Goal: Task Accomplishment & Management: Complete application form

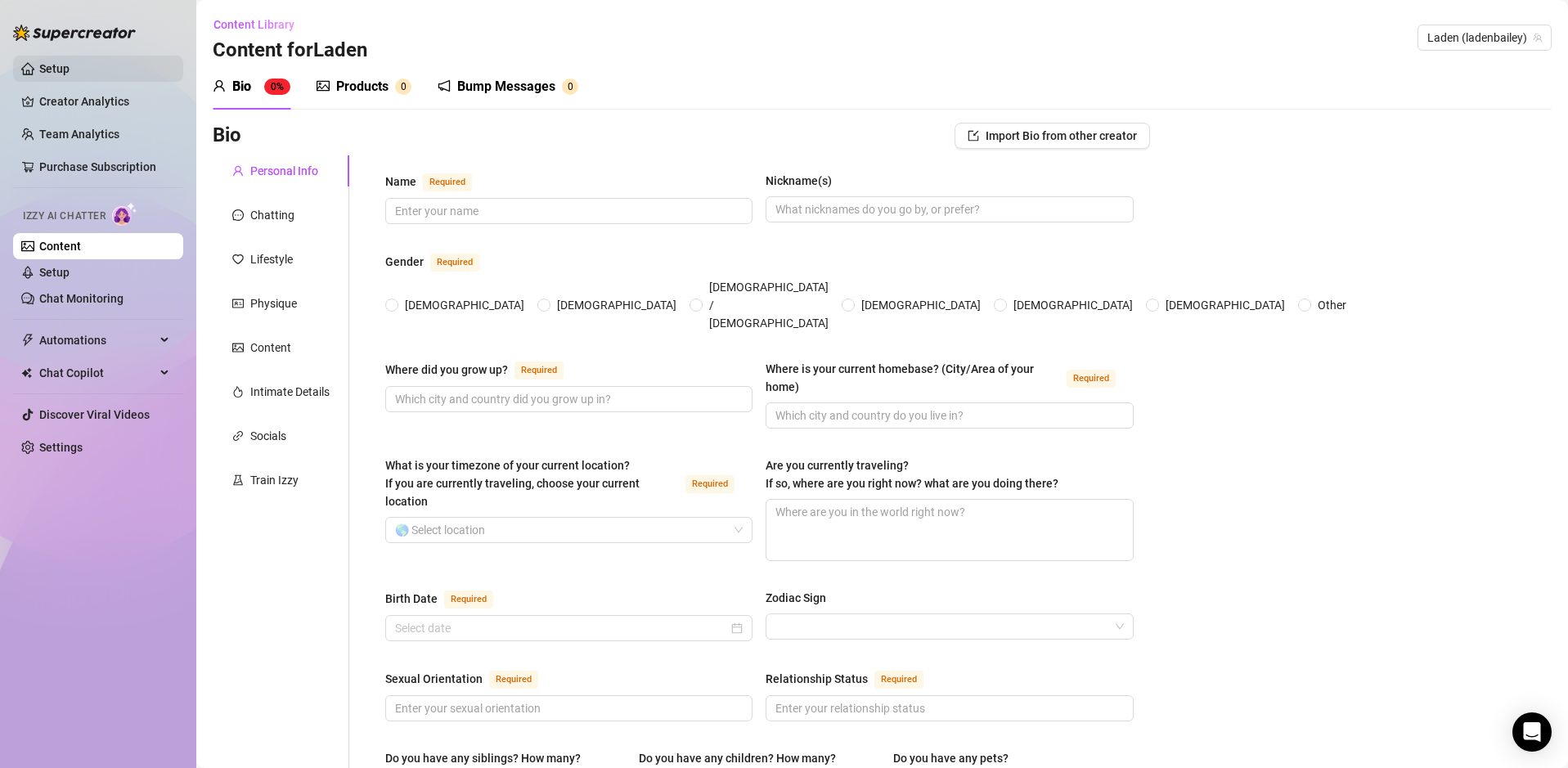
click at [46, 72] on link "Setup" at bounding box center [55, 69] width 30 height 13
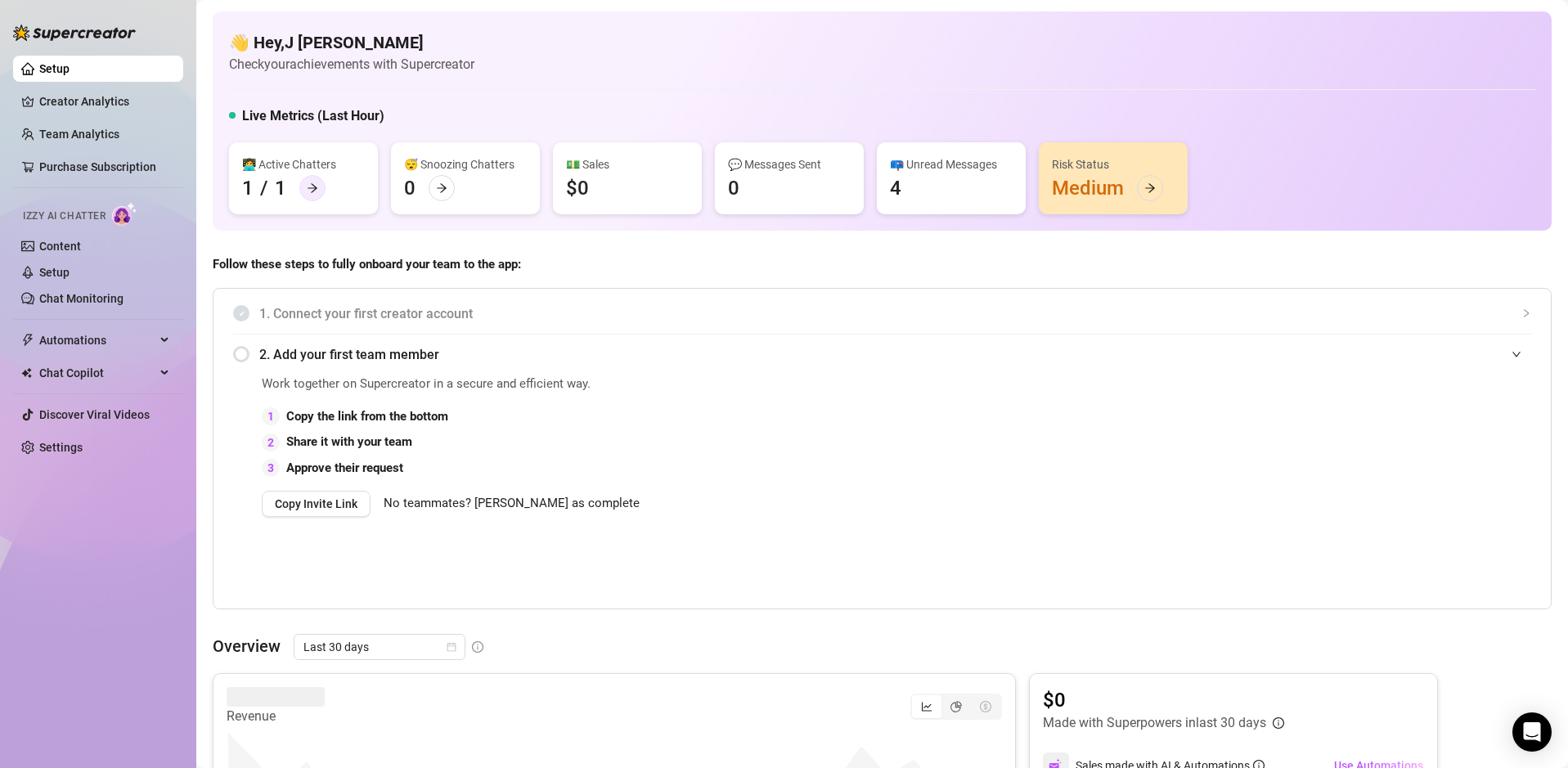
click at [311, 187] on icon "arrow-right" at bounding box center [312, 188] width 10 height 9
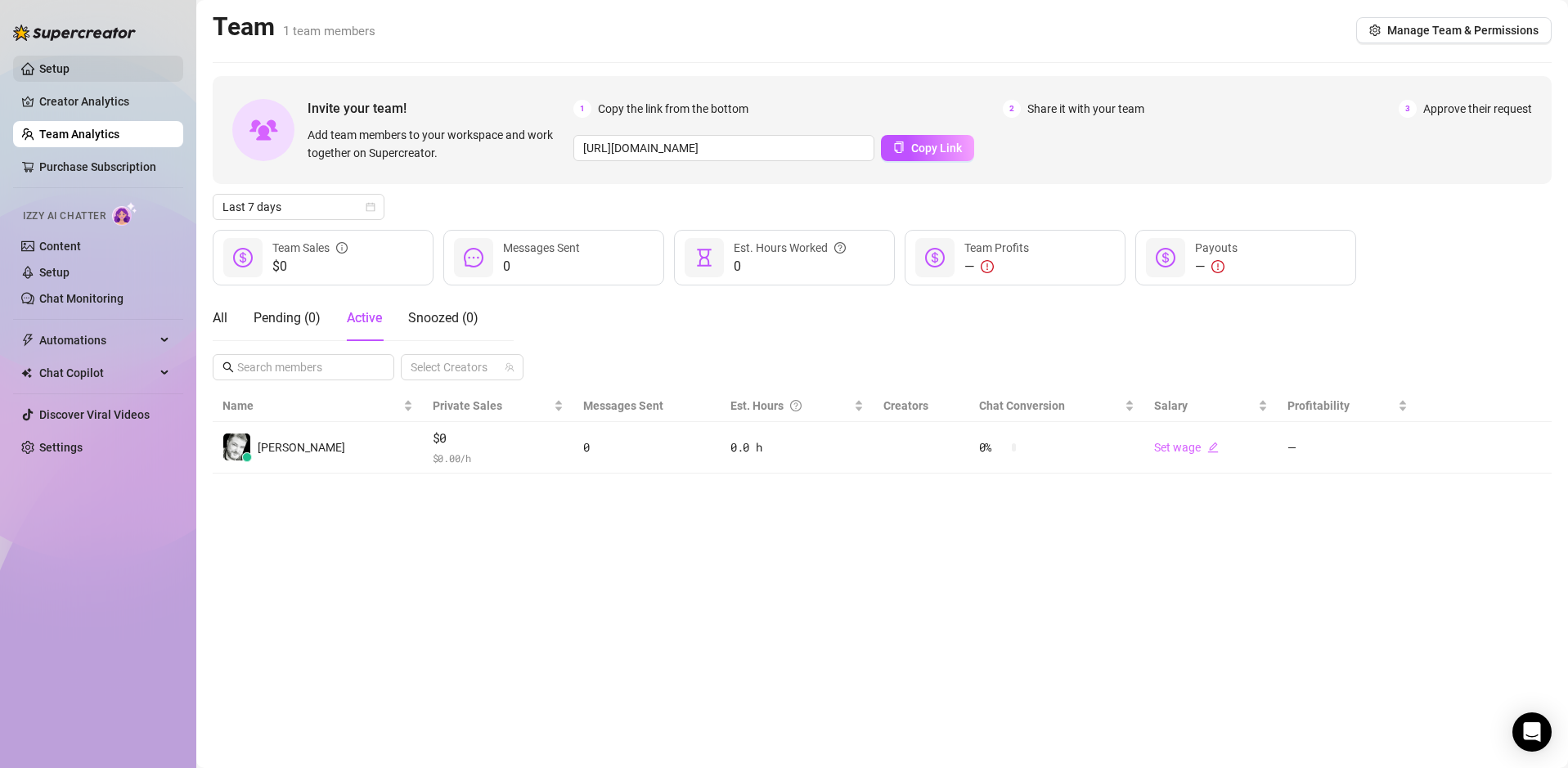
click at [49, 72] on link "Setup" at bounding box center [55, 69] width 30 height 13
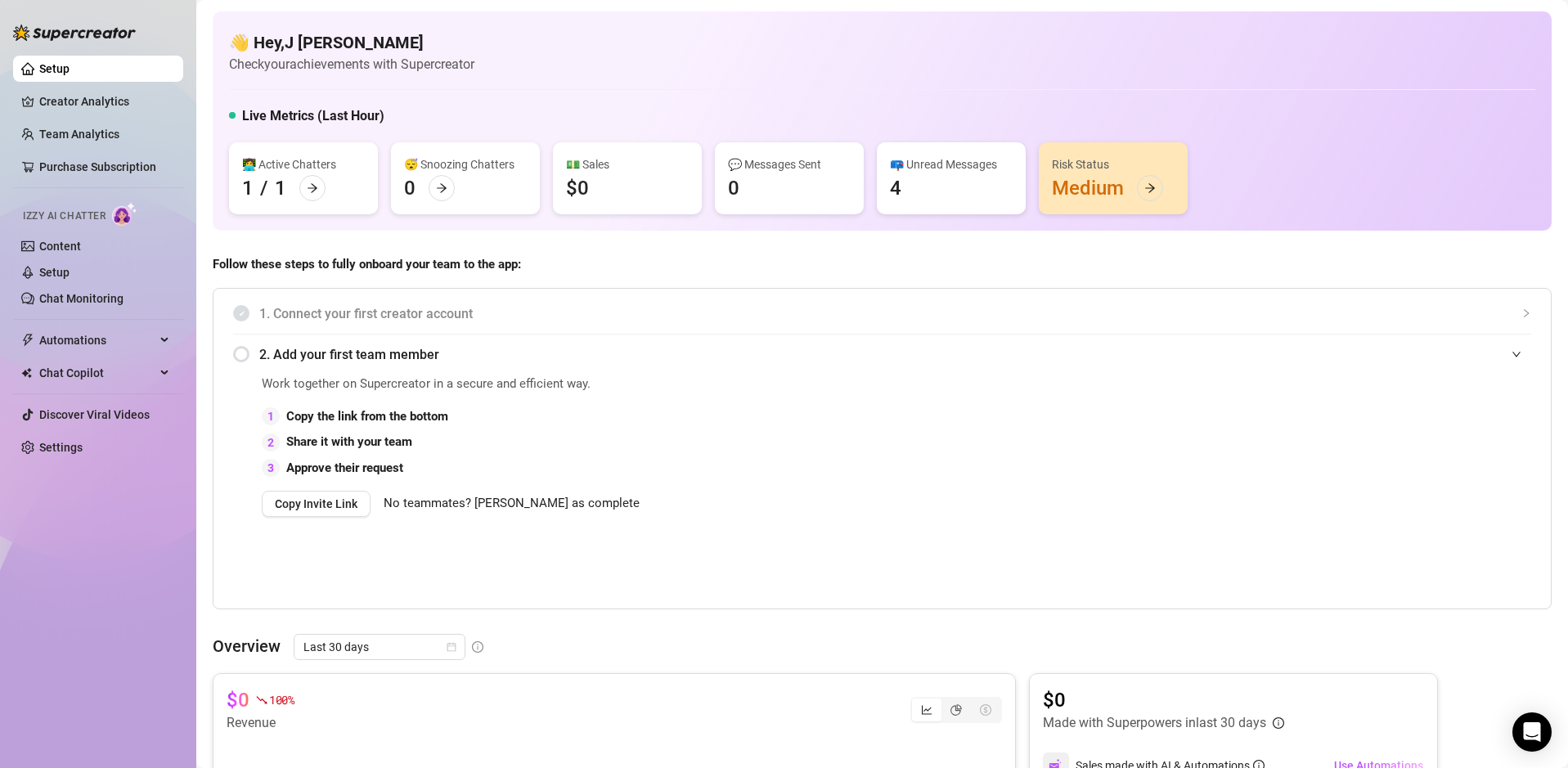
click at [90, 214] on span "Izzy AI Chatter" at bounding box center [64, 217] width 82 height 16
click at [117, 212] on img at bounding box center [125, 214] width 26 height 24
click at [40, 270] on link "Setup" at bounding box center [55, 271] width 30 height 13
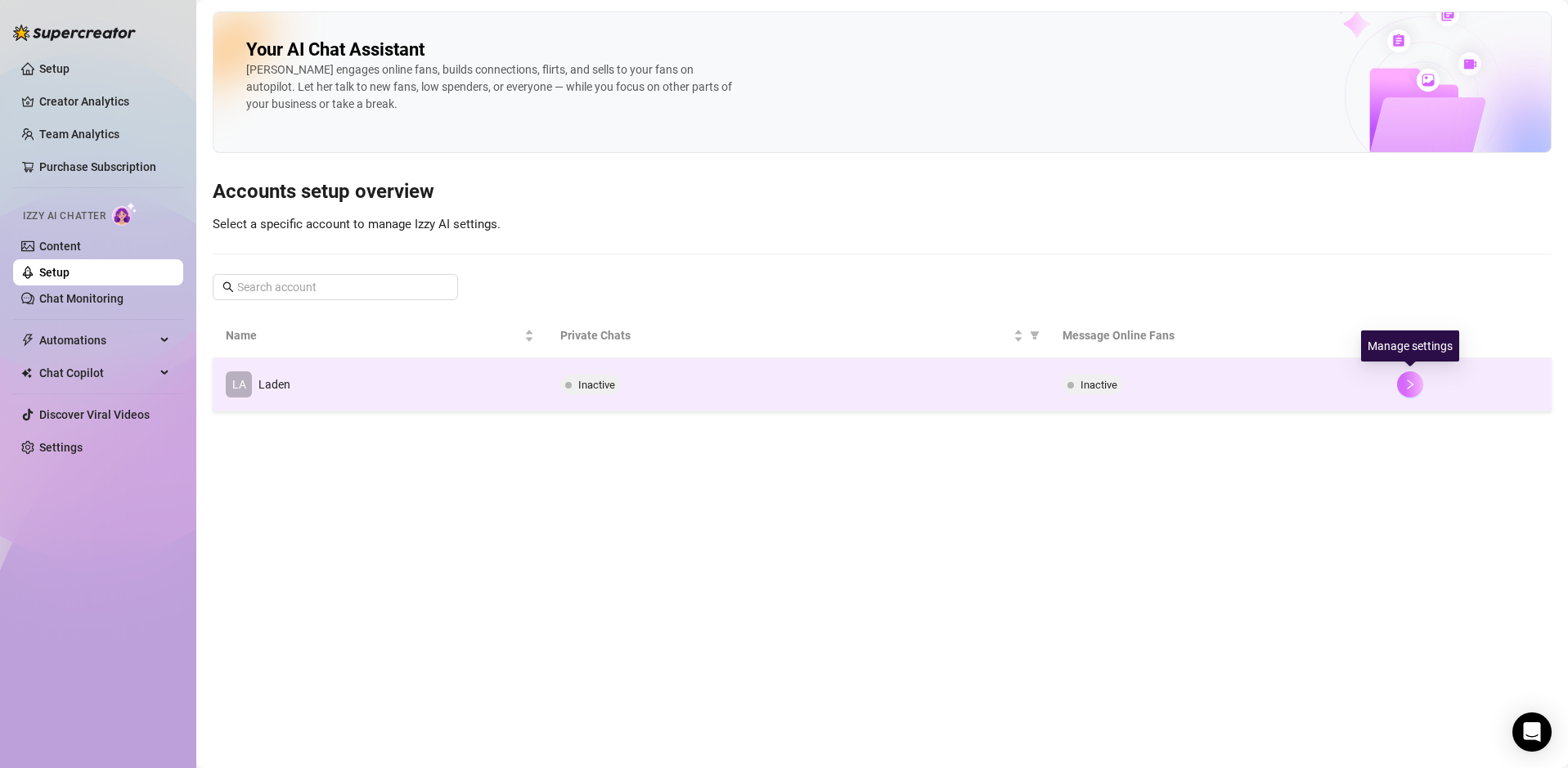
click at [1407, 384] on icon "right" at bounding box center [1410, 384] width 12 height 12
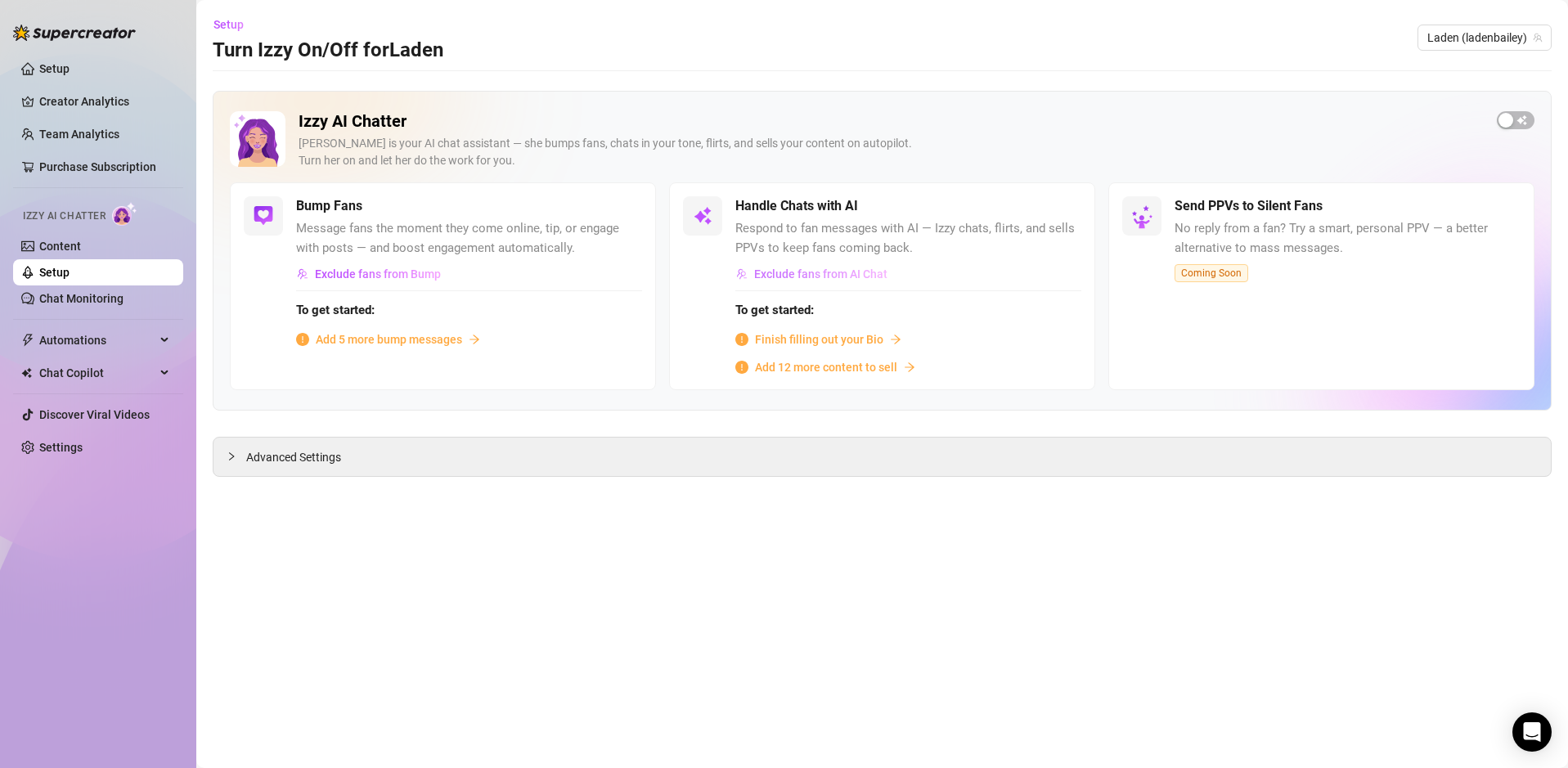
click at [864, 274] on span "Exclude fans from AI Chat" at bounding box center [821, 273] width 133 height 13
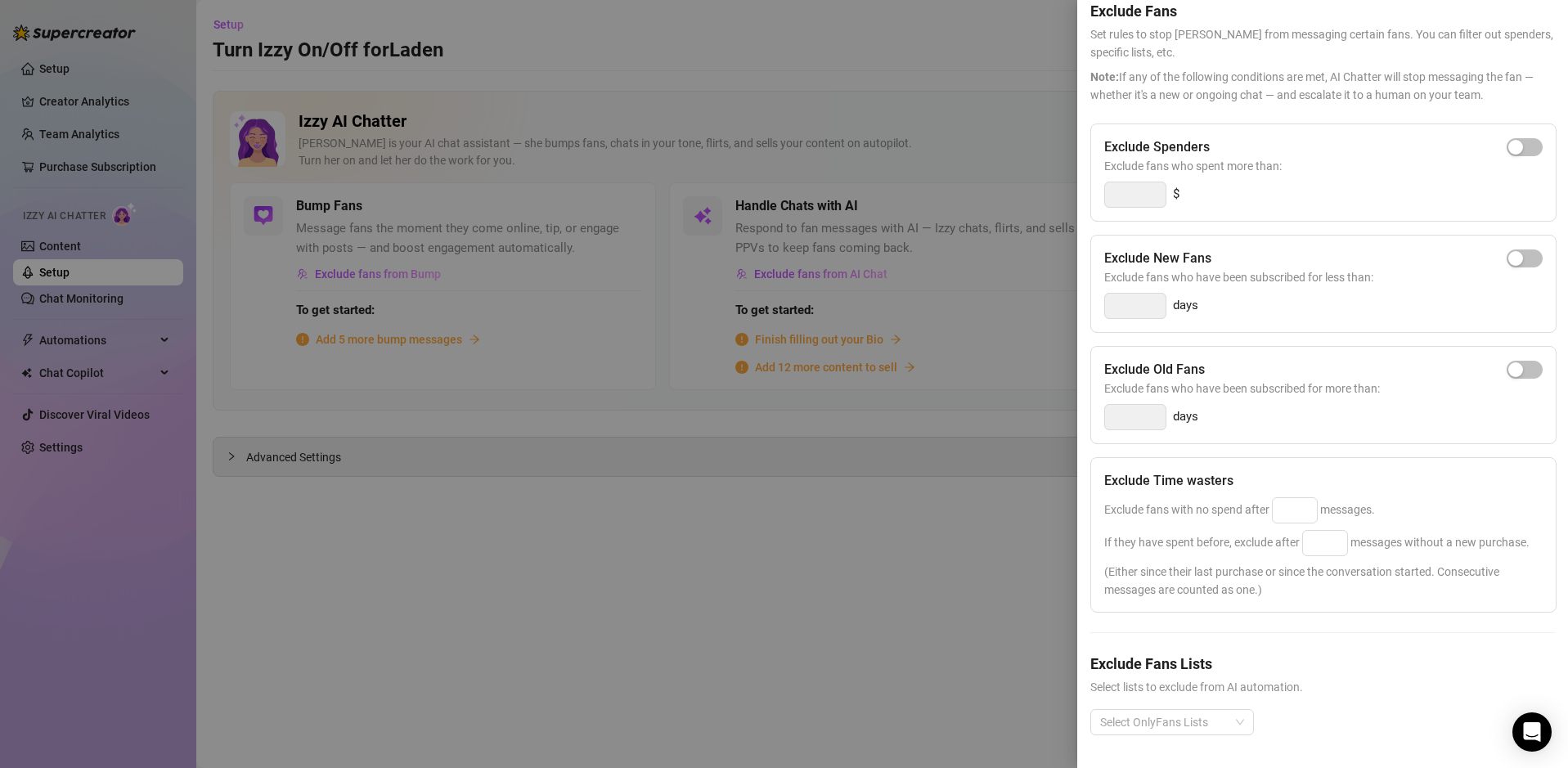
scroll to position [104, 0]
click at [1030, 322] on div at bounding box center [784, 384] width 1568 height 768
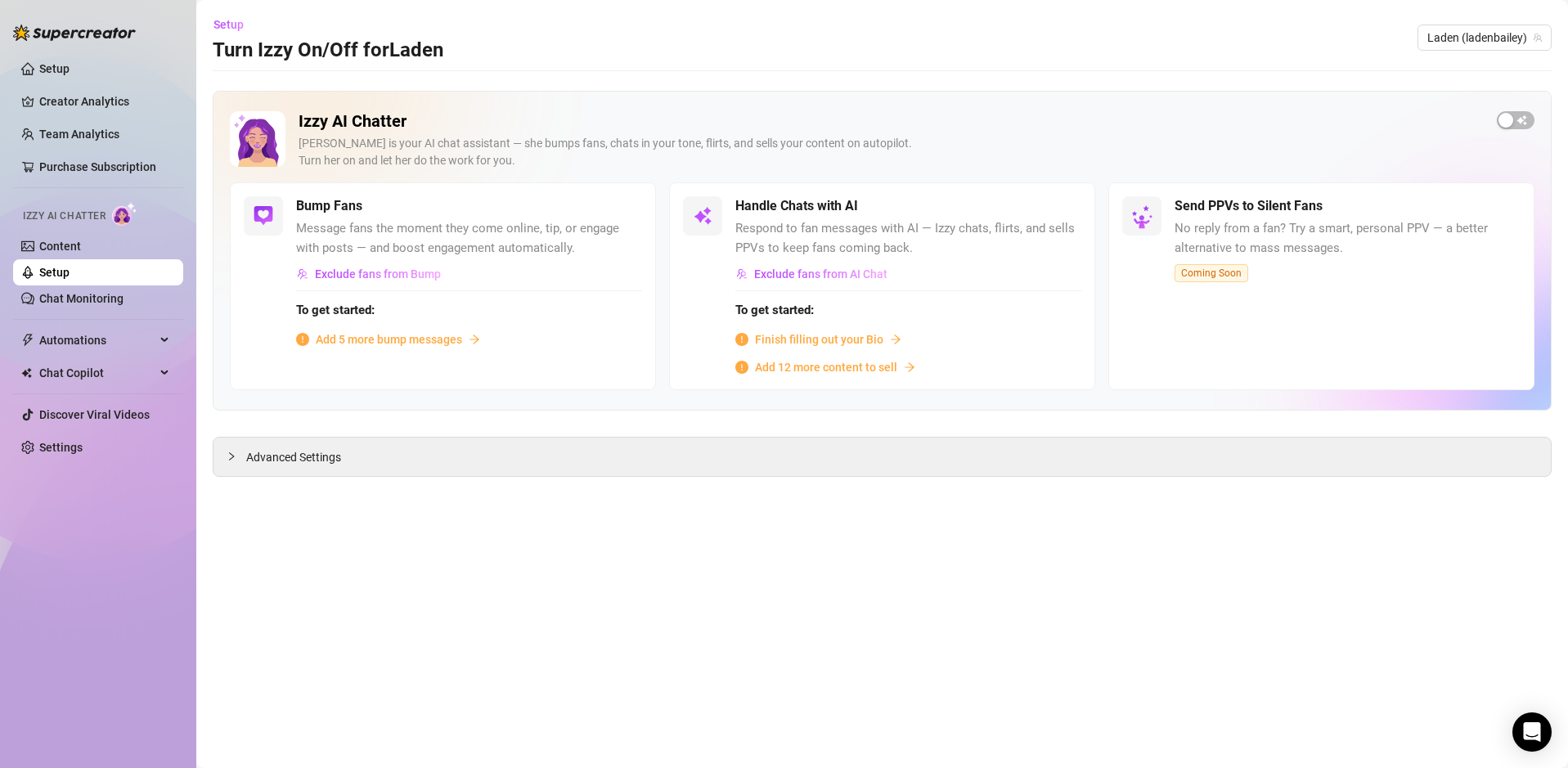
click at [797, 337] on span "Finish filling out your Bio" at bounding box center [819, 339] width 128 height 18
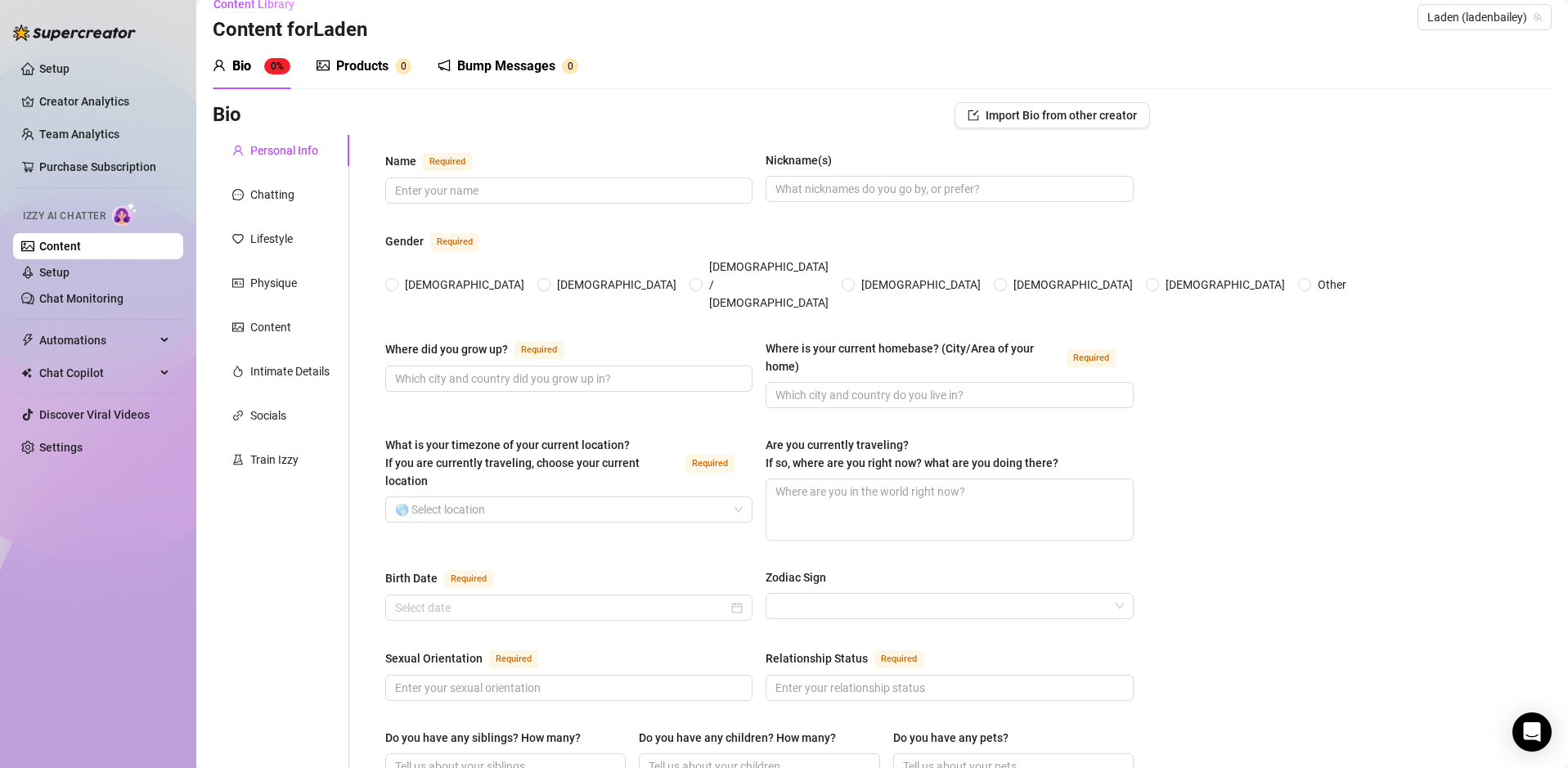
scroll to position [63, 0]
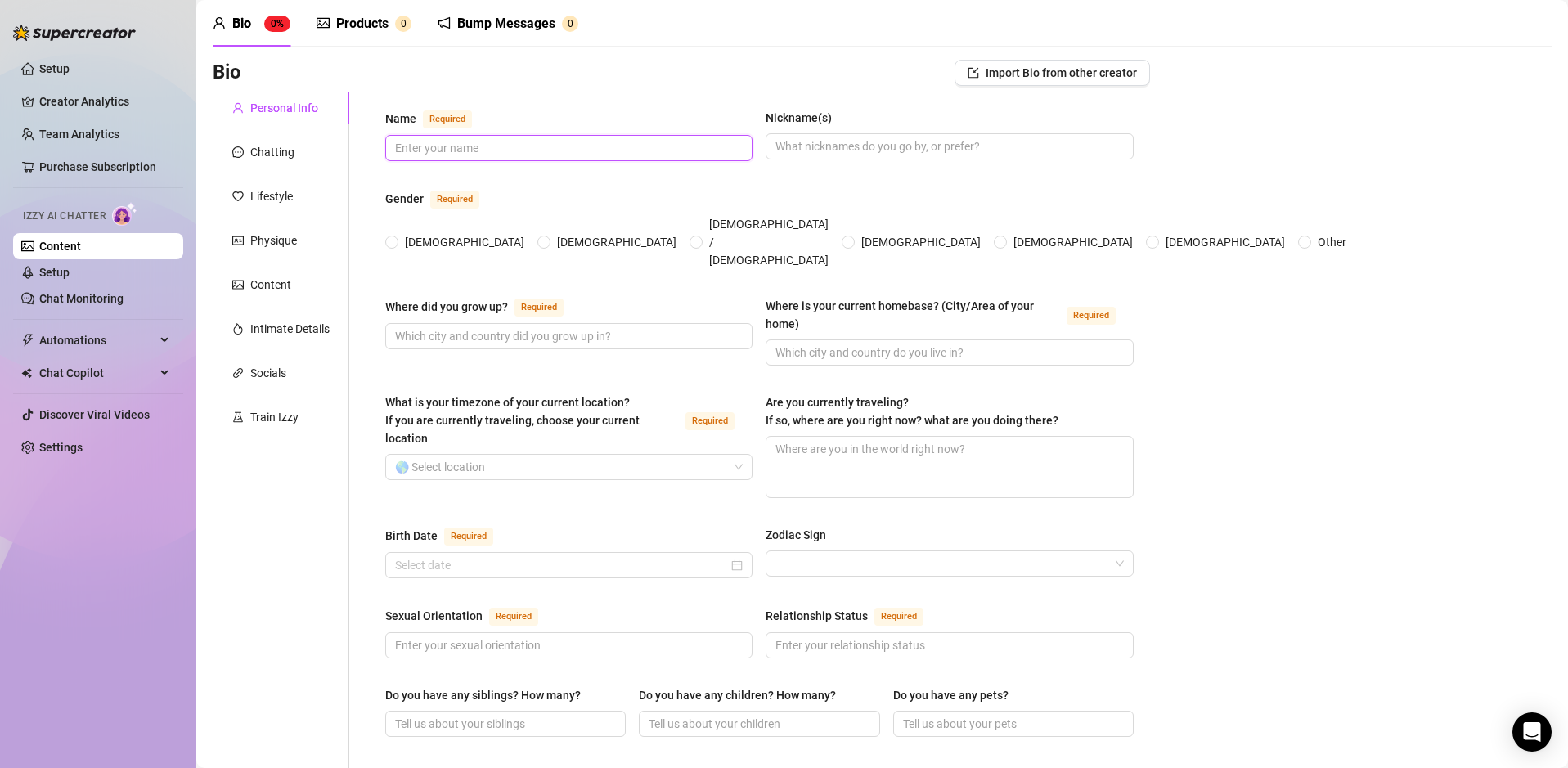
click at [465, 143] on input "Name Required" at bounding box center [566, 148] width 344 height 18
type input "Laden Bailey"
type input "Laden"
click at [394, 237] on input "[DEMOGRAPHIC_DATA]" at bounding box center [392, 242] width 7 height 11
radio input "true"
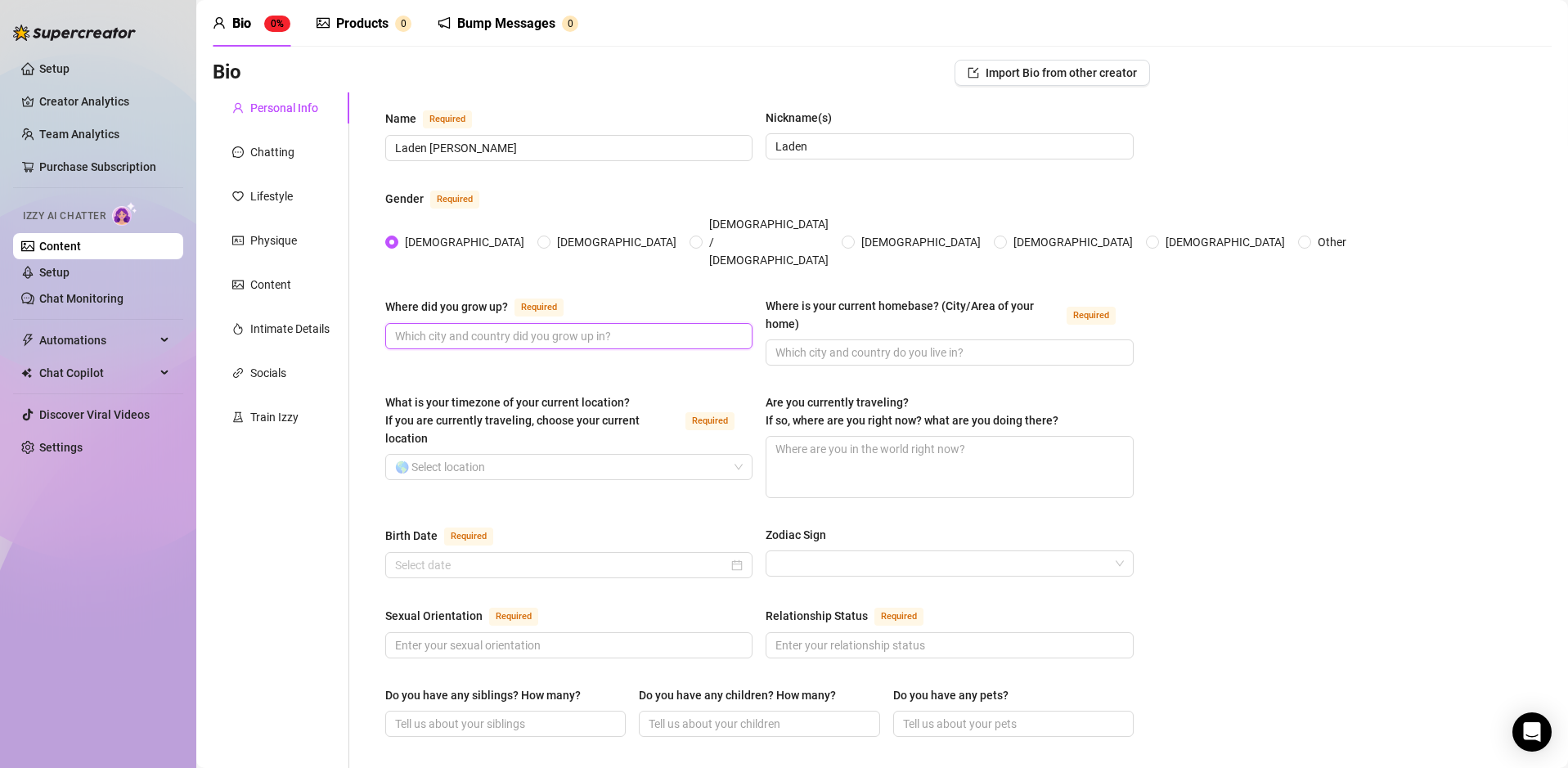
click at [574, 327] on input "Where did you grow up? Required" at bounding box center [566, 336] width 344 height 18
click at [497, 349] on div "Where did you grow up? Required Tennasee Where is your current homebase? (City/…" at bounding box center [759, 339] width 748 height 83
type input "[US_STATE]"
click at [860, 344] on input "Where is your current homebase? (City/Area of your home) Required" at bounding box center [947, 353] width 344 height 18
type input "[GEOGRAPHIC_DATA]"
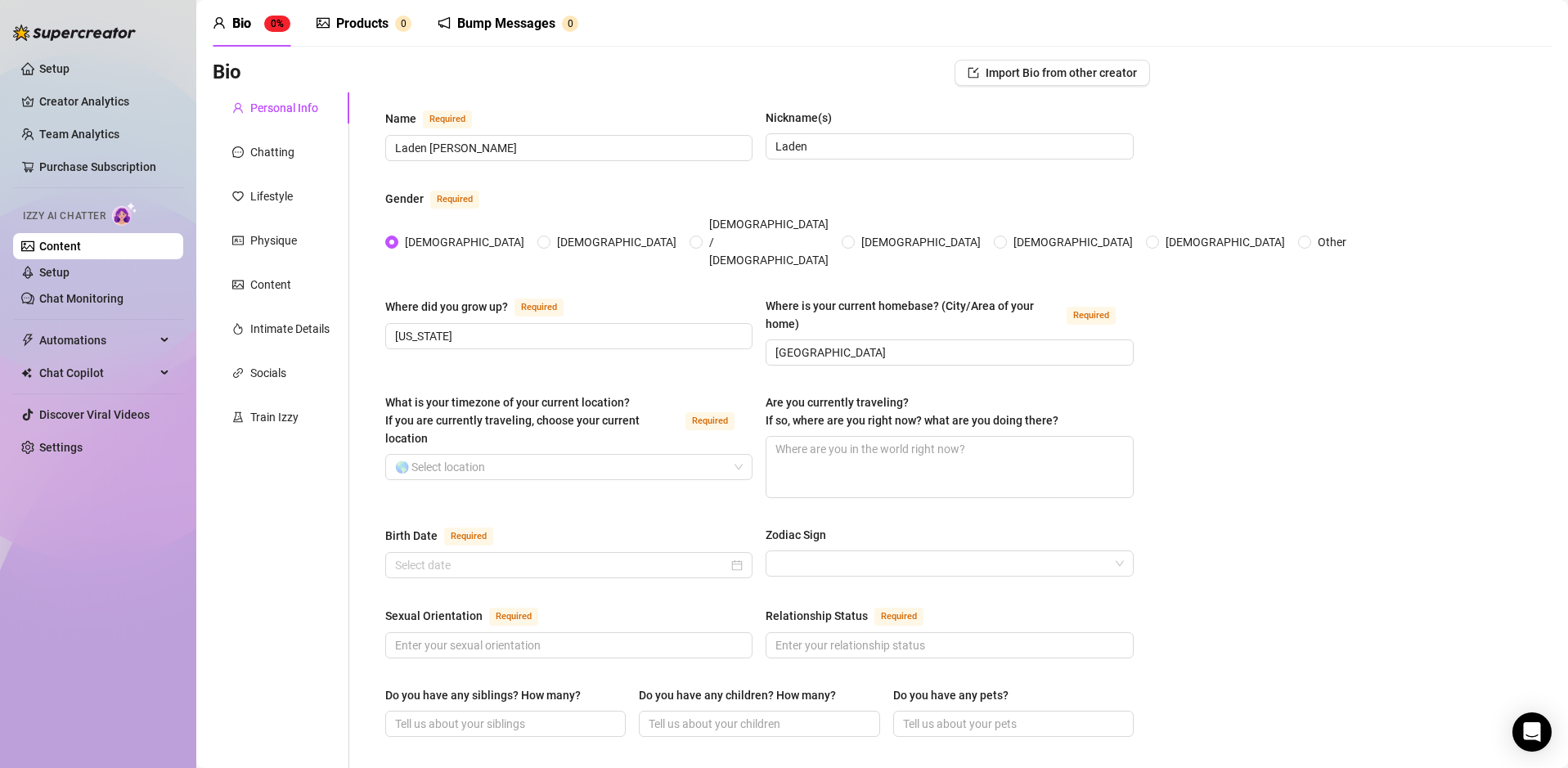
click at [575, 393] on div "What is your timezone of your current location? If you are currently traveling,…" at bounding box center [532, 420] width 293 height 54
click at [575, 455] on input "What is your timezone of your current location? If you are currently traveling,…" at bounding box center [560, 467] width 333 height 25
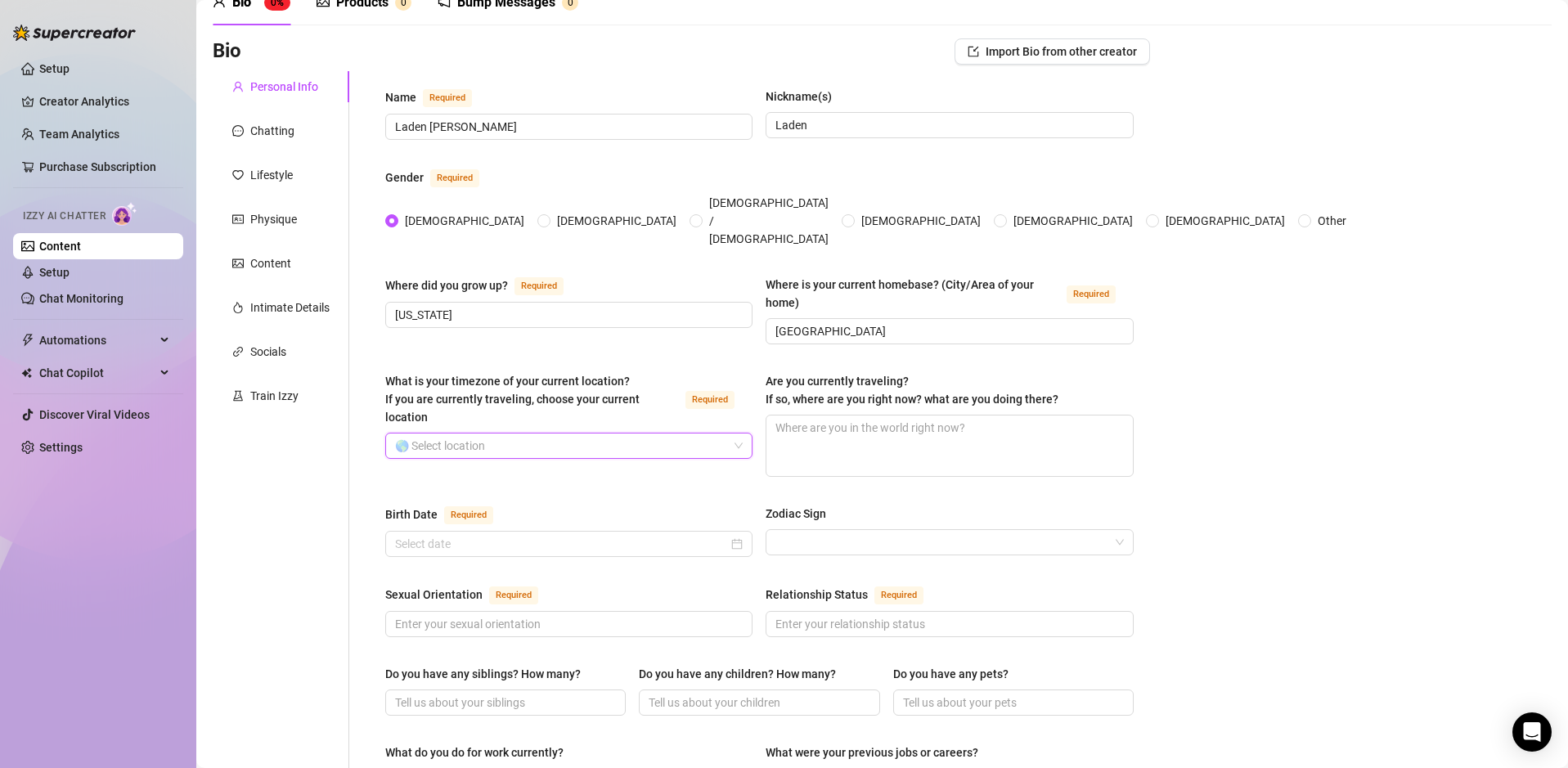
click at [489, 433] on input "What is your timezone of your current location? If you are currently traveling,…" at bounding box center [560, 445] width 333 height 25
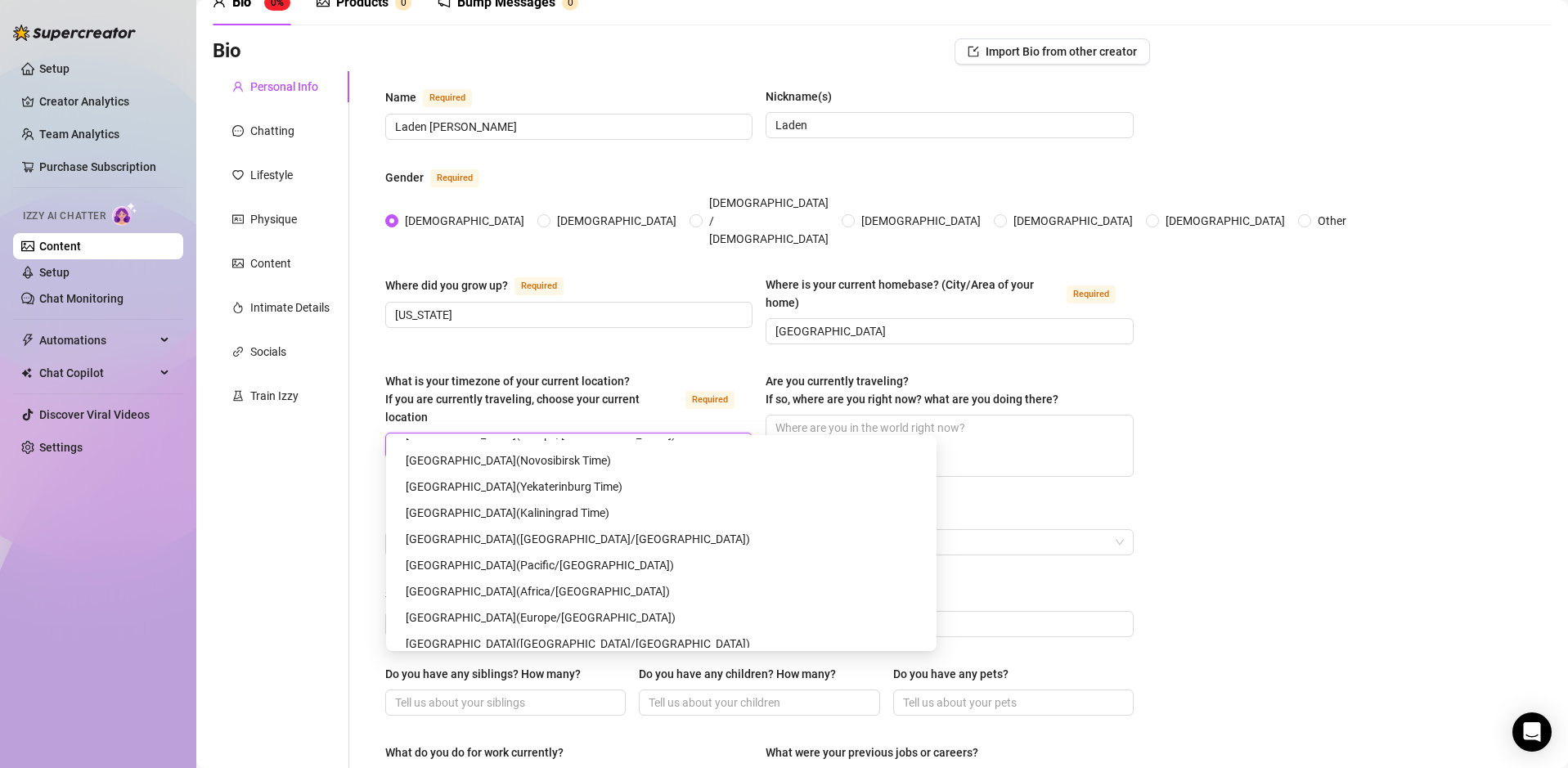
scroll to position [0, 0]
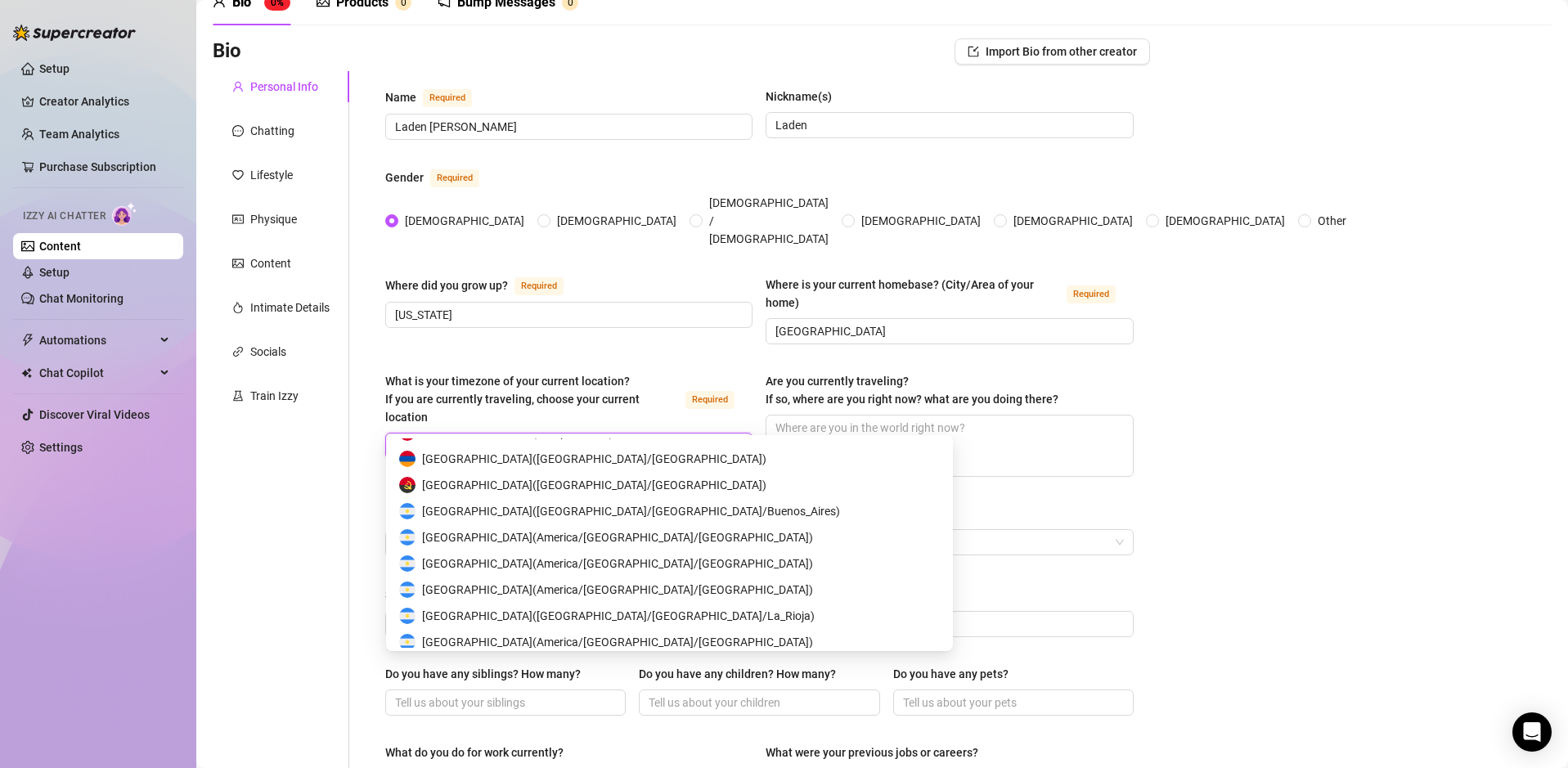
type input "new"
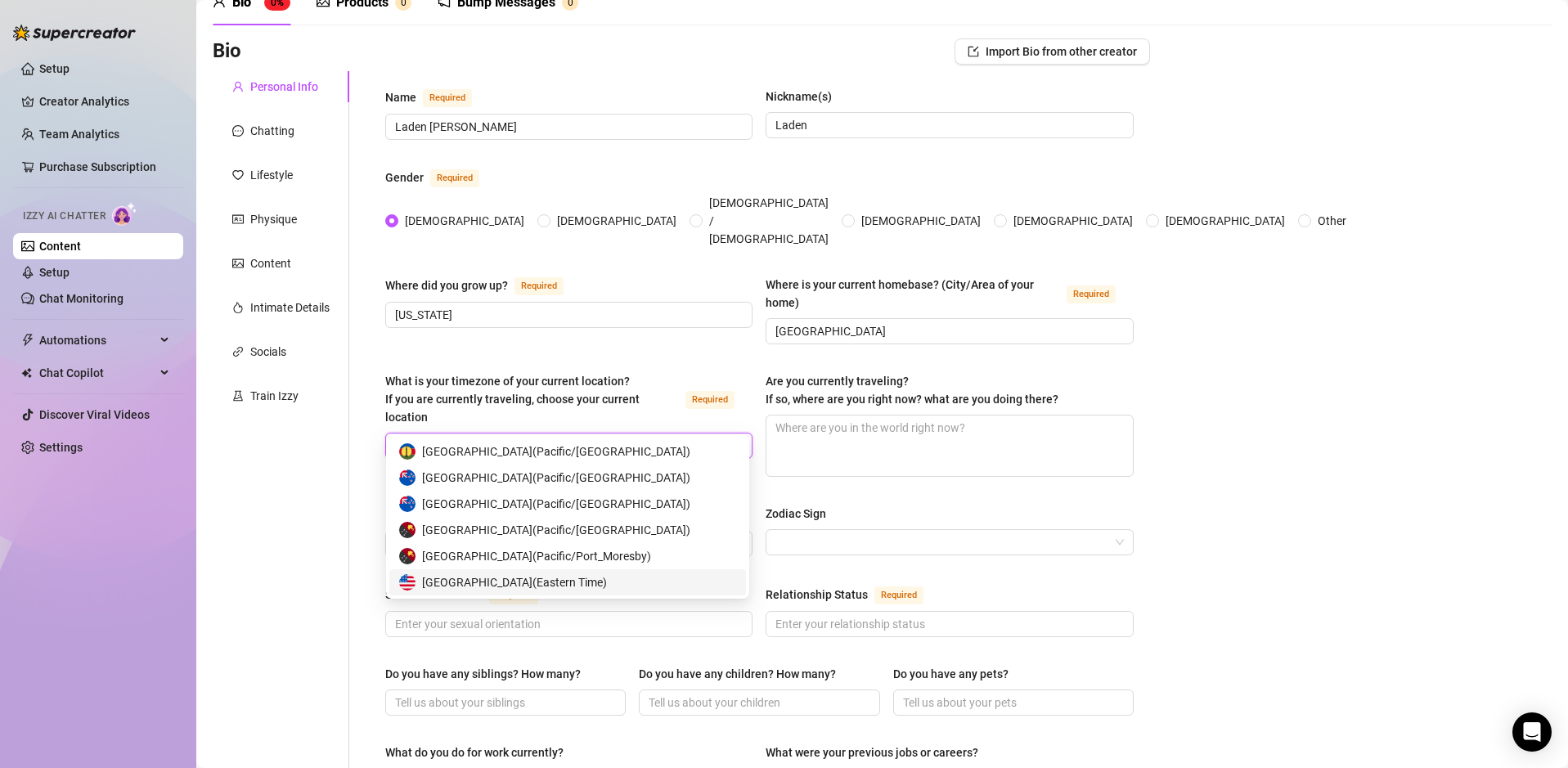
click at [538, 581] on span "United States of America ( Eastern Time )" at bounding box center [515, 582] width 185 height 18
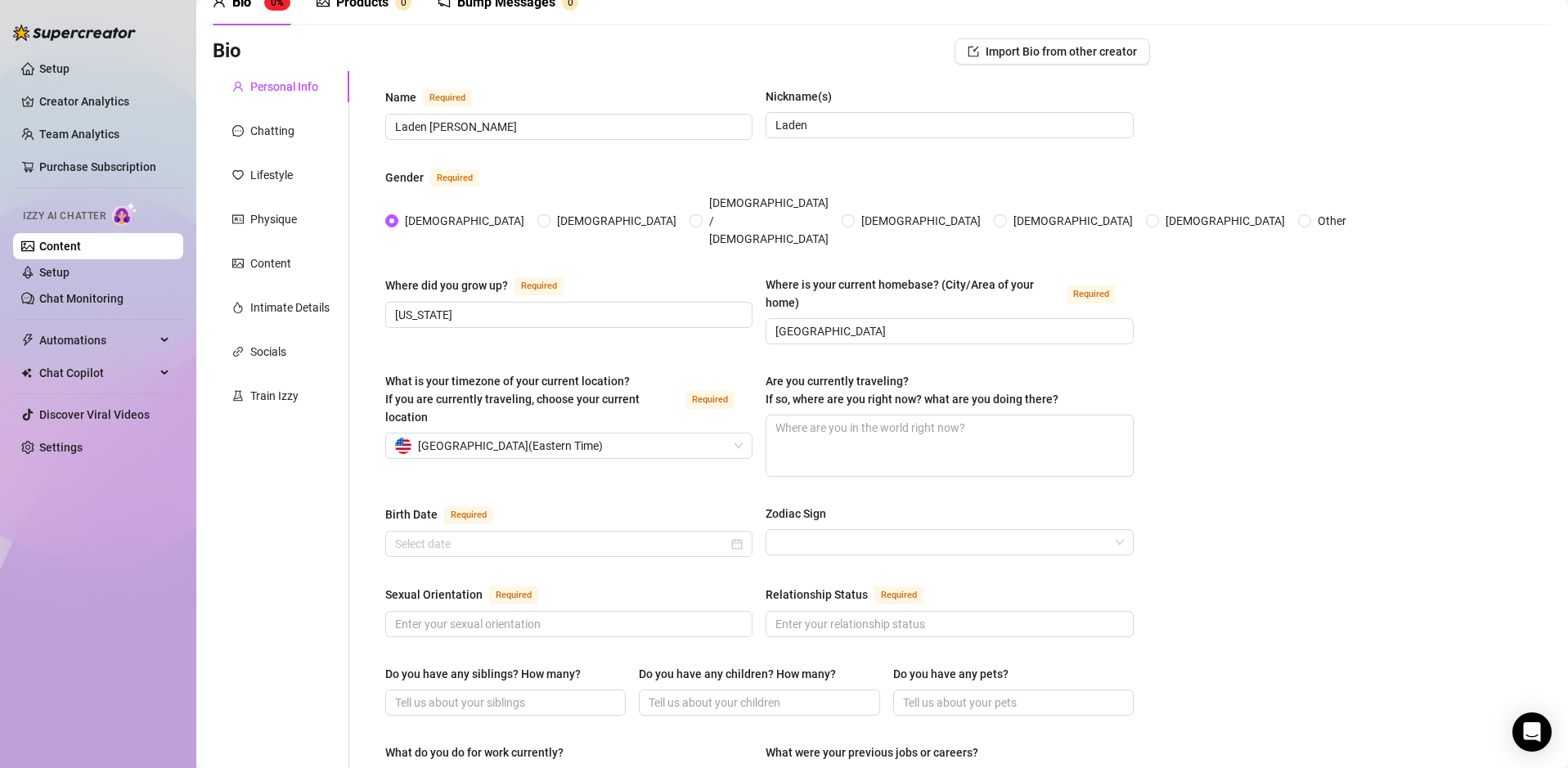
click at [598, 444] on div "What is your timezone of your current location? If you are currently traveling,…" at bounding box center [569, 423] width 368 height 104
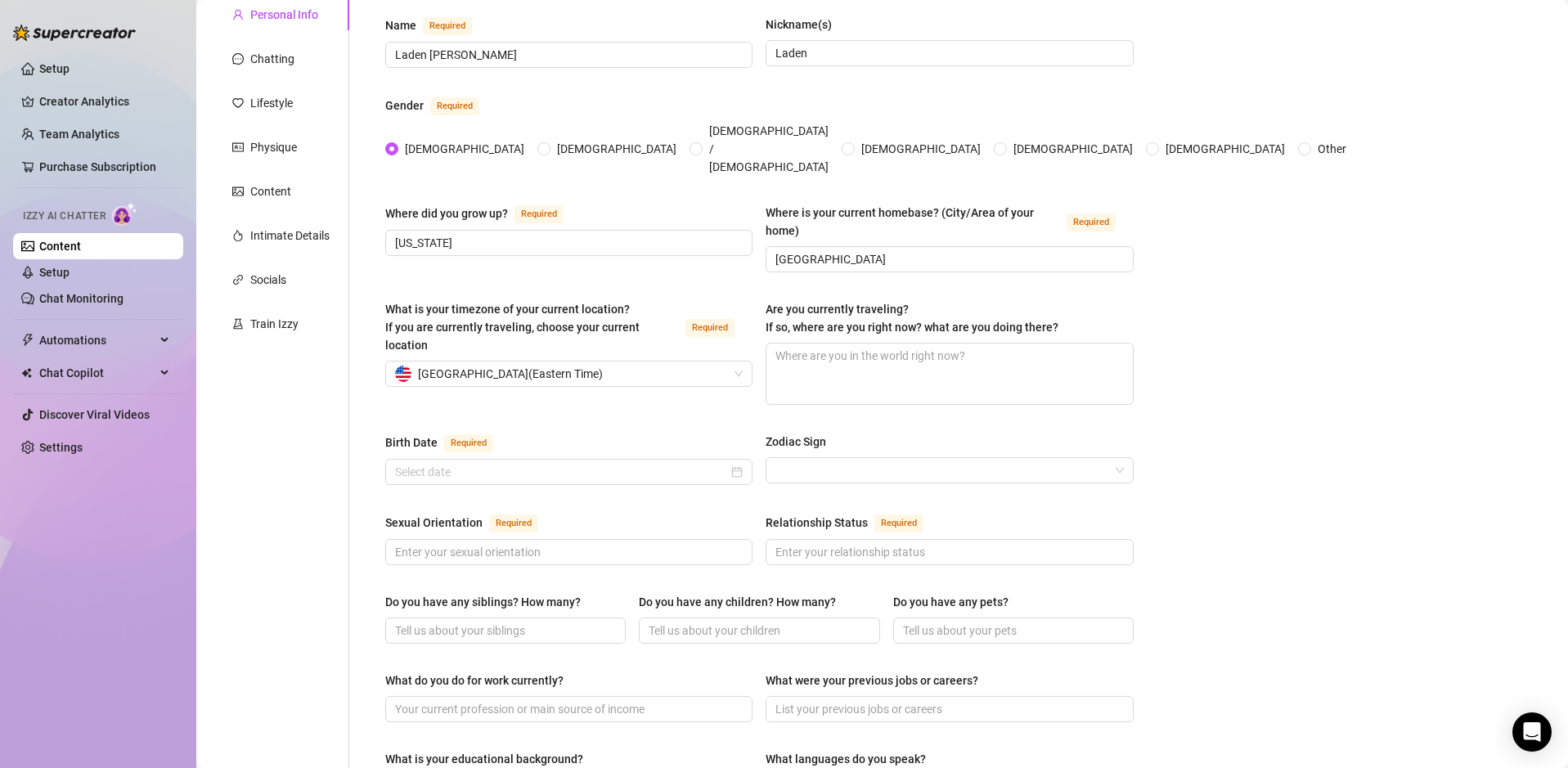
scroll to position [277, 0]
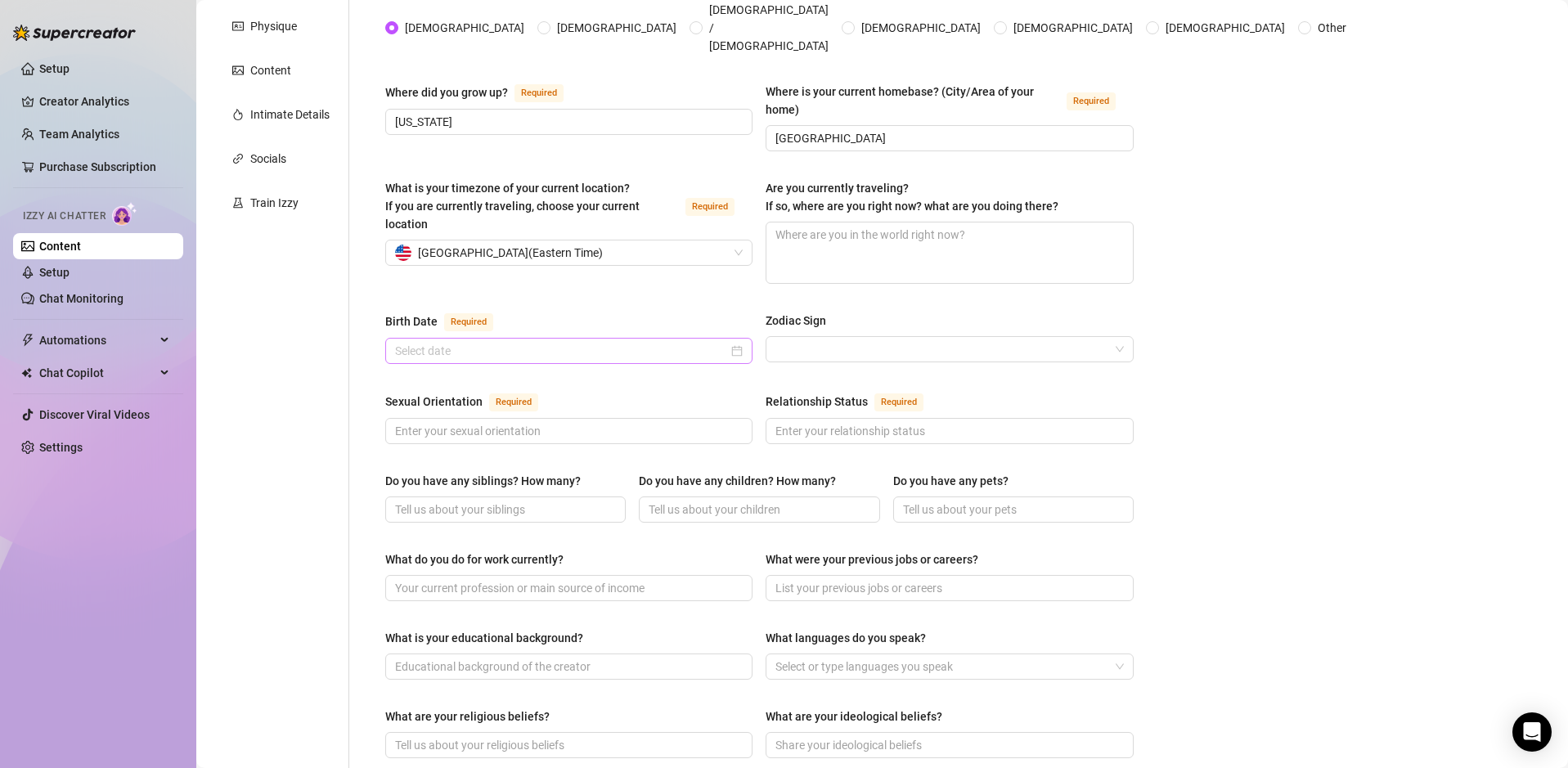
click at [732, 342] on div at bounding box center [568, 351] width 348 height 18
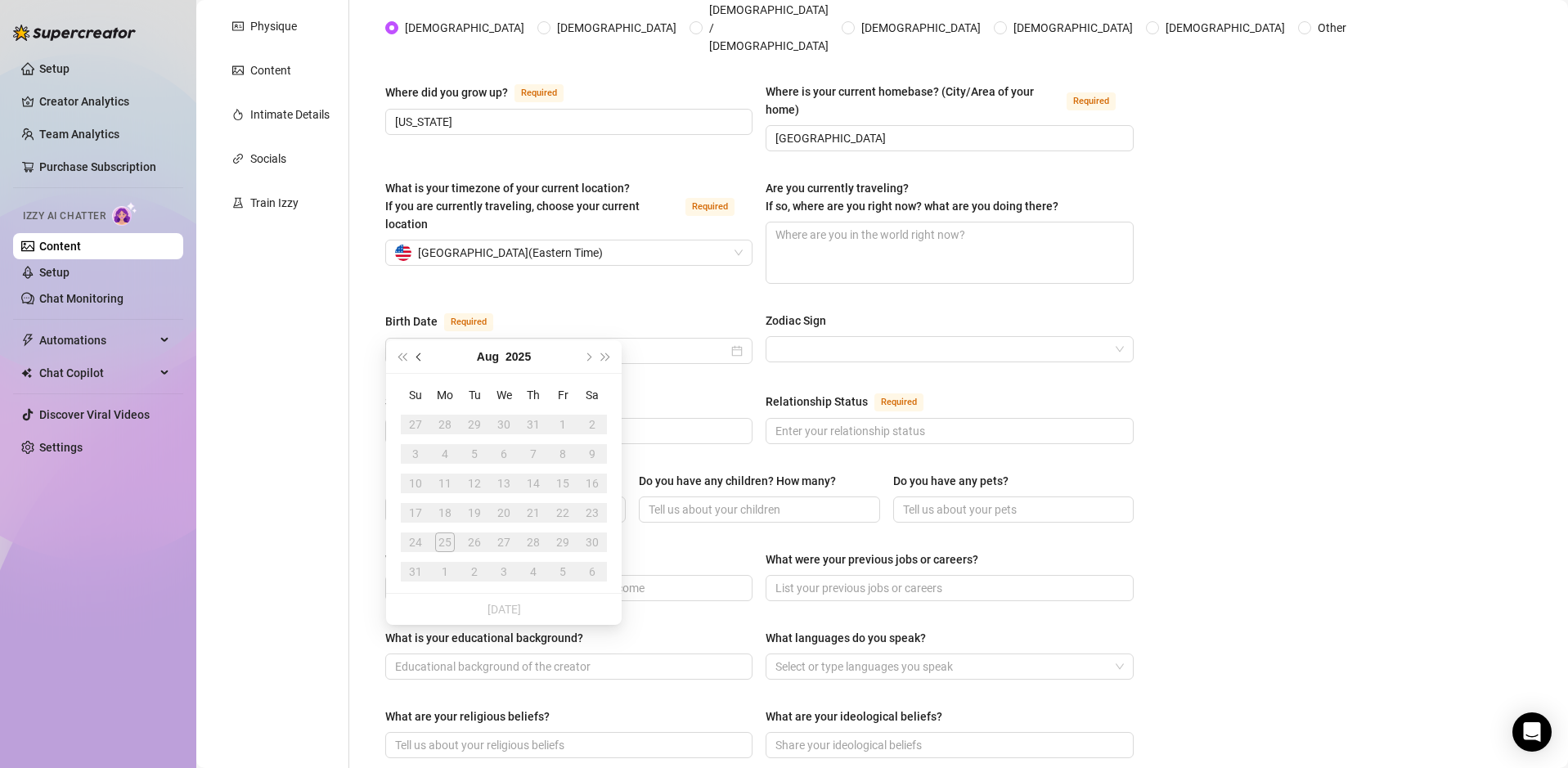
click at [424, 352] on button "Previous month (PageUp)" at bounding box center [419, 356] width 18 height 33
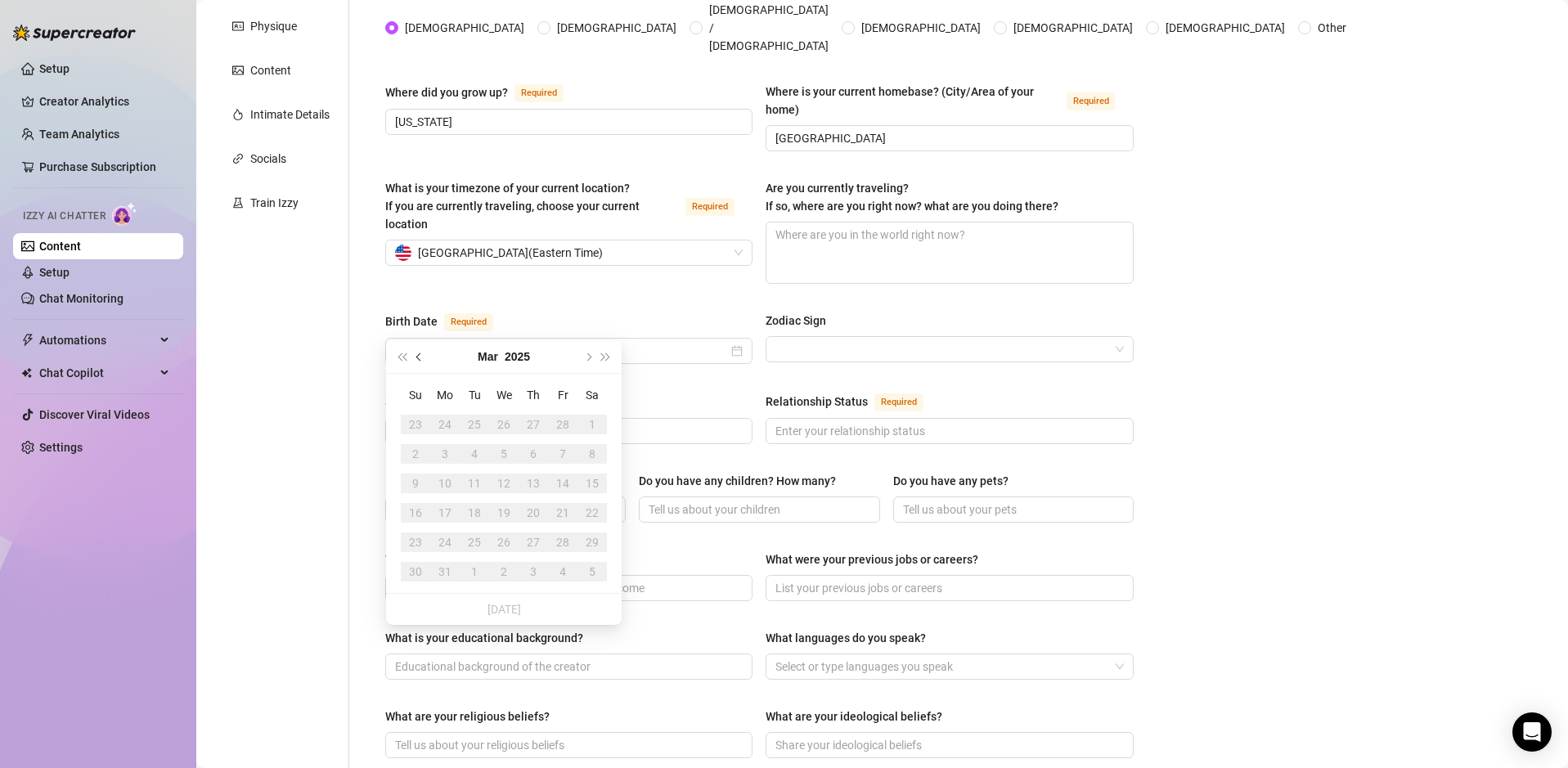
click at [424, 352] on button "Previous month (PageUp)" at bounding box center [419, 356] width 18 height 33
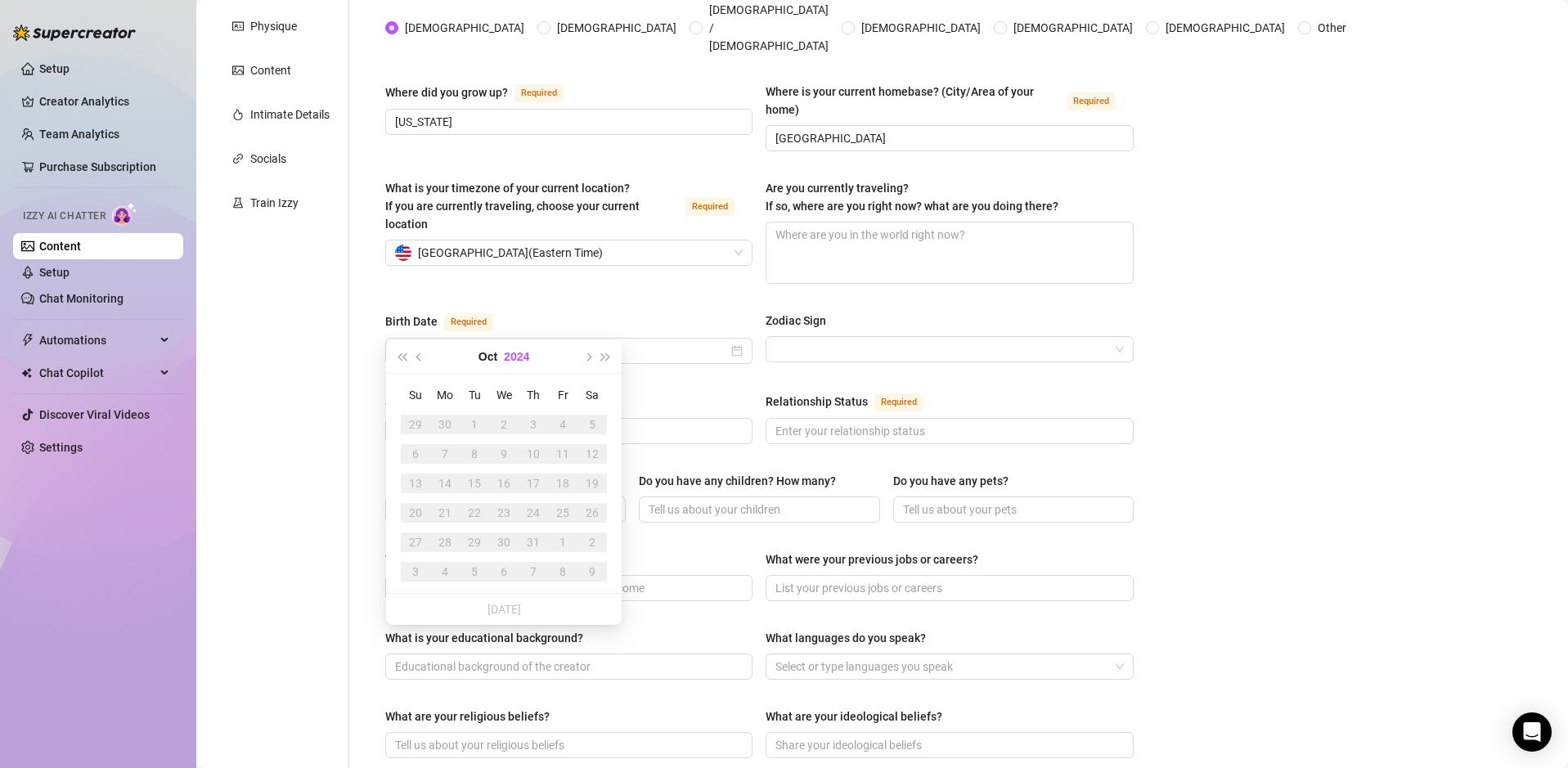
click at [515, 359] on button "2024" at bounding box center [517, 356] width 26 height 33
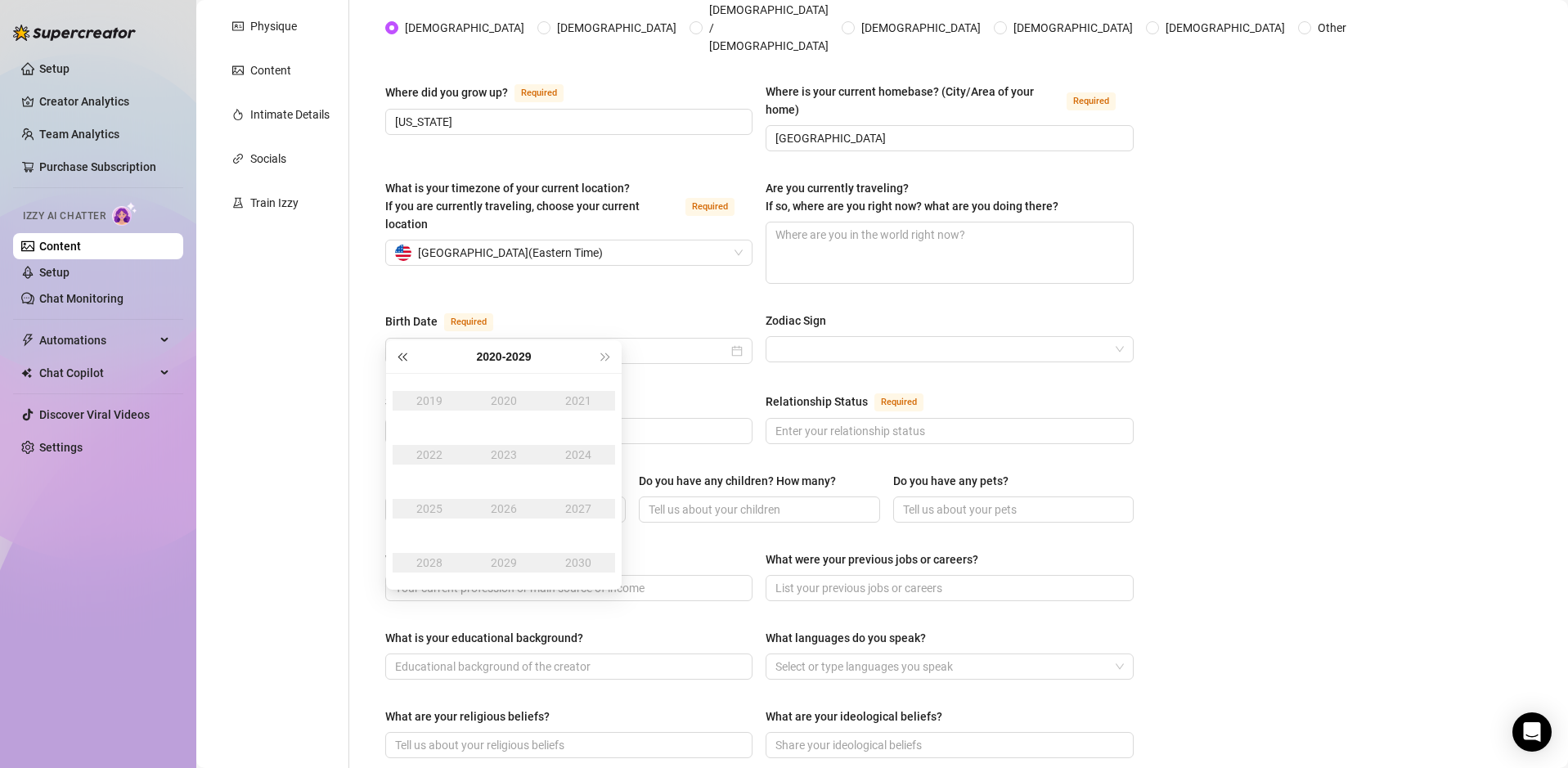
click at [405, 355] on span "Last year (Control + left)" at bounding box center [401, 357] width 8 height 8
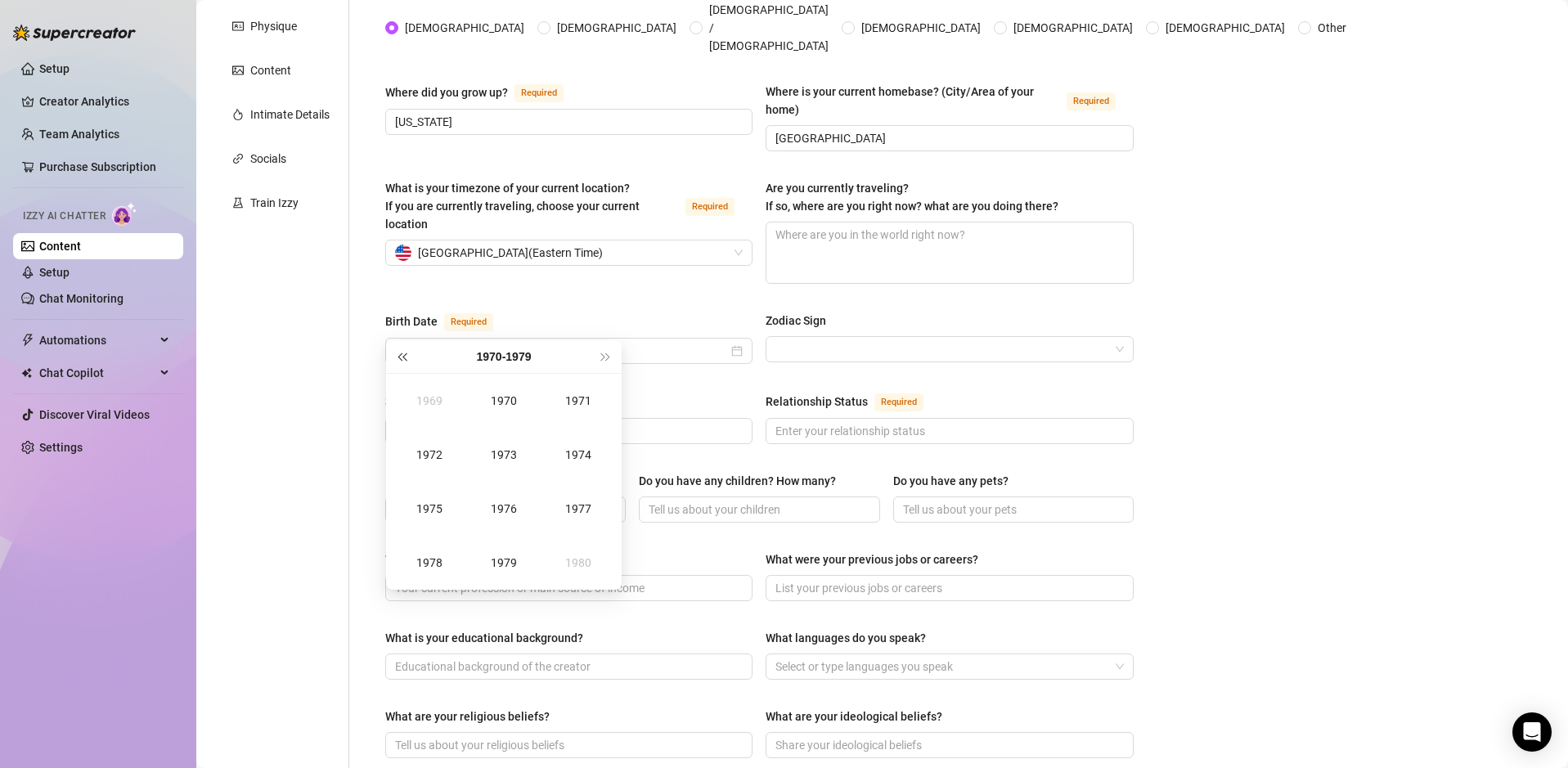
click at [405, 355] on span "Last year (Control + left)" at bounding box center [401, 357] width 8 height 8
type input "October 25th, 1961"
click at [604, 362] on button "Next year (Control + right)" at bounding box center [606, 356] width 18 height 33
type input "October 25th, 1971"
click at [602, 359] on button "Next year (Control + right)" at bounding box center [606, 356] width 18 height 33
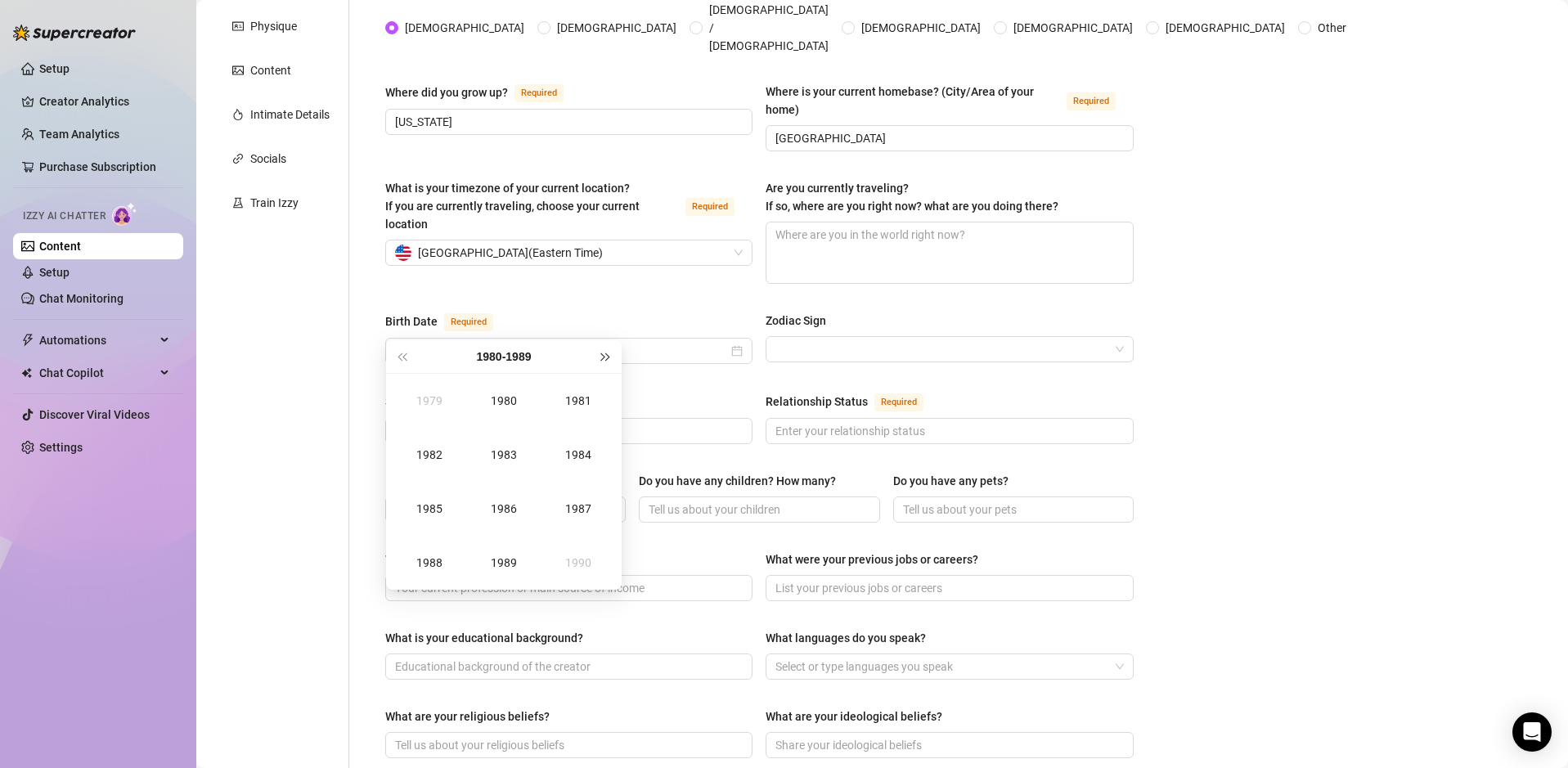
click at [602, 359] on button "Next year (Control + right)" at bounding box center [606, 356] width 18 height 33
click at [423, 511] on div "1995" at bounding box center [428, 509] width 49 height 20
click at [423, 511] on div "Jul" at bounding box center [428, 509] width 49 height 20
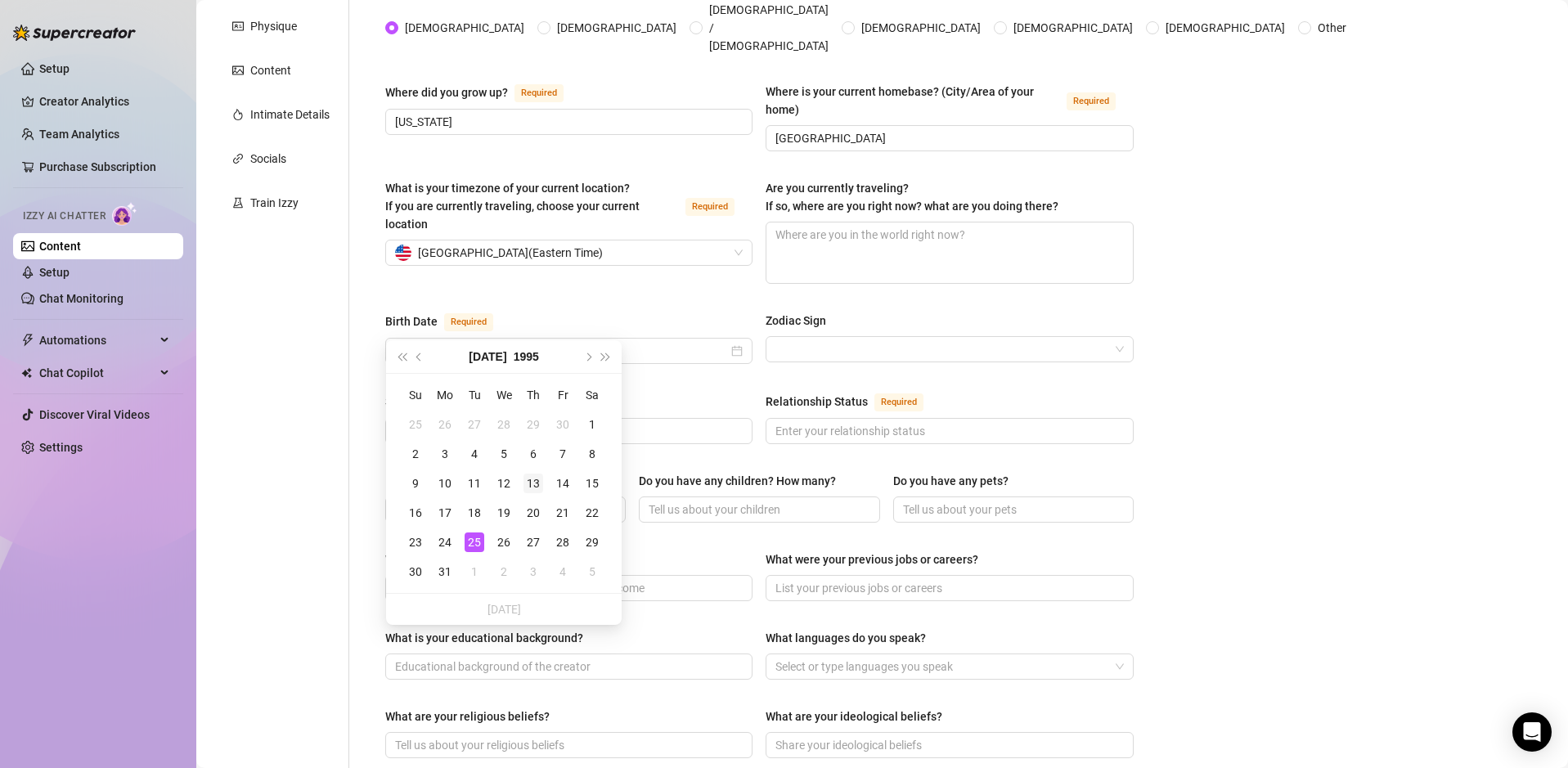
type input "July 13th, 1995"
click at [532, 482] on div "13" at bounding box center [534, 484] width 20 height 20
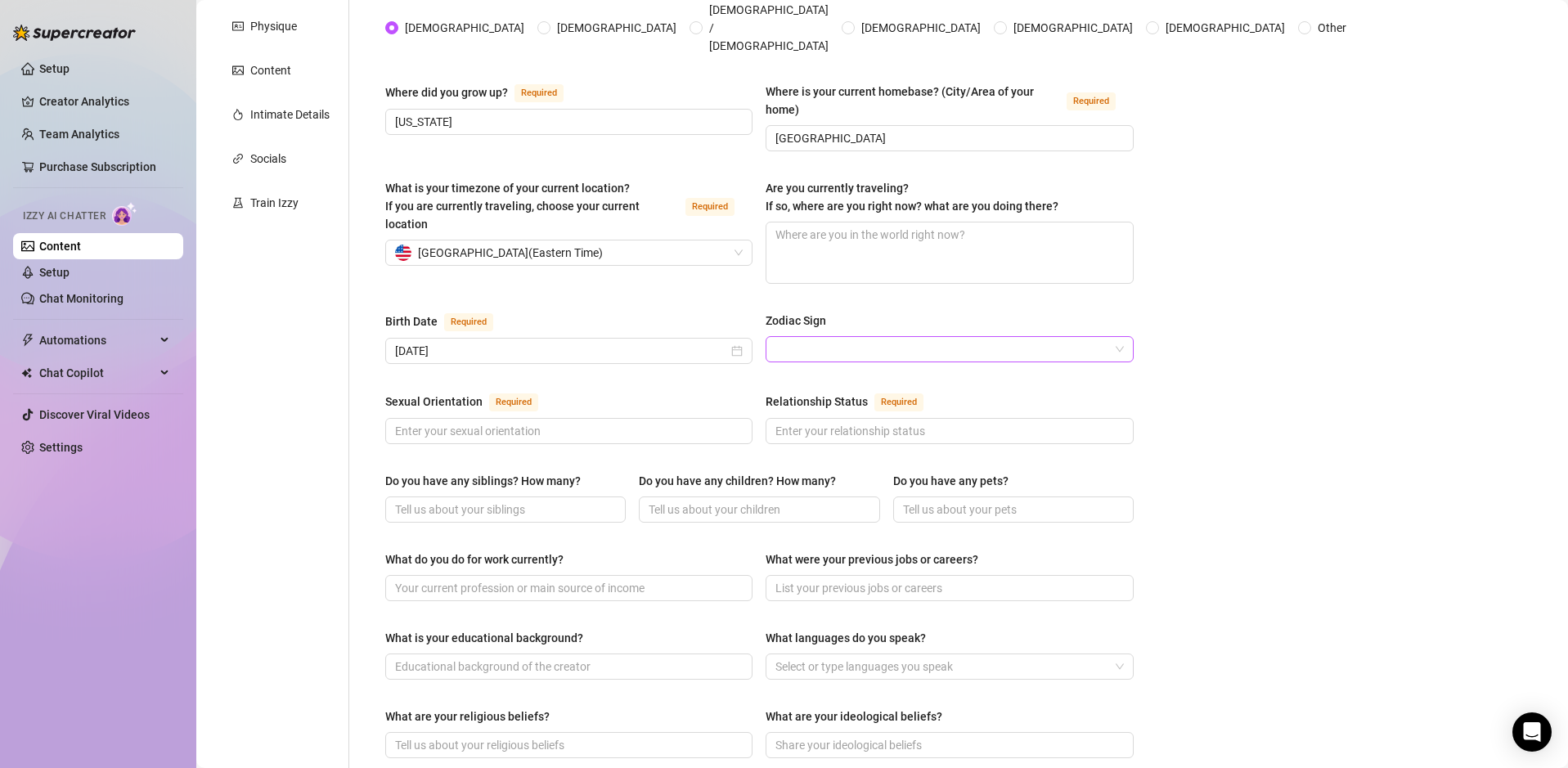
click at [861, 337] on input "Zodiac Sign" at bounding box center [941, 349] width 333 height 25
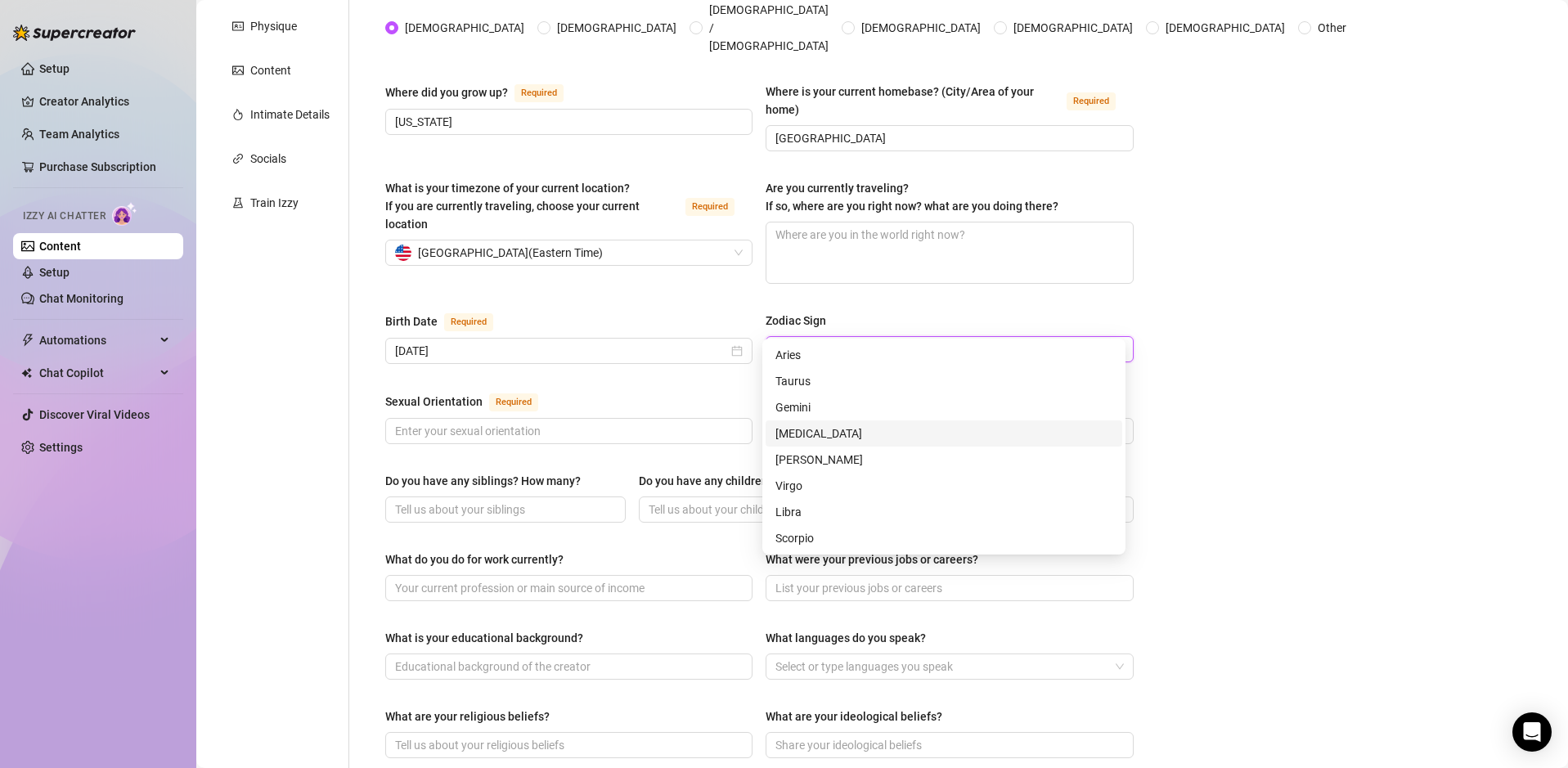
click at [812, 432] on div "Cancer" at bounding box center [943, 433] width 337 height 18
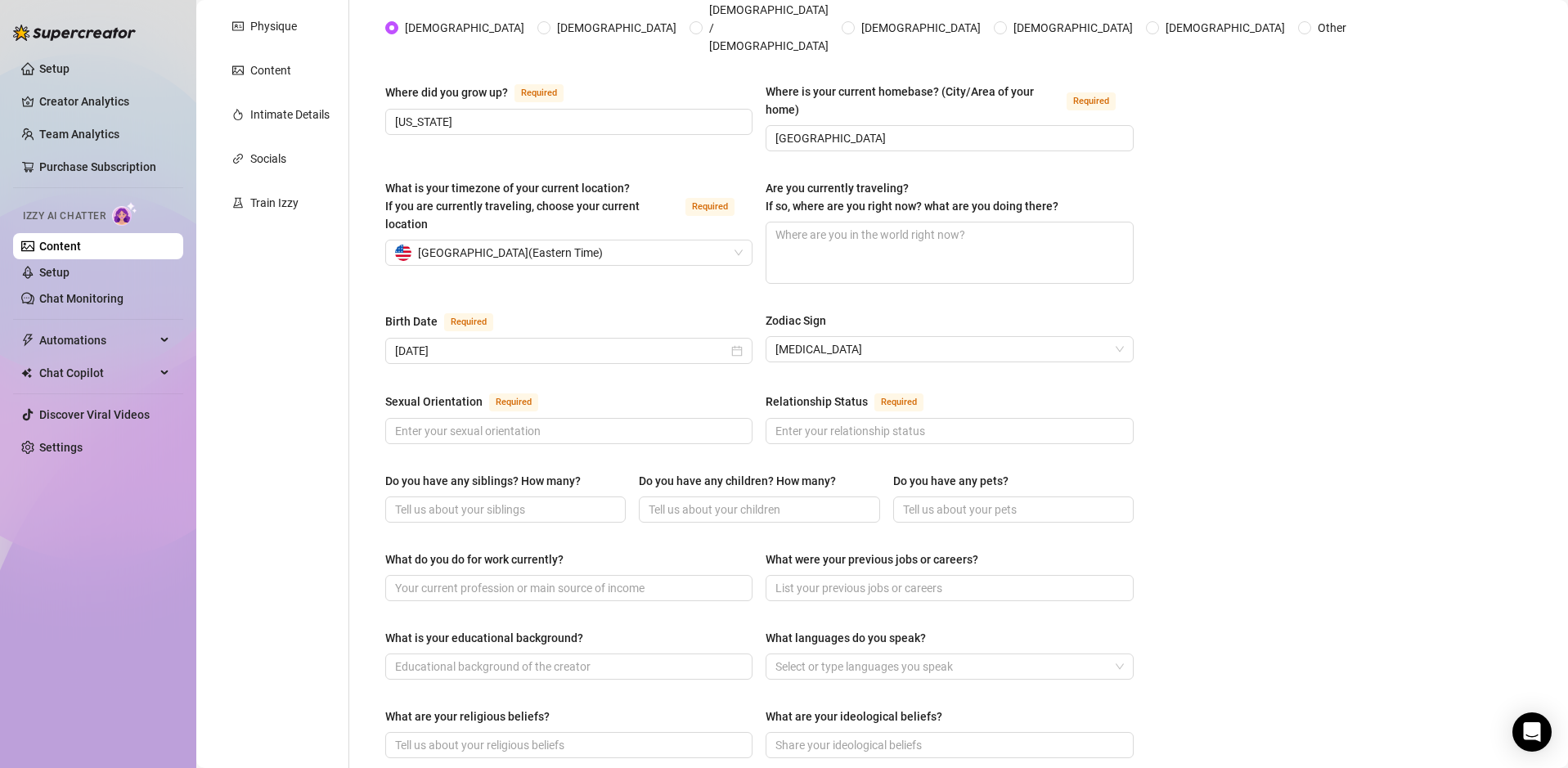
click at [718, 363] on div "Name Required Laden Bailey Nickname(s) Laden Gender Required Female Male Non-Bi…" at bounding box center [759, 563] width 748 height 1337
click at [607, 422] on input "Sexual Orientation Required" at bounding box center [566, 431] width 344 height 18
type input "Straight"
type input "Married"
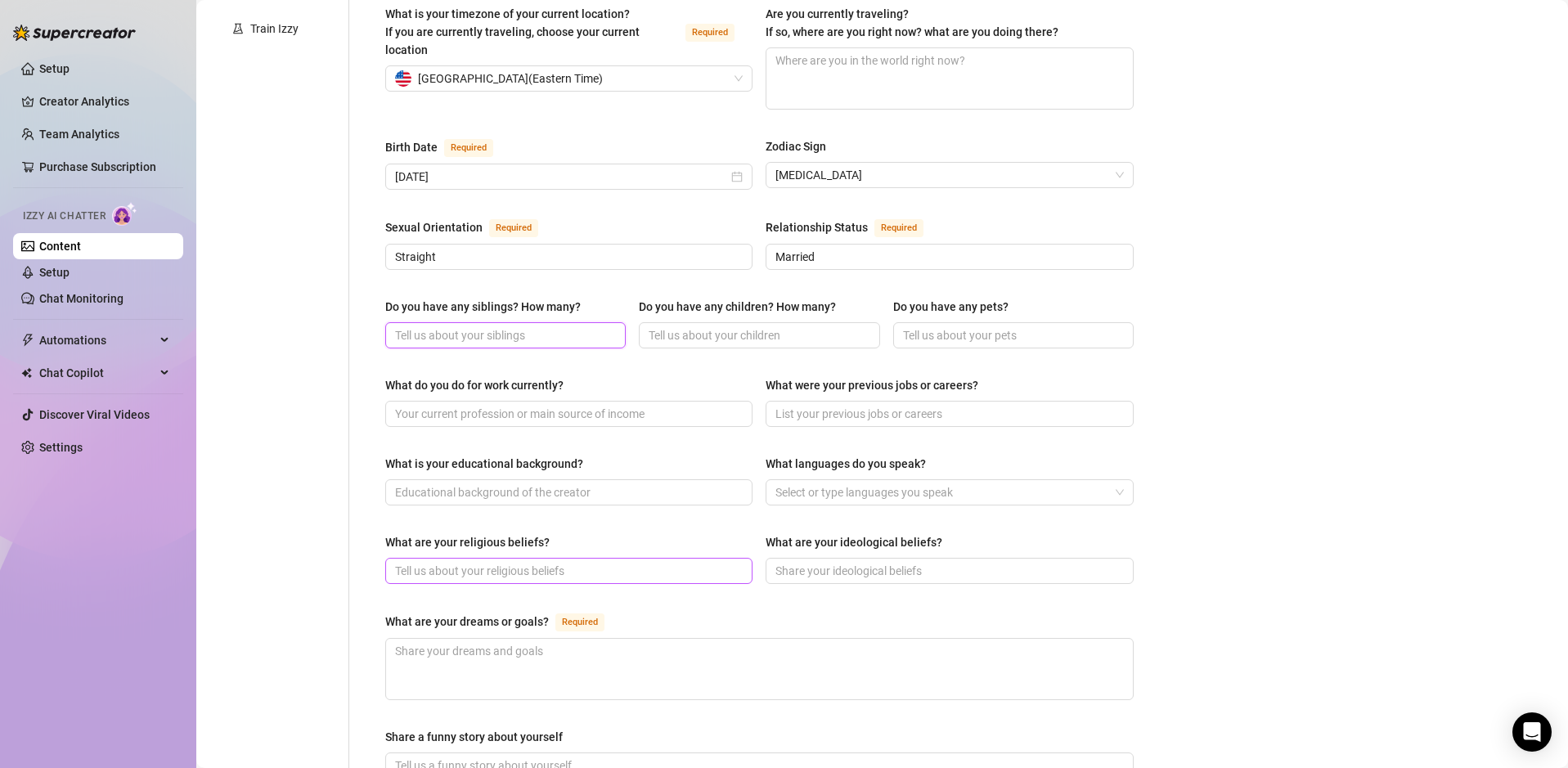
scroll to position [484, 0]
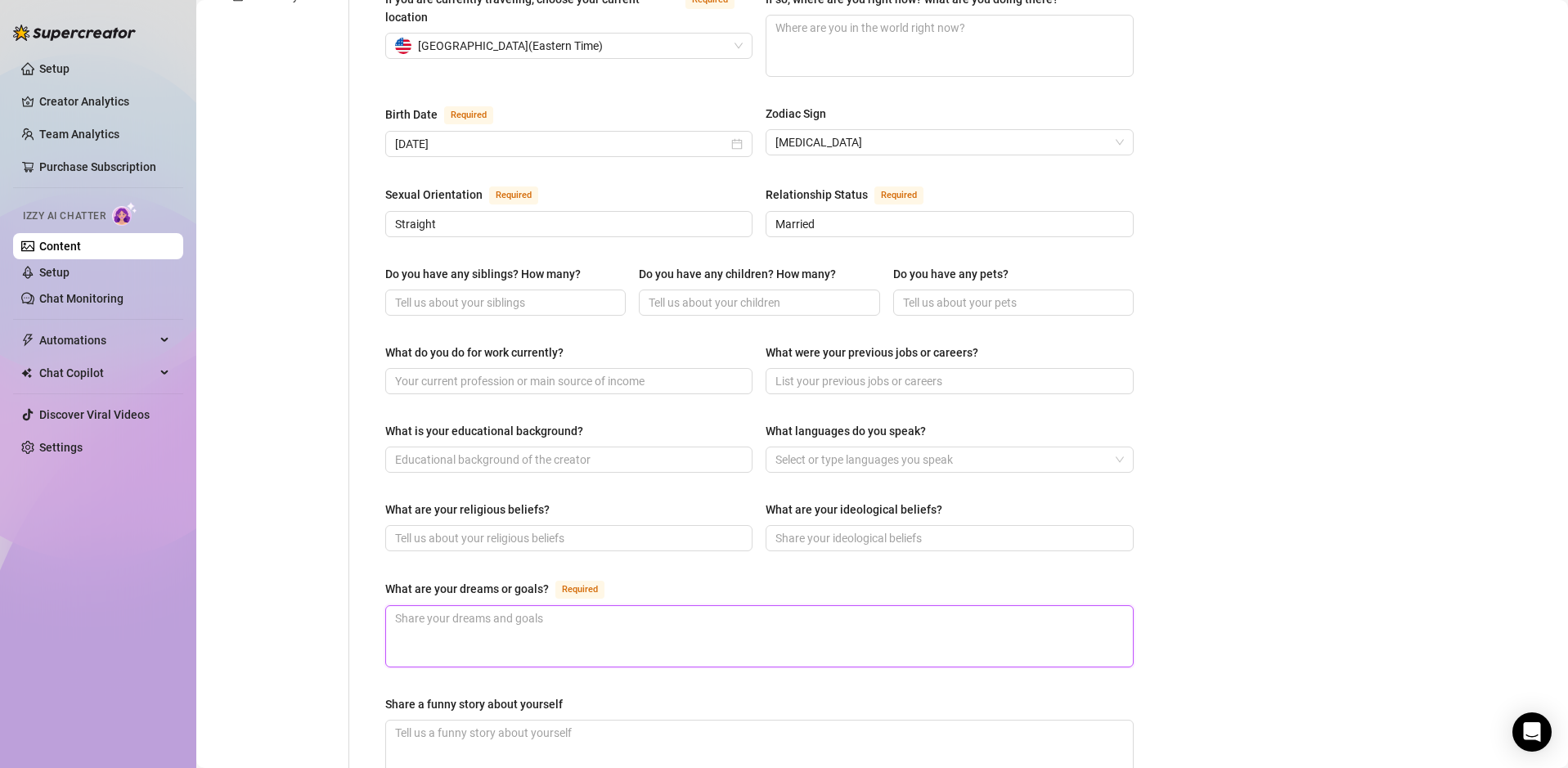
click at [619, 606] on textarea "What are your dreams or goals? Required" at bounding box center [758, 636] width 746 height 61
click at [607, 606] on textarea "What are your dreams or goals? Required" at bounding box center [758, 636] width 746 height 61
paste textarea "Confidence & Self-Love → Practice daily affirmations, journaling, or even short…"
type textarea "Confidence & Self-Love → Practice daily affirmations, journaling, or even short…"
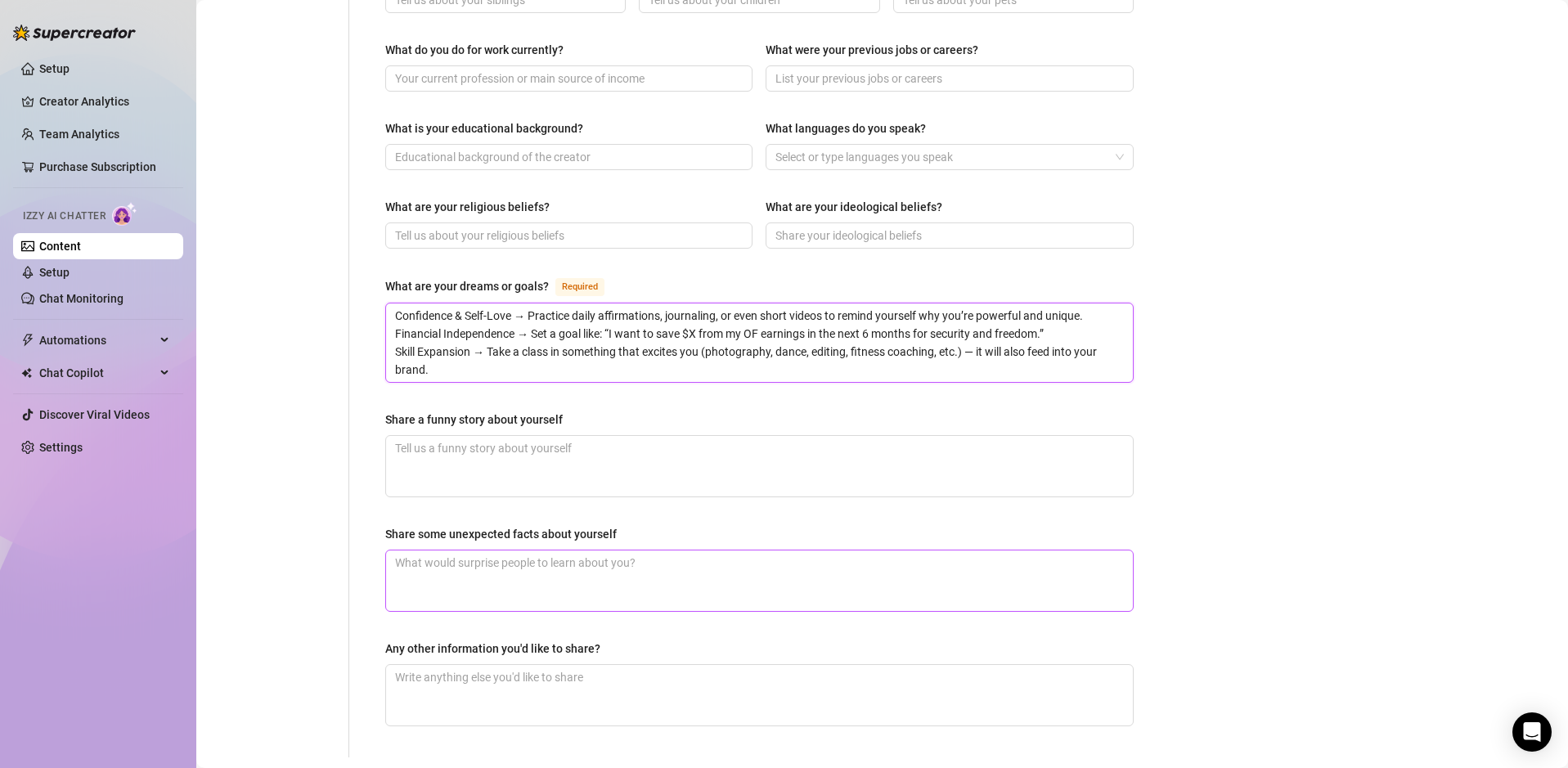
scroll to position [777, 0]
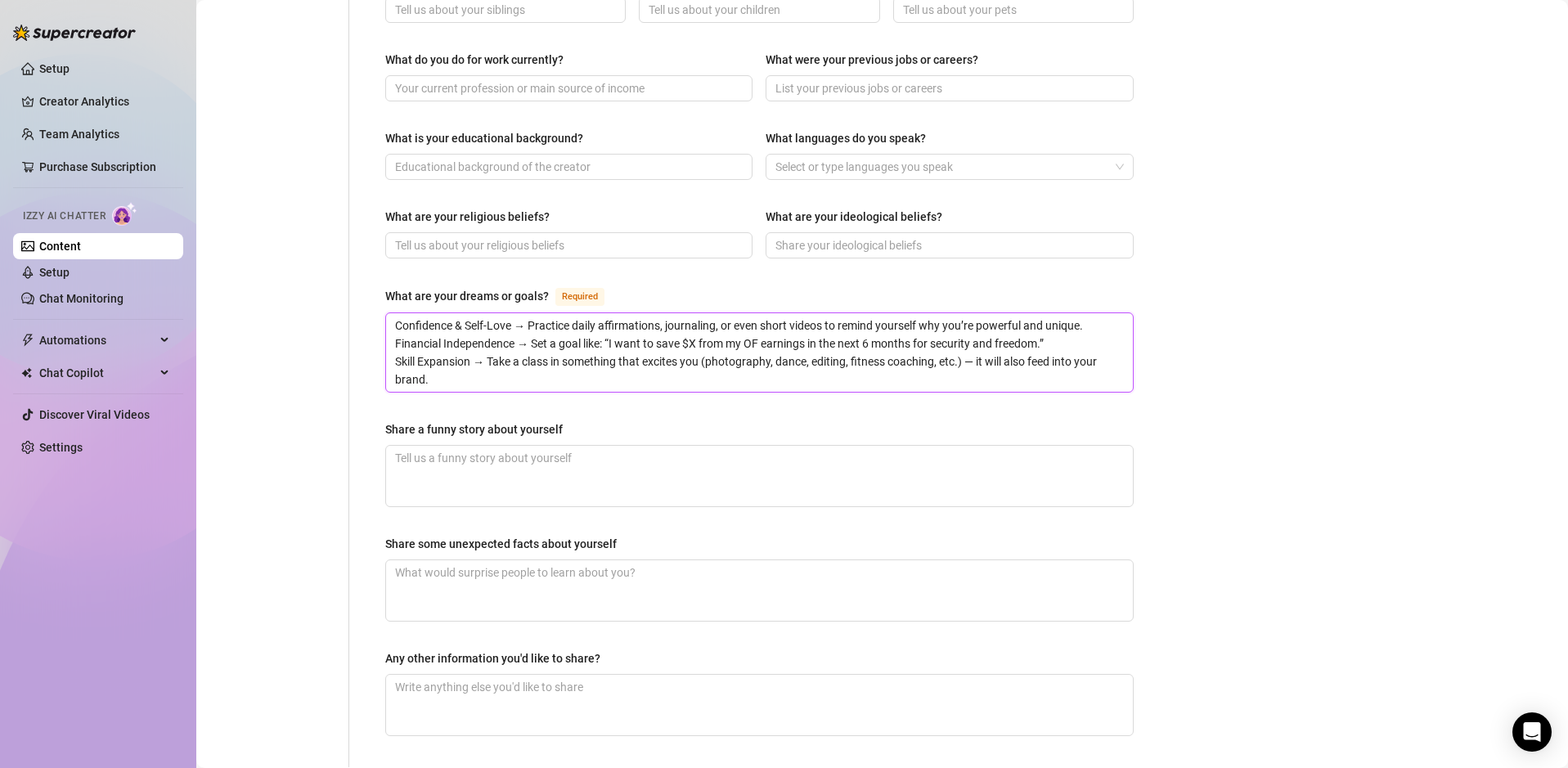
type textarea "Confidence & Self-Love → Practice daily affirmations, journaling, or even short…"
click at [627, 446] on textarea "Share a funny story about yourself" at bounding box center [758, 476] width 746 height 61
paste textarea "So picture this — it’s a warm summer night, you and your friends are chilling i…"
type textarea "So picture this — it’s a warm summer night, you and your friends are chilling i…"
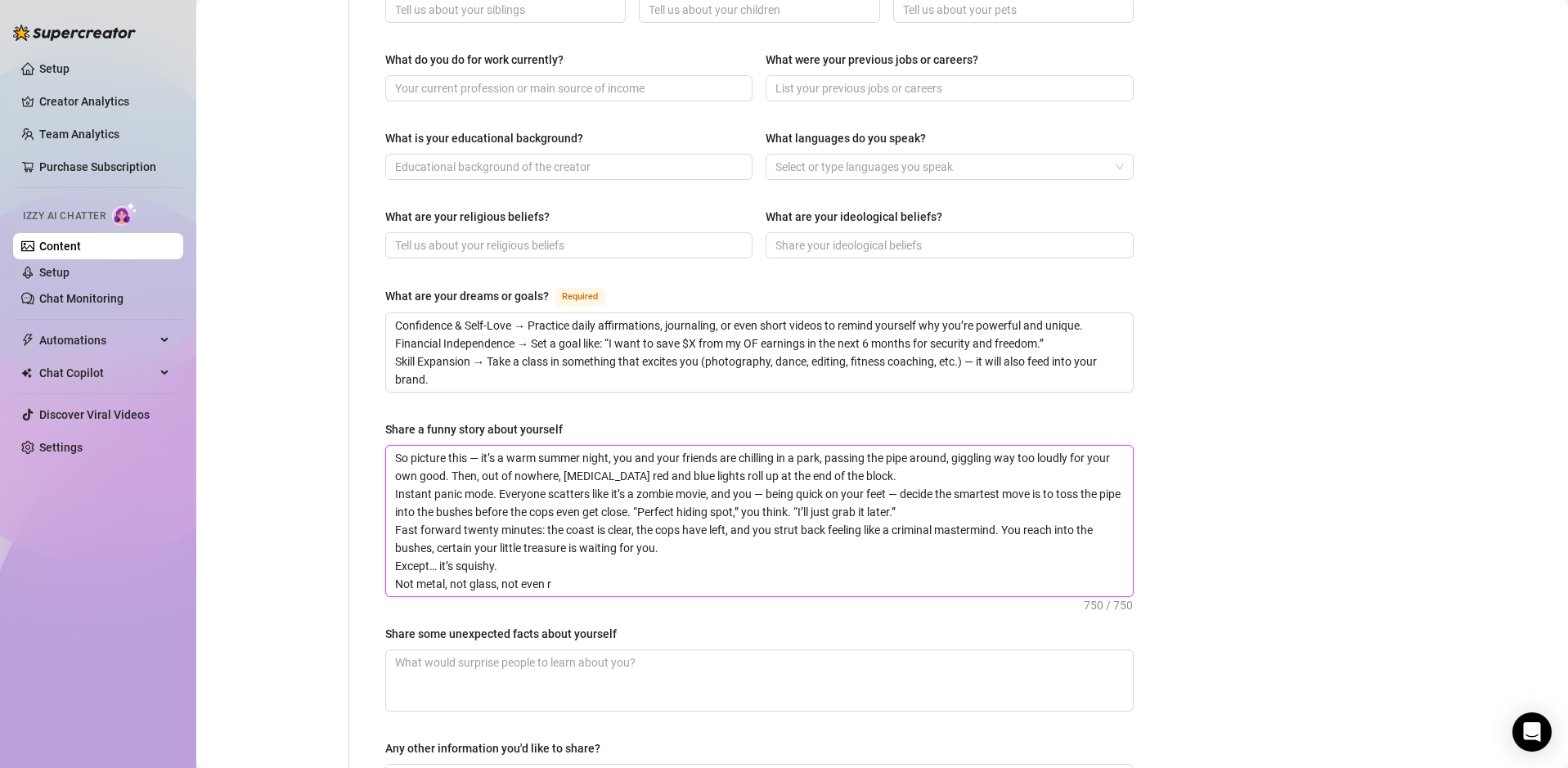
drag, startPoint x: 600, startPoint y: 547, endPoint x: 396, endPoint y: 558, distance: 204.3
click at [396, 558] on textarea "So picture this — it’s a warm summer night, you and your friends are chilling i…" at bounding box center [758, 521] width 746 height 150
click at [543, 561] on textarea "So picture this — it’s a warm summer night, you and your friends are chilling i…" at bounding box center [758, 521] width 746 height 150
drag, startPoint x: 575, startPoint y: 555, endPoint x: 394, endPoint y: 559, distance: 181.0
click at [394, 559] on textarea "So picture this — it’s a warm summer night, you and your friends are chilling i…" at bounding box center [758, 521] width 746 height 150
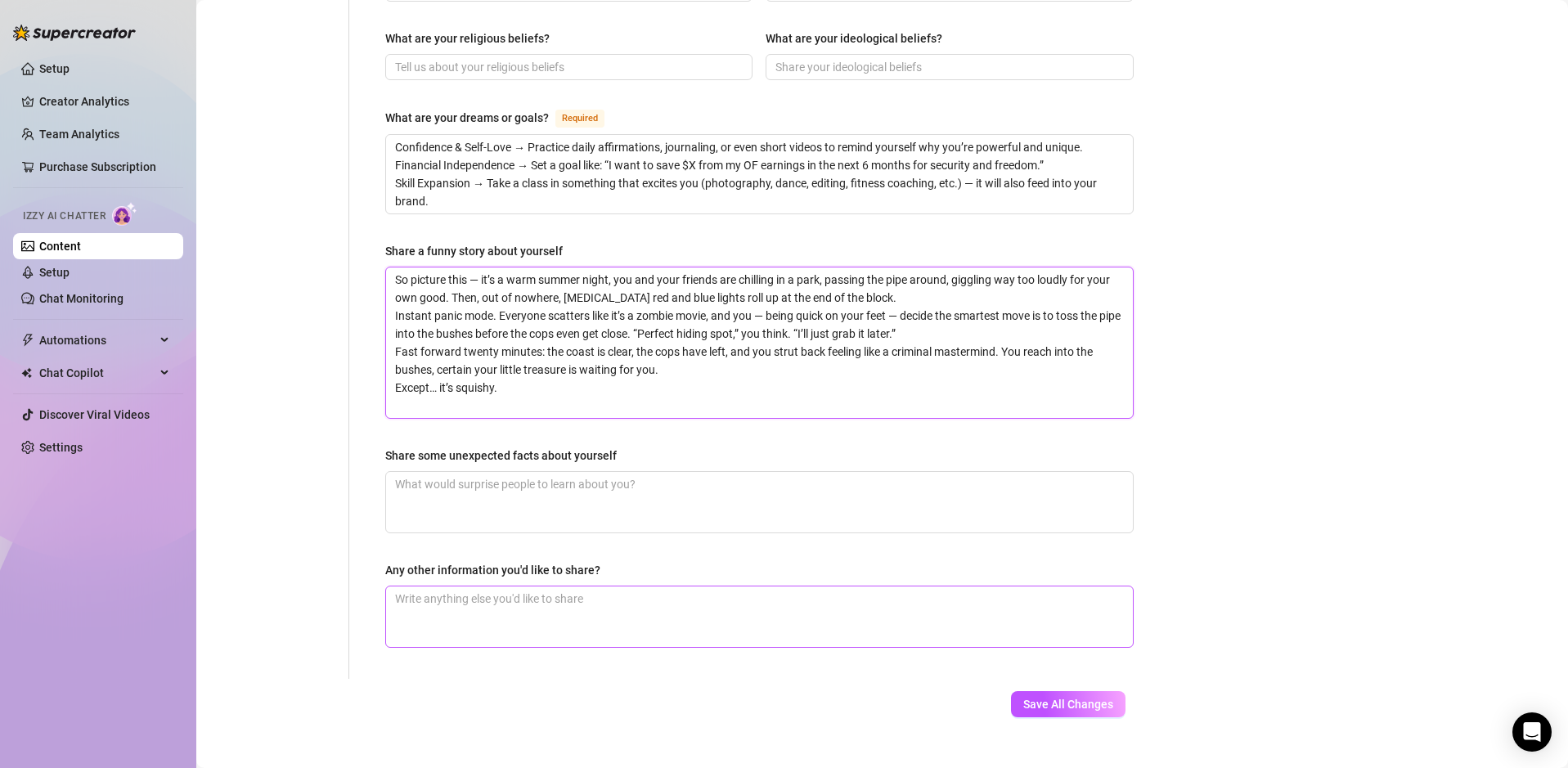
scroll to position [945, 0]
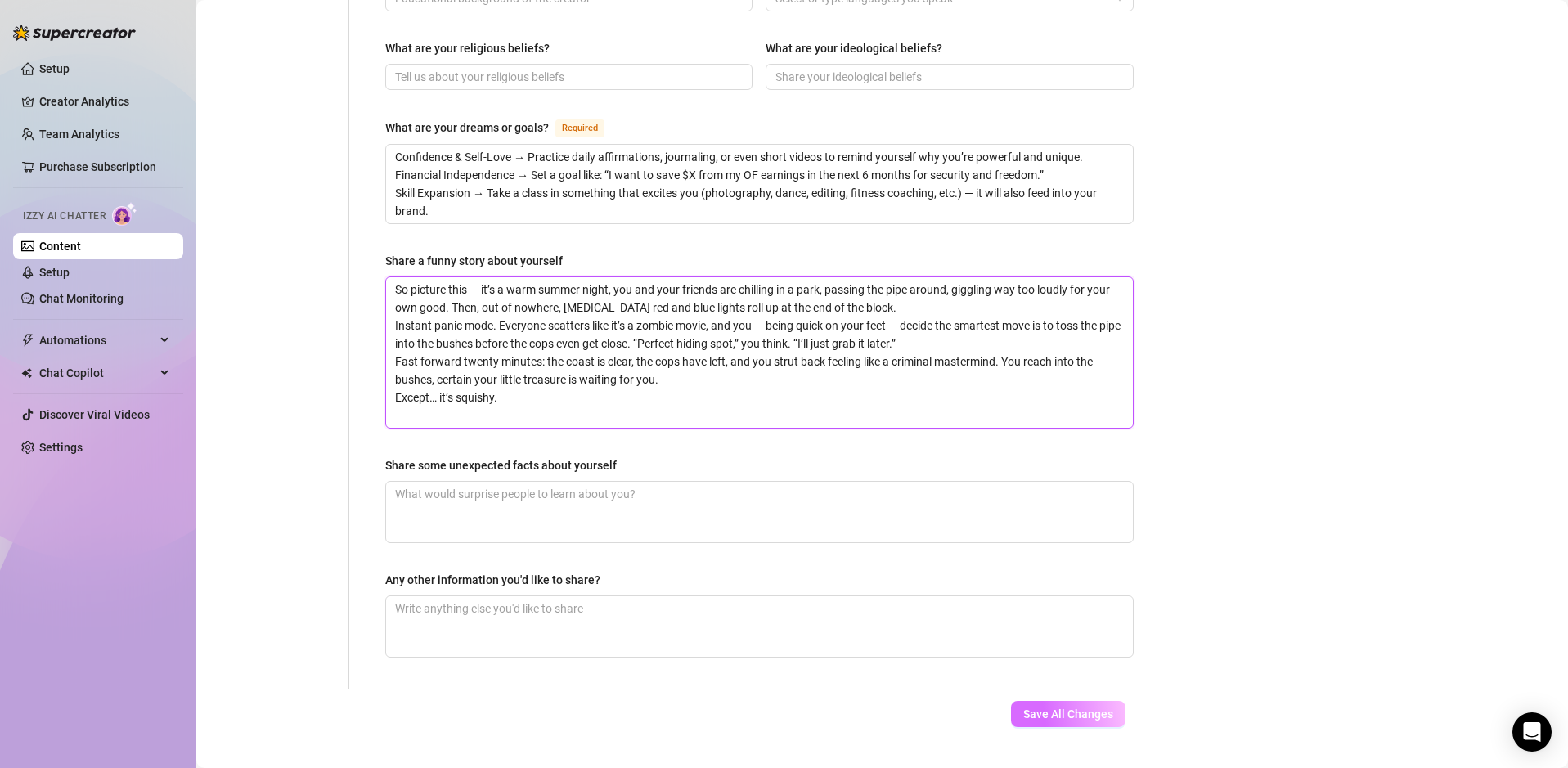
type textarea "So picture this — it’s a warm summer night, you and your friends are chilling i…"
click at [1061, 707] on span "Save All Changes" at bounding box center [1068, 713] width 90 height 13
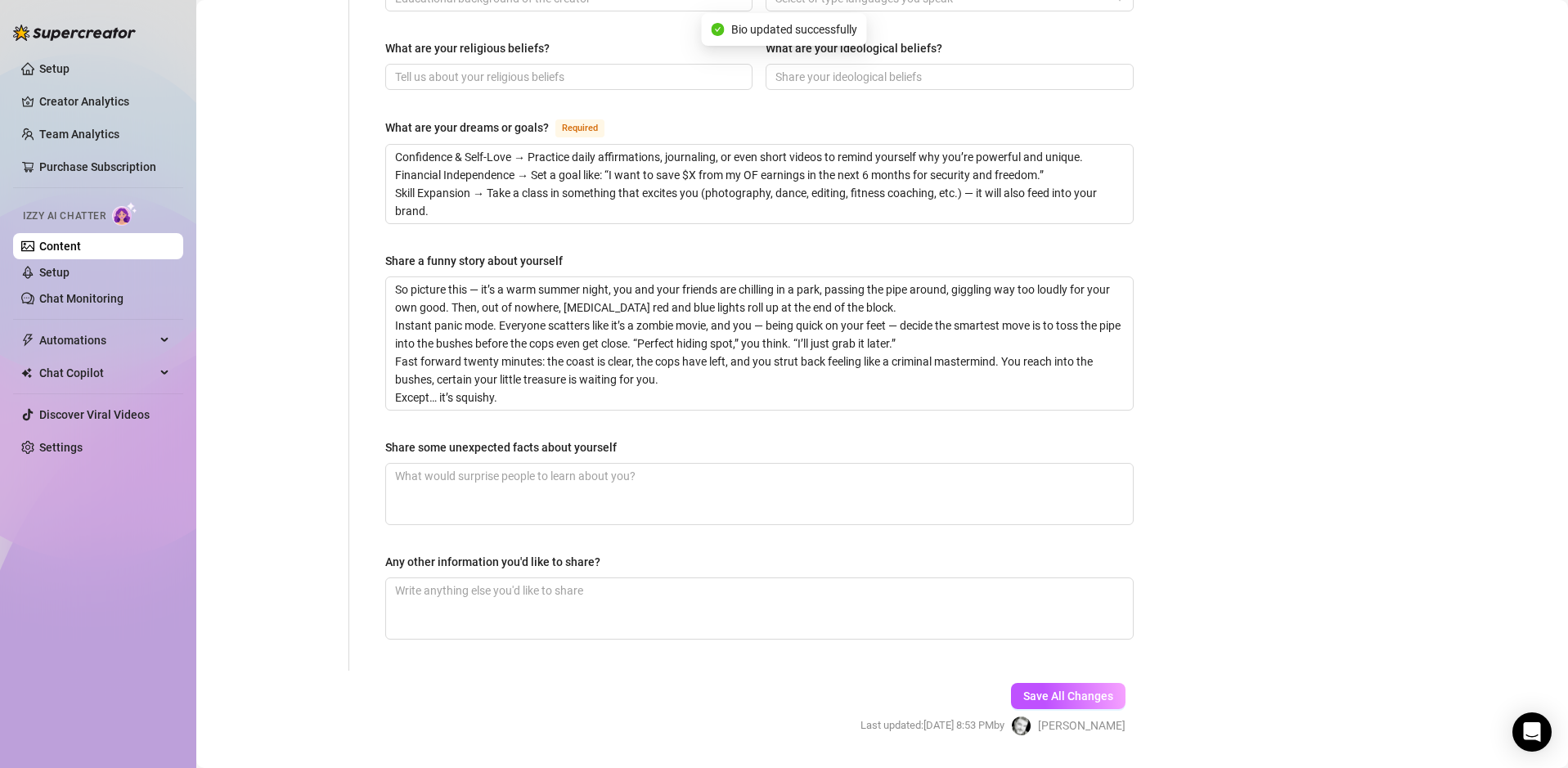
type textarea "So picture this — it’s a warm summer night, you and your friends are chilling i…"
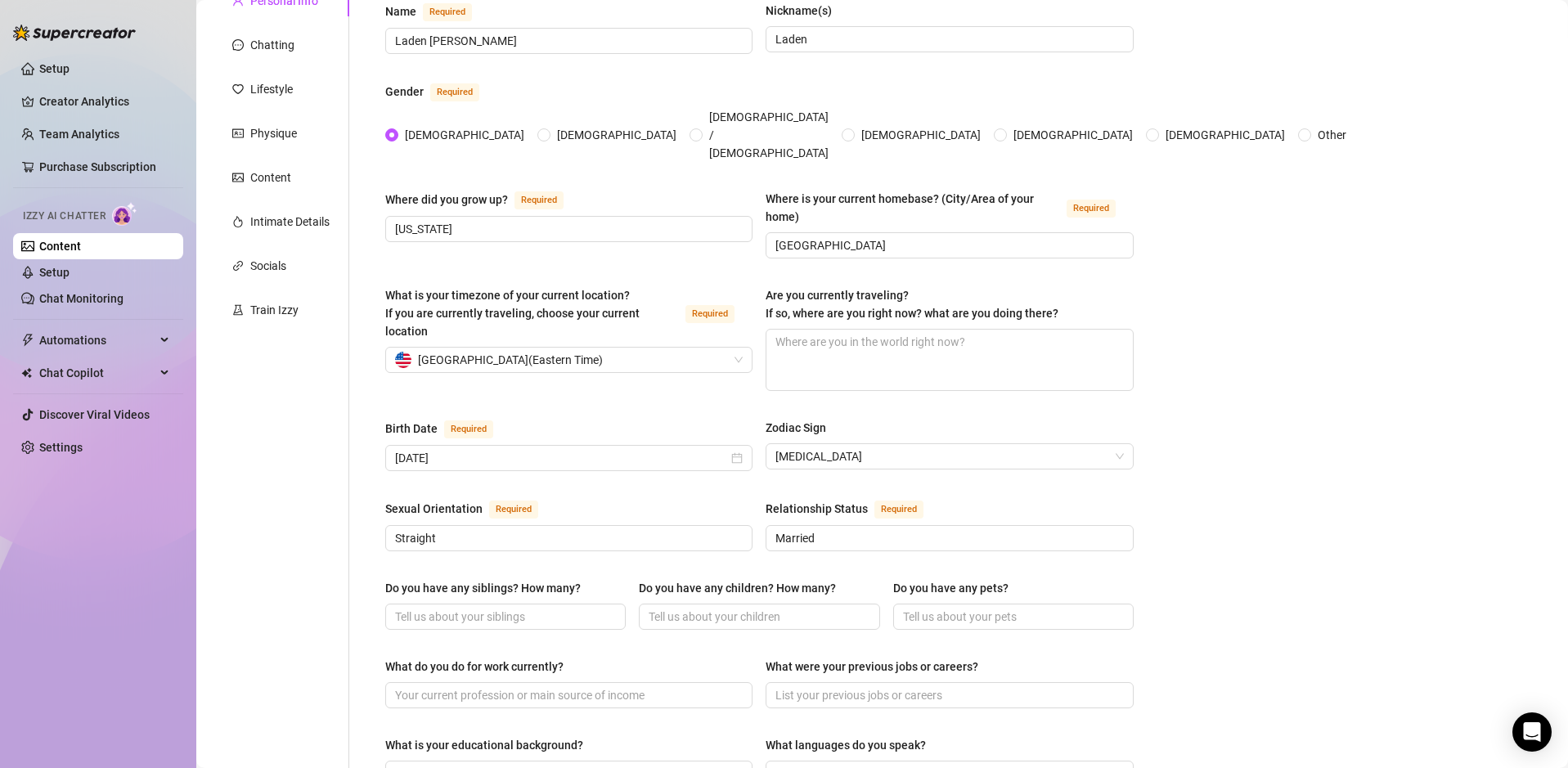
scroll to position [0, 0]
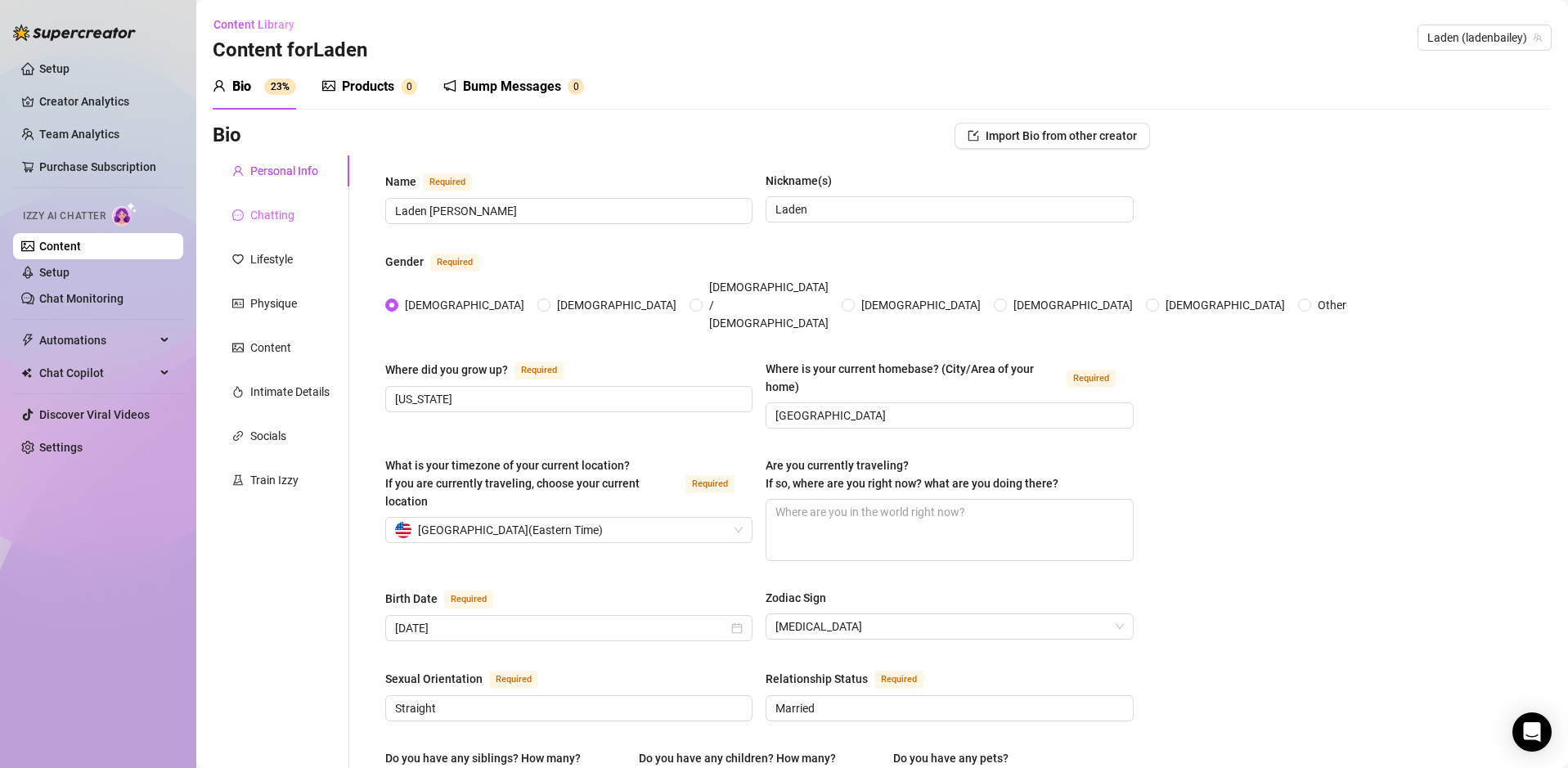
click at [265, 225] on div "Chatting" at bounding box center [280, 215] width 136 height 31
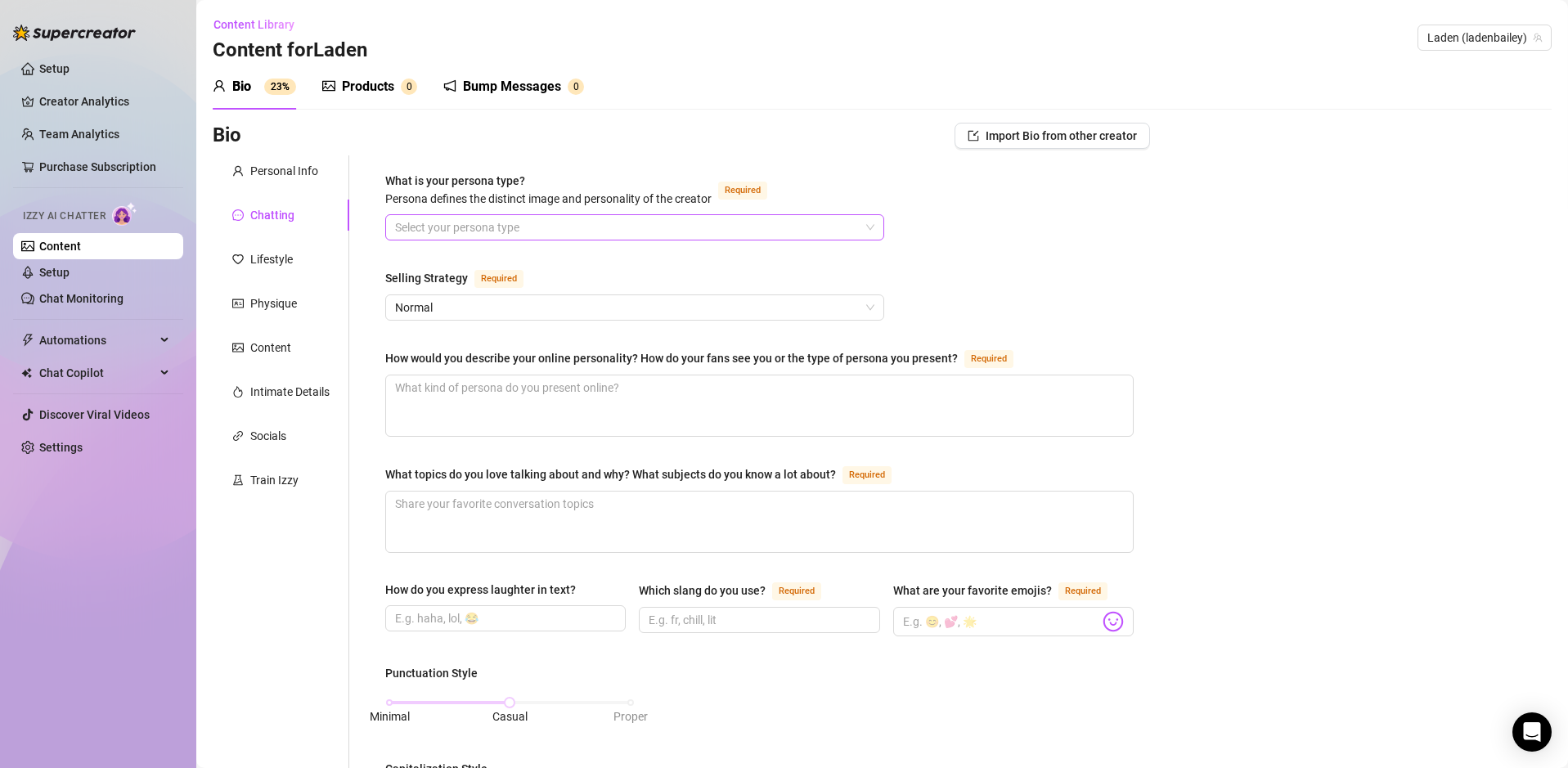
click at [450, 232] on input "What is your persona type? Persona defines the distinct image and personality o…" at bounding box center [626, 227] width 464 height 25
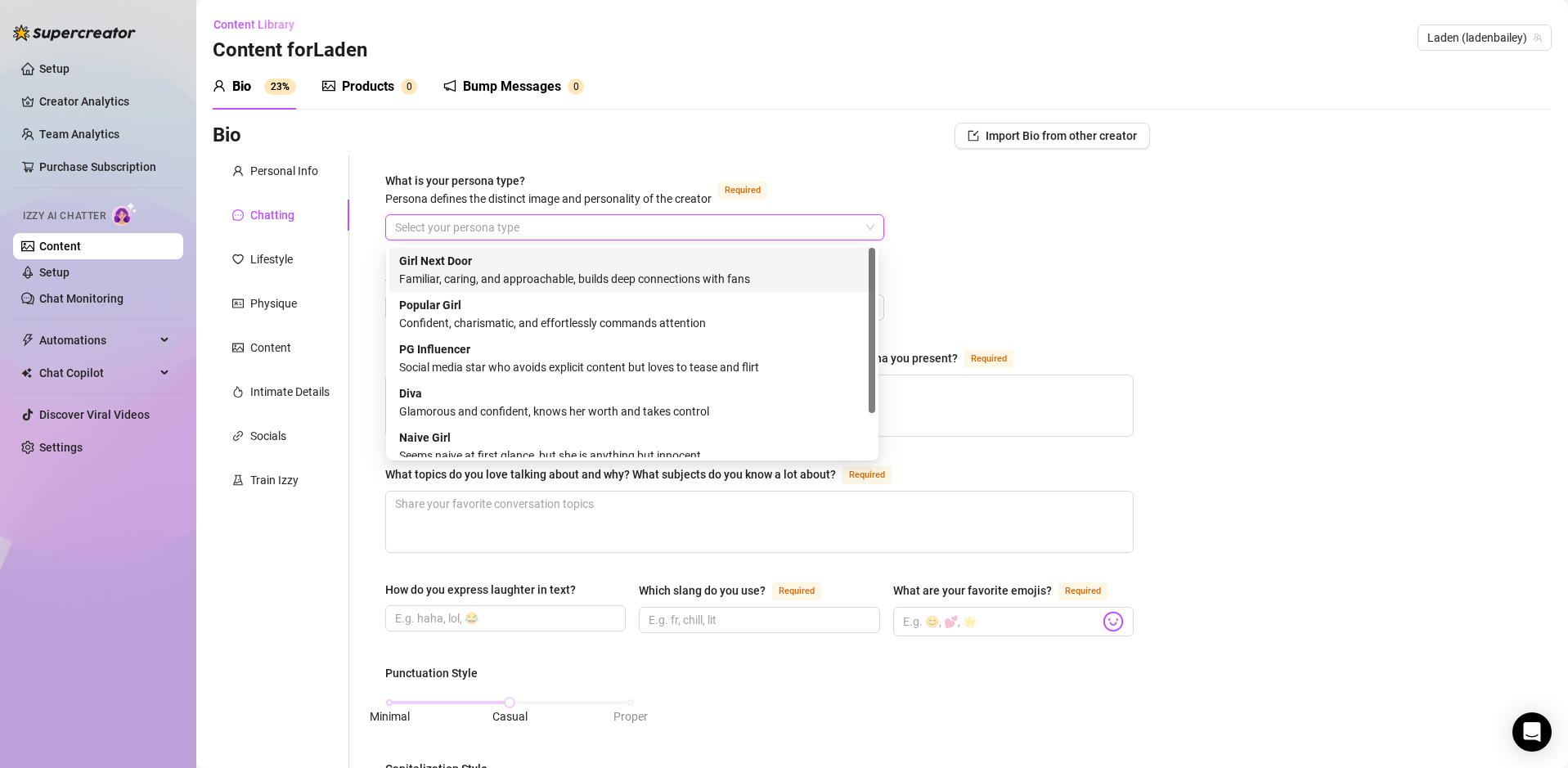
click at [516, 263] on div "Girl Next Door Familiar, caring, and approachable, builds deep connections with…" at bounding box center [632, 269] width 466 height 36
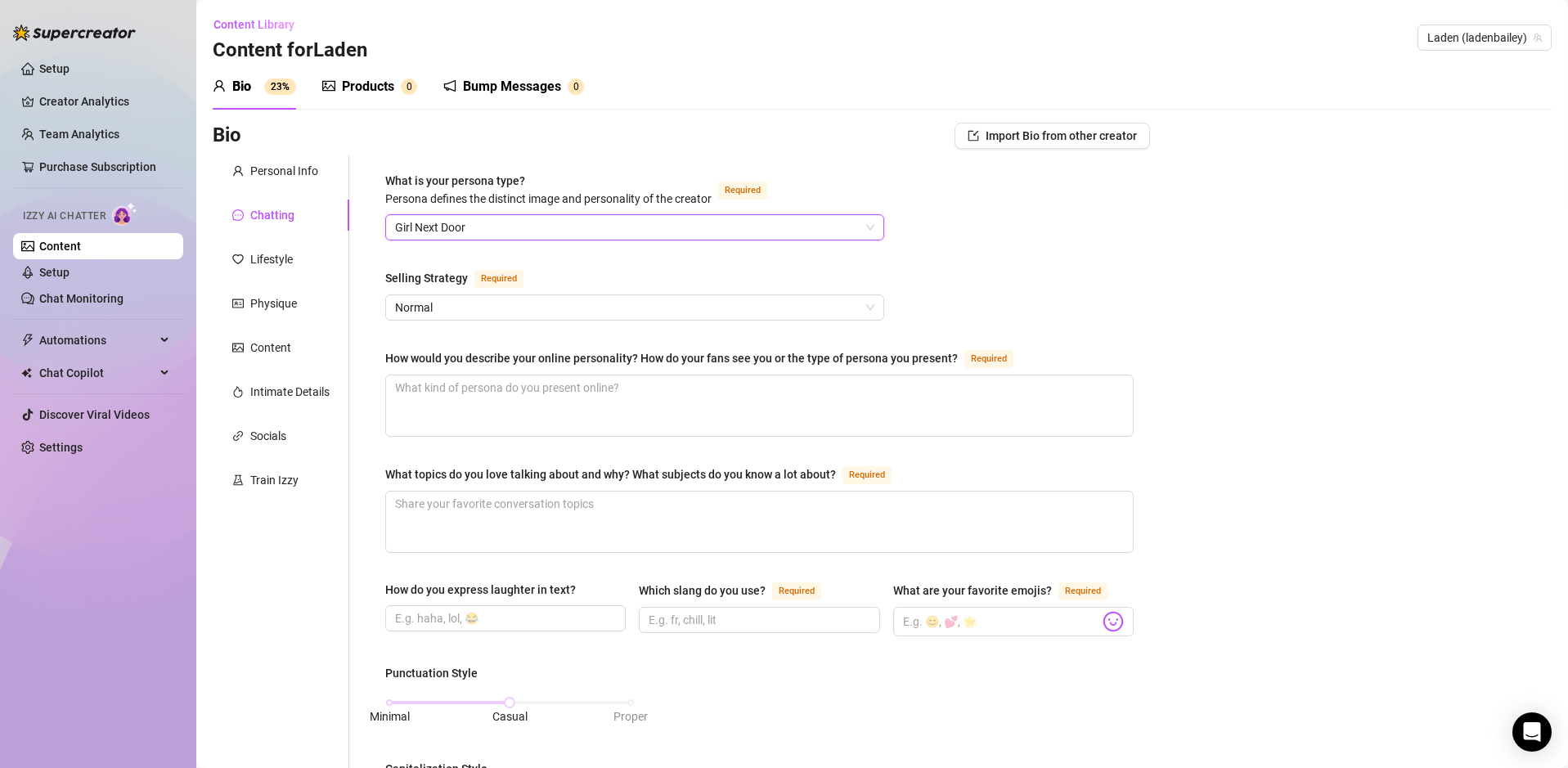
click at [571, 230] on span "Girl Next Door" at bounding box center [634, 227] width 479 height 25
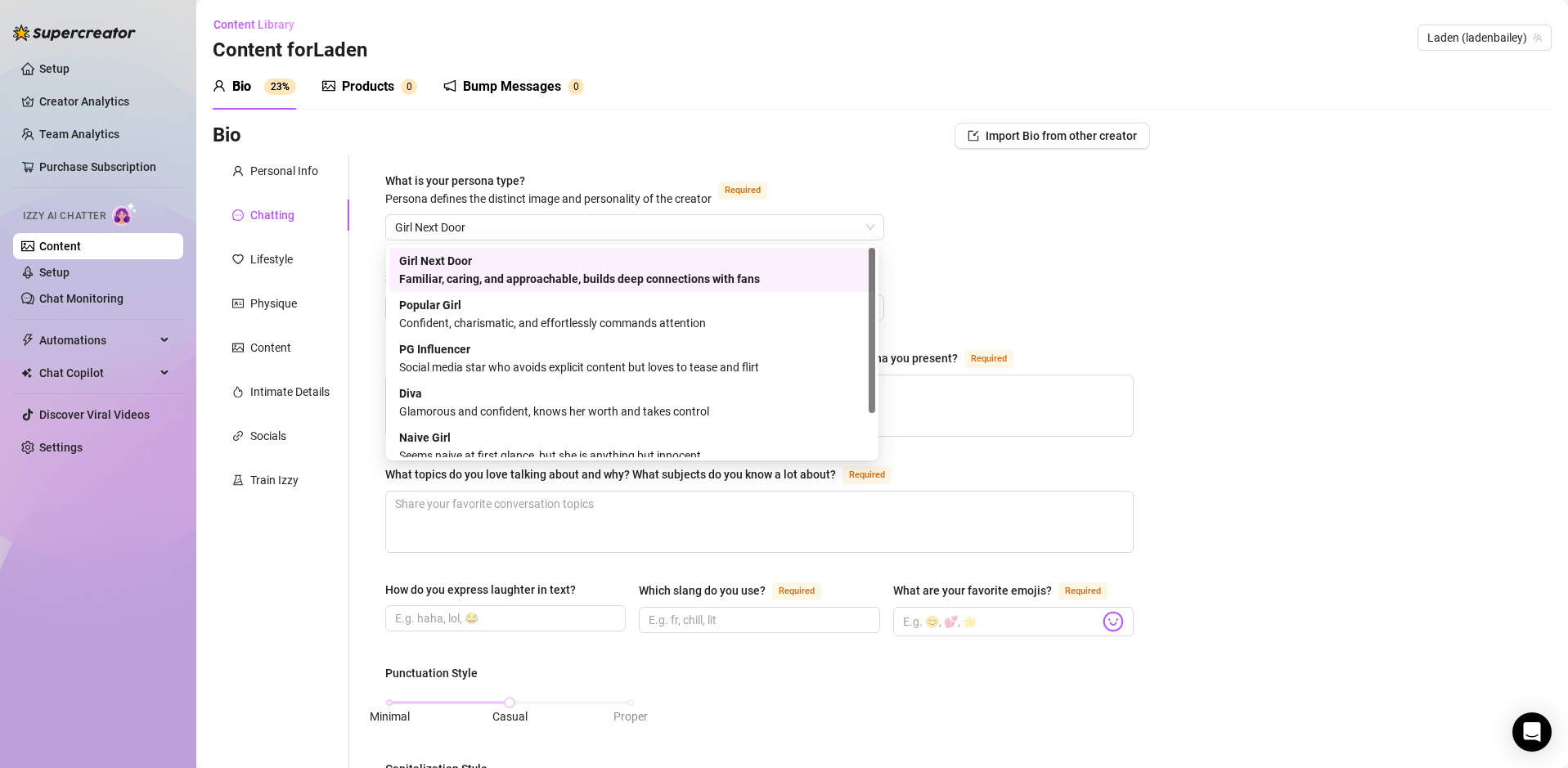
click at [750, 120] on div "Bio 23% Products 0 Bump Messages 0 Bio Import Bio from other creator Personal I…" at bounding box center [881, 767] width 1338 height 1408
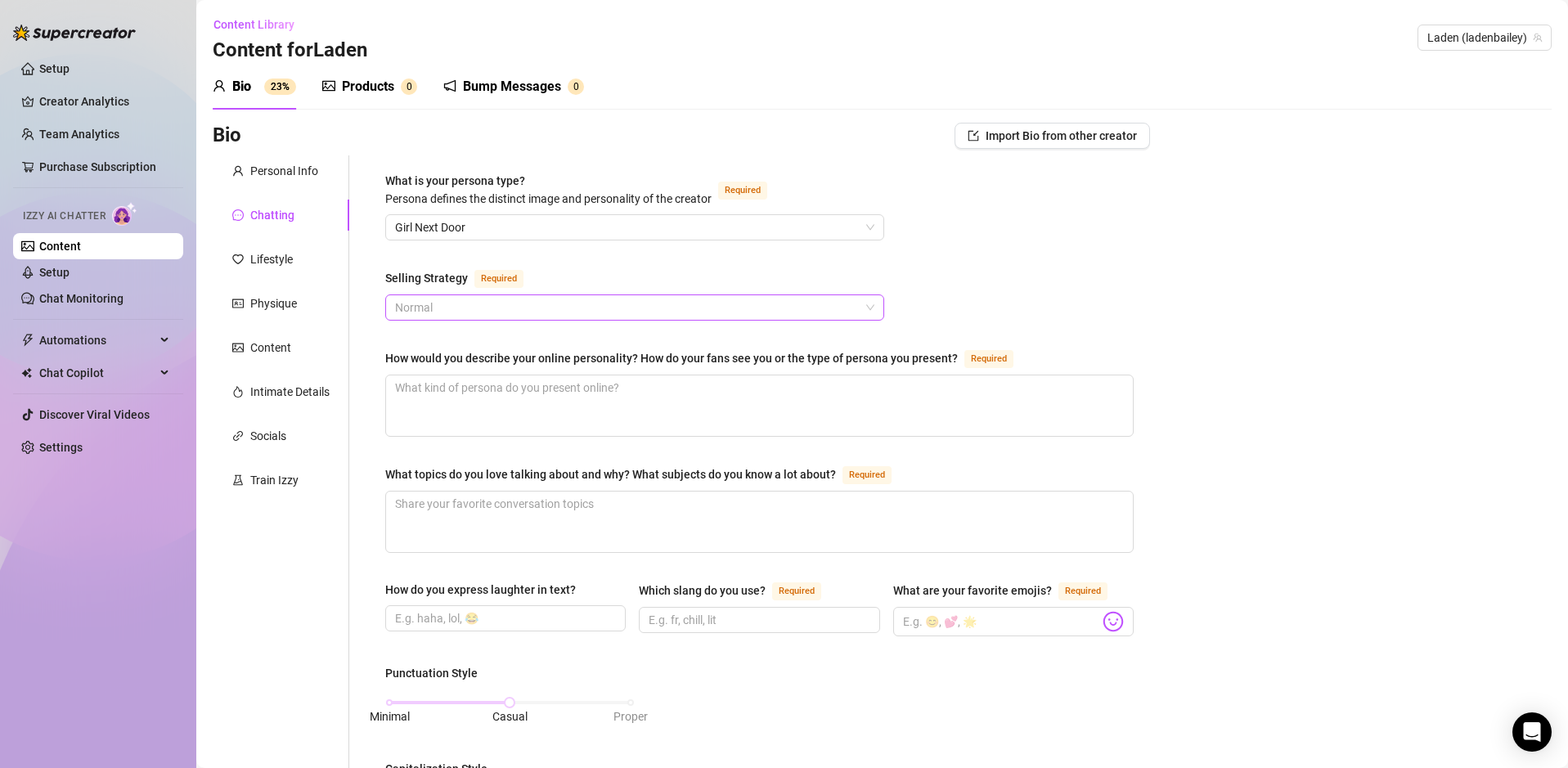
click at [607, 307] on span "Normal" at bounding box center [634, 307] width 479 height 25
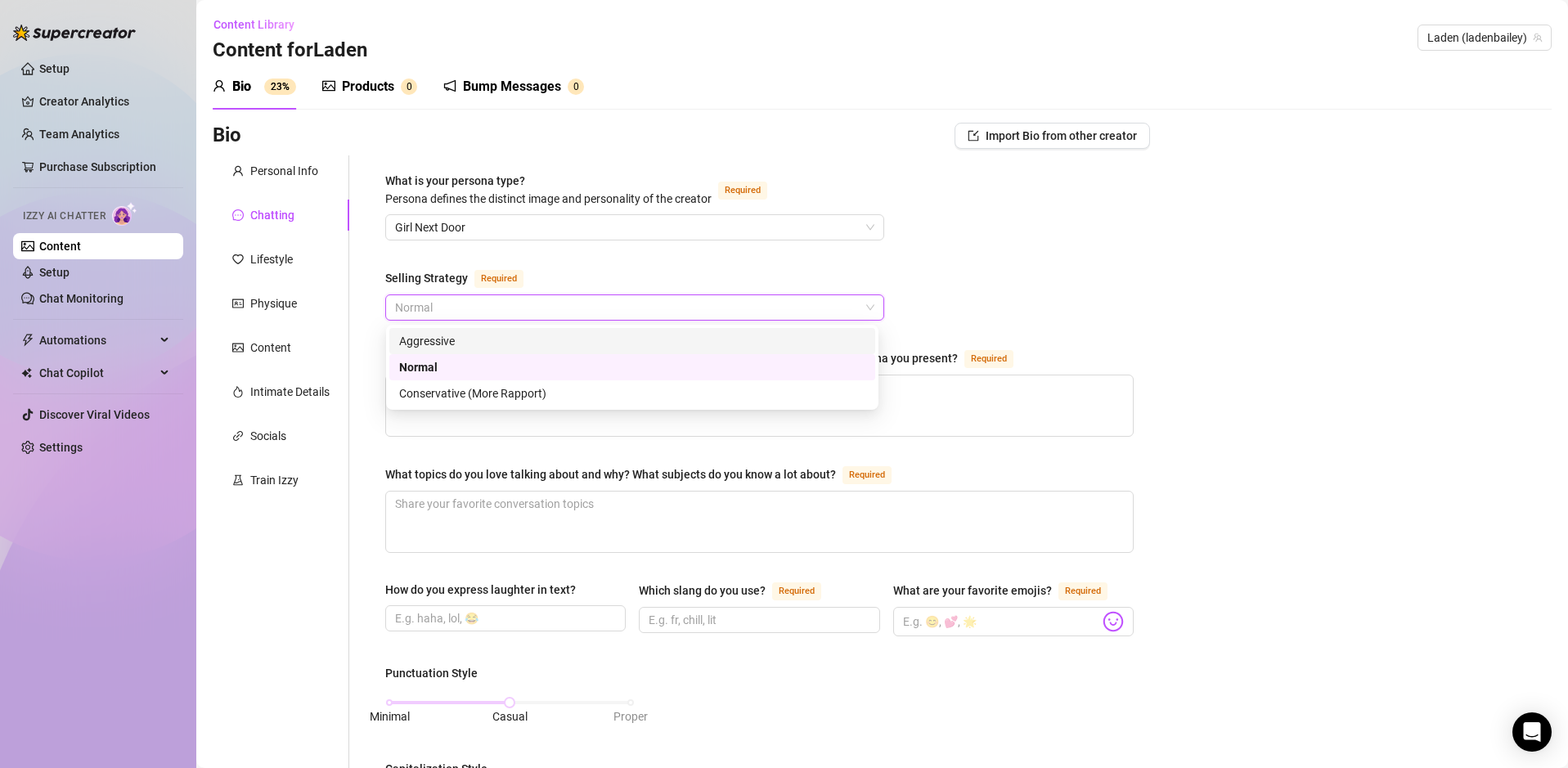
click at [535, 340] on div "Aggressive" at bounding box center [632, 341] width 466 height 18
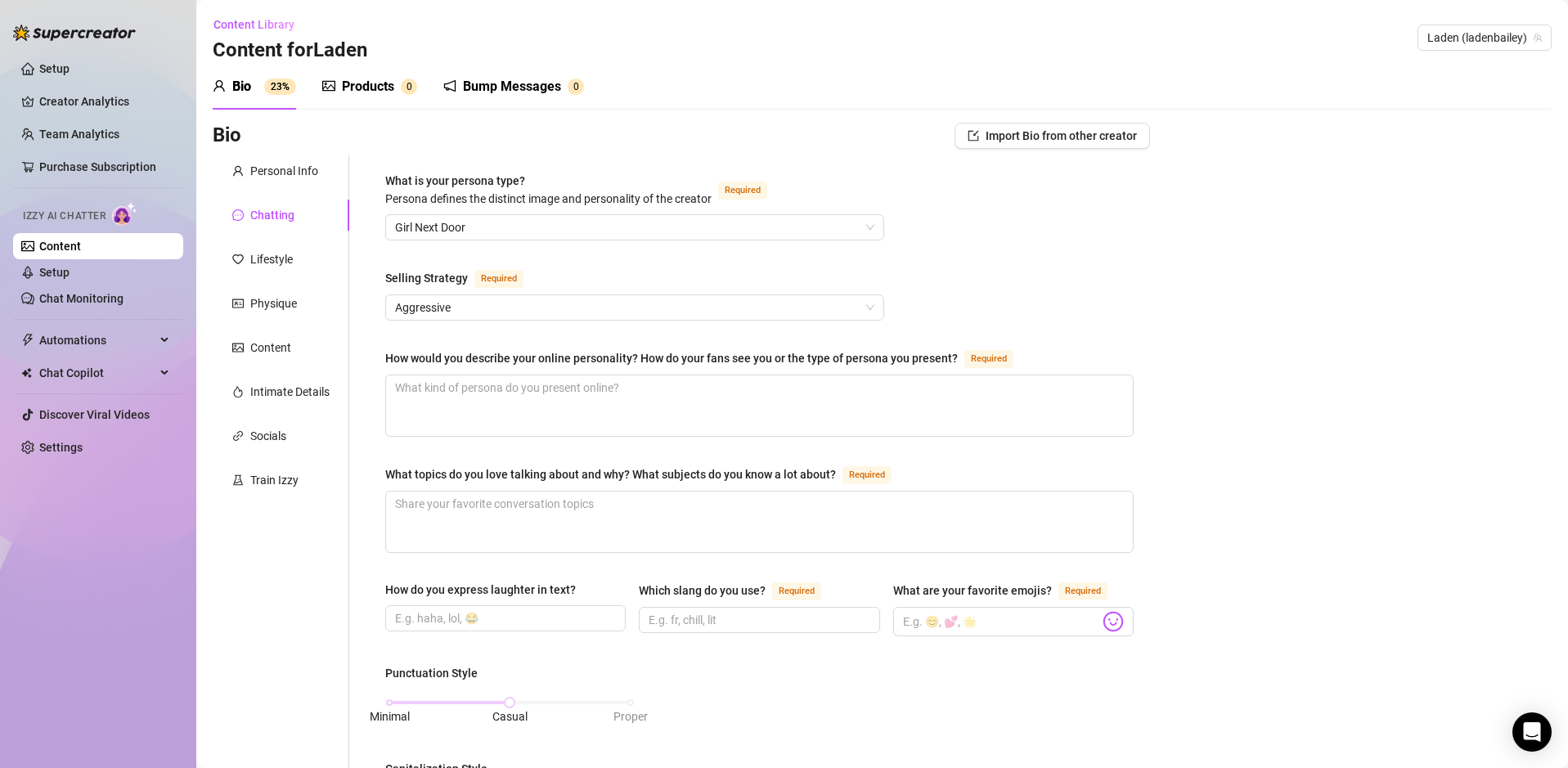
click at [683, 256] on div "What is your persona type? Persona defines the distinct image and personality o…" at bounding box center [759, 766] width 748 height 1189
click at [640, 399] on textarea "How would you describe your online personality? How do your fans see you or the…" at bounding box center [758, 405] width 746 height 61
type textarea "Mi"
type textarea "Mis"
type textarea "Miss"
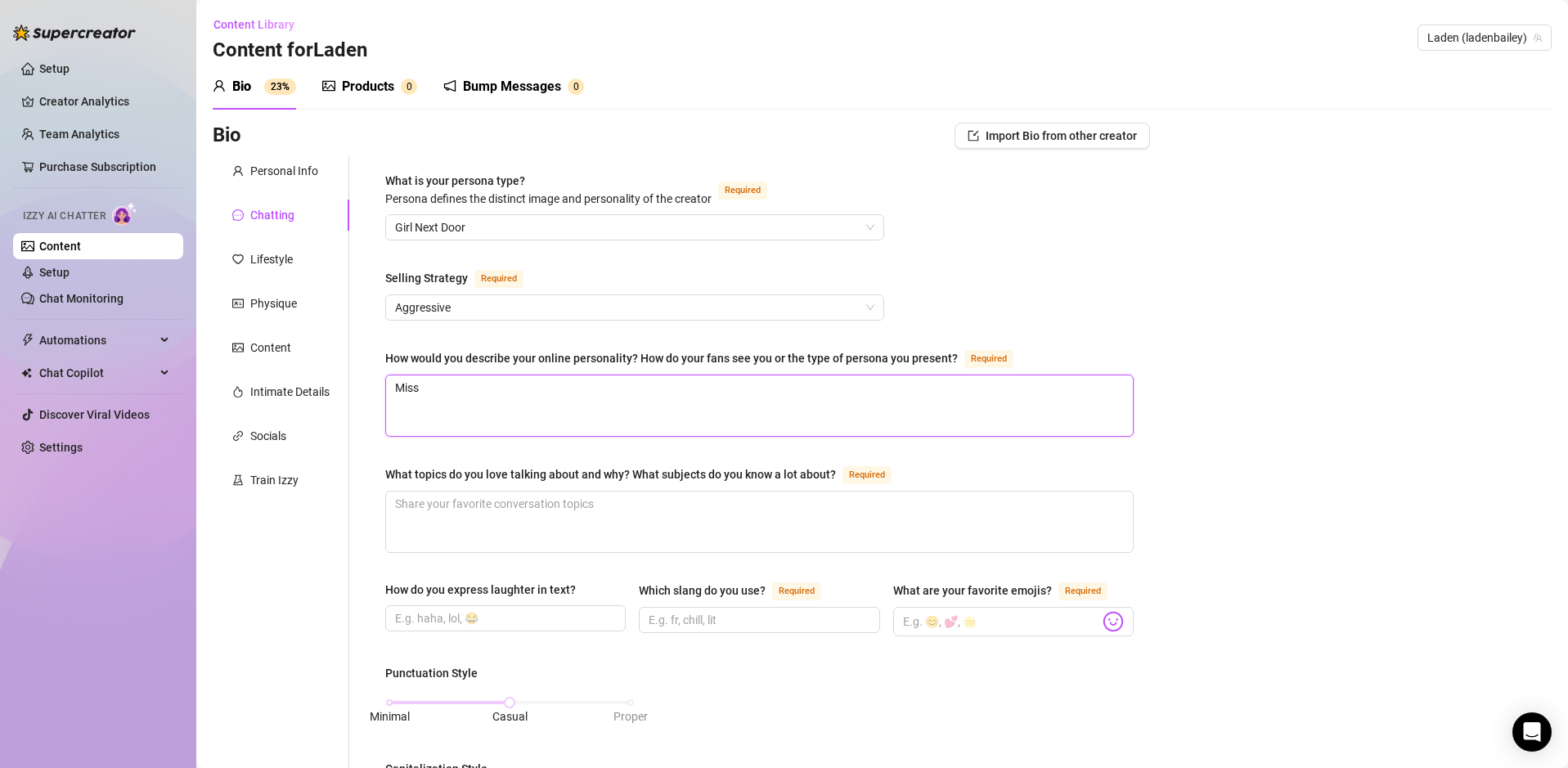
type textarea "Missi"
type textarea "Missin"
type textarea "Missing"
type textarea "Missing."
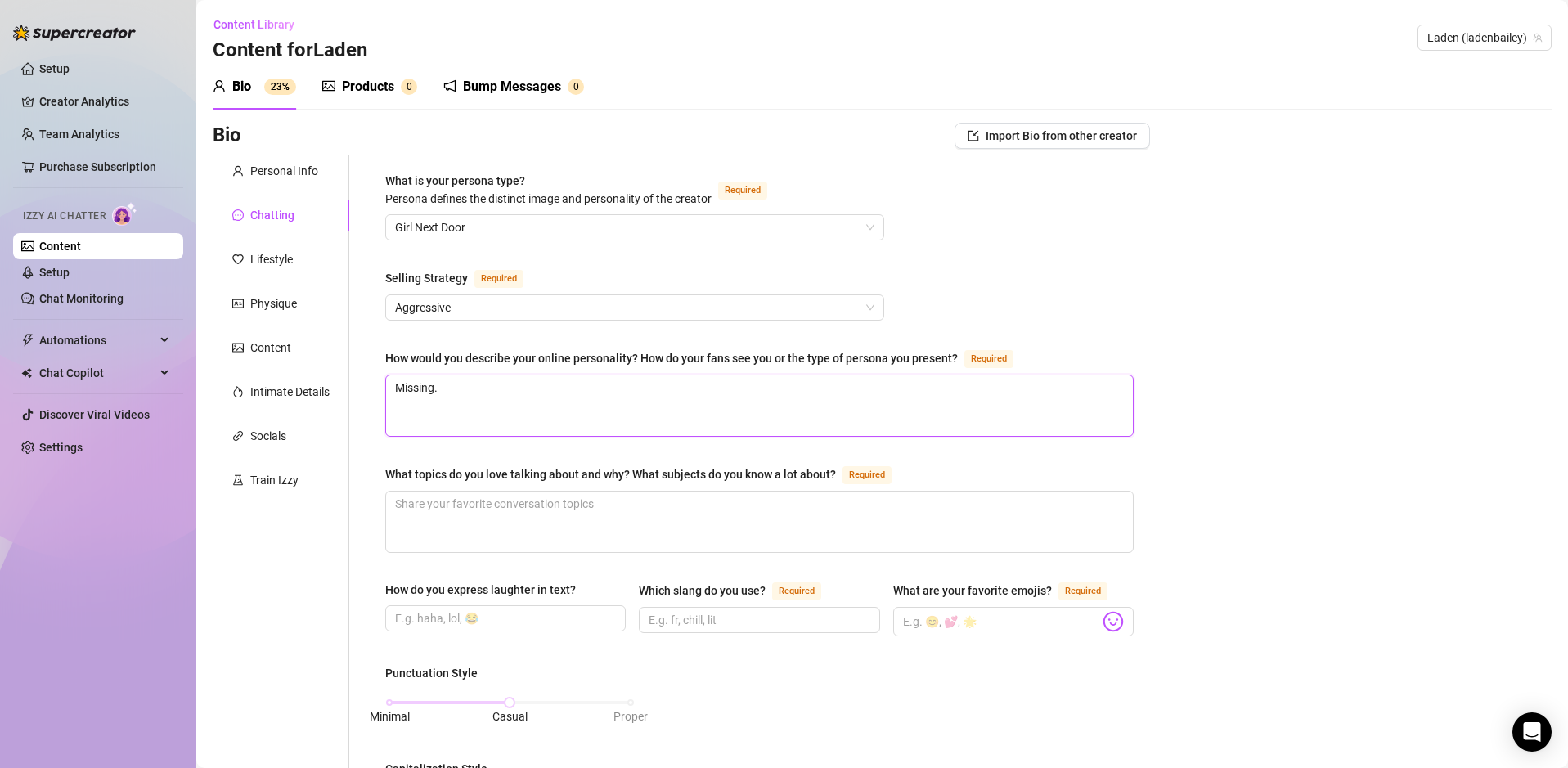
type textarea "Missing. I"
type textarea "Missing. I a"
type textarea "Missing. I ah"
type textarea "Missing. I ahv"
type textarea "Missing. I ahve"
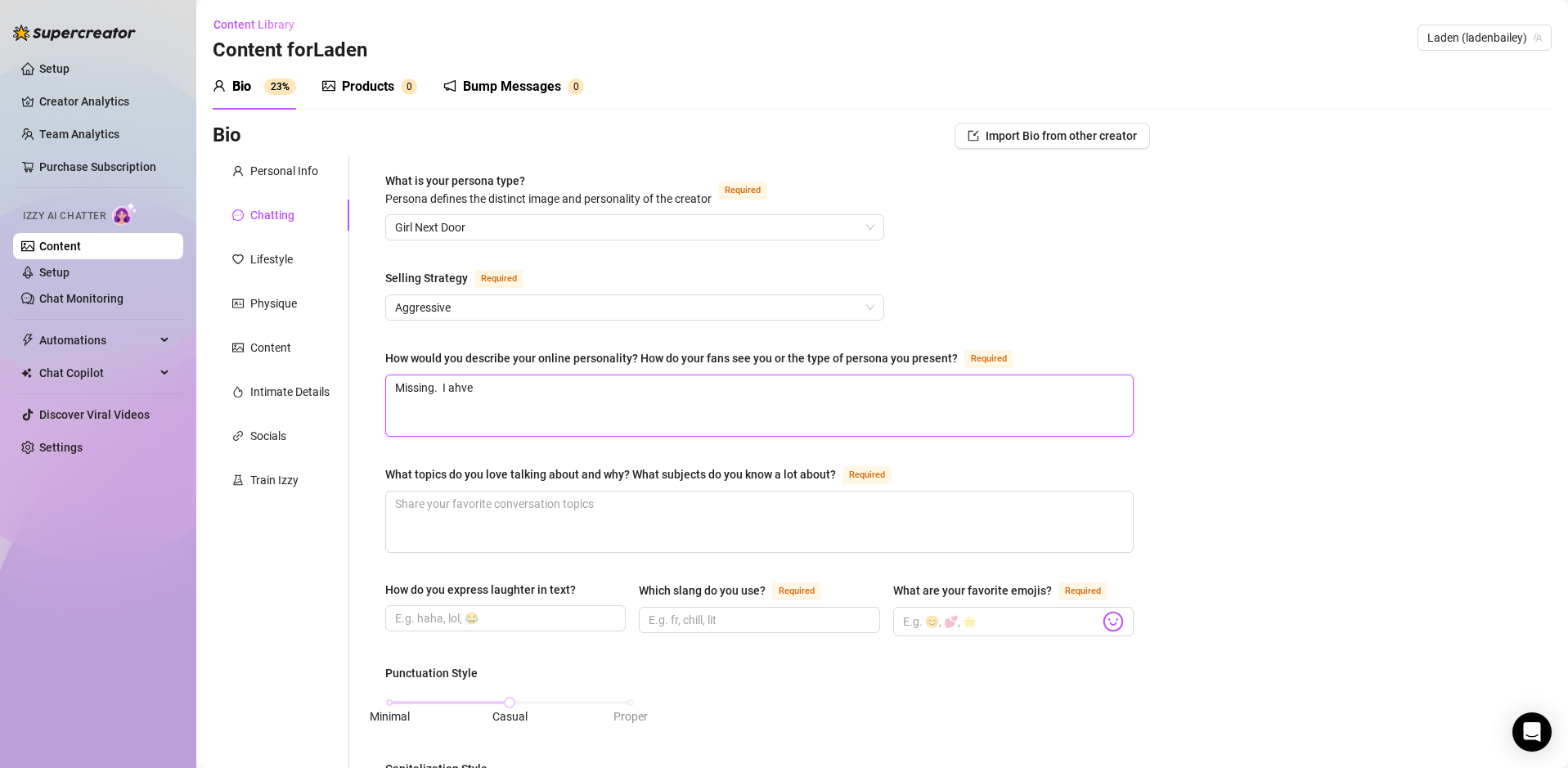
type textarea "Missing. I ahve"
type textarea "Missing. I ahve b"
type textarea "Missing. I ahve be"
type textarea "Missing. I ahve b"
type textarea "Missing. I ahve"
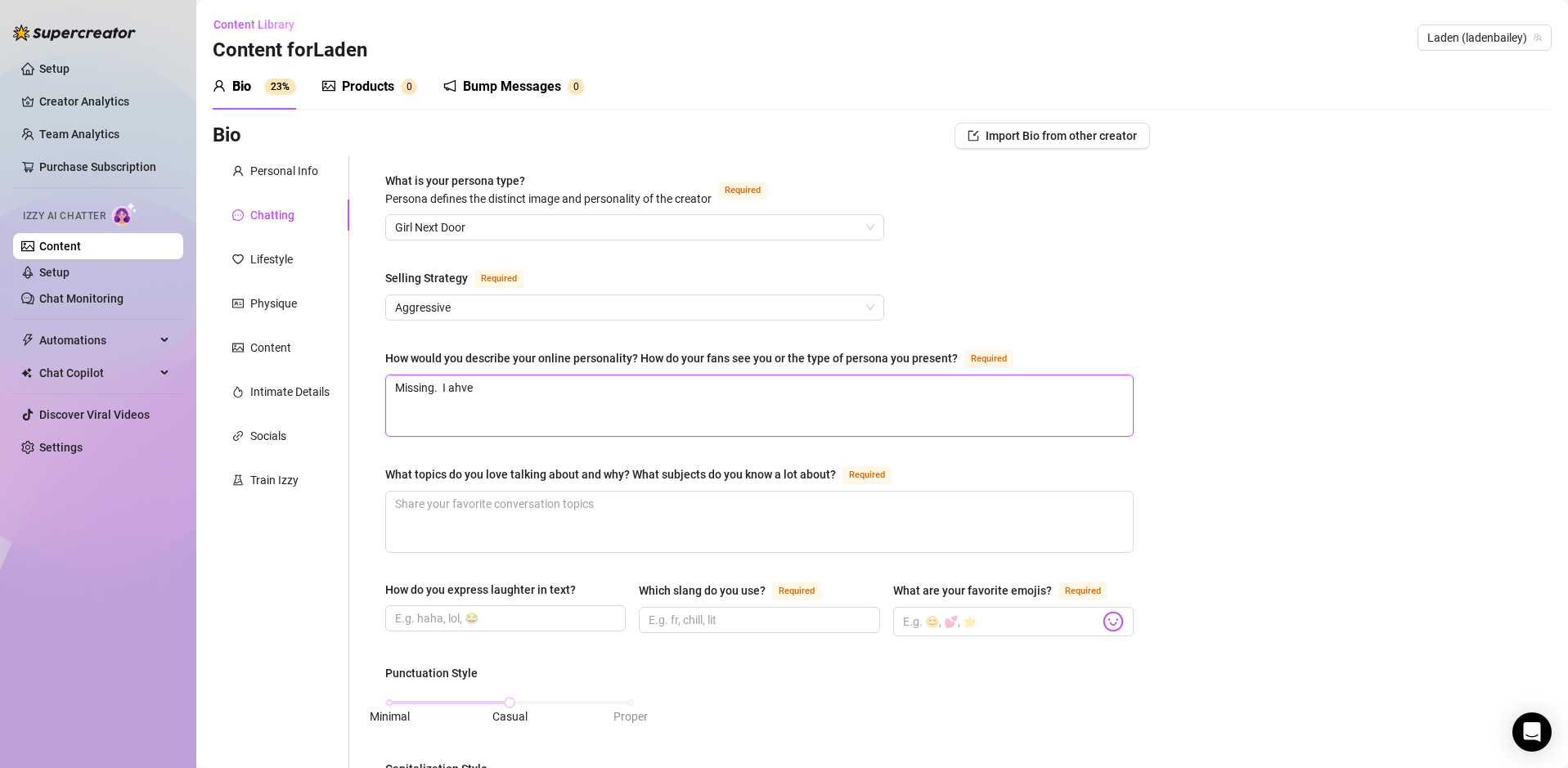
type textarea "Missing. I ahve"
type textarea "Missing. I ahv"
type textarea "Missing. I ah"
type textarea "Missing. I a"
type textarea "Missing. I h"
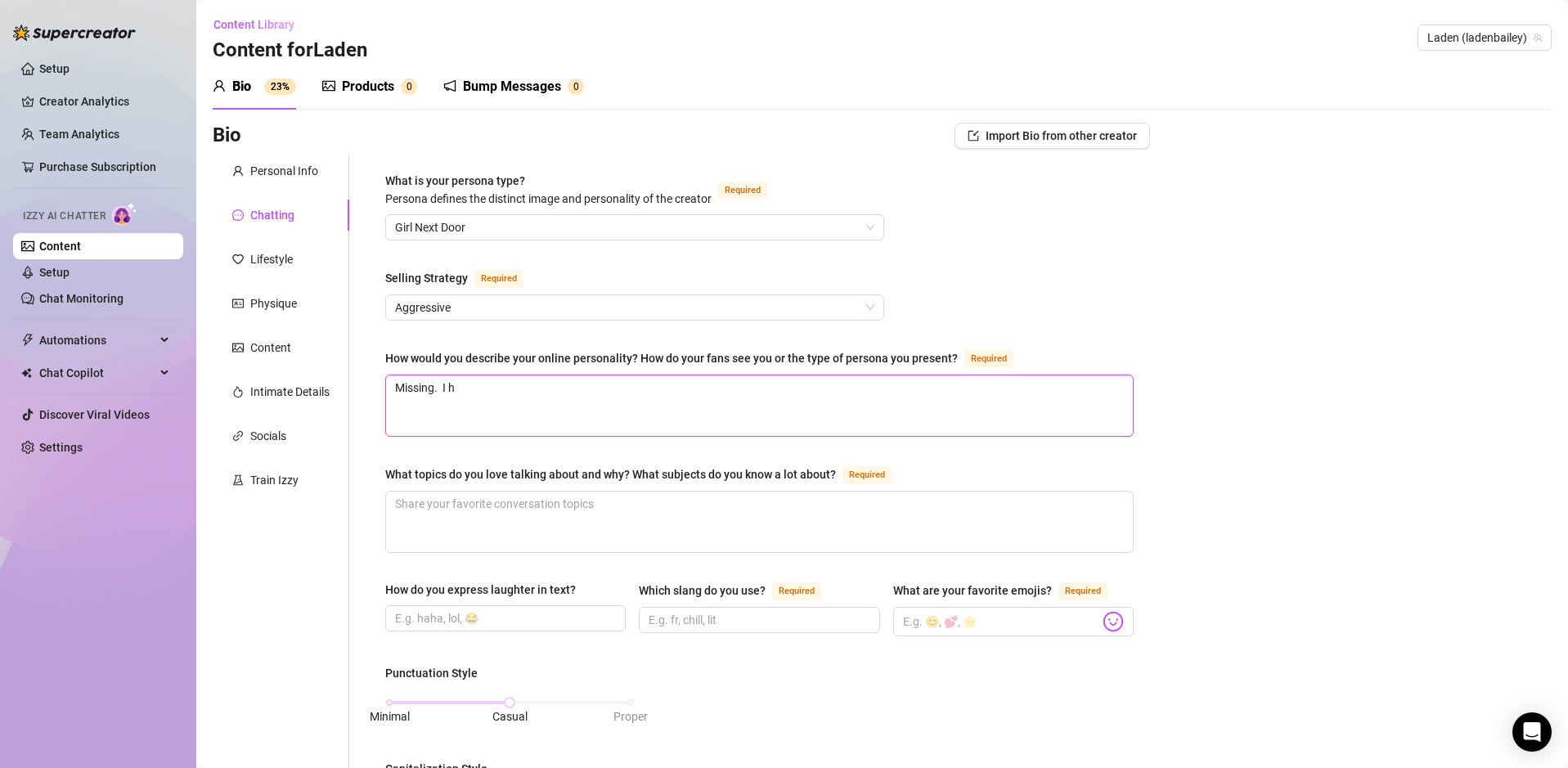
type textarea "Missing. I ha"
type textarea "Missing. I hav"
type textarea "Missing. I have"
type textarea "Missing. I have b"
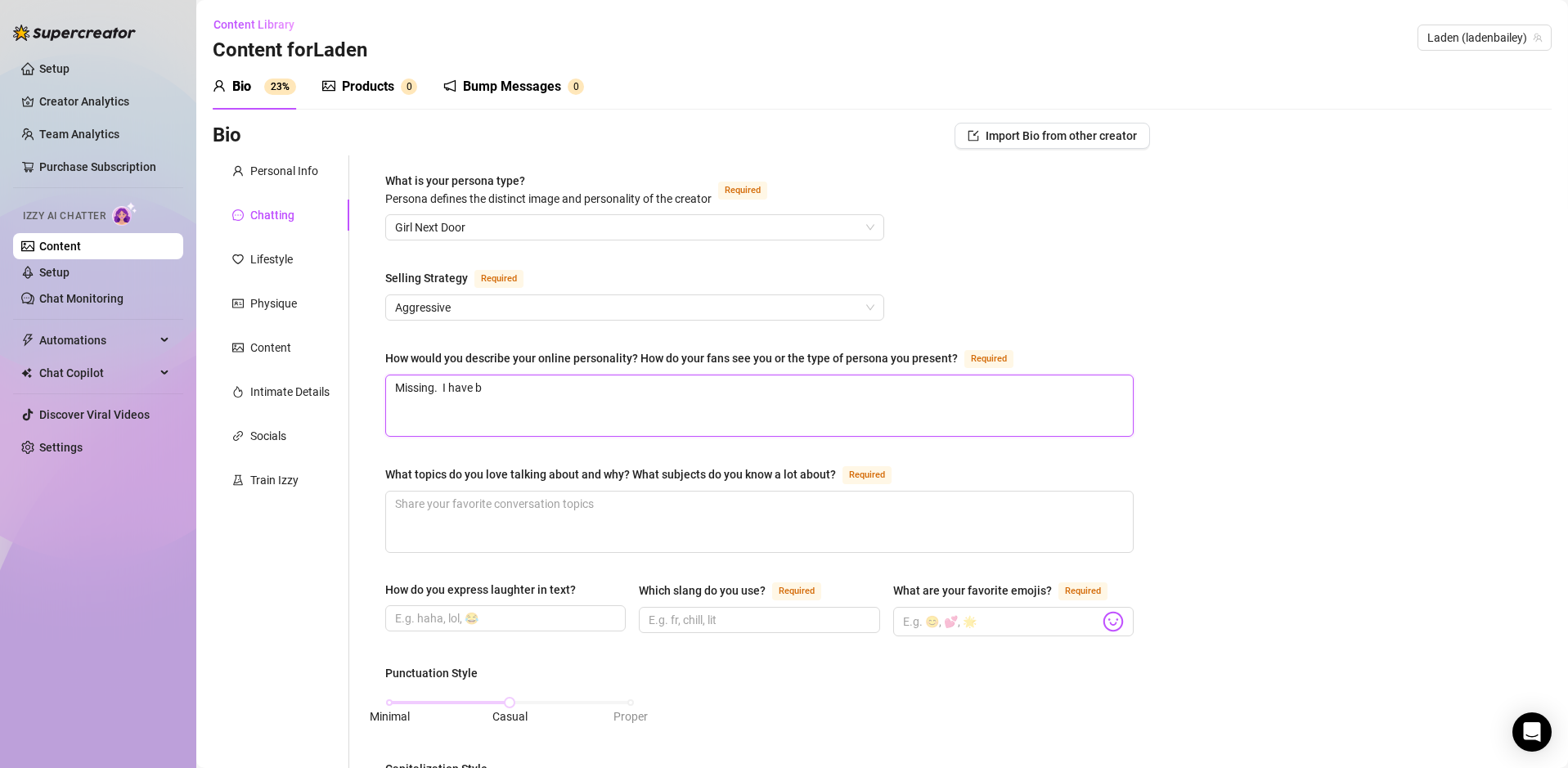
type textarea "Missing. I have be"
type textarea "Missing. I have bee"
type textarea "Missing. I have been"
type textarea "Missing. I have been o"
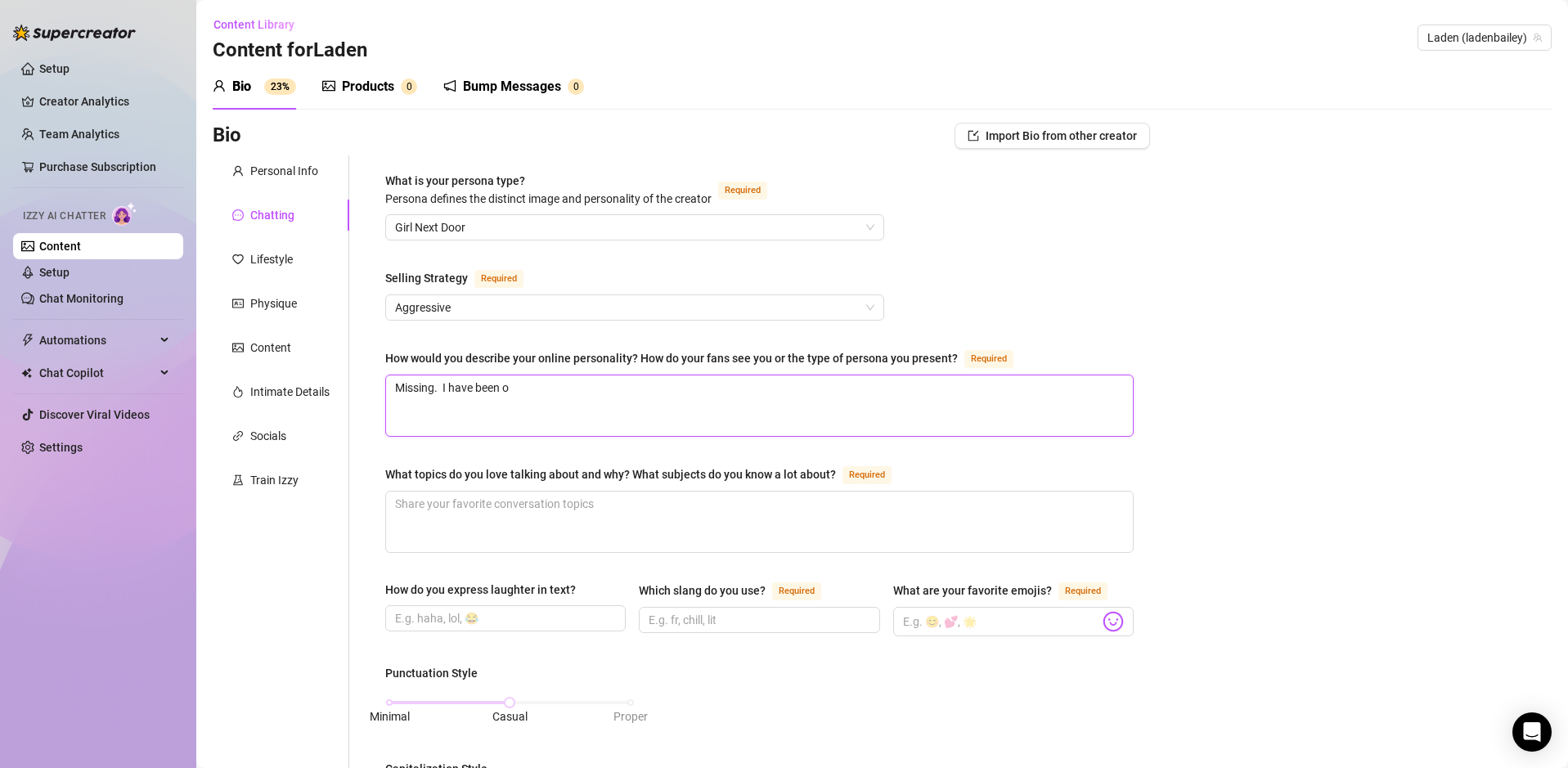
type textarea "Missing. I have been ou"
type textarea "Missing. I have been out"
type textarea "Missing. I have been out f"
type textarea "Missing. I have been out fo"
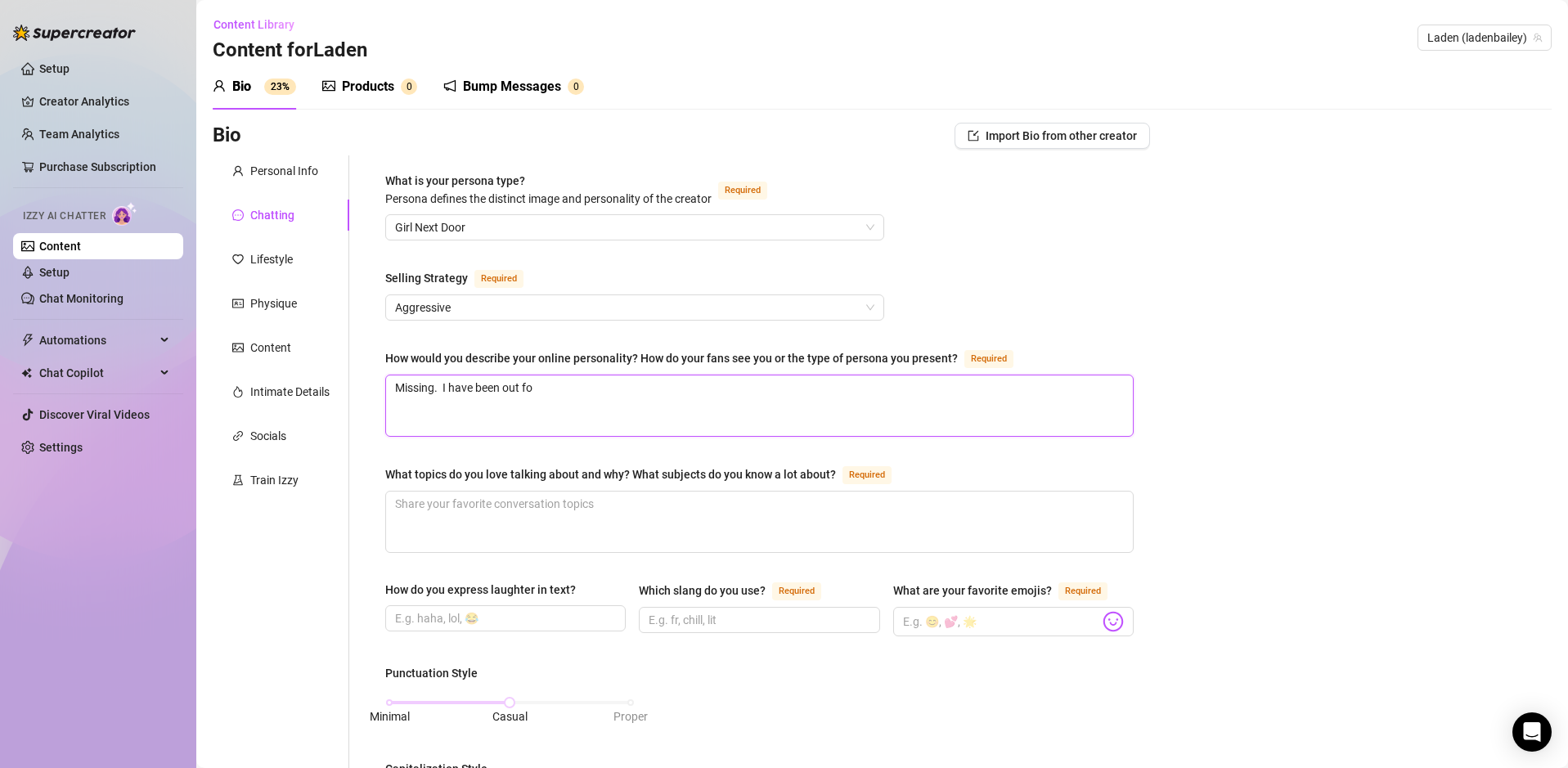
type textarea "Missing. I have been out for"
type textarea "Missing. I have been out for a"
type textarea "Missing. I have been out for a w"
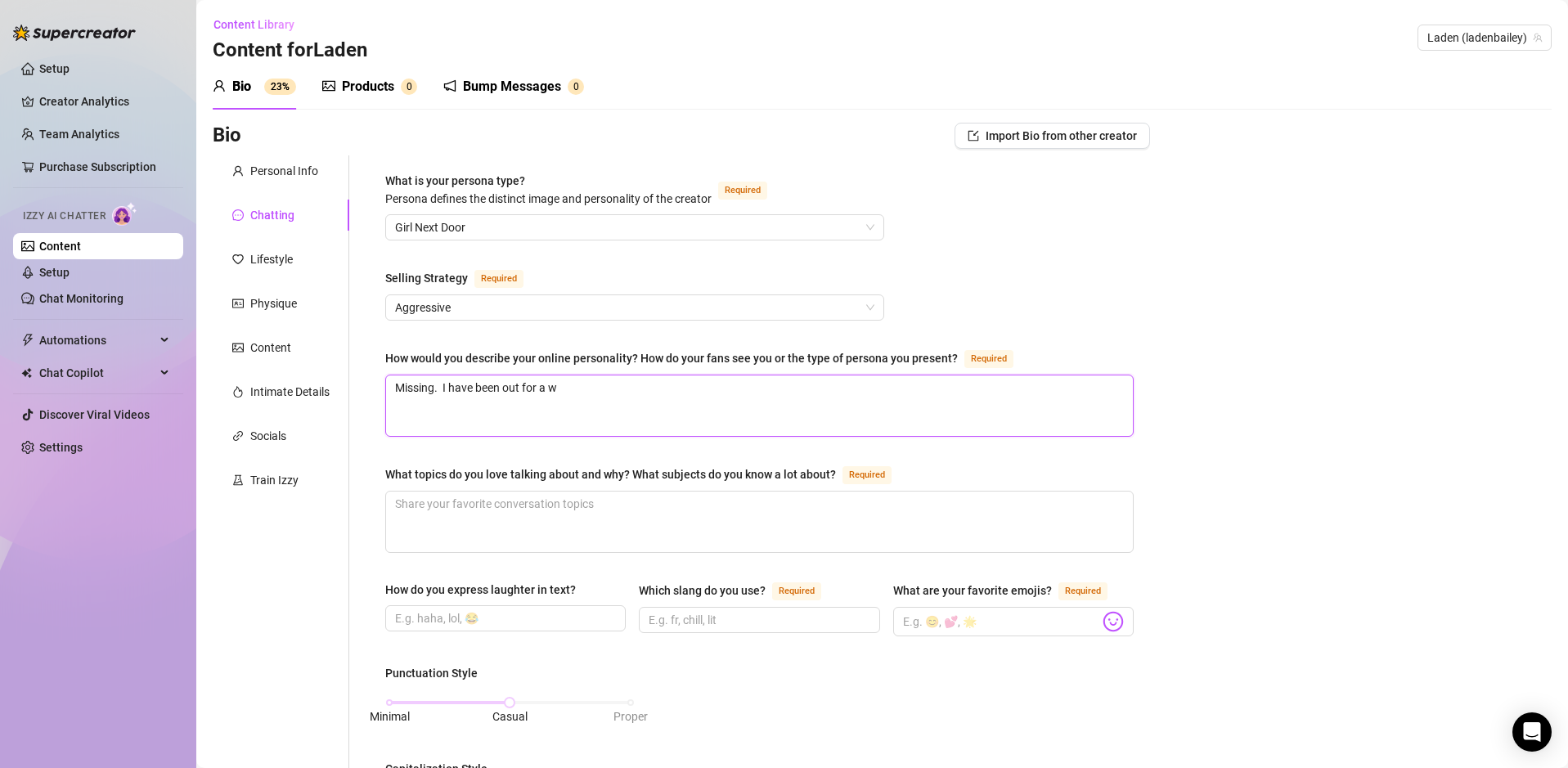
type textarea "Missing. I have been out for a wh"
type textarea "Missing. I have been out for a whi"
type textarea "Missing. I have been out for a whil"
type textarea "Missing. I have been out for a while"
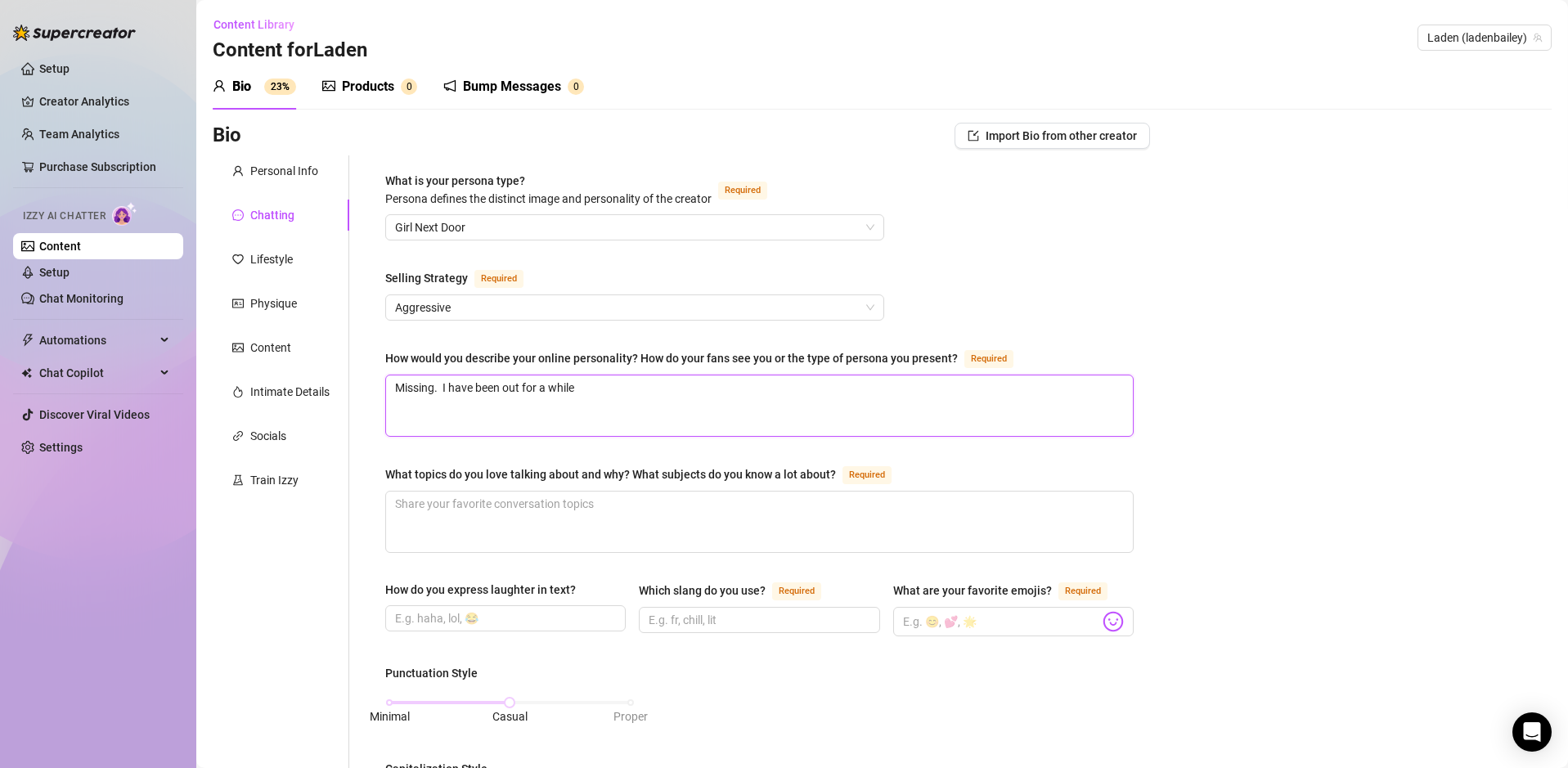
type textarea "Missing. I have been out for a while a"
type textarea "Missing. I have been out for a while an"
type textarea "Missing. I have been out for a while and"
type textarea "Missing. I have been out for a while and I"
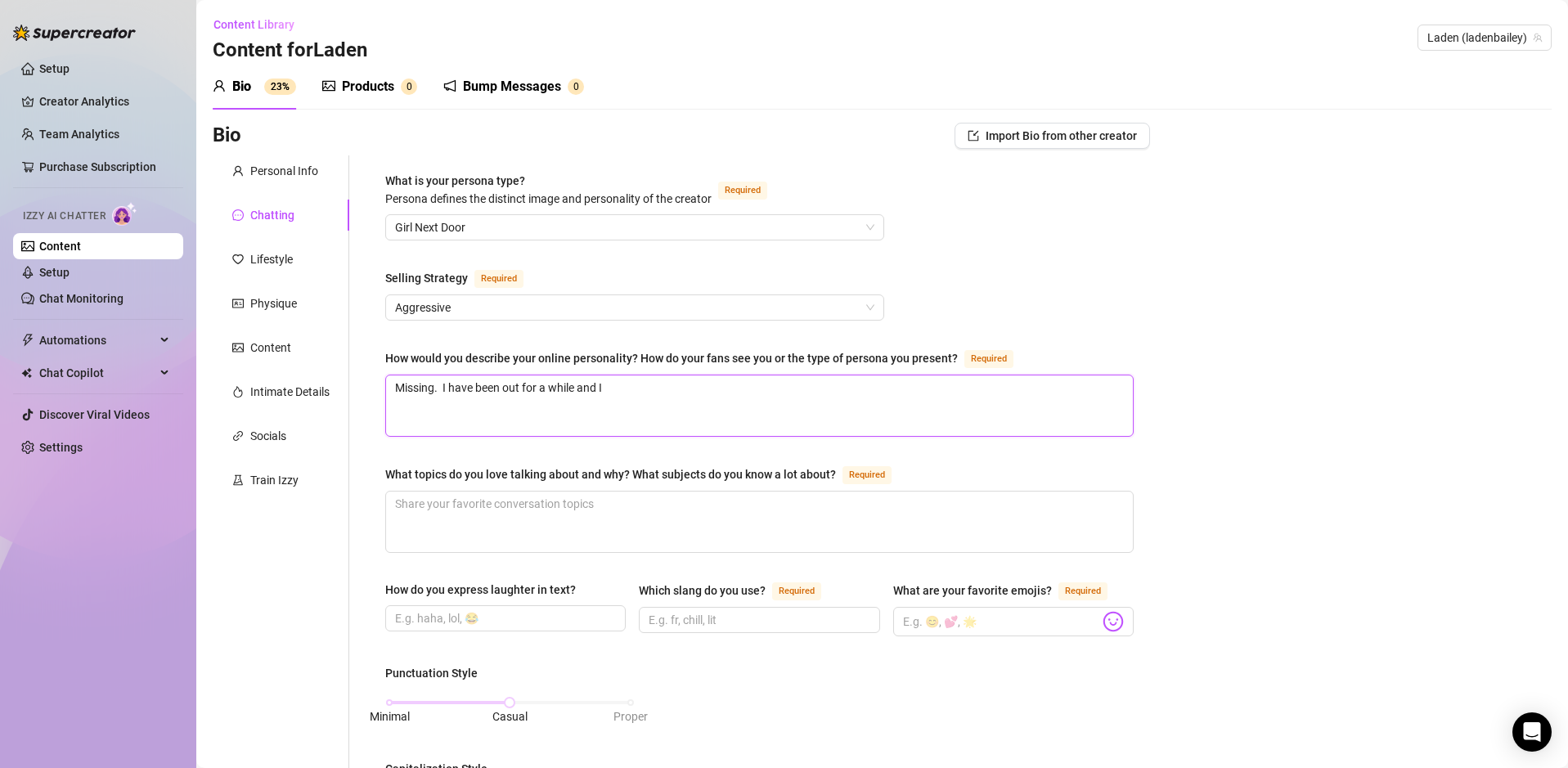
type textarea "Missing. I have been out for a while and I"
type textarea "Missing. I have been out for a while and I a"
type textarea "Missing. I have been out for a while and I am"
type textarea "Missing. I have been out for a while and I am j"
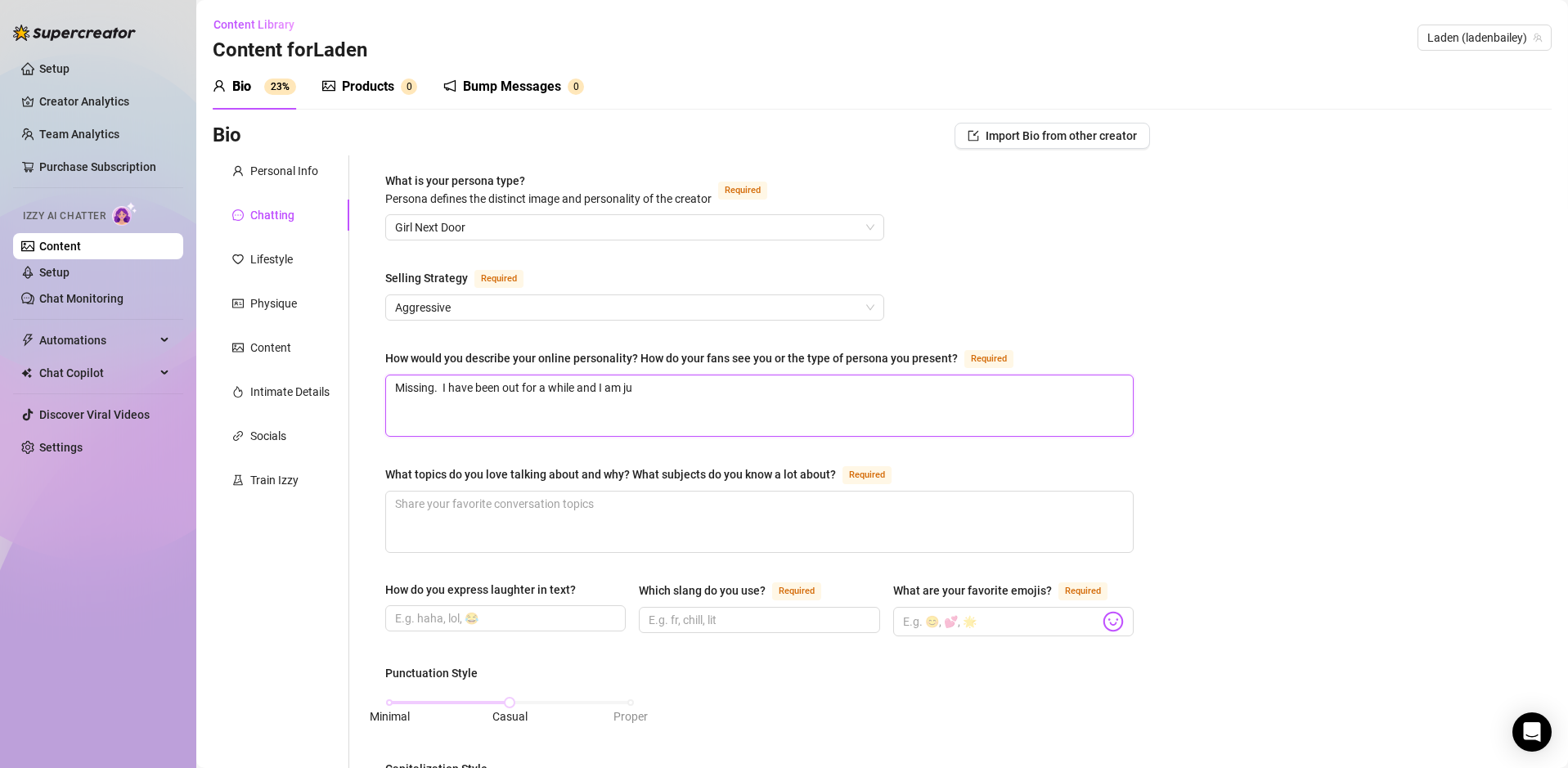
type textarea "Missing. I have been out for a while and I am jus"
type textarea "Missing. I have been out for a while and I am just"
type textarea "Missing. I have been out for a while and I am just g"
type textarea "Missing. I have been out for a while and I am just ge"
type textarea "Missing. I have been out for a while and I am just get"
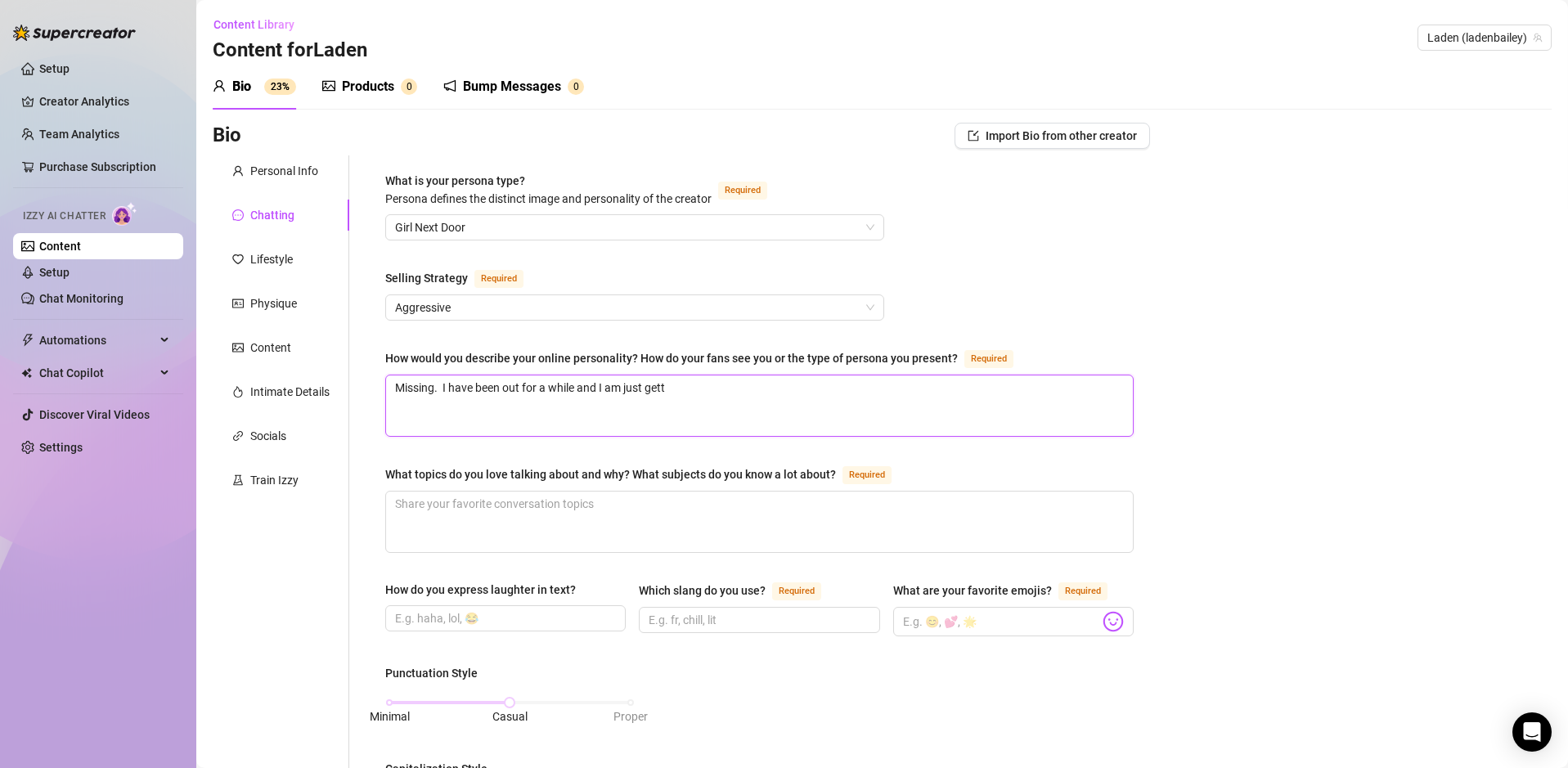
type textarea "Missing. I have been out for a while and I am just getti"
type textarea "Missing. I have been out for a while and I am just gettin"
type textarea "Missing. I have been out for a while and I am just getting"
type textarea "Missing. I have been out for a while and I am just getting ba"
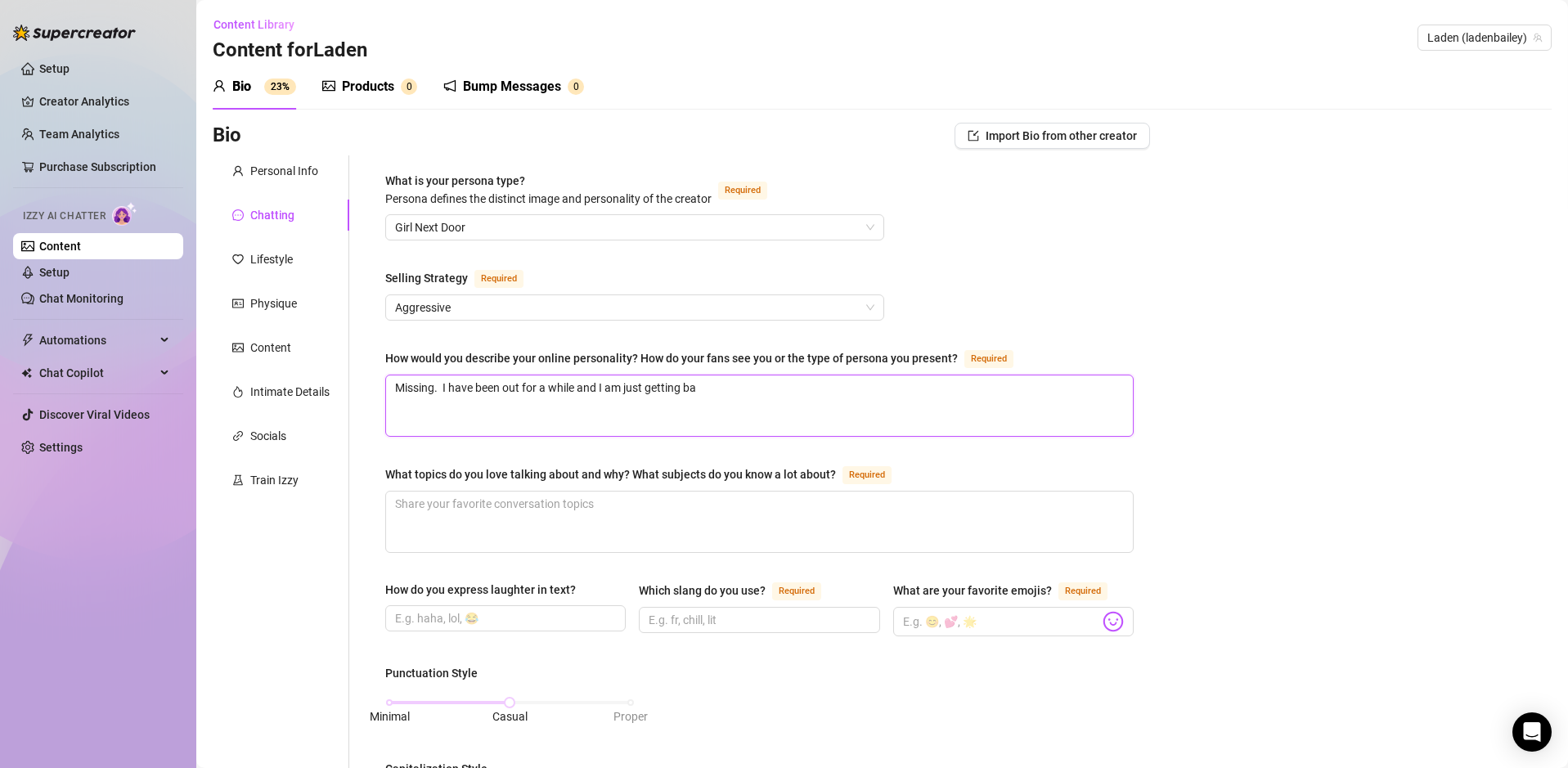
type textarea "Missing. I have been out for a while and I am just getting bac"
type textarea "Missing. I have been out for a while and I am just getting back"
type textarea "Missing. I have been out for a while and I am just getting back i"
type textarea "Missing. I have been out for a while and I am just getting back in"
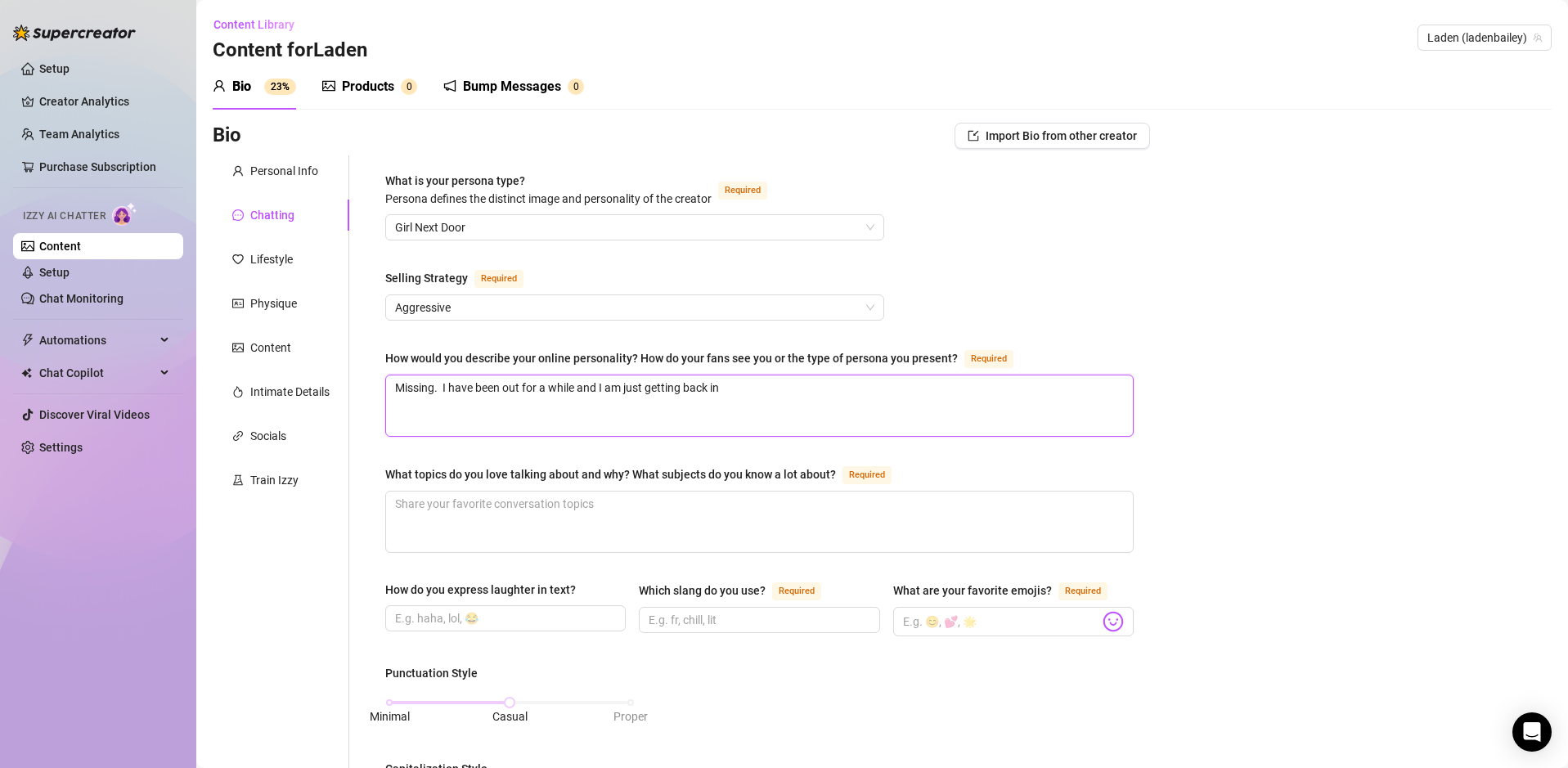
type textarea "Missing. I have been out for a while and I am just getting back int"
type textarea "Missing. I have been out for a while and I am just getting back into"
type textarea "Missing. I have been out for a while and I am just getting back into t"
type textarea "Missing. I have been out for a while and I am just getting back into th"
type textarea "Missing. I have been out for a while and I am just getting back into thi"
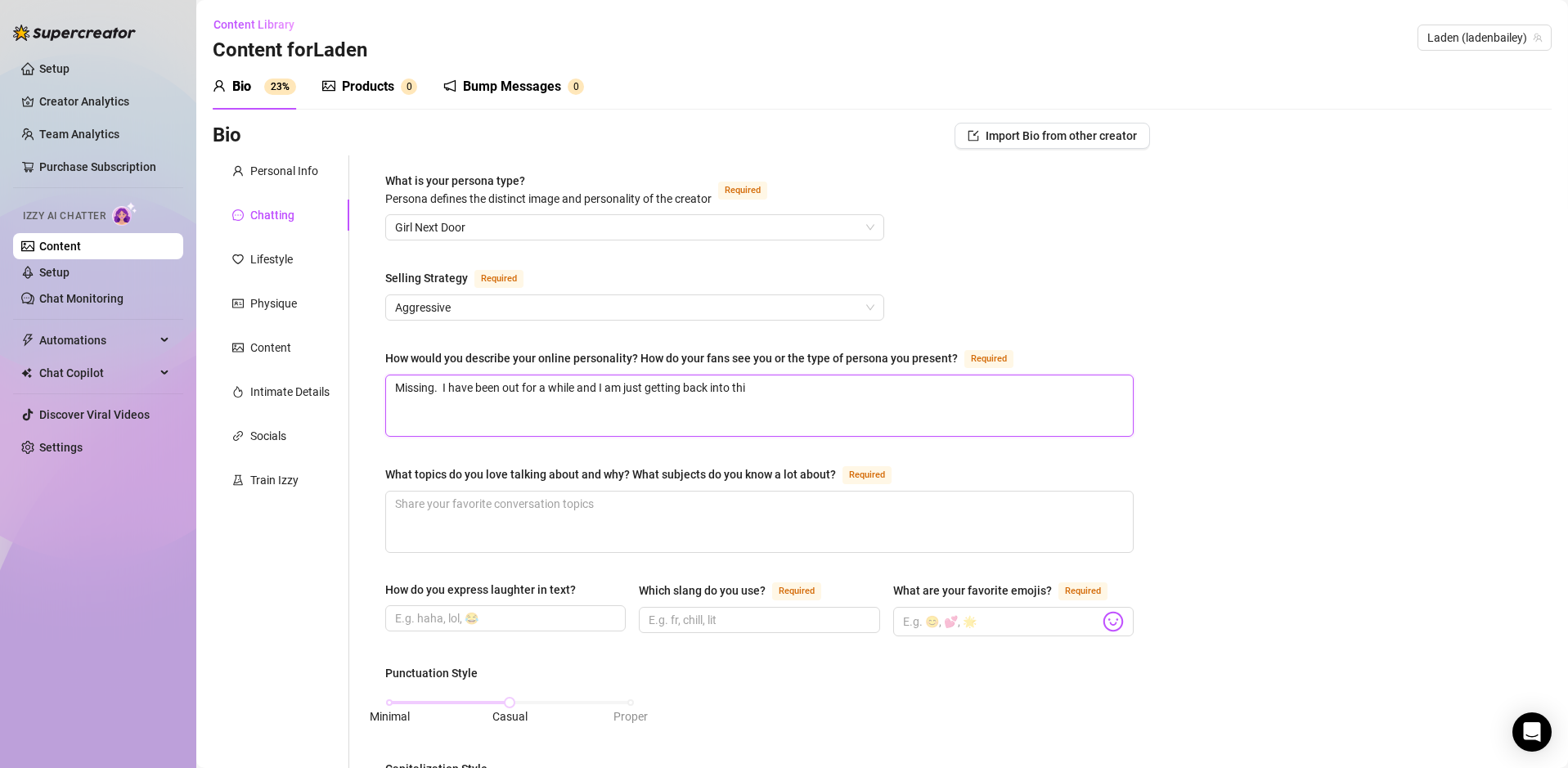
type textarea "Missing. I have been out for a while and I am just getting back into this"
type textarea "Missing. I have been out for a while and I am just getting back into this."
type textarea "Missing. I have been out for a while and I am just getting back into this. U"
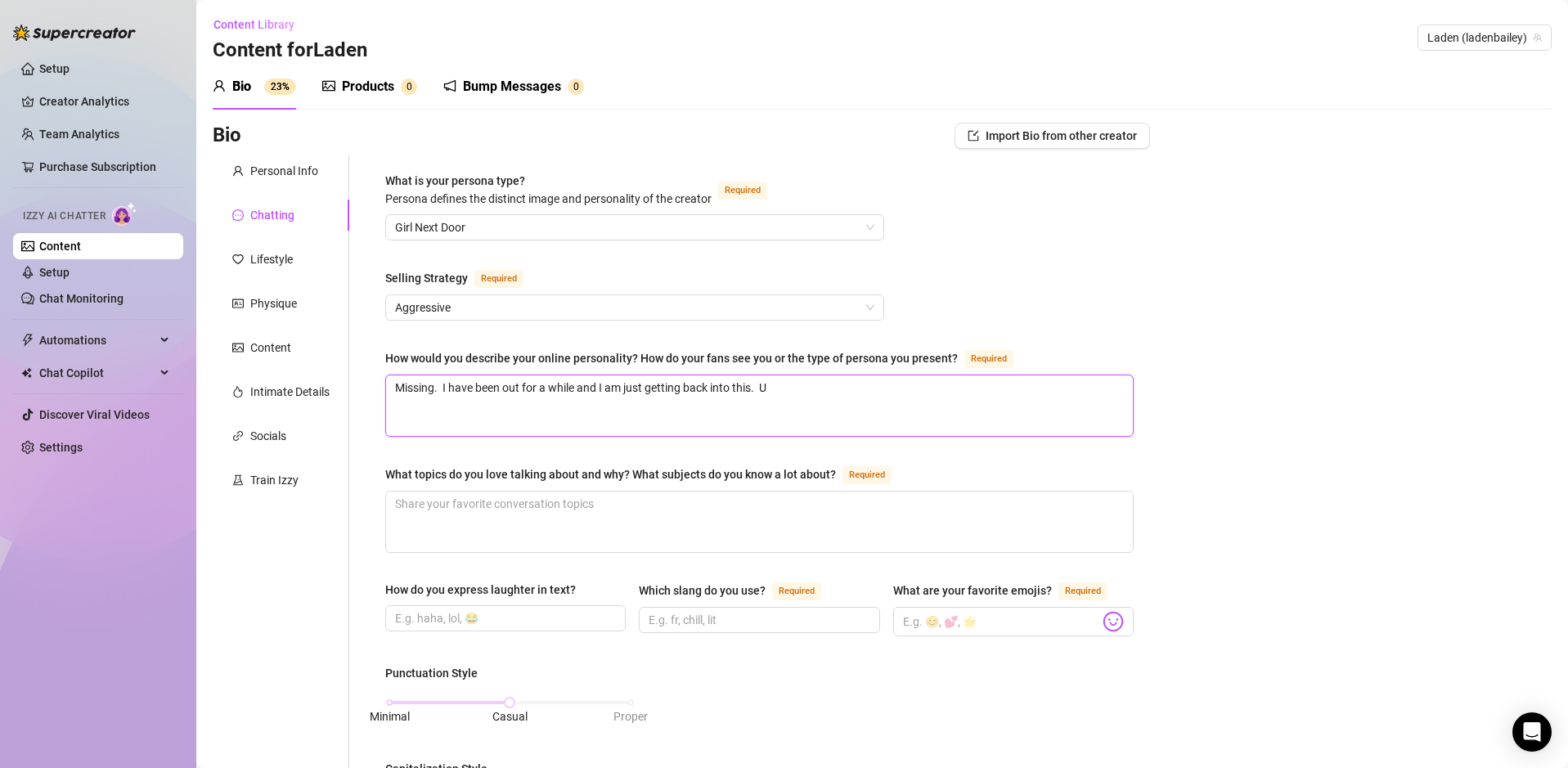
type textarea "Missing. I have been out for a while and I am just getting back into this. Un"
type textarea "Missing. I have been out for a while and I am just getting back into this. Unfo"
type textarea "Missing. I have been out for a while and I am just getting back into this. Unfor"
type textarea "Missing. I have been out for a while and I am just getting back into this. Unfo…"
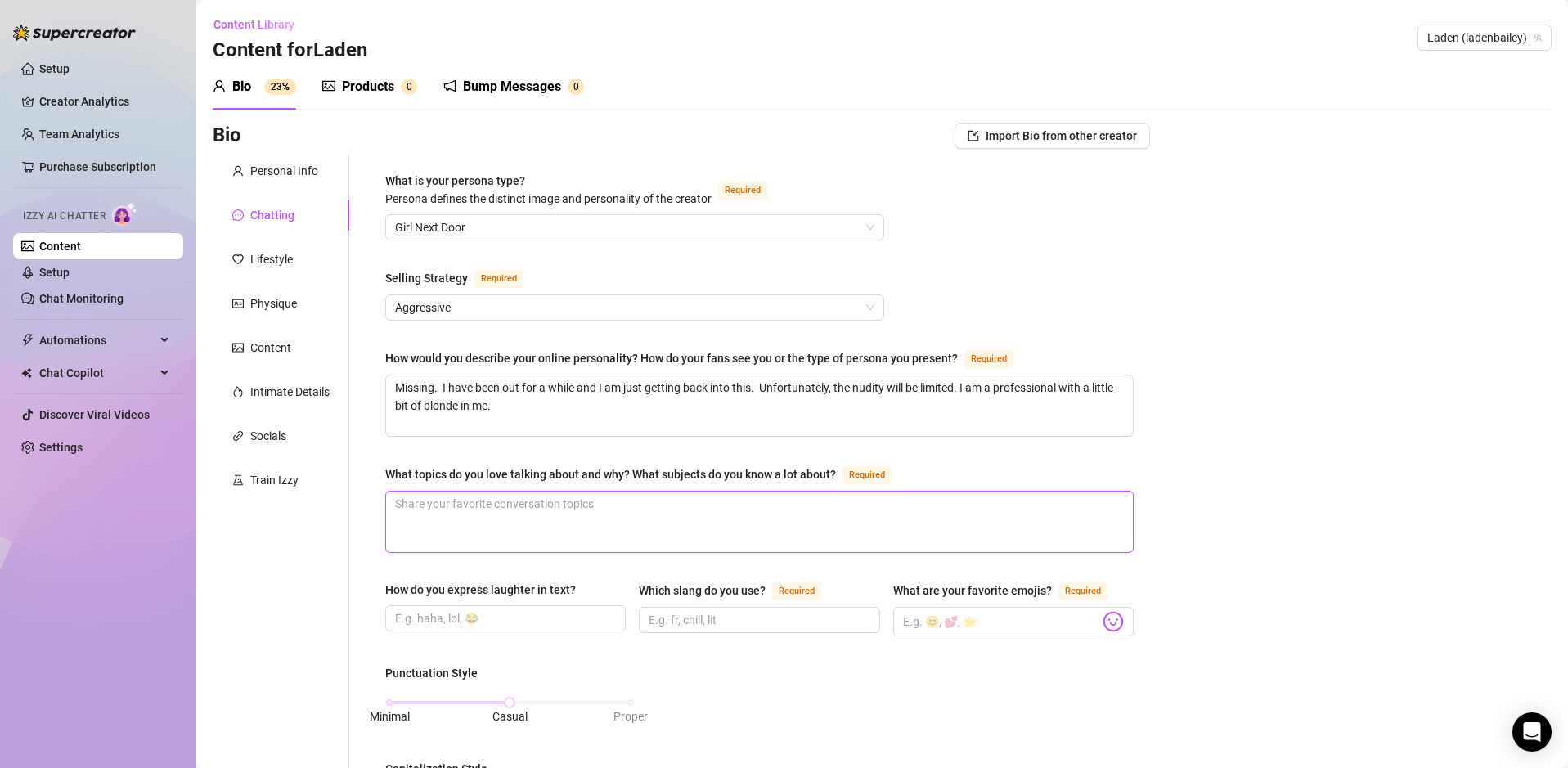
click at [735, 495] on textarea "What topics do you love talking about and why? What subjects do you know a lot …" at bounding box center [758, 522] width 746 height 61
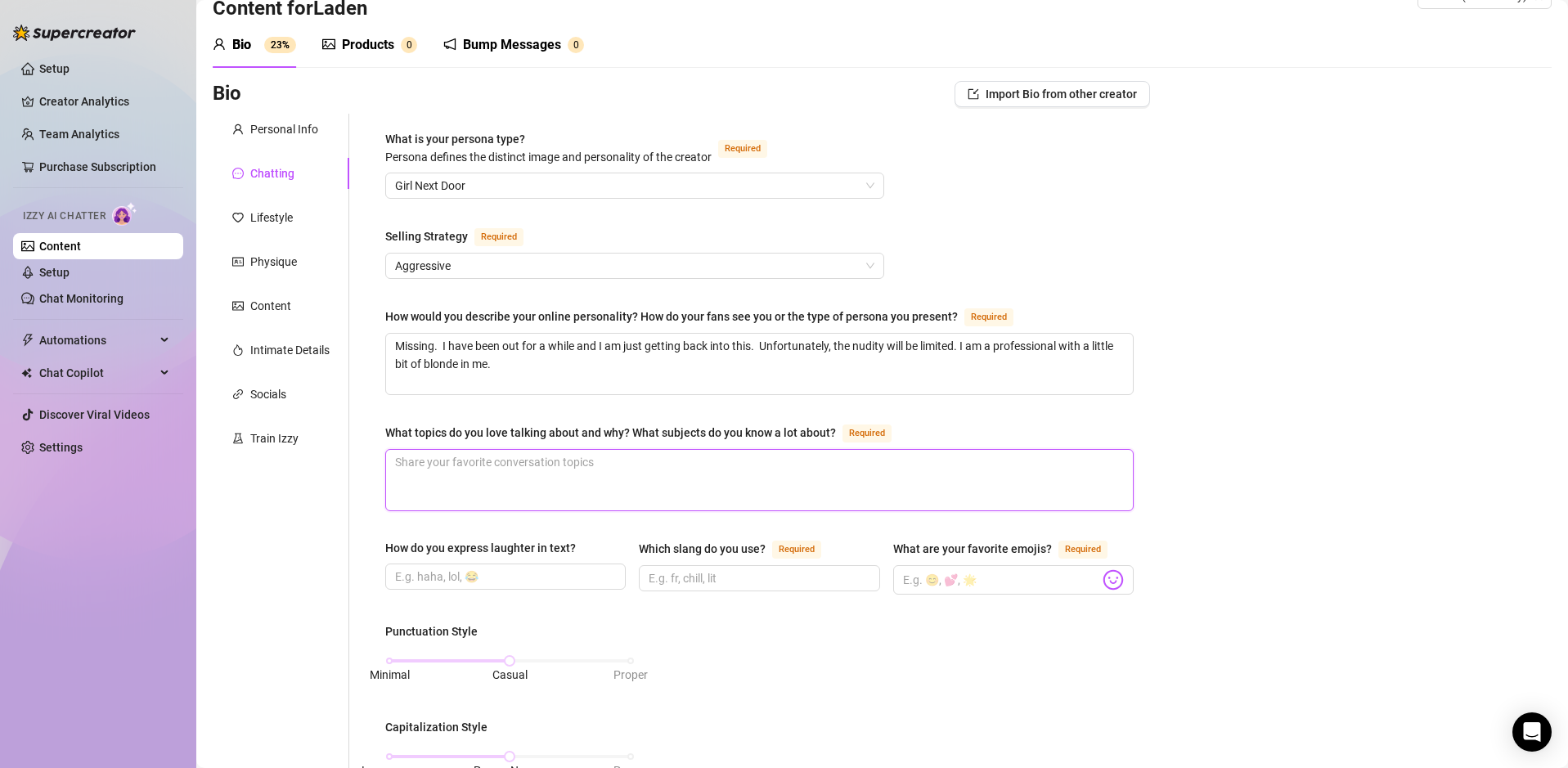
click at [768, 471] on textarea "What topics do you love talking about and why? What subjects do you know a lot …" at bounding box center [758, 480] width 746 height 61
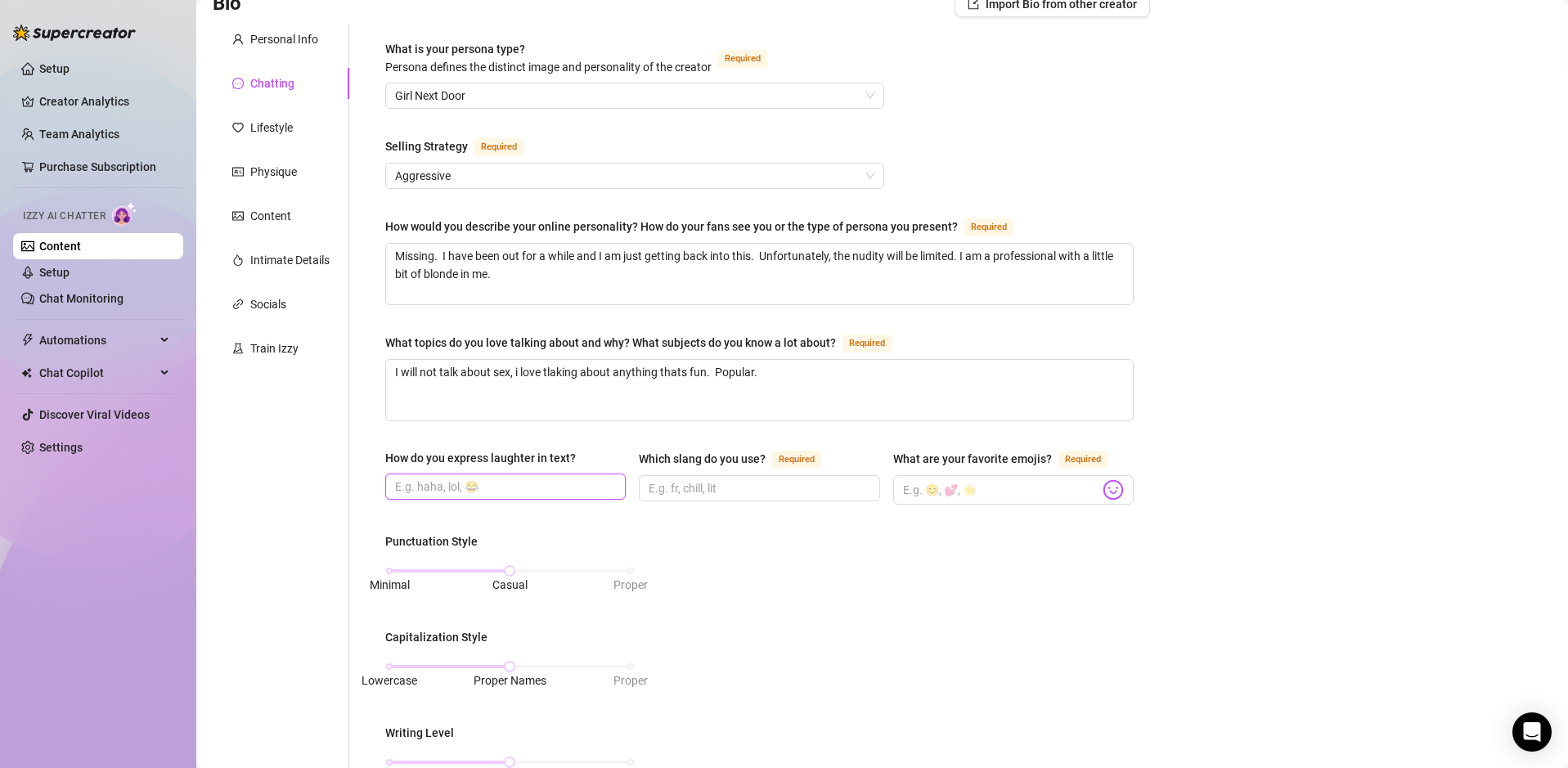
click at [462, 487] on input "How do you express laughter in text?" at bounding box center [503, 487] width 218 height 18
paste input "😂😂"
click at [770, 479] on input "Which slang do you use? Required" at bounding box center [757, 488] width 218 height 18
click at [984, 490] on input "What are your favorite emojis? Required" at bounding box center [1002, 489] width 197 height 21
paste input "🫶🏼🫶🏼🥺"
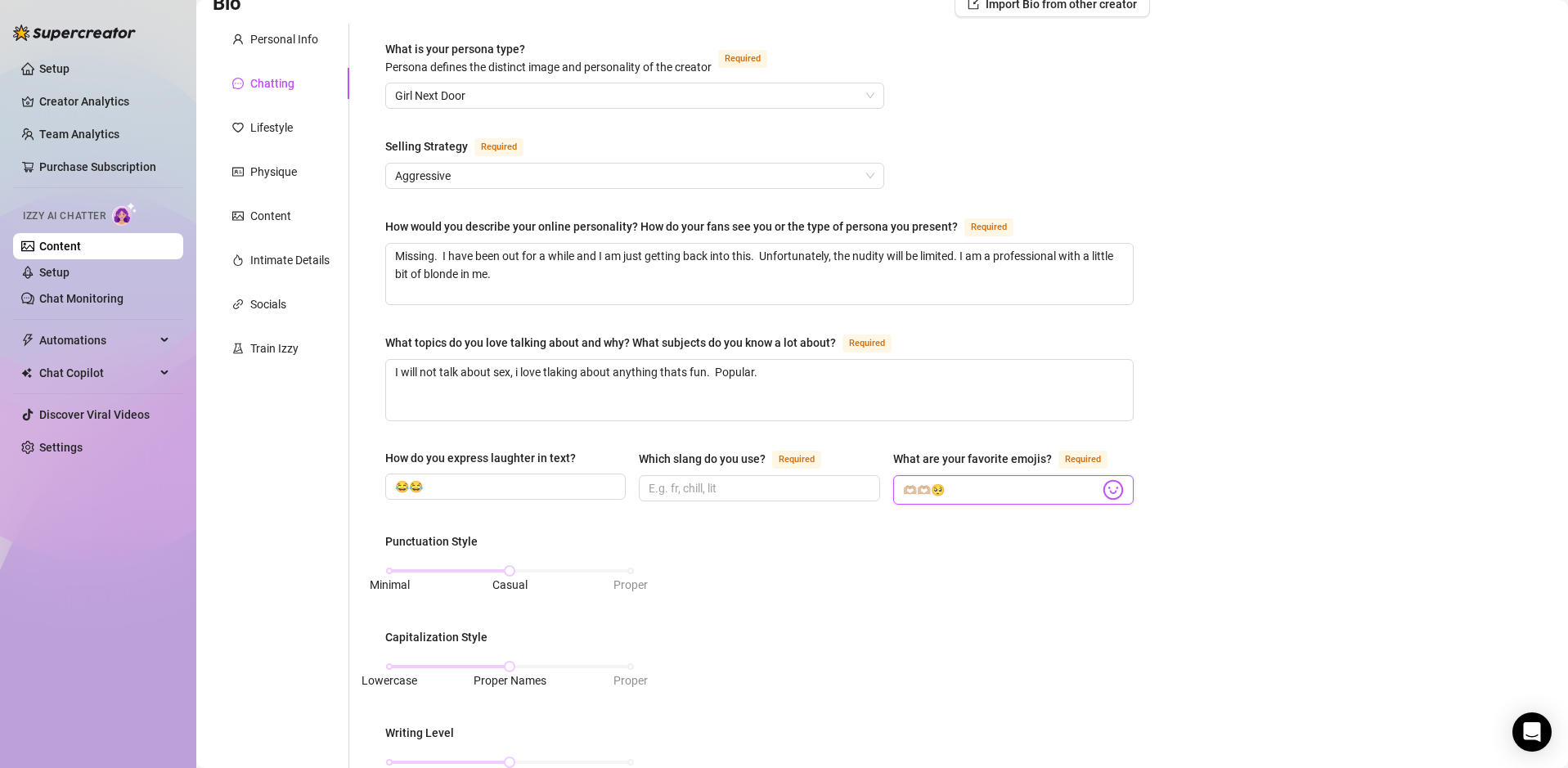
click at [973, 487] on input "🫶🏼🫶🏼🥺" at bounding box center [1002, 489] width 197 height 21
paste input "🥵"
click at [713, 493] on input "Which slang do you use? Required" at bounding box center [757, 488] width 218 height 18
paste input "DYING"
click at [723, 486] on input "DYING." at bounding box center [757, 488] width 218 height 18
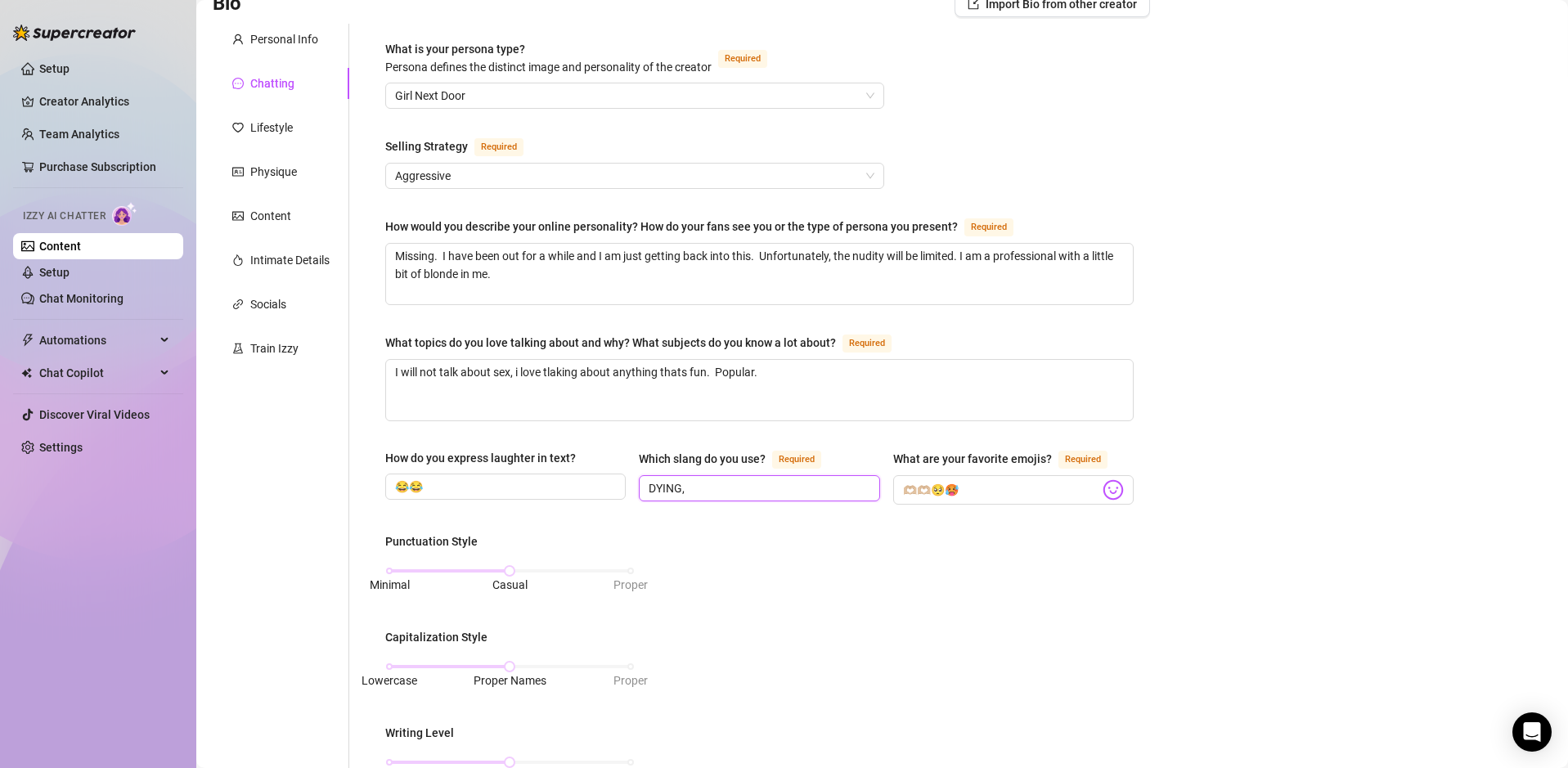
paste input "Omg"
click at [783, 490] on input "DYING, Omg" at bounding box center [757, 488] width 218 height 18
paste input "That’s cute!!"
click at [133, 490] on div "Setup Creator Analytics Team Analytics Purchase Subscription Izzy AI Chatter Co…" at bounding box center [97, 377] width 170 height 753
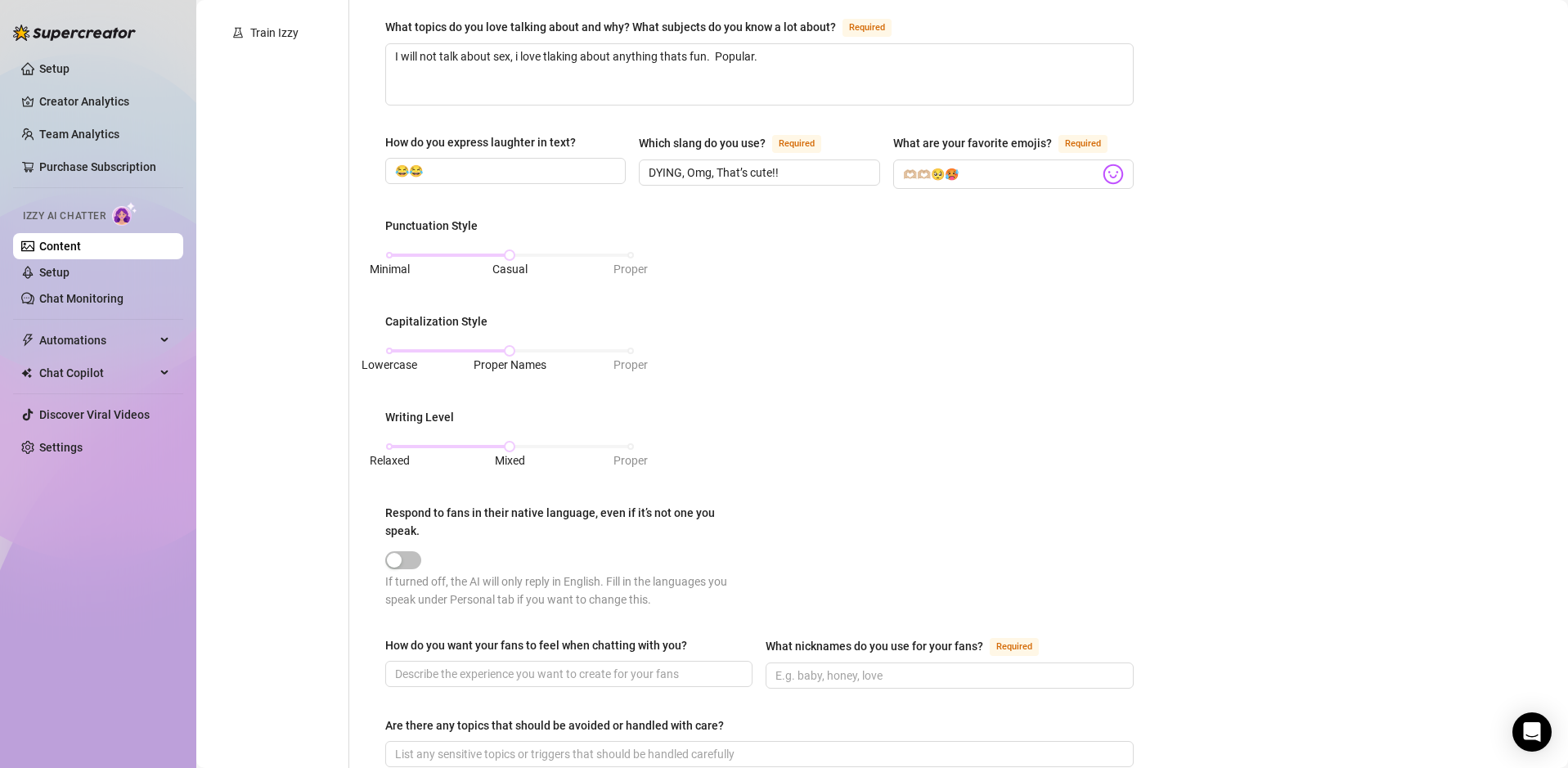
scroll to position [487, 0]
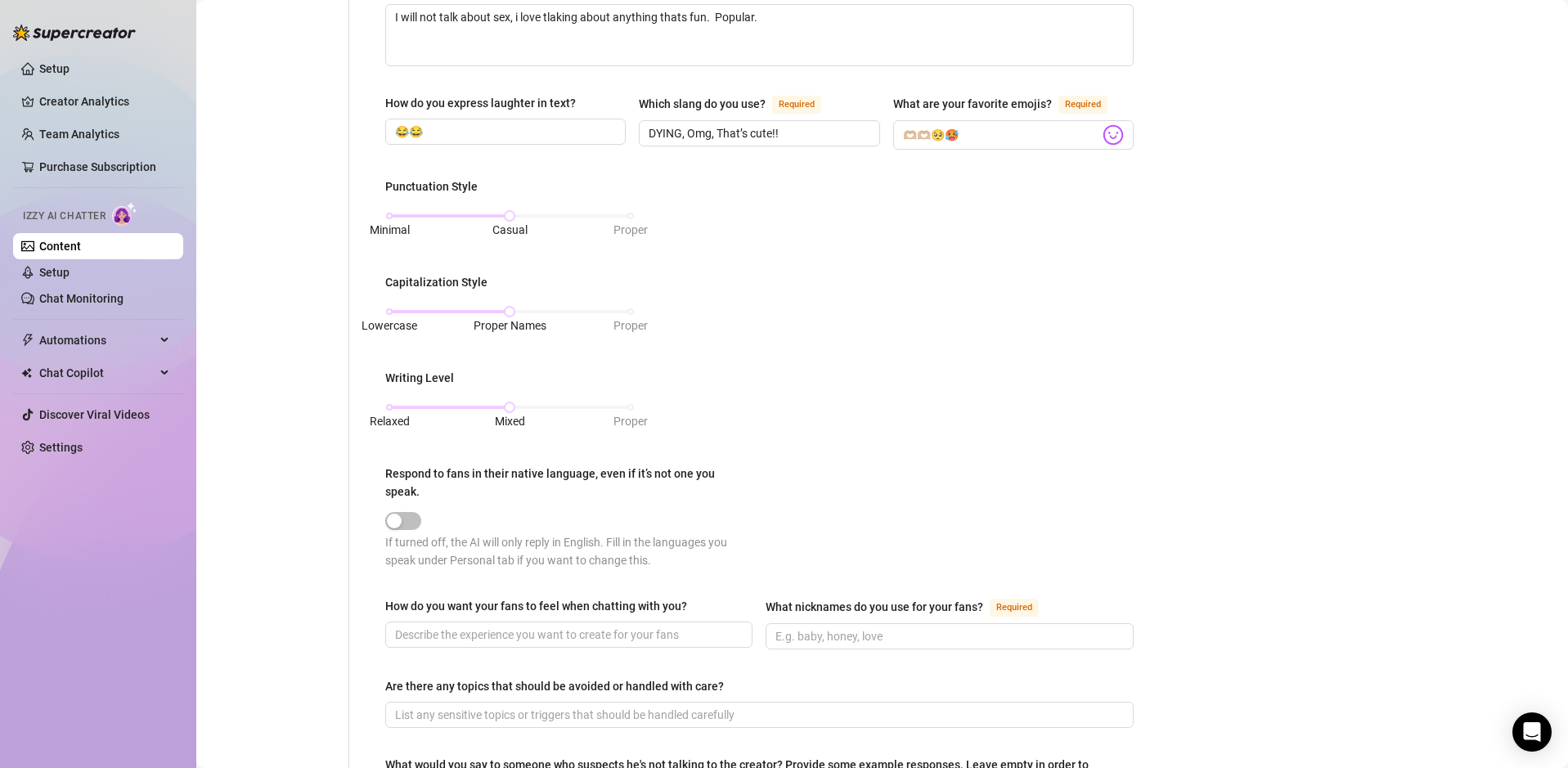
click at [395, 535] on div "If turned off, the AI will only reply in English. Fill in the languages you spe…" at bounding box center [572, 551] width 374 height 36
drag, startPoint x: 407, startPoint y: 520, endPoint x: 377, endPoint y: 531, distance: 32.0
click at [407, 520] on span "button" at bounding box center [403, 521] width 36 height 18
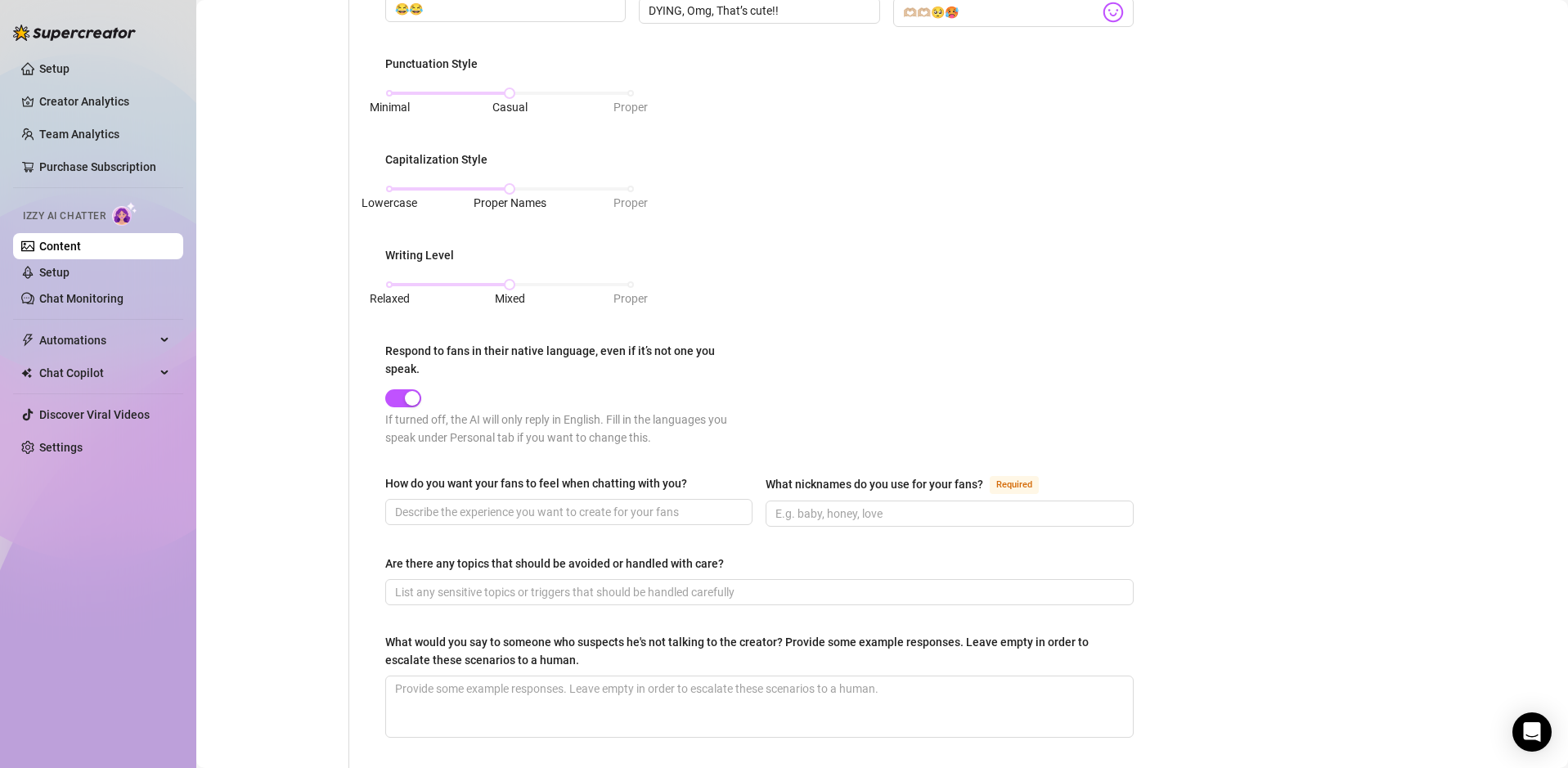
scroll to position [649, 0]
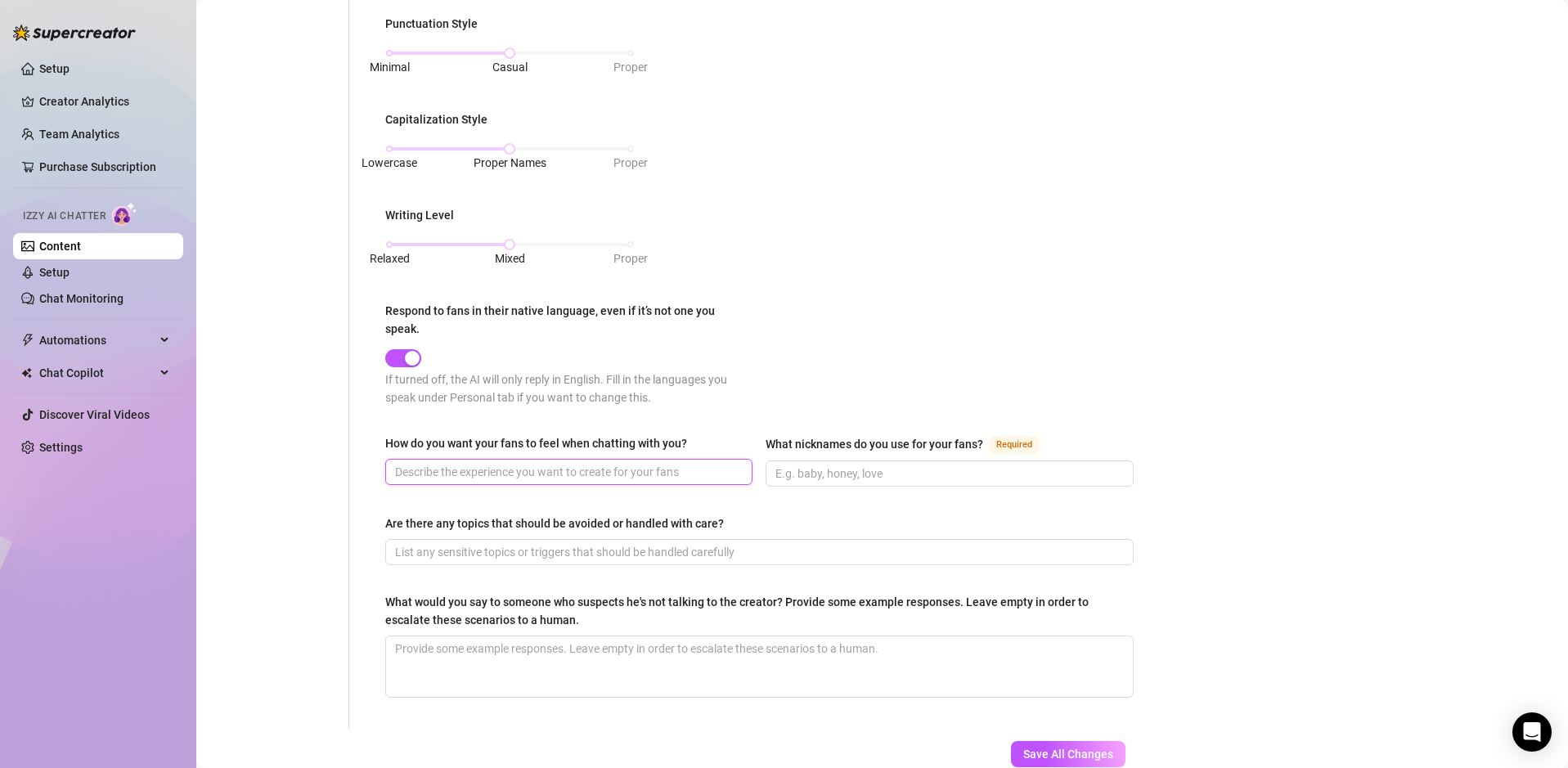
click at [528, 465] on input "How do you want your fans to feel when chatting with you?" at bounding box center [566, 472] width 344 height 18
click at [793, 477] on input "What nicknames do you use for your fans? Required" at bounding box center [947, 473] width 344 height 18
click at [980, 478] on input "What nicknames do you use for your fans? Required" at bounding box center [947, 473] width 344 height 18
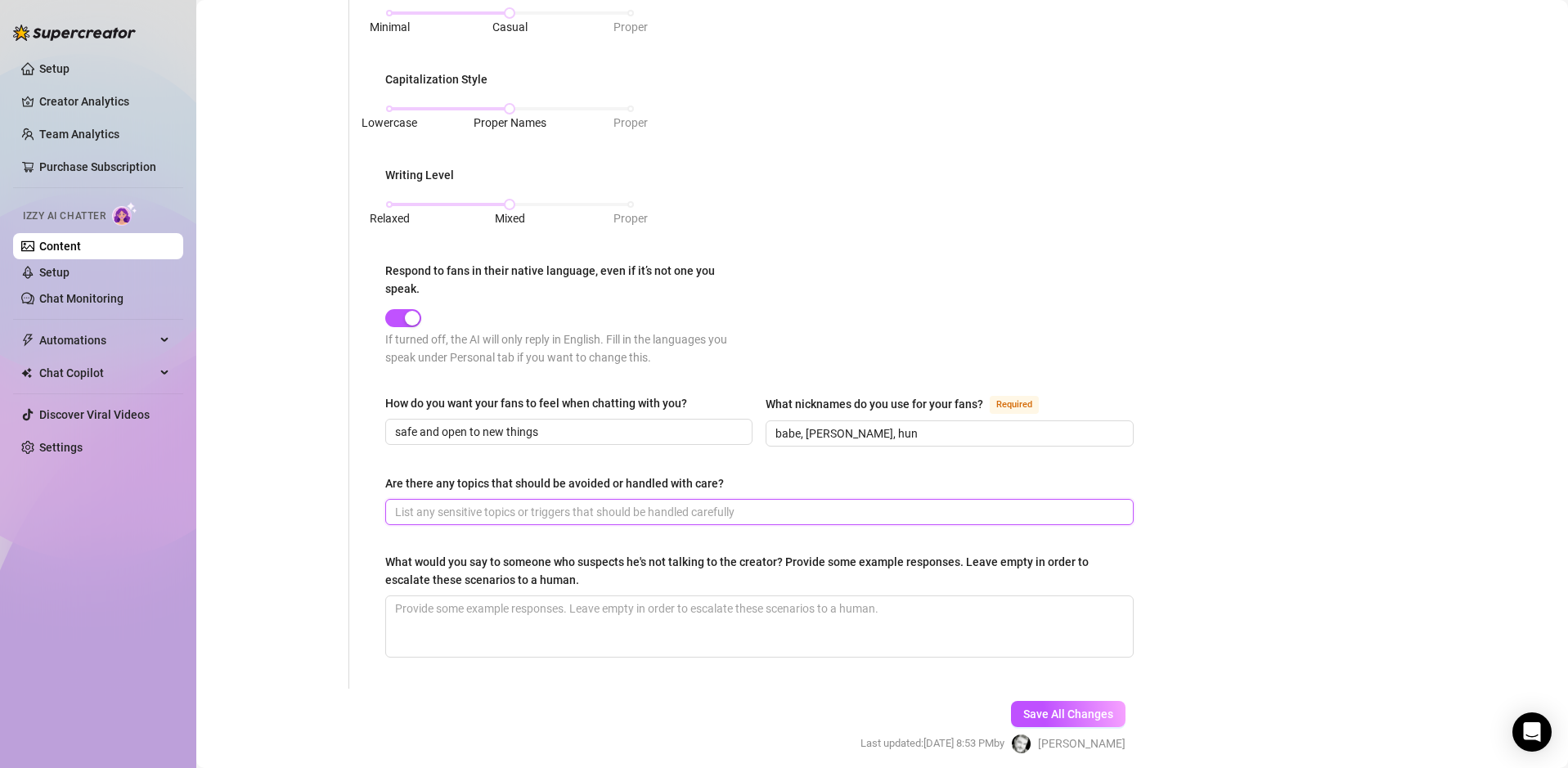
click at [708, 511] on input "Are there any topics that should be avoided or handled with care?" at bounding box center [757, 512] width 725 height 18
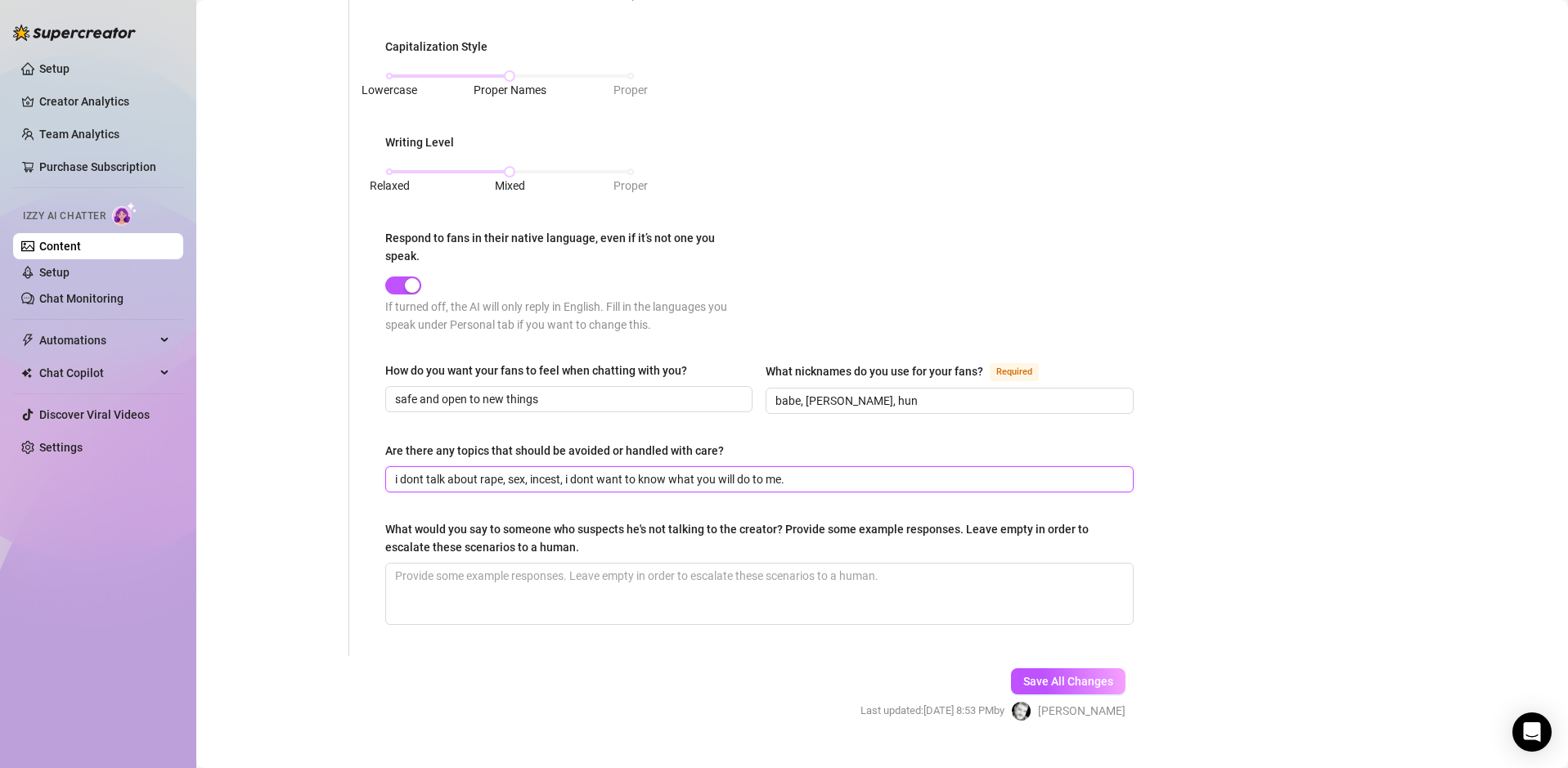
scroll to position [754, 0]
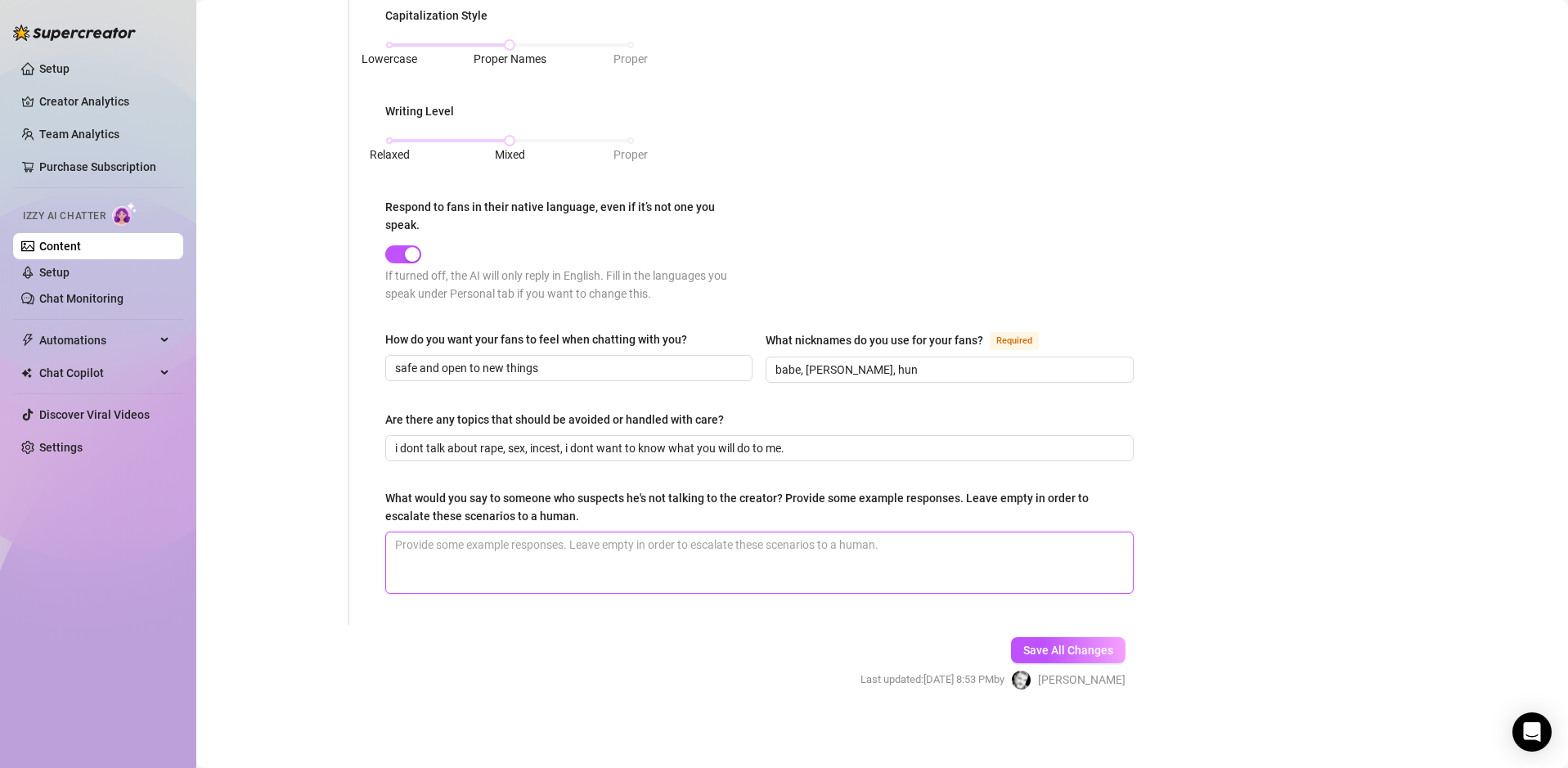
click at [669, 553] on textarea "What would you say to someone who suspects he's not talking to the creator? Pro…" at bounding box center [758, 562] width 746 height 61
click at [841, 545] on textarea "I owuld say things like, if I was AI could I do this? ANd then send them anothe…" at bounding box center [758, 562] width 746 height 61
click at [660, 545] on textarea "I owuld say things like, if I was AI could I do this? ANd then send them anothe…" at bounding box center [758, 562] width 746 height 61
click at [919, 565] on textarea "I owuld say things like, if I was AI could I do this? And then send them anothe…" at bounding box center [758, 562] width 746 height 61
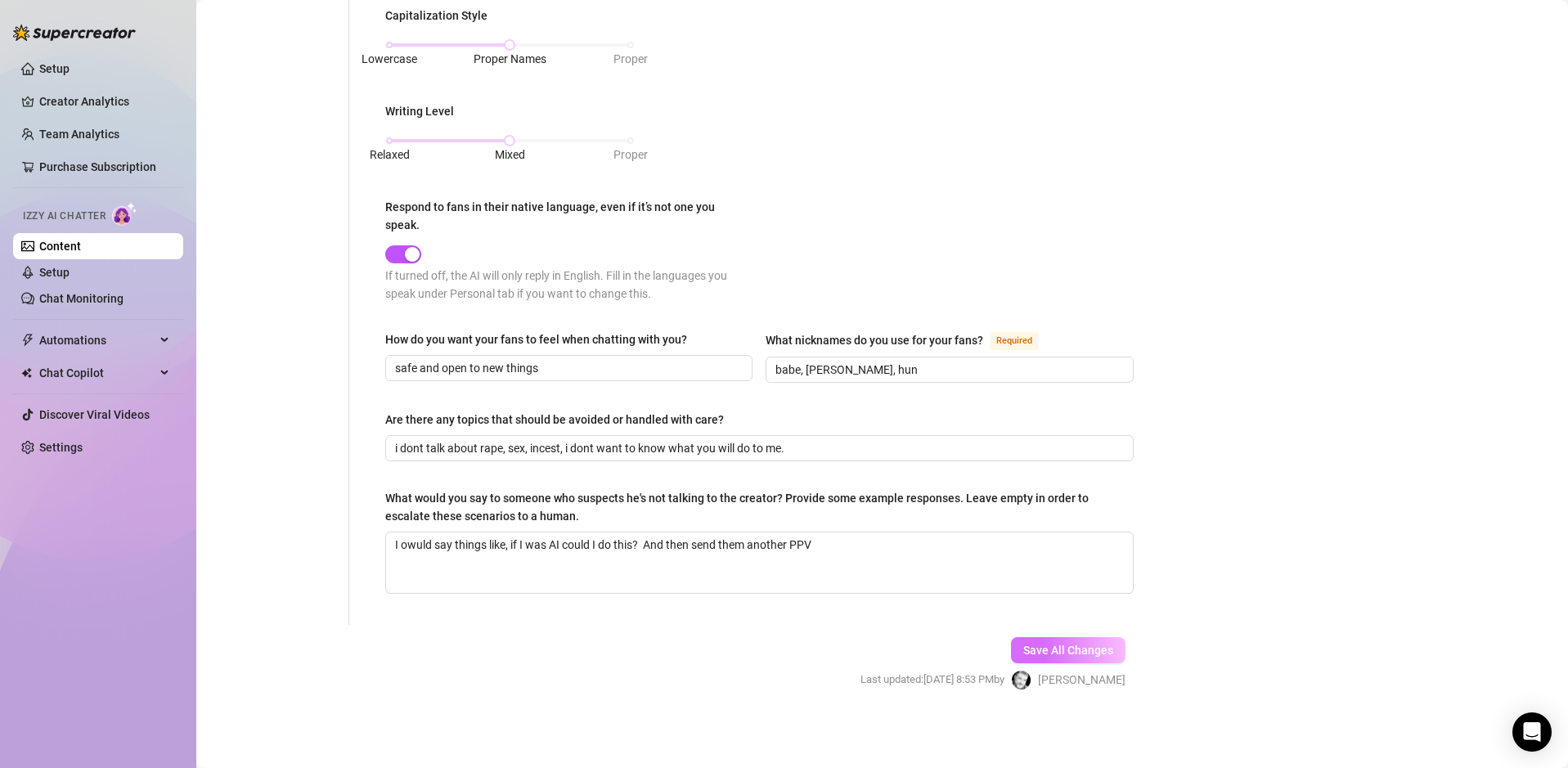
click at [1033, 646] on span "Save All Changes" at bounding box center [1068, 650] width 90 height 13
click at [497, 445] on input "i dont talk about rape, sex, incest, i dont want to know what you will do to me." at bounding box center [757, 448] width 725 height 18
click at [1026, 649] on span "Save All Changes" at bounding box center [1068, 650] width 90 height 13
click at [539, 441] on input "i dont talk about SA, sex, incest, i dont want to know what you will do to me." at bounding box center [757, 448] width 725 height 18
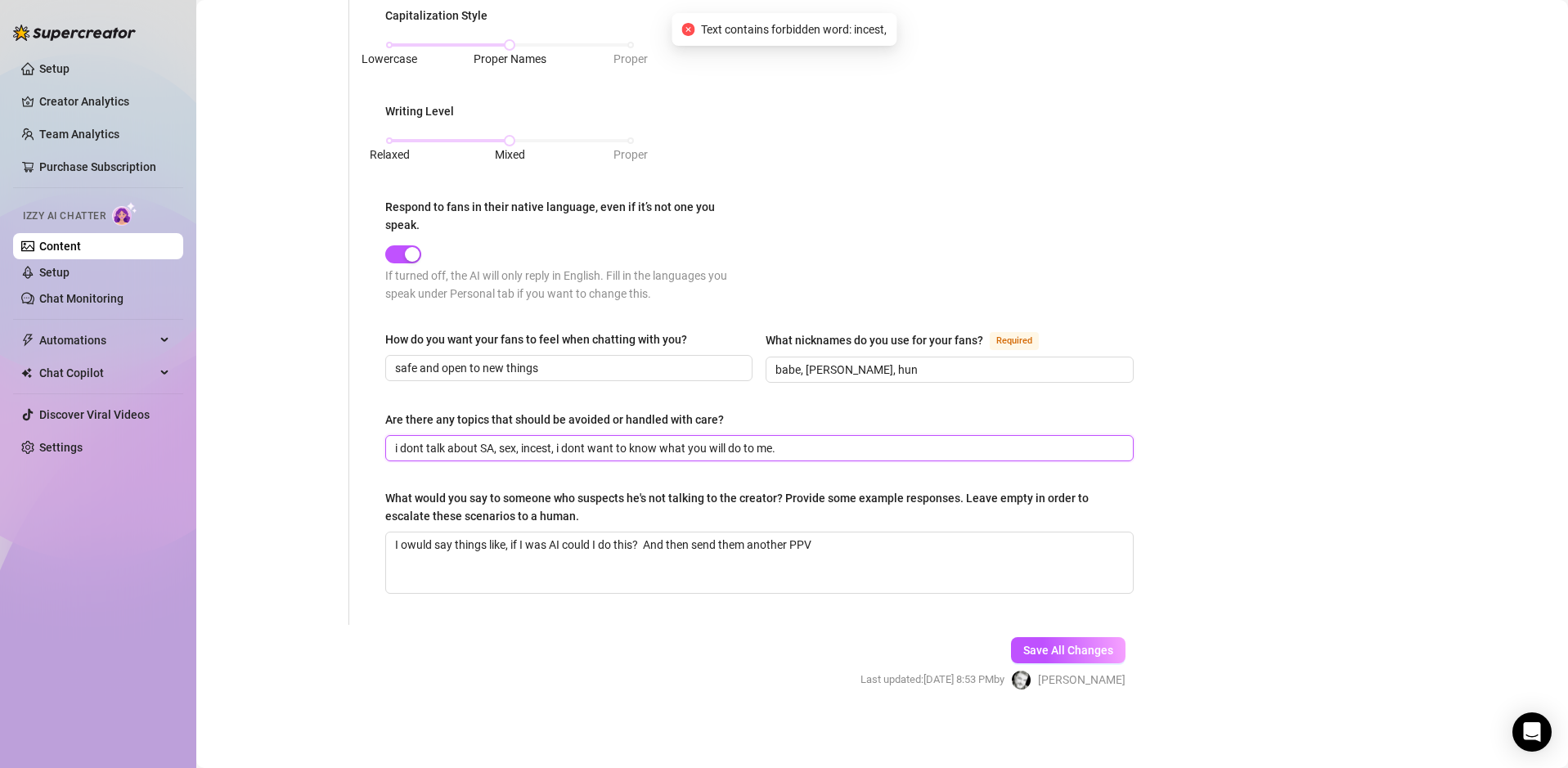
click at [539, 441] on input "i dont talk about SA, sex, incest, i dont want to know what you will do to me." at bounding box center [757, 448] width 725 height 18
click at [516, 445] on input "i dont talk about SA, sex,, i dont want to know what you will do to me." at bounding box center [757, 448] width 725 height 18
click at [523, 450] on input "i dont talk about SA, sex,, i dont want to know what you will do to me." at bounding box center [757, 448] width 725 height 18
click at [1086, 649] on span "Save All Changes" at bounding box center [1068, 650] width 90 height 13
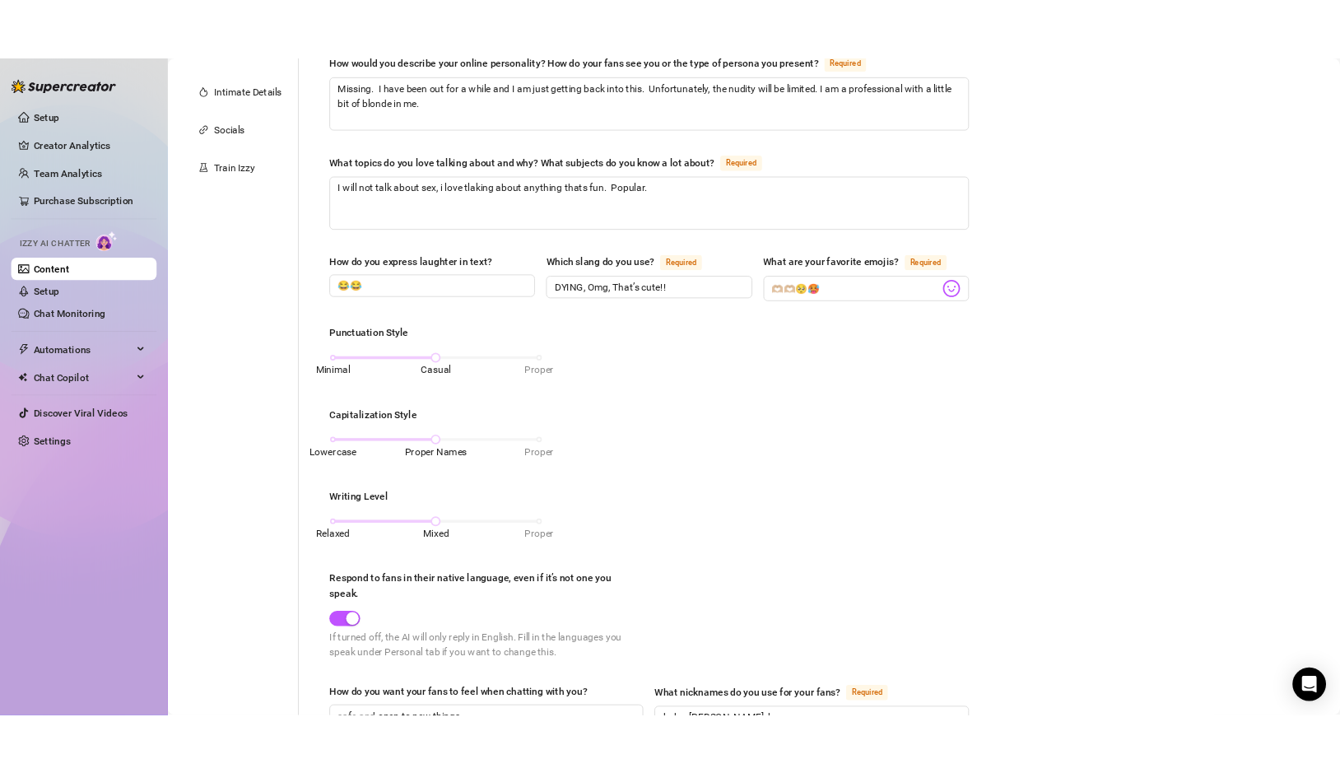
scroll to position [10, 0]
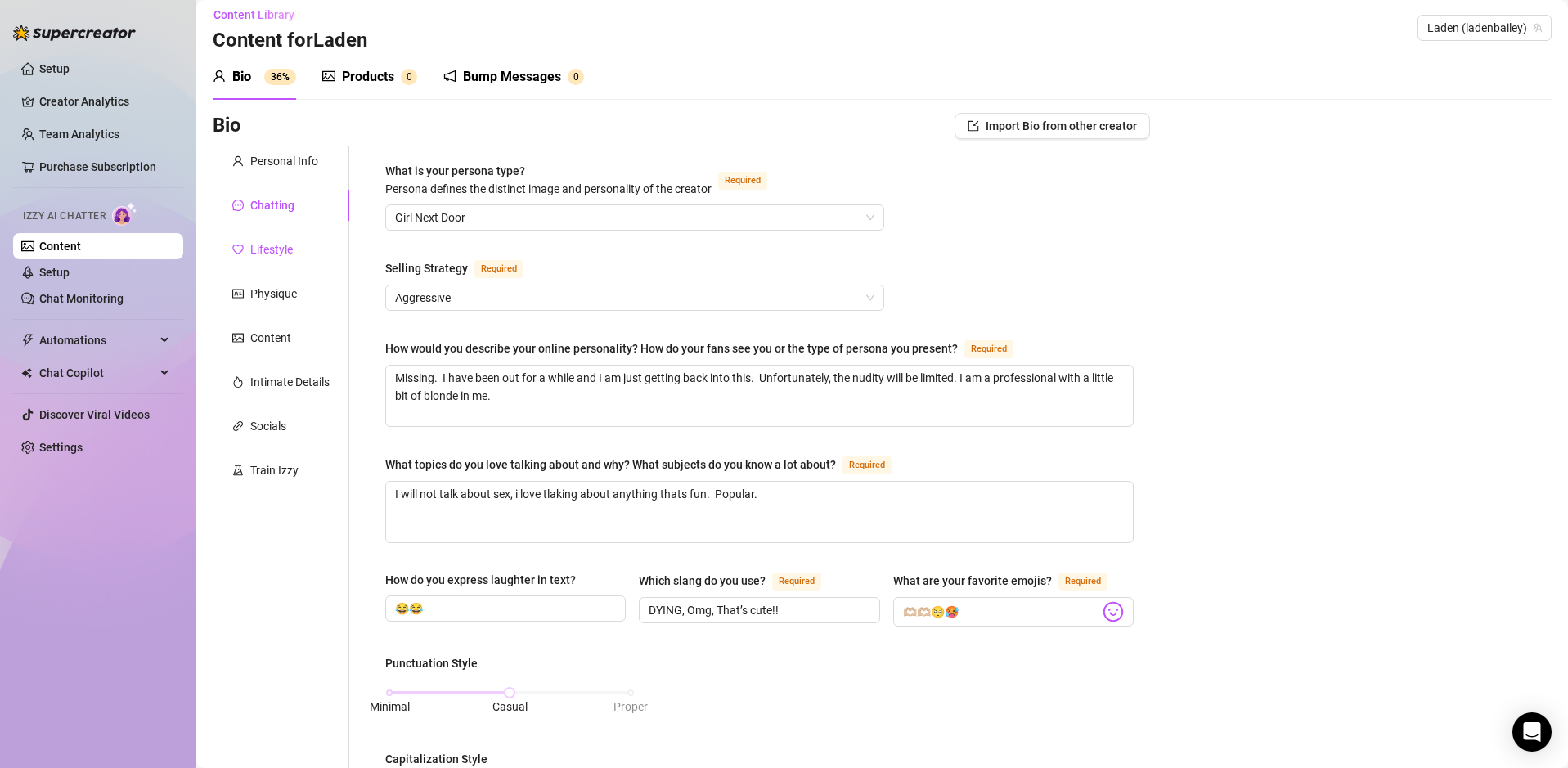
click at [270, 245] on div "Lifestyle" at bounding box center [271, 249] width 43 height 18
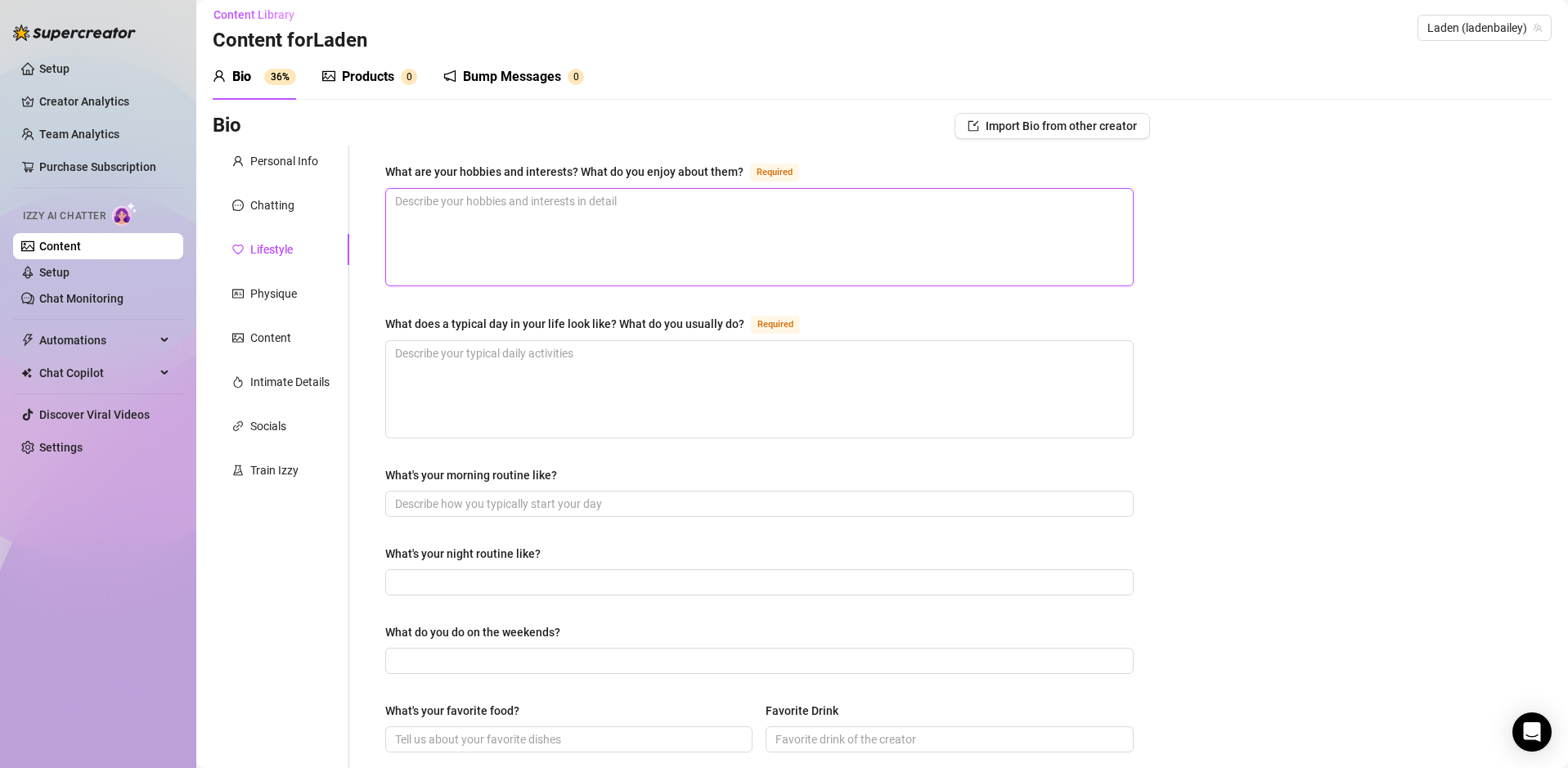
click at [523, 229] on textarea "What are your hobbies and interests? What do you enjoy about them? Required" at bounding box center [758, 236] width 746 height 96
click at [588, 364] on textarea "What does a typical day in your life look like? What do you usually do? Required" at bounding box center [758, 388] width 746 height 96
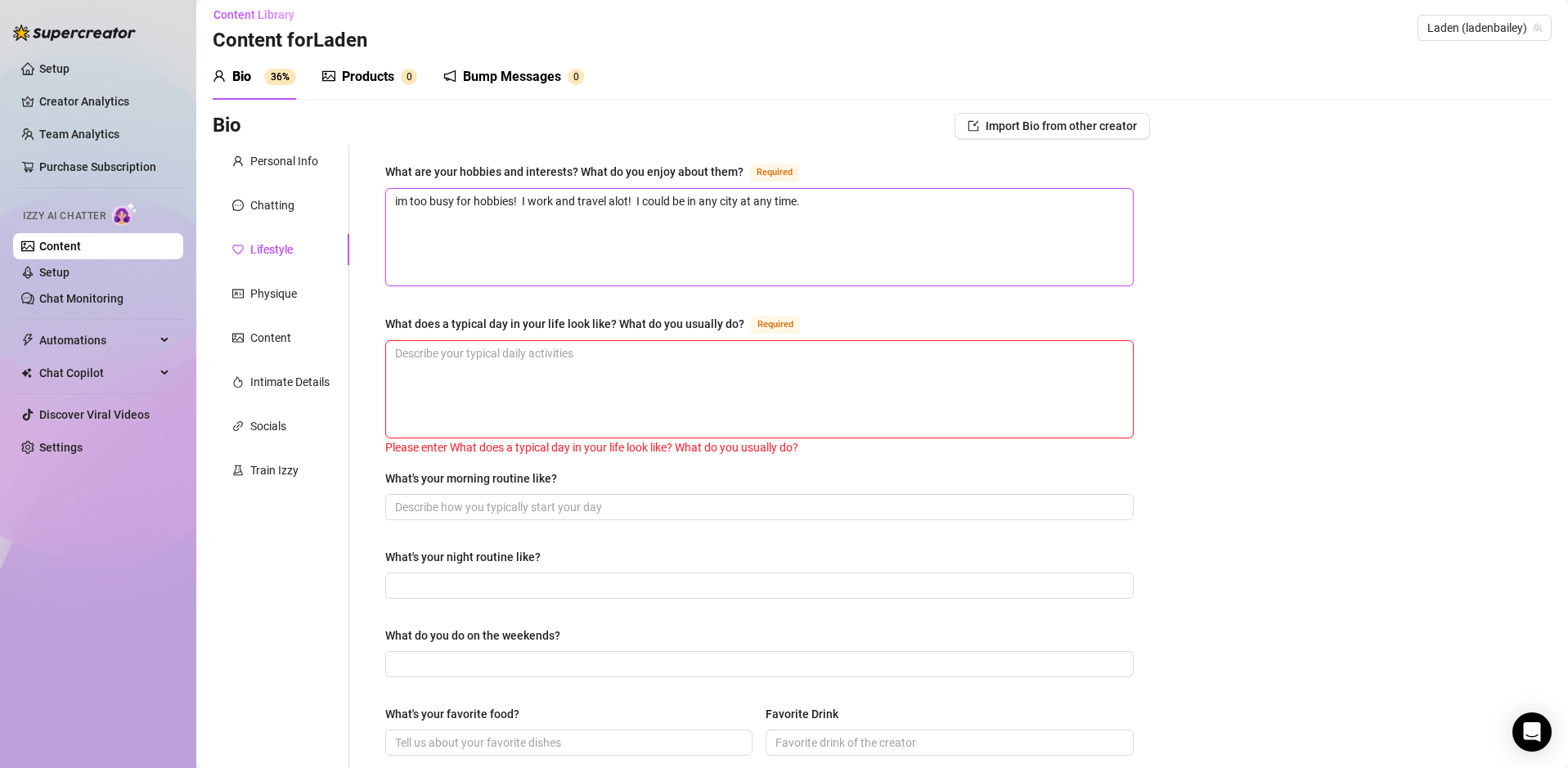
drag, startPoint x: 840, startPoint y: 211, endPoint x: 638, endPoint y: 199, distance: 202.4
click at [638, 199] on textarea "im too busy for hobbies! I work and travel alot! I could be in any city at any …" at bounding box center [758, 236] width 746 height 96
click at [570, 362] on textarea "What does a typical day in your life look like? What do you usually do? Required" at bounding box center [758, 388] width 746 height 96
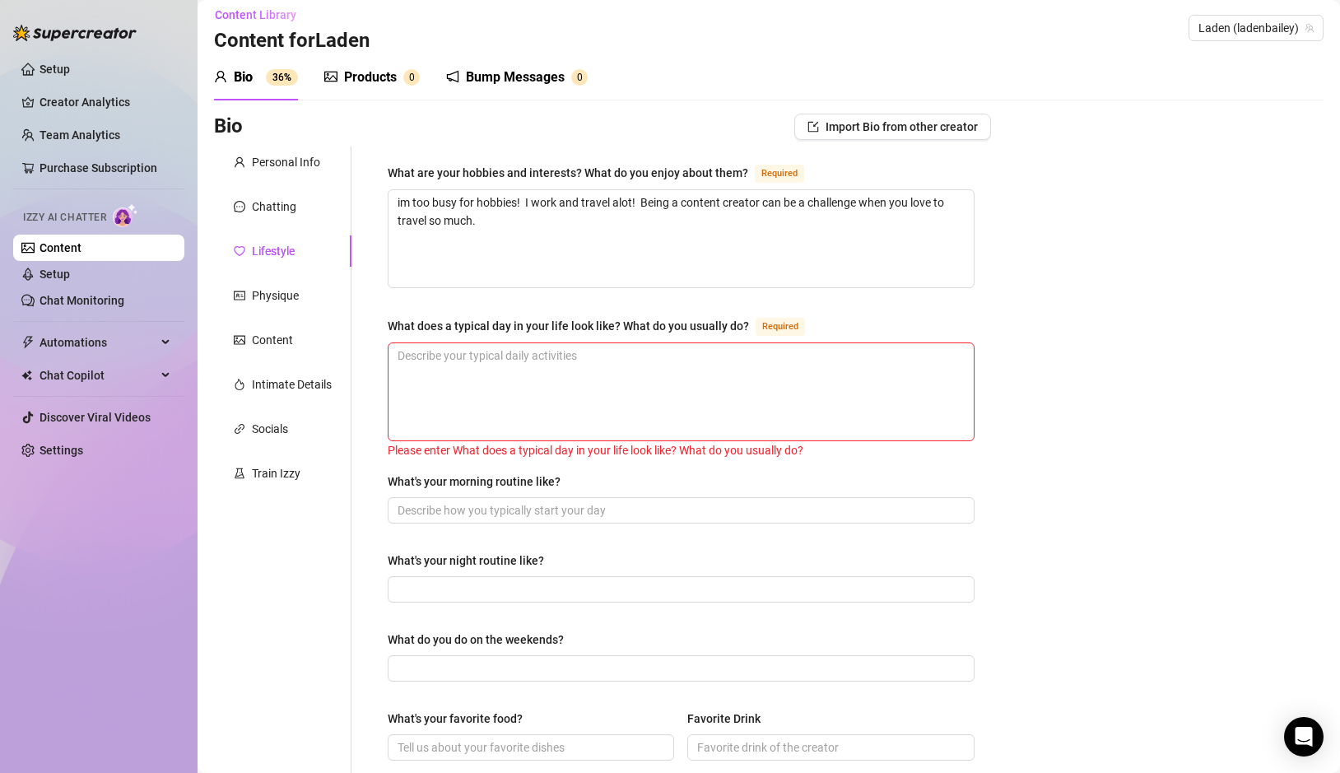
click at [966, 460] on div "What are your hobbies and interests? What do you enjoy about them? Required im …" at bounding box center [681, 702] width 620 height 1113
click at [284, 165] on div "Personal Info" at bounding box center [286, 162] width 68 height 18
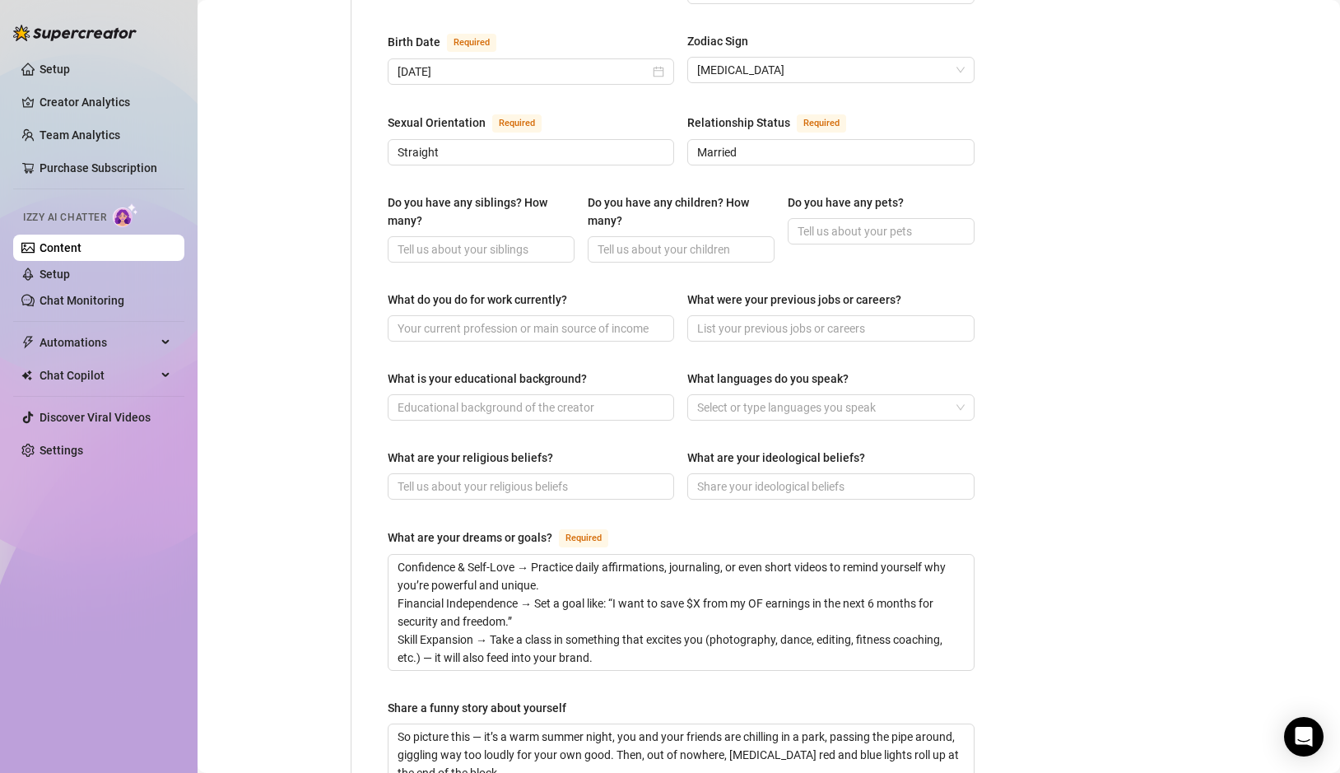
scroll to position [588, 0]
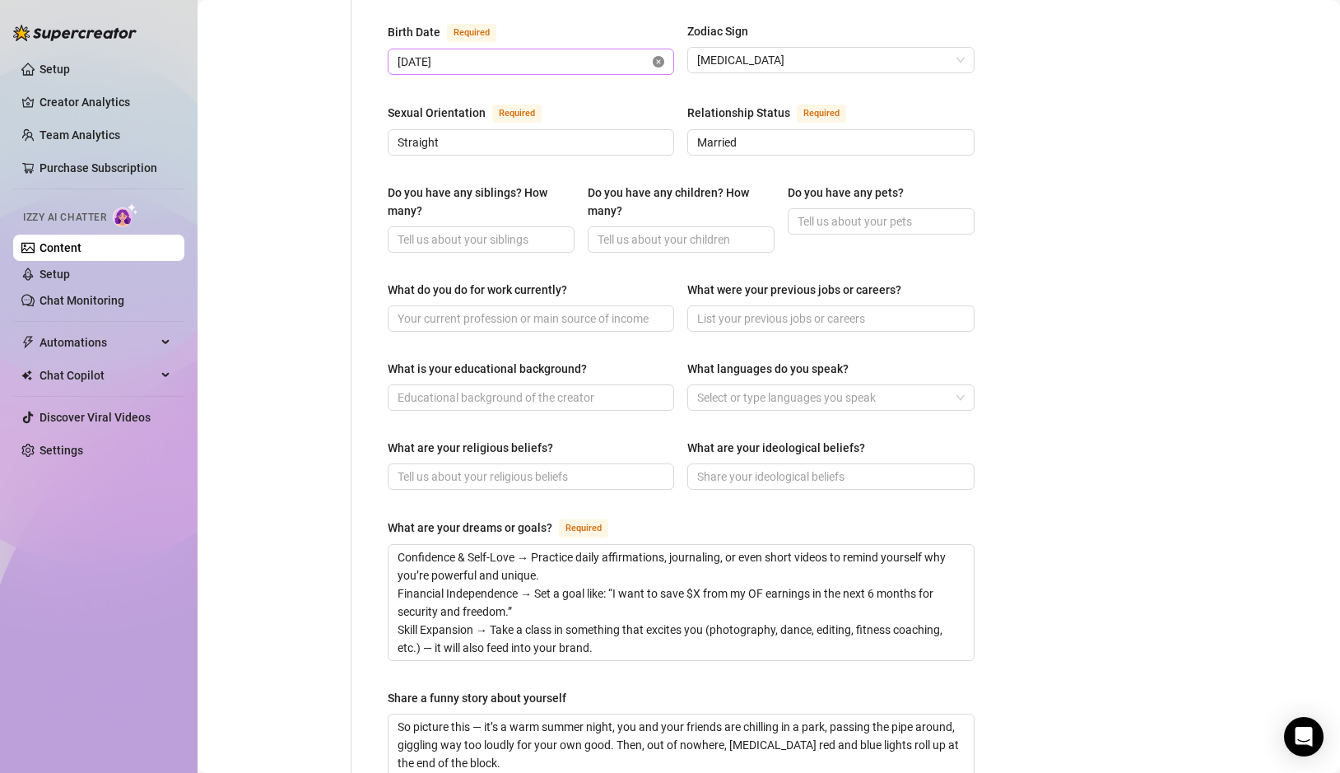
click at [653, 56] on icon "close-circle" at bounding box center [659, 62] width 12 height 12
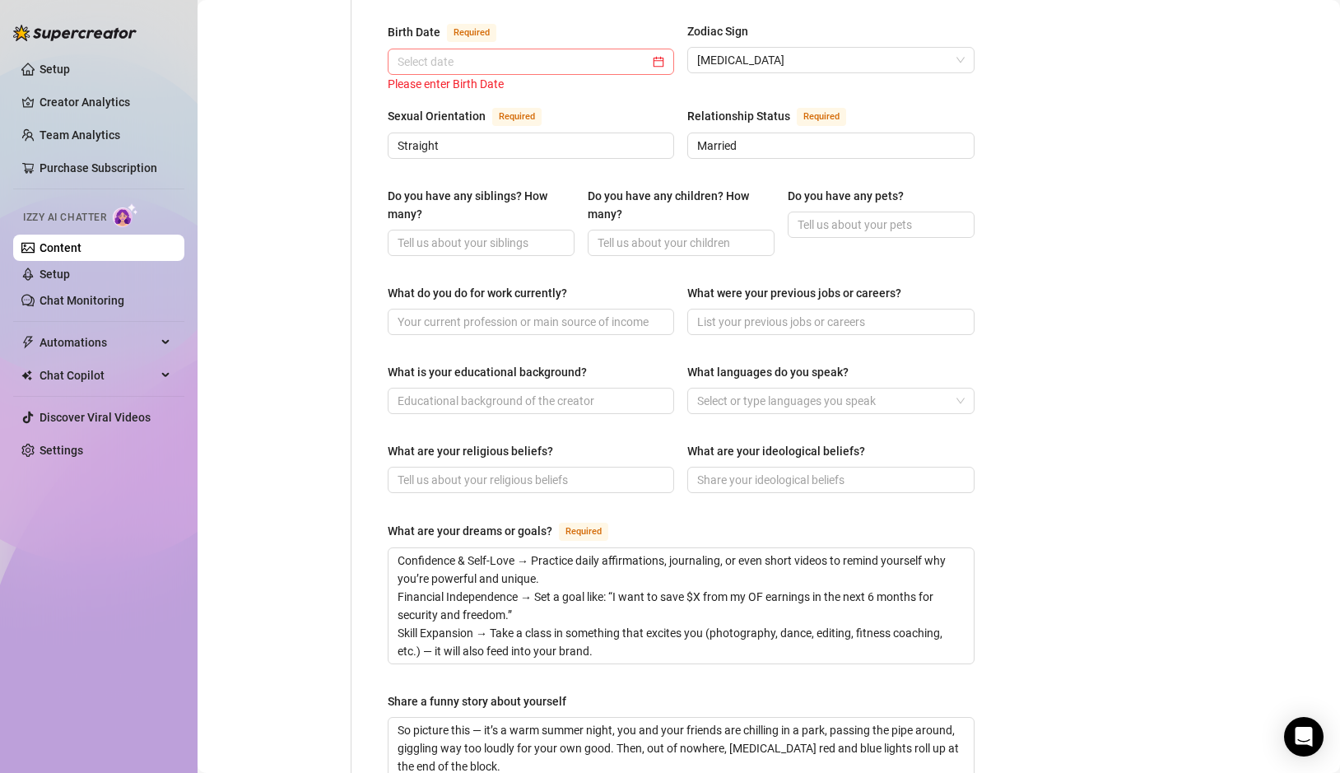
click at [508, 30] on div "Birth Date Required" at bounding box center [531, 35] width 286 height 26
click at [514, 53] on input "Birth Date Required" at bounding box center [523, 62] width 252 height 18
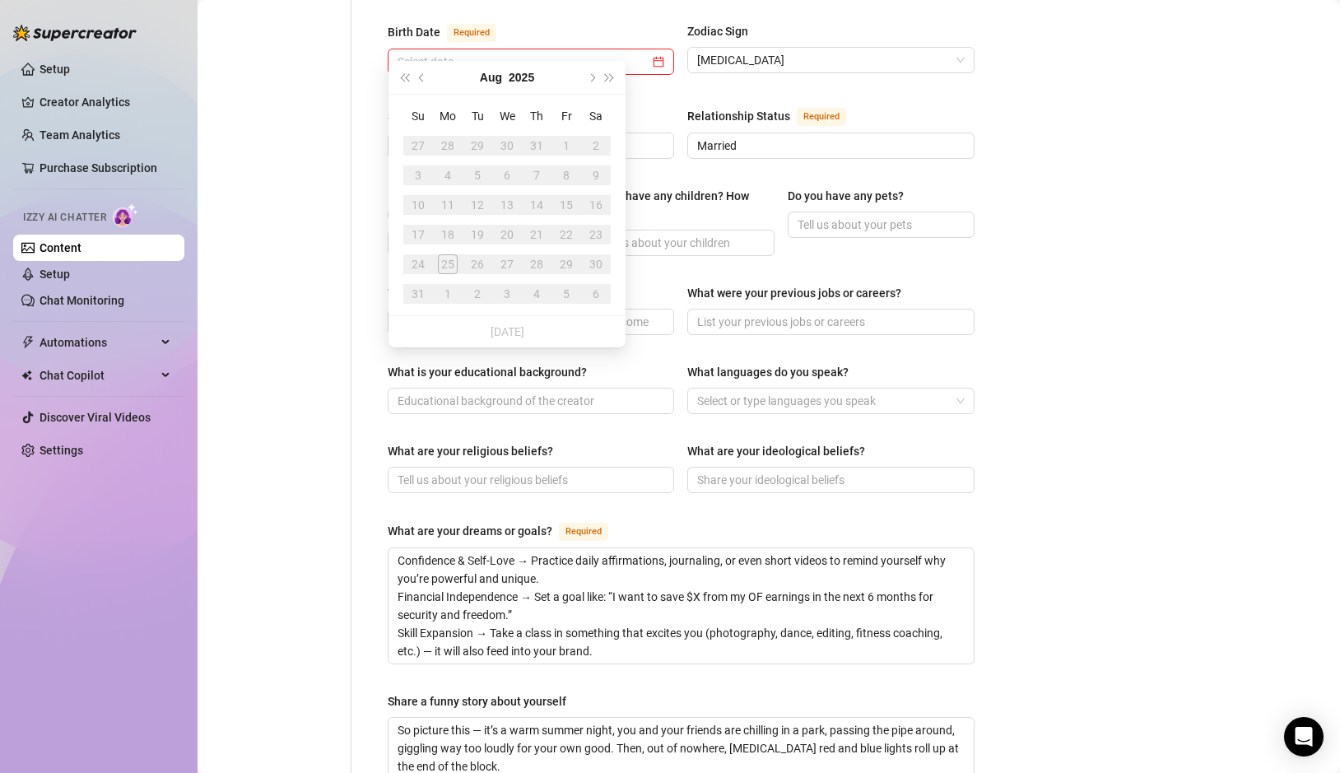
click at [537, 73] on div "Aug 2025" at bounding box center [507, 77] width 150 height 33
click at [512, 82] on button "2025" at bounding box center [522, 77] width 26 height 33
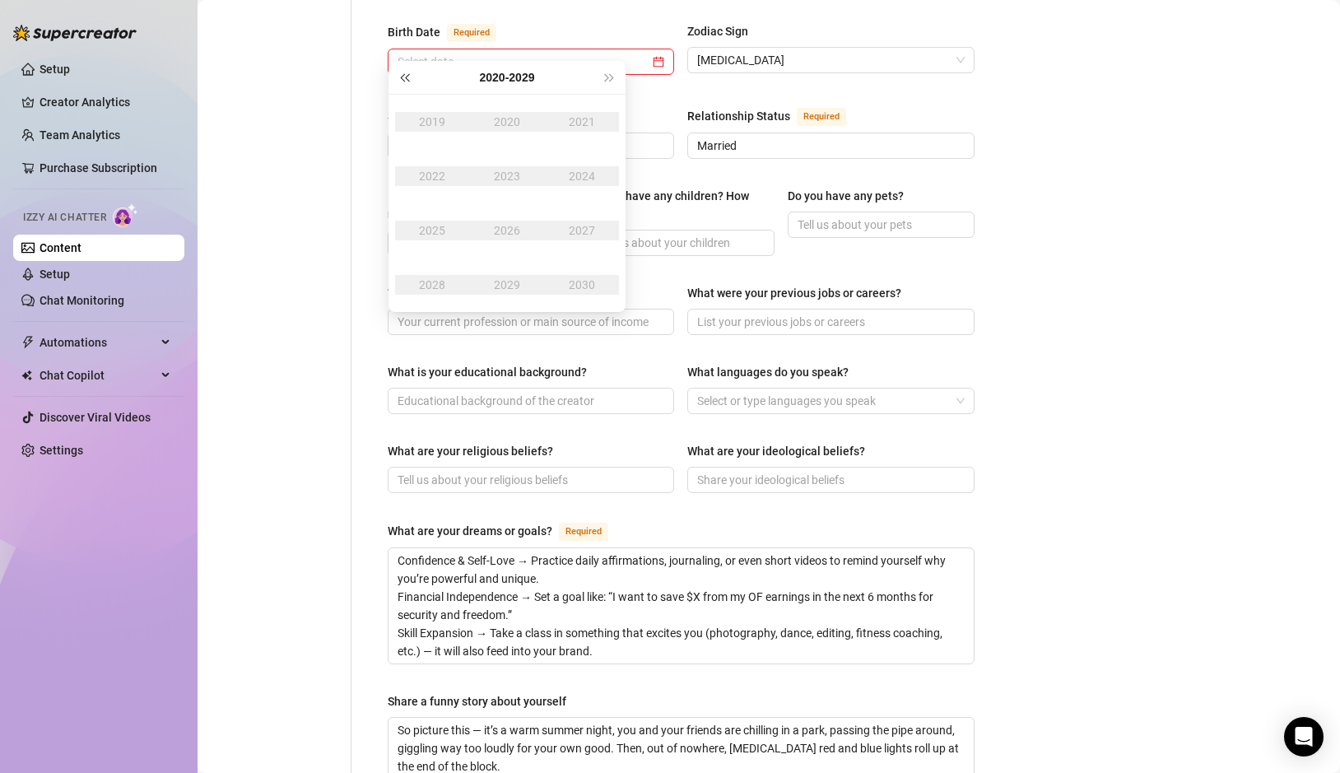
click at [399, 78] on button "Last year (Control + left)" at bounding box center [404, 77] width 18 height 33
click at [596, 80] on div "1980 - 1989" at bounding box center [506, 77] width 187 height 33
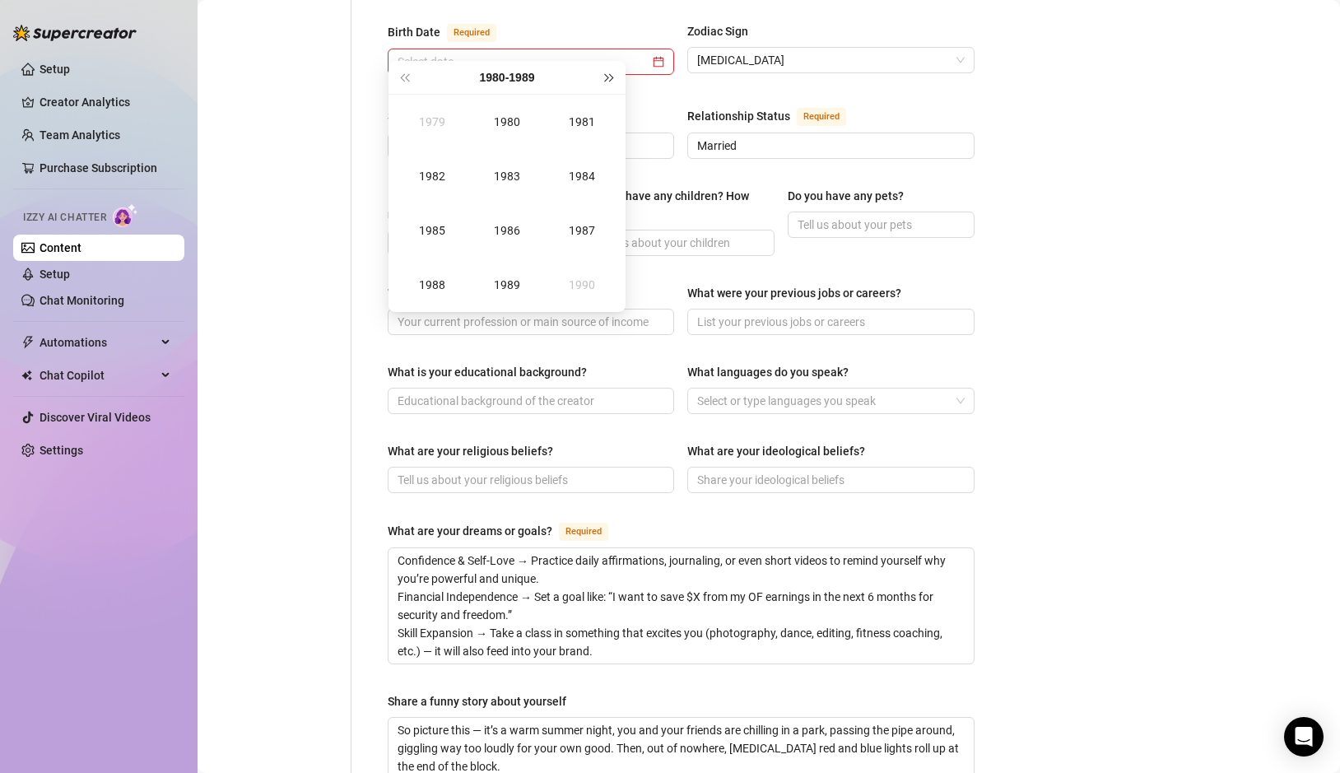
click at [602, 81] on button "Next year (Control + right)" at bounding box center [610, 77] width 18 height 33
click at [587, 174] on div "1994" at bounding box center [581, 176] width 49 height 20
click at [498, 123] on div "Feb" at bounding box center [506, 122] width 49 height 20
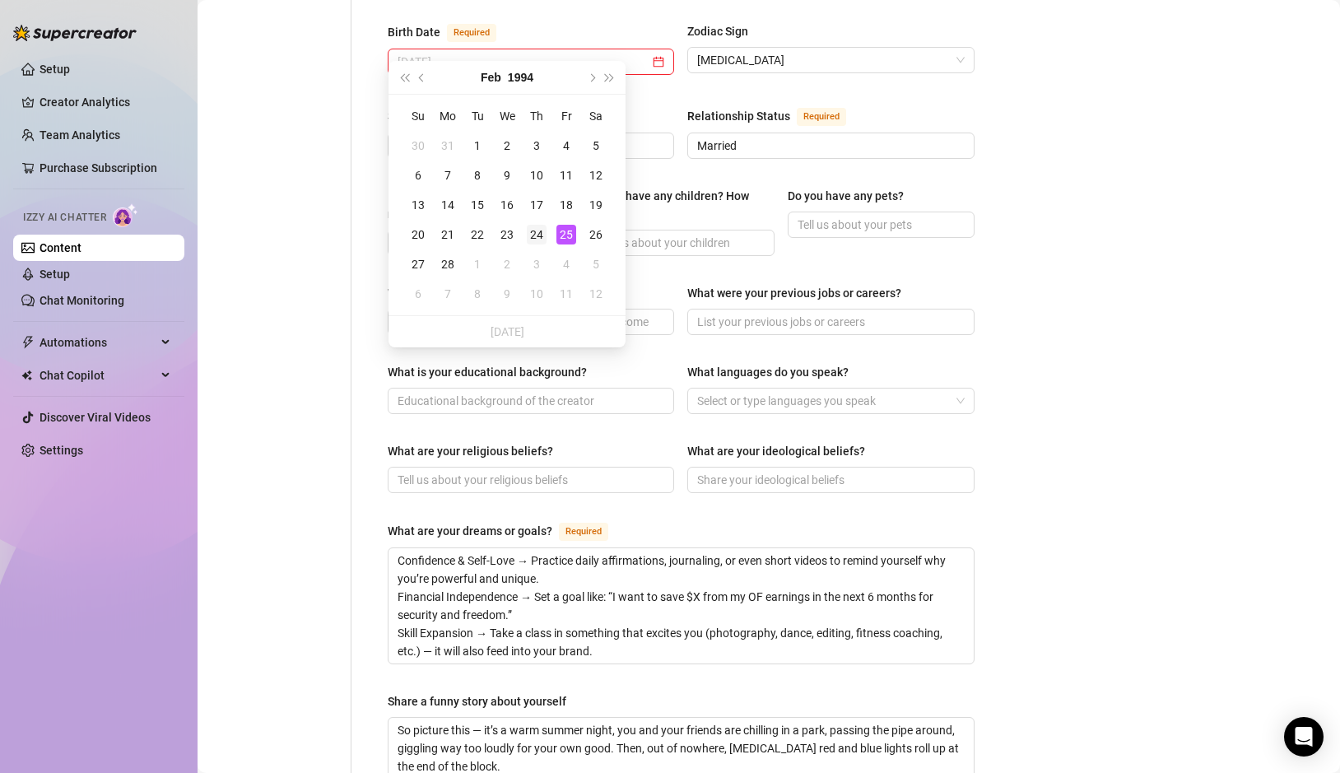
click at [536, 234] on div "24" at bounding box center [537, 235] width 20 height 20
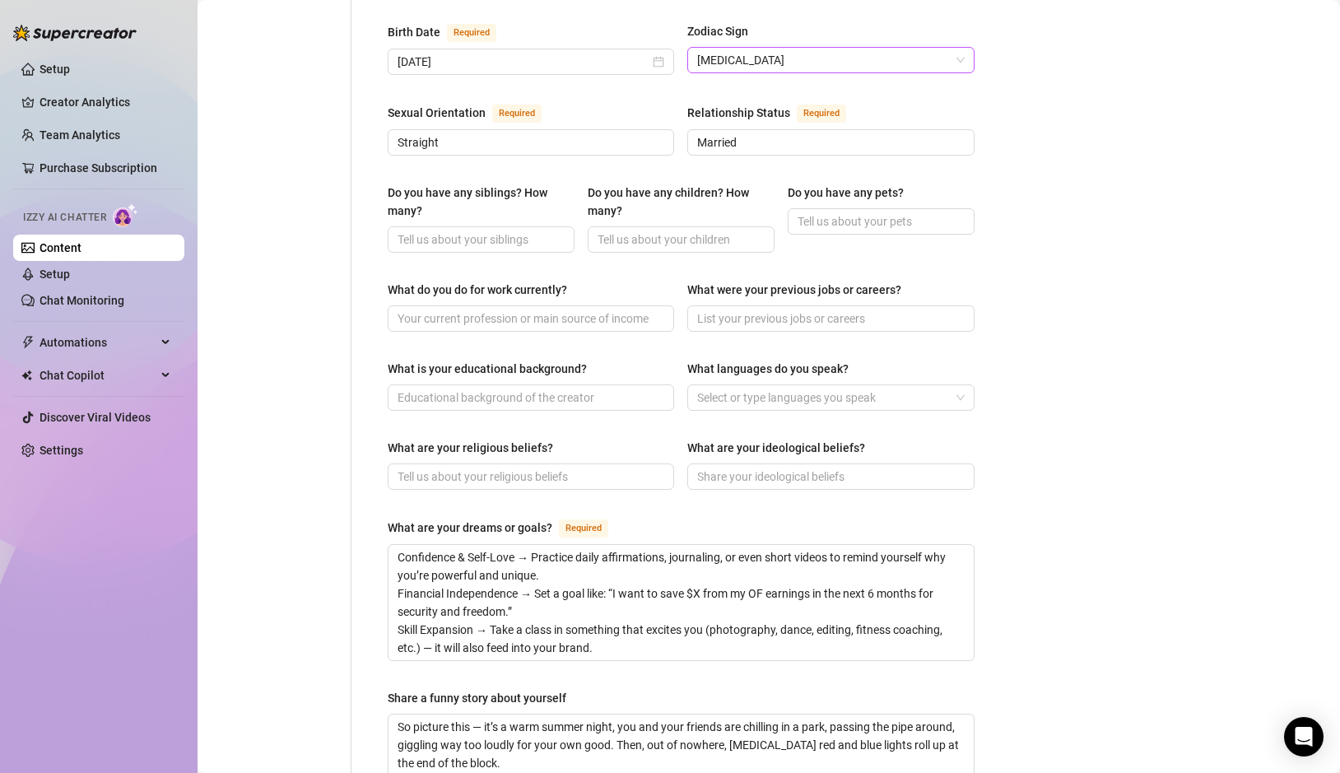
click at [758, 49] on span "Cancer" at bounding box center [830, 60] width 267 height 25
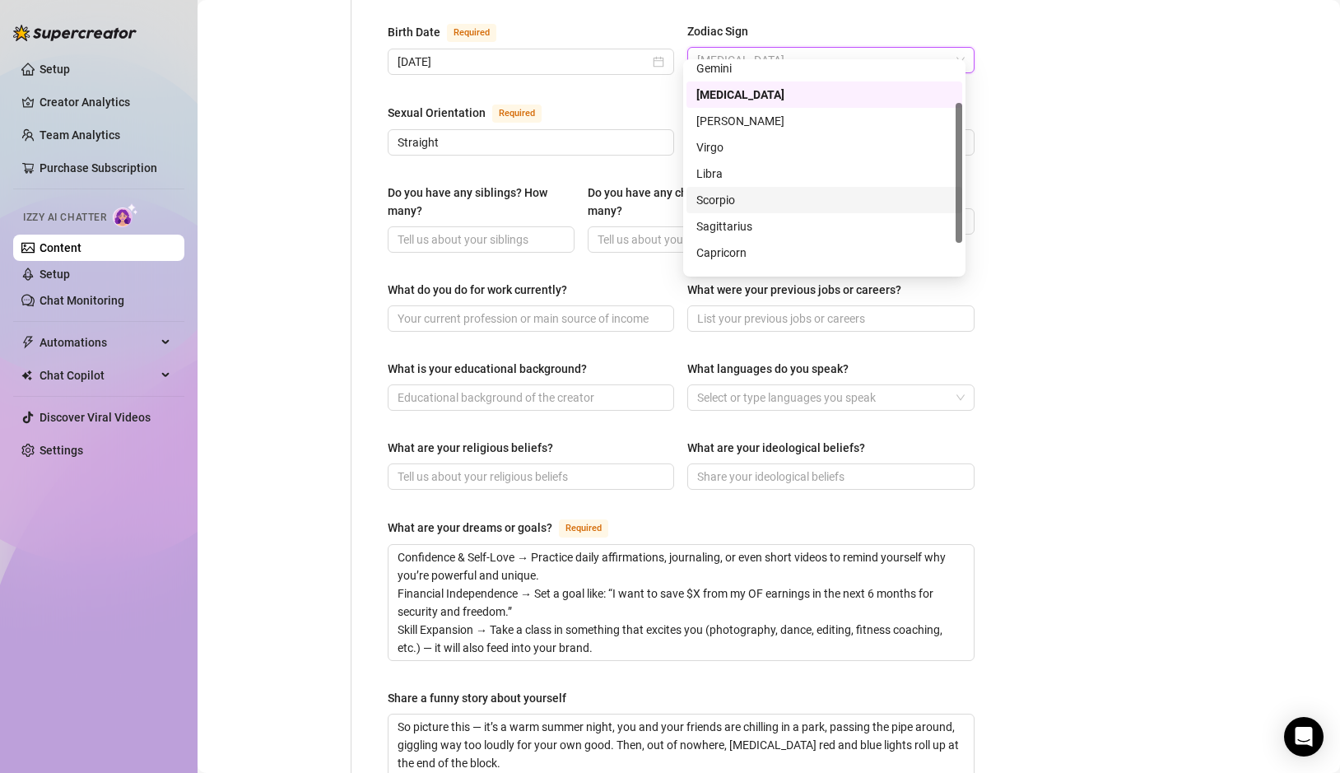
scroll to position [105, 0]
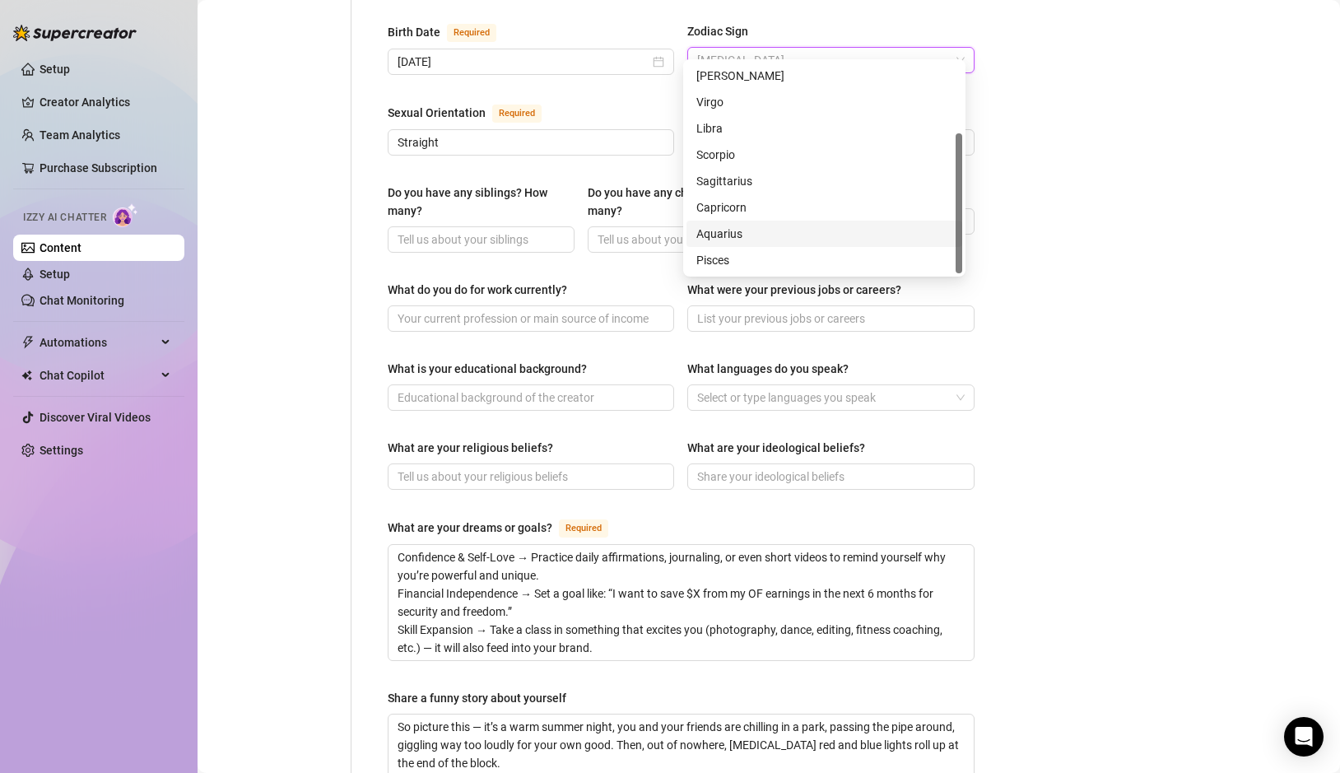
click at [732, 237] on div "Aquarius" at bounding box center [824, 234] width 256 height 18
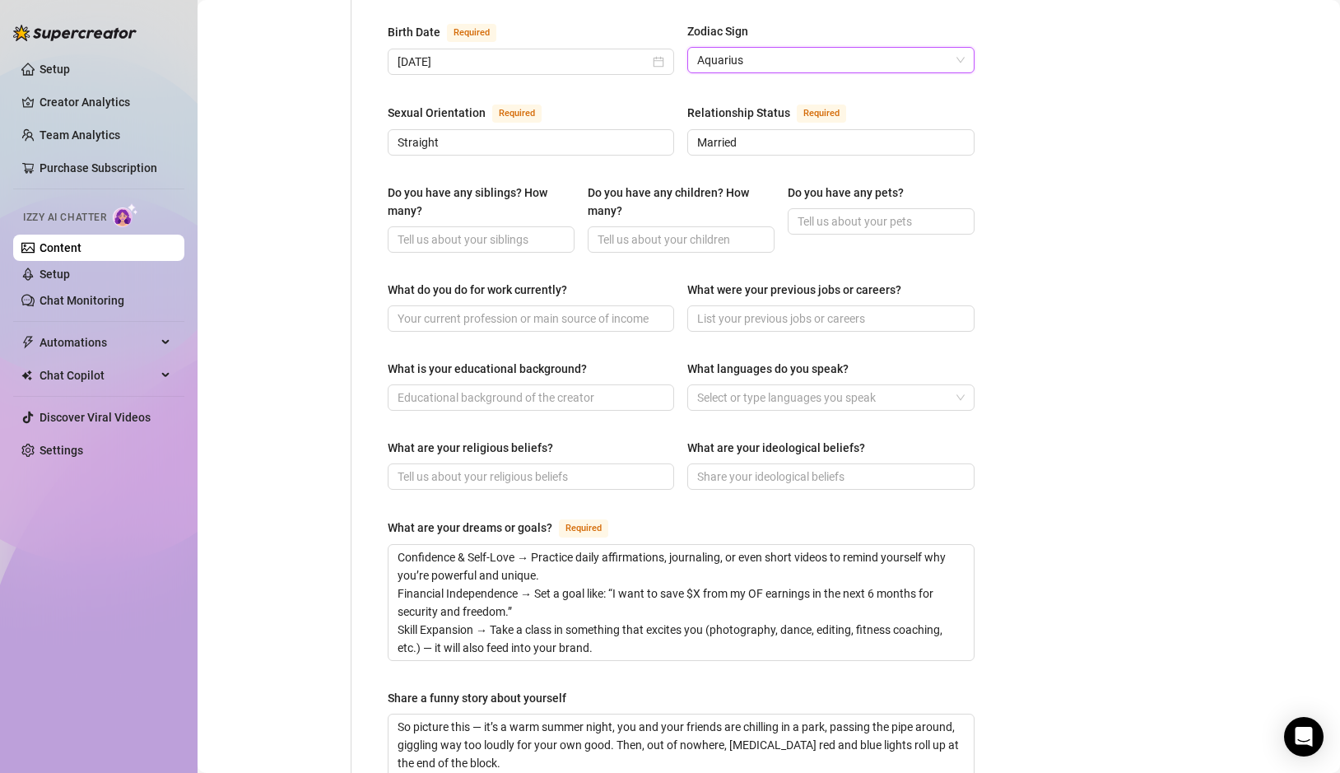
click at [1020, 119] on div "Bio Import Bio from other creator Personal Info Chatting Lifestyle Physique Con…" at bounding box center [768, 388] width 1109 height 1706
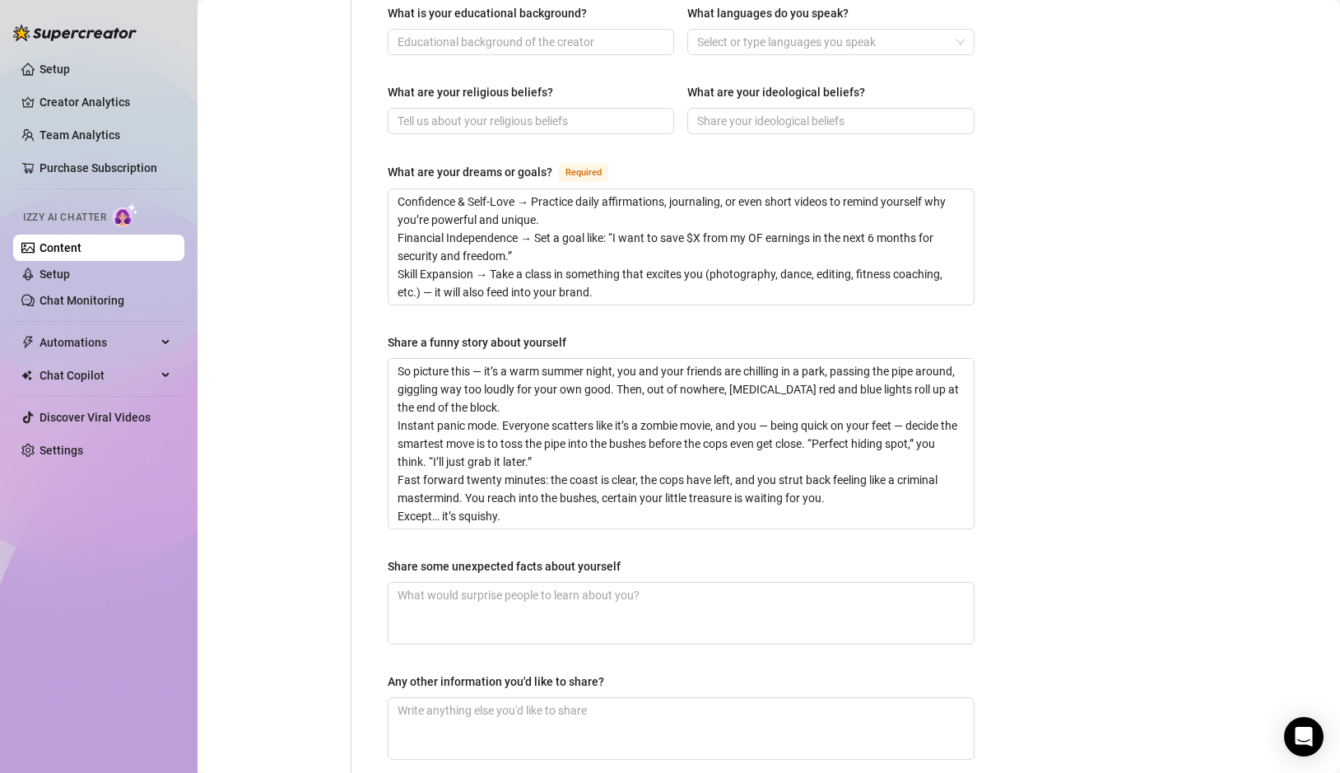
scroll to position [1089, 0]
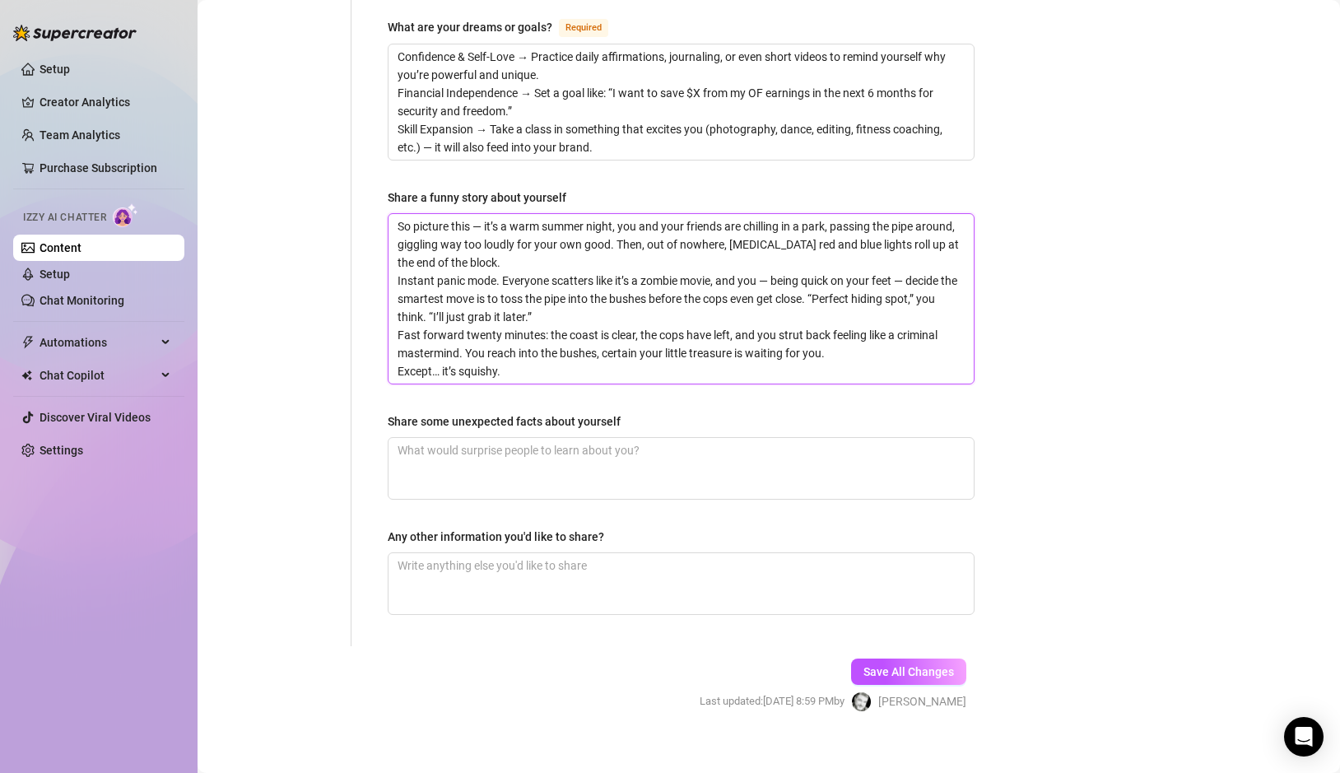
drag, startPoint x: 533, startPoint y: 358, endPoint x: 351, endPoint y: 174, distance: 258.4
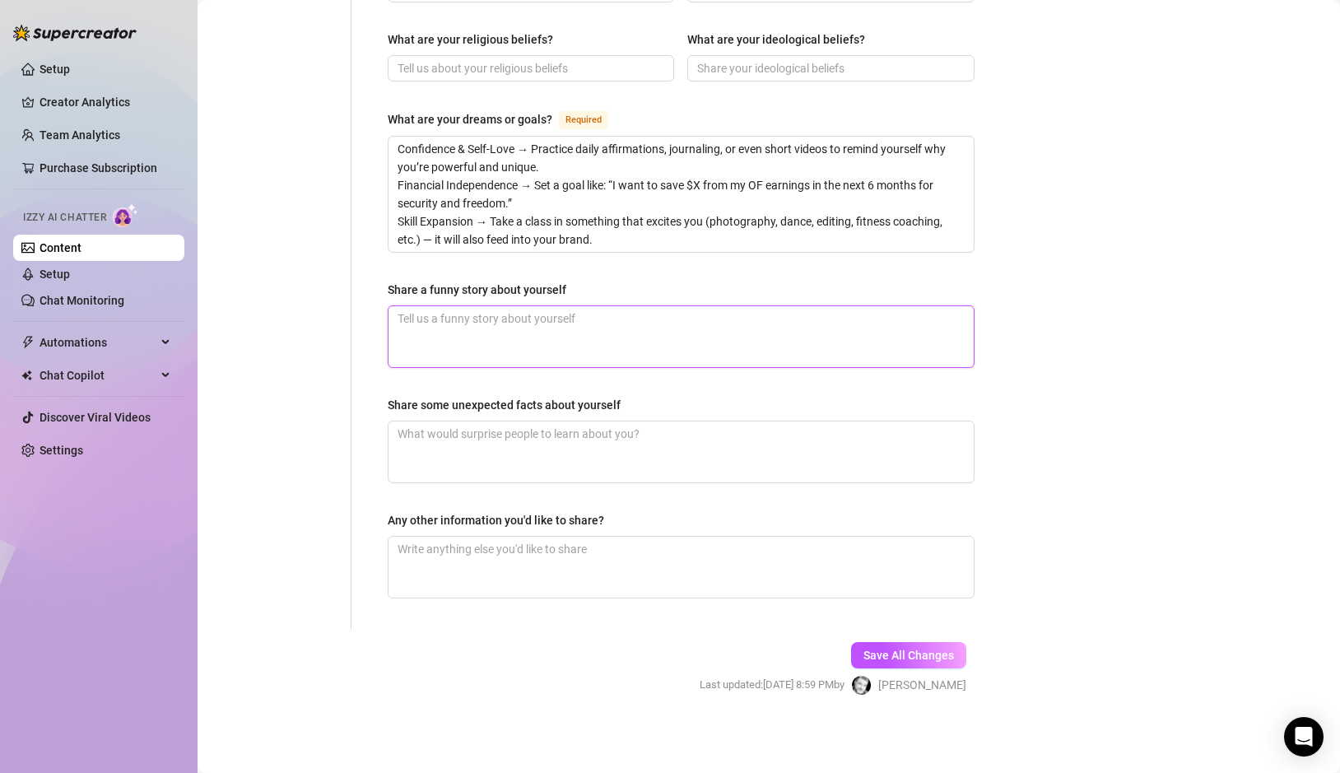
scroll to position [980, 0]
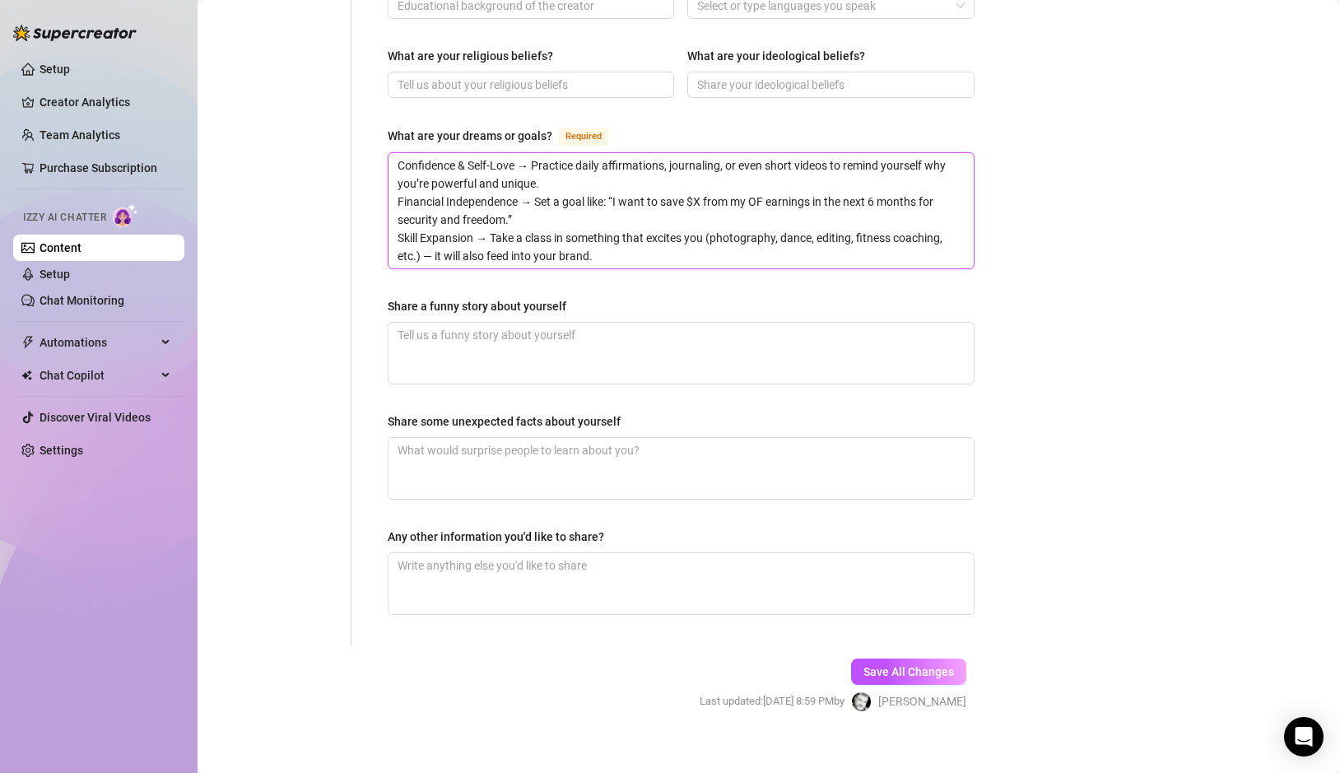
drag, startPoint x: 611, startPoint y: 229, endPoint x: 348, endPoint y: 123, distance: 283.2
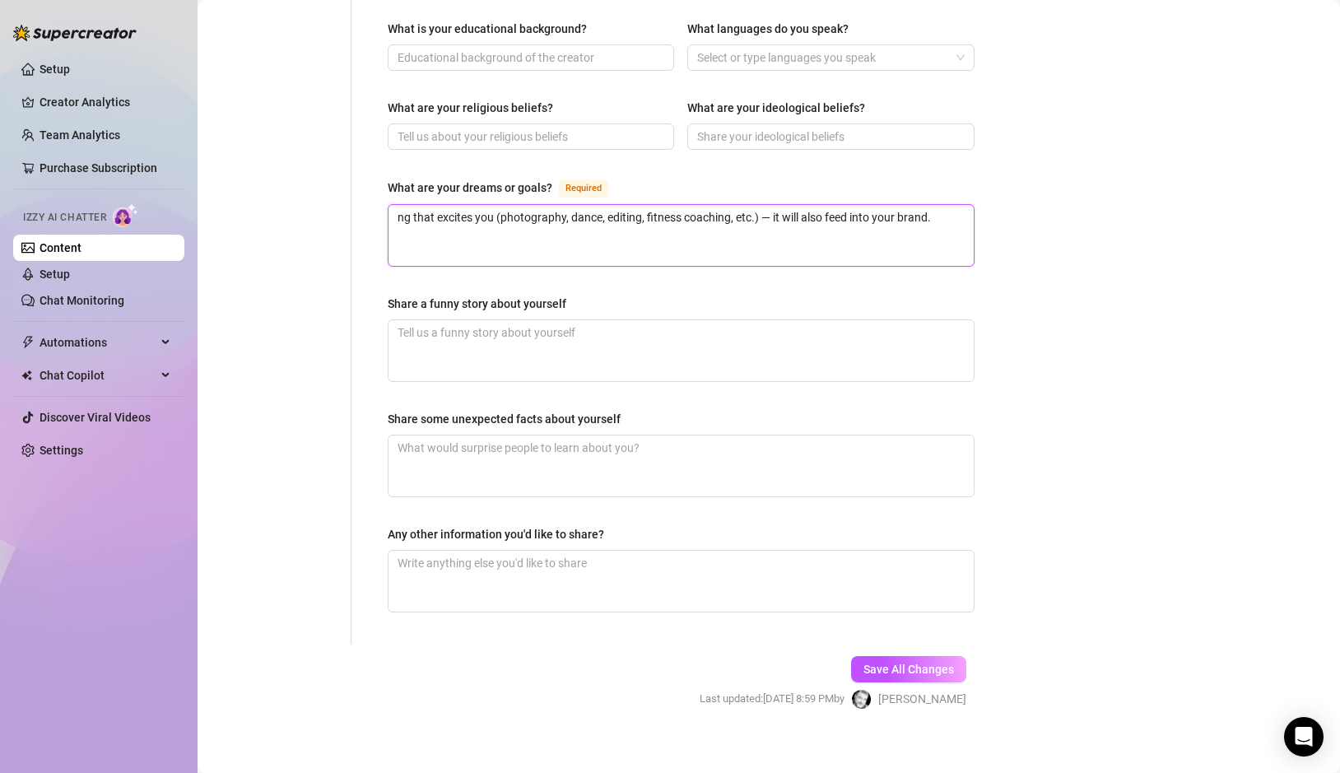
scroll to position [926, 0]
drag, startPoint x: 937, startPoint y: 202, endPoint x: 334, endPoint y: 163, distance: 603.7
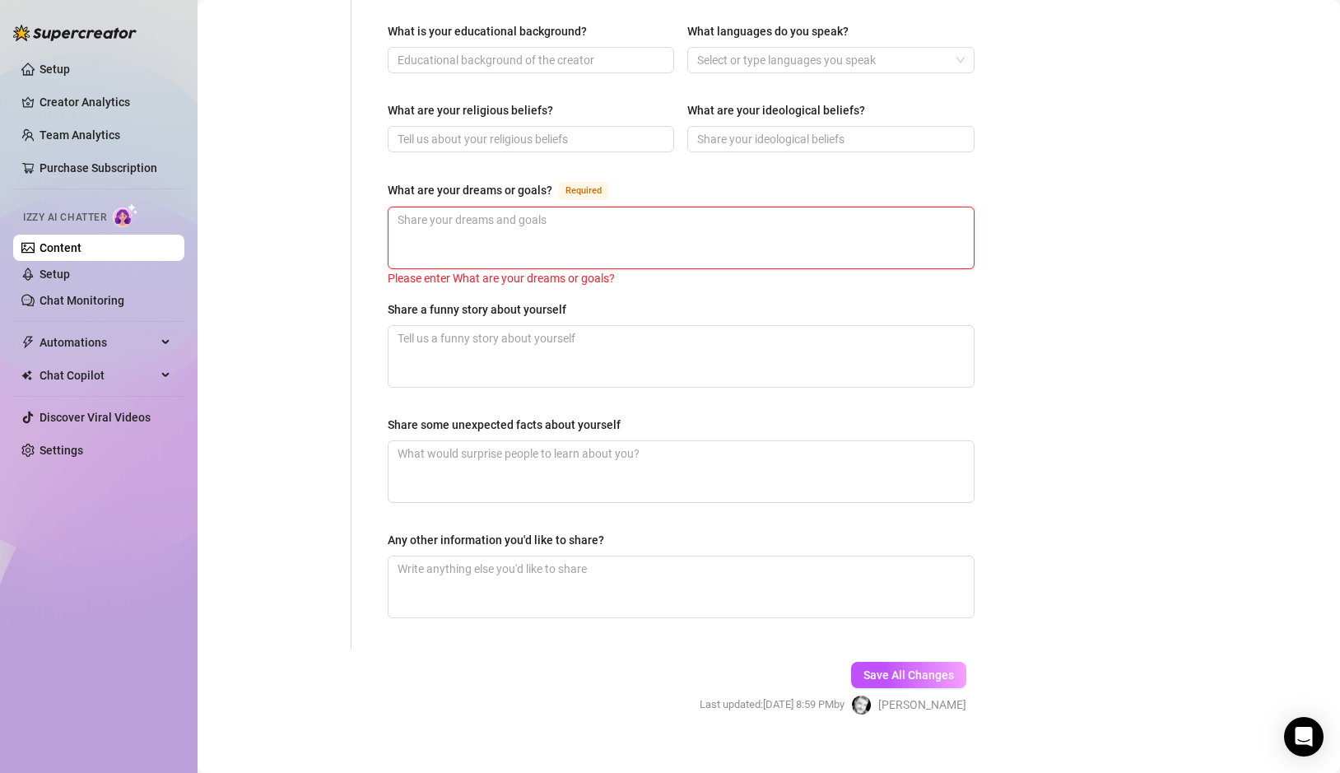
scroll to position [929, 0]
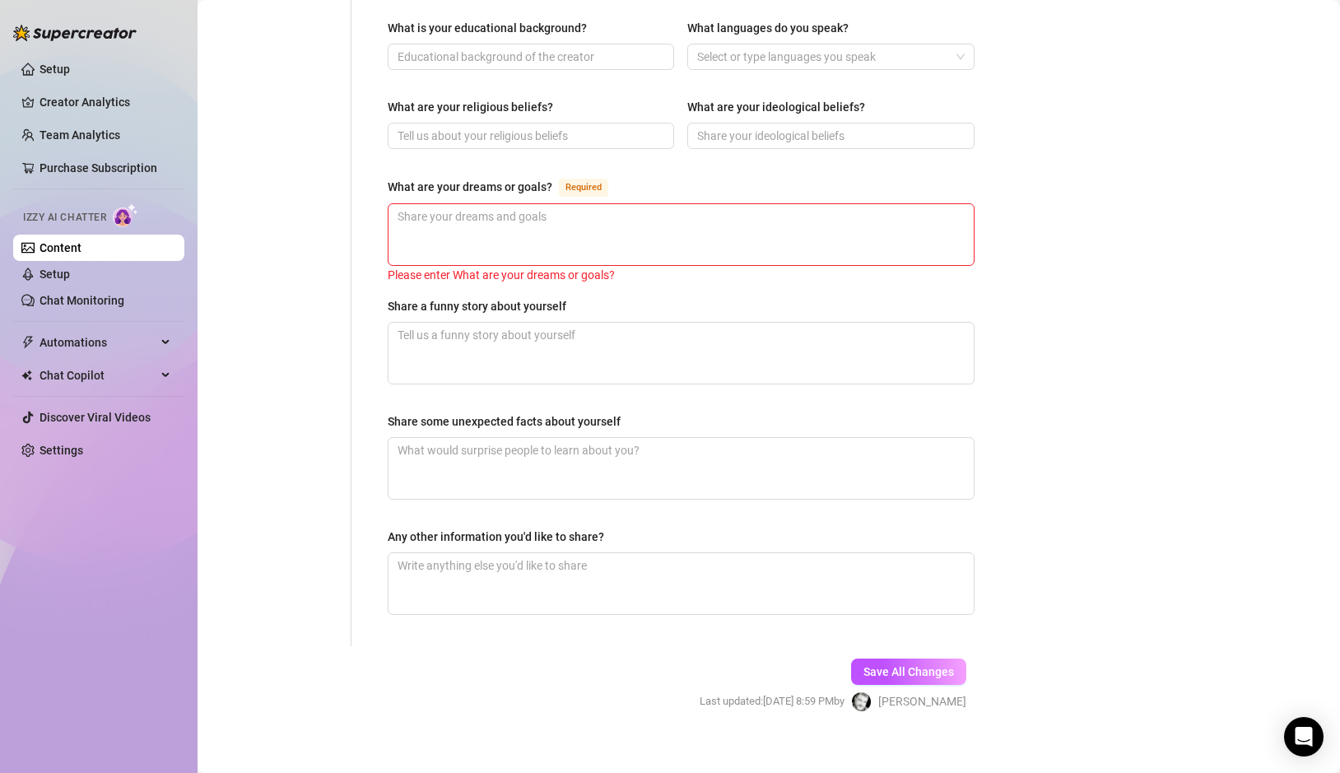
click at [877, 219] on textarea "What are your dreams or goals? Required" at bounding box center [680, 234] width 585 height 61
drag, startPoint x: 877, startPoint y: 295, endPoint x: 886, endPoint y: 311, distance: 17.7
click at [878, 297] on div "Share a funny story about yourself" at bounding box center [681, 309] width 587 height 25
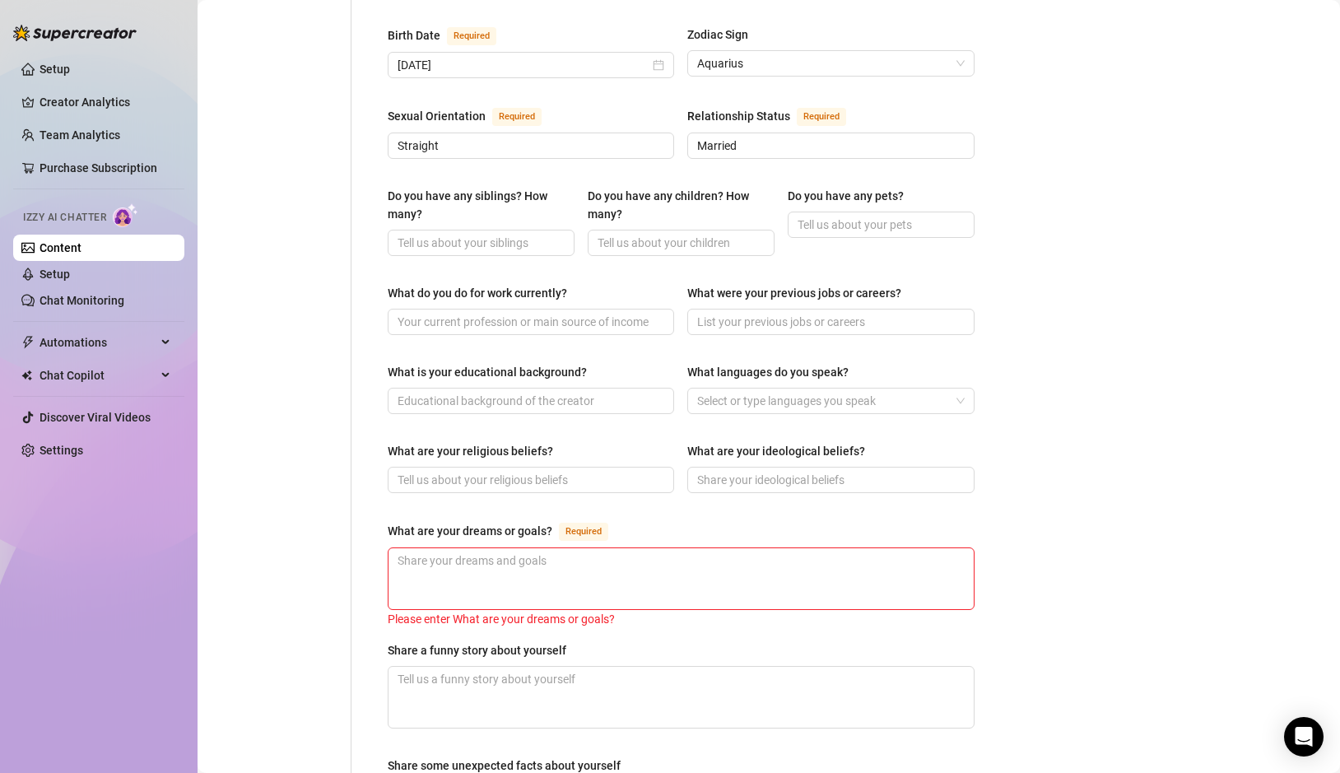
scroll to position [0, 0]
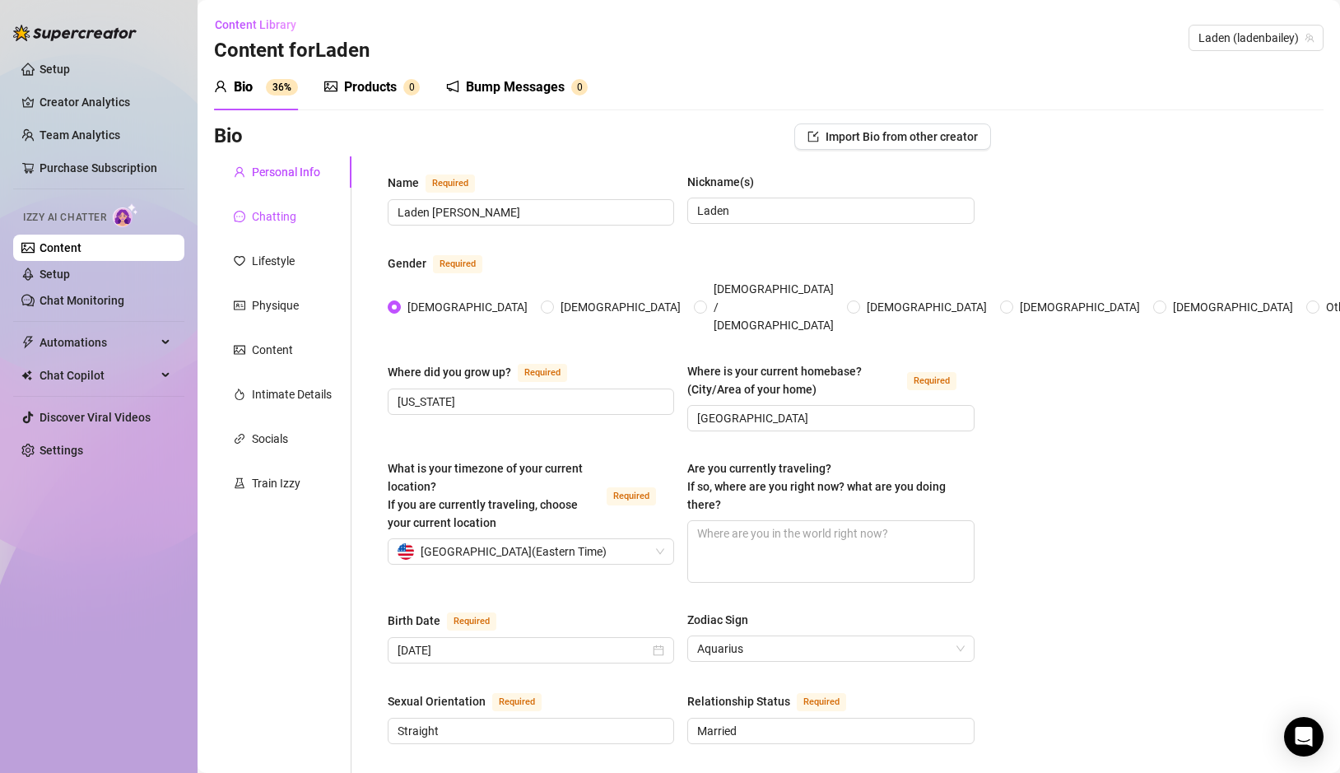
click at [267, 218] on div "Chatting" at bounding box center [274, 216] width 44 height 18
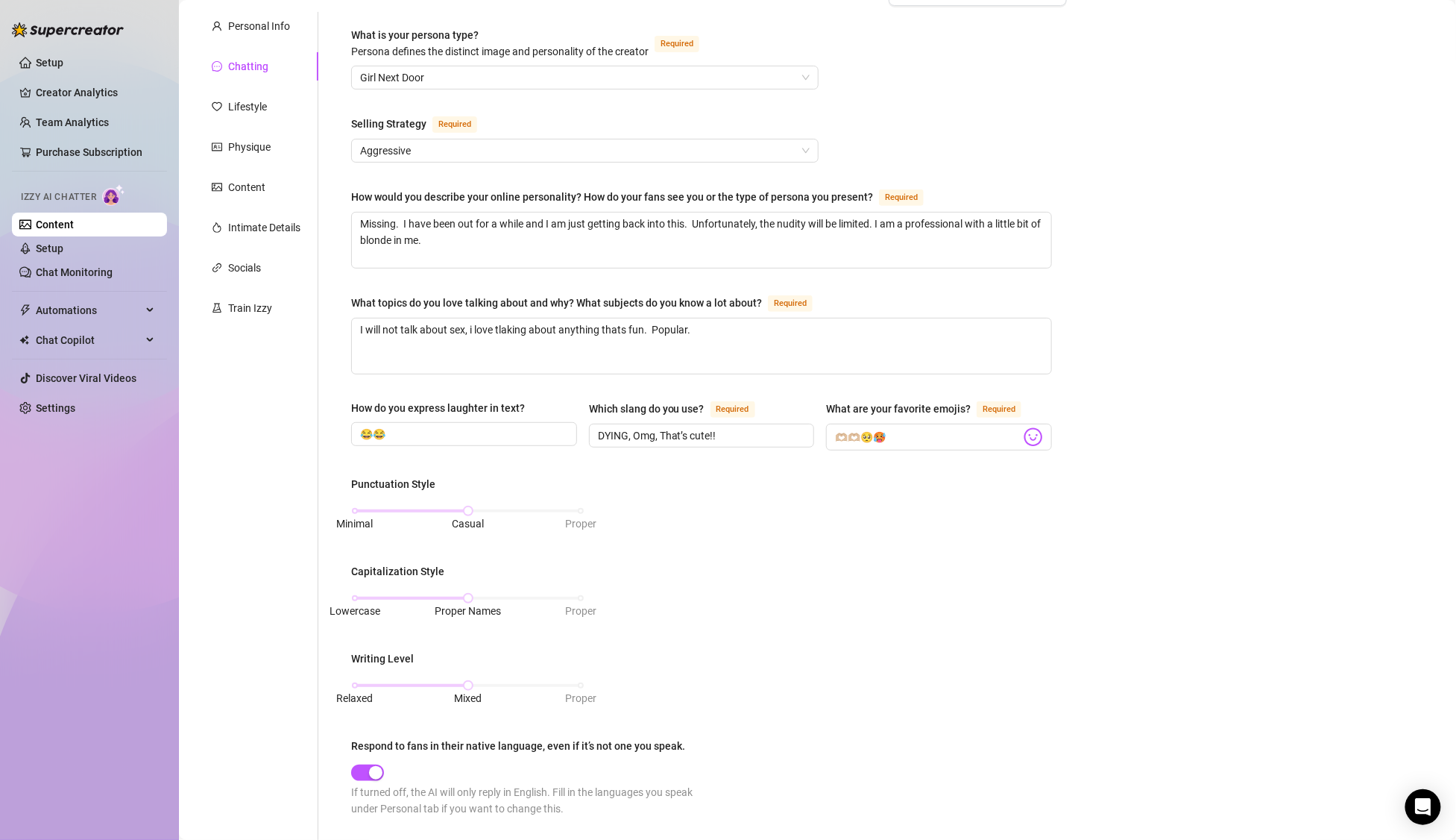
scroll to position [530, 0]
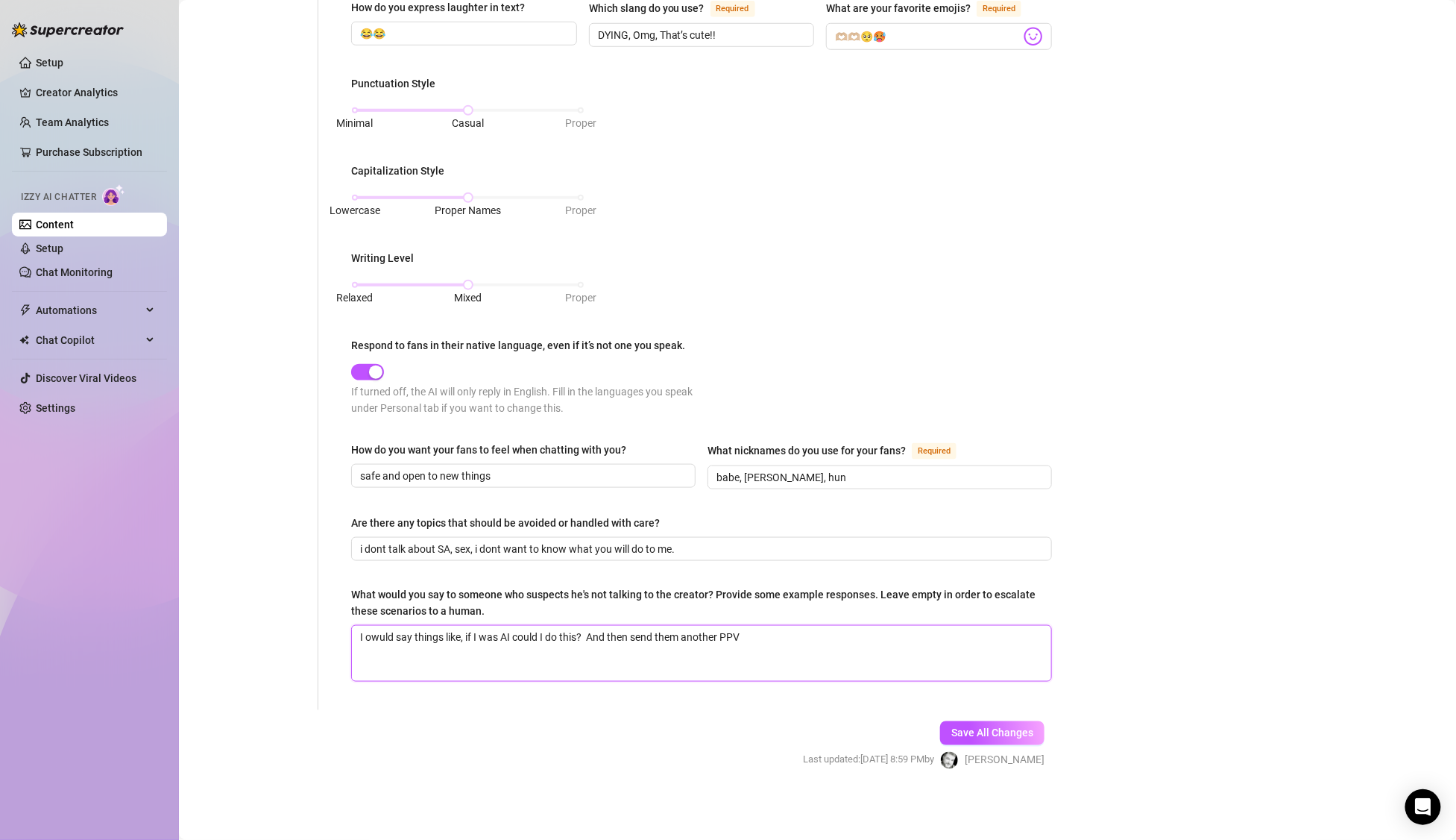
click at [783, 646] on textarea "I owuld say things like, if I was AI could I do this? And then send them anothe…" at bounding box center [701, 652] width 699 height 55
drag, startPoint x: 681, startPoint y: 636, endPoint x: 293, endPoint y: 620, distance: 388.3
click at [293, 620] on div "Personal Info Chatting Lifestyle Physique Content Intimate Details Socials Trai…" at bounding box center [631, 160] width 873 height 1098
drag, startPoint x: 726, startPoint y: 538, endPoint x: 326, endPoint y: 549, distance: 400.2
click at [326, 549] on div "What is your persona type? Persona defines the distinct image and personality o…" at bounding box center [692, 160] width 748 height 1098
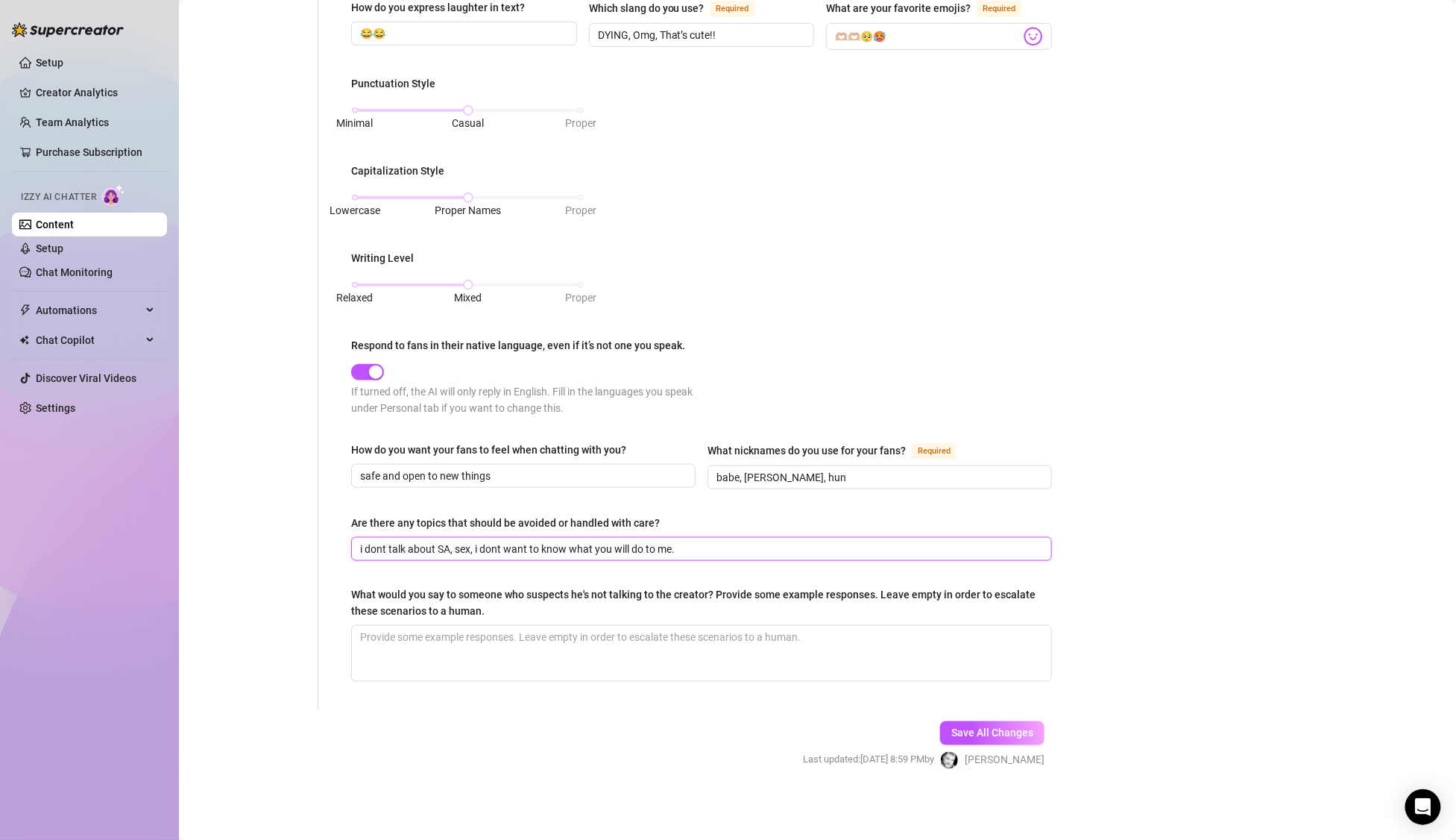
drag, startPoint x: 727, startPoint y: 546, endPoint x: 337, endPoint y: 536, distance: 390.1
click at [337, 536] on div "What is your persona type? Persona defines the distinct image and personality o…" at bounding box center [701, 160] width 731 height 1098
click at [329, 476] on div "What is your persona type? Persona defines the distinct image and personality o…" at bounding box center [692, 160] width 748 height 1098
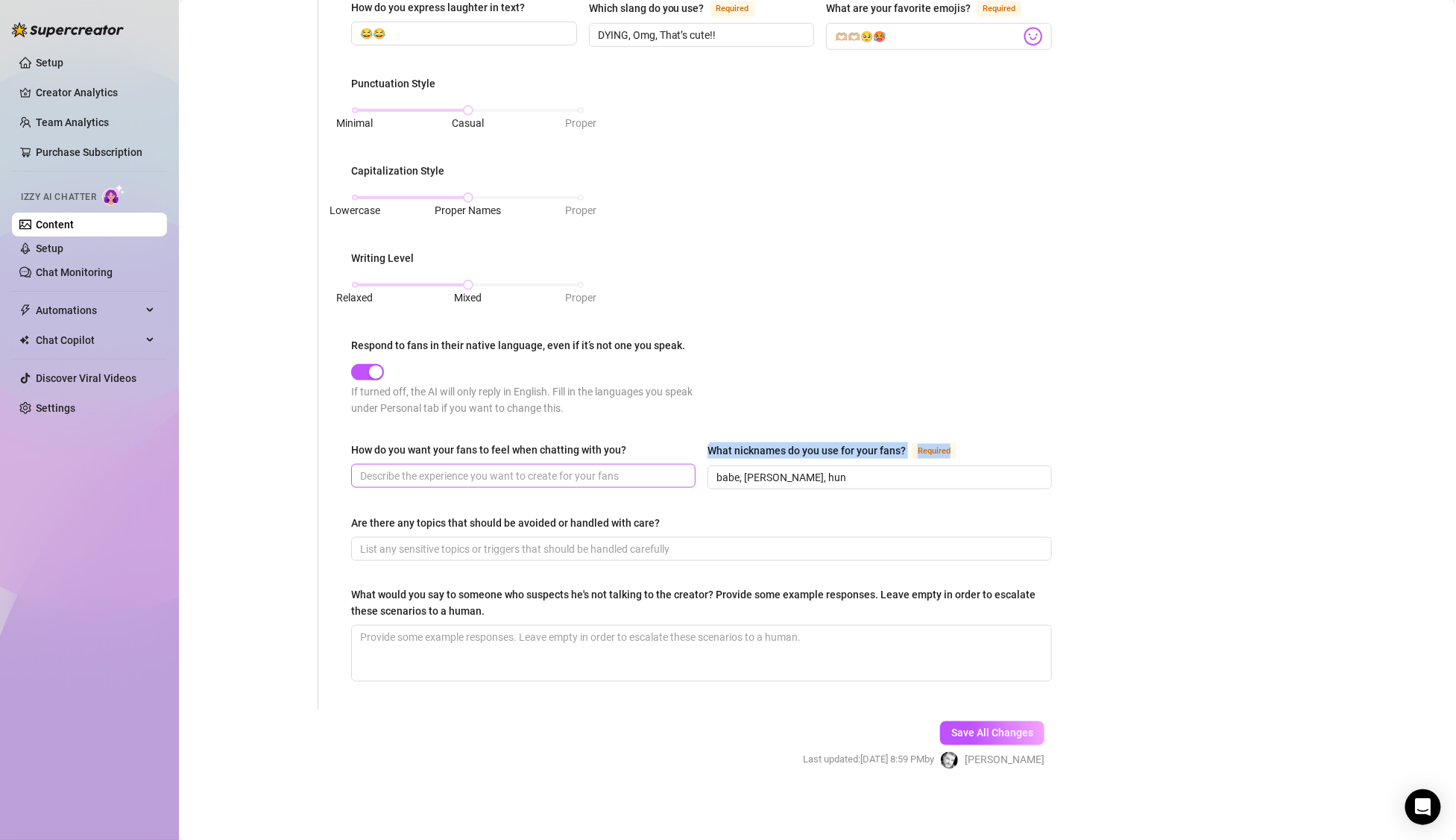
drag, startPoint x: 878, startPoint y: 482, endPoint x: 641, endPoint y: 478, distance: 237.0
click at [641, 478] on div "How do you want your fans to feel when chatting with you? What nicknames do you…" at bounding box center [702, 471] width 701 height 61
click at [807, 506] on div "What is your persona type? Persona defines the distinct image and personality o…" at bounding box center [702, 160] width 701 height 1068
drag, startPoint x: 815, startPoint y: 468, endPoint x: 697, endPoint y: 472, distance: 118.1
click at [697, 472] on div "How do you want your fans to feel when chatting with you? What nicknames do you…" at bounding box center [702, 471] width 701 height 61
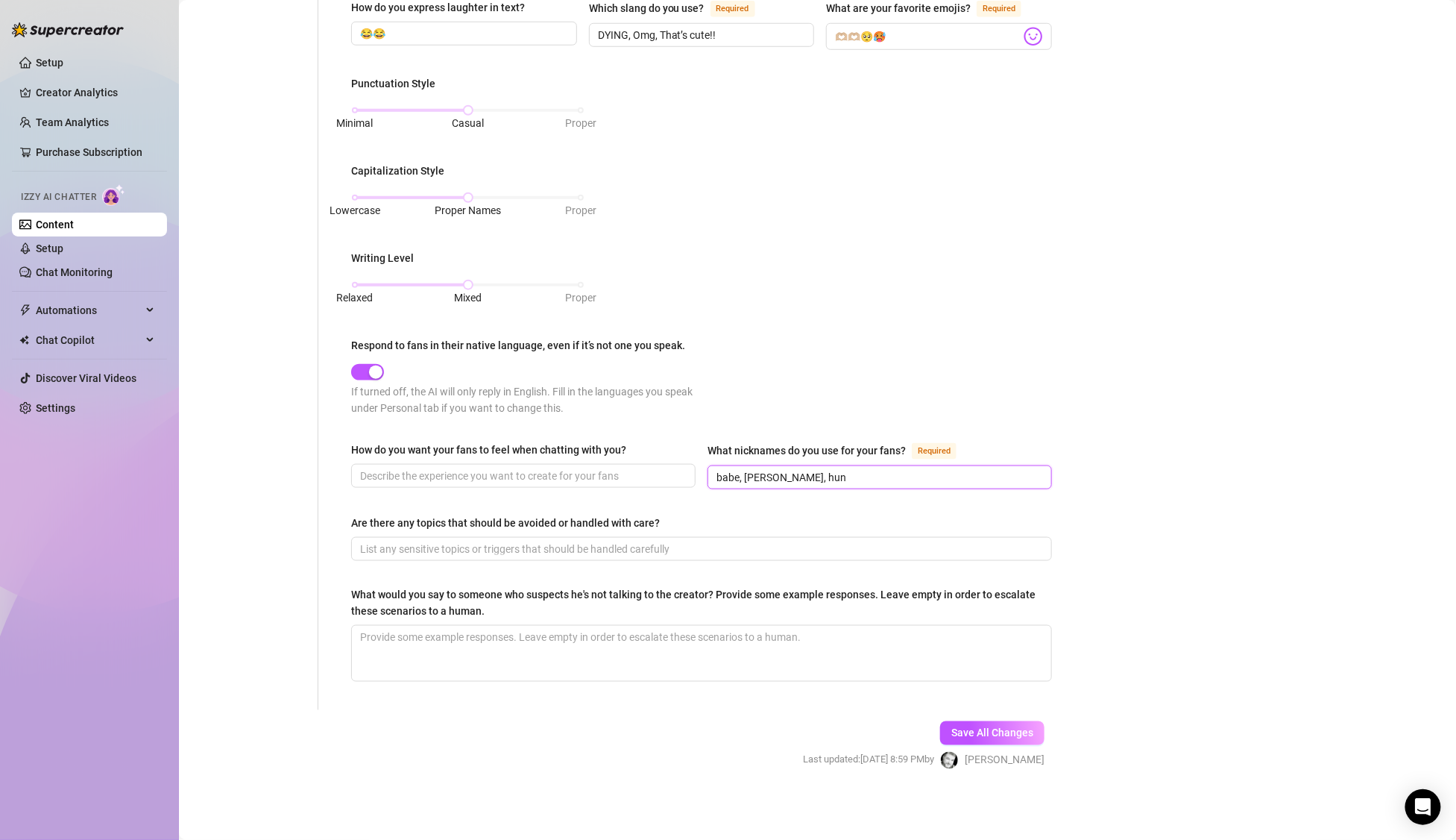
drag, startPoint x: 752, startPoint y: 475, endPoint x: 714, endPoint y: 480, distance: 38.3
click at [717, 480] on input "babe, sweetie, hun" at bounding box center [878, 478] width 323 height 16
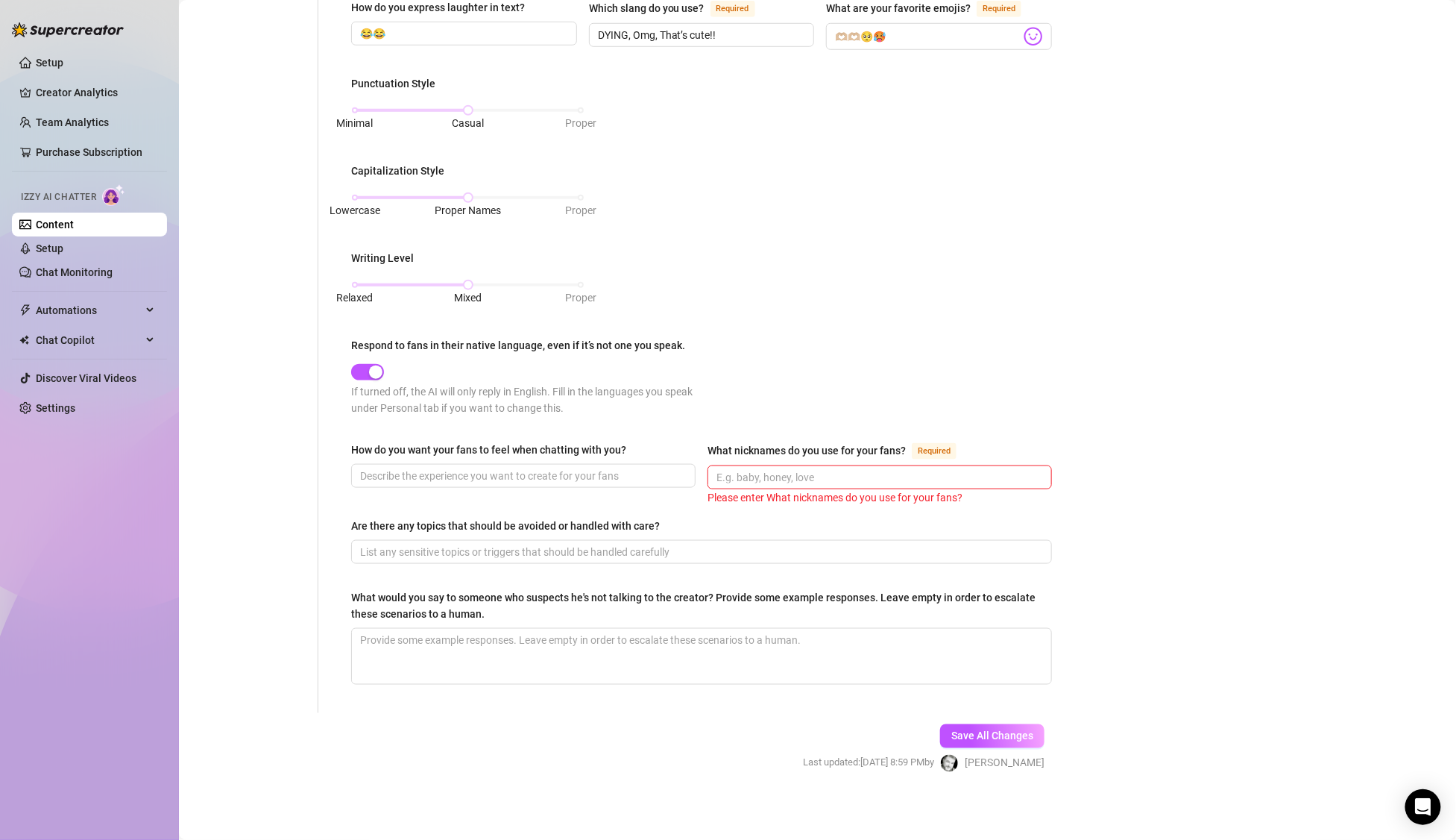
click at [827, 526] on div "Are there any topics that should be avoided or handled with care?" at bounding box center [702, 528] width 701 height 23
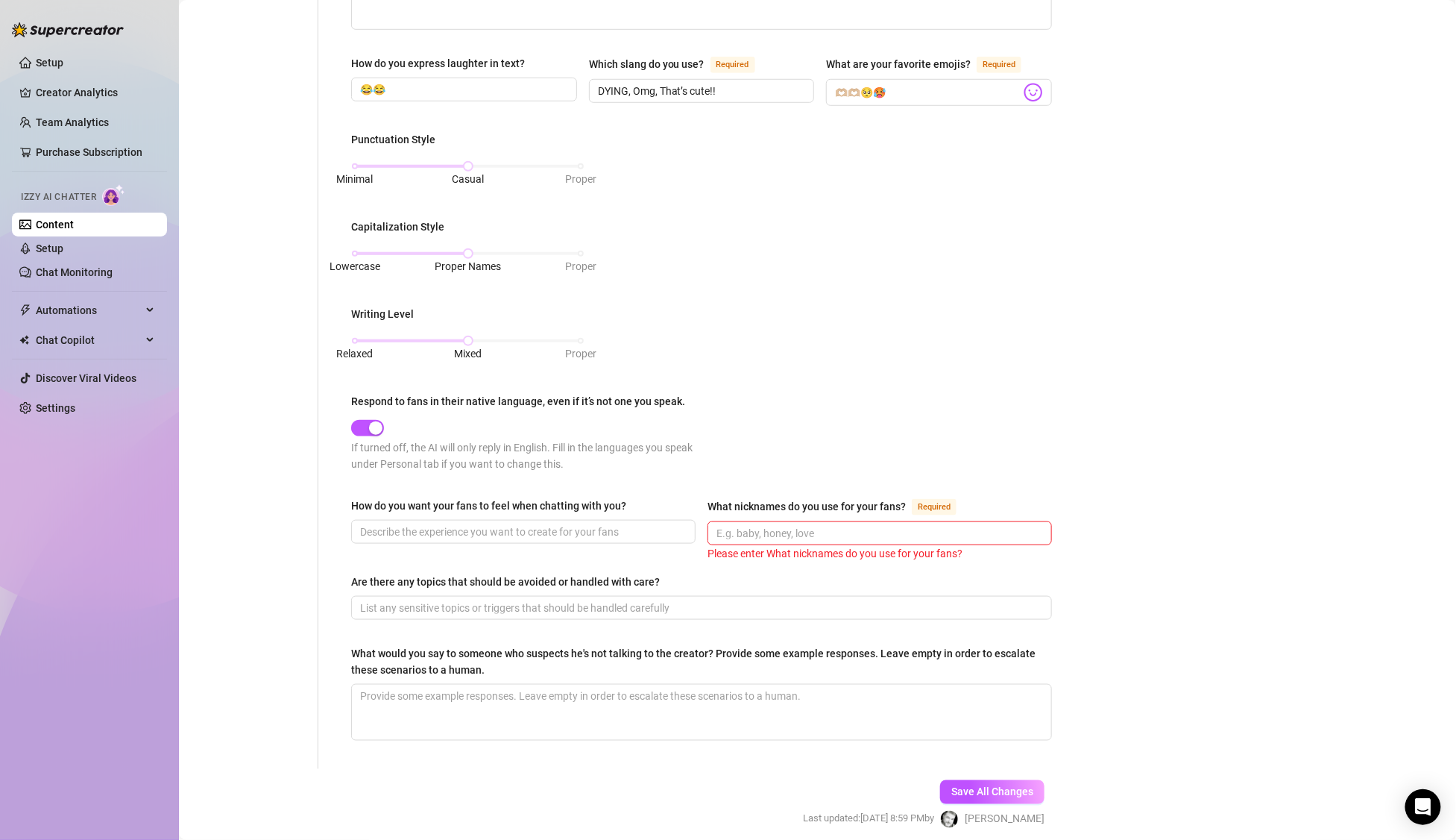
scroll to position [0, 0]
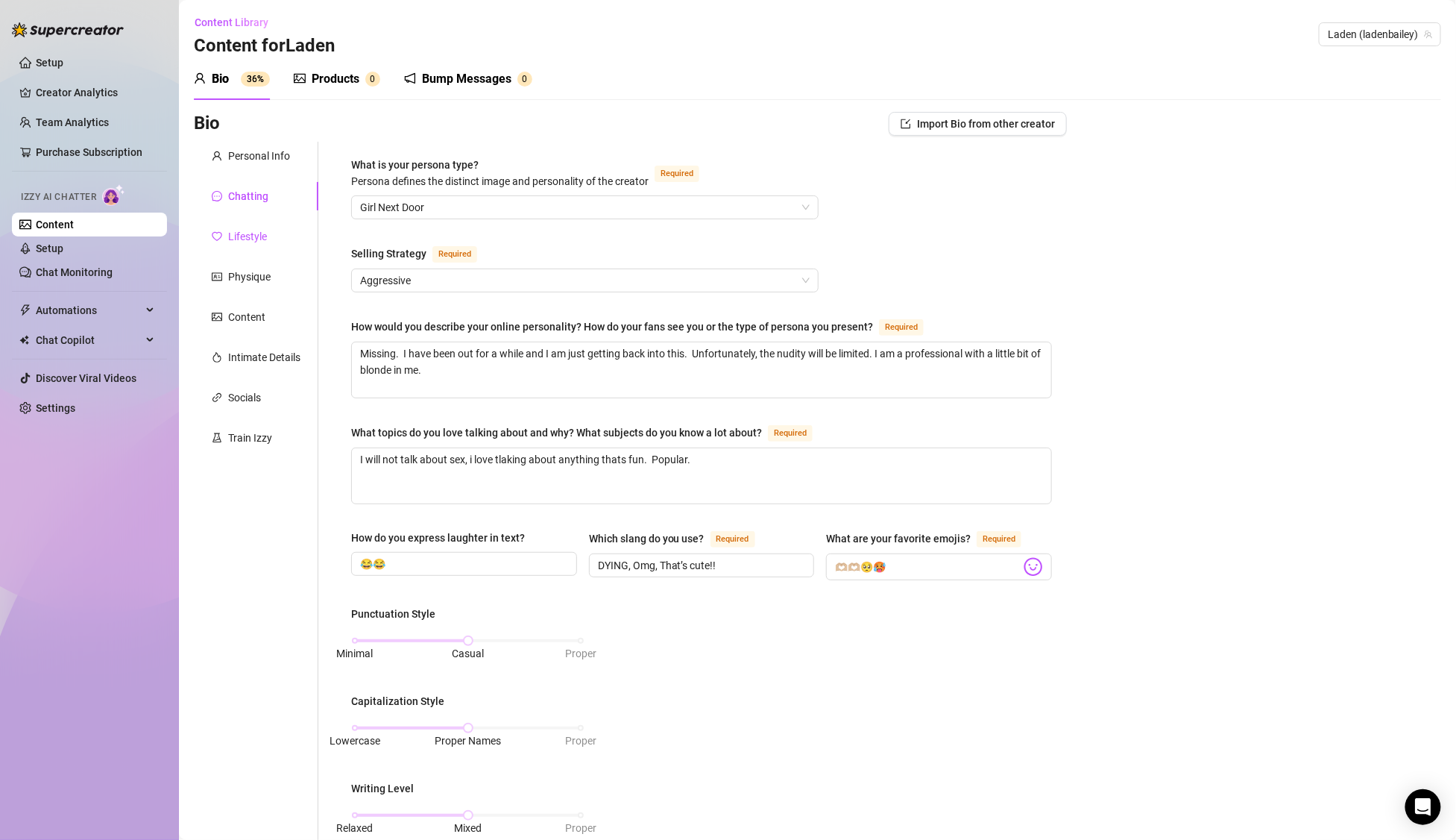
click at [256, 243] on div "Lifestyle" at bounding box center [247, 237] width 39 height 16
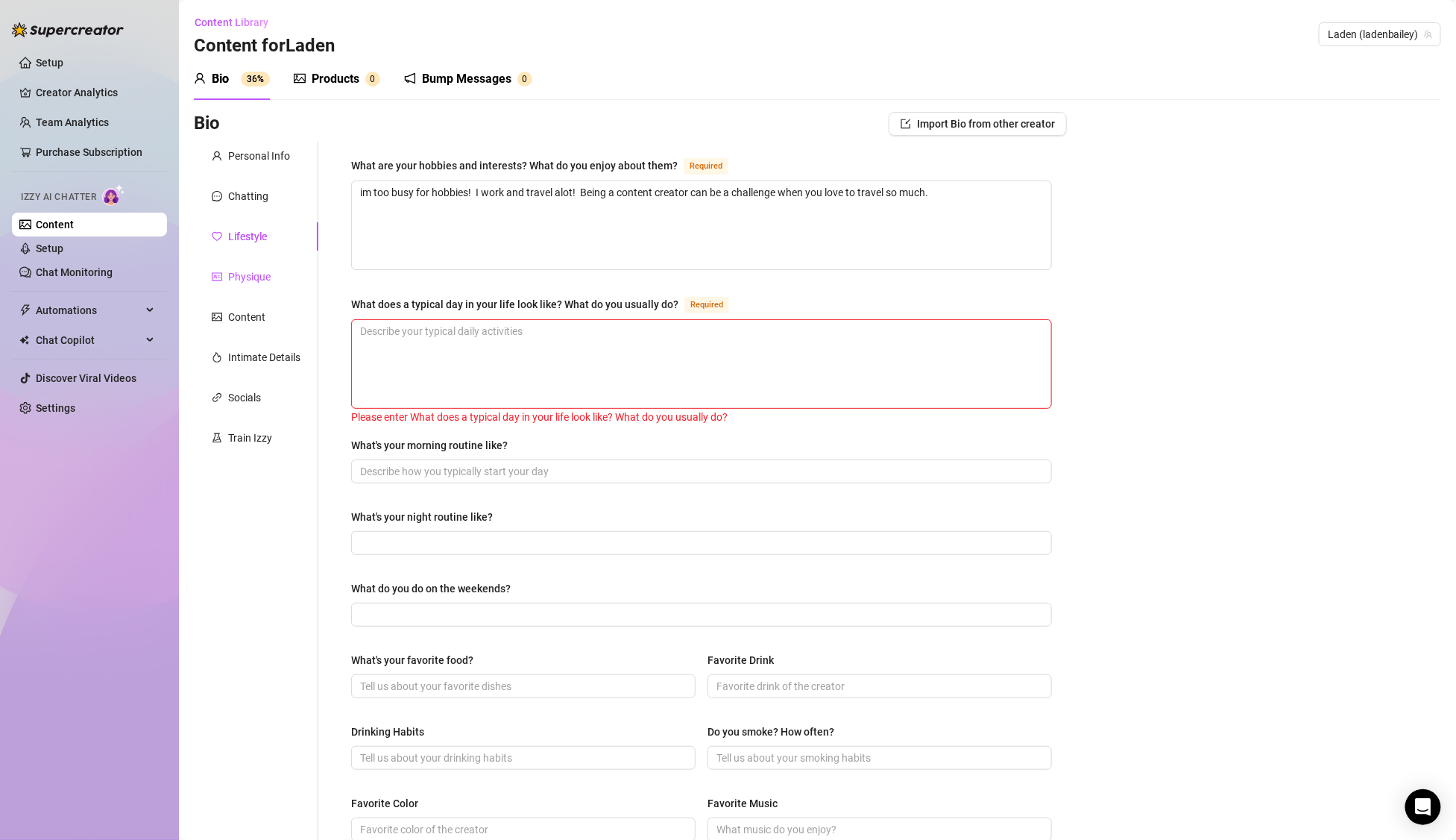
click at [255, 278] on div "Physique" at bounding box center [249, 276] width 43 height 16
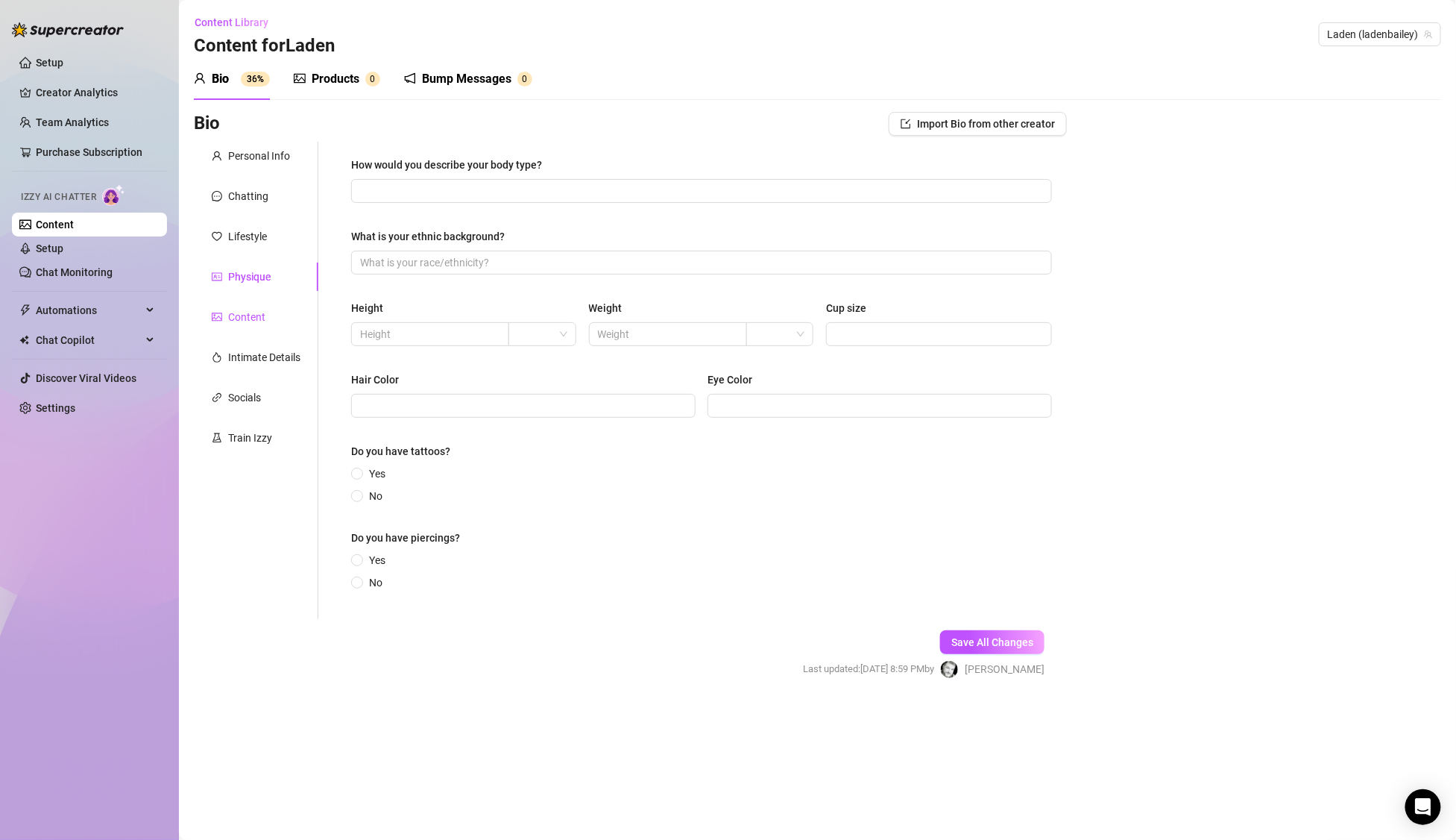
click at [236, 322] on div "Content" at bounding box center [246, 317] width 37 height 16
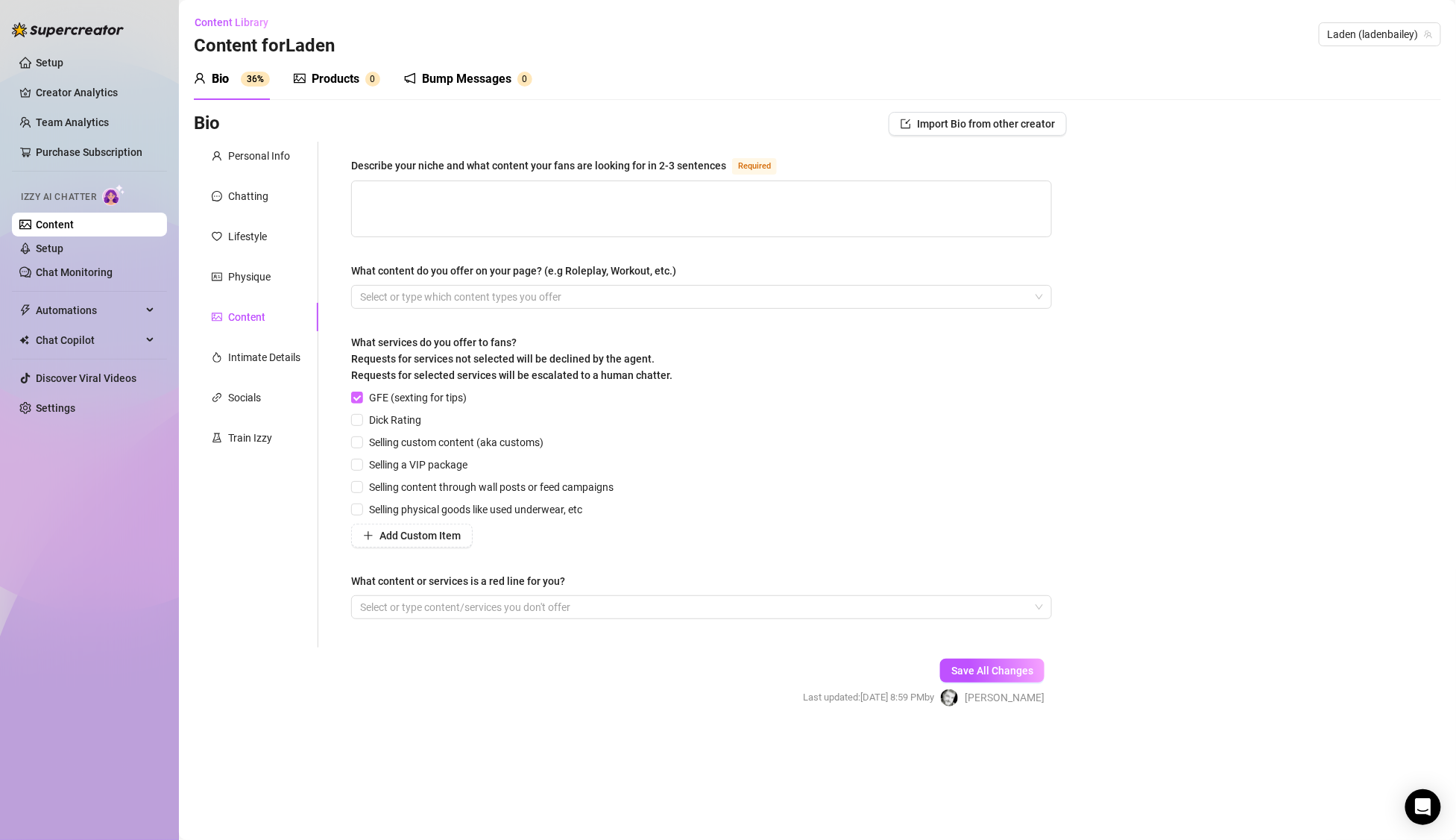
click at [360, 397] on input "GFE (sexting for tips)" at bounding box center [357, 397] width 11 height 11
click at [356, 442] on input "Selling custom content (aka customs)" at bounding box center [357, 441] width 11 height 11
click at [355, 448] on span at bounding box center [357, 441] width 12 height 12
click at [355, 447] on input "Selling custom content (aka customs)" at bounding box center [357, 441] width 11 height 11
click at [356, 462] on input "Selling a VIP package" at bounding box center [357, 464] width 11 height 11
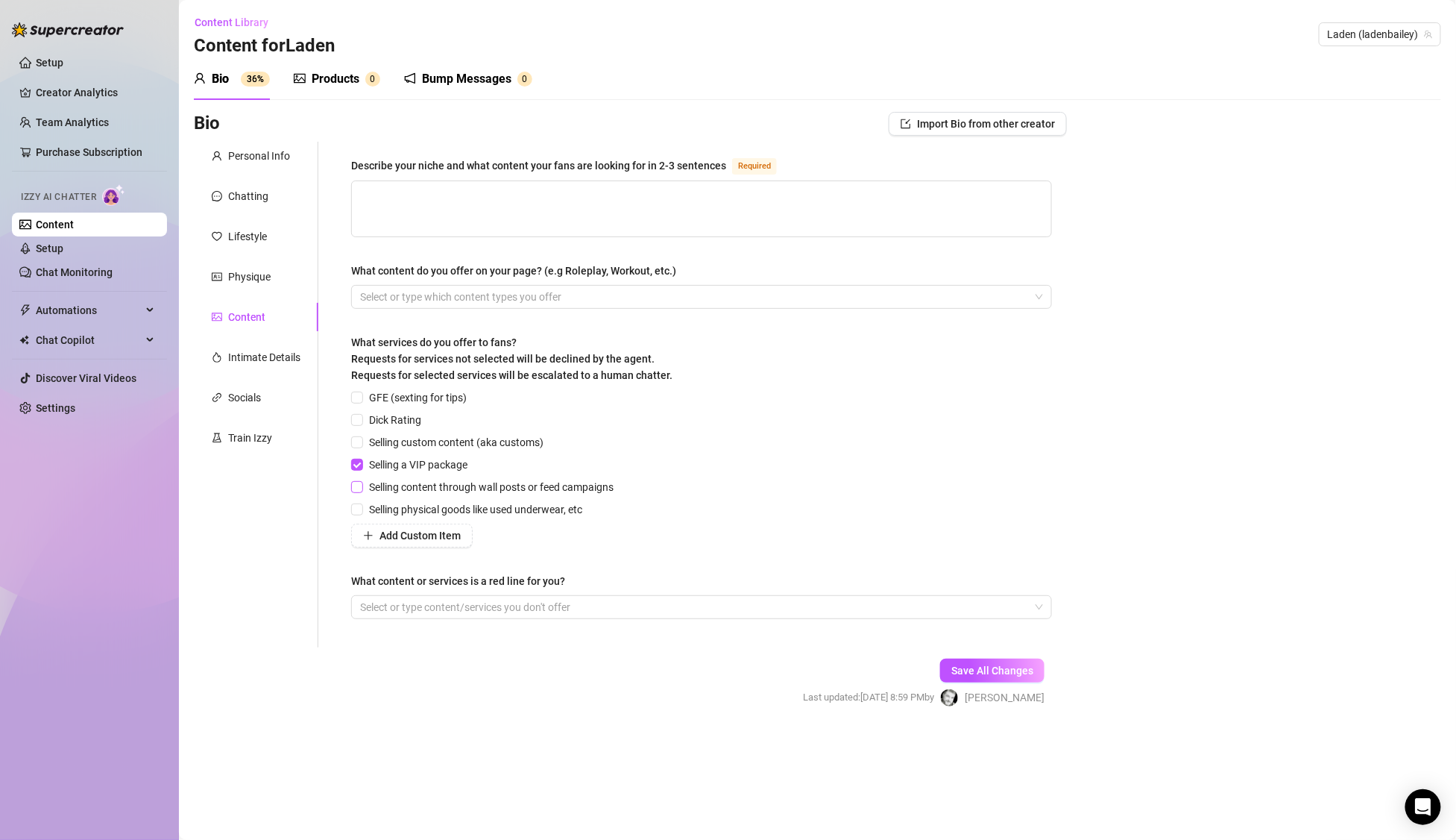
click at [356, 486] on input "Selling content through wall posts or feed campaigns" at bounding box center [357, 487] width 11 height 11
click at [411, 537] on span "Add Custom Item" at bounding box center [420, 535] width 82 height 12
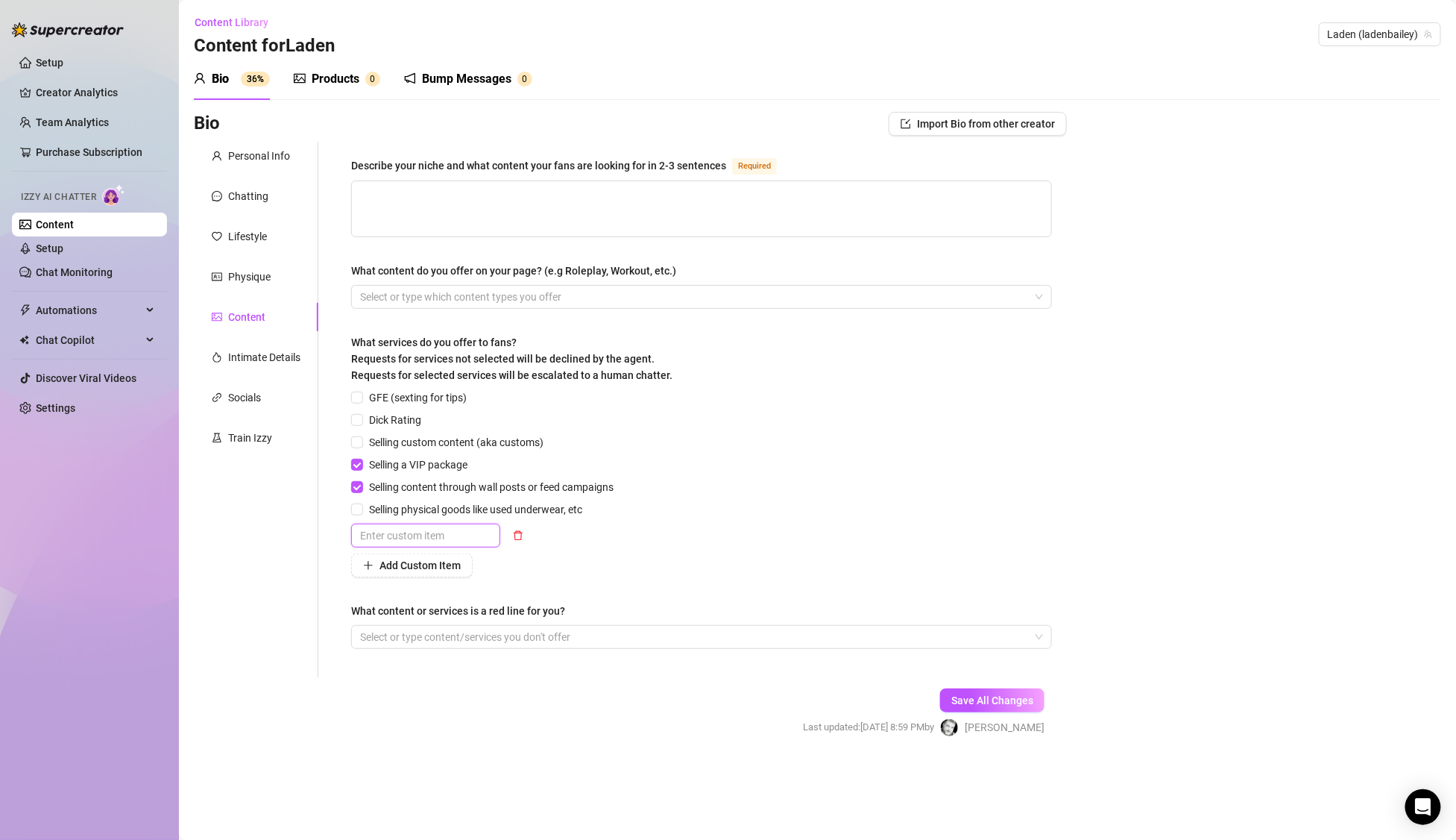
click at [411, 537] on input "text" at bounding box center [426, 536] width 149 height 24
click at [612, 569] on div "Add Custom Item" at bounding box center [486, 565] width 268 height 24
click at [517, 538] on icon "delete" at bounding box center [518, 536] width 11 height 11
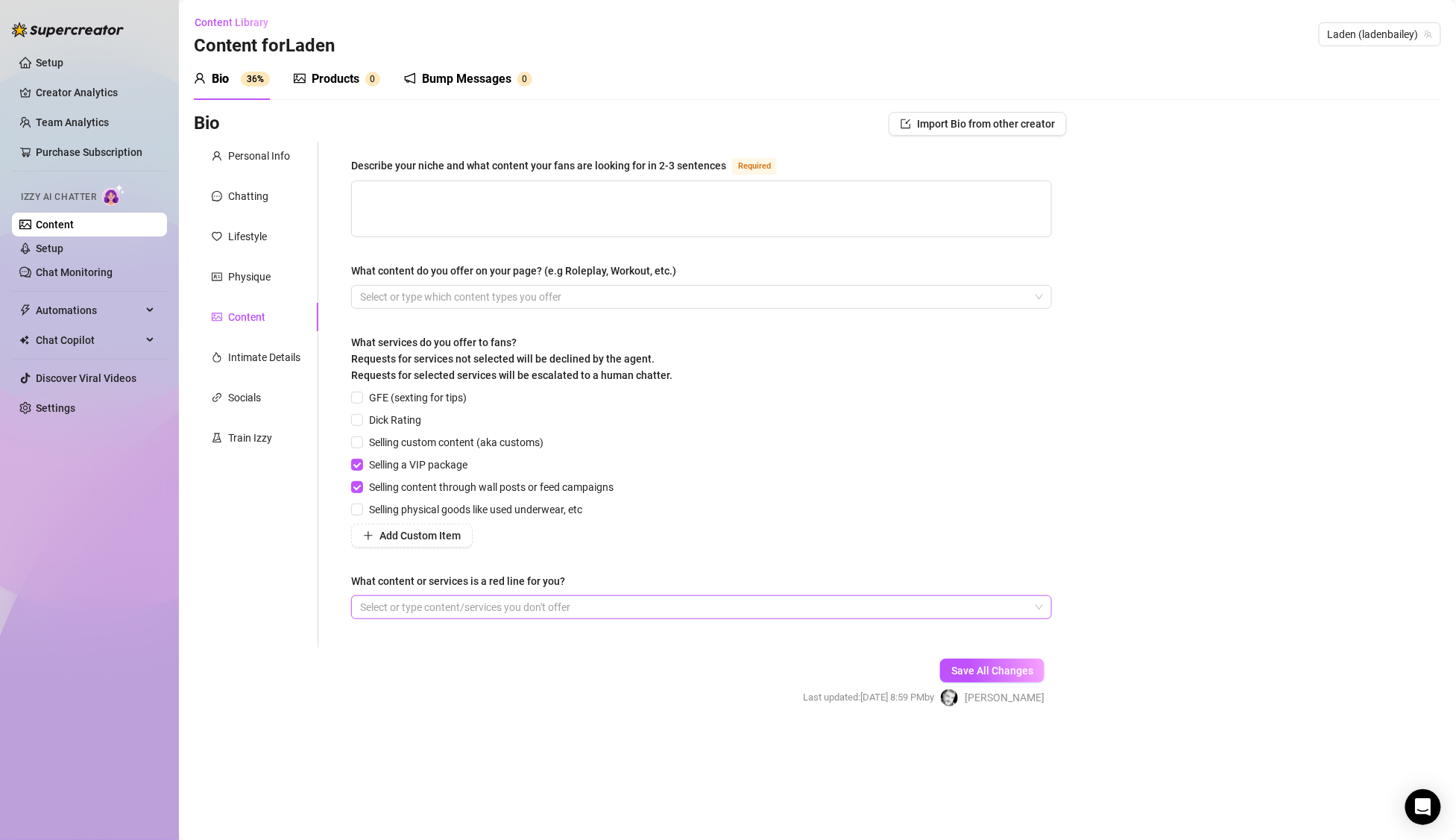
click at [607, 604] on div at bounding box center [694, 606] width 680 height 21
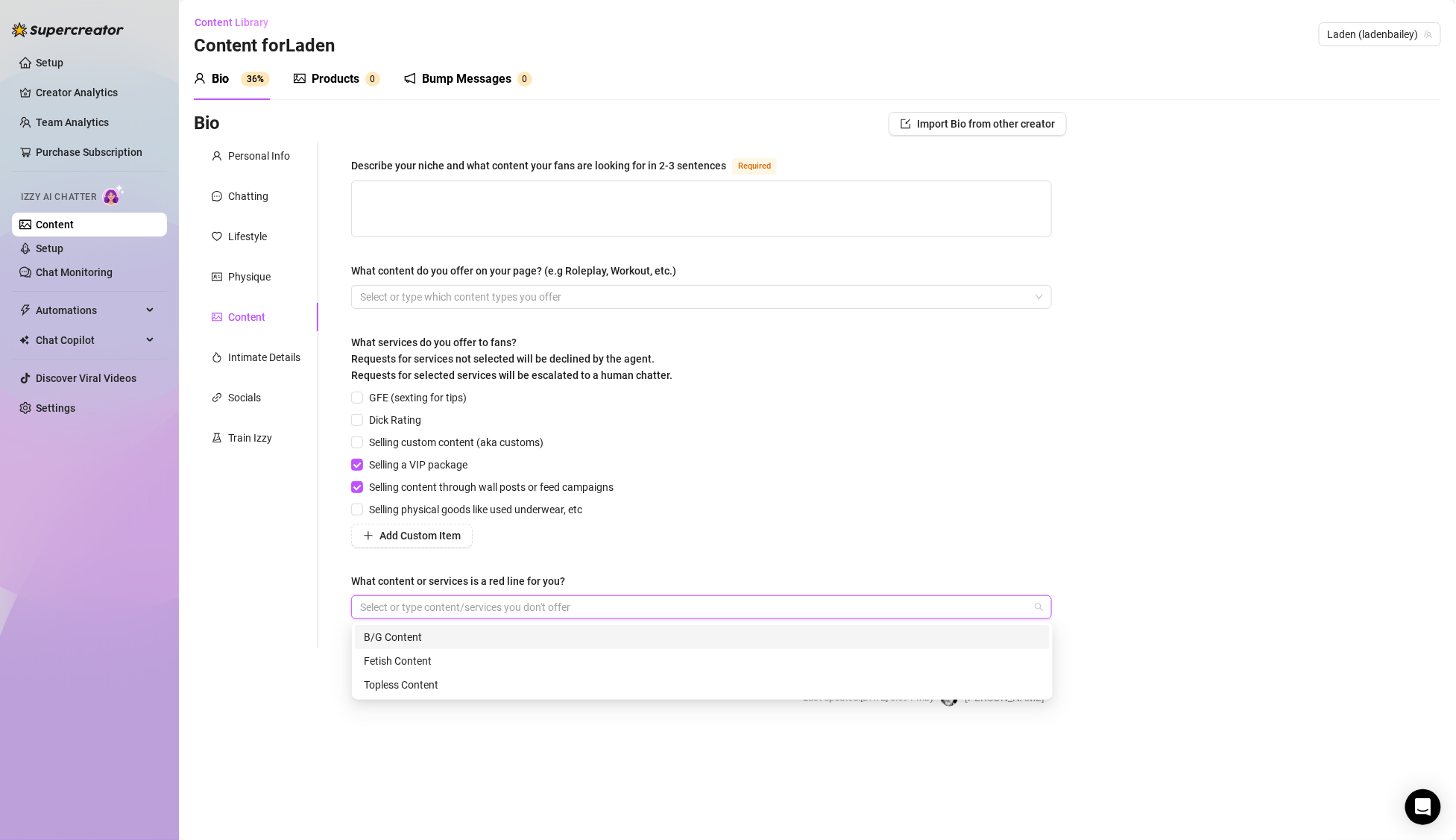
click at [515, 635] on div "B/G Content" at bounding box center [702, 637] width 677 height 16
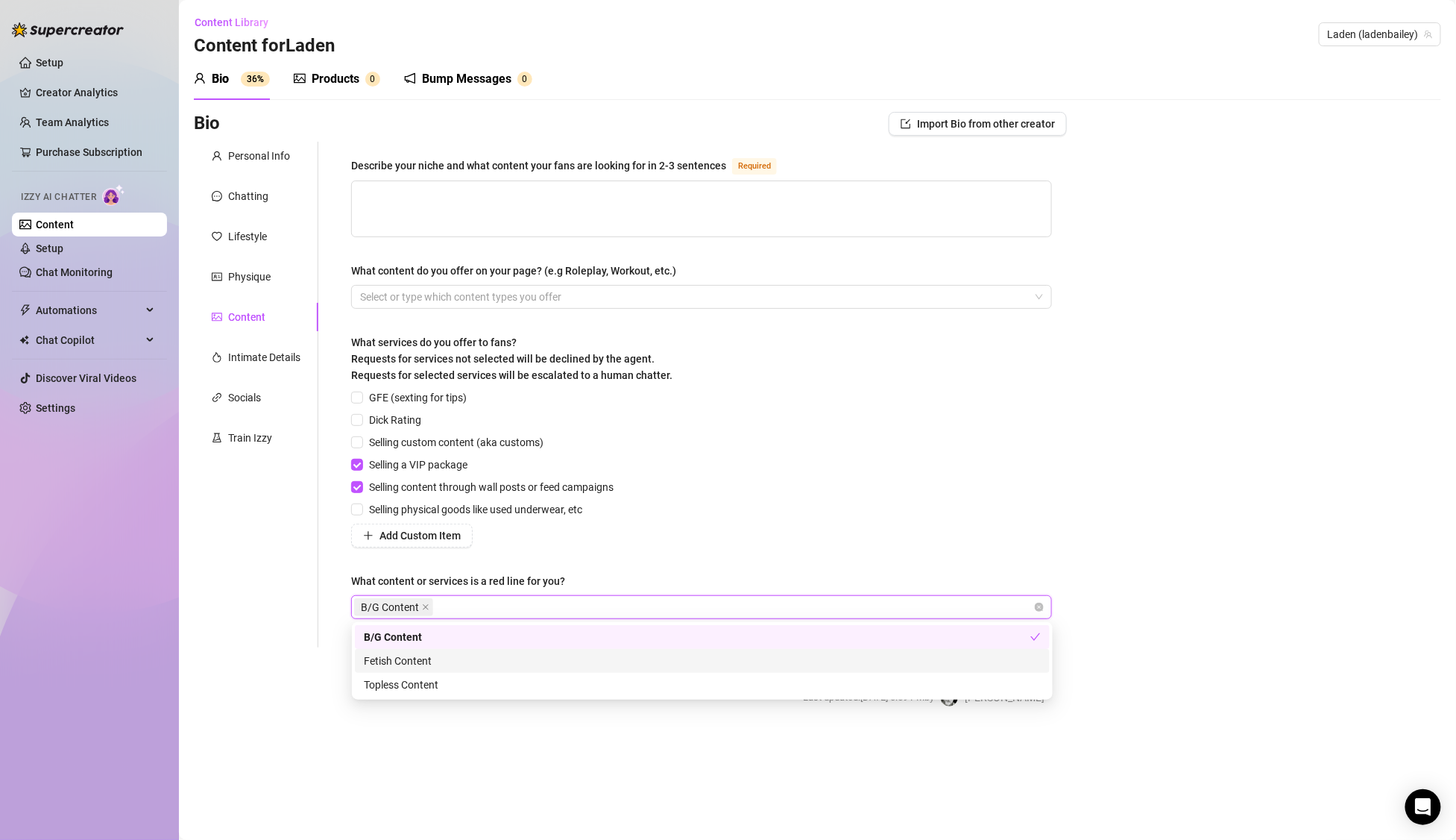
click at [430, 656] on div "Fetish Content" at bounding box center [702, 661] width 677 height 16
click at [593, 604] on div "B/G Content Fetish Content" at bounding box center [694, 606] width 680 height 21
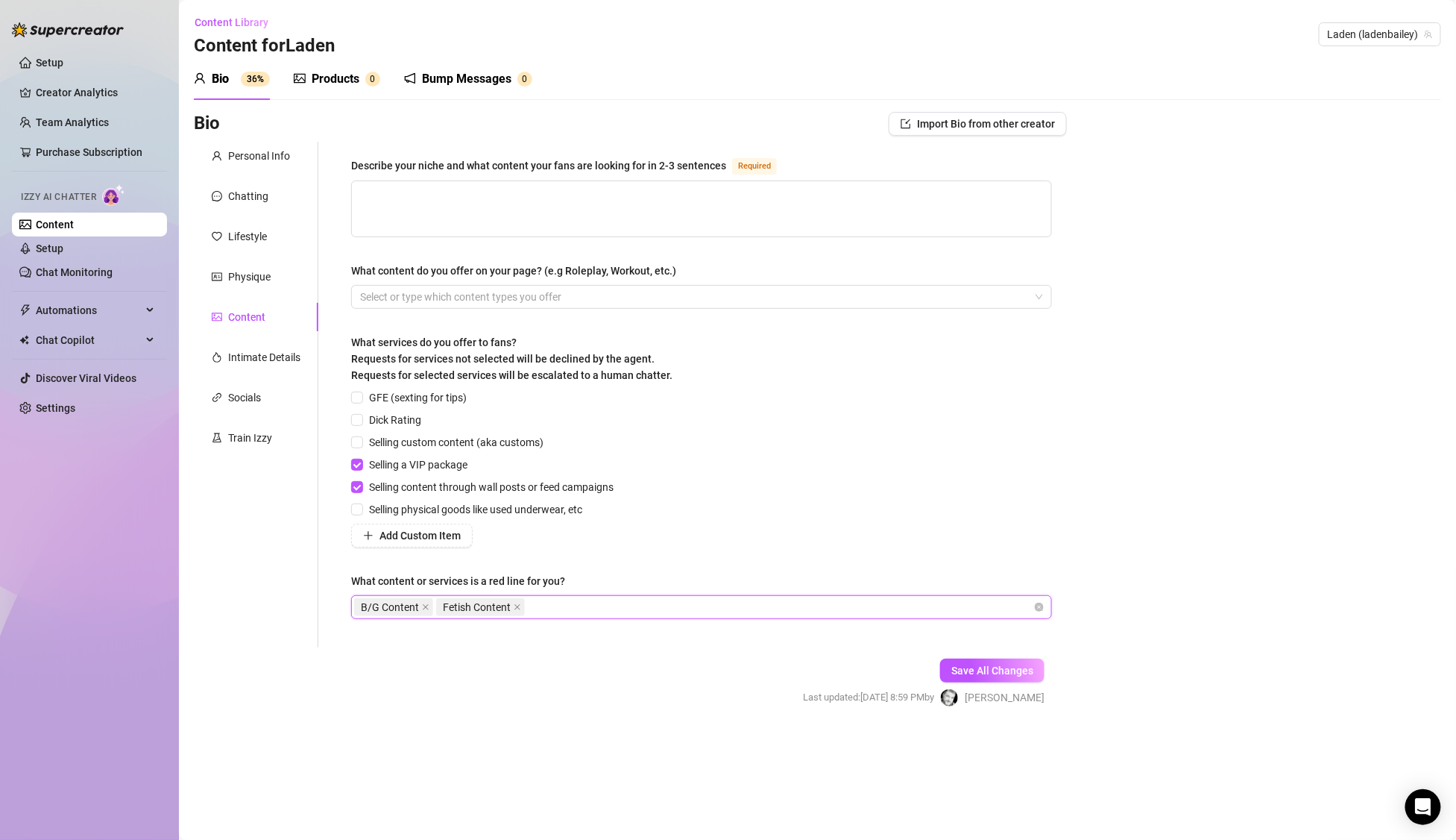
click at [998, 606] on div "B/G Content Fetish Content" at bounding box center [694, 606] width 680 height 21
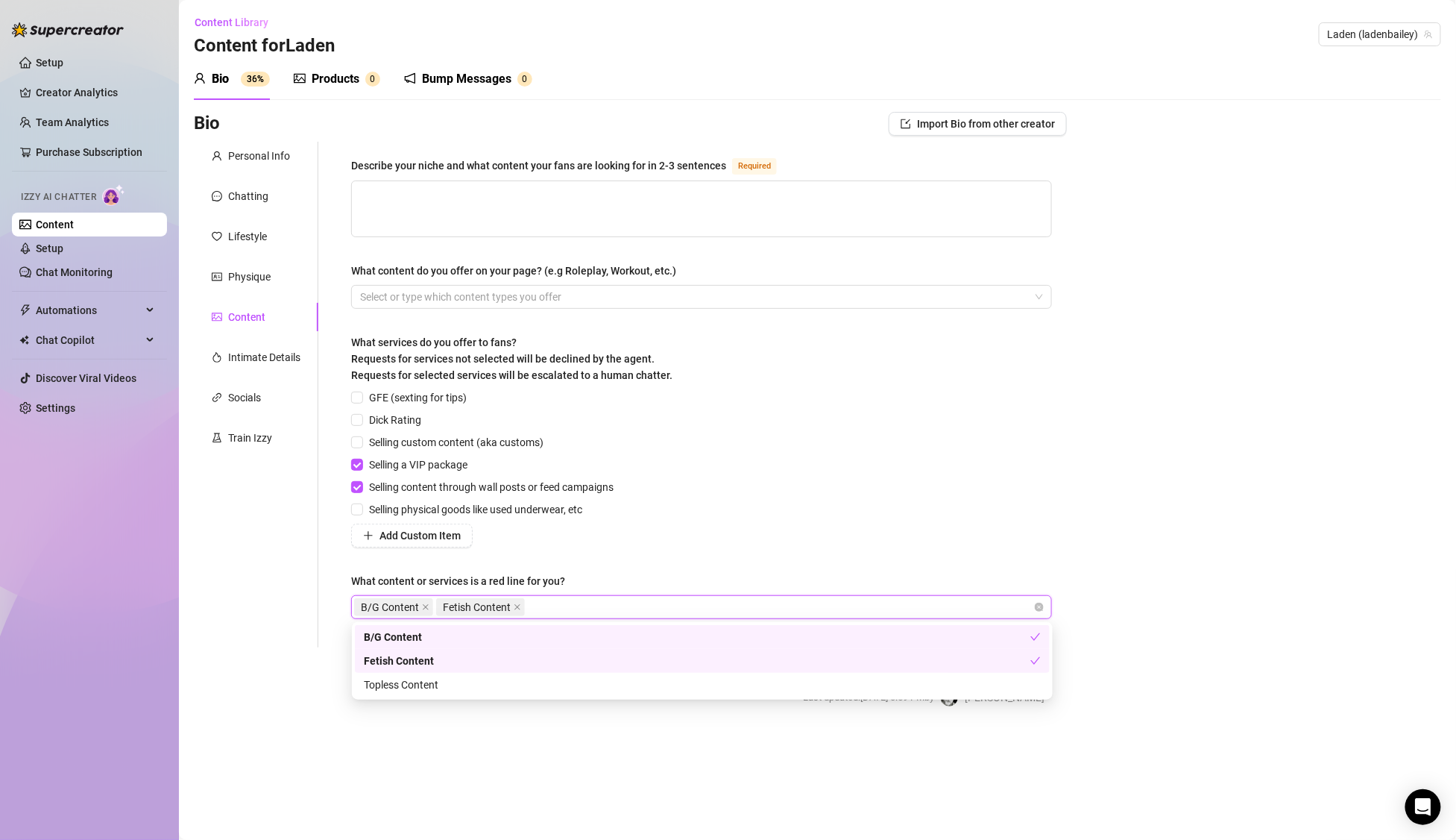
click at [930, 519] on div "GFE (sexting for tips) Dick Rating Selling custom content (aka customs) Selling…" at bounding box center [702, 468] width 701 height 158
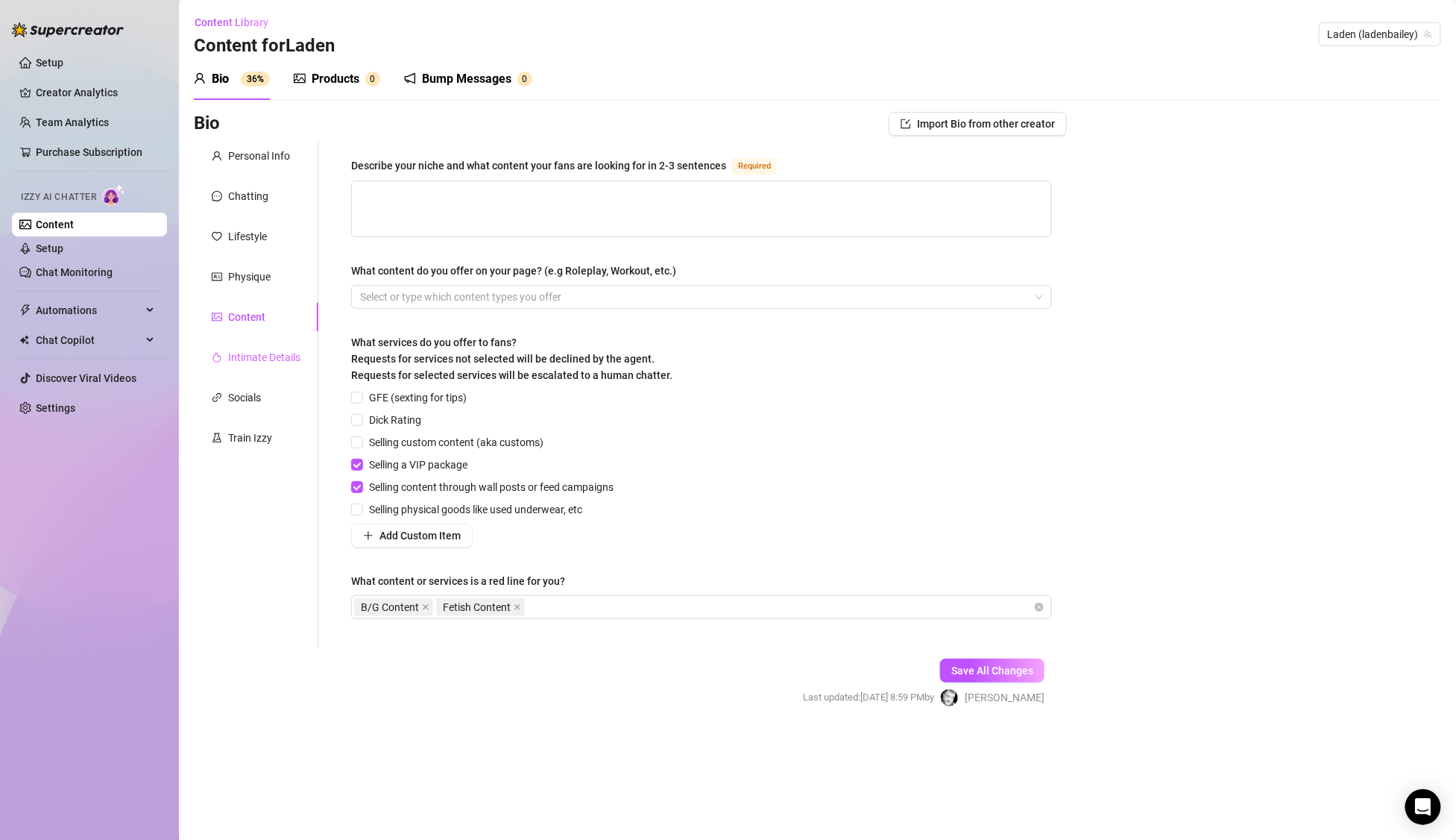
click at [271, 366] on div "Intimate Details" at bounding box center [256, 357] width 124 height 28
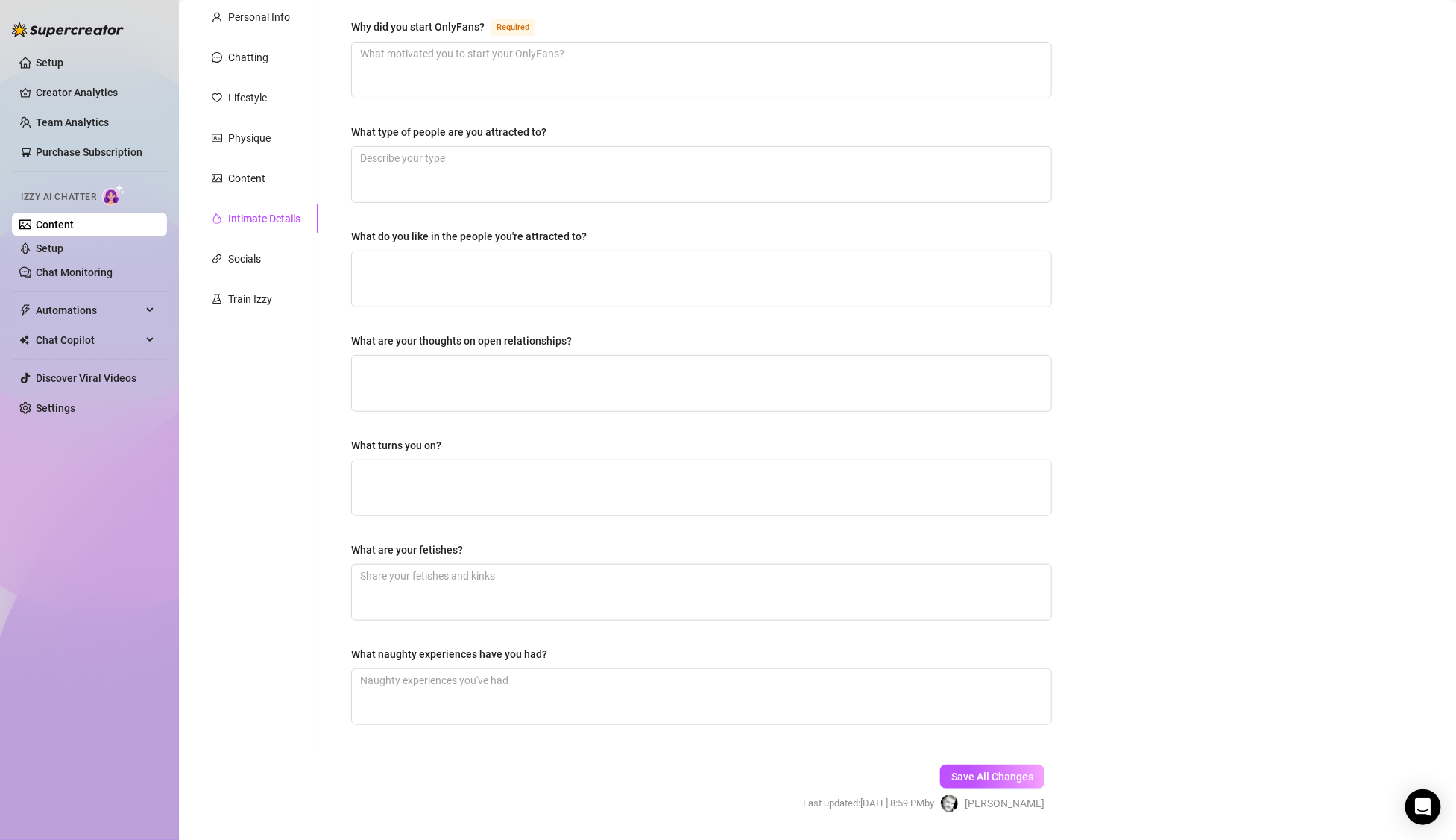
scroll to position [150, 0]
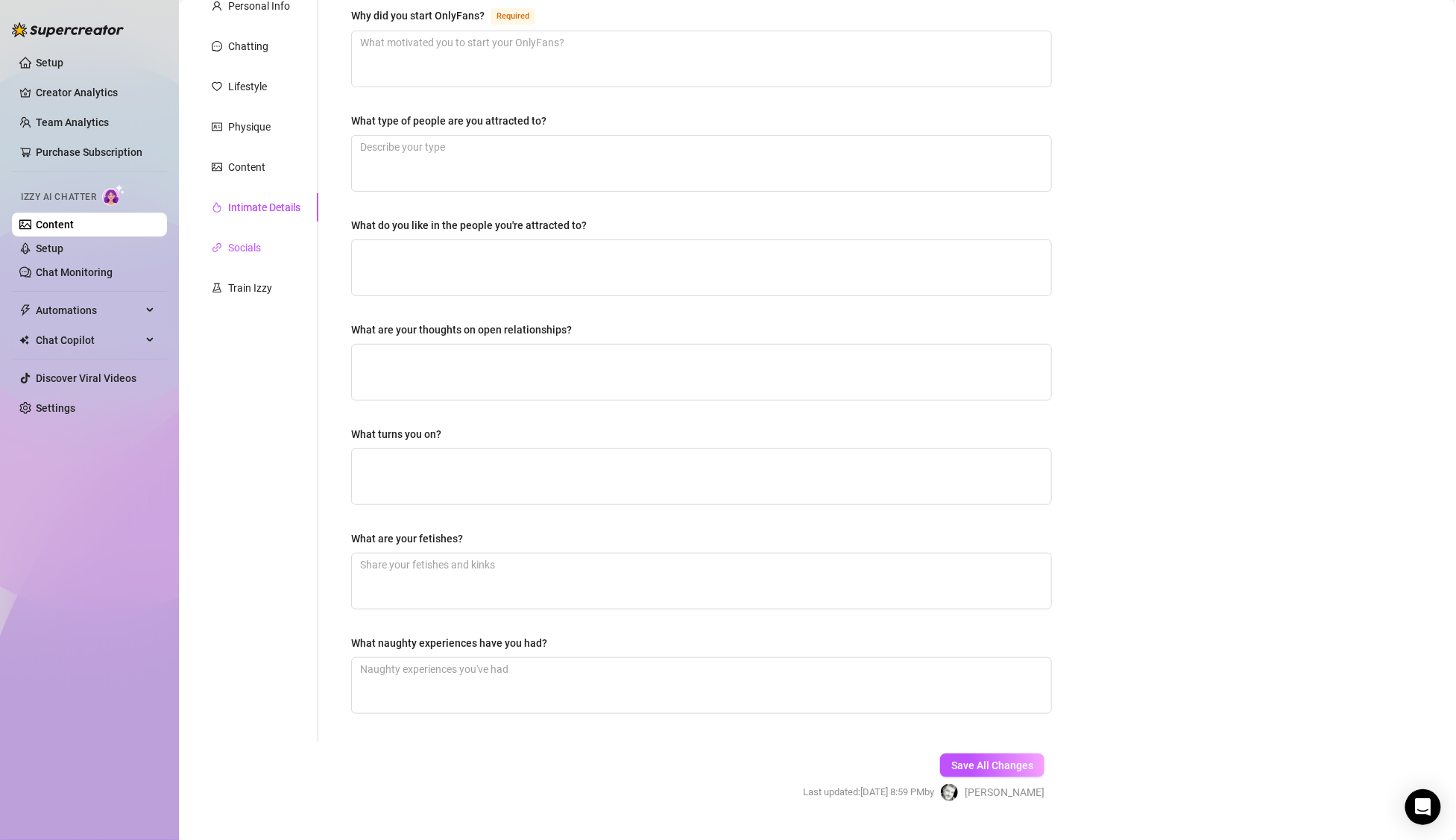
click at [248, 253] on div "Socials" at bounding box center [245, 247] width 33 height 16
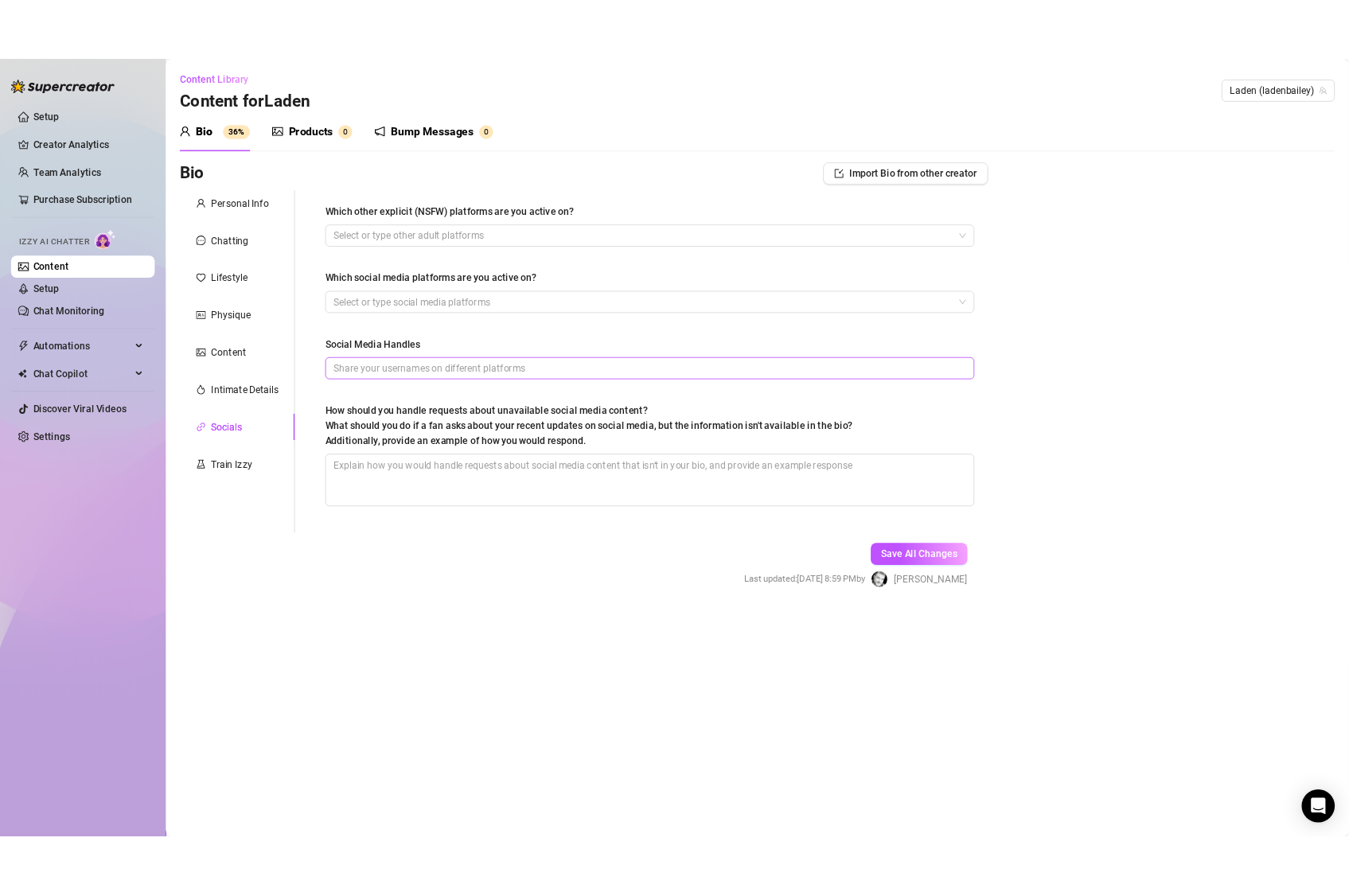
scroll to position [0, 0]
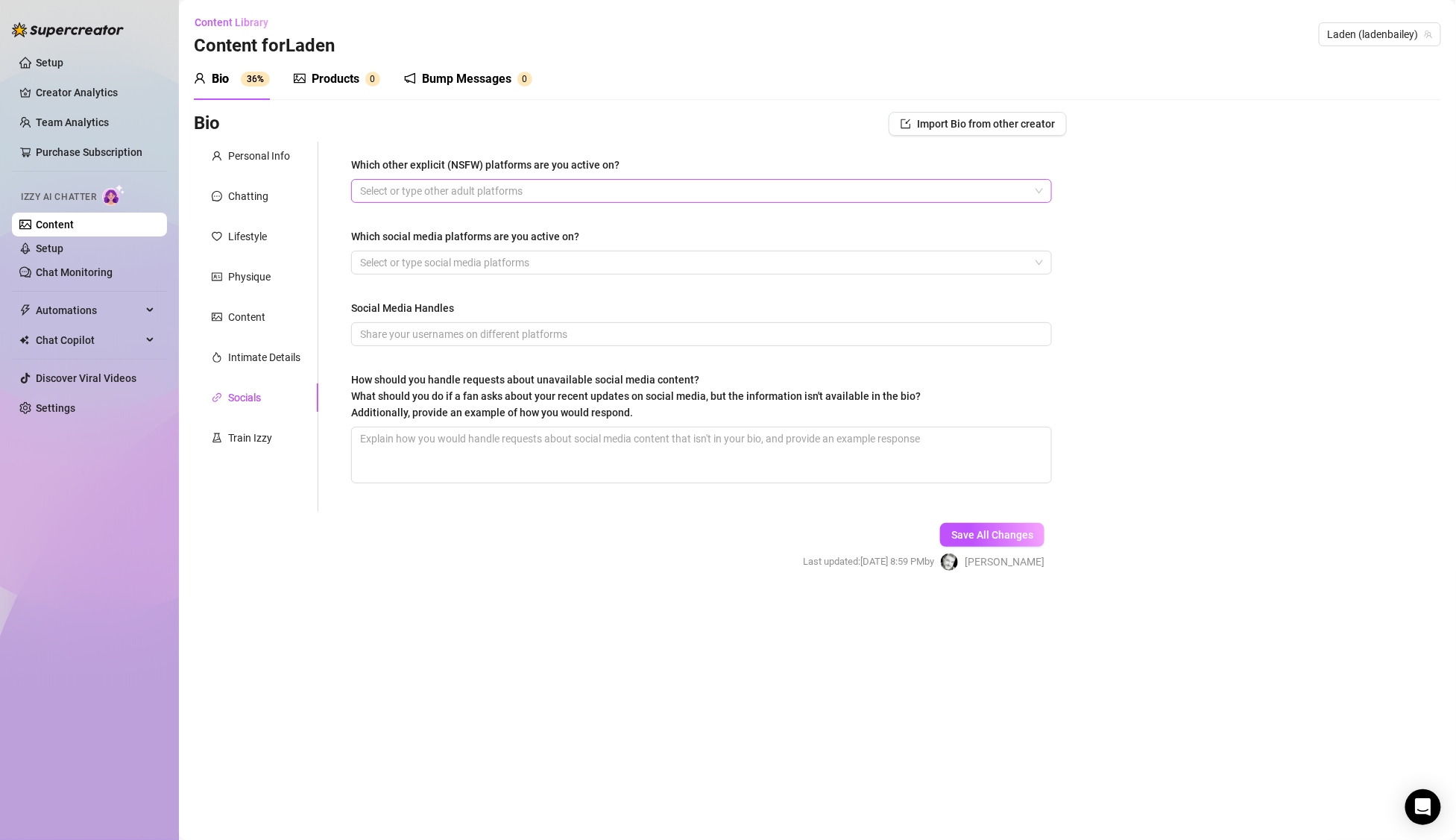
click at [411, 192] on div at bounding box center [694, 190] width 680 height 21
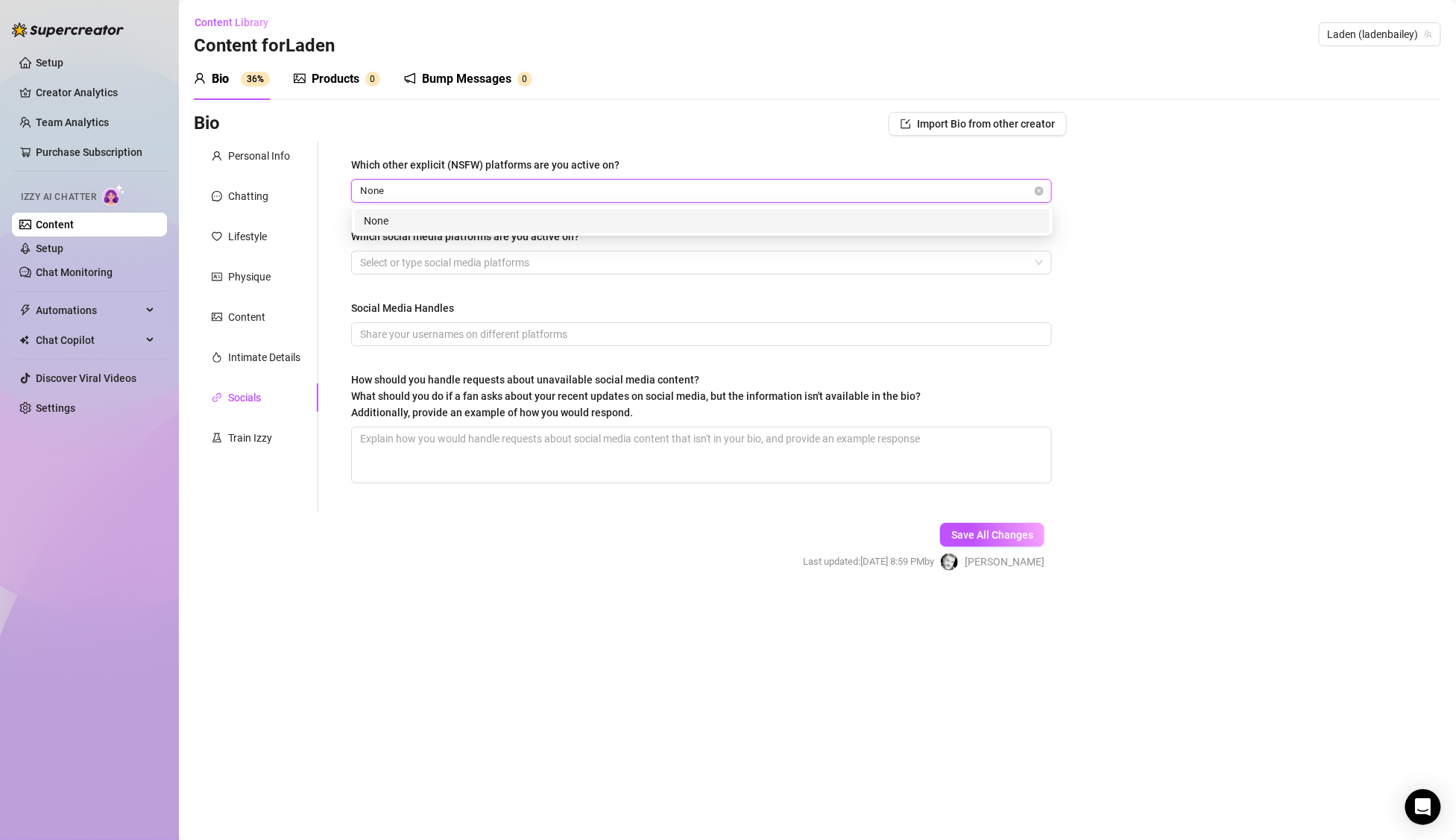
click at [546, 144] on div "Which other explicit (NSFW) platforms are you active on? None None Which social…" at bounding box center [701, 326] width 731 height 370
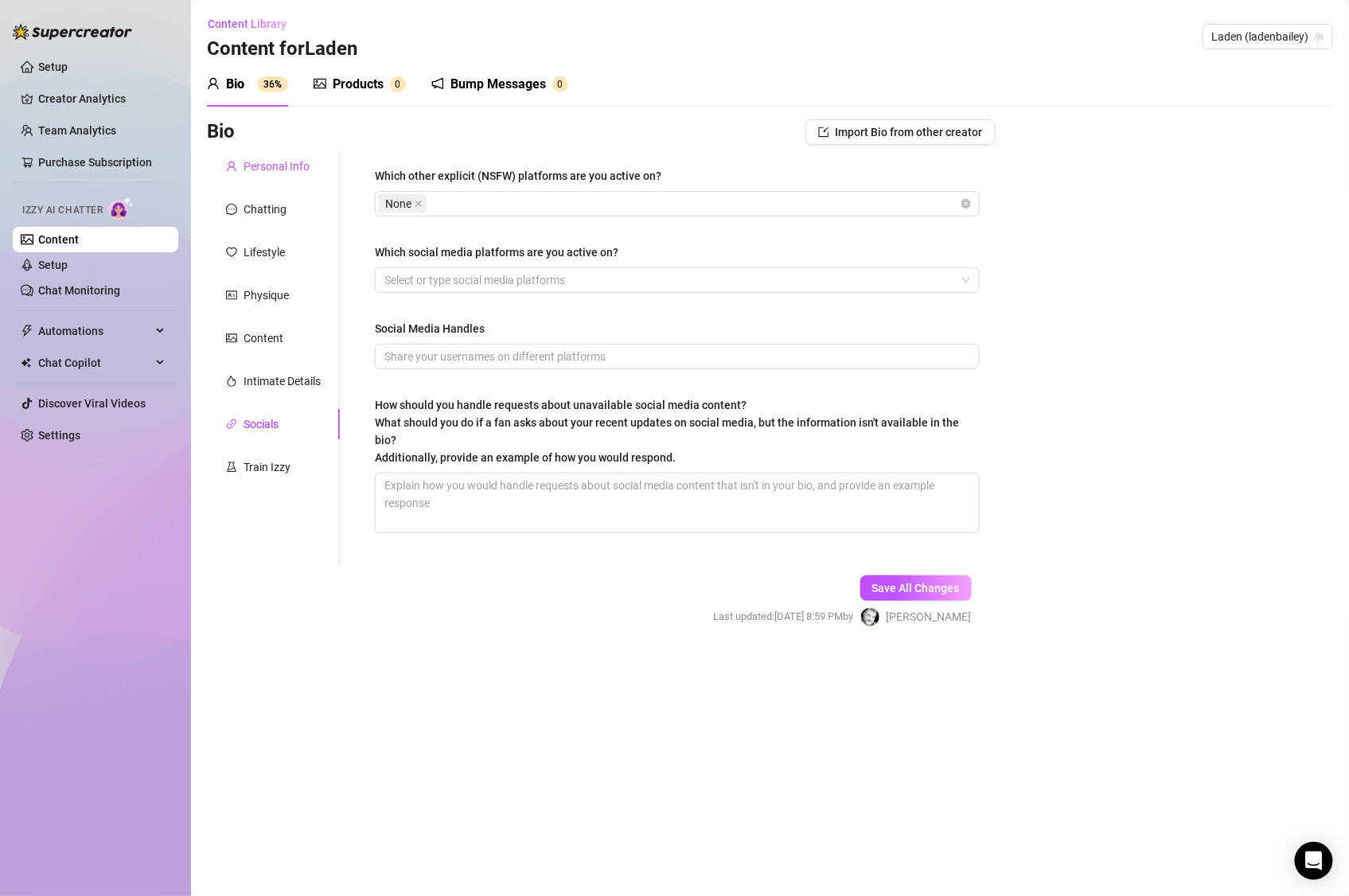
click at [275, 171] on div "Personal Info" at bounding box center [277, 166] width 66 height 17
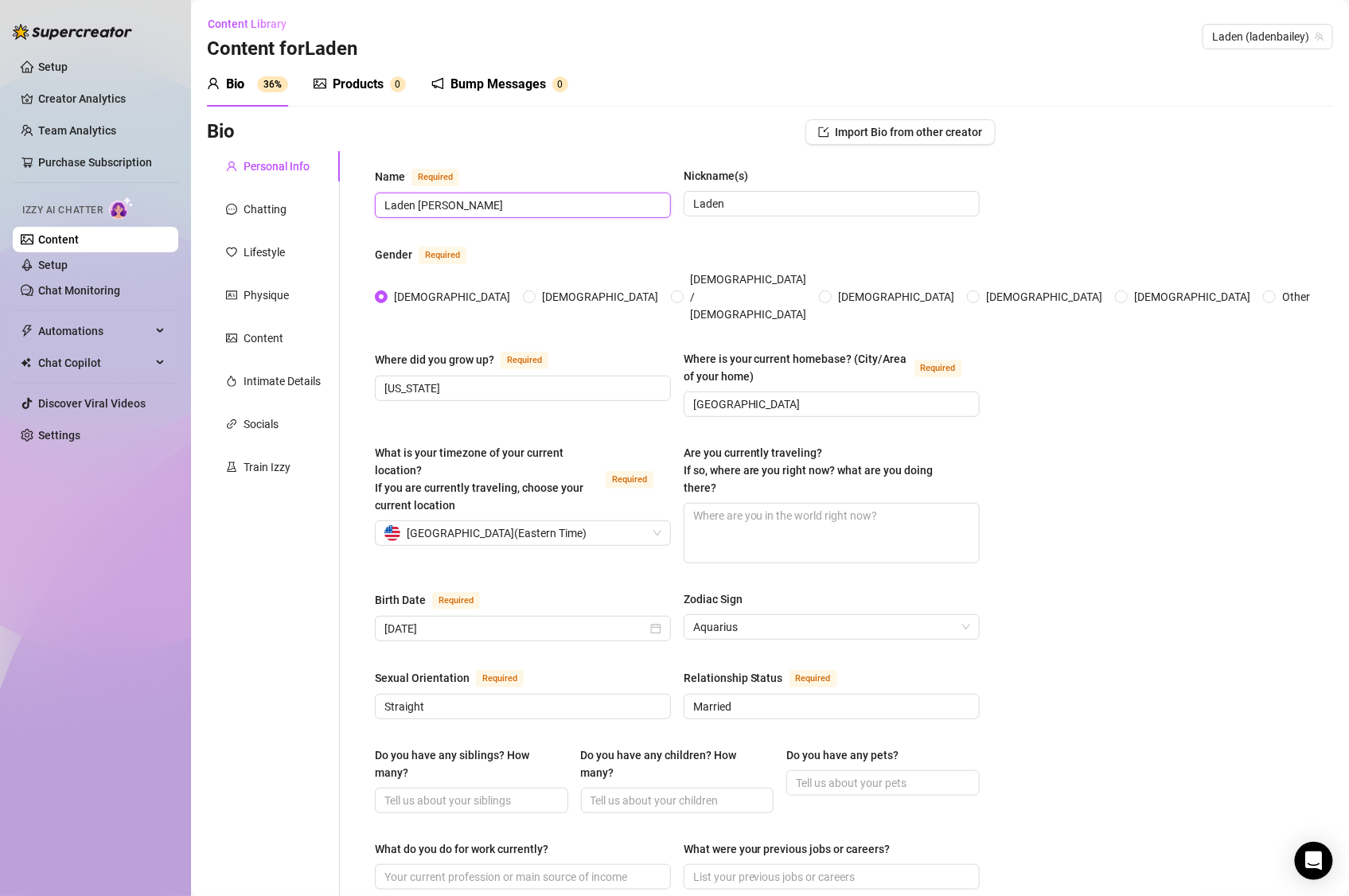
click at [527, 205] on input "Laden Bailey" at bounding box center [520, 205] width 274 height 17
drag, startPoint x: 528, startPoint y: 204, endPoint x: 321, endPoint y: 205, distance: 207.0
click at [321, 205] on div "Personal Info Chatting Lifestyle Physique Content Intimate Details Socials Trai…" at bounding box center [601, 836] width 789 height 1372
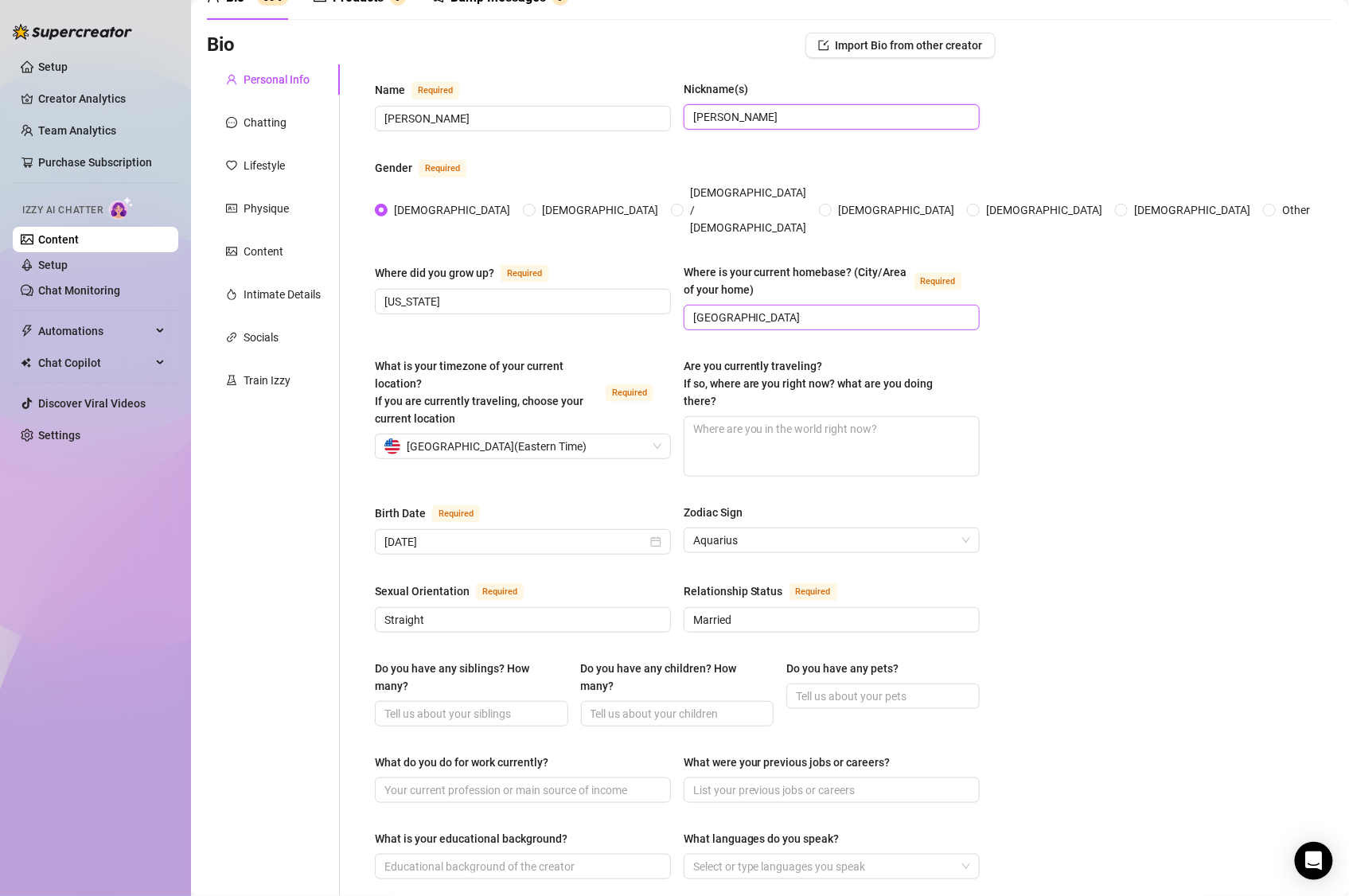
scroll to position [191, 0]
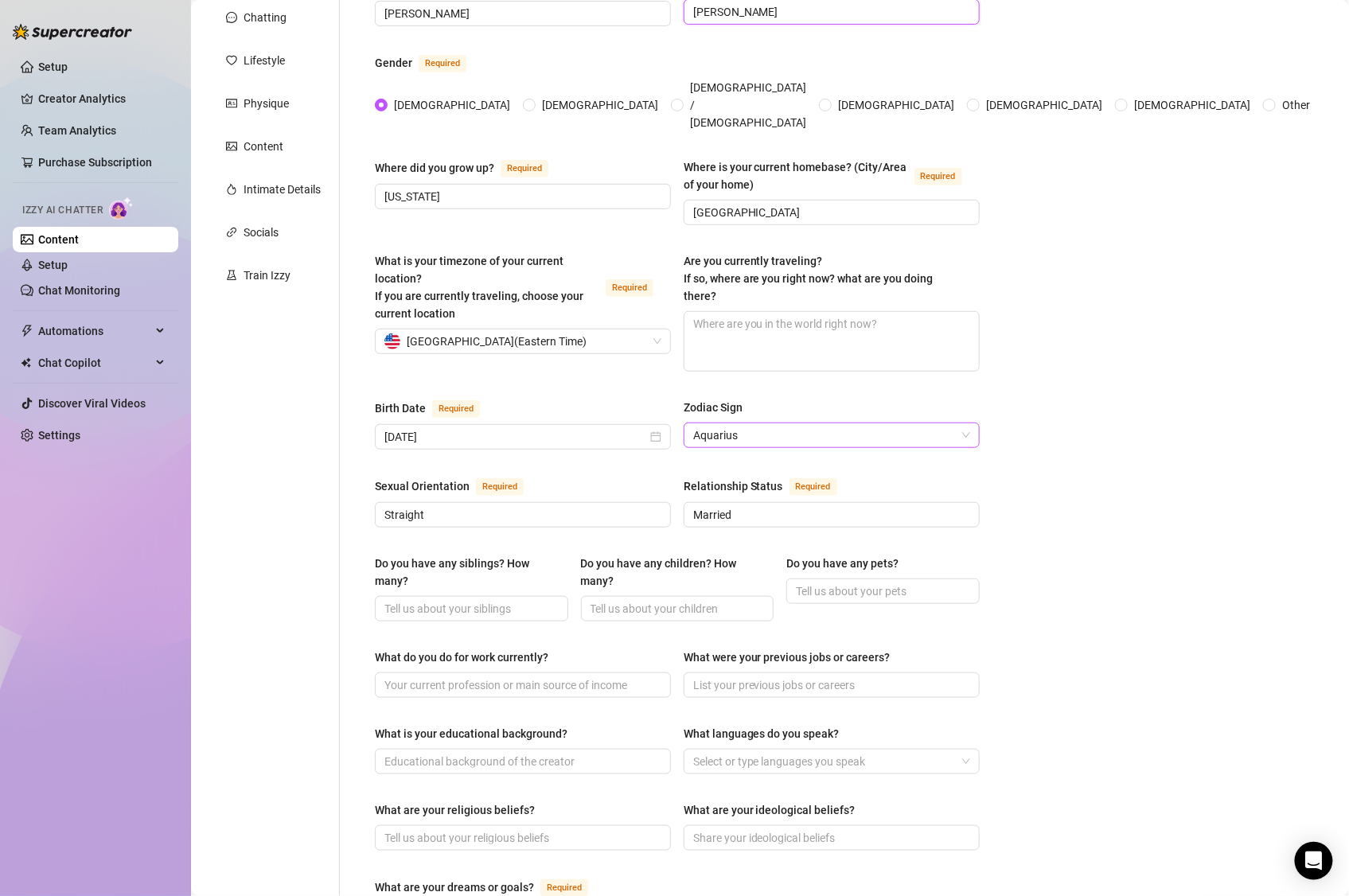
click at [821, 423] on span "Aquarius" at bounding box center [832, 435] width 277 height 24
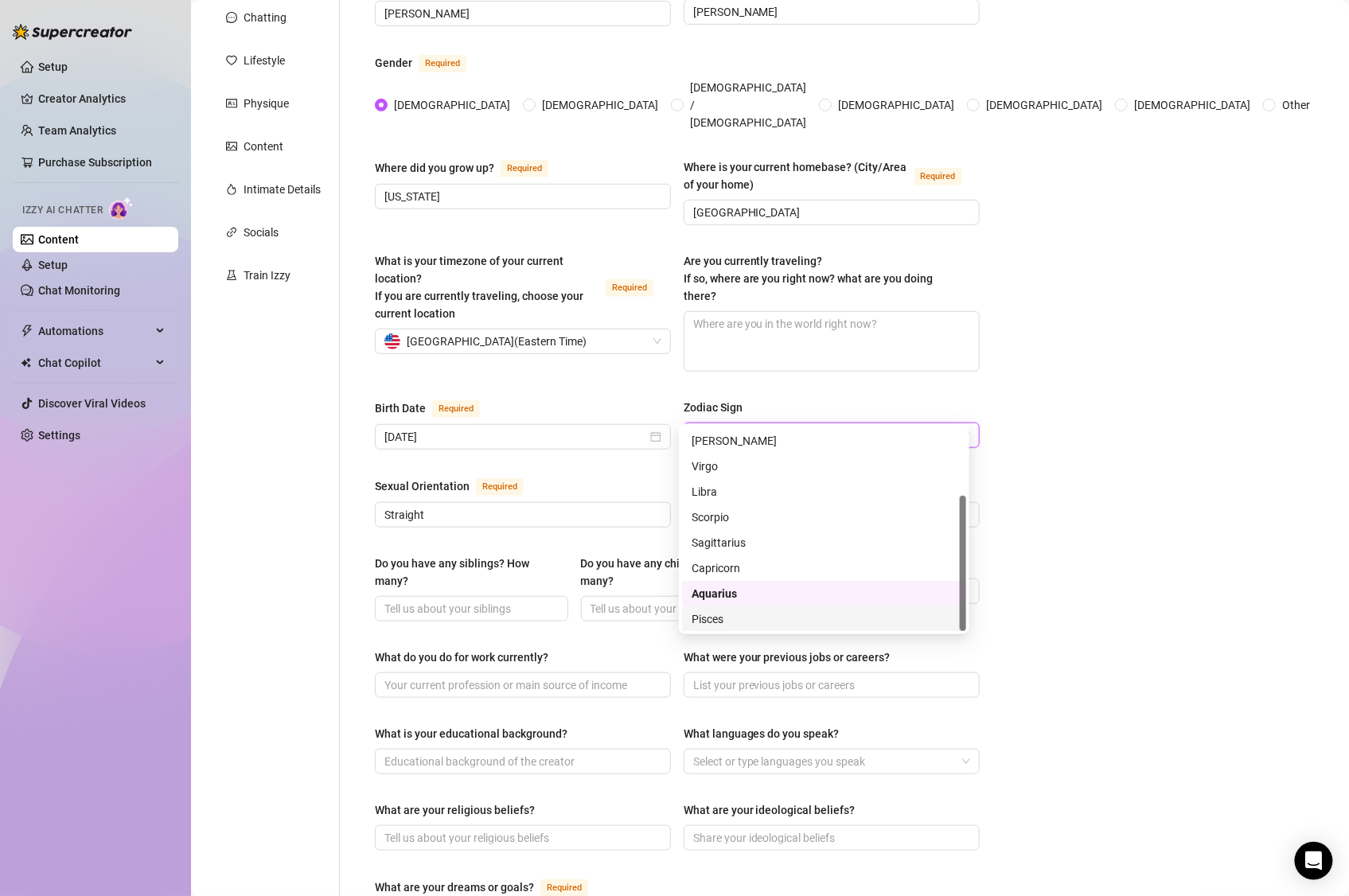
click at [762, 618] on div "Pisces" at bounding box center [824, 619] width 265 height 17
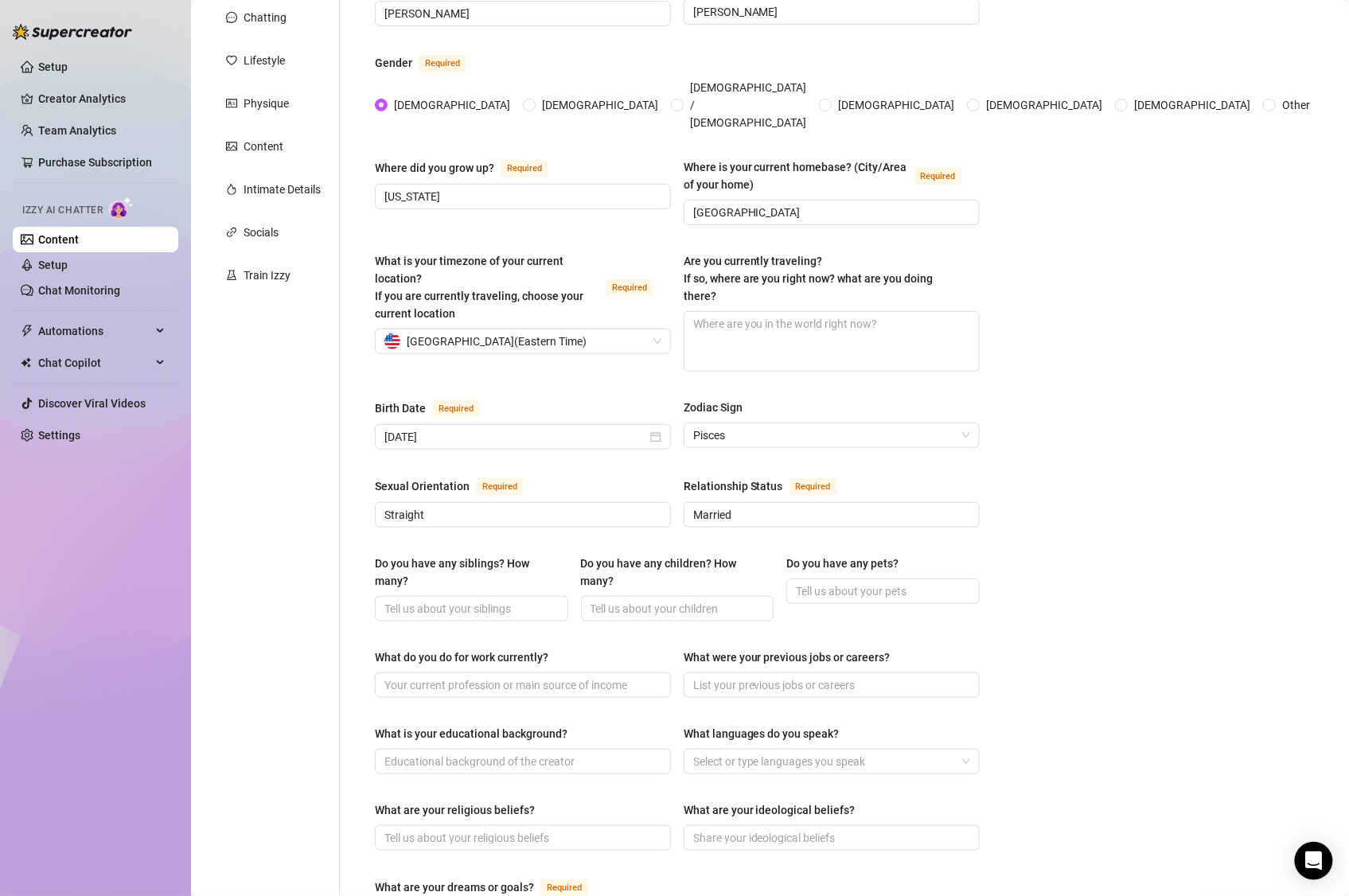
click at [1090, 451] on div "Bio Import Bio from other creator Personal Info Chatting Lifestyle Physique Con…" at bounding box center [770, 675] width 1127 height 1494
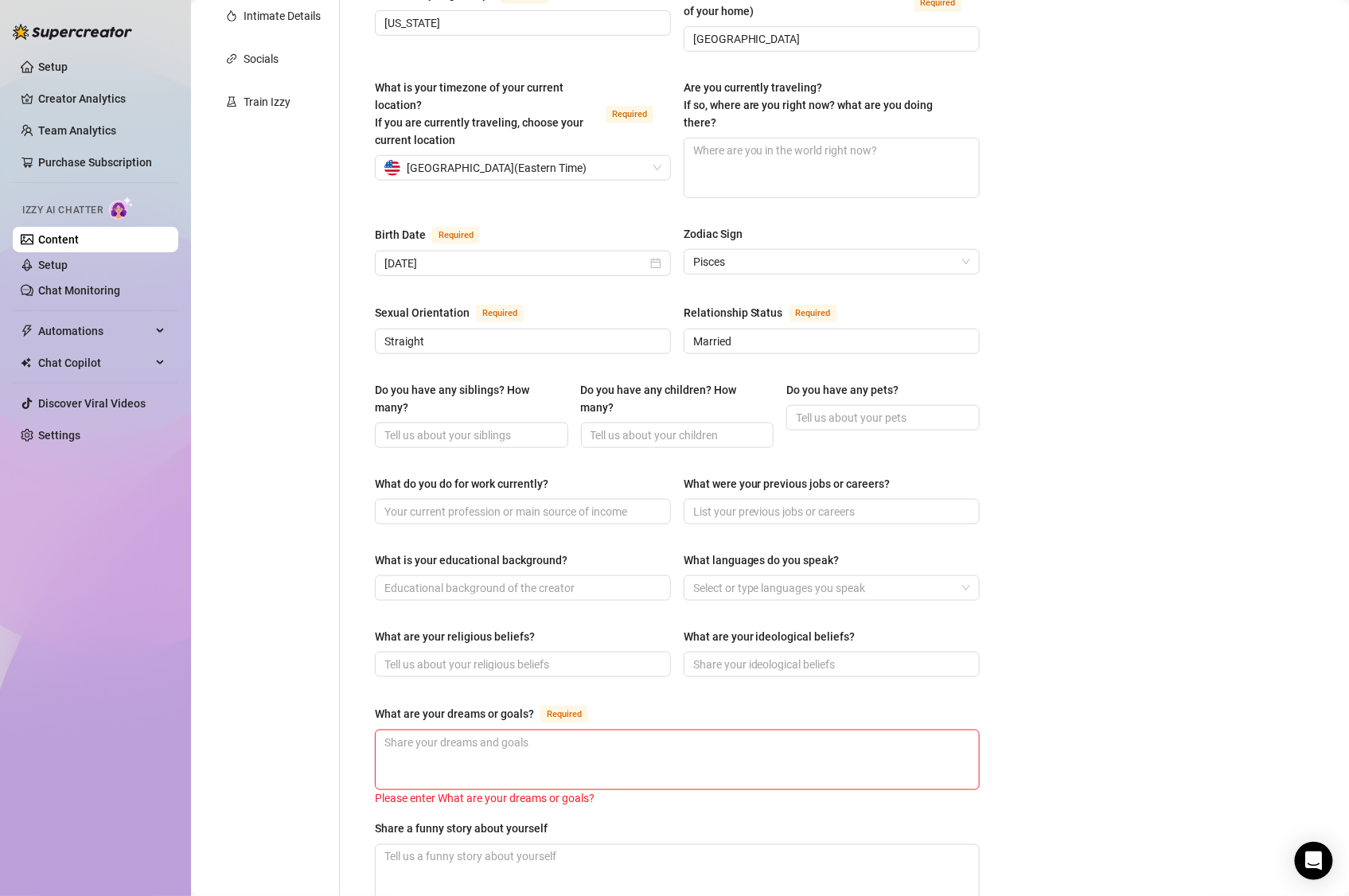
scroll to position [378, 0]
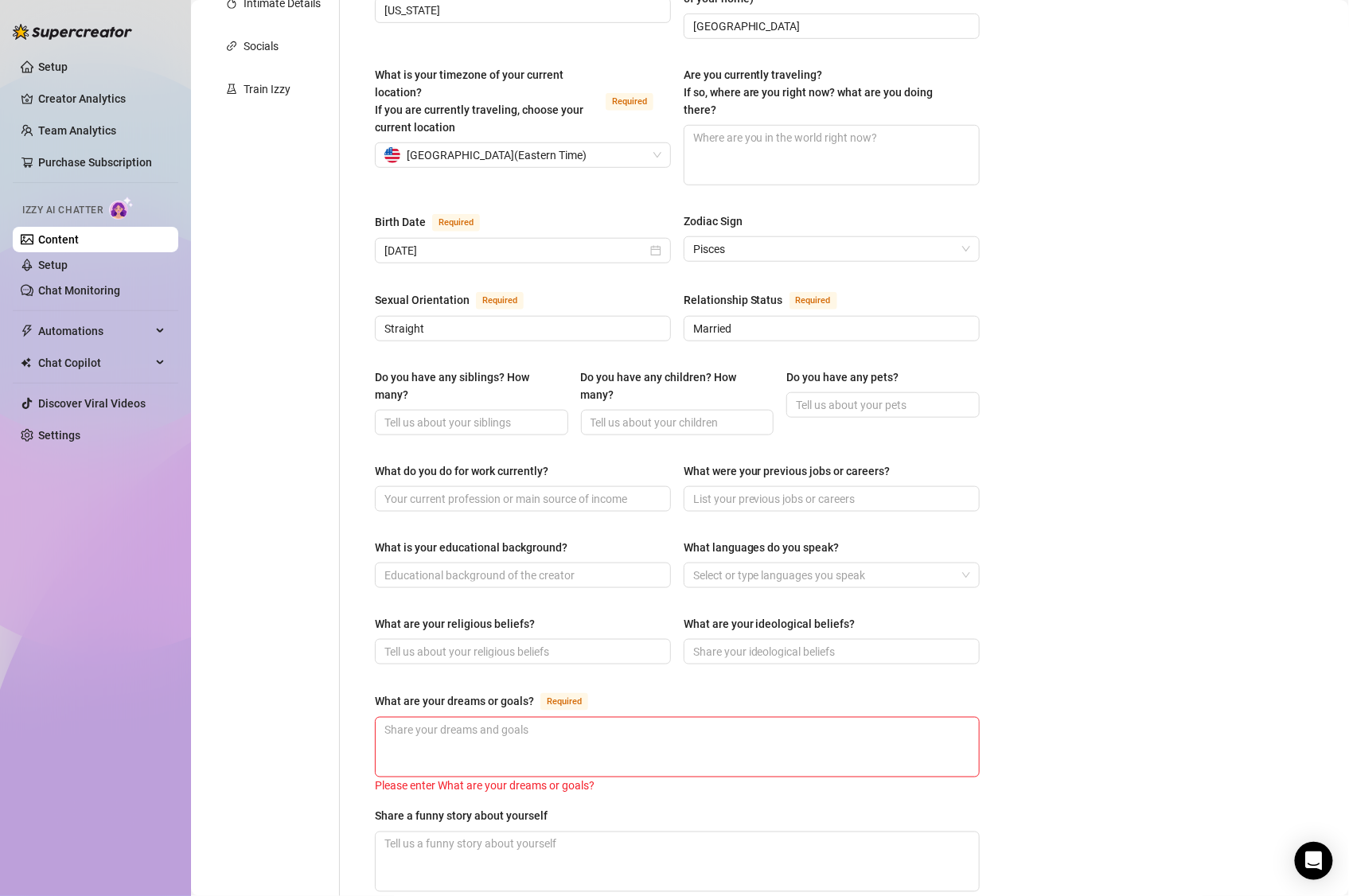
click at [503, 408] on div "Do you have any siblings? How many? Do you have any children? How many? Do you …" at bounding box center [677, 409] width 604 height 81
click at [508, 414] on input "Do you have any siblings? How many?" at bounding box center [469, 422] width 171 height 17
paste input "Siblings: 2 (middle child, independent and peacemaker)"
click at [670, 414] on input "Do you have any children? How many?" at bounding box center [676, 422] width 171 height 17
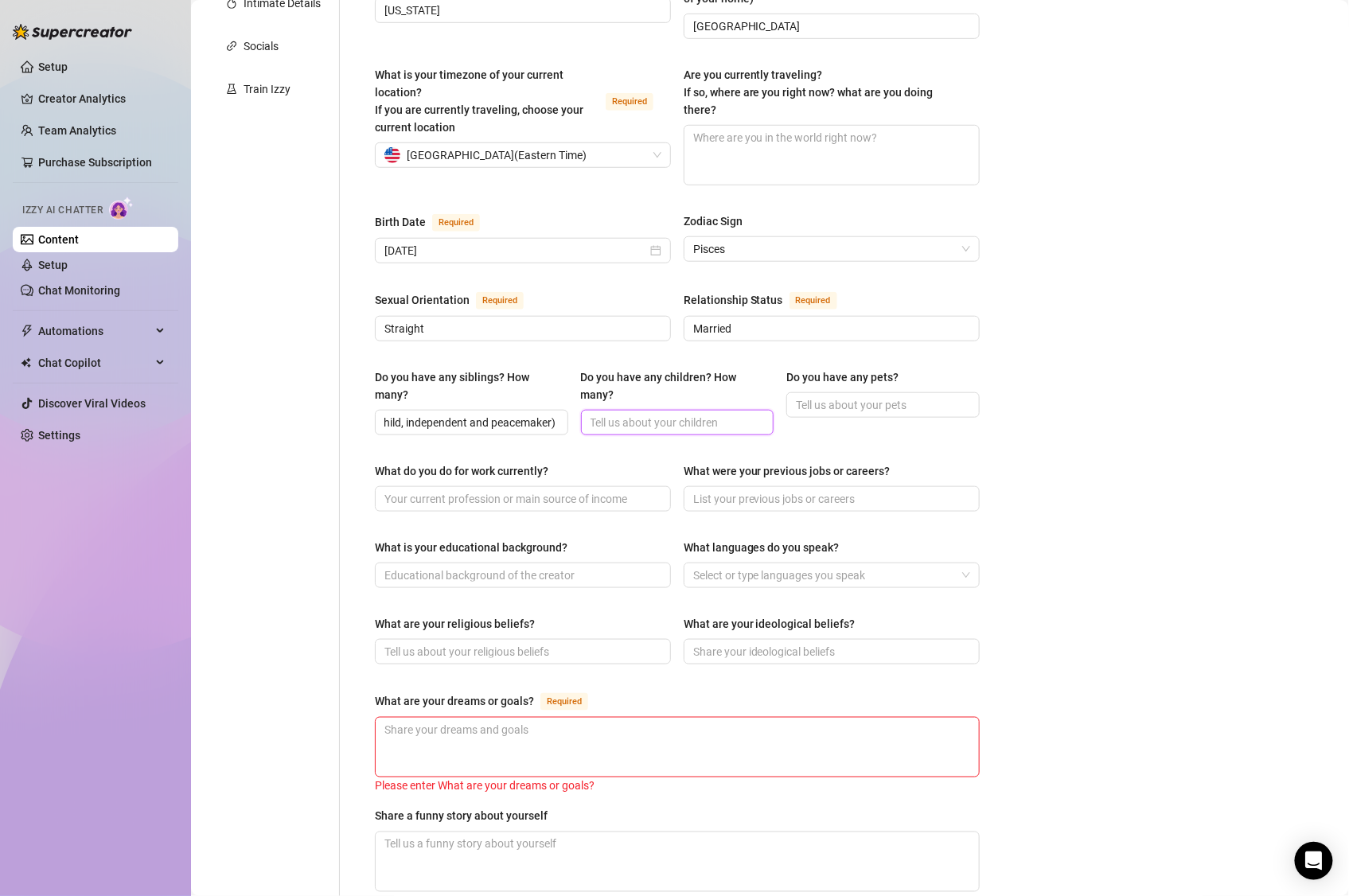
scroll to position [0, 0]
click at [639, 414] on input "Do you have any children? How many?" at bounding box center [676, 422] width 171 height 17
paste input "1 daughter"
drag, startPoint x: 431, startPoint y: 395, endPoint x: 341, endPoint y: 393, distance: 90.0
click at [341, 393] on div "Name Required Layden Nickname(s) Layden Gender Required Female Male Non-Binary …" at bounding box center [667, 458] width 656 height 1372
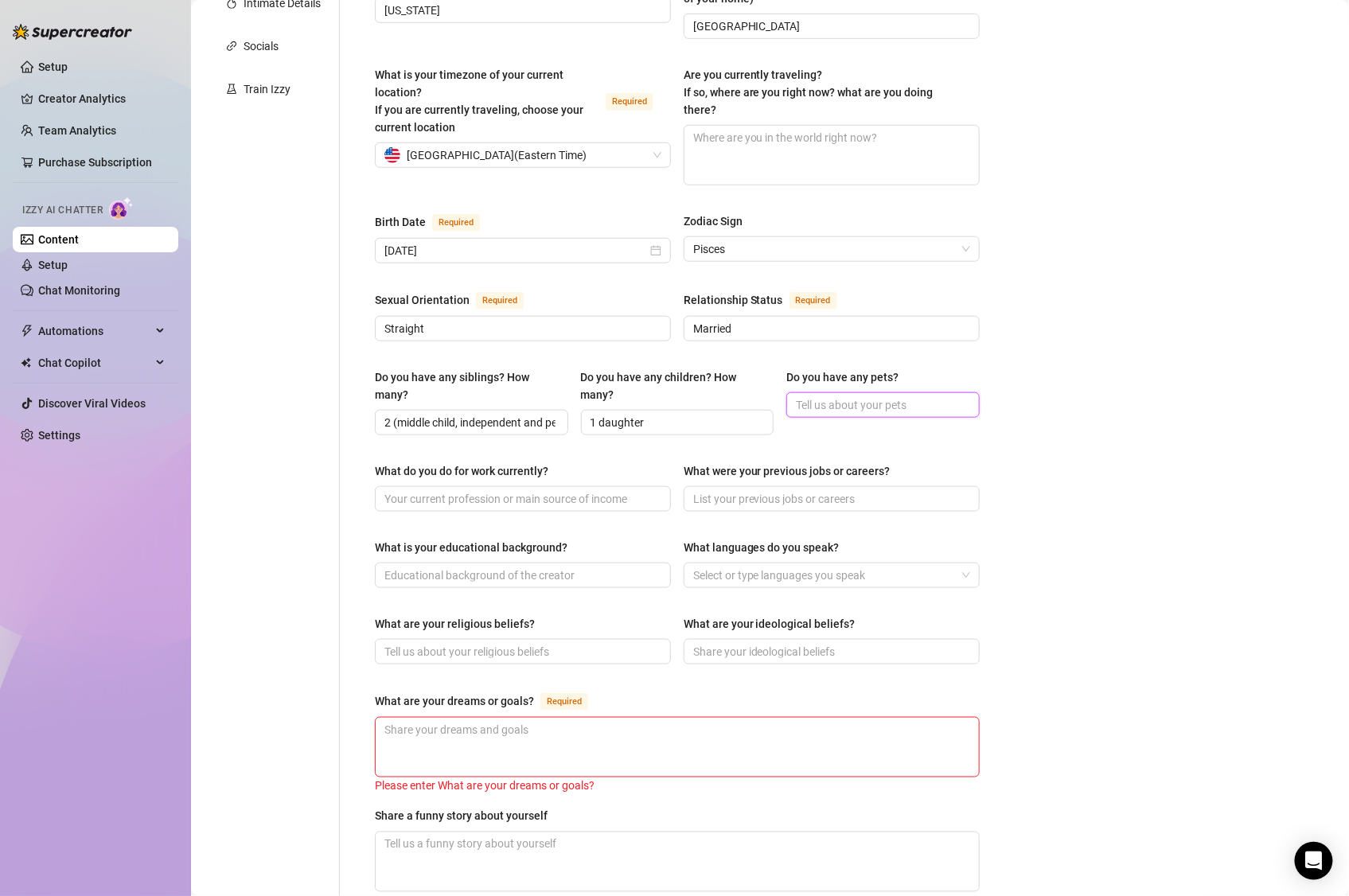
click at [842, 396] on input "Do you have any pets?" at bounding box center [881, 405] width 171 height 17
paste input "A rescue dog named [PERSON_NAME]"
click at [893, 413] on div "Do you have any siblings? How many? 2 (middle child, independent and peacemaker…" at bounding box center [677, 409] width 604 height 81
click at [512, 490] on input "What do you do for work currently?" at bounding box center [520, 499] width 274 height 17
click at [528, 490] on input "What do you do for work currently?" at bounding box center [520, 499] width 274 height 17
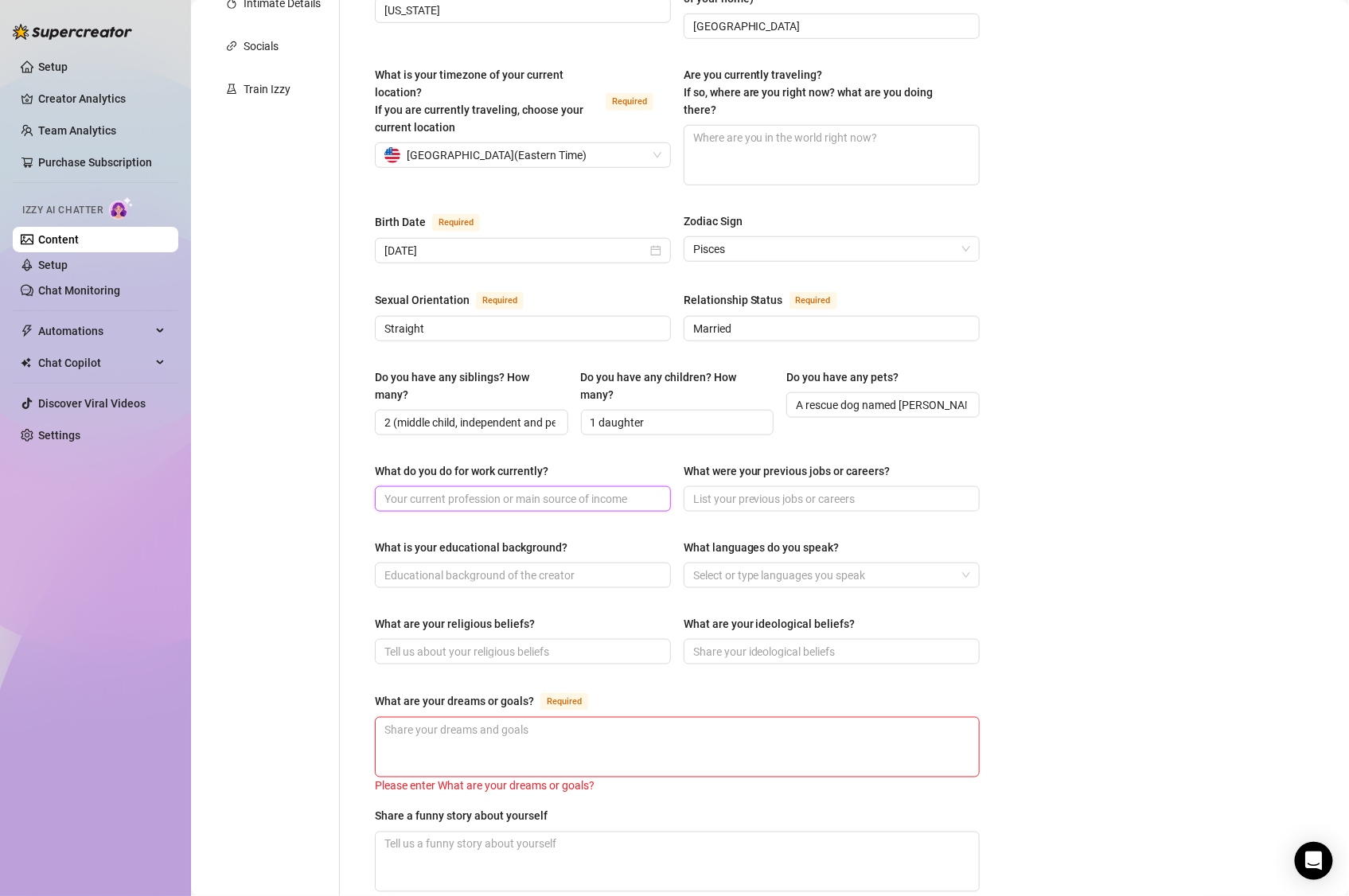
paste input "Lifestyle content creator & model (OnlyFans + photography collaborations)"
click at [774, 490] on input "What were your previous jobs or careers?" at bounding box center [830, 499] width 274 height 17
click at [824, 490] on input "What were your previous jobs or careers?" at bounding box center [830, 499] width 274 height 17
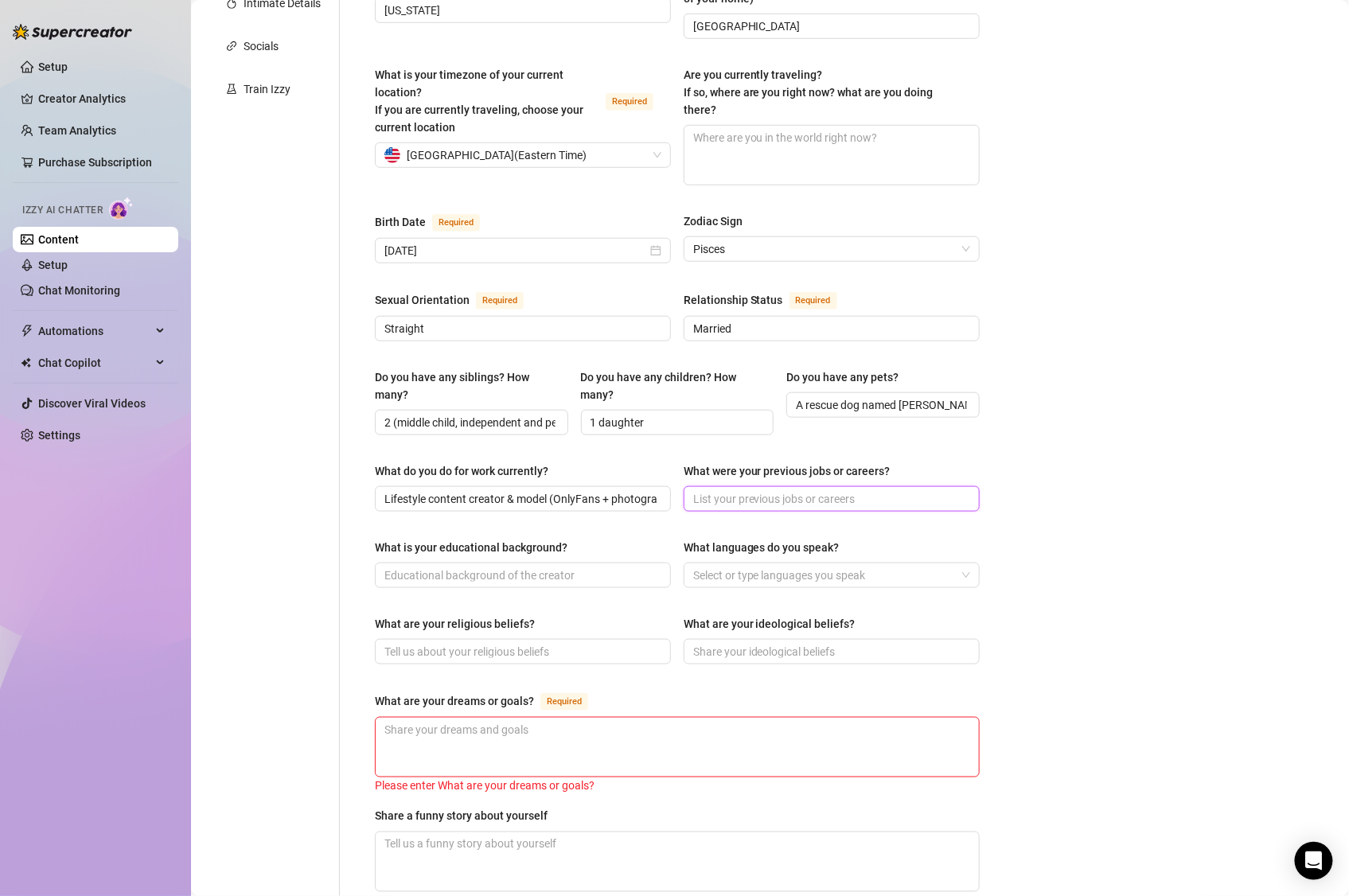
paste input "Event planning, bartending"
click at [515, 566] on input "What is your educational background?" at bounding box center [520, 575] width 274 height 17
click at [609, 566] on input "What is your educational background?" at bounding box center [520, 575] width 274 height 17
paste input "Studied communications at [GEOGRAPHIC_DATA]"
click at [736, 564] on div at bounding box center [823, 574] width 273 height 22
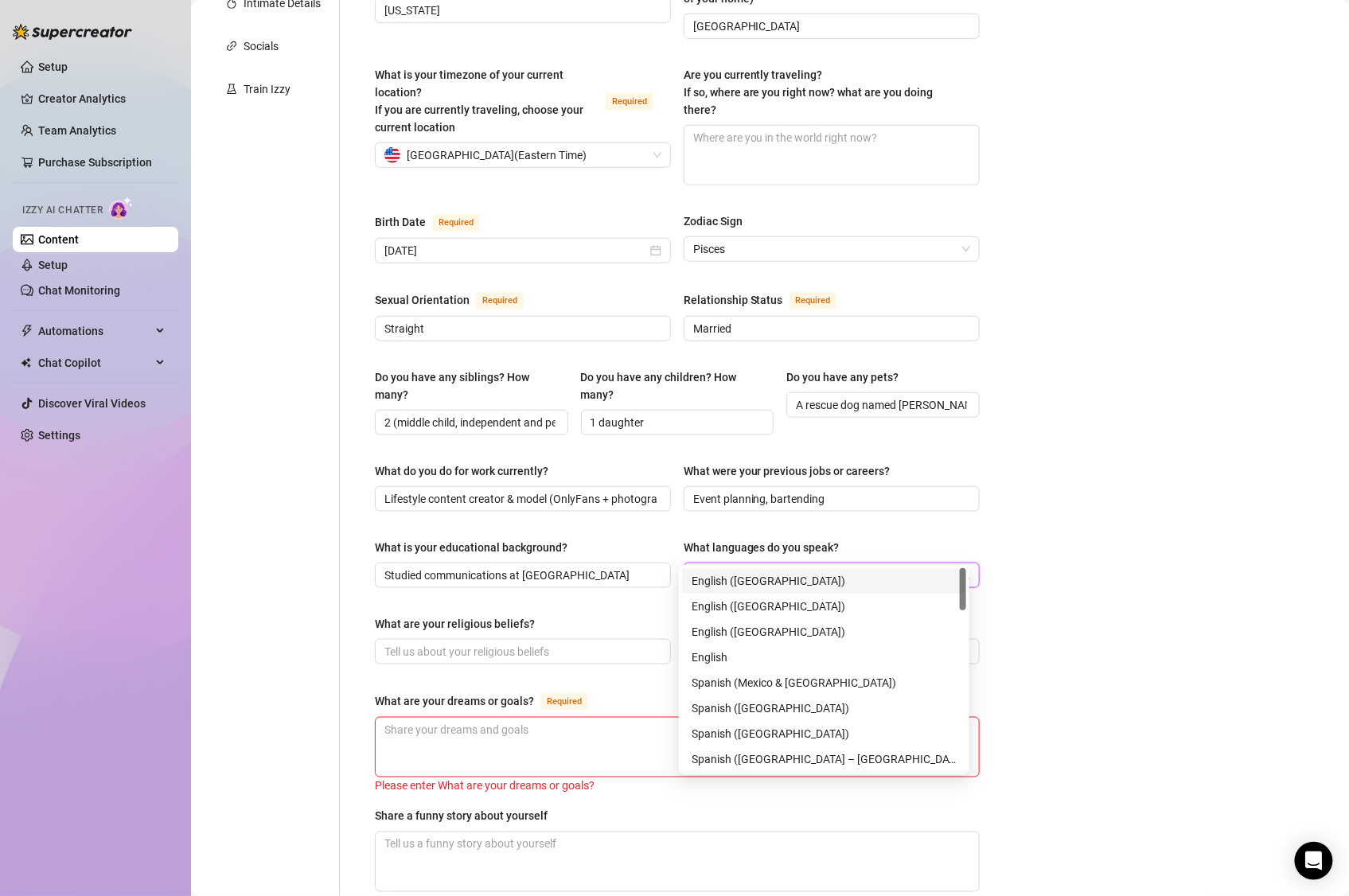
click at [728, 578] on div "English ([GEOGRAPHIC_DATA])" at bounding box center [824, 581] width 265 height 17
click at [1096, 506] on div "Bio Import Bio from other creator Personal Info Chatting Lifestyle Physique Con…" at bounding box center [770, 489] width 1127 height 1494
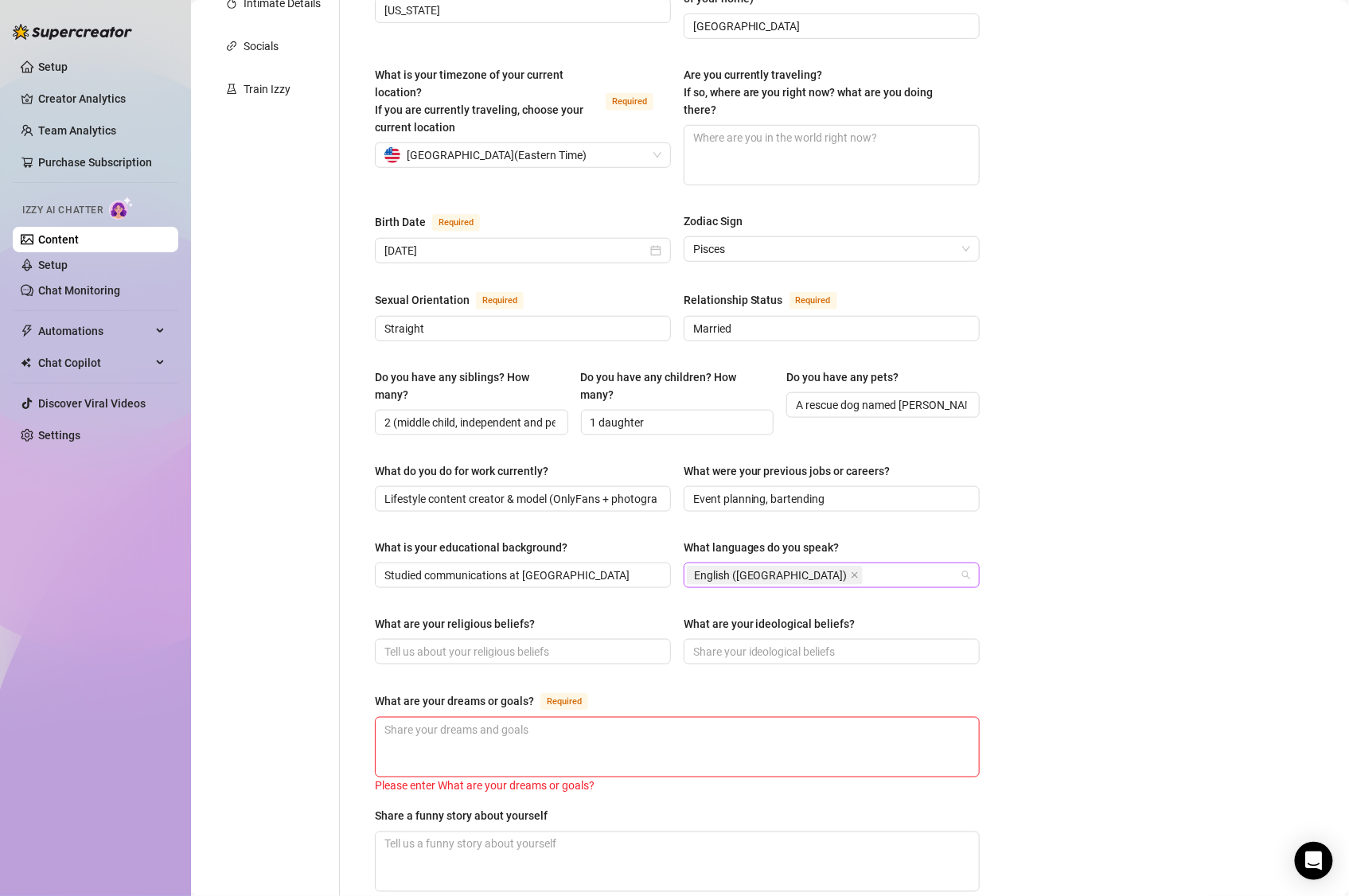
click at [863, 564] on div "English ([GEOGRAPHIC_DATA])" at bounding box center [823, 574] width 273 height 22
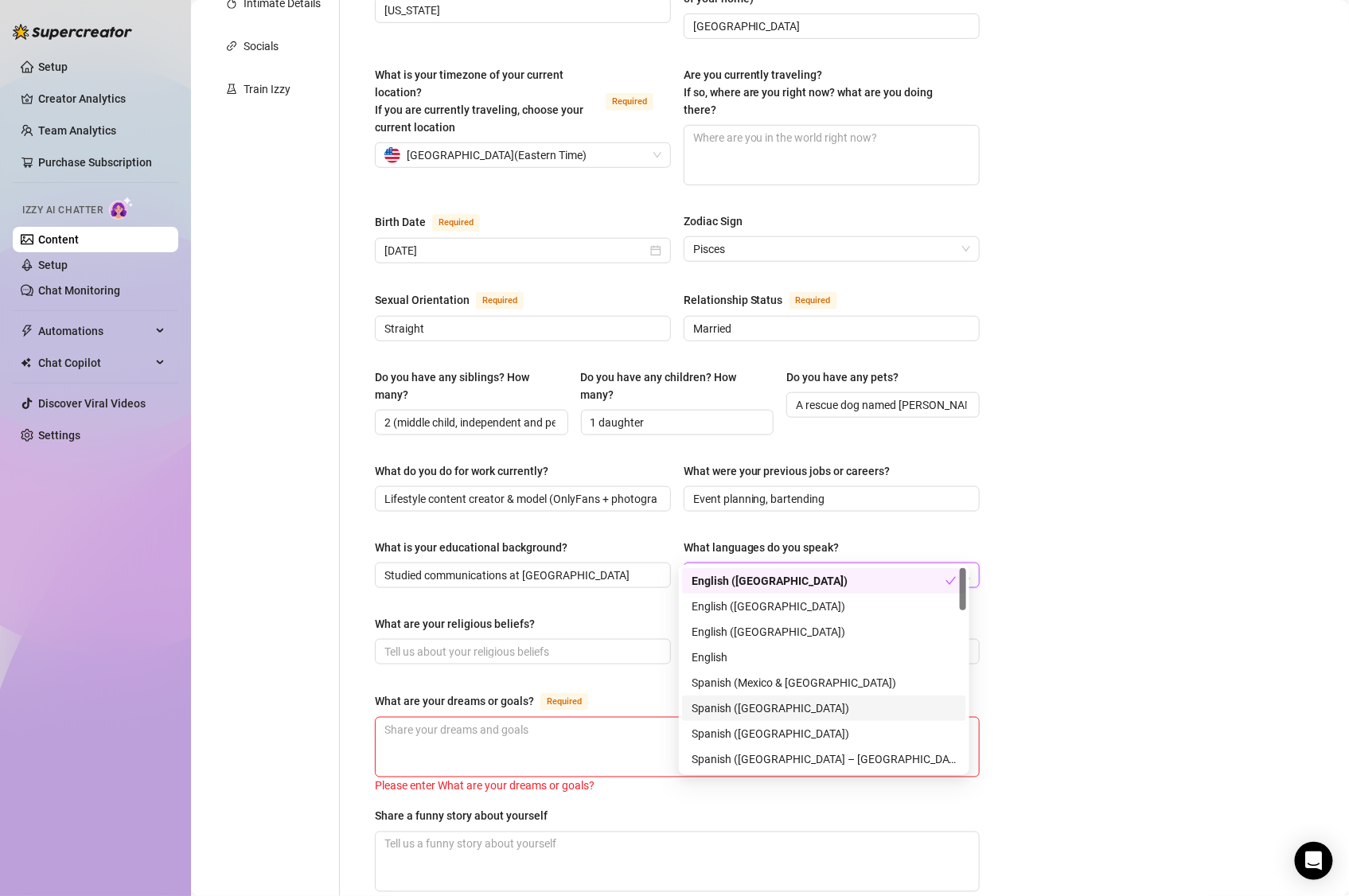
click at [806, 699] on div "Spanish ([GEOGRAPHIC_DATA])" at bounding box center [824, 708] width 265 height 17
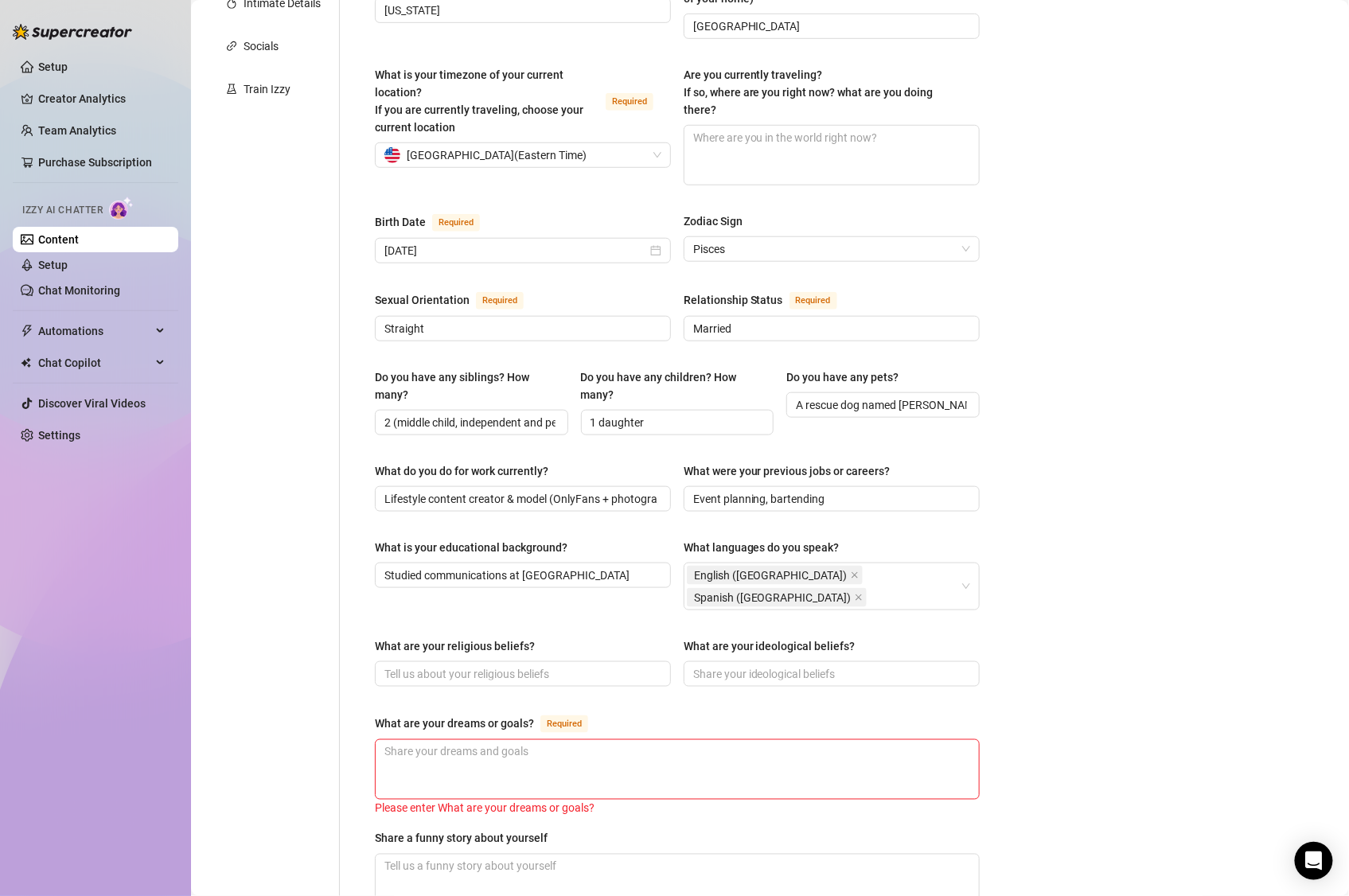
click at [1135, 591] on div "Bio Import Bio from other creator Personal Info Chatting Lifestyle Physique Con…" at bounding box center [770, 500] width 1127 height 1517
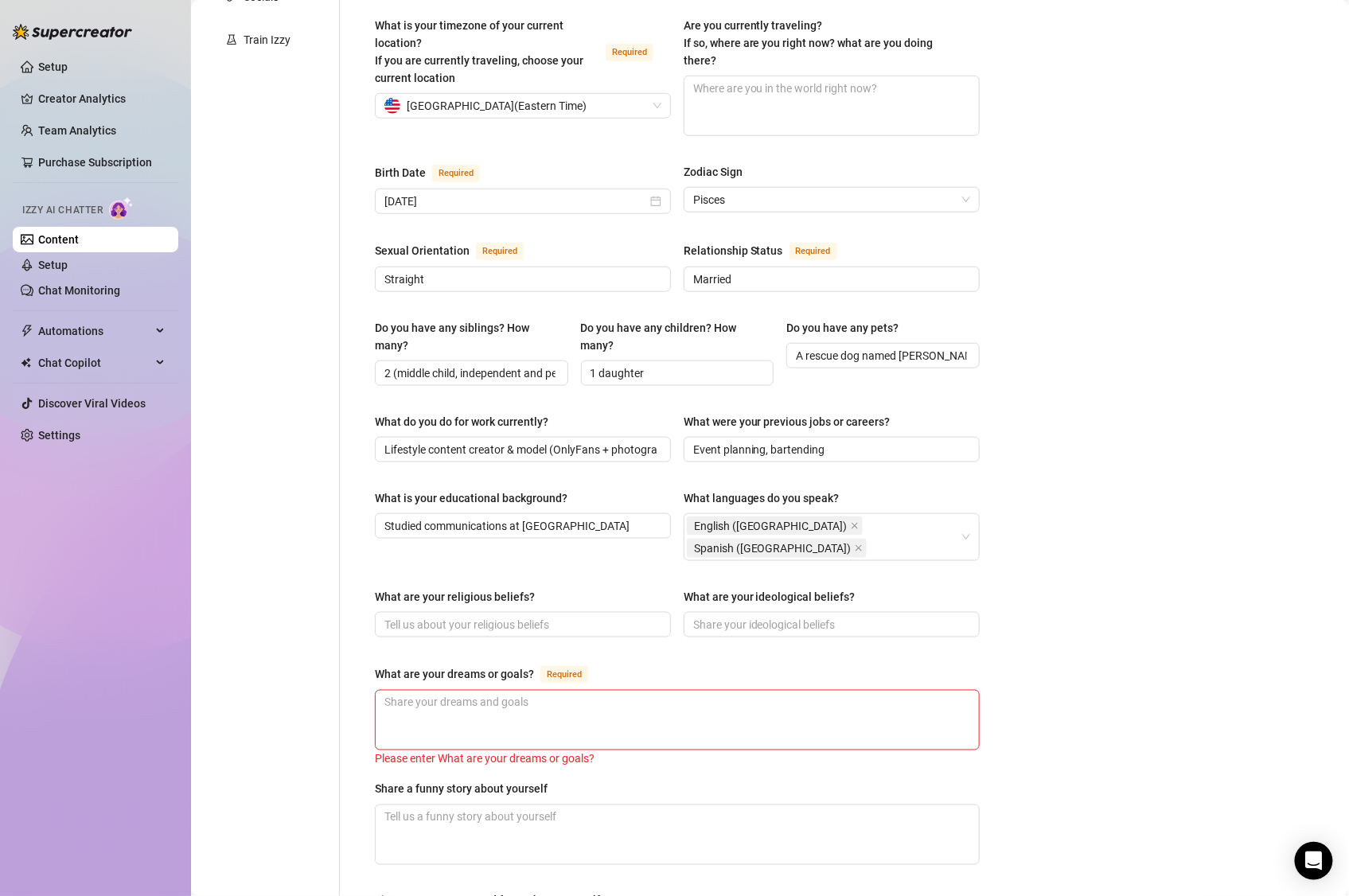
scroll to position [440, 0]
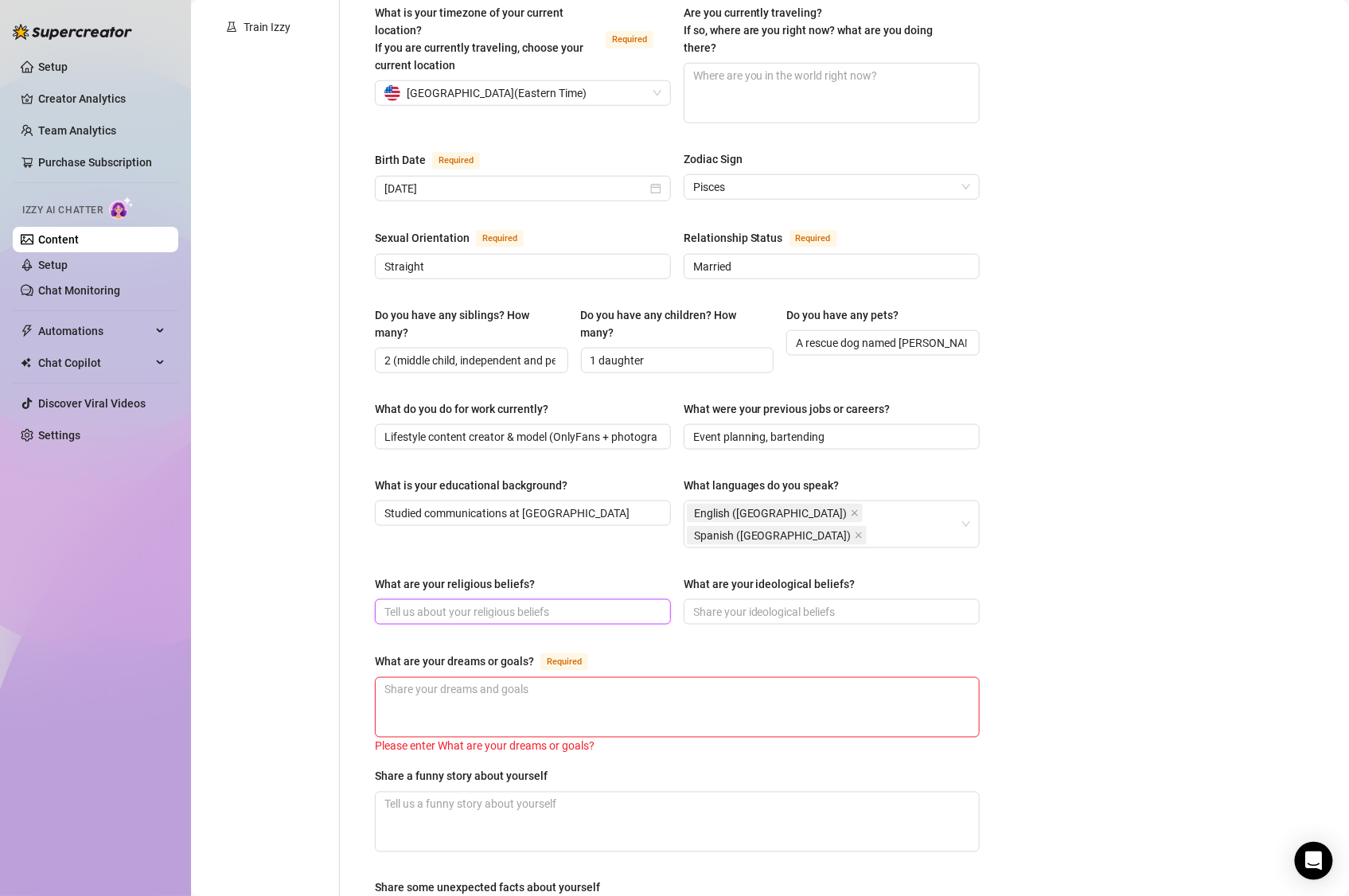
click at [474, 603] on input "What are your religious beliefs?" at bounding box center [520, 612] width 274 height 17
paste input "Spiritual, into crystals, astrology, energy work"
click at [912, 603] on input "What are your ideological beliefs?" at bounding box center [830, 612] width 274 height 17
click at [819, 603] on input "What are your ideological beliefs?" at bounding box center [830, 612] width 274 height 17
paste input "Women’s empowerment, body positivity, self-expression"
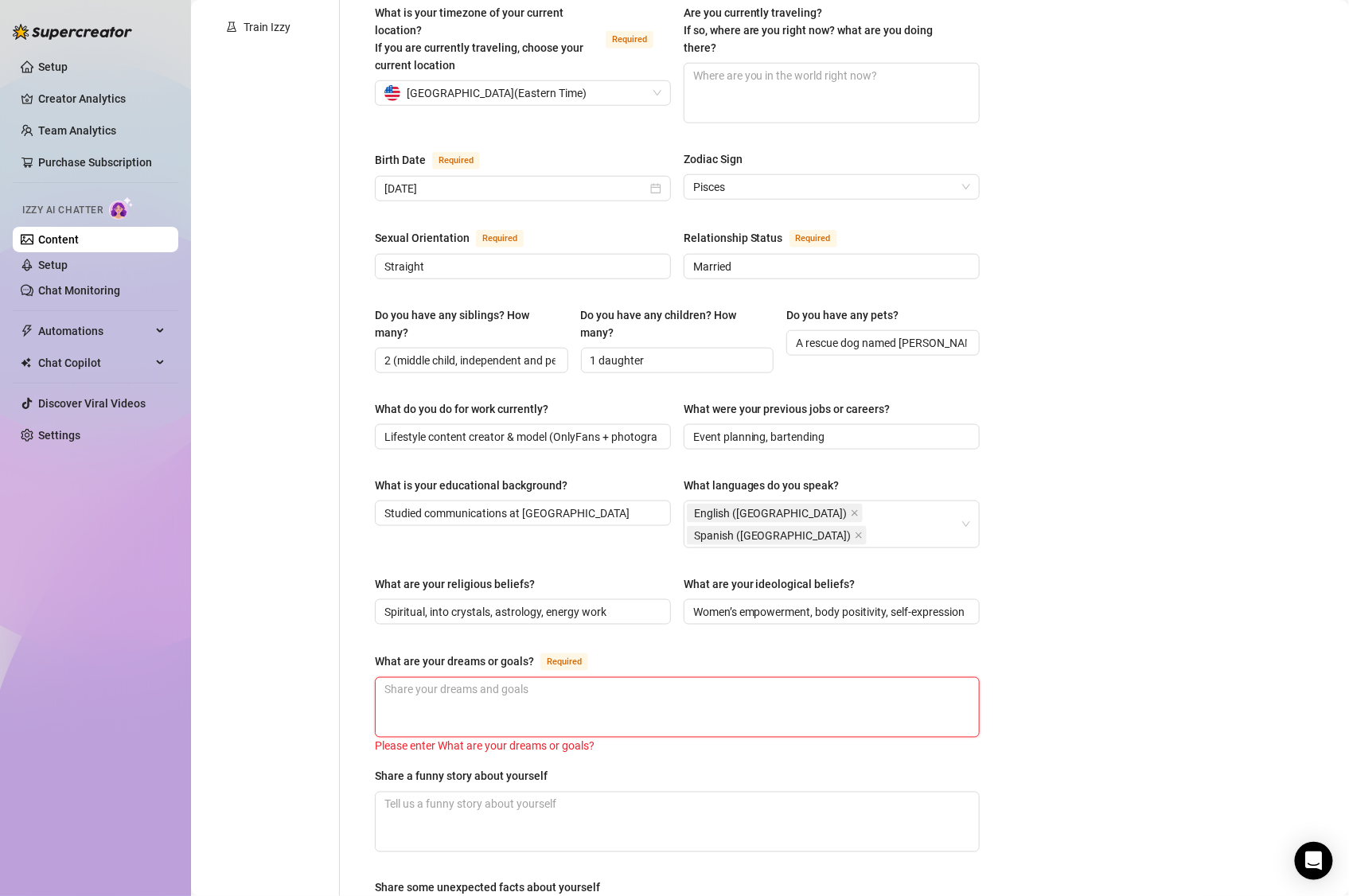
scroll to position [0, 0]
click at [608, 678] on textarea "What are your dreams or goals? Required" at bounding box center [677, 707] width 603 height 59
click at [529, 678] on textarea "What are your dreams or goals? Required" at bounding box center [677, 707] width 603 height 59
paste textarea "Grow OnlyFans into a safe, fun, empowering space where fans feel like friends T…"
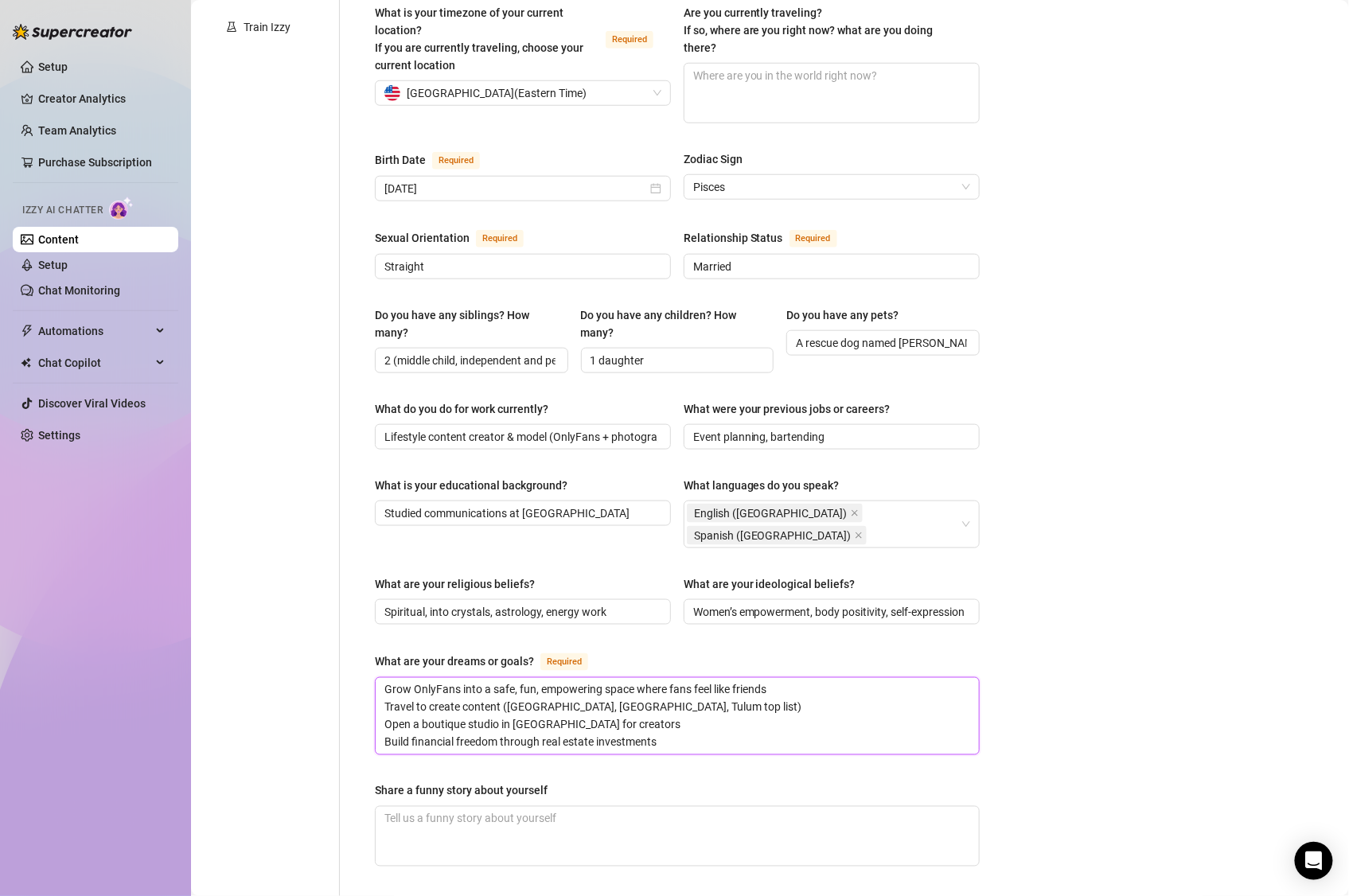
scroll to position [483, 0]
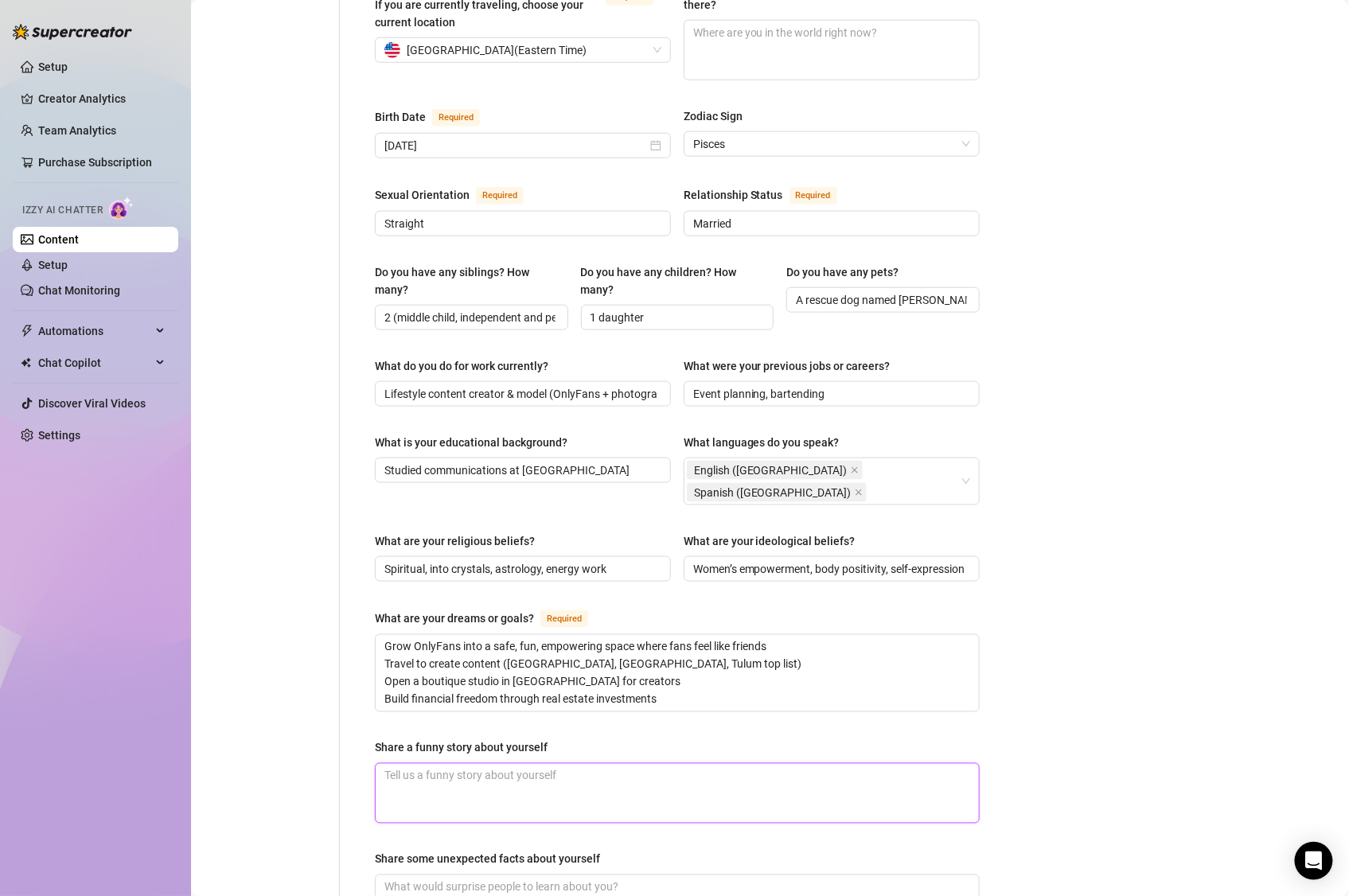
click at [538, 746] on textarea "Share a funny story about yourself" at bounding box center [677, 793] width 603 height 59
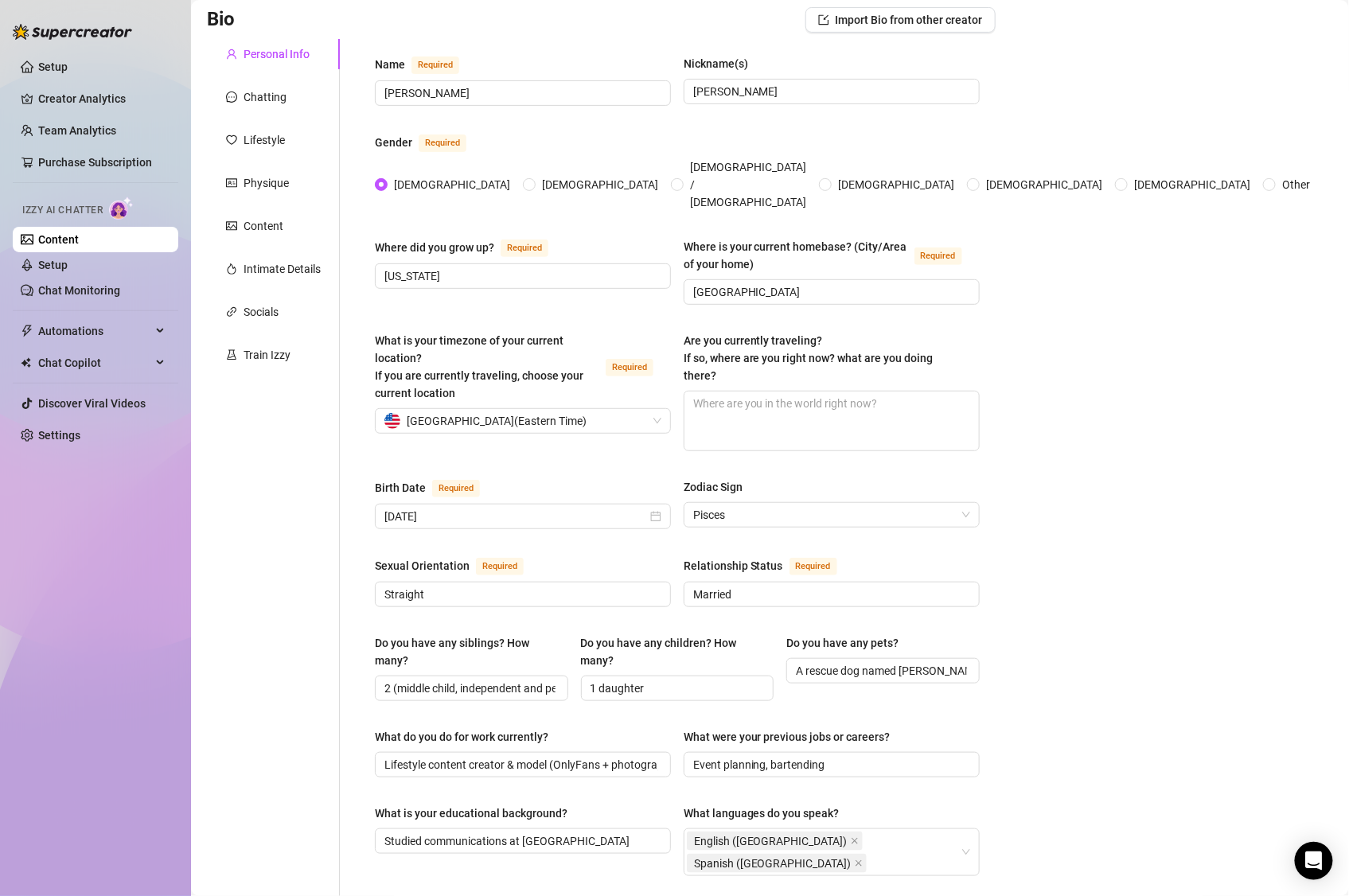
scroll to position [0, 0]
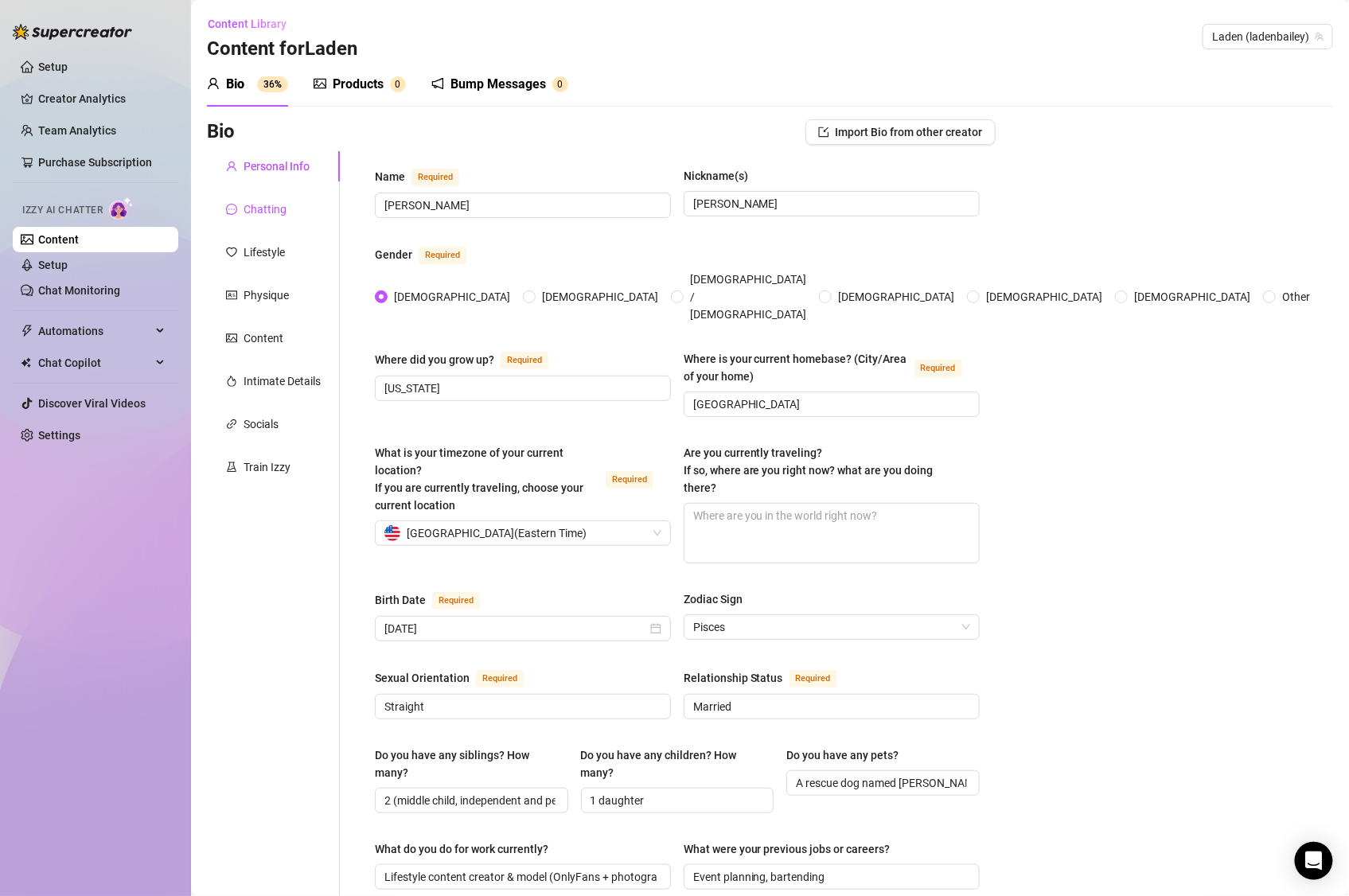
click at [276, 210] on div "Chatting" at bounding box center [265, 209] width 43 height 17
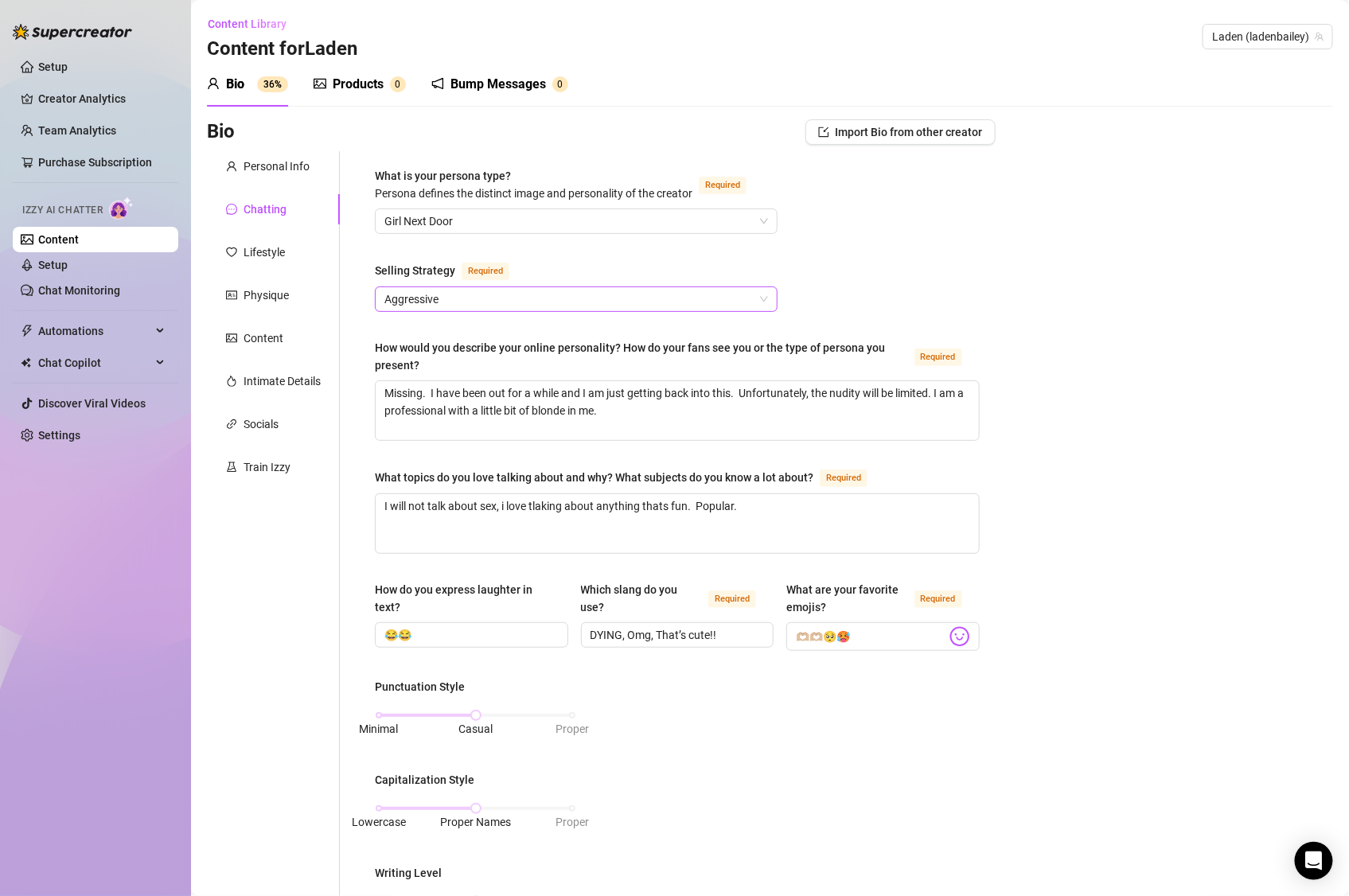
click at [538, 297] on span "Aggressive" at bounding box center [575, 299] width 384 height 24
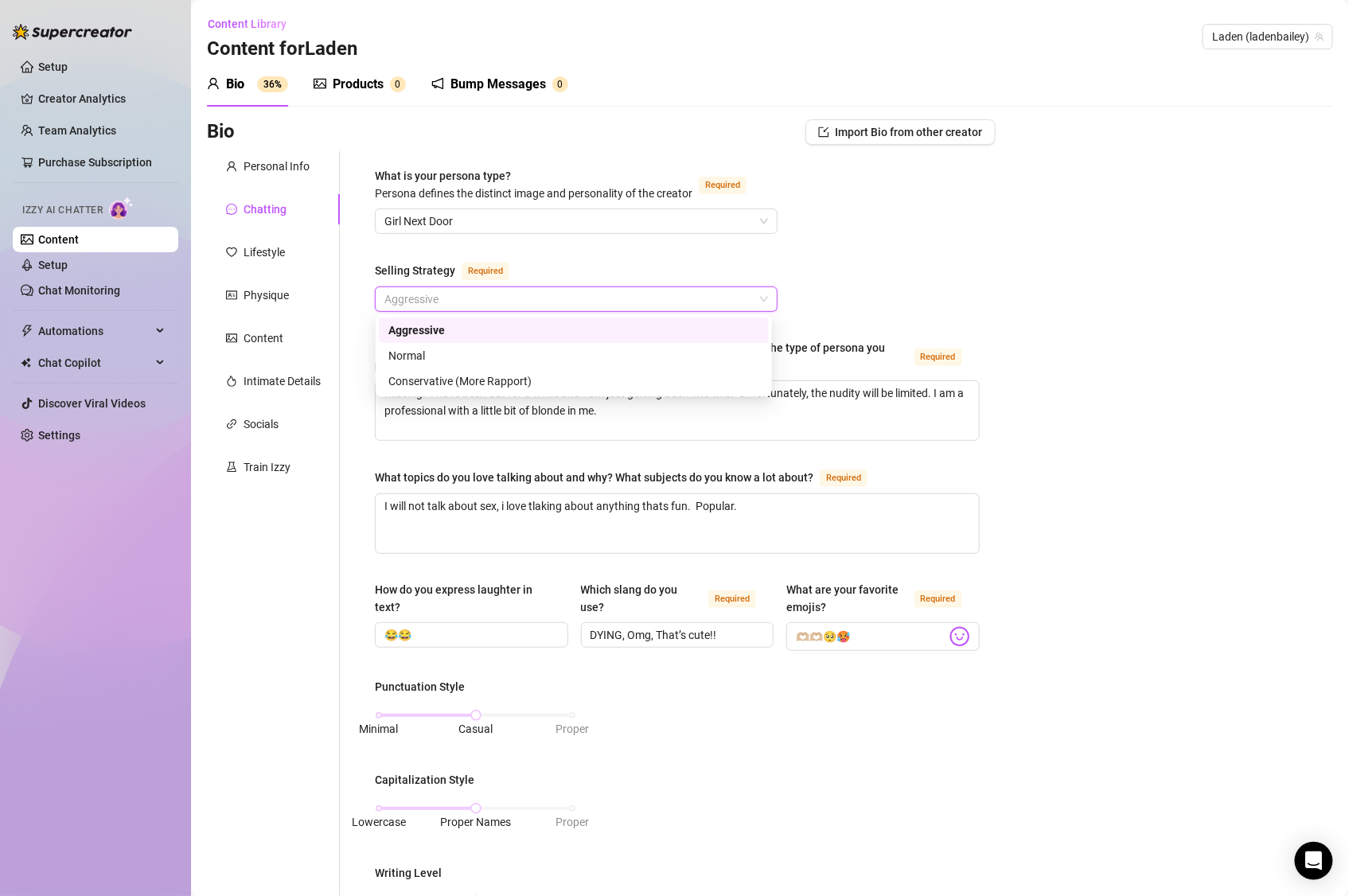
click at [962, 265] on div "What is your persona type? Persona defines the distinct image and personality o…" at bounding box center [677, 778] width 604 height 1223
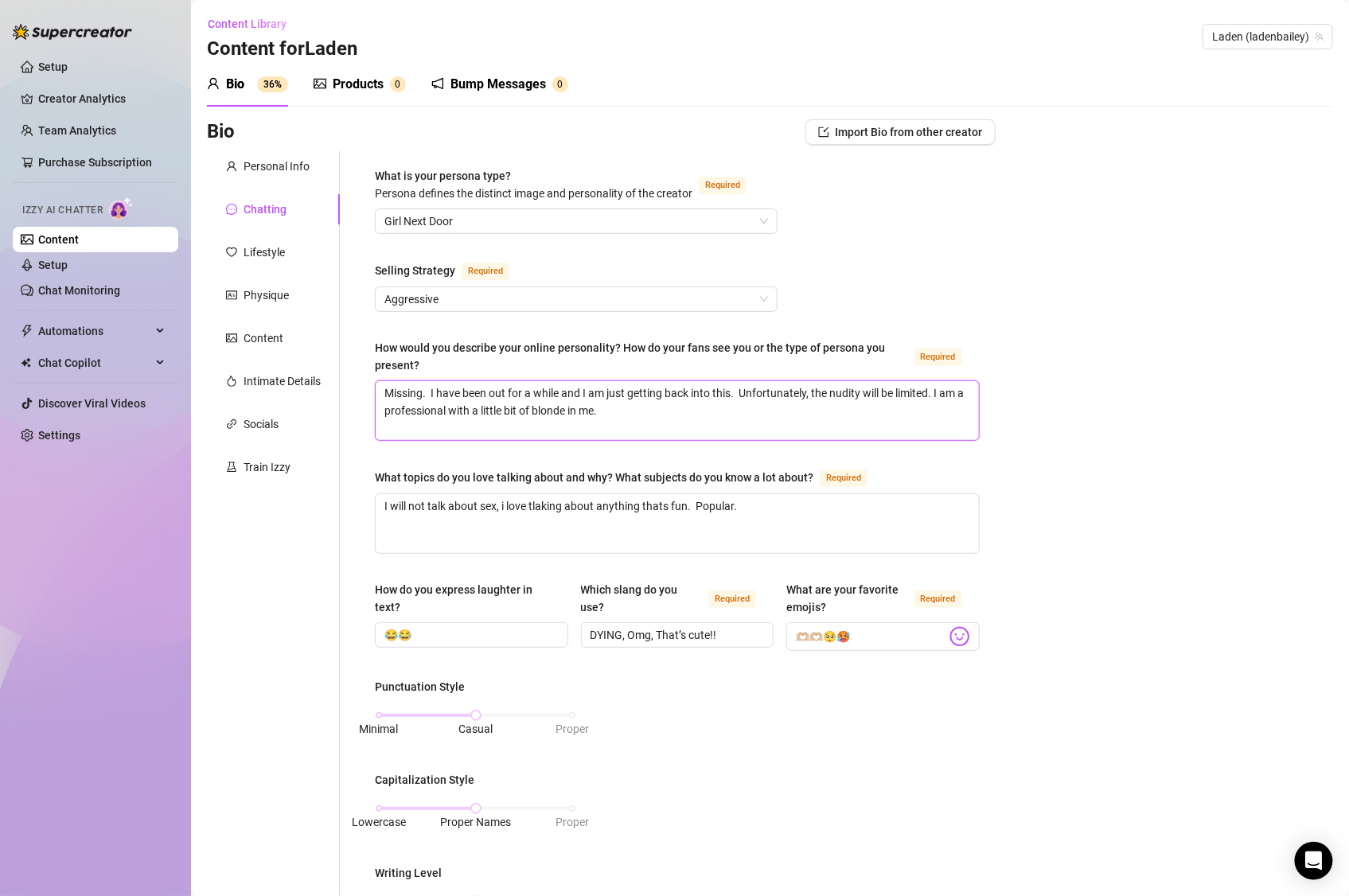
drag, startPoint x: 693, startPoint y: 420, endPoint x: 363, endPoint y: 390, distance: 331.4
click at [363, 390] on div "What is your persona type? Persona defines the distinct image and personality o…" at bounding box center [677, 778] width 636 height 1255
paste textarea "Flirty, approachable, confident, with a little mystery"
drag, startPoint x: 729, startPoint y: 509, endPoint x: 378, endPoint y: 502, distance: 351.1
click at [378, 502] on textarea "I will not talk about sex, i love tlaking about anything thats fun. Popular." at bounding box center [677, 523] width 603 height 59
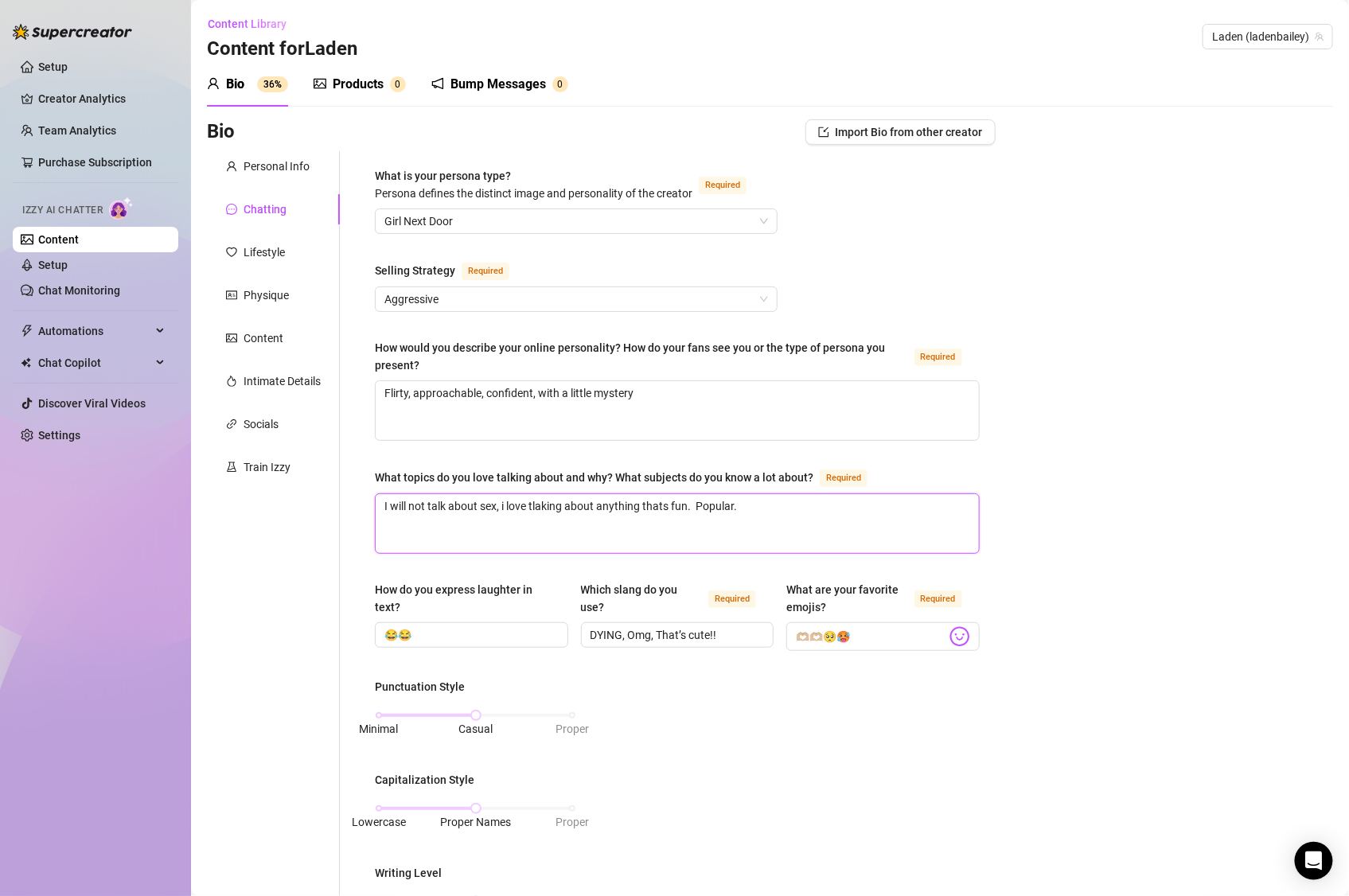
paste textarea "self-care, cocktails, travel, astrology, fitness, pop culture"
click at [1158, 527] on div "Bio Import Bio from other creator Personal Info Chatting Lifestyle Physique Con…" at bounding box center [770, 807] width 1127 height 1377
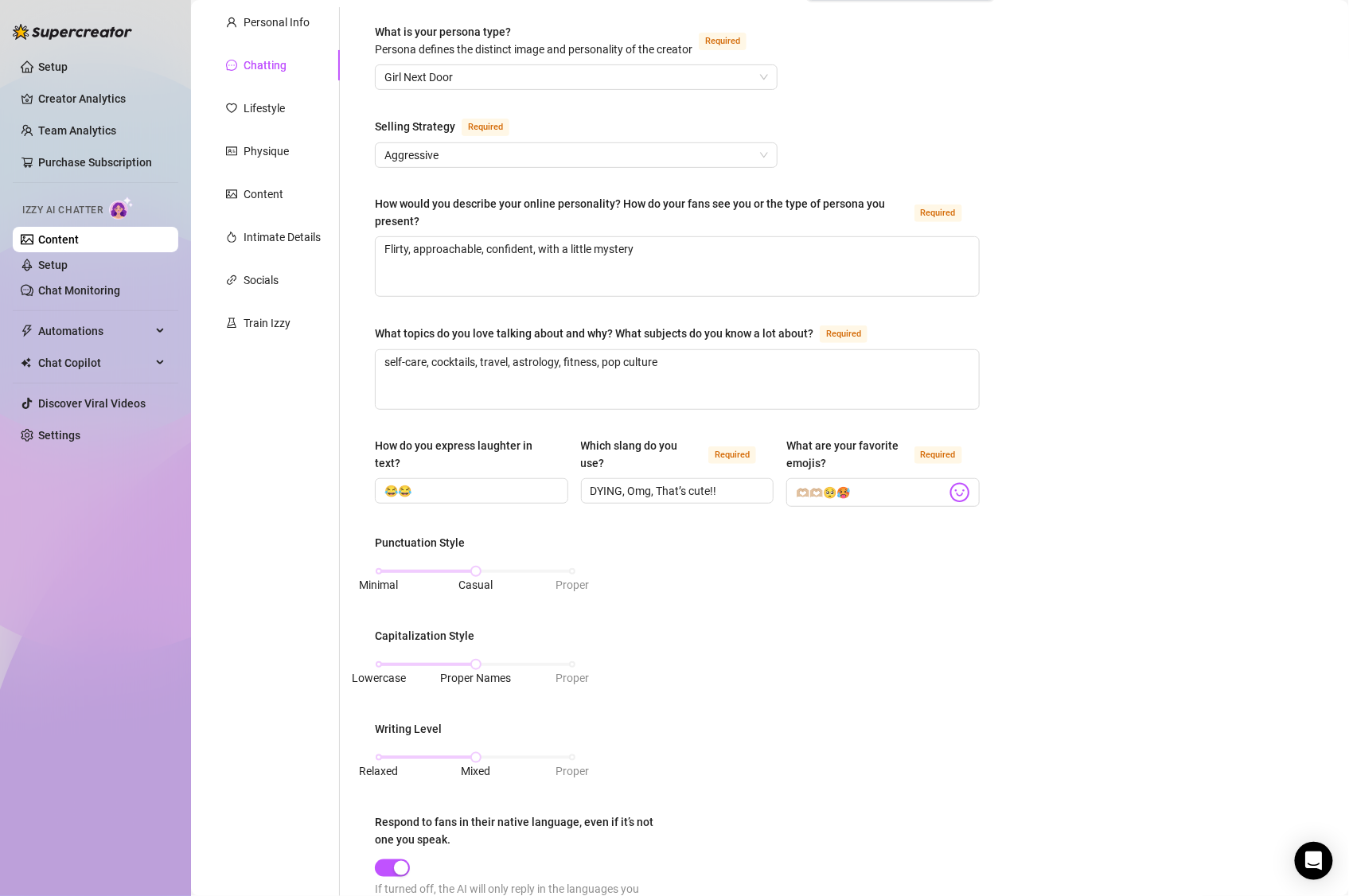
scroll to position [156, 0]
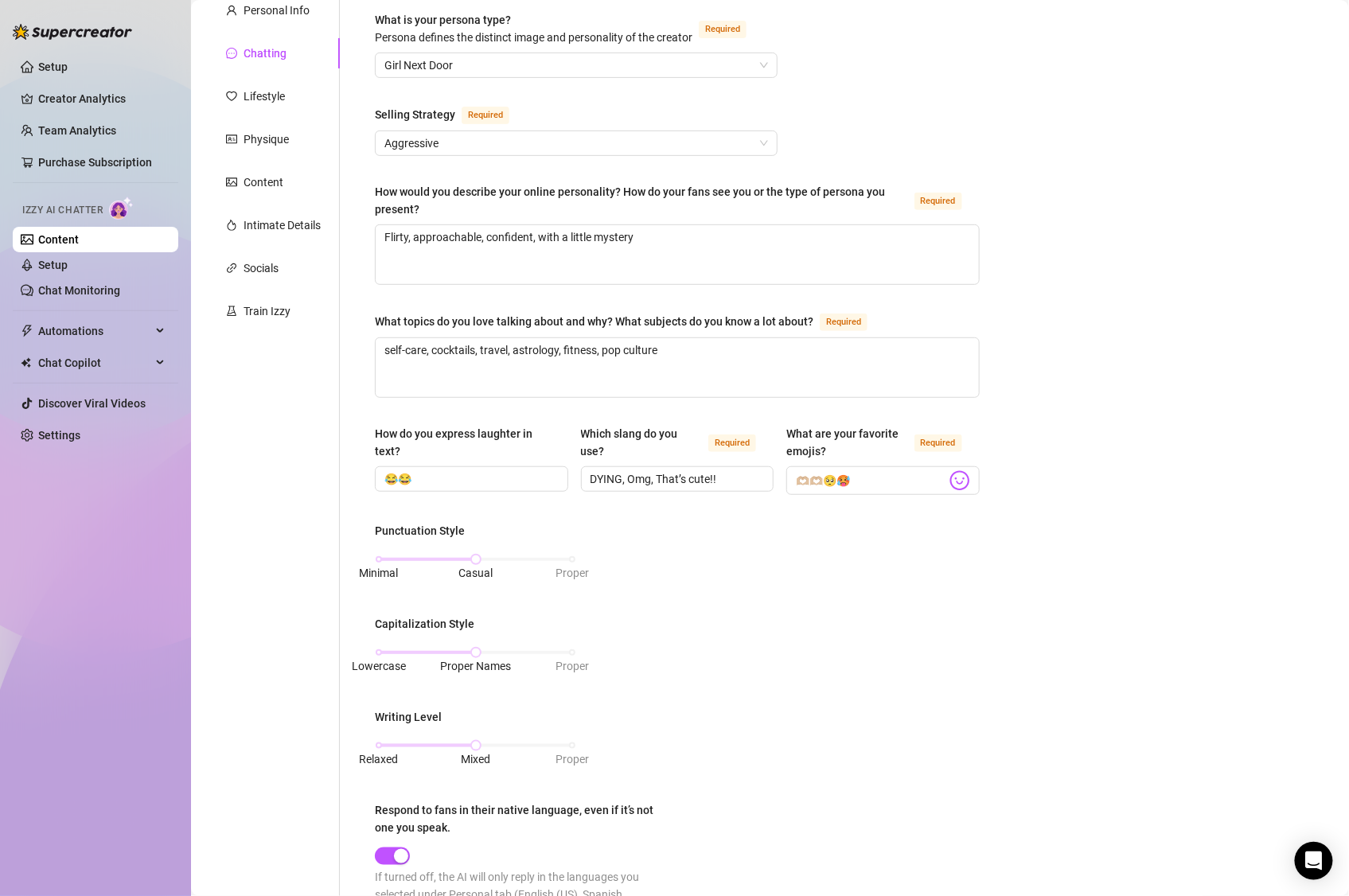
click at [750, 650] on div "Punctuation Style Minimal Casual Proper Capitalization Style Lowercase Proper N…" at bounding box center [677, 728] width 604 height 413
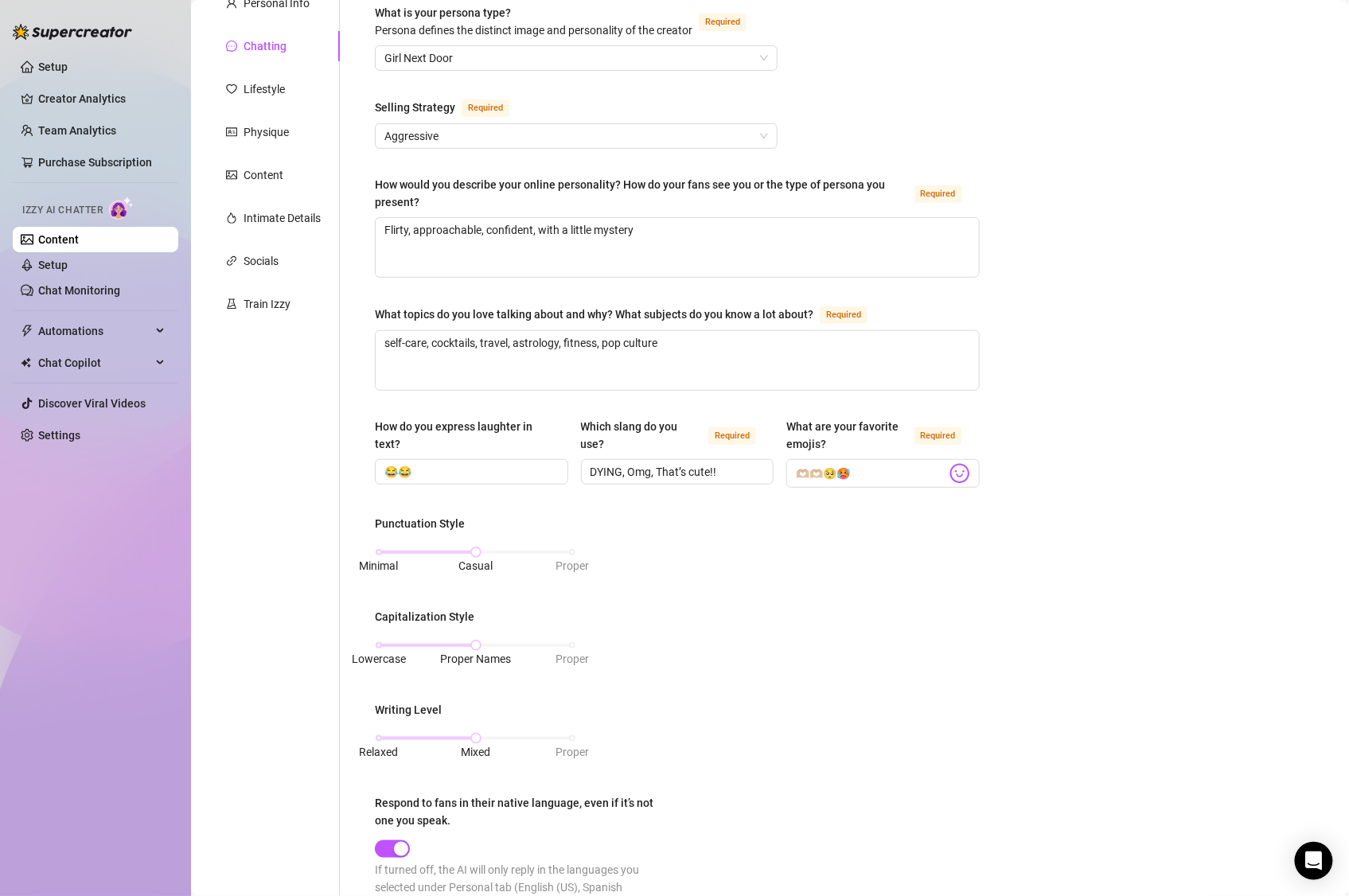
scroll to position [72, 0]
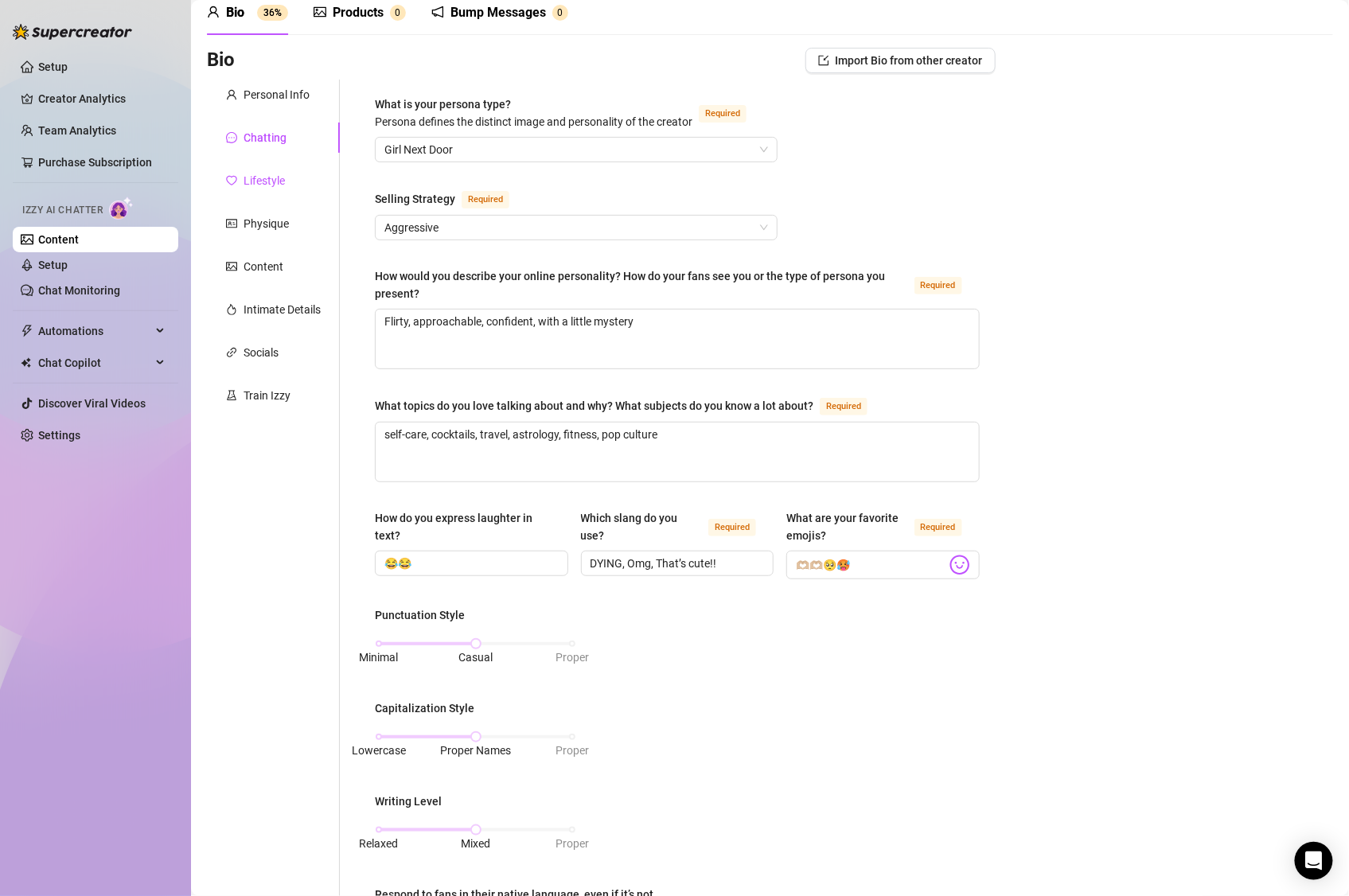
drag, startPoint x: 253, startPoint y: 180, endPoint x: 258, endPoint y: 191, distance: 12.1
click at [253, 180] on div "Lifestyle" at bounding box center [264, 181] width 42 height 17
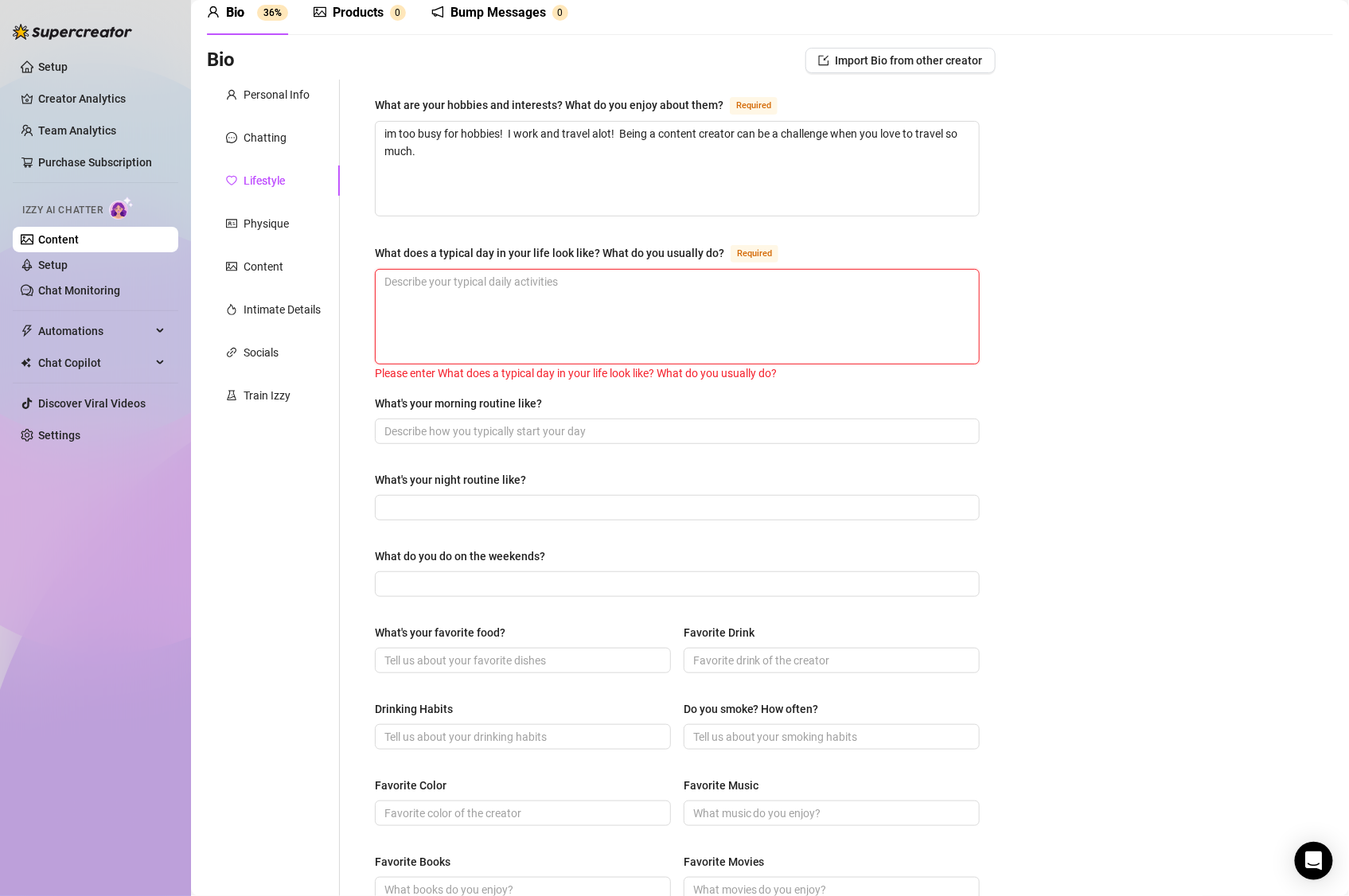
click at [634, 314] on textarea "What does a typical day in your life look like? What do you usually do? Required" at bounding box center [677, 316] width 603 height 94
paste textarea "Morning coffee, content planning, shooting or editing, family time, fitness, en…"
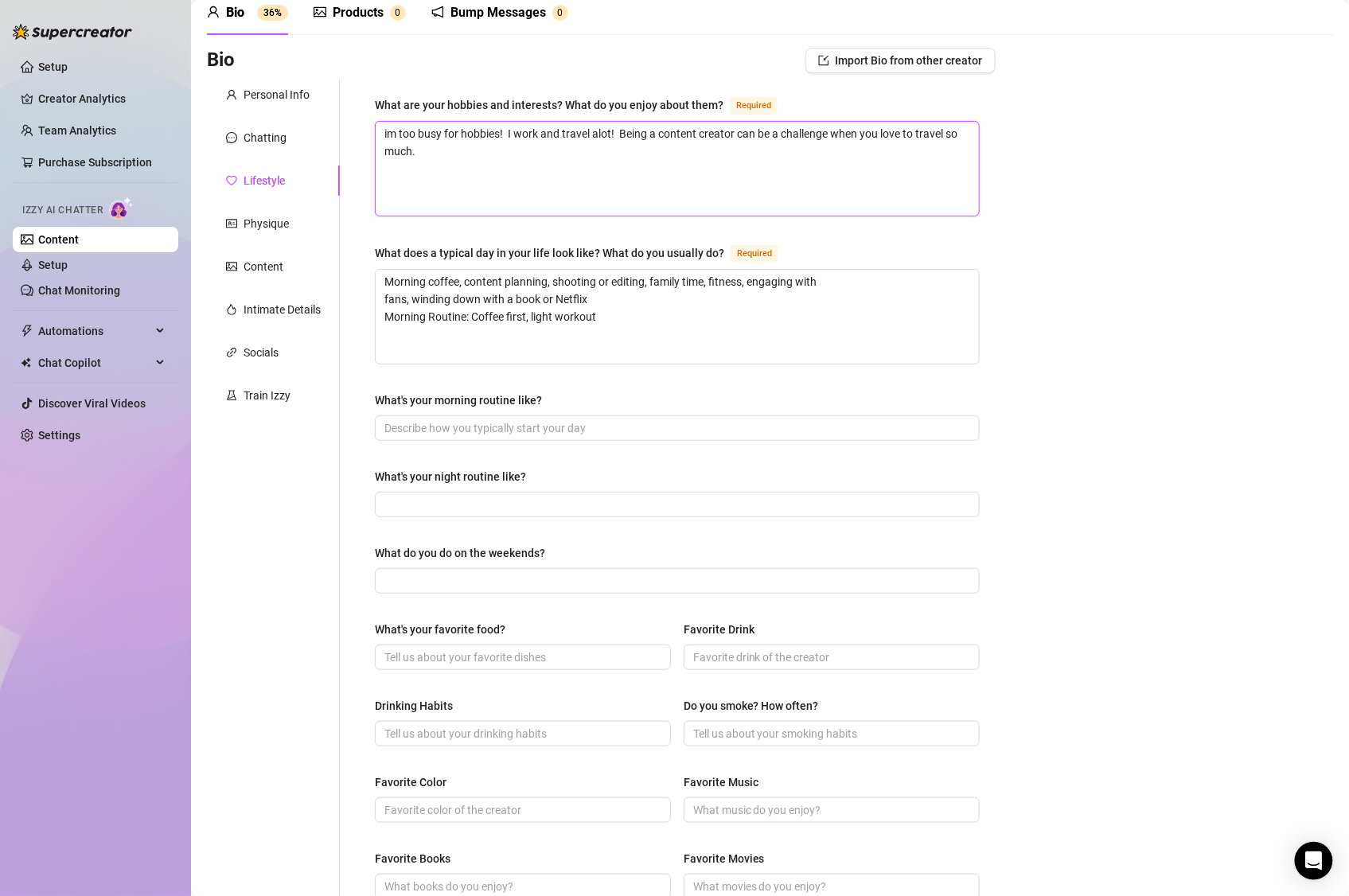
drag, startPoint x: 438, startPoint y: 158, endPoint x: 358, endPoint y: 124, distance: 86.9
click at [359, 124] on div "What are your hobbies and interests? What do you enjoy about them? Required im …" at bounding box center [677, 615] width 636 height 1072
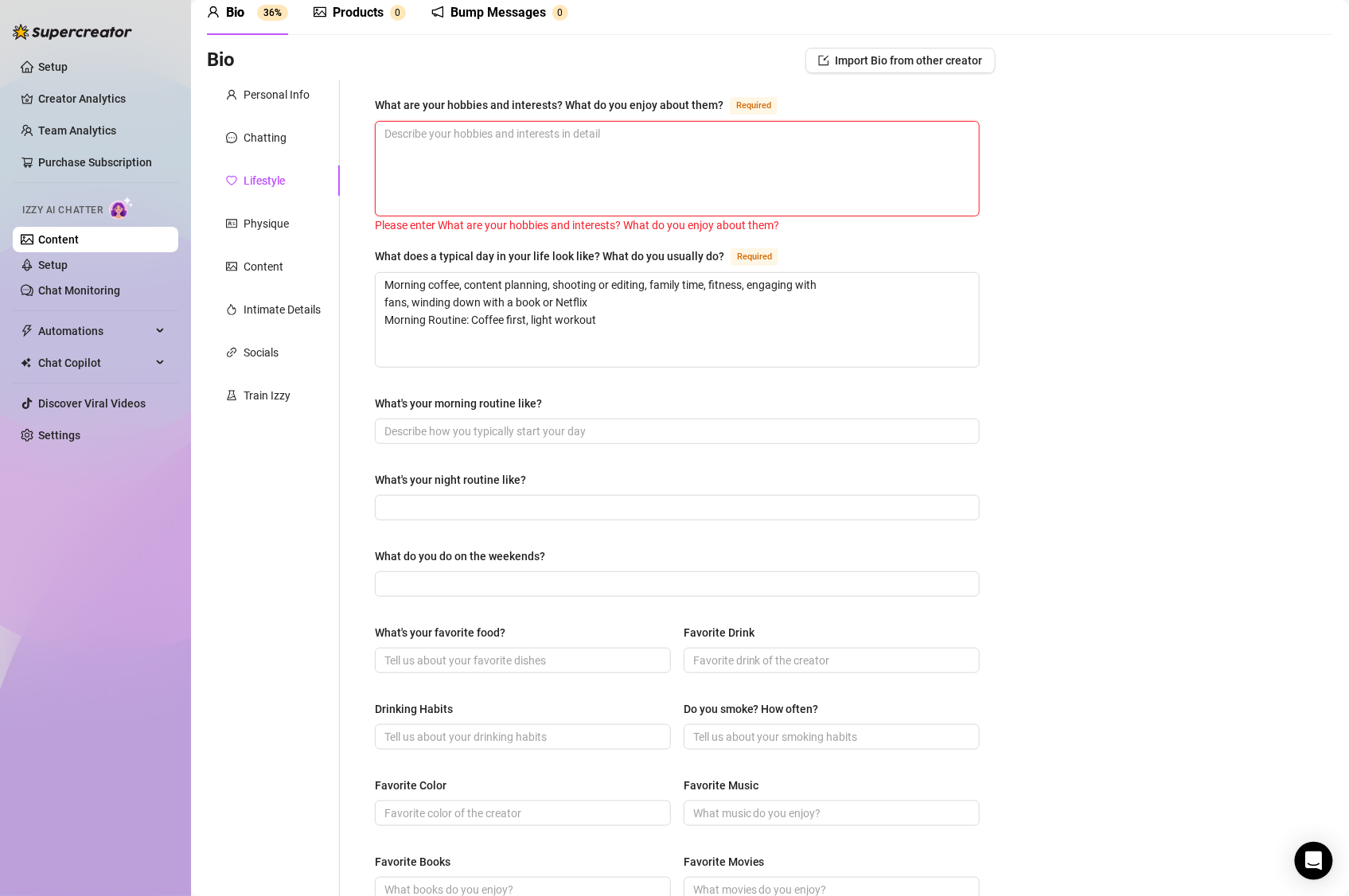
click at [726, 169] on textarea "What are your hobbies and interests? What do you enjoy about them? Required" at bounding box center [677, 168] width 603 height 94
click at [1200, 184] on div "Bio Import Bio from other creator Personal Info Chatting Lifestyle Physique Con…" at bounding box center [770, 647] width 1127 height 1199
click at [382, 83] on div "What are your hobbies and interests? What do you enjoy about them? Required Ple…" at bounding box center [677, 617] width 636 height 1076
drag, startPoint x: 369, startPoint y: 100, endPoint x: 638, endPoint y: 110, distance: 269.2
click at [633, 110] on div "What are your hobbies and interests? What do you enjoy about them? Required Ple…" at bounding box center [677, 617] width 636 height 1076
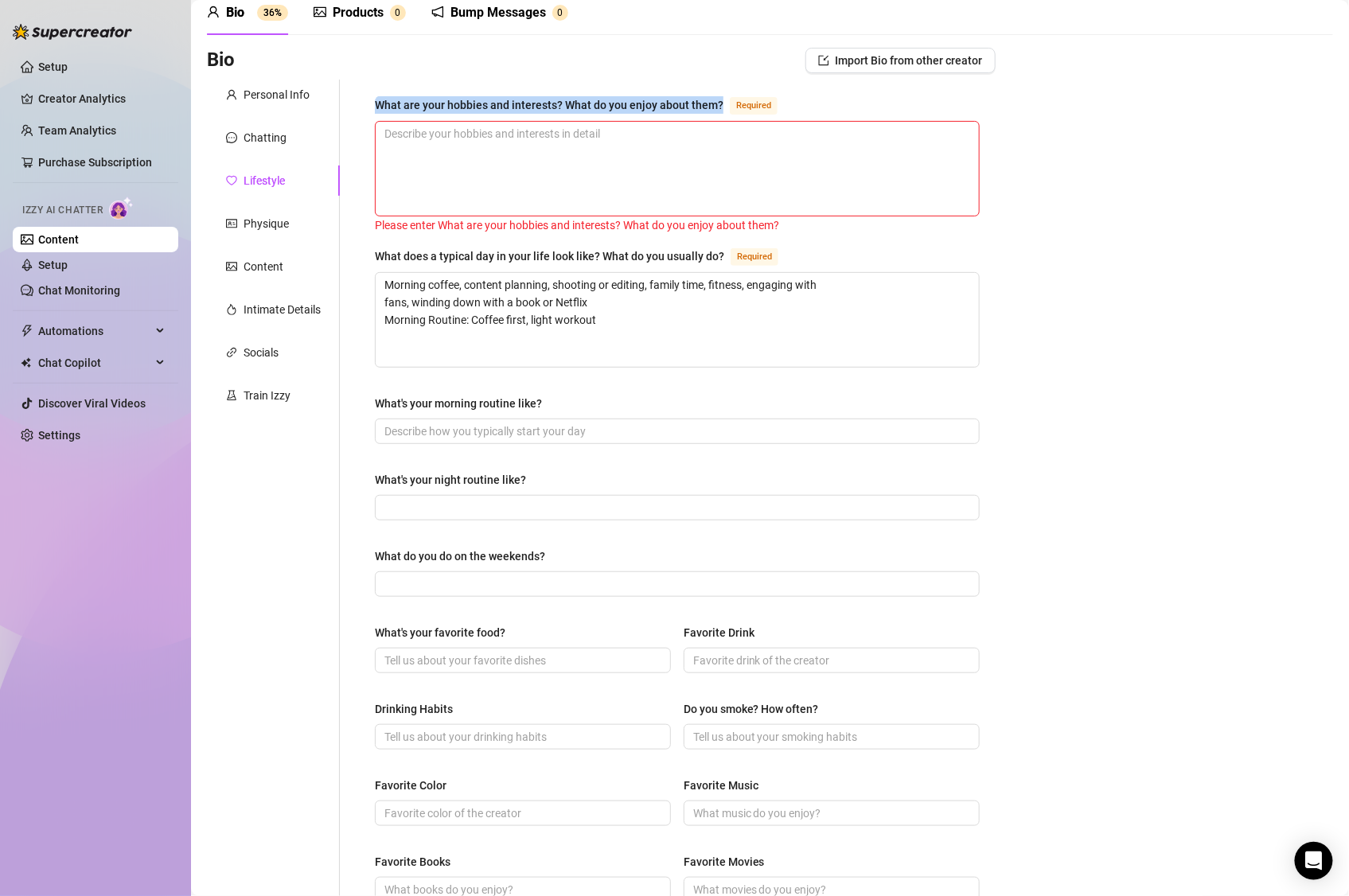
drag, startPoint x: 719, startPoint y: 104, endPoint x: 368, endPoint y: 104, distance: 351.0
click at [367, 103] on div "What are your hobbies and interests? What do you enjoy about them? Required Ple…" at bounding box center [677, 617] width 636 height 1076
copy div "What are your hobbies and interests? What do you enjoy about them?"
click at [585, 430] on input "What's your morning routine like?" at bounding box center [675, 431] width 582 height 17
paste input "Morning coffee, content planning, shooting or editing, family time"
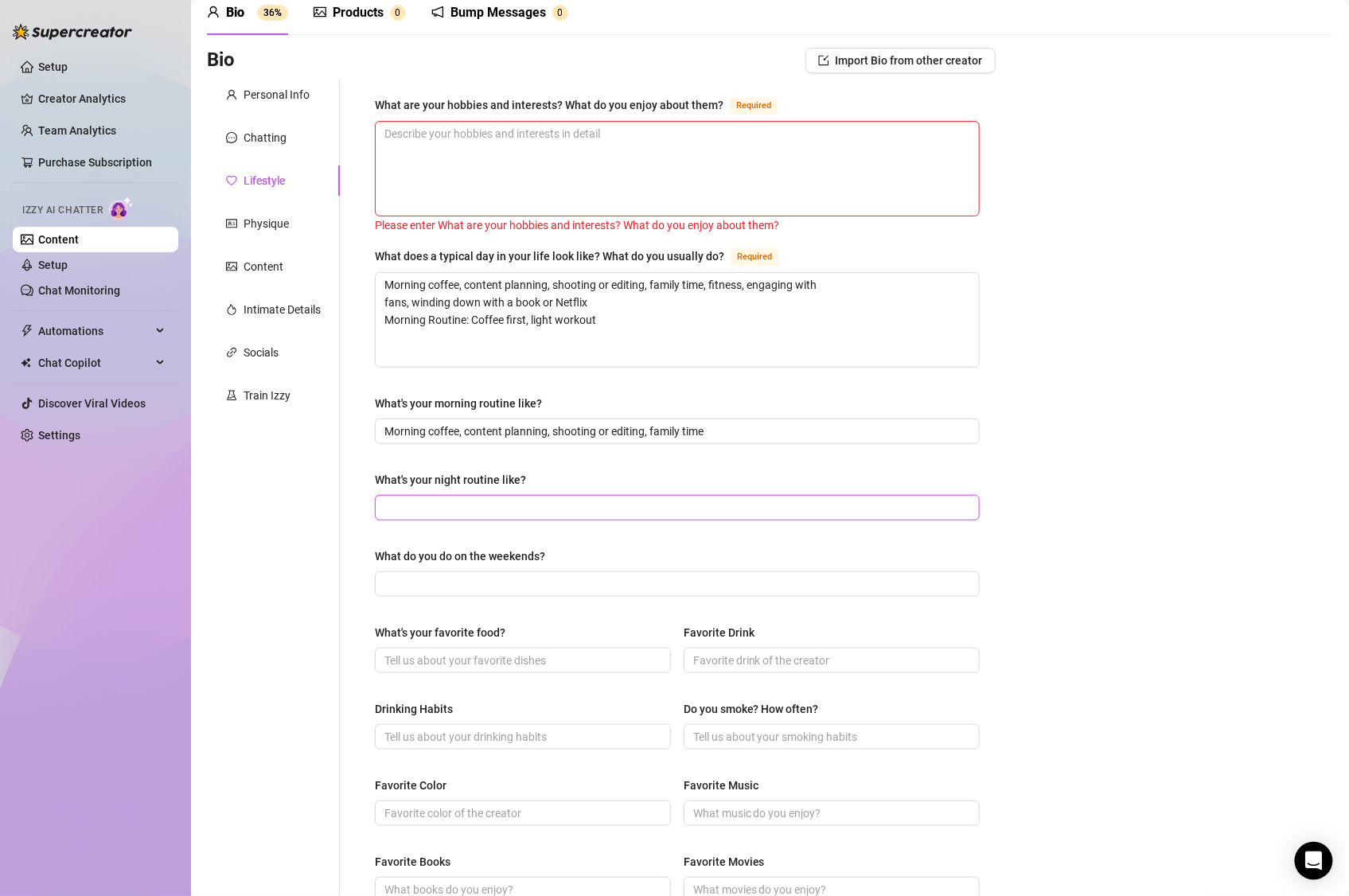
click at [574, 506] on input "What's your night routine like?" at bounding box center [675, 507] width 582 height 17
drag, startPoint x: 737, startPoint y: 434, endPoint x: 362, endPoint y: 427, distance: 375.1
click at [362, 427] on div "What are your hobbies and interests? What do you enjoy about them? Required Ple…" at bounding box center [677, 617] width 636 height 1076
paste input "Coffee first, light workout or stretching, quick journaling, answering fan mess…"
click at [452, 497] on span at bounding box center [677, 507] width 604 height 25
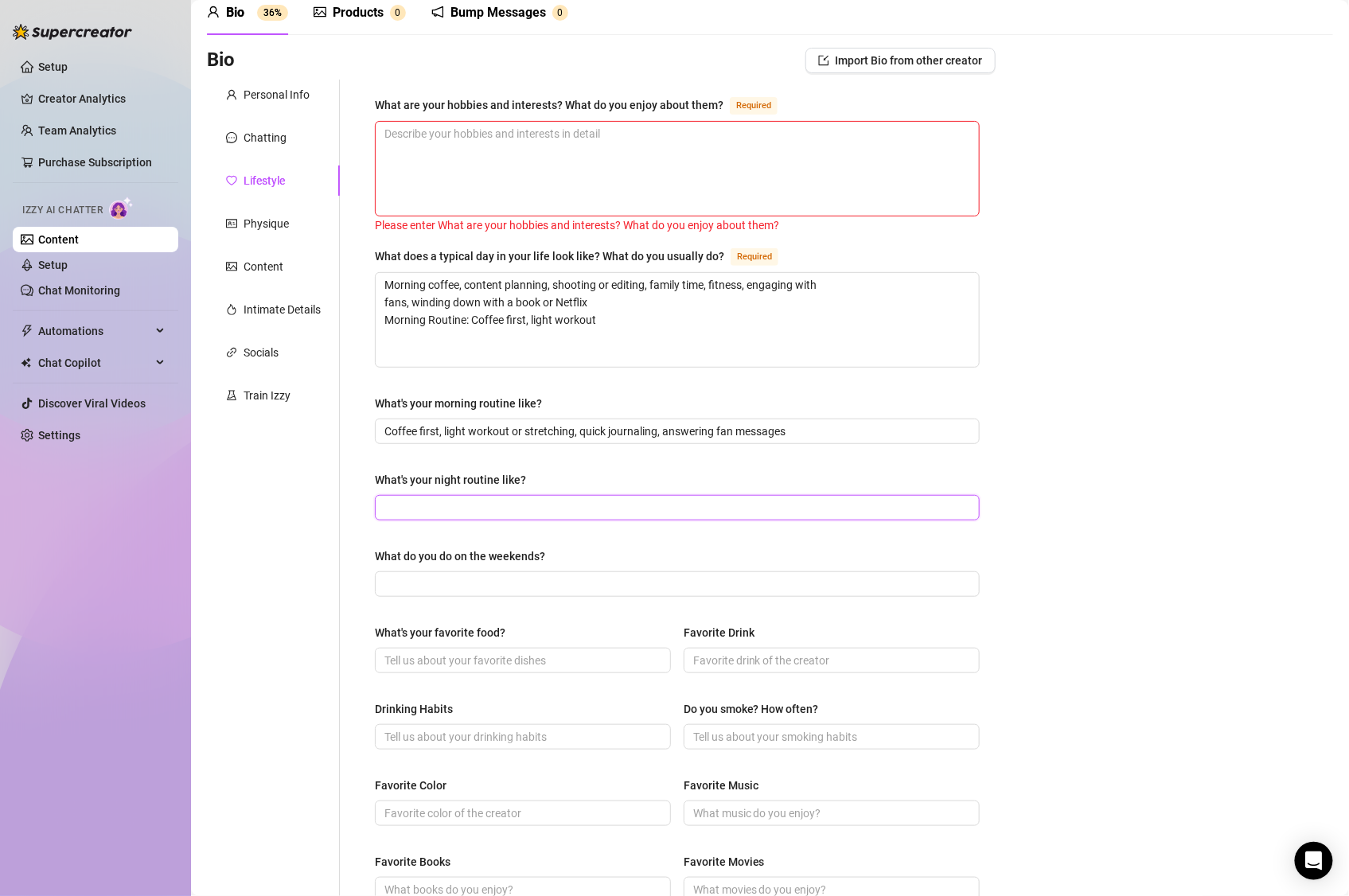
click at [606, 512] on input "What's your night routine like?" at bounding box center [675, 507] width 582 height 17
paste input "Skincare, catching up on social media, maybe a glass of wine, cuddling with [PE…"
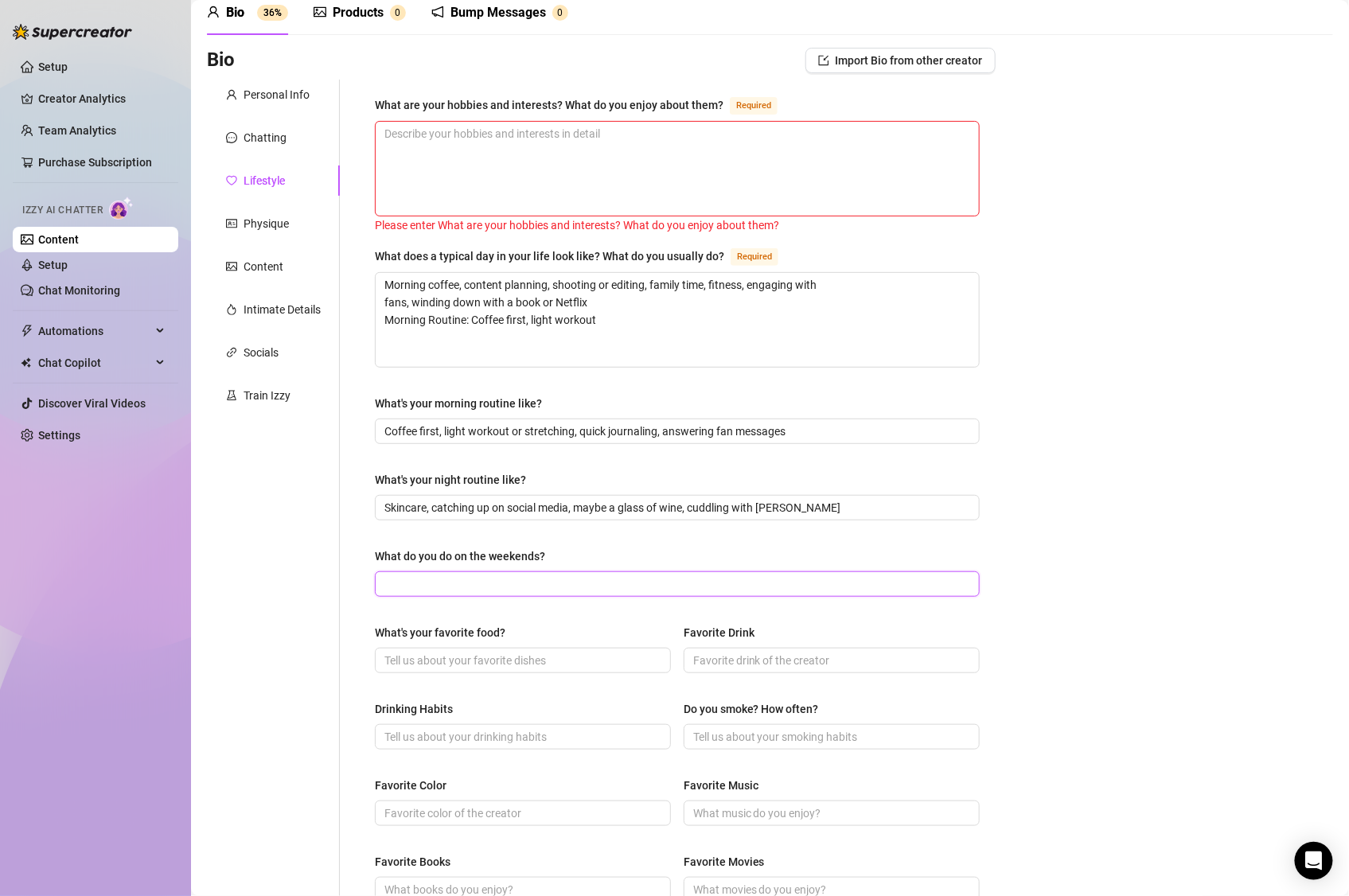
click at [586, 582] on input "What do you do on the weekends?" at bounding box center [675, 584] width 582 height 17
click at [646, 588] on input "What do you do on the weekends?" at bounding box center [675, 584] width 582 height 17
paste input "Travel, brunch with friends, outdoor activities, spontaneous shoots"
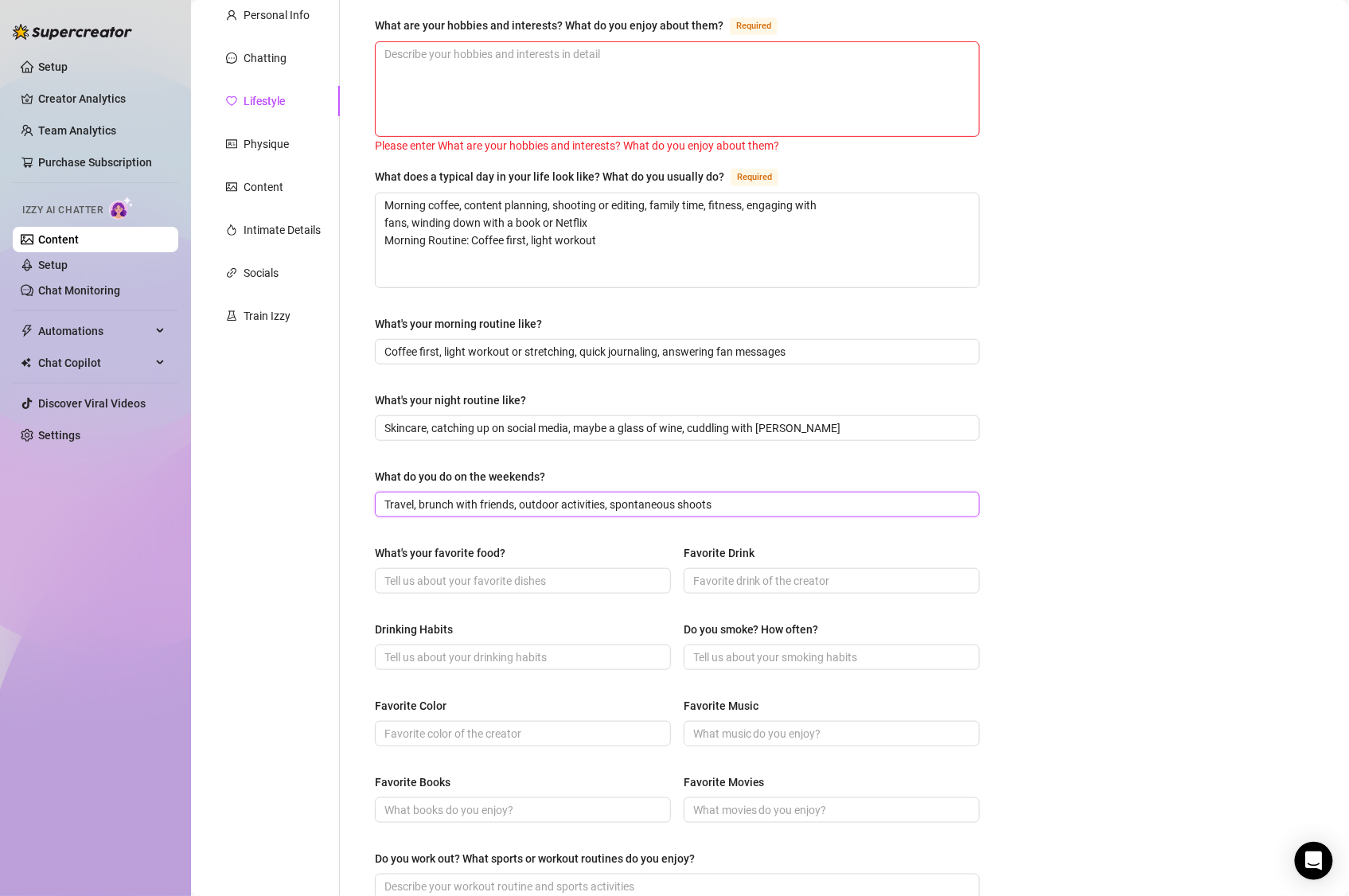
scroll to position [164, 0]
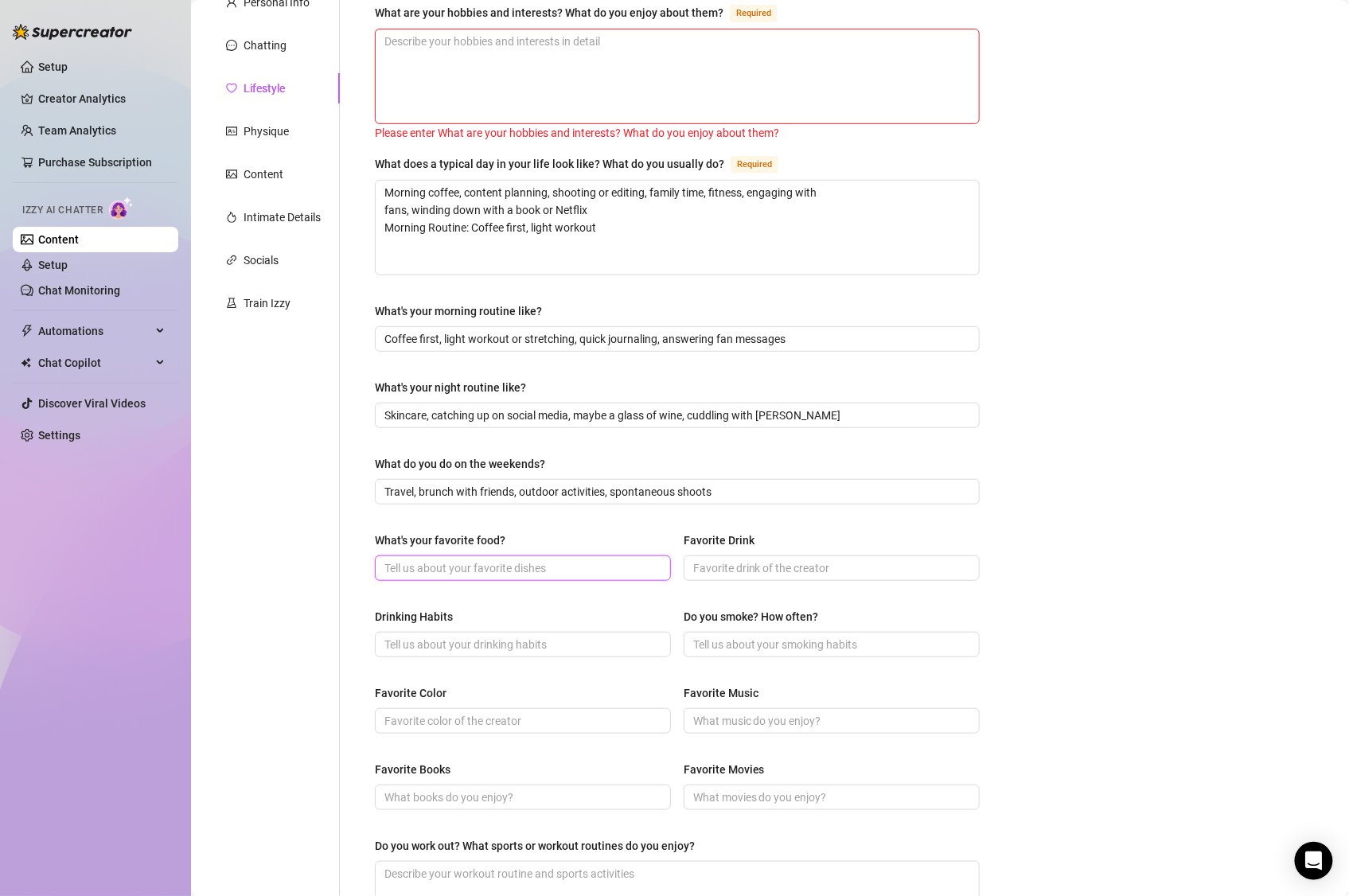
click at [522, 566] on input "What's your favorite food?" at bounding box center [520, 568] width 274 height 17
click at [531, 565] on input "What's your favorite food?" at bounding box center [520, 568] width 274 height 17
paste input "Sushi & tacos"
click at [753, 570] on input "Favorite Drink" at bounding box center [830, 568] width 274 height 17
click at [752, 566] on input "Favorite Drink" at bounding box center [830, 568] width 274 height 17
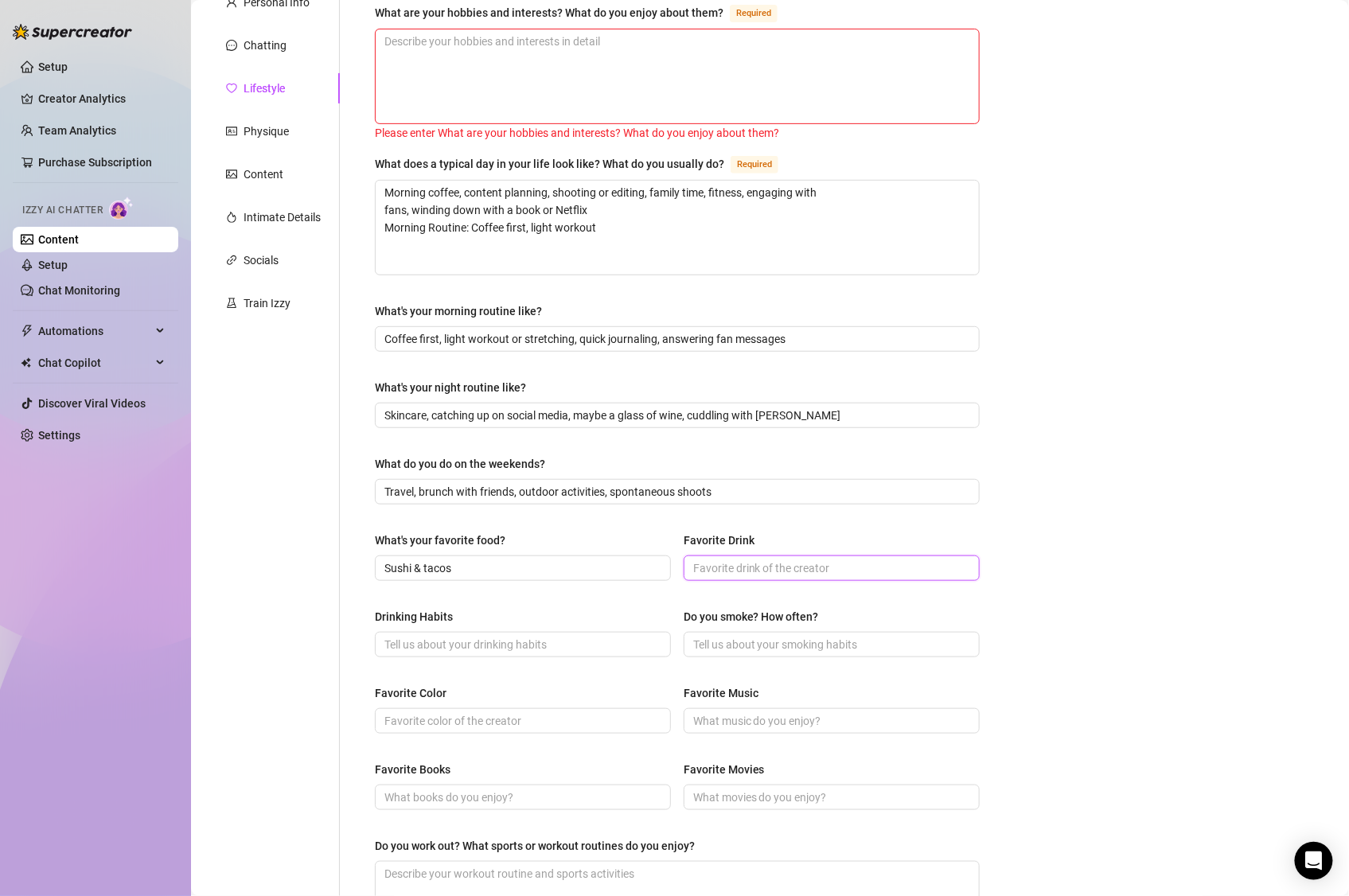
paste input "Red wine & champagne"
click at [627, 649] on input "Drinking Habits" at bounding box center [520, 645] width 274 height 17
click at [508, 647] on input "Drinking Habits" at bounding box center [520, 645] width 274 height 17
paste input "Social drinker, enjoys wine nights with friends"
click at [763, 645] on input "Do you smoke? How often?" at bounding box center [830, 645] width 274 height 17
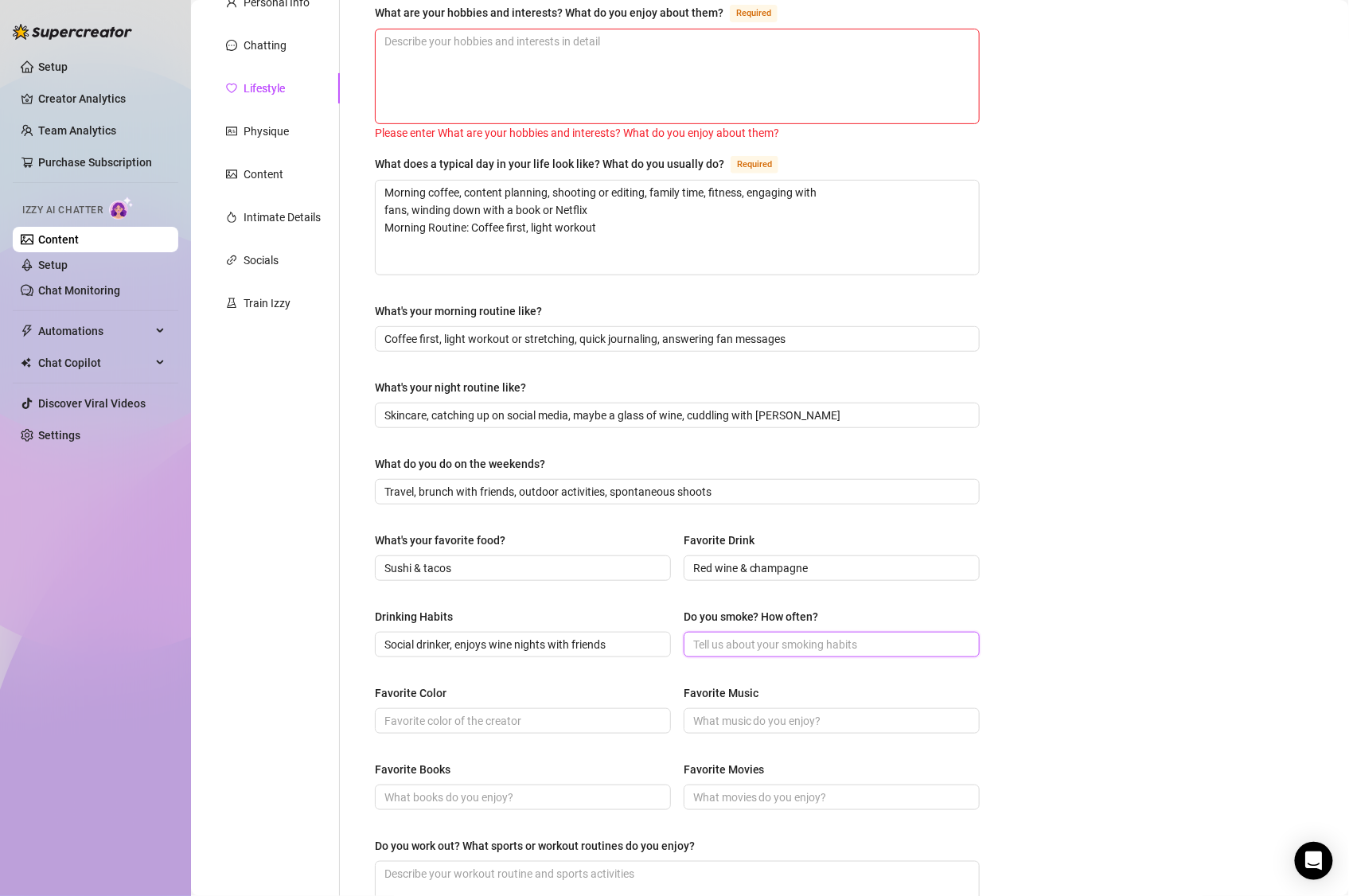
paste input "Doesn’t smoke"
click at [503, 721] on input "Favorite Color" at bounding box center [520, 721] width 274 height 17
click at [645, 721] on input "Favorite Color" at bounding box center [520, 721] width 274 height 17
paste input "Black & gold"
click at [777, 725] on input "Favorite Music" at bounding box center [830, 721] width 274 height 17
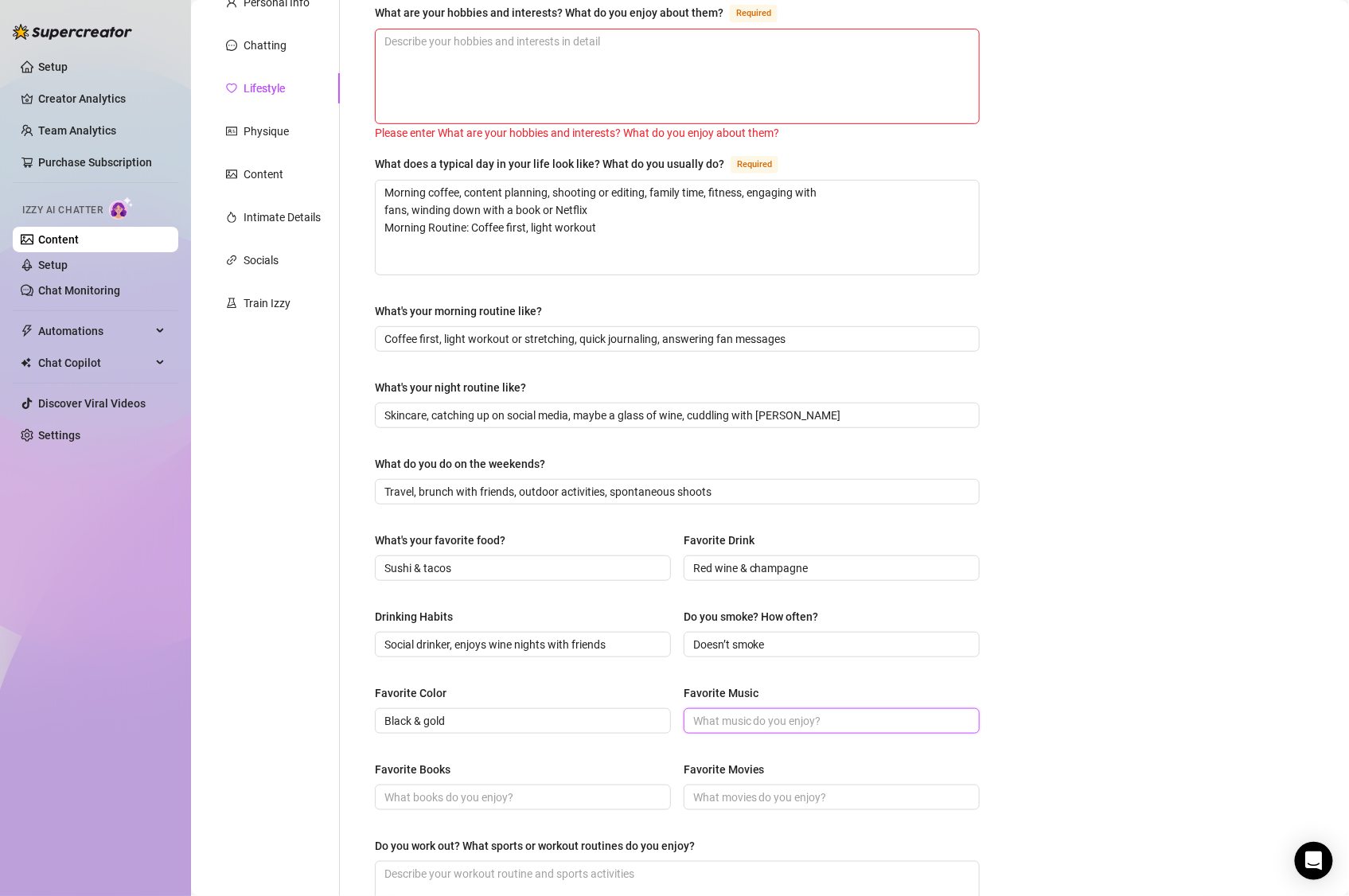
click at [781, 725] on input "Favorite Music" at bounding box center [830, 721] width 274 height 17
paste input "90s rock, pop, country"
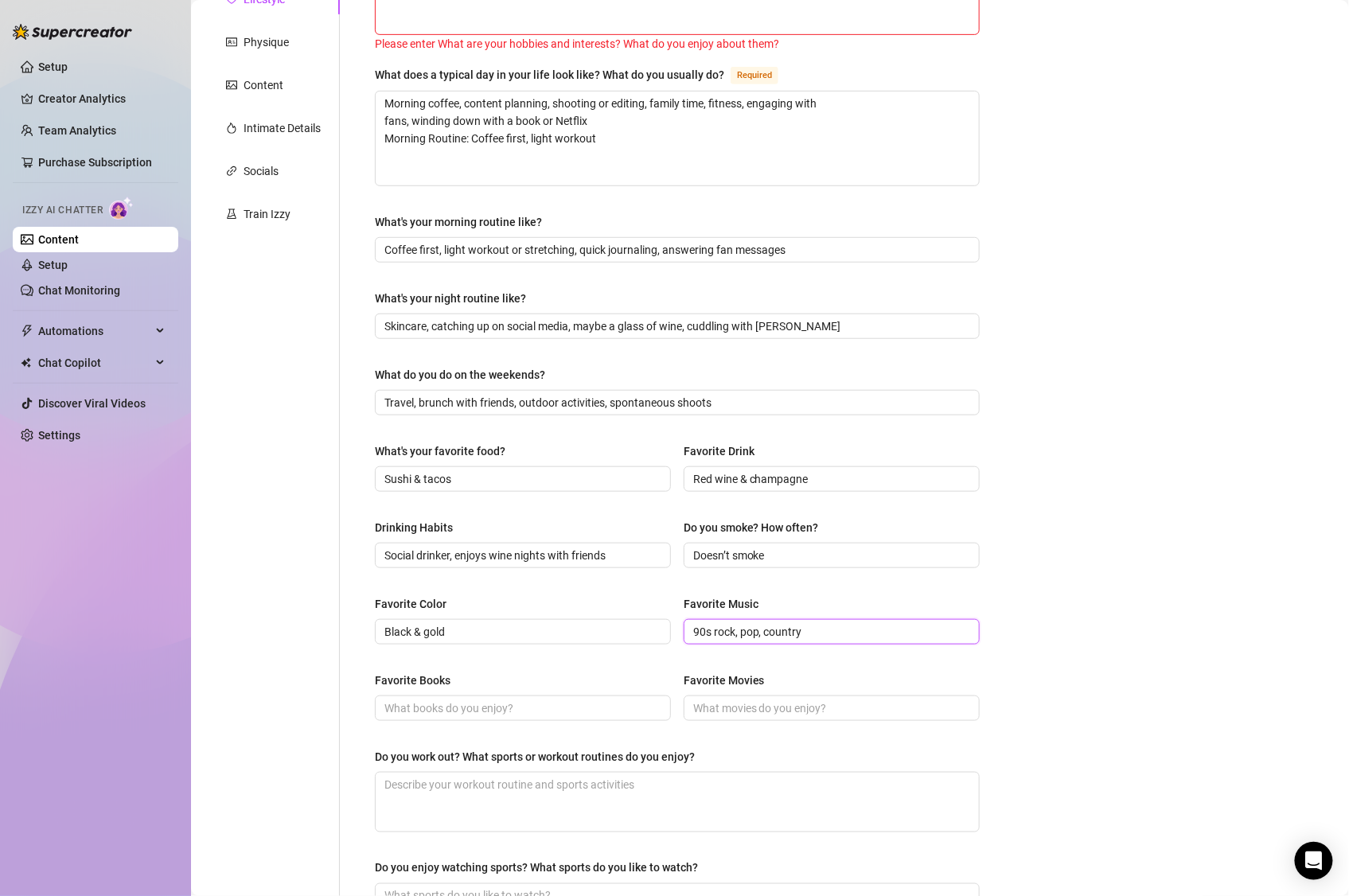
scroll to position [299, 0]
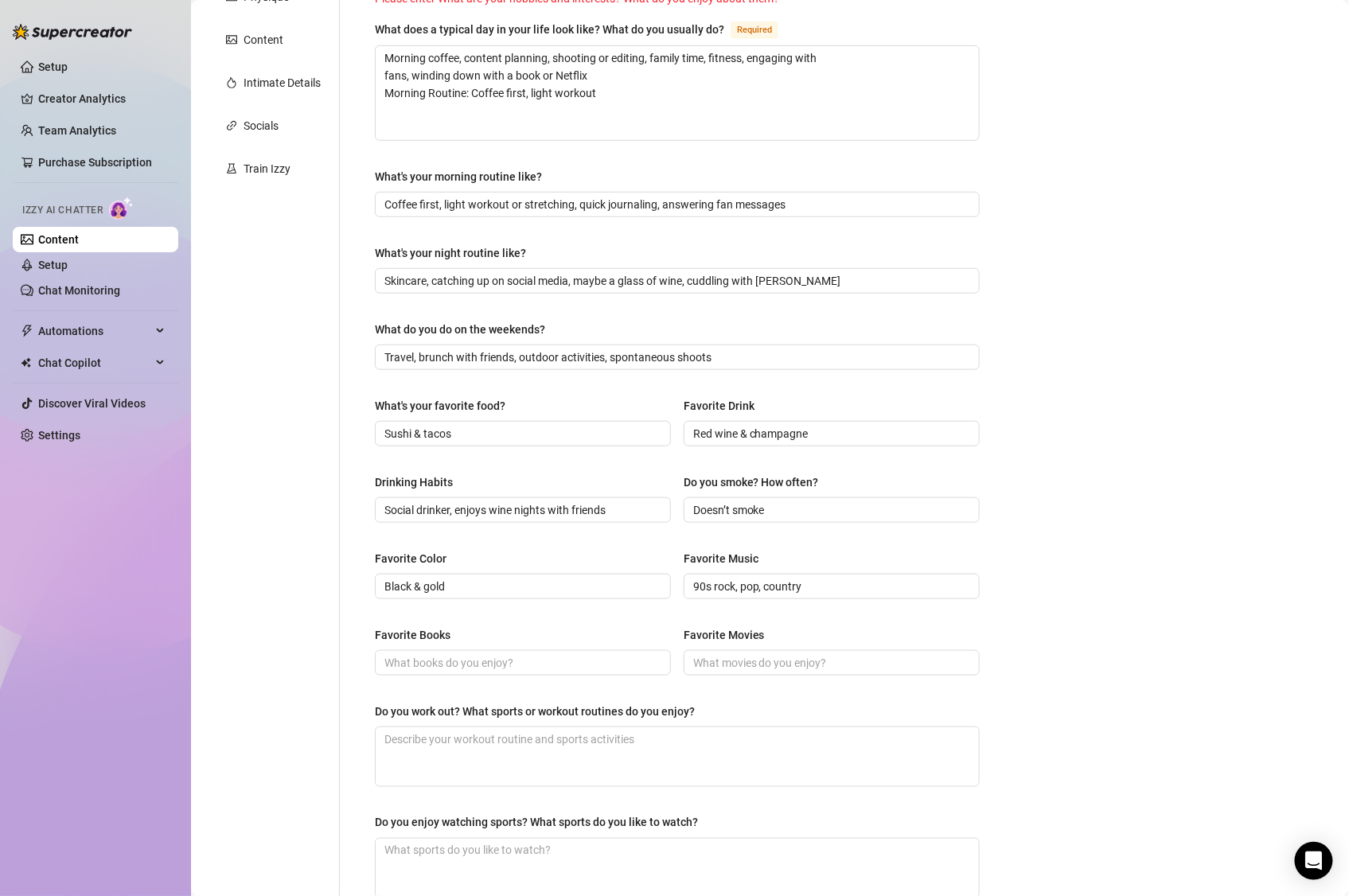
click at [574, 677] on div "Favorite Books Favorite Movies" at bounding box center [677, 658] width 604 height 64
click at [581, 666] on input "Favorite Books" at bounding box center [520, 662] width 274 height 17
click at [471, 671] on input "Favorite Books" at bounding box center [520, 662] width 274 height 17
paste input "Romance novels, true crime stories"
click at [731, 665] on input "Favorite Movies" at bounding box center [830, 662] width 274 height 17
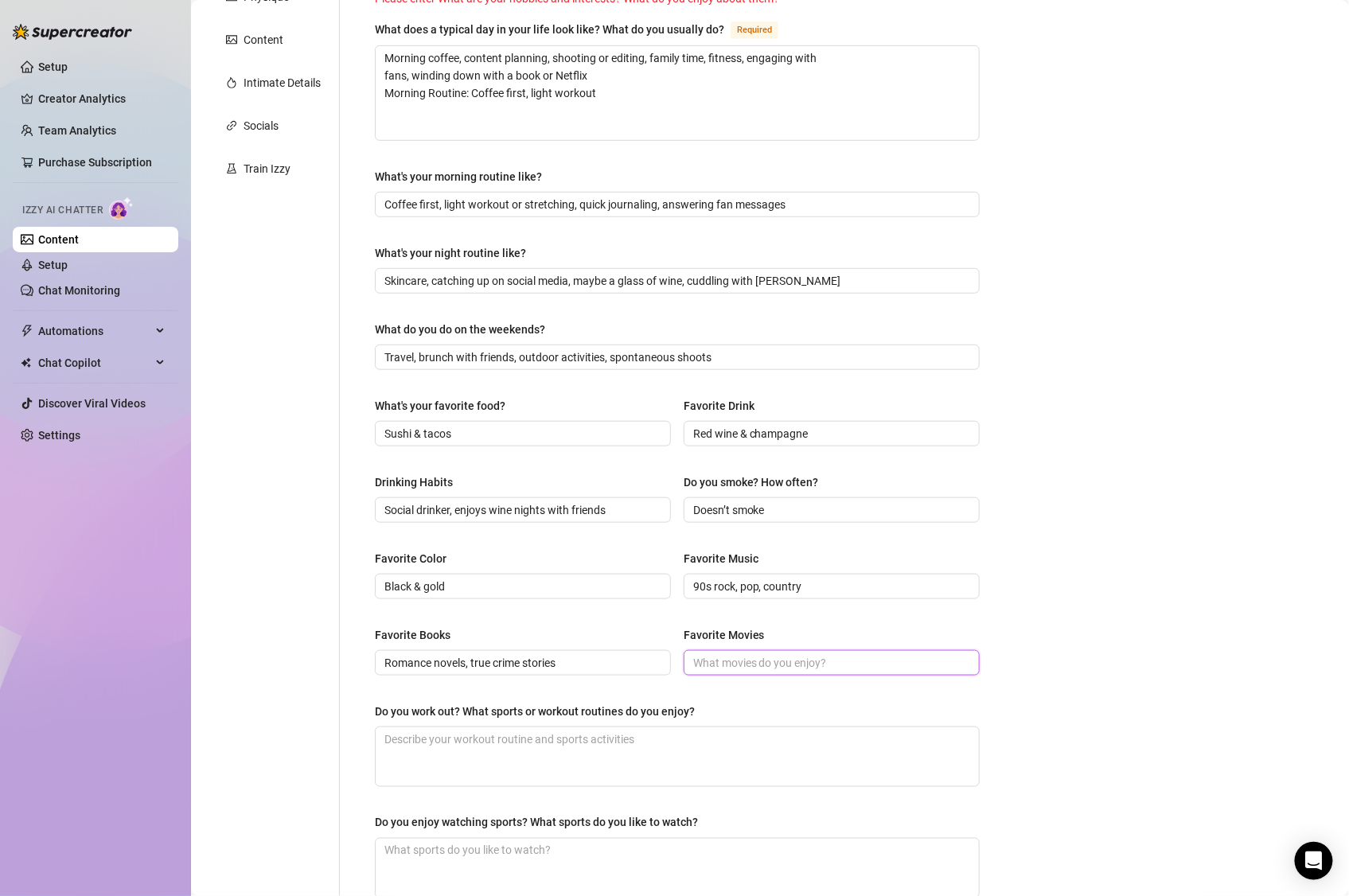
click at [810, 663] on input "Favorite Movies" at bounding box center [830, 662] width 274 height 17
paste input "Rom-coms & thrillers"
click at [762, 739] on textarea "Do you work out? What sports or workout routines do you enjoy?" at bounding box center [677, 756] width 603 height 59
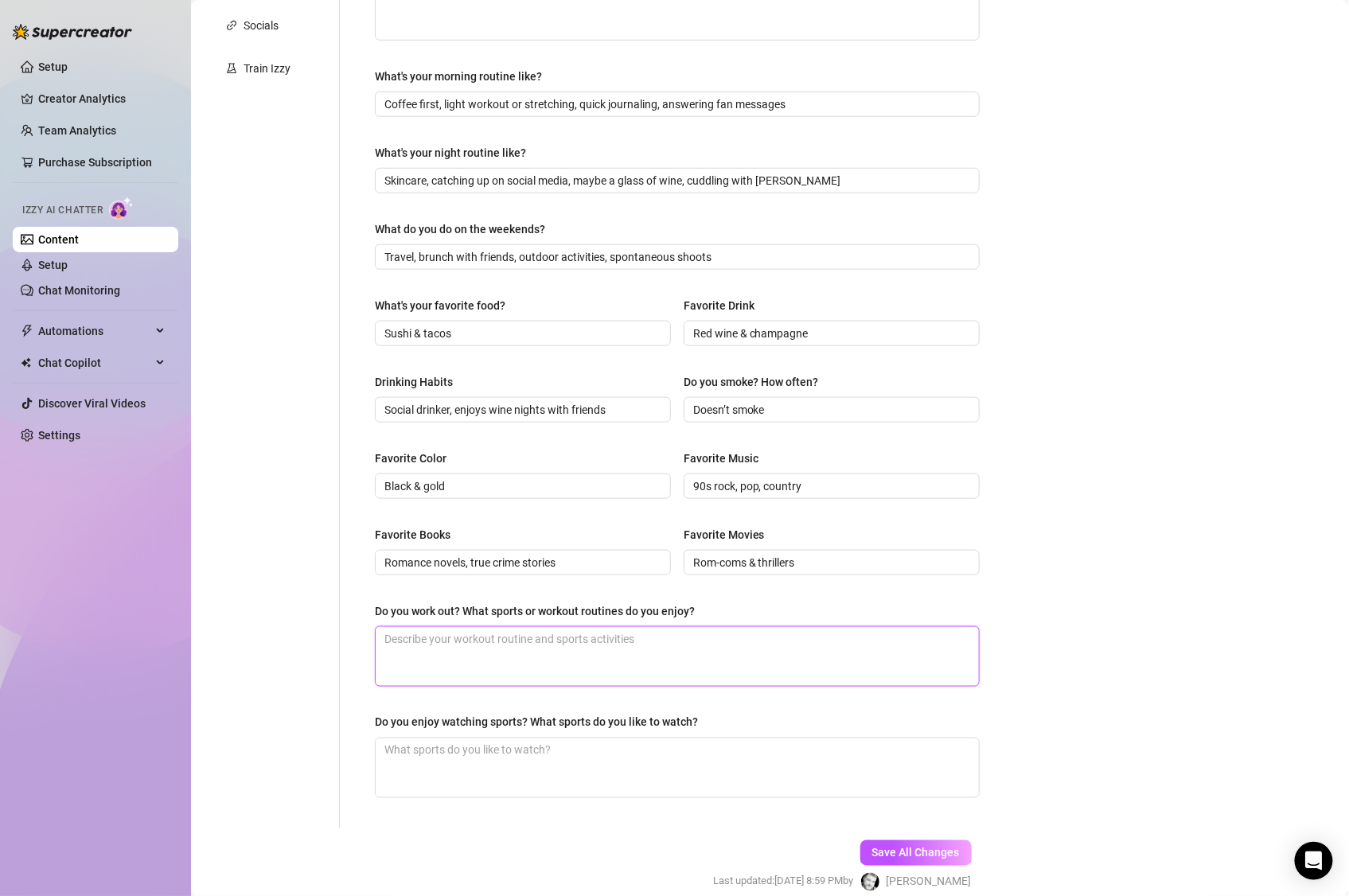
click at [595, 654] on textarea "Do you work out? What sports or workout routines do you enjoy?" at bounding box center [677, 656] width 603 height 59
paste textarea "Mix of gym workouts, yoga, and hiking"
click at [569, 746] on textarea "Do you enjoy watching sports? What sports do you like to watch?" at bounding box center [677, 767] width 603 height 59
click at [679, 746] on textarea "Do you enjoy watching sports? What sports do you like to watch?" at bounding box center [677, 767] width 603 height 59
paste textarea "Casual fan of football, enjoys big games socially"
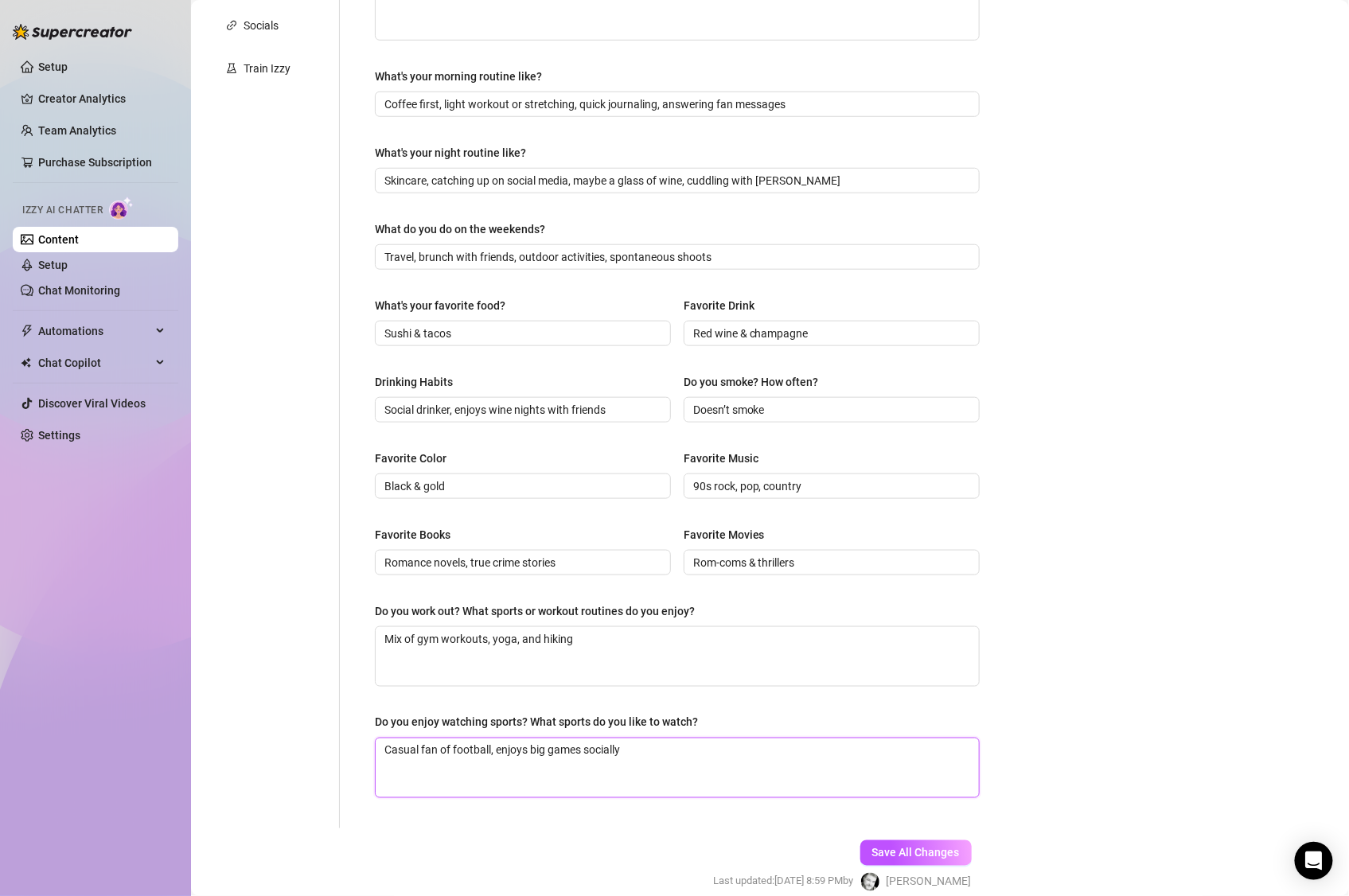
scroll to position [118, 0]
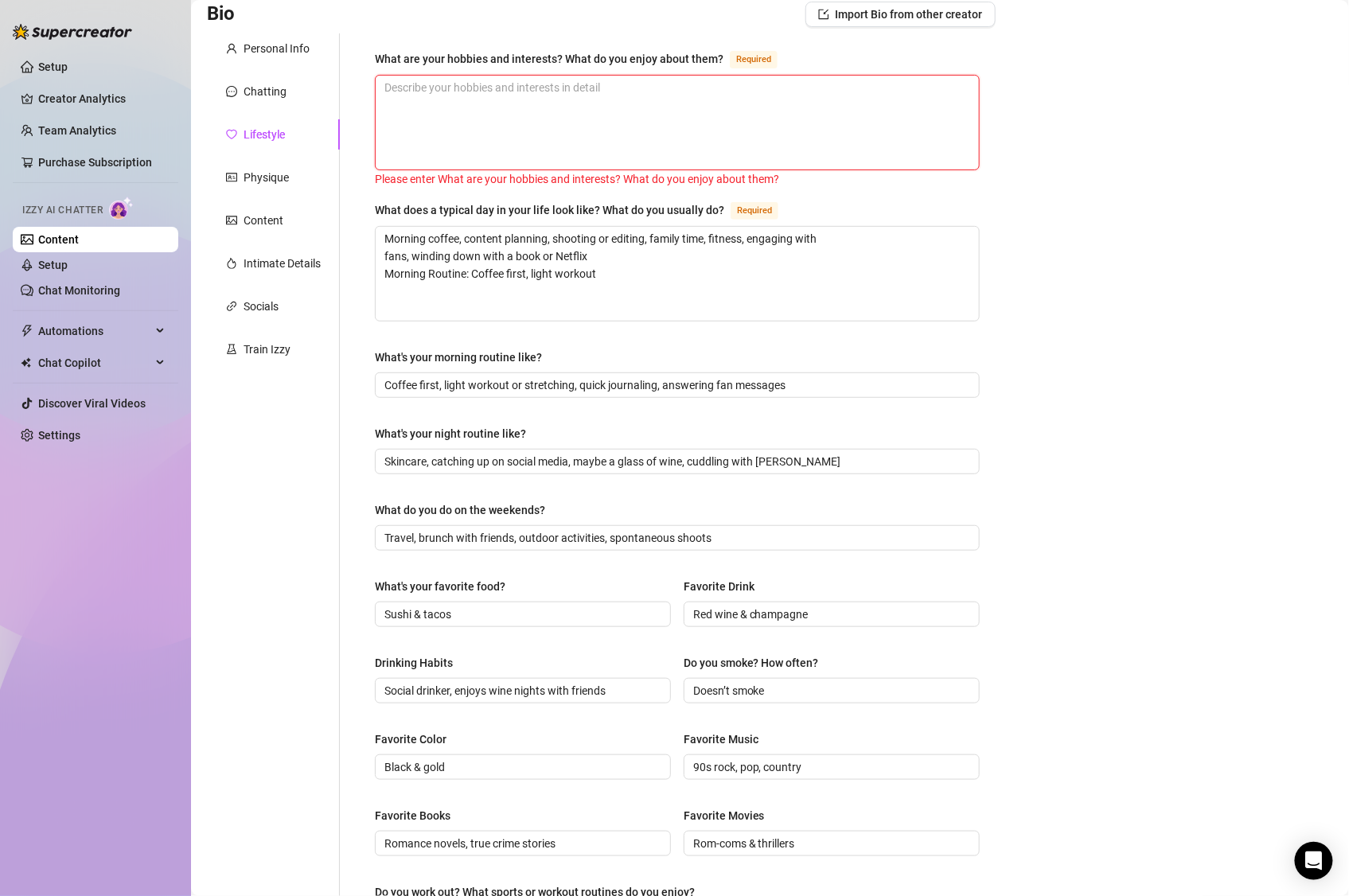
click at [487, 88] on textarea "What are your hobbies and interests? What do you enjoy about them? Required" at bounding box center [677, 122] width 603 height 94
paste textarea "“I’m honestly too busy for a ton of hobbies right now — but when I do make time…"
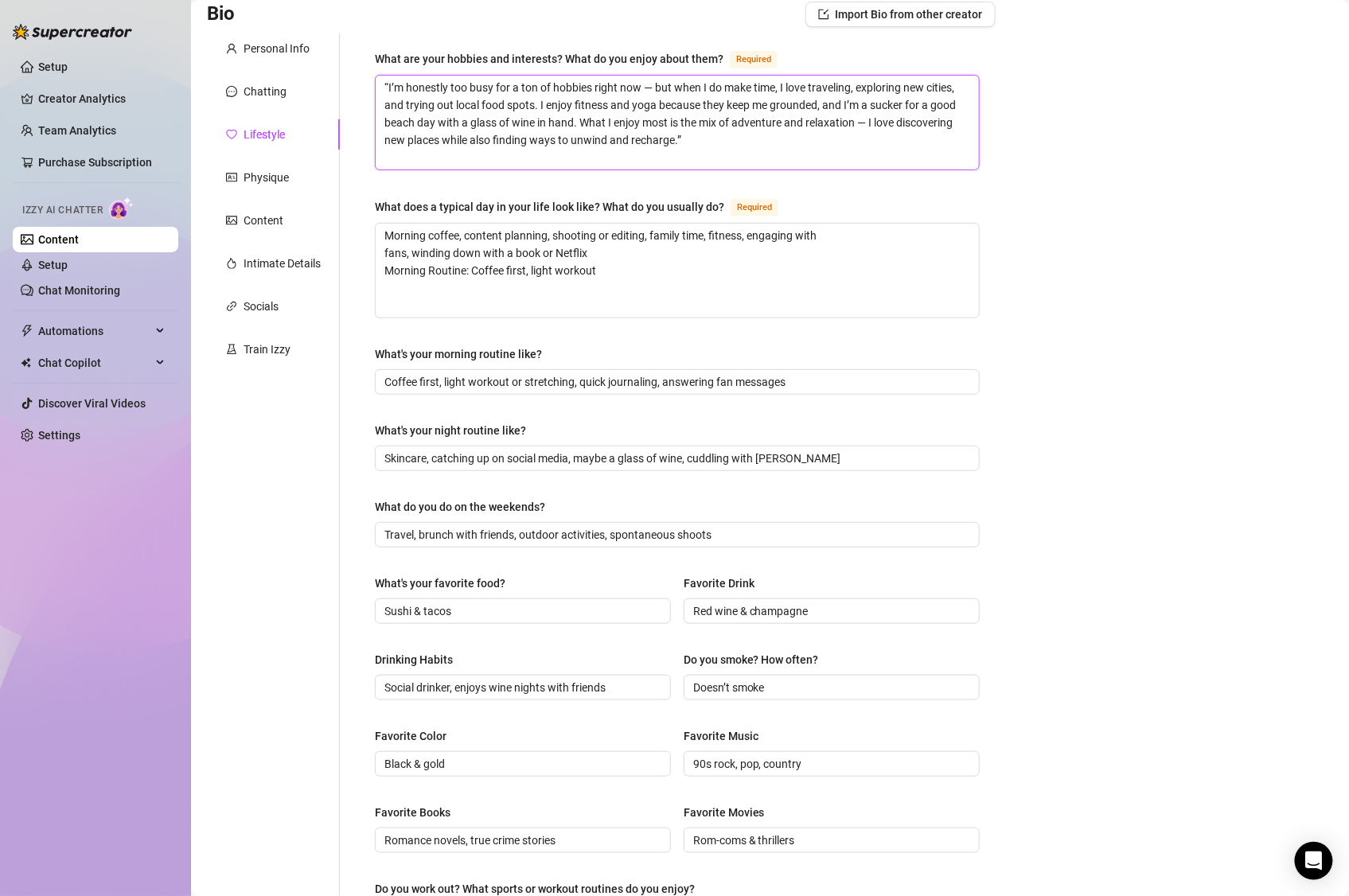
drag, startPoint x: 389, startPoint y: 87, endPoint x: 367, endPoint y: 87, distance: 22.0
click at [367, 87] on div "What are your hobbies and interests? What do you enjoy about them? Required “I’…" at bounding box center [677, 569] width 636 height 1072
click at [704, 138] on textarea "I’m honestly too busy for a ton of hobbies right now — but when I do make time,…" at bounding box center [677, 122] width 603 height 94
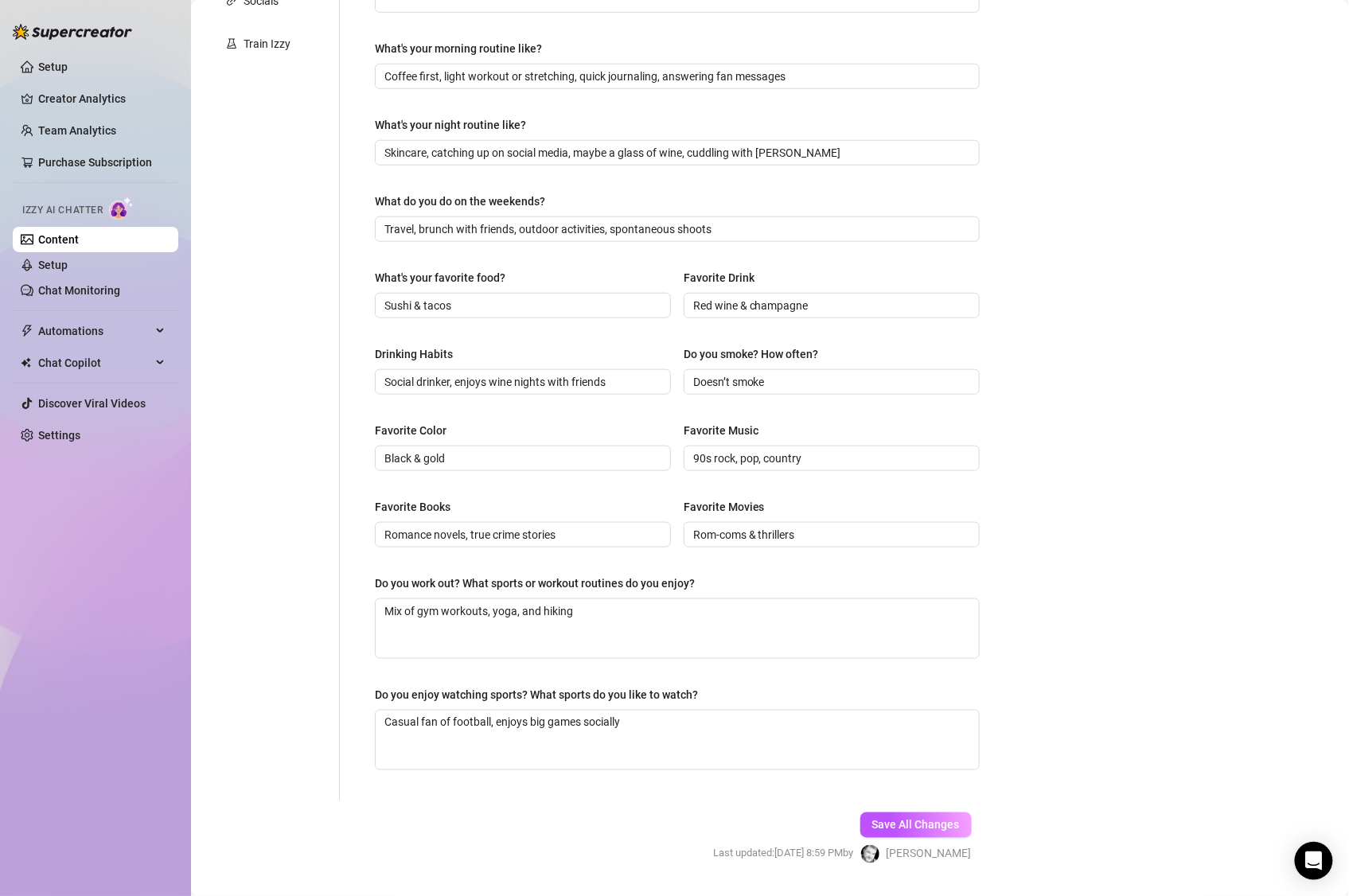
scroll to position [97, 0]
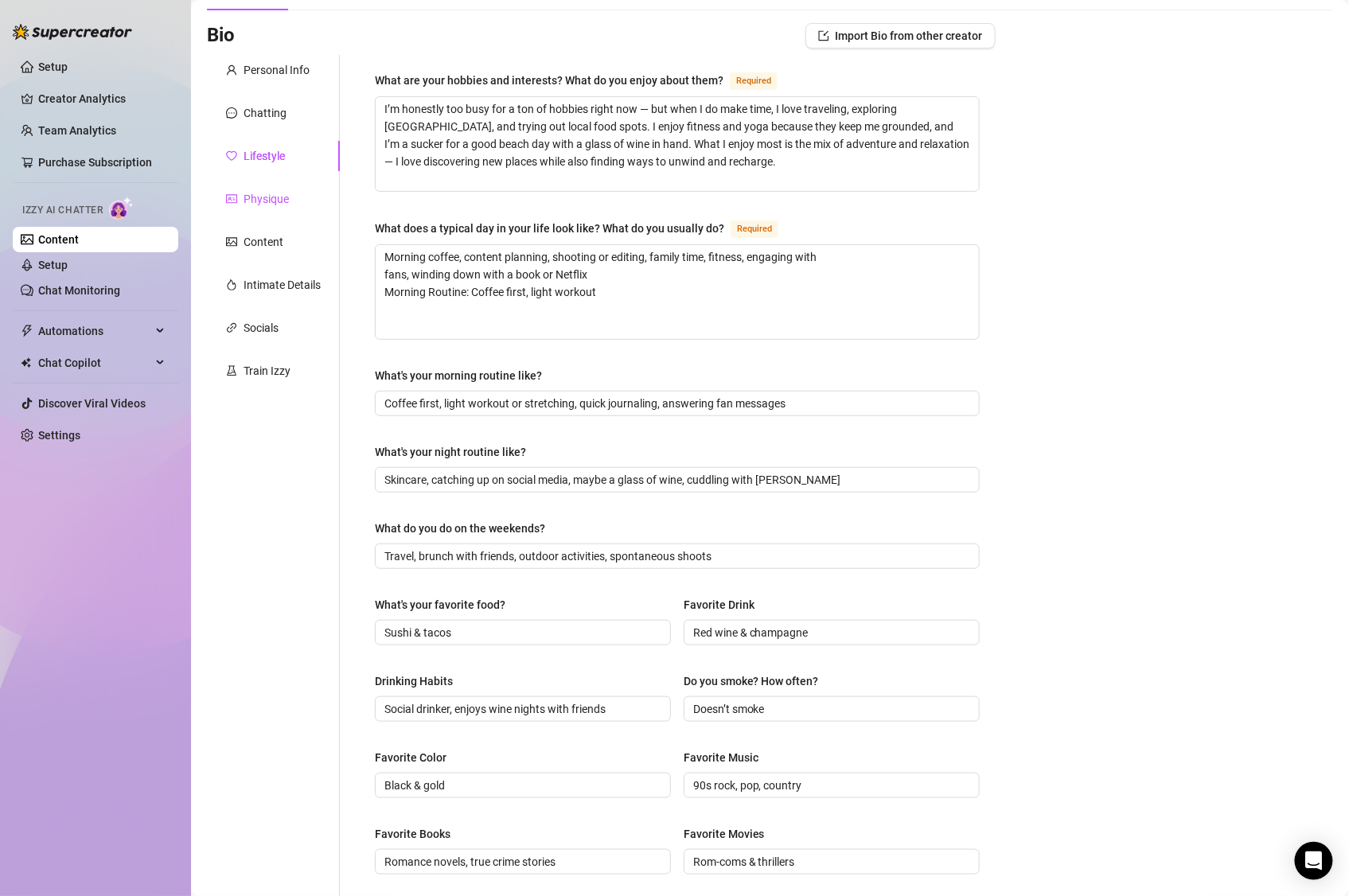
click at [262, 203] on div "Physique" at bounding box center [266, 199] width 45 height 17
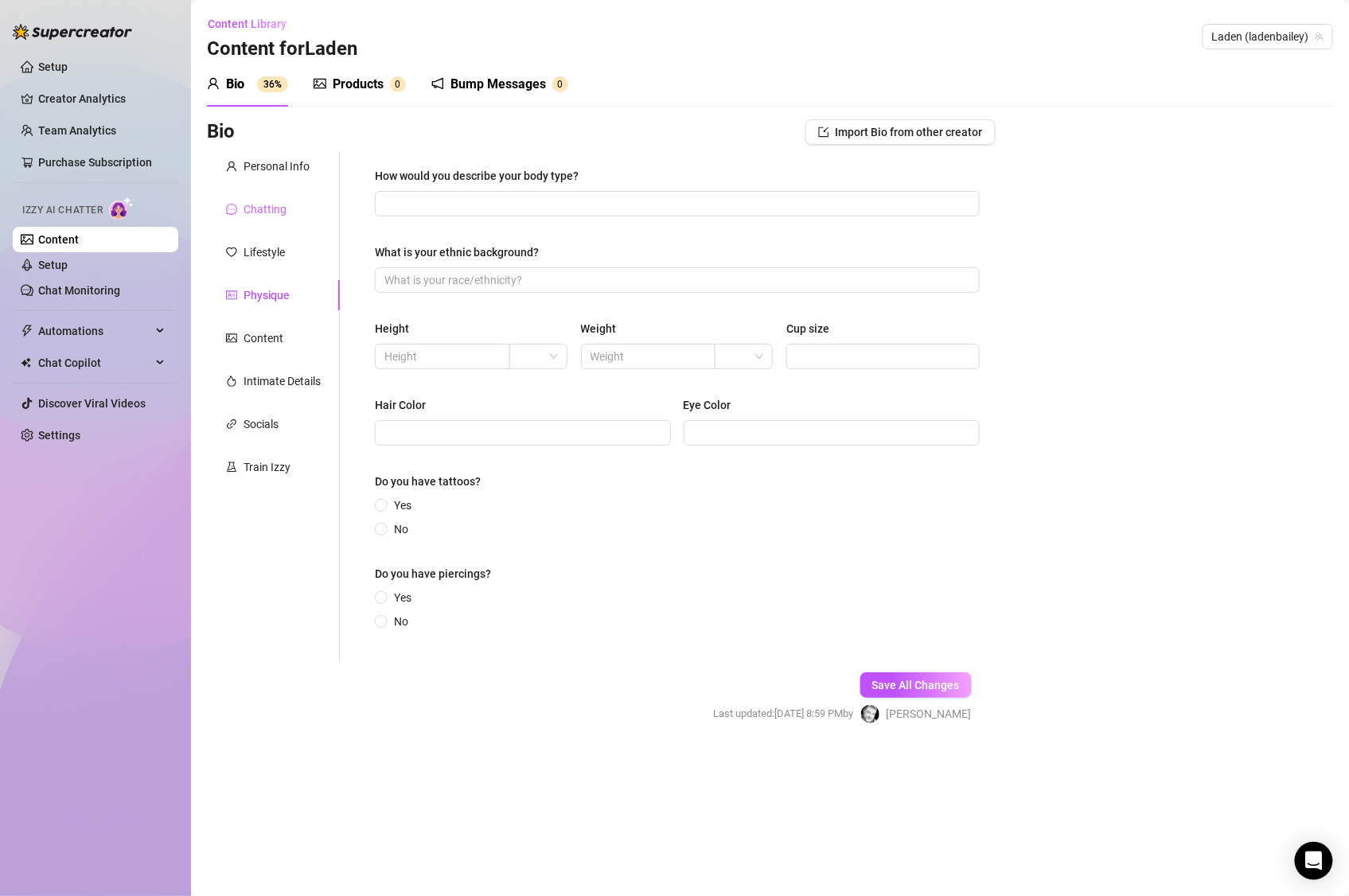
scroll to position [0, 0]
click at [638, 202] on input "How would you describe your body type?" at bounding box center [675, 204] width 582 height 17
paste input "Curvy & toned"
click at [583, 288] on input "What is your ethnic background?" at bounding box center [675, 280] width 582 height 17
click at [557, 281] on input "What is your ethnic background?" at bounding box center [675, 280] width 582 height 17
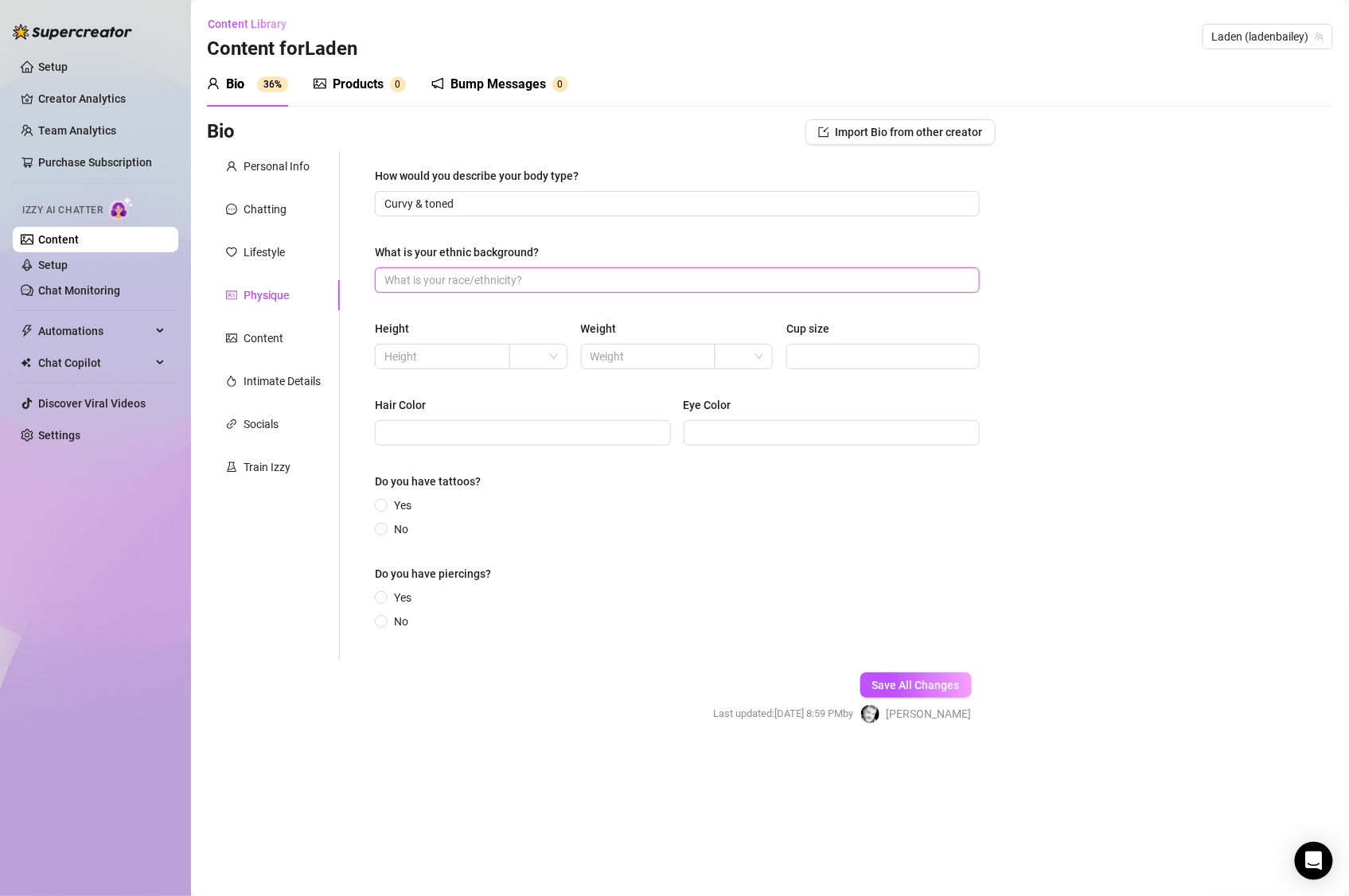
click at [557, 281] on input "What is your ethnic background?" at bounding box center [675, 280] width 582 height 17
paste input "Caucasian"
click at [469, 357] on input "text" at bounding box center [440, 357] width 113 height 17
paste input "5'6""
click at [685, 358] on input "text" at bounding box center [647, 357] width 113 height 17
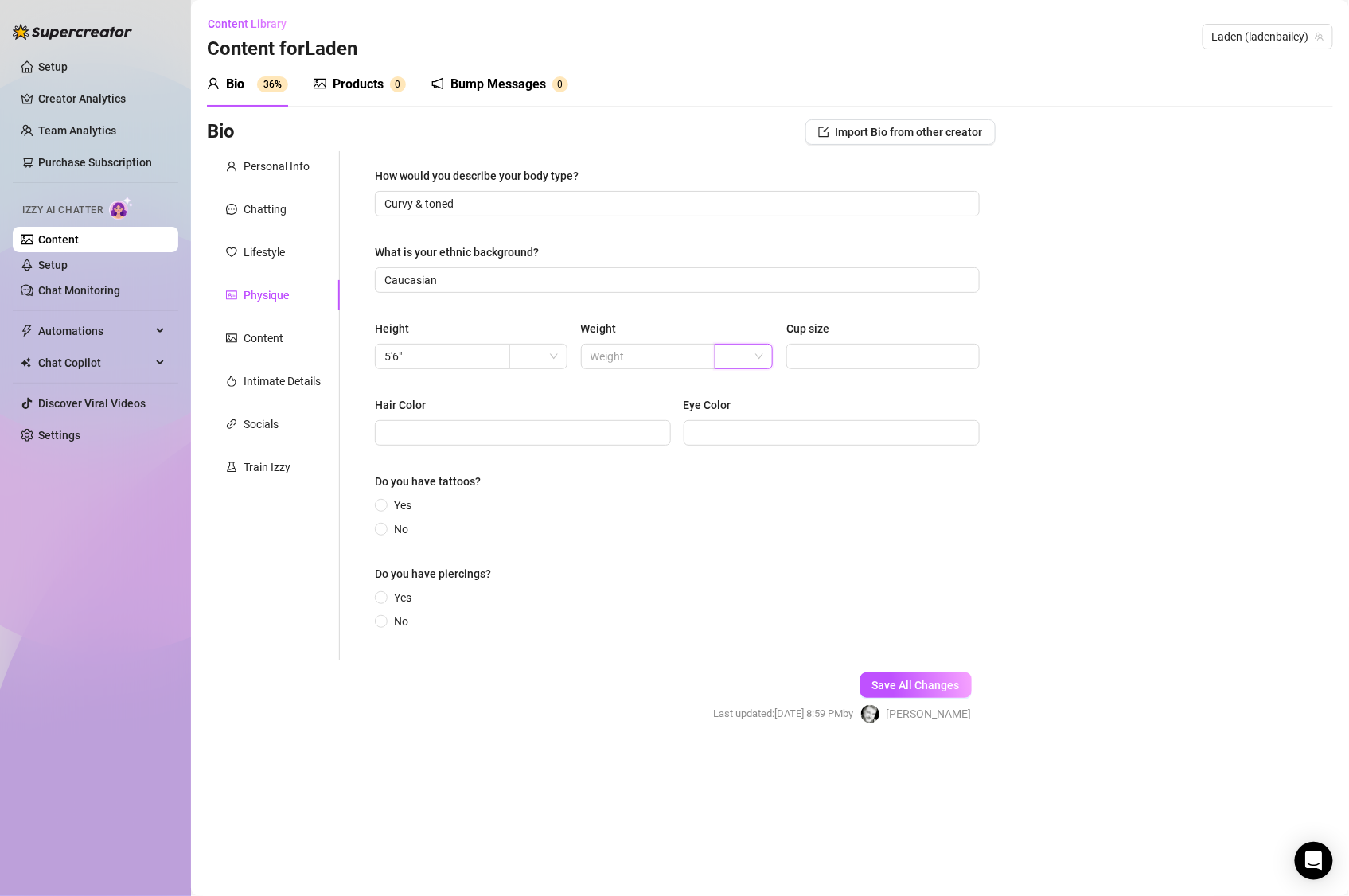
click at [732, 359] on input "search" at bounding box center [737, 356] width 25 height 24
click at [537, 355] on input "search" at bounding box center [532, 356] width 25 height 24
click at [543, 408] on div "ft" at bounding box center [539, 415] width 33 height 17
click at [680, 355] on input "text" at bounding box center [647, 357] width 113 height 17
click at [661, 366] on span at bounding box center [649, 357] width 135 height 25
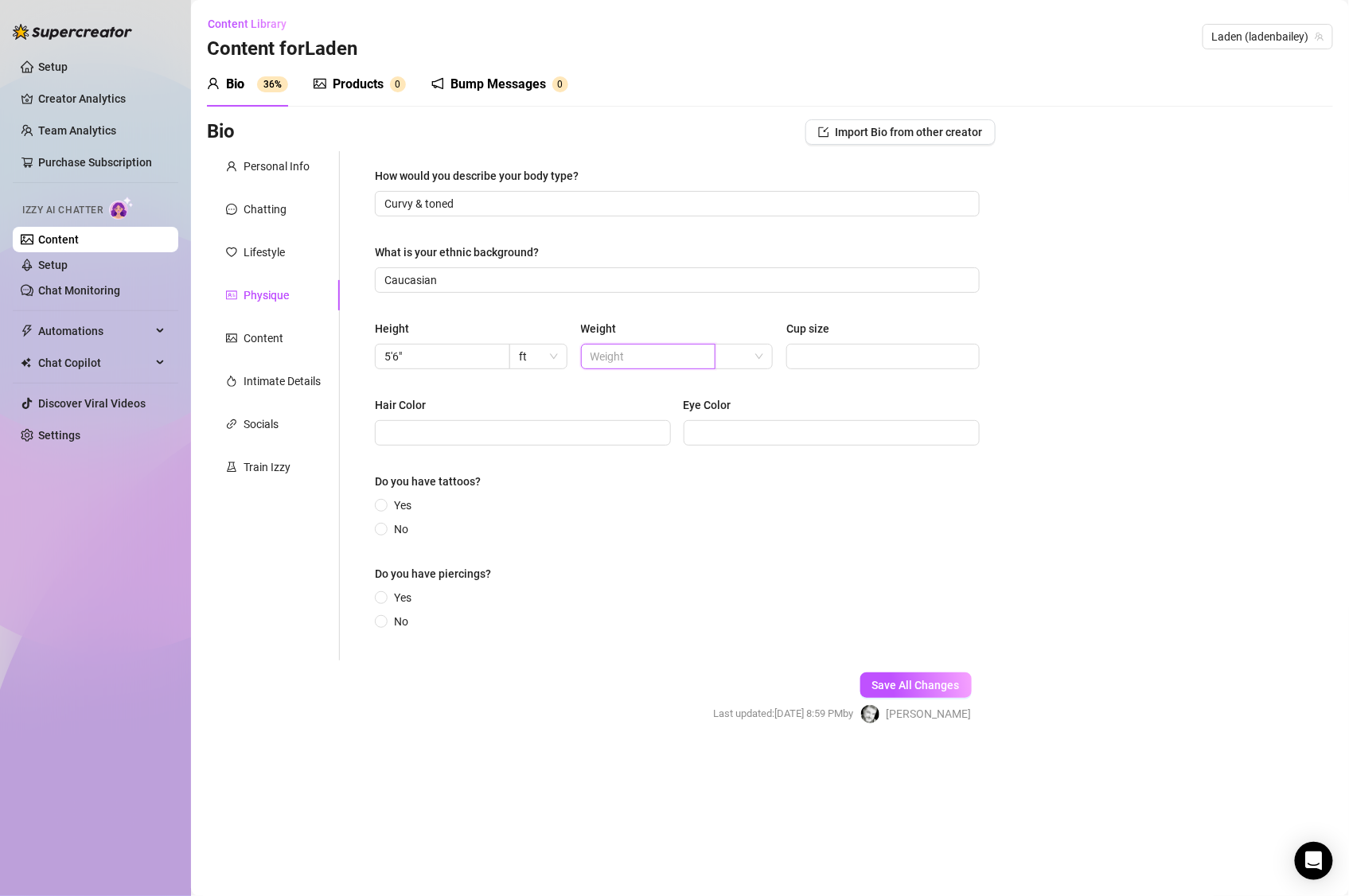
paste input "135"
click at [735, 356] on input "search" at bounding box center [737, 356] width 25 height 24
click at [746, 411] on div "lbs" at bounding box center [745, 415] width 33 height 17
click at [863, 366] on span at bounding box center [883, 357] width 193 height 25
click at [832, 361] on input "Cup size" at bounding box center [881, 357] width 171 height 17
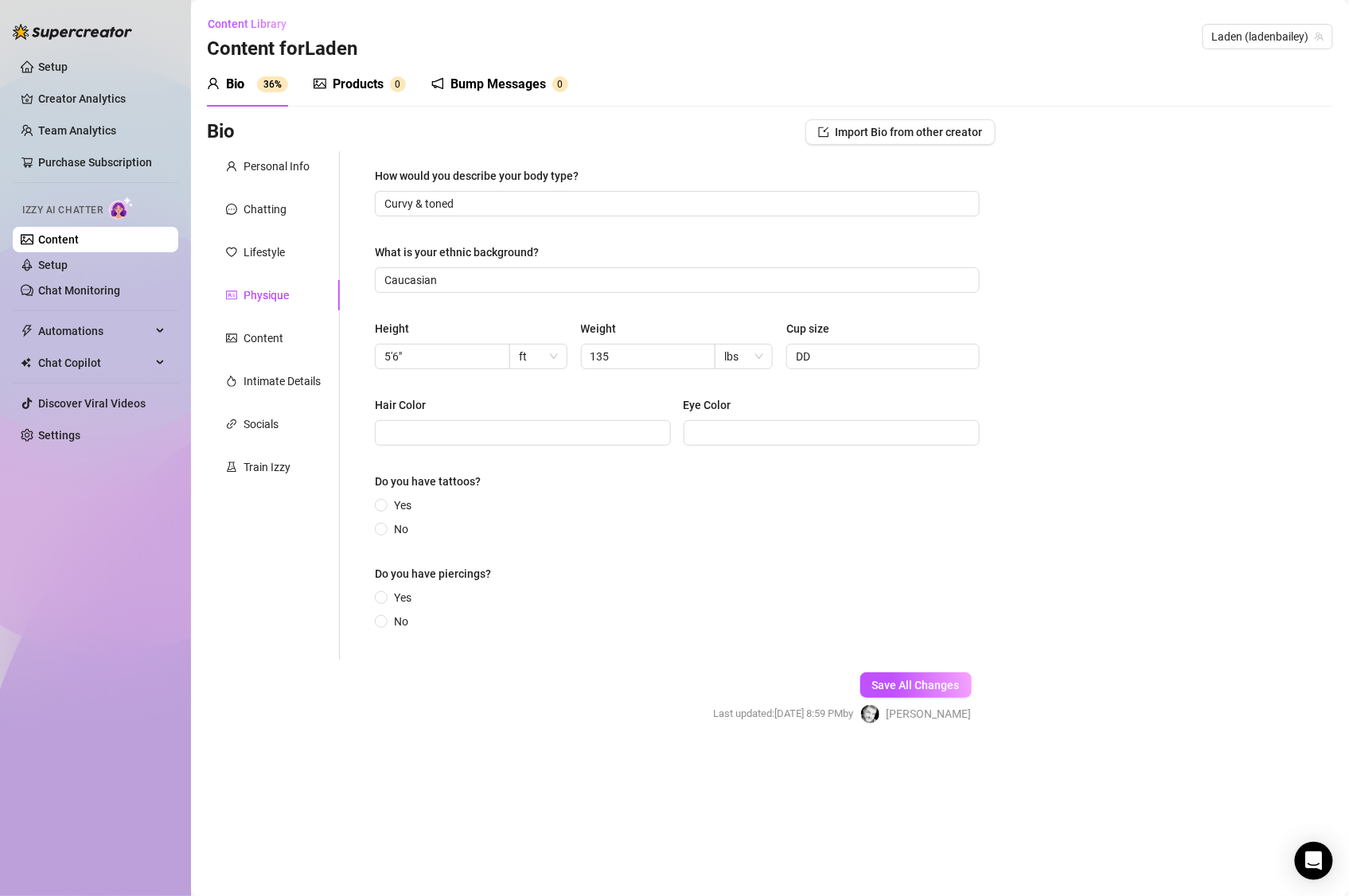
click at [887, 397] on div "Eye Color" at bounding box center [832, 408] width 296 height 24
click at [576, 434] on input "Hair Color" at bounding box center [520, 433] width 274 height 17
paste input "Dark brown"
click at [745, 442] on input "Eye Color" at bounding box center [830, 433] width 274 height 17
click at [738, 431] on input "Eye Color" at bounding box center [830, 433] width 274 height 17
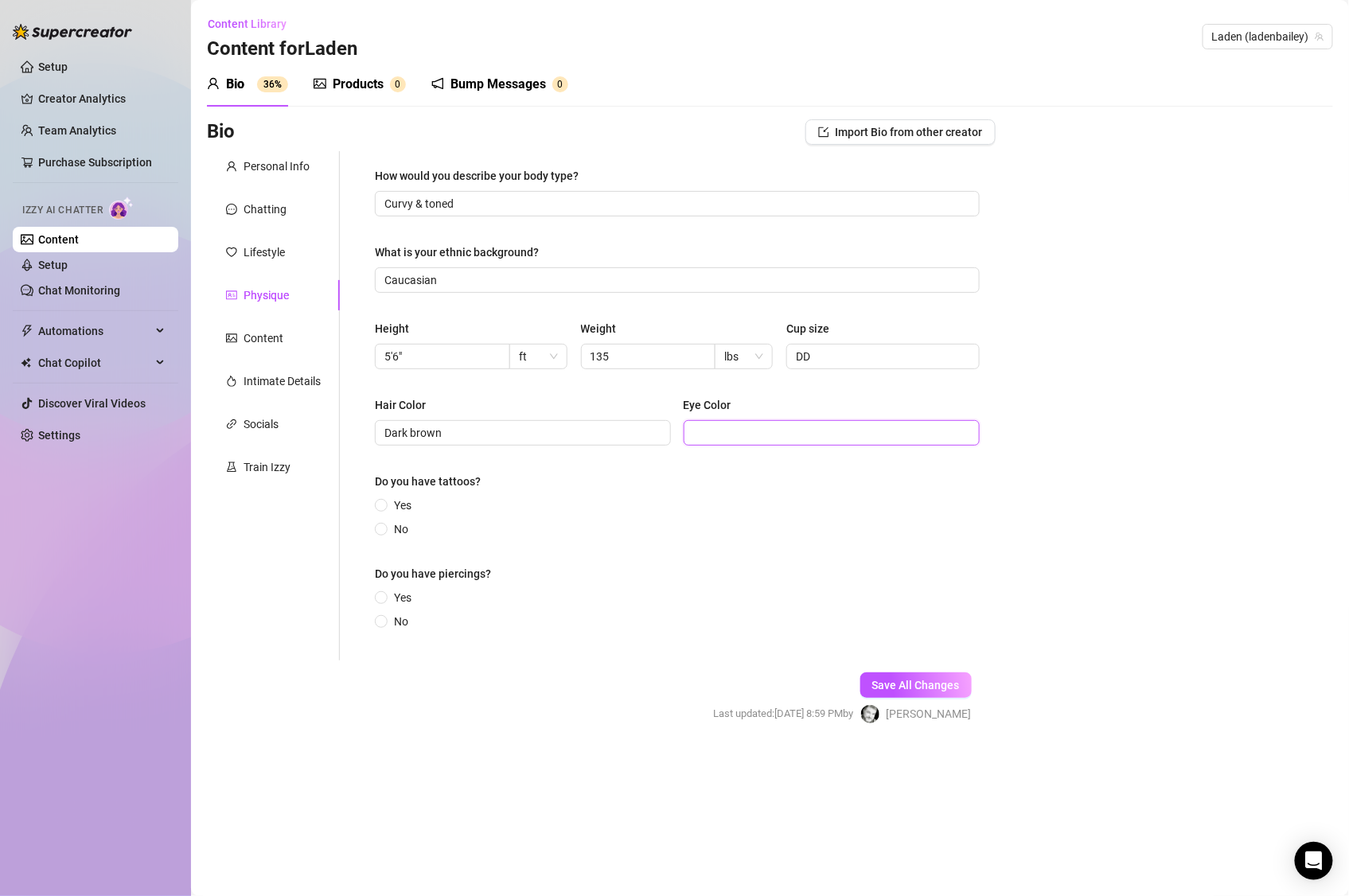
paste input "Blue-green"
click at [411, 506] on span "Yes" at bounding box center [402, 506] width 30 height 17
click at [385, 506] on input "Yes" at bounding box center [382, 506] width 7 height 11
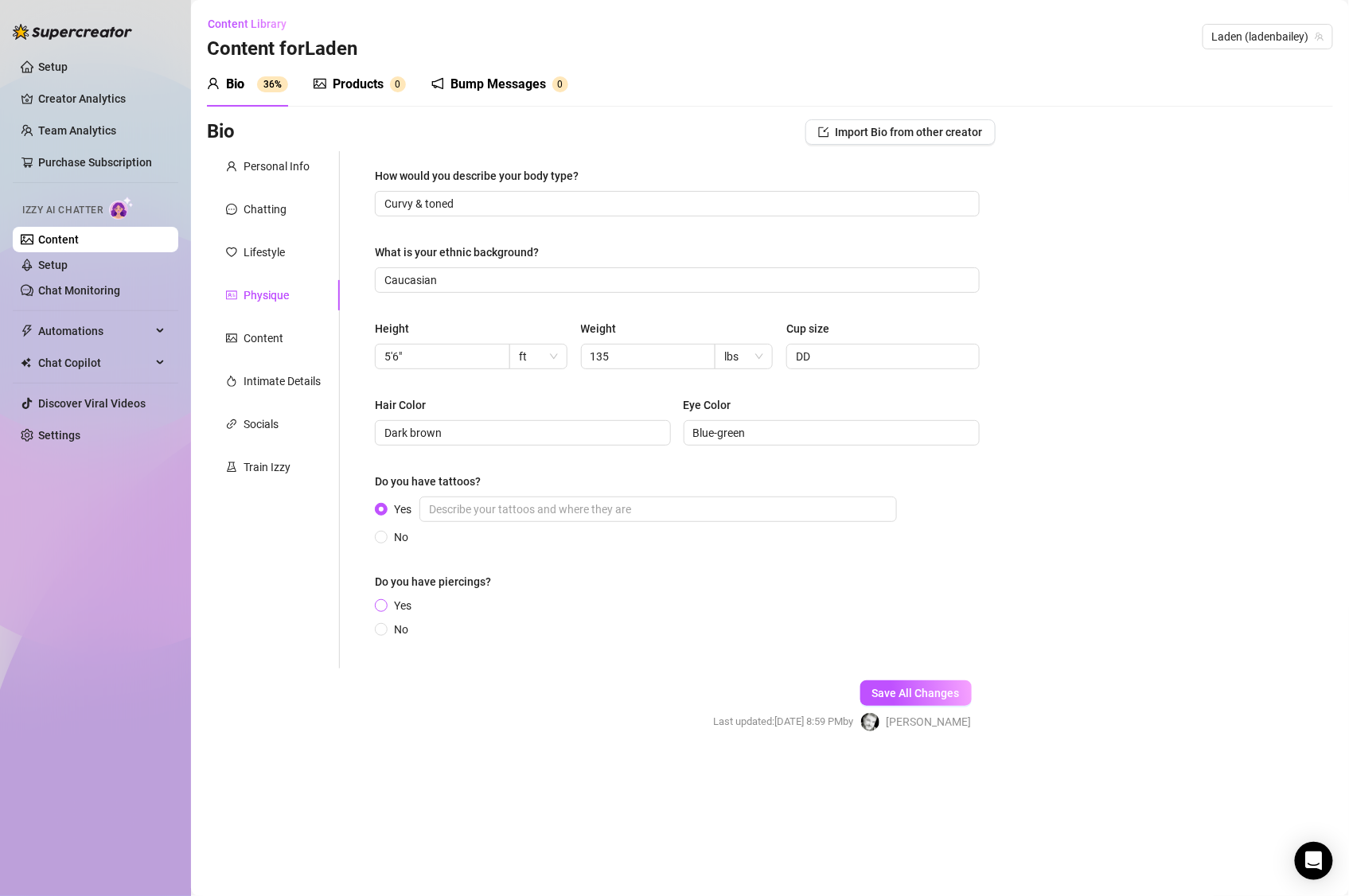
click at [405, 605] on span "Yes" at bounding box center [402, 605] width 30 height 17
click at [385, 605] on input "Yes" at bounding box center [382, 606] width 7 height 11
click at [521, 501] on input "Yes" at bounding box center [659, 509] width 478 height 25
click at [680, 507] on input "Yes" at bounding box center [659, 509] width 478 height 25
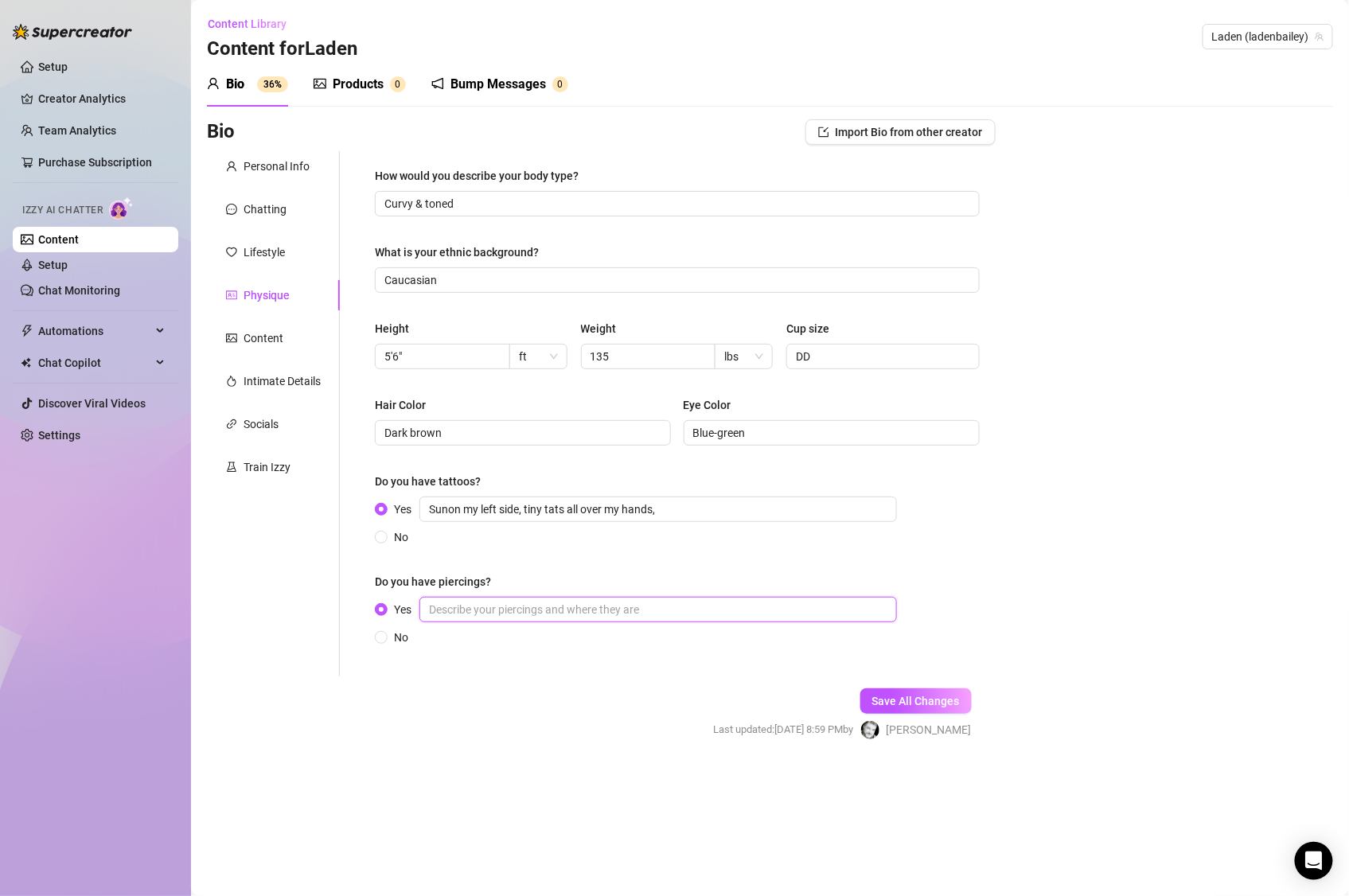
click at [685, 607] on input "Yes" at bounding box center [659, 609] width 478 height 25
click at [254, 337] on div "Content" at bounding box center [263, 338] width 40 height 17
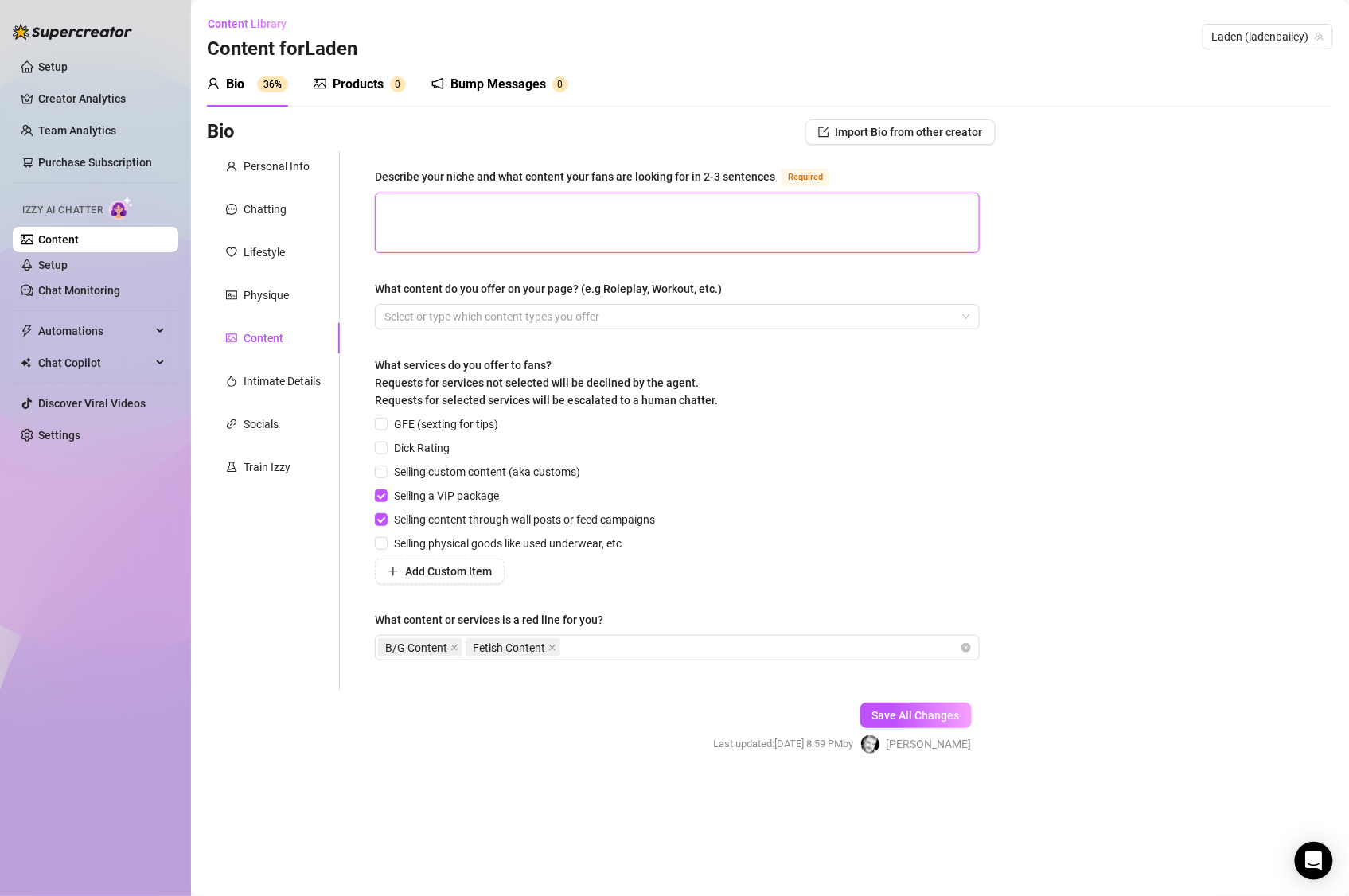
click at [707, 216] on textarea "Describe your niche and what content your fans are looking for in 2-3 sentences…" at bounding box center [677, 222] width 603 height 59
paste textarea "Lifestyle, glamour, playful flirtation with limited nudity, travel vibes"
click at [708, 310] on div at bounding box center [669, 316] width 582 height 22
click at [544, 282] on div "What content do you offer on your page? (e.g Roleplay, Workout, etc.)" at bounding box center [548, 289] width 347 height 17
click at [388, 307] on input "What content do you offer on your page? (e.g Roleplay, Workout, etc.)" at bounding box center [385, 317] width 3 height 19
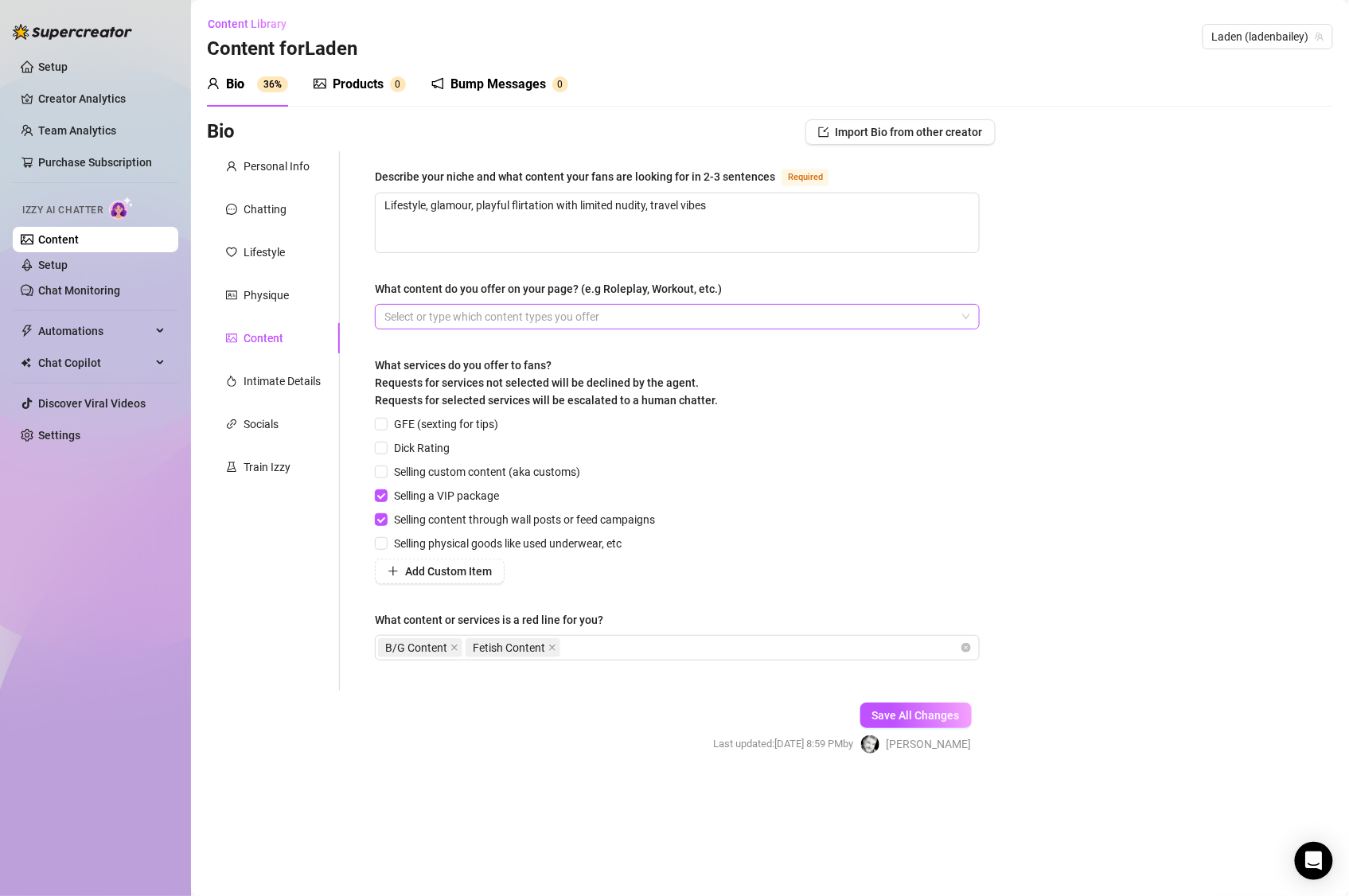
click at [520, 315] on div at bounding box center [669, 316] width 582 height 22
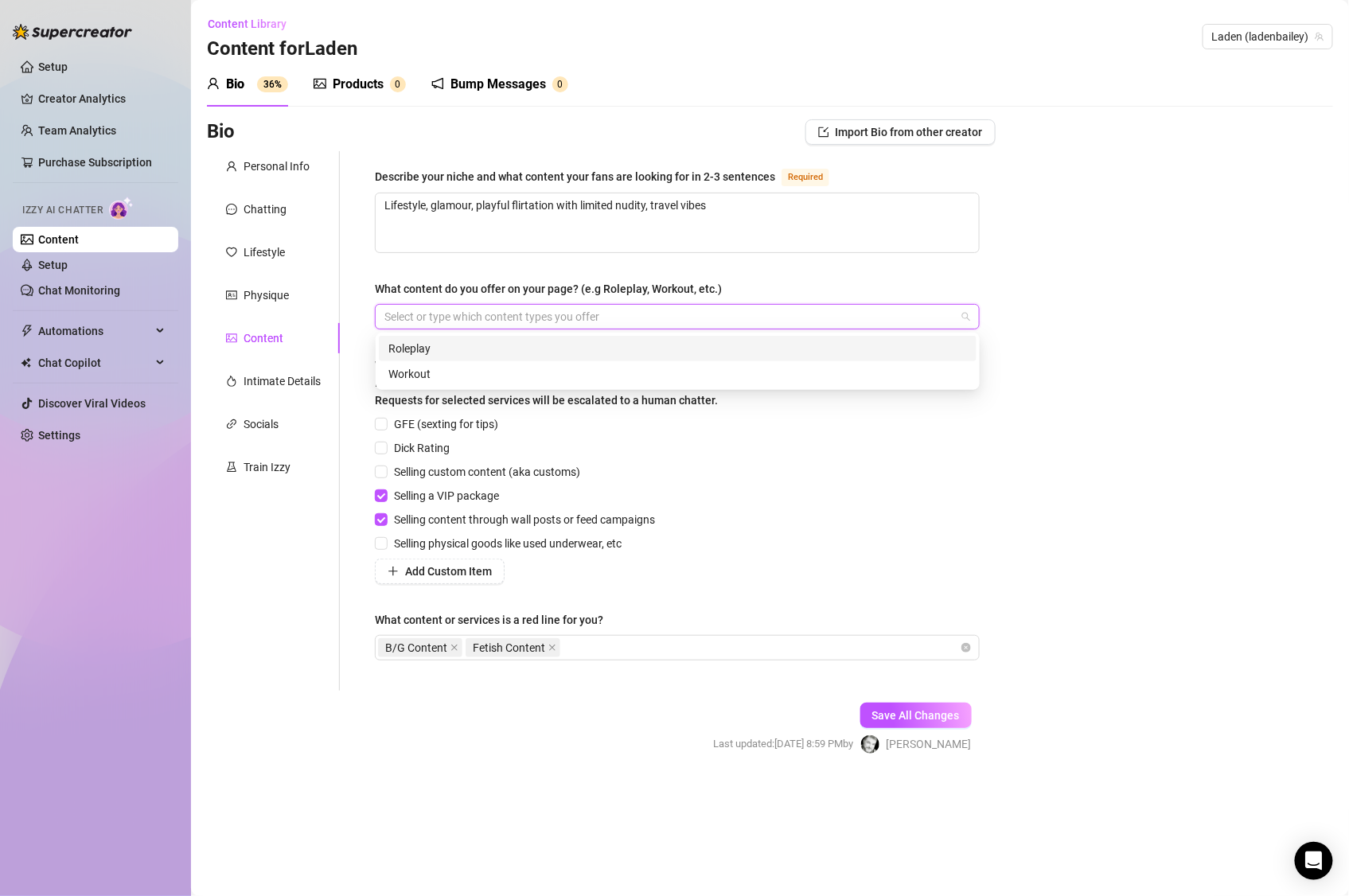
paste input "search"
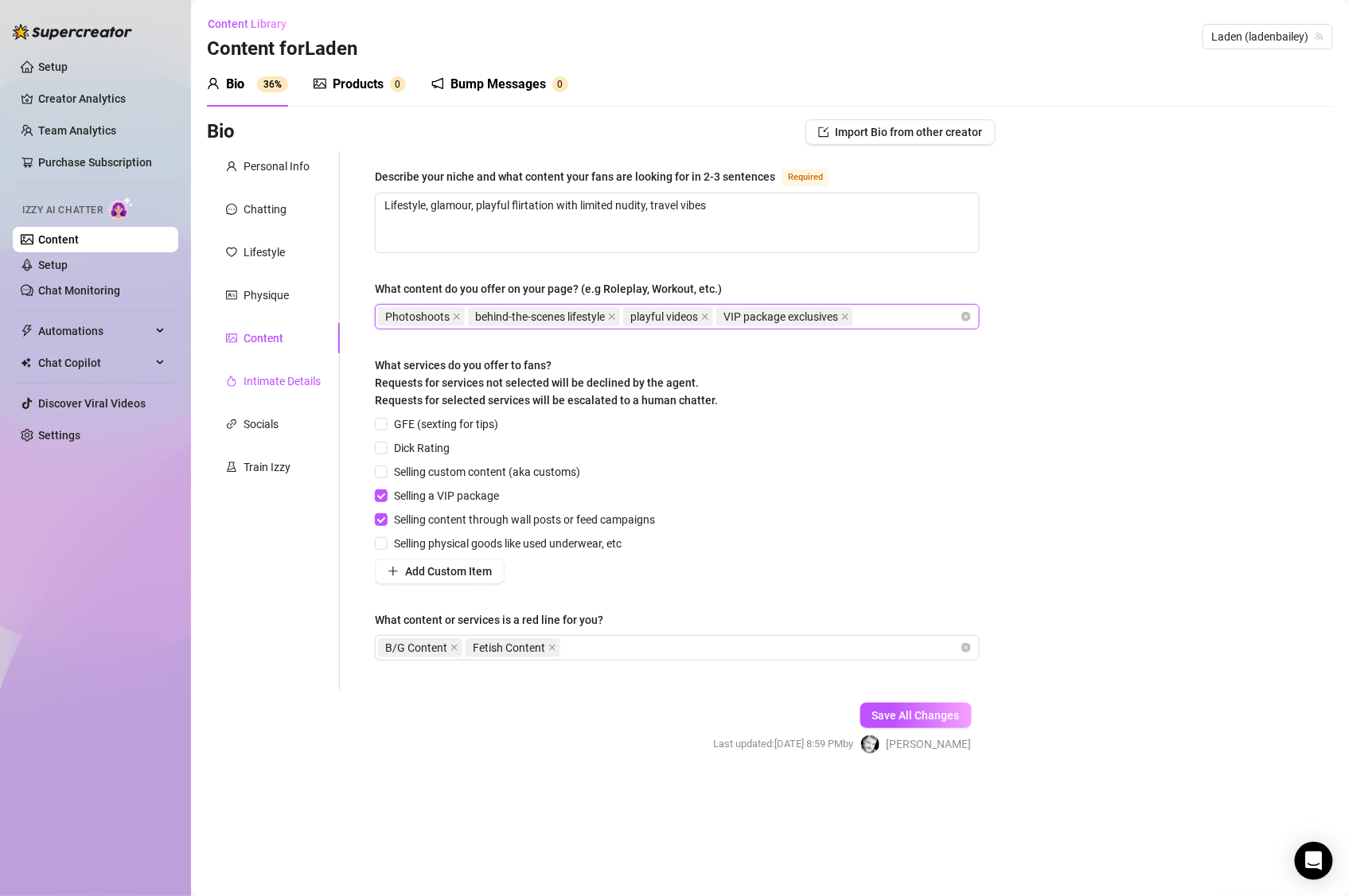
click at [298, 384] on div "Intimate Details" at bounding box center [282, 381] width 77 height 17
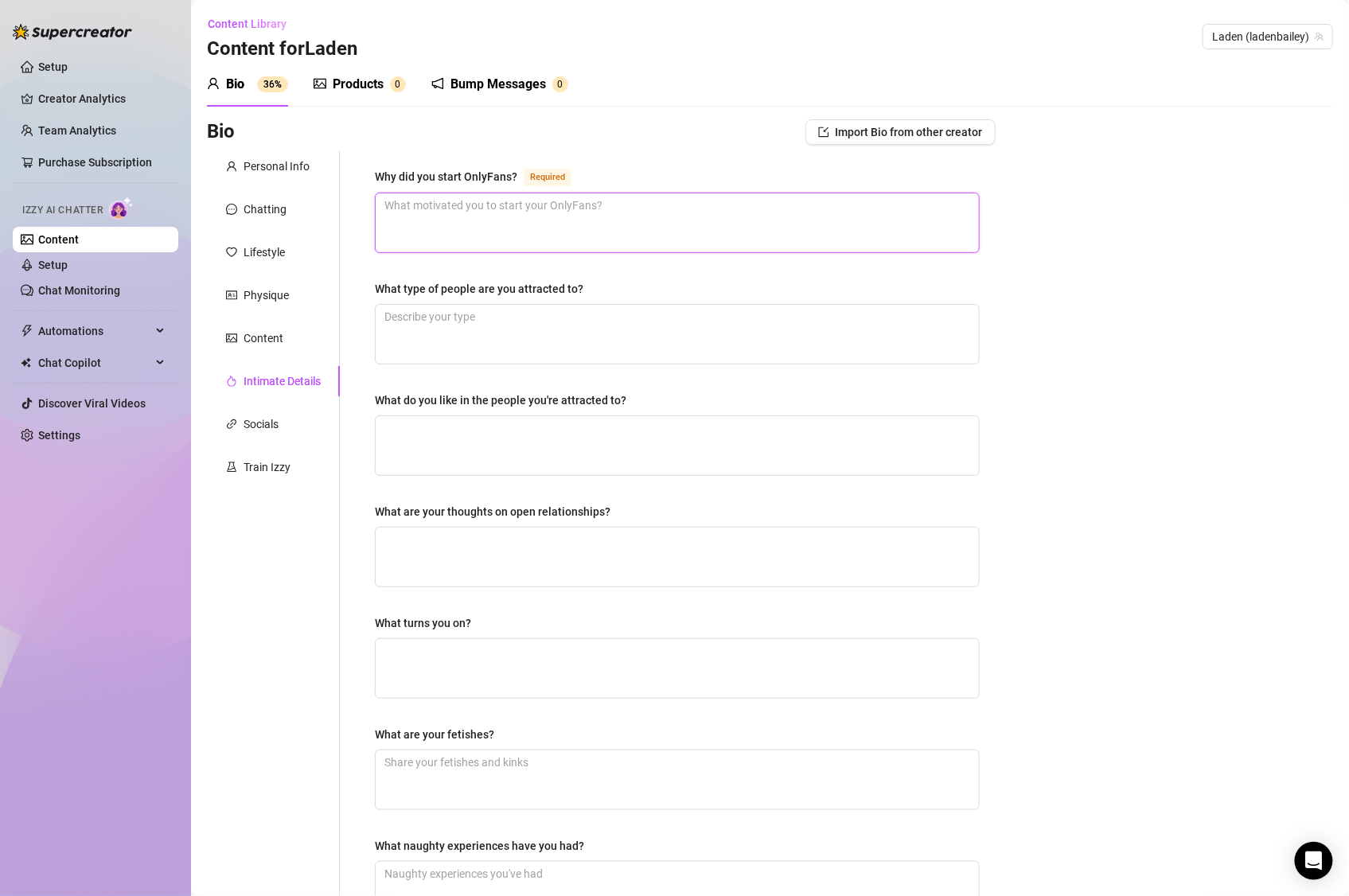
click at [603, 223] on textarea "Why did you start OnlyFans? Required" at bounding box center [677, 222] width 603 height 59
paste textarea "To create a fun, empowering space and connect with fans while building financia…"
click at [601, 325] on textarea "What type of people are you attracted to?" at bounding box center [677, 333] width 603 height 59
click at [612, 332] on textarea "What type of people are you attracted to?" at bounding box center [677, 333] width 603 height 59
paste textarea "Confident, respectful, funny, adventurous"
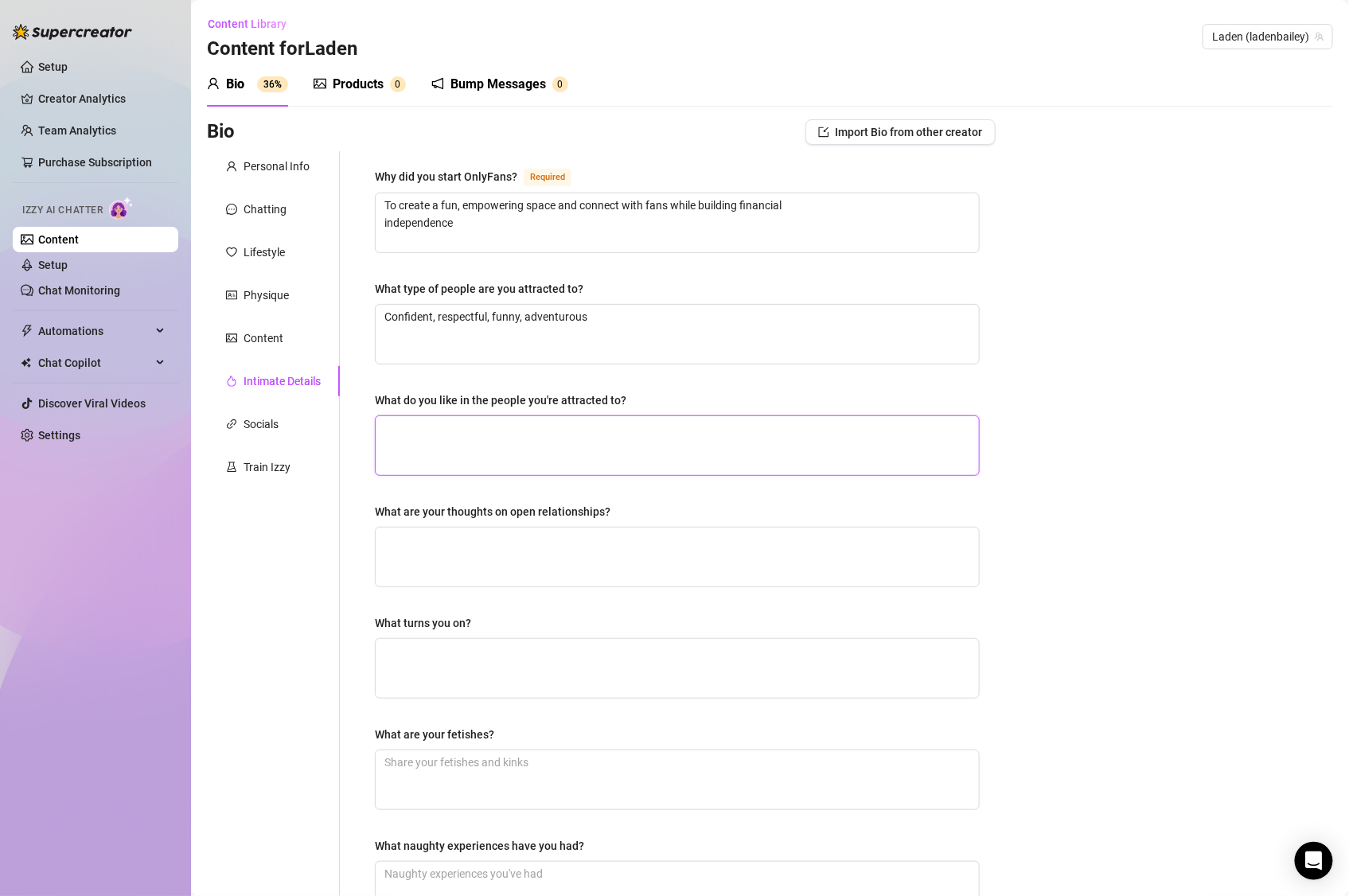
click at [591, 427] on textarea "What do you like in the people you're attracted to?" at bounding box center [677, 445] width 603 height 59
click at [600, 433] on textarea "What do you like in the people you're attracted to?" at bounding box center [677, 445] width 603 height 59
paste textarea "Humor, ambition, kindness"
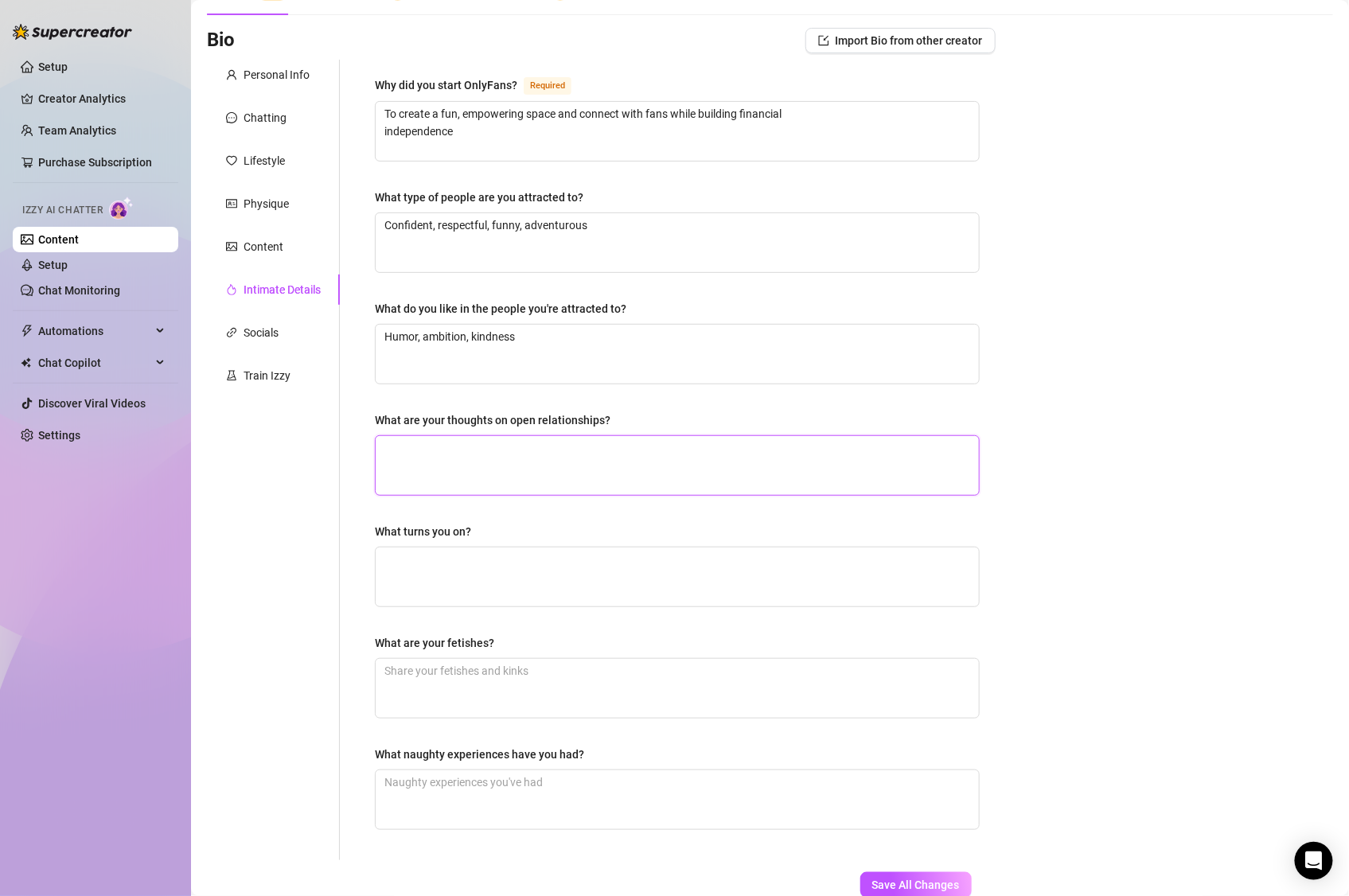
click at [645, 460] on textarea "What are your thoughts on open relationships?" at bounding box center [677, 465] width 603 height 59
click at [627, 455] on textarea "What are your thoughts on open relationships?" at bounding box center [677, 465] width 603 height 59
paste textarea "Believes in loyalty, not interested in open relationships"
click at [582, 557] on textarea "What turns you on?" at bounding box center [677, 576] width 603 height 59
click at [563, 555] on textarea "What turns you on?" at bounding box center [677, 576] width 603 height 59
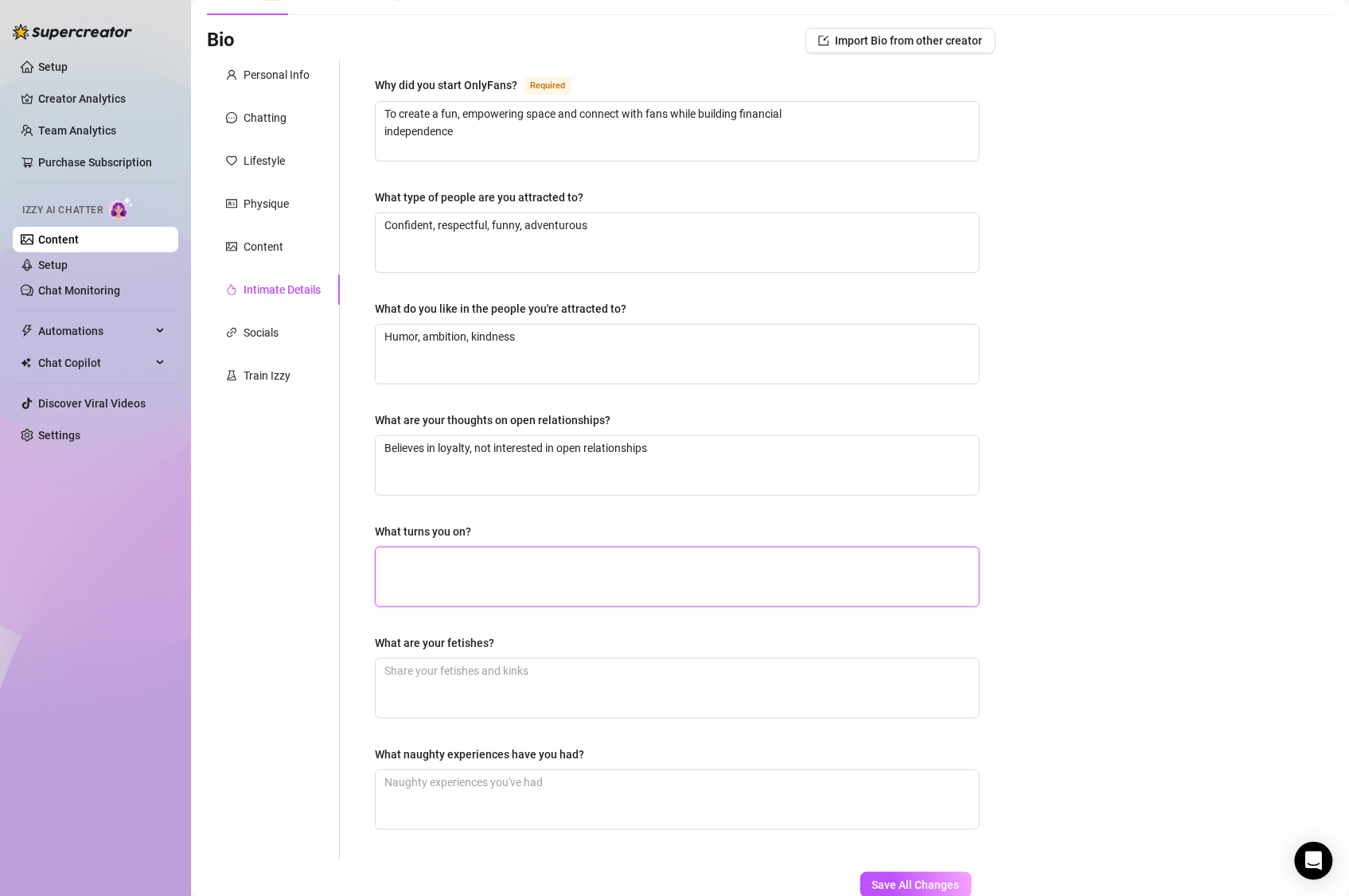
paste textarea "Confidence, good conversation, romantic gestures"
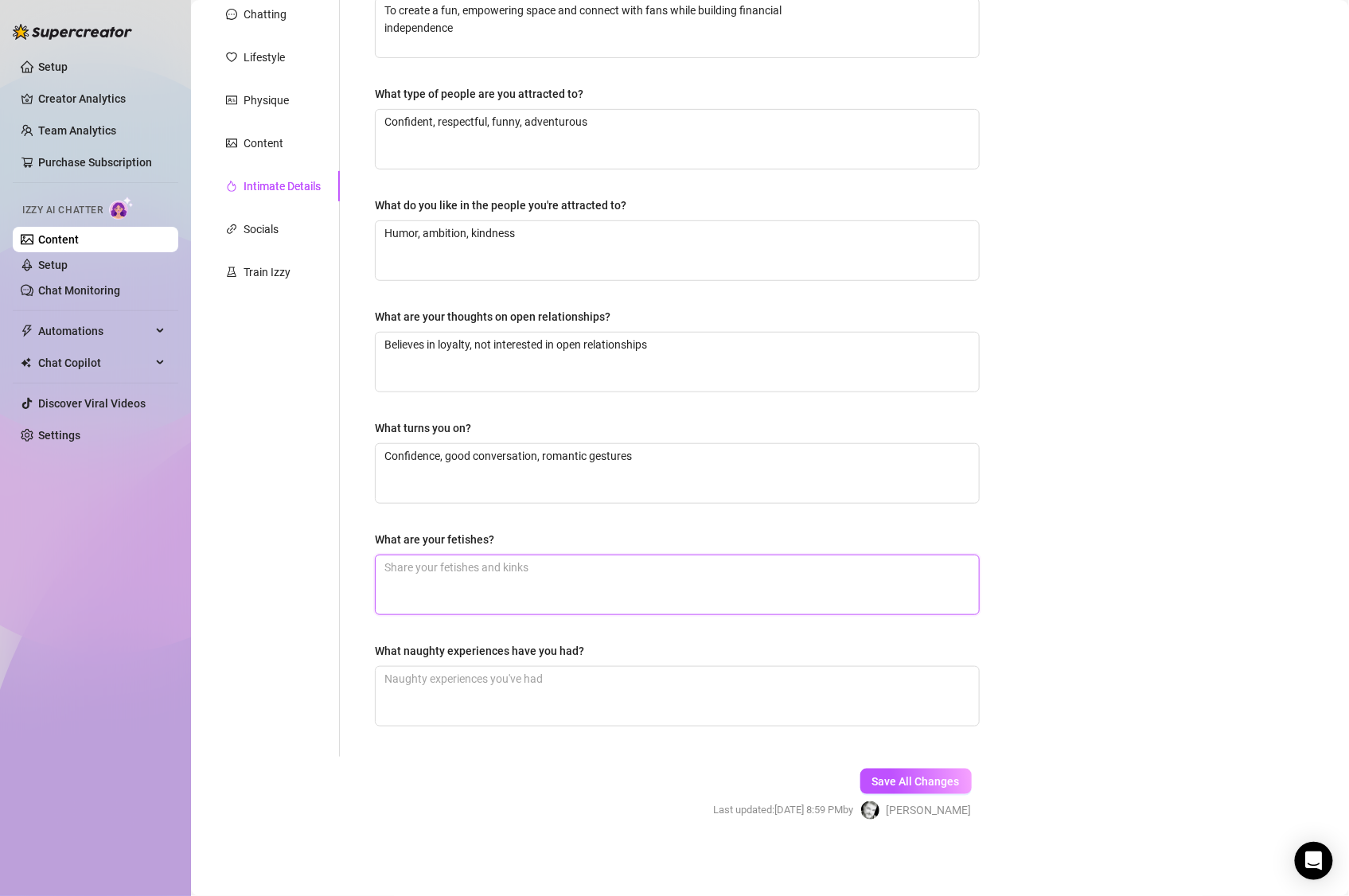
click at [555, 587] on textarea "What are your fetishes?" at bounding box center [677, 584] width 603 height 59
click at [645, 572] on textarea "What are your fetishes?" at bounding box center [677, 584] width 603 height 59
paste textarea "None openly shared, keeps things playful & light"
click at [631, 677] on textarea "What naughty experiences have you had?" at bounding box center [677, 696] width 603 height 59
click at [520, 680] on textarea "What naughty experiences have you had?" at bounding box center [677, 696] width 603 height 59
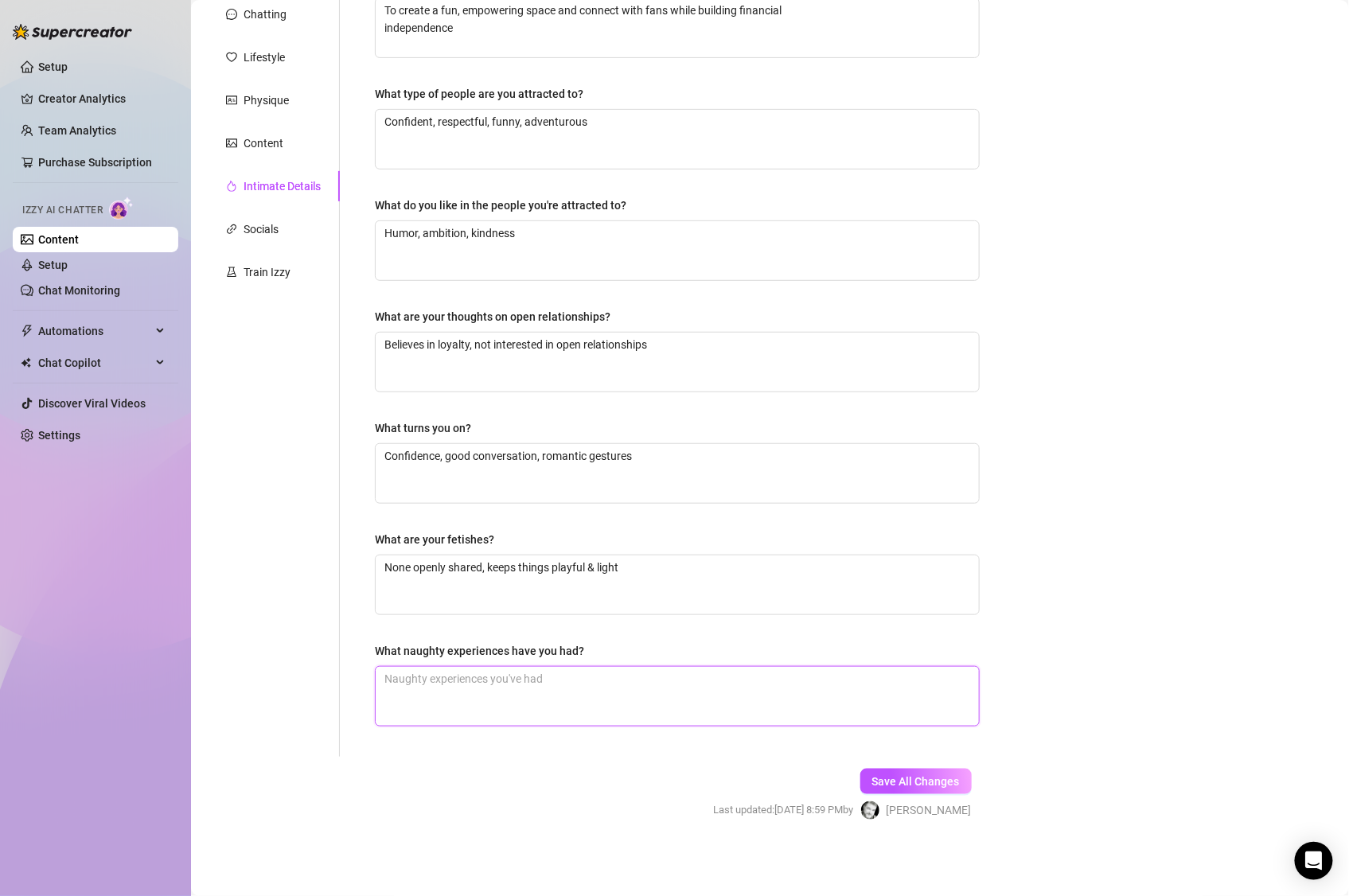
paste textarea "Sneaking champagne into a pool late at night with friends"
click at [828, 679] on textarea "Sneaking champagne into a pool late at night with friends, and I once got busy …" at bounding box center [677, 696] width 603 height 59
click at [808, 680] on textarea "Sneaking champagne into a pool late at night with friends, and I once got busy …" at bounding box center [677, 696] width 603 height 59
click at [249, 222] on div "Socials" at bounding box center [261, 229] width 35 height 17
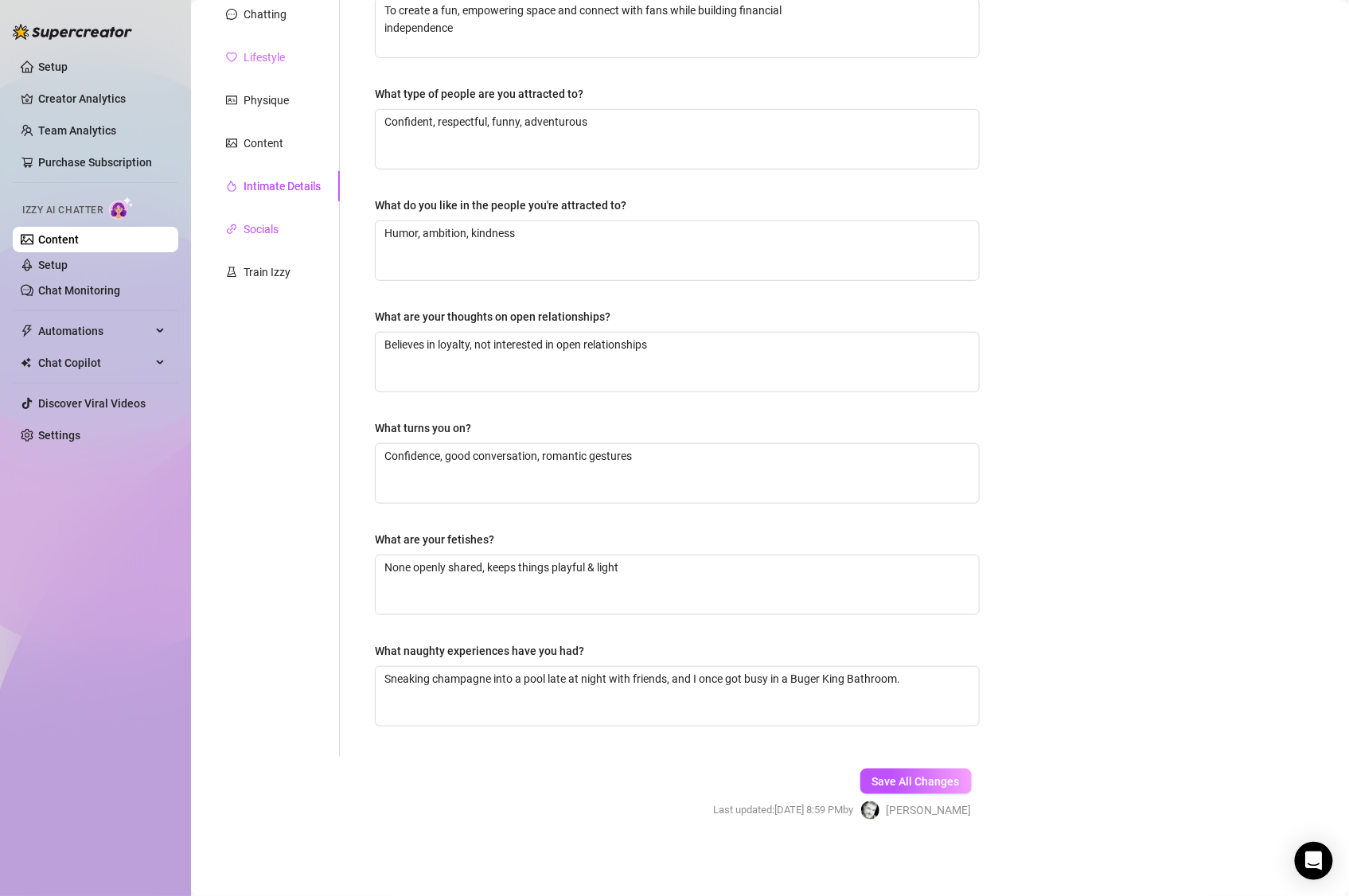
scroll to position [0, 0]
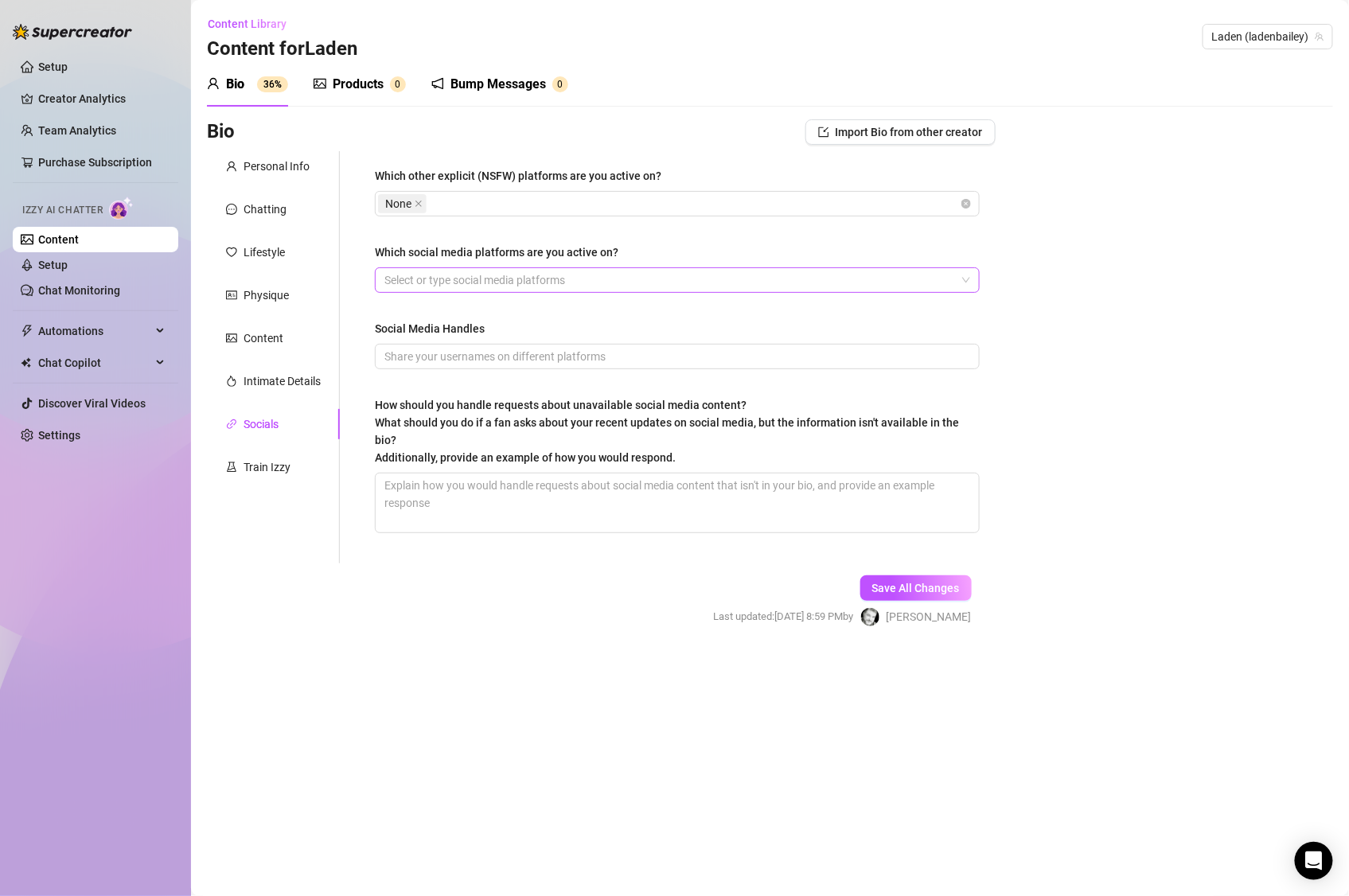
click at [645, 269] on div at bounding box center [669, 279] width 582 height 22
click at [646, 269] on div at bounding box center [669, 279] width 582 height 22
paste input "search"
click at [601, 355] on input "Social Media Handles" at bounding box center [675, 357] width 582 height 17
paste input "@LaydenNash"
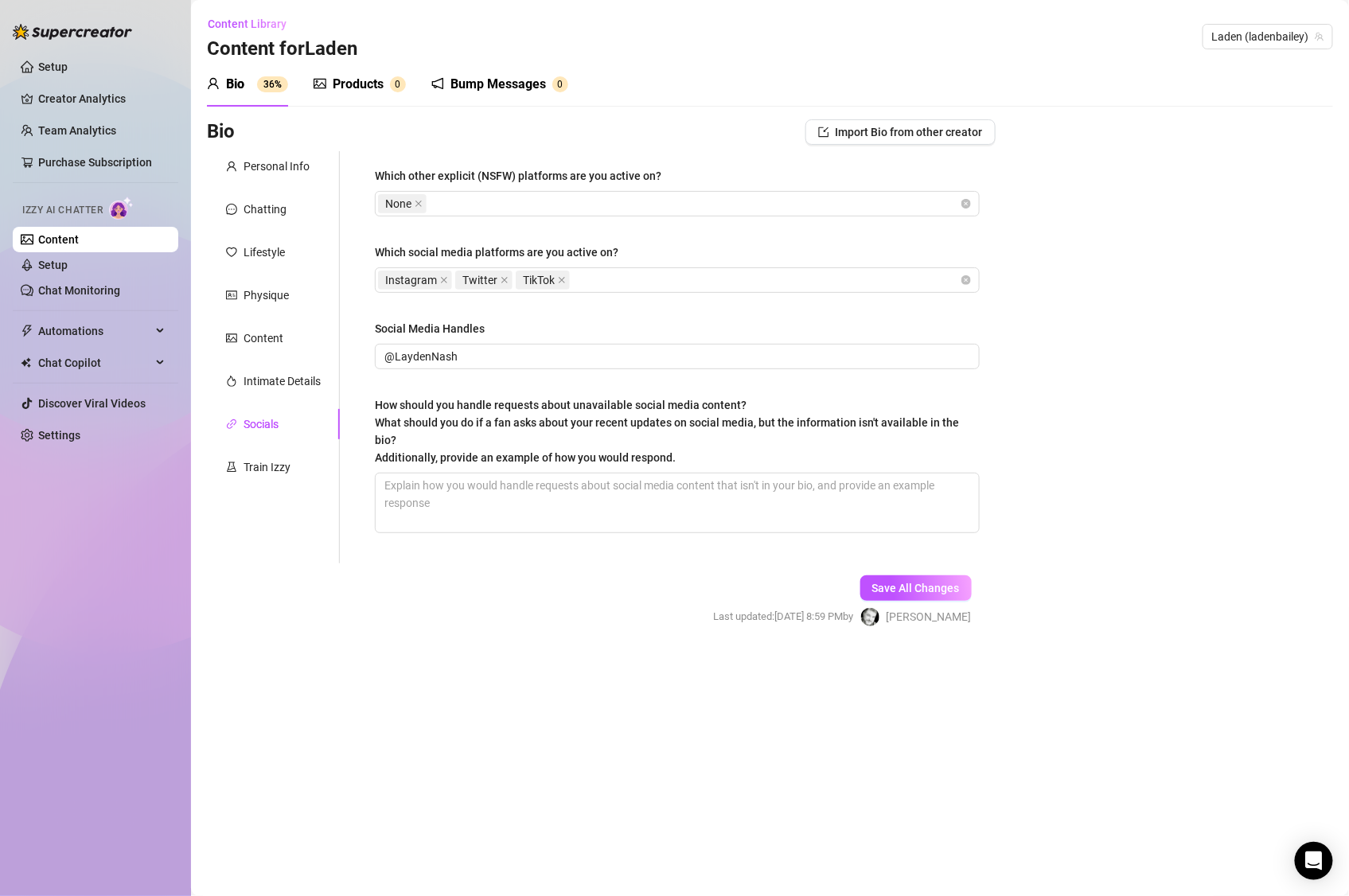
click at [1019, 407] on div "Bio Import Bio from other creator Personal Info Chatting Lifestyle Physique Con…" at bounding box center [770, 387] width 1127 height 535
click at [648, 483] on textarea "How should you handle requests about unavailable social media content? What sho…" at bounding box center [677, 503] width 603 height 59
paste textarea "If content isn’t available on social media, she reminds fans her exclusive cont…"
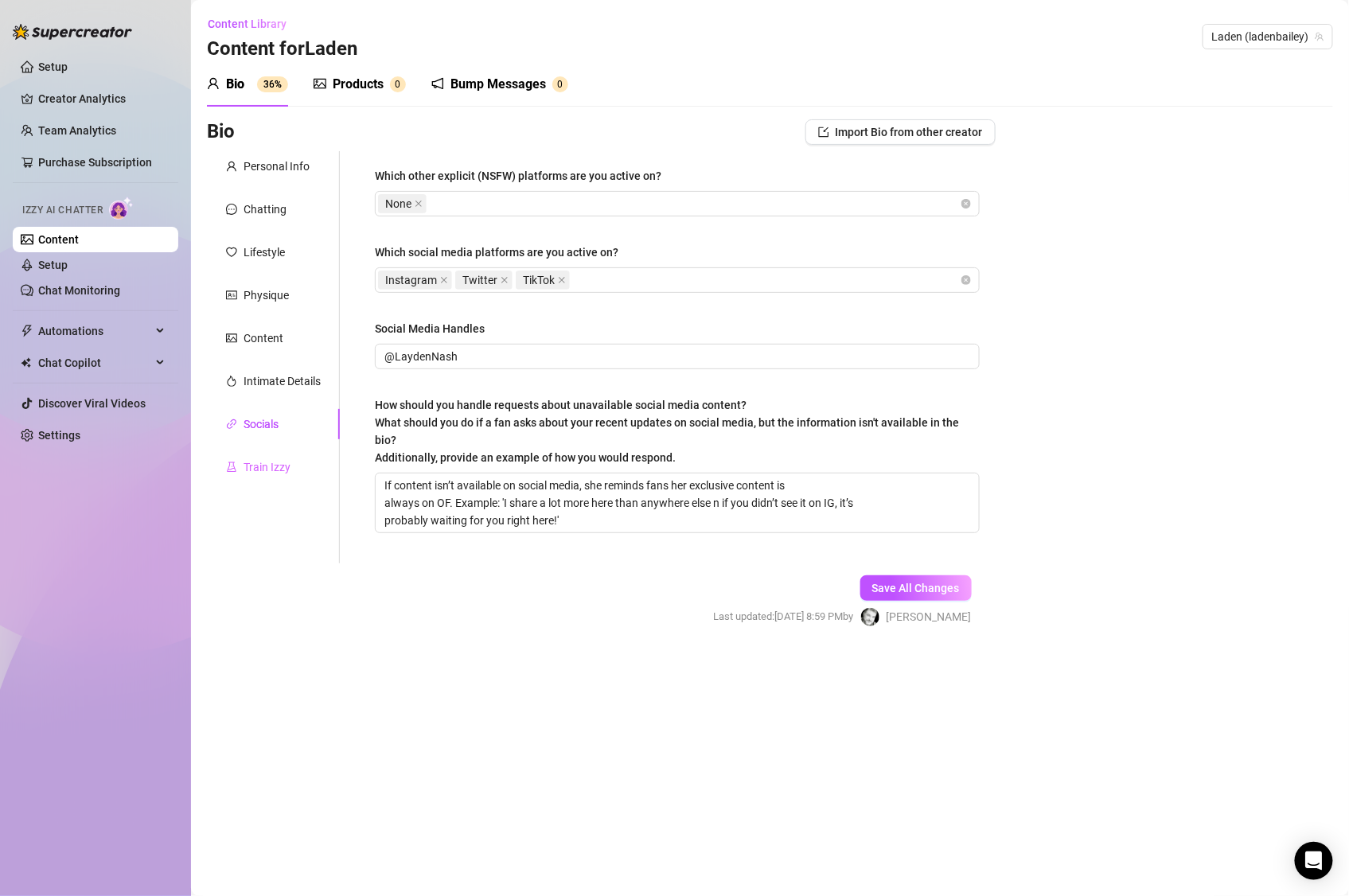
click at [279, 477] on div "Train Izzy" at bounding box center [273, 466] width 132 height 30
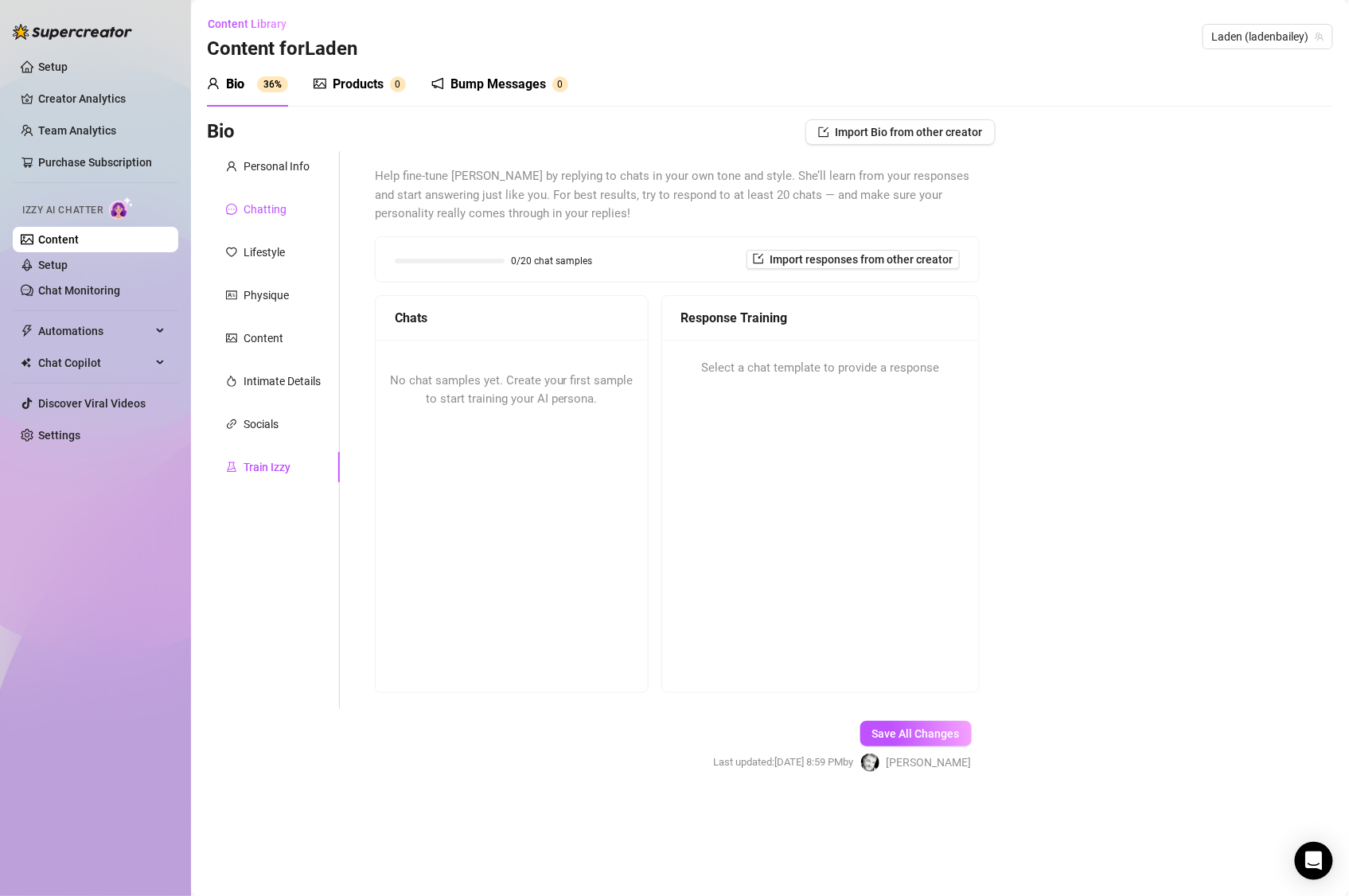
click at [253, 212] on div "Chatting" at bounding box center [265, 209] width 43 height 17
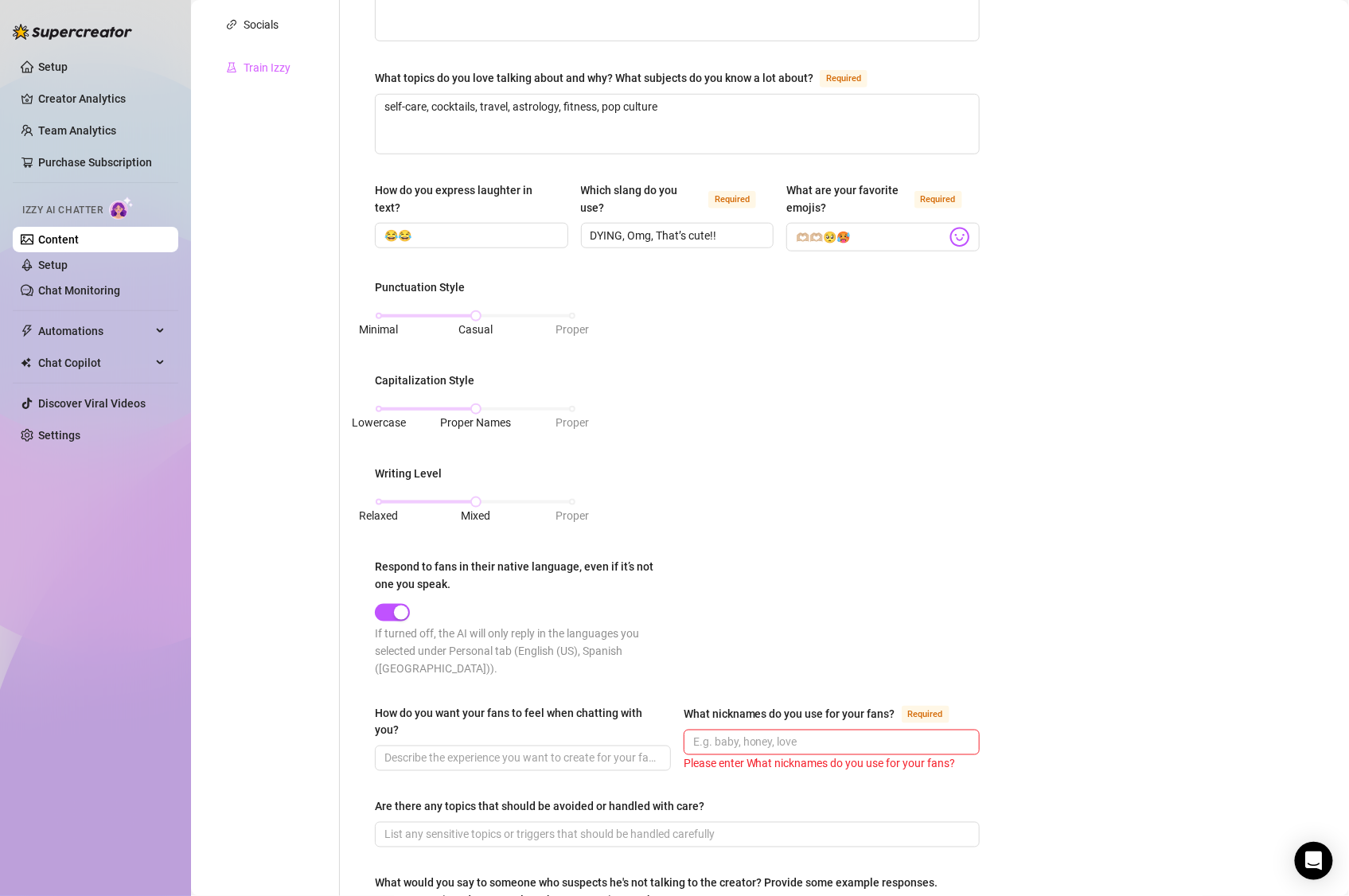
scroll to position [650, 0]
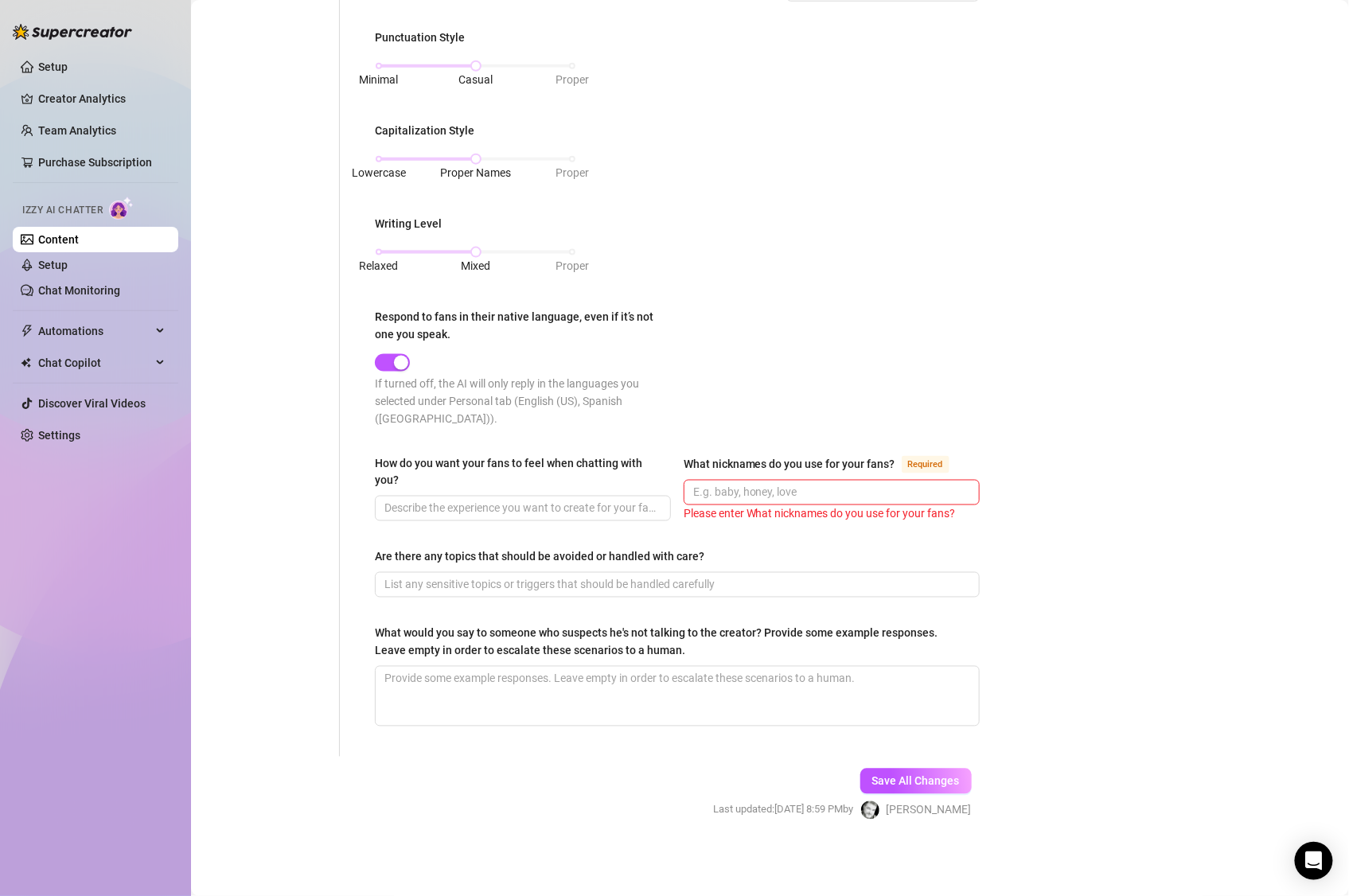
click at [1199, 470] on div "Bio Import Bio from other creator Personal Info Chatting Lifestyle Physique Con…" at bounding box center [770, 159] width 1127 height 1377
click at [538, 515] on input "How do you want your fans to feel when chatting with you?" at bounding box center [520, 508] width 274 height 17
paste input "I want my fans to feel like they’re hanging out with a fun, flirty friend who r…"
click at [755, 494] on input "What nicknames do you use for your fans? Required" at bounding box center [830, 492] width 274 height 17
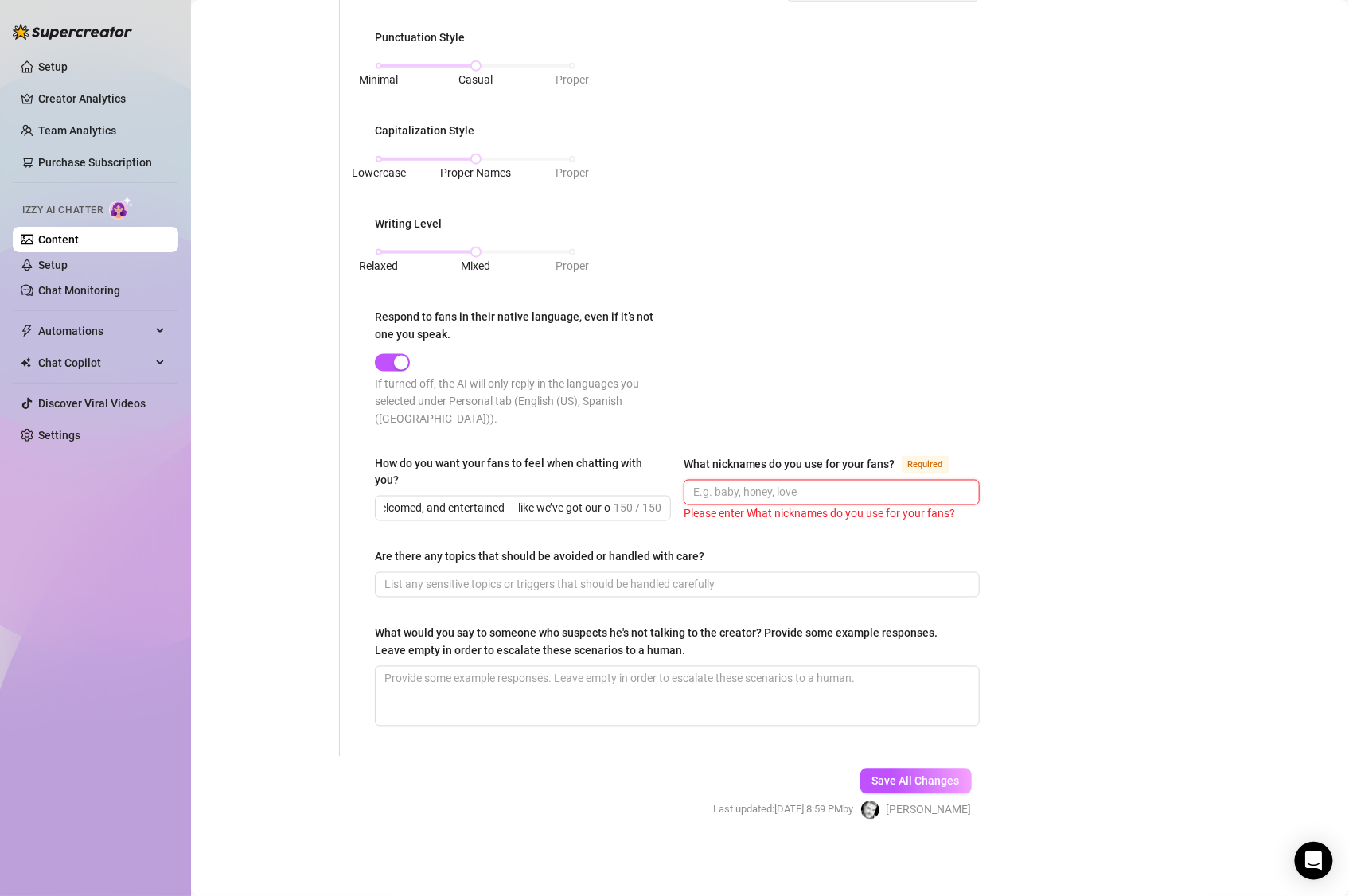
scroll to position [0, 0]
click at [514, 577] on input "Are there any topics that should be avoided or handled with care?" at bounding box center [675, 585] width 582 height 17
click at [571, 583] on input "Are there any topics that should be avoided or handled with care?" at bounding box center [675, 585] width 582 height 17
paste input "Anything overly personal like politics, religion, or family drama. I like to ke…"
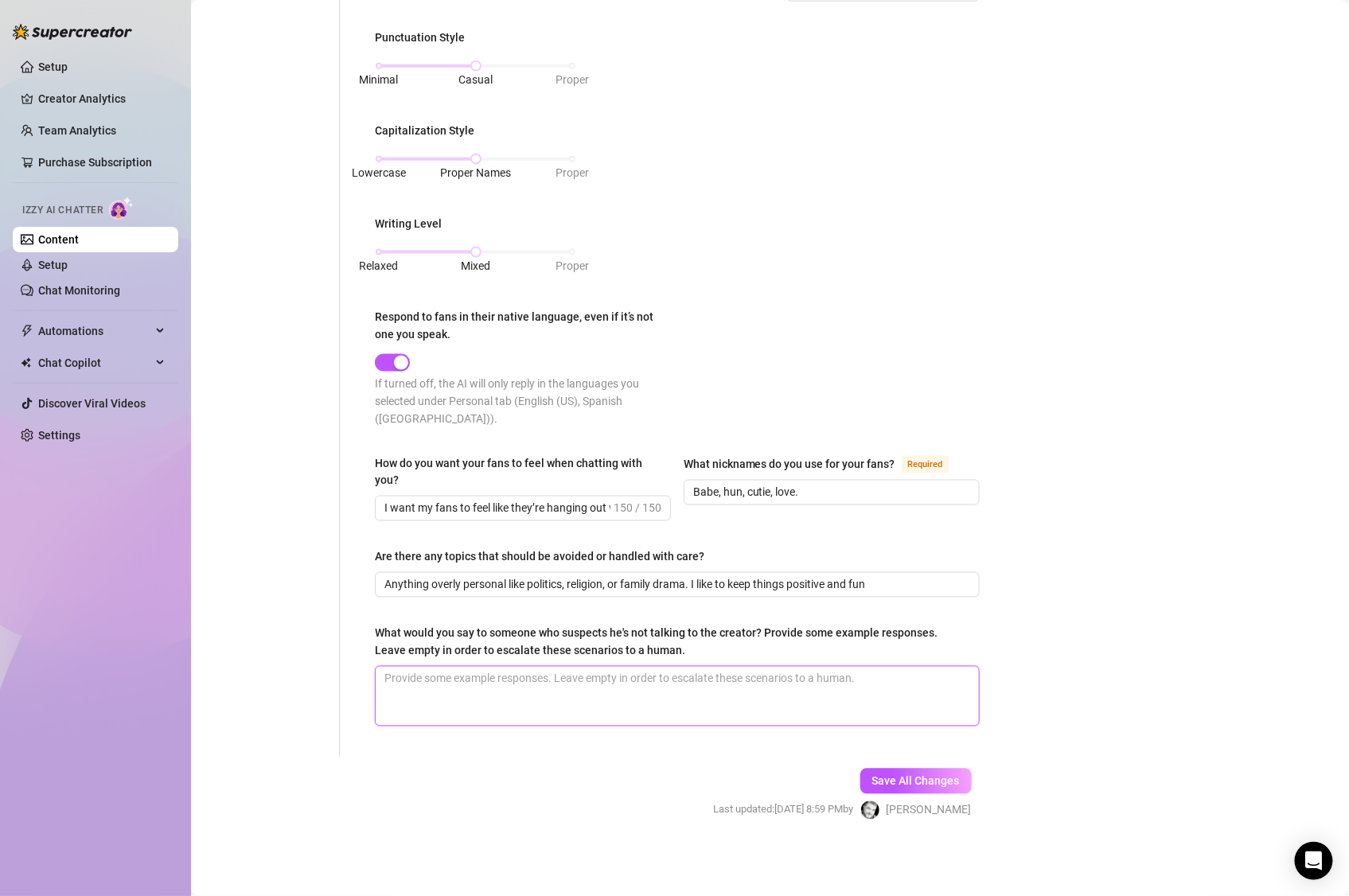
click at [510, 684] on textarea "What would you say to someone who suspects he's not talking to the creator? Pro…" at bounding box center [677, 696] width 603 height 59
click at [811, 680] on textarea "What would you say to someone who suspects he's not talking to the creator? Pro…" at bounding box center [677, 696] width 603 height 59
paste textarea "It’s really me, babe 😘 I don’t let anyone else step into my inbox.” “You’re def…"
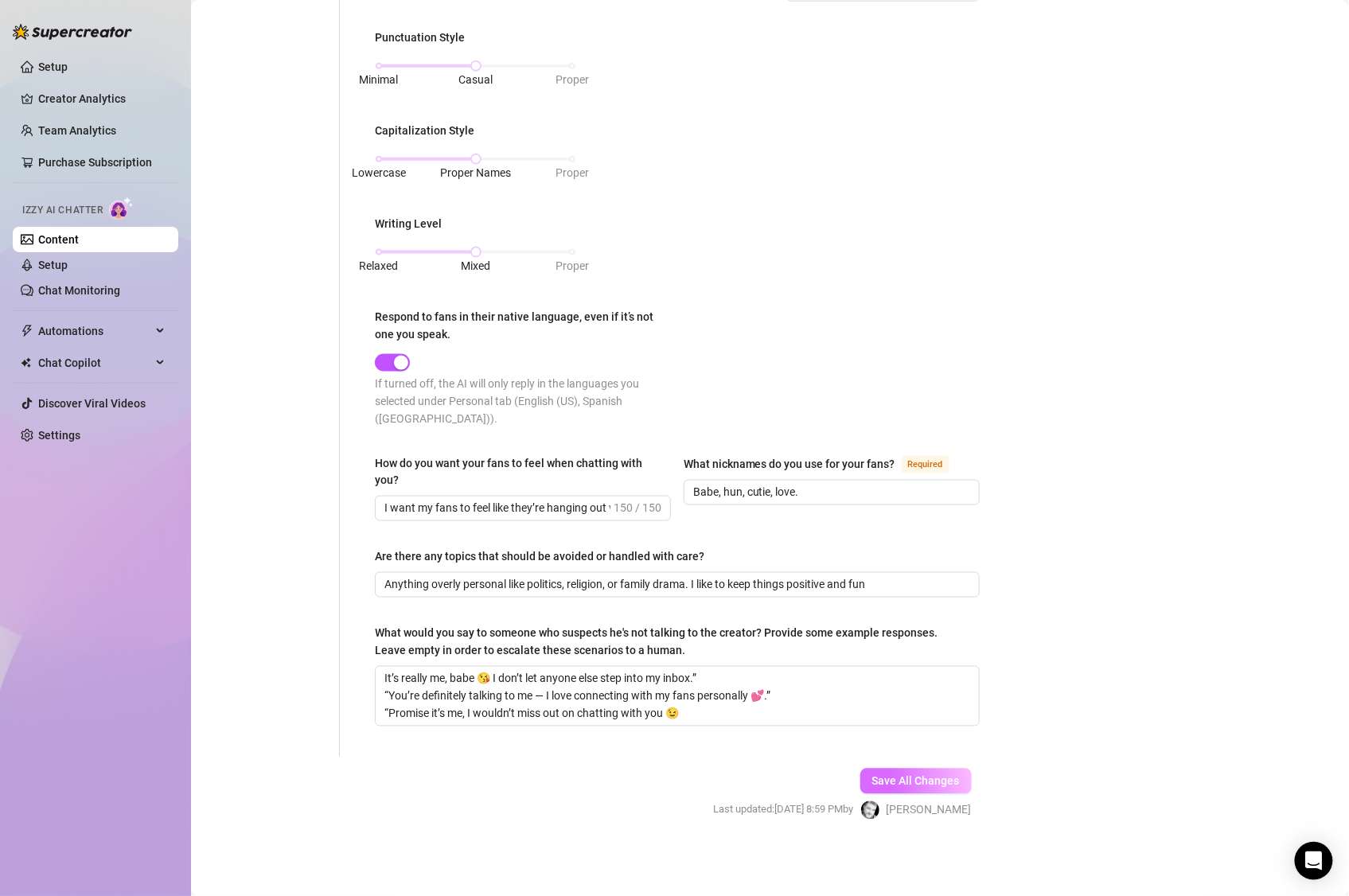
click at [891, 746] on span "Save All Changes" at bounding box center [916, 781] width 88 height 13
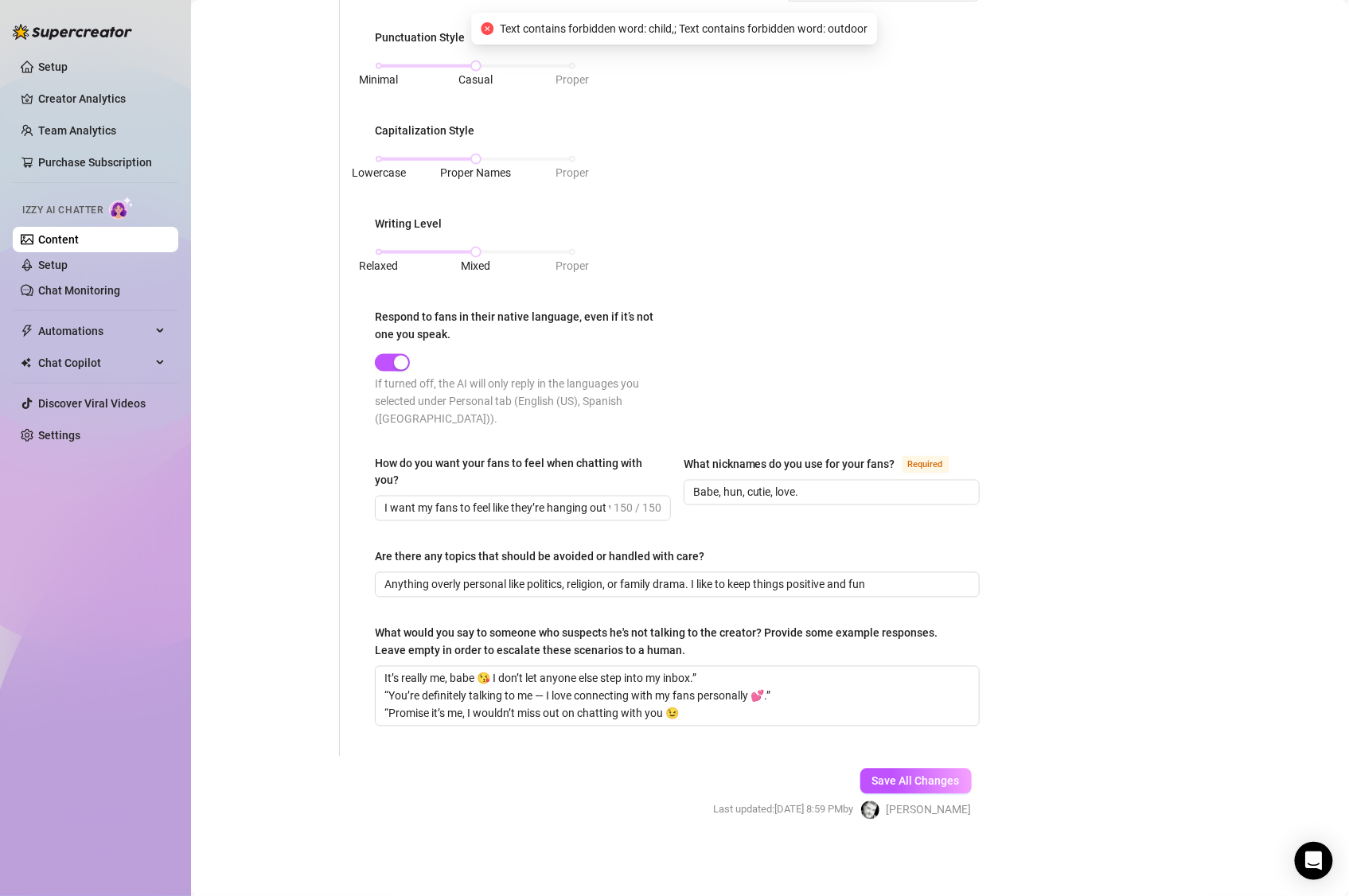
click at [639, 34] on span "Text contains forbidden word: child,; Text contains forbidden word: outdoor" at bounding box center [685, 29] width 367 height 17
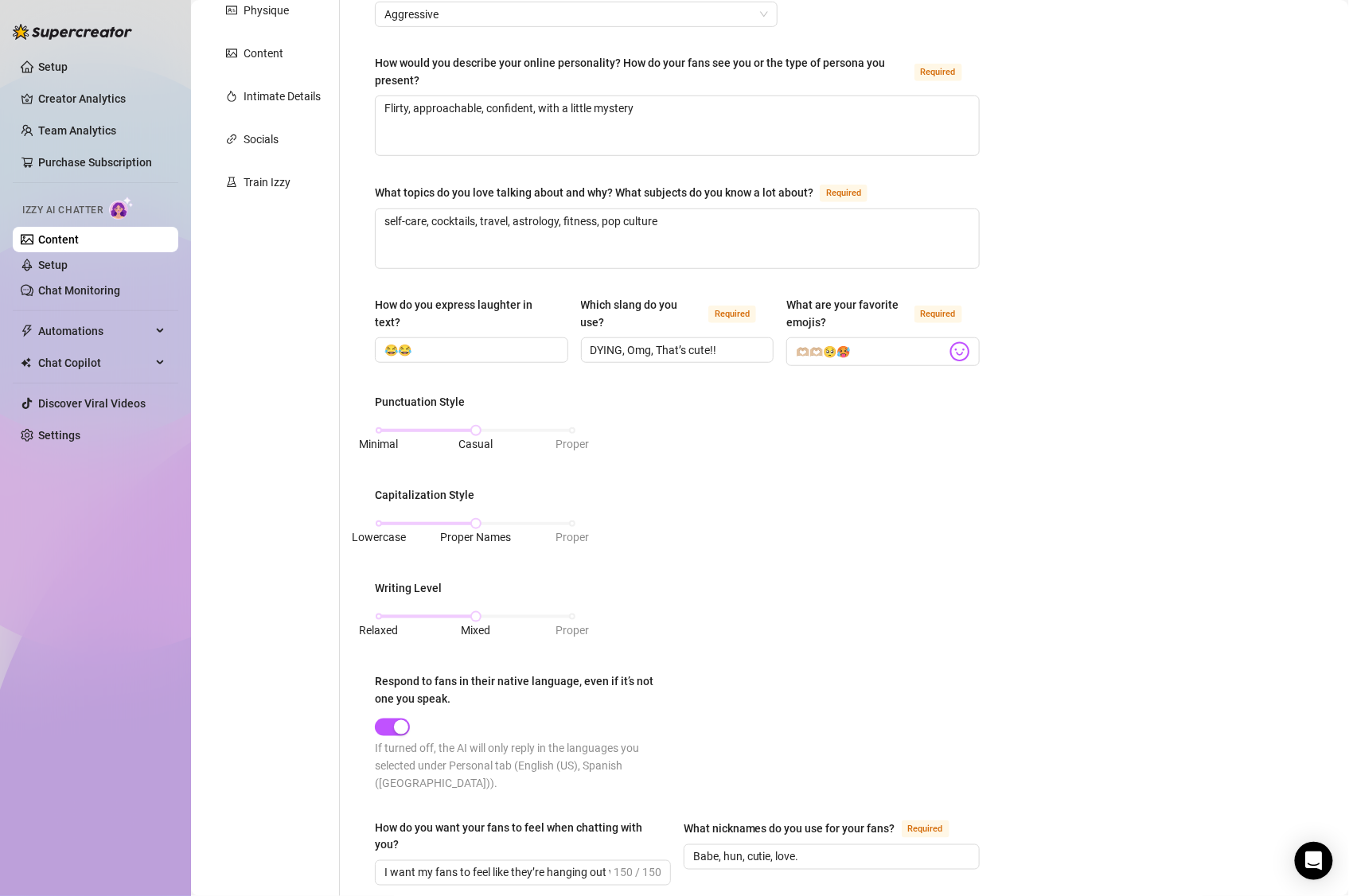
scroll to position [26, 0]
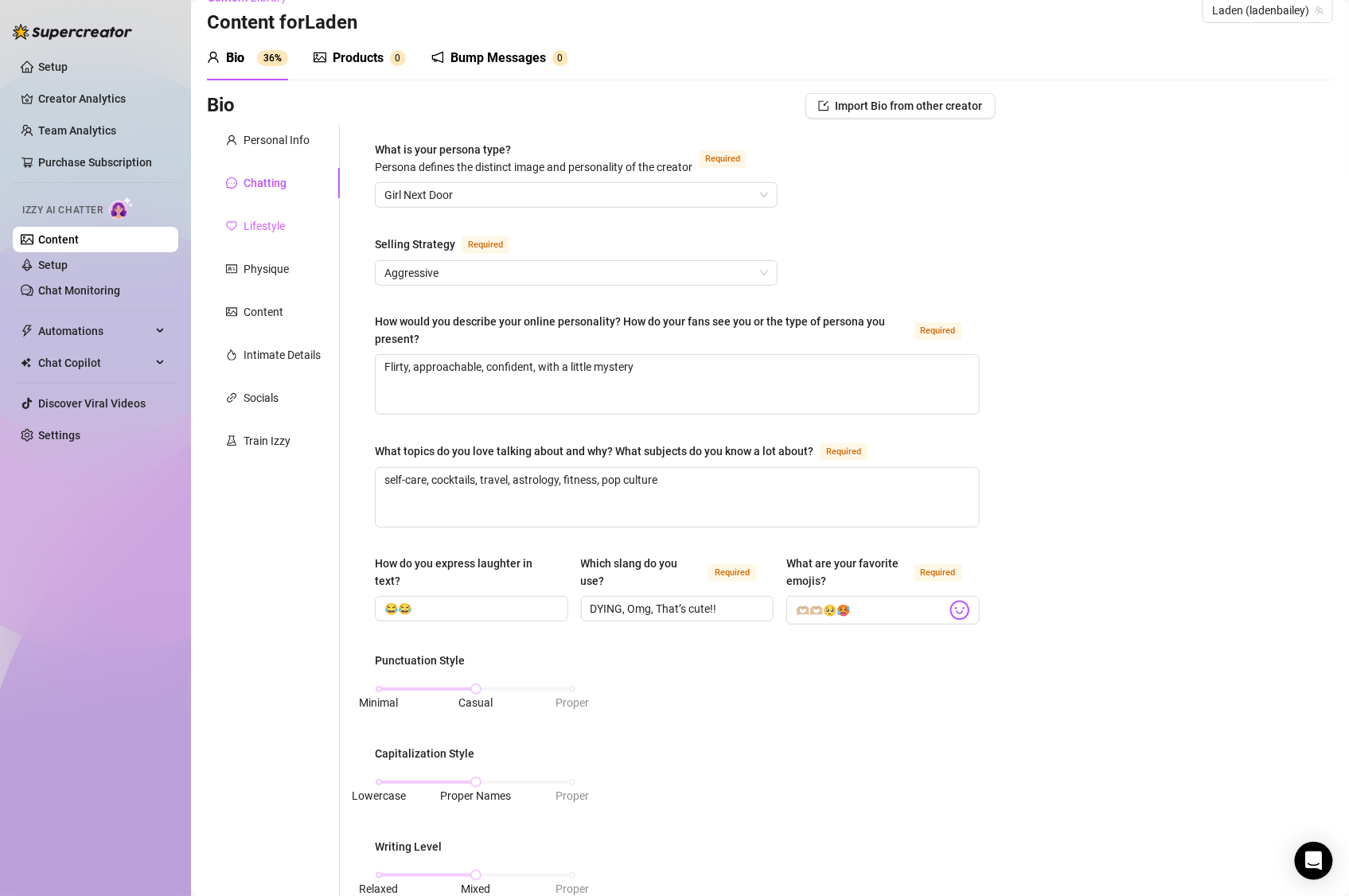
click at [267, 240] on div "Lifestyle" at bounding box center [273, 225] width 132 height 30
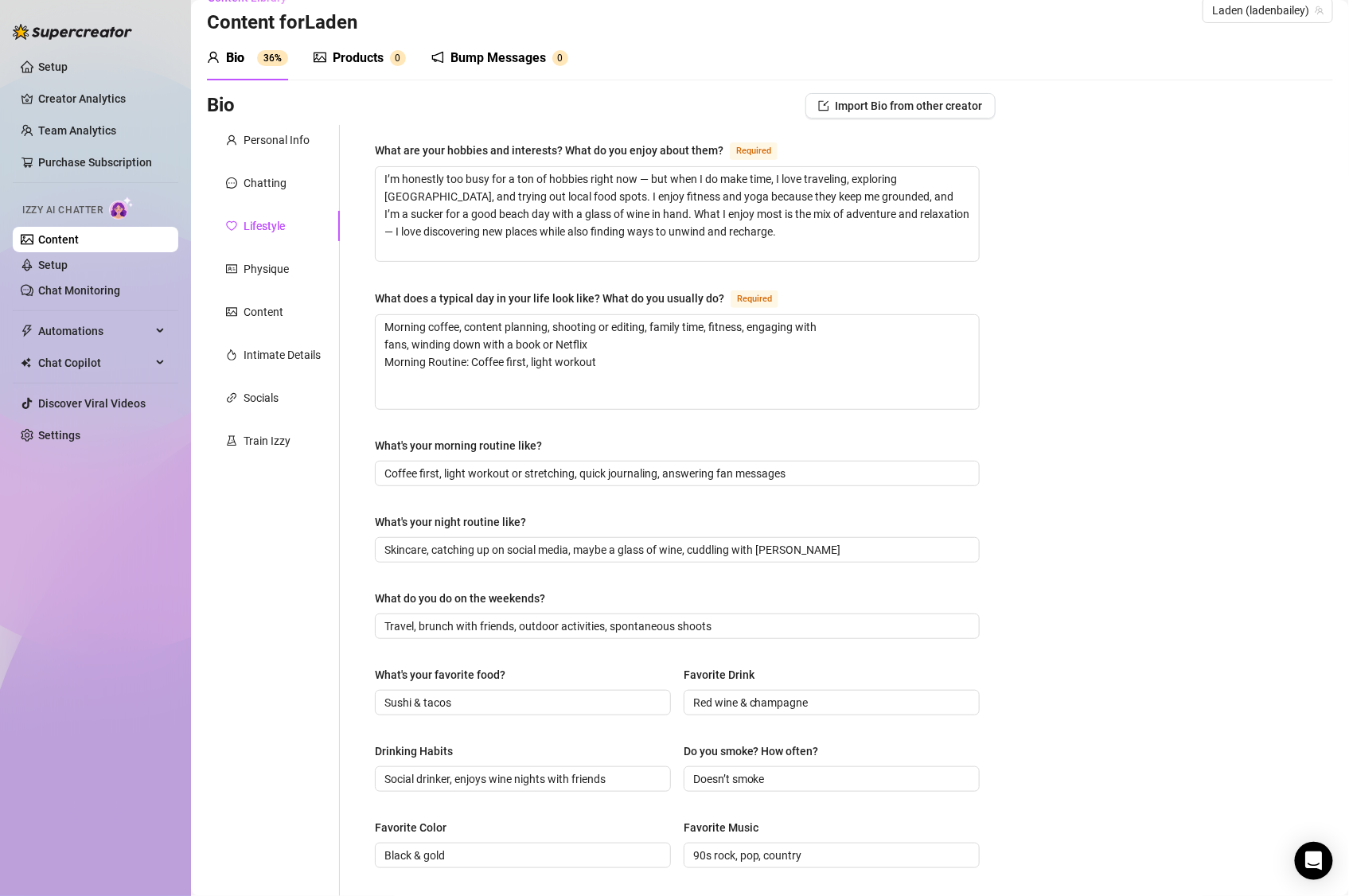
click at [1117, 72] on div "Bio 36% Products 0 Bump Messages 0" at bounding box center [770, 58] width 1127 height 44
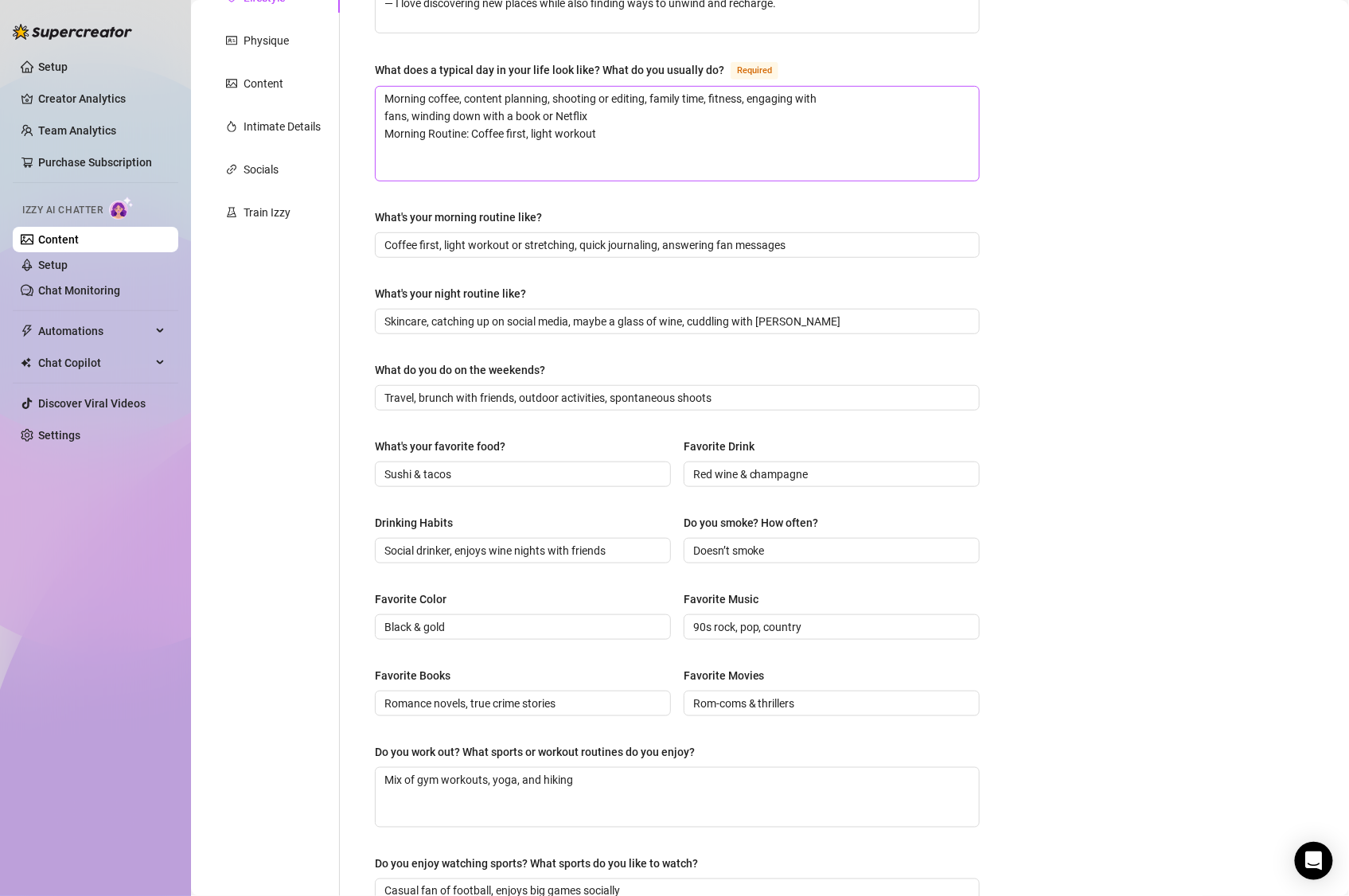
scroll to position [0, 0]
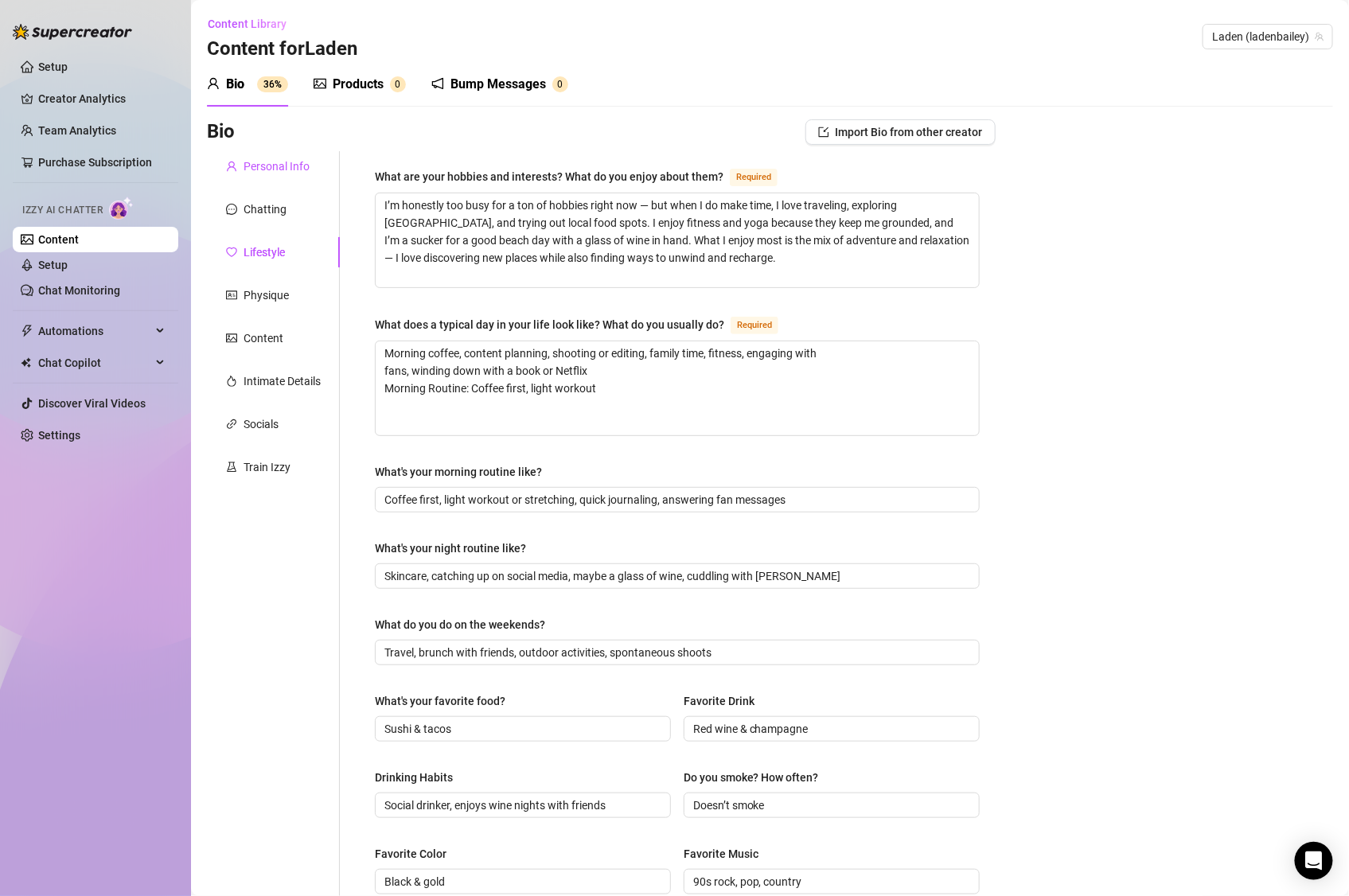
click at [304, 174] on div "Personal Info" at bounding box center [277, 166] width 66 height 17
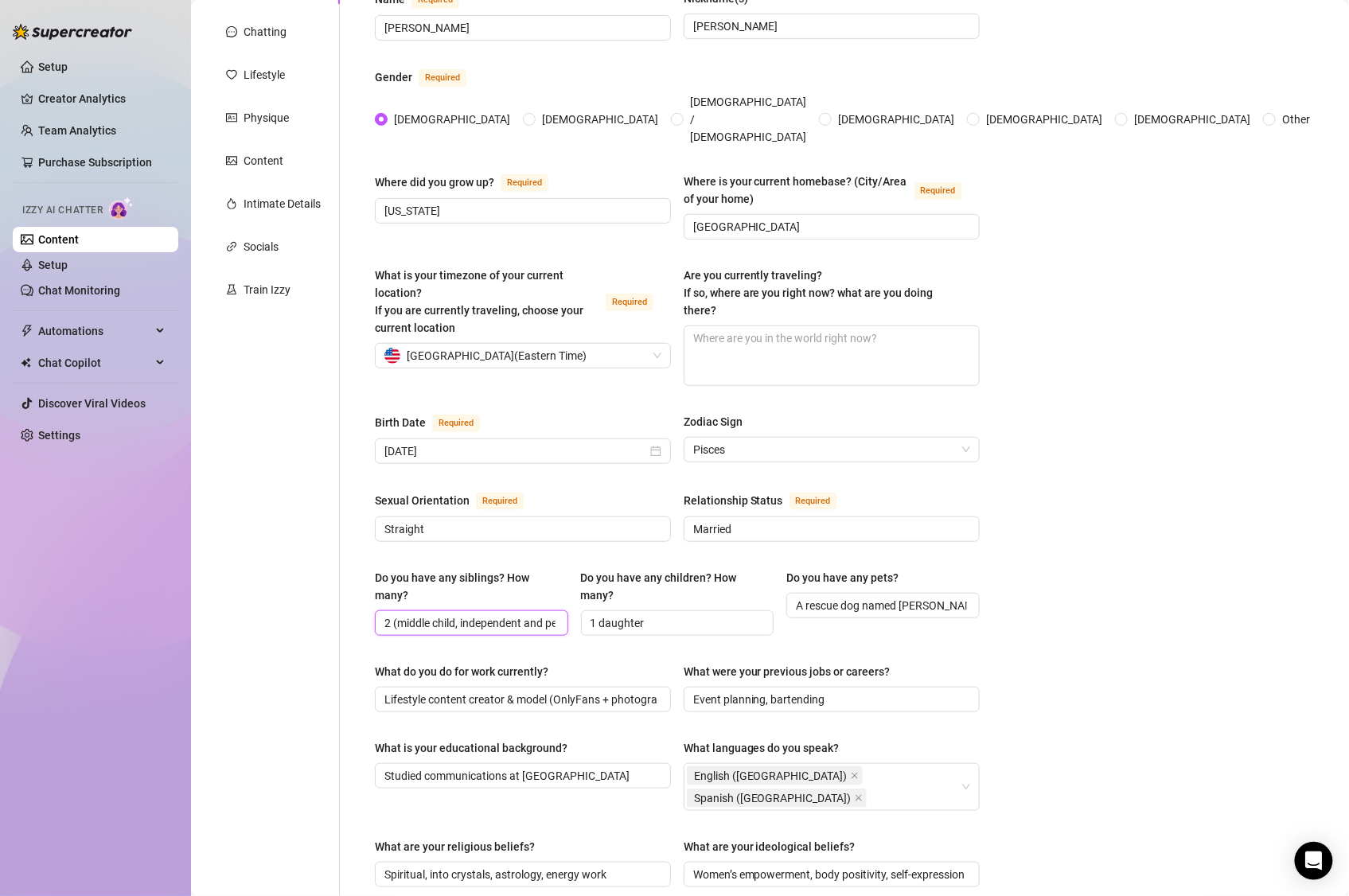
scroll to position [0, 61]
drag, startPoint x: 391, startPoint y: 593, endPoint x: 604, endPoint y: 607, distance: 213.5
click at [604, 607] on div "Do you have any siblings? How many? 2 (middle child, independent and peacemaker…" at bounding box center [677, 609] width 604 height 81
drag, startPoint x: 579, startPoint y: 384, endPoint x: 564, endPoint y: 387, distance: 15.3
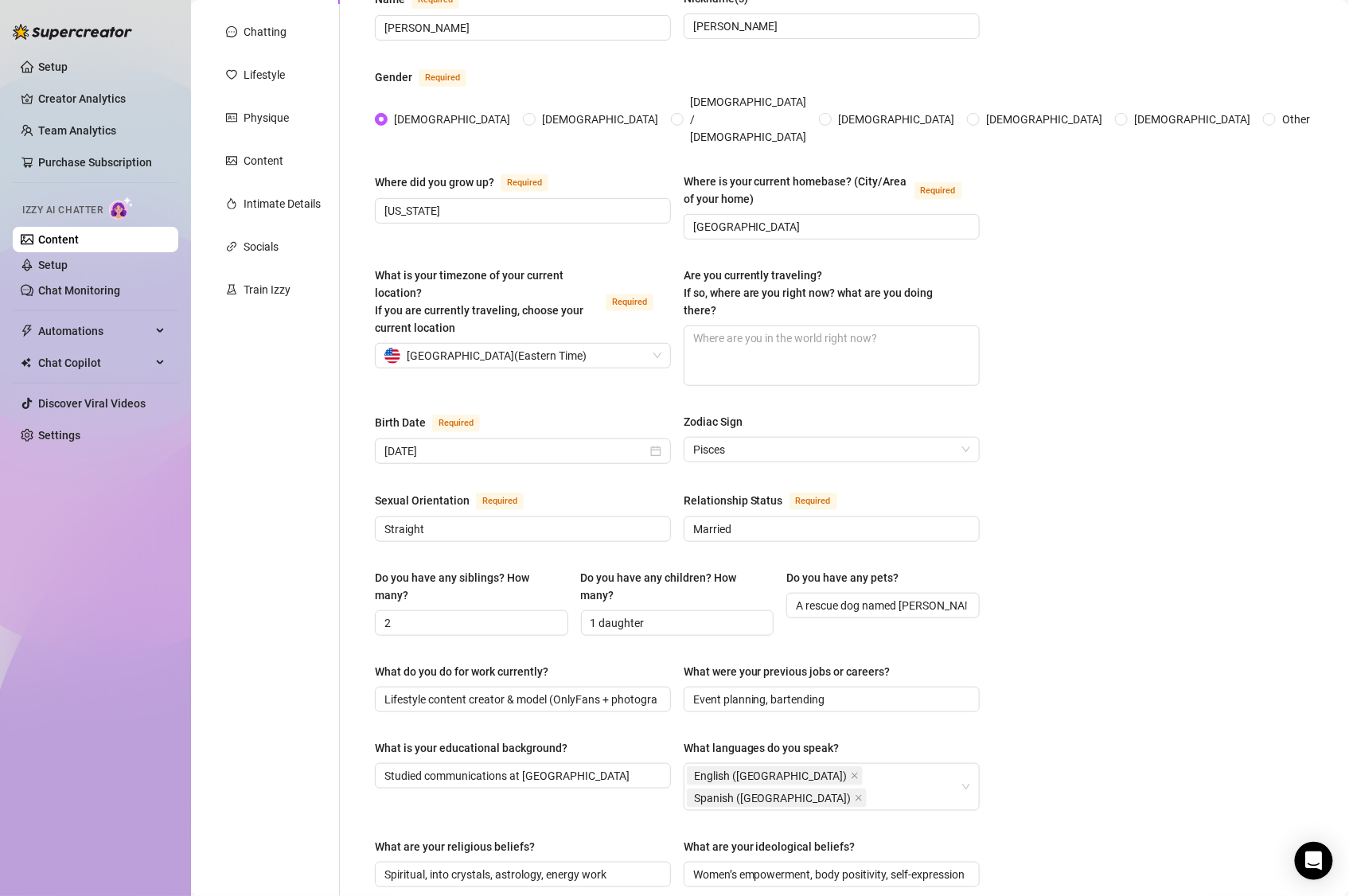
click at [579, 384] on div "Name Required Layden Nickname(s) Layden Gender Required Female Male Non-Binary …" at bounding box center [677, 678] width 604 height 1376
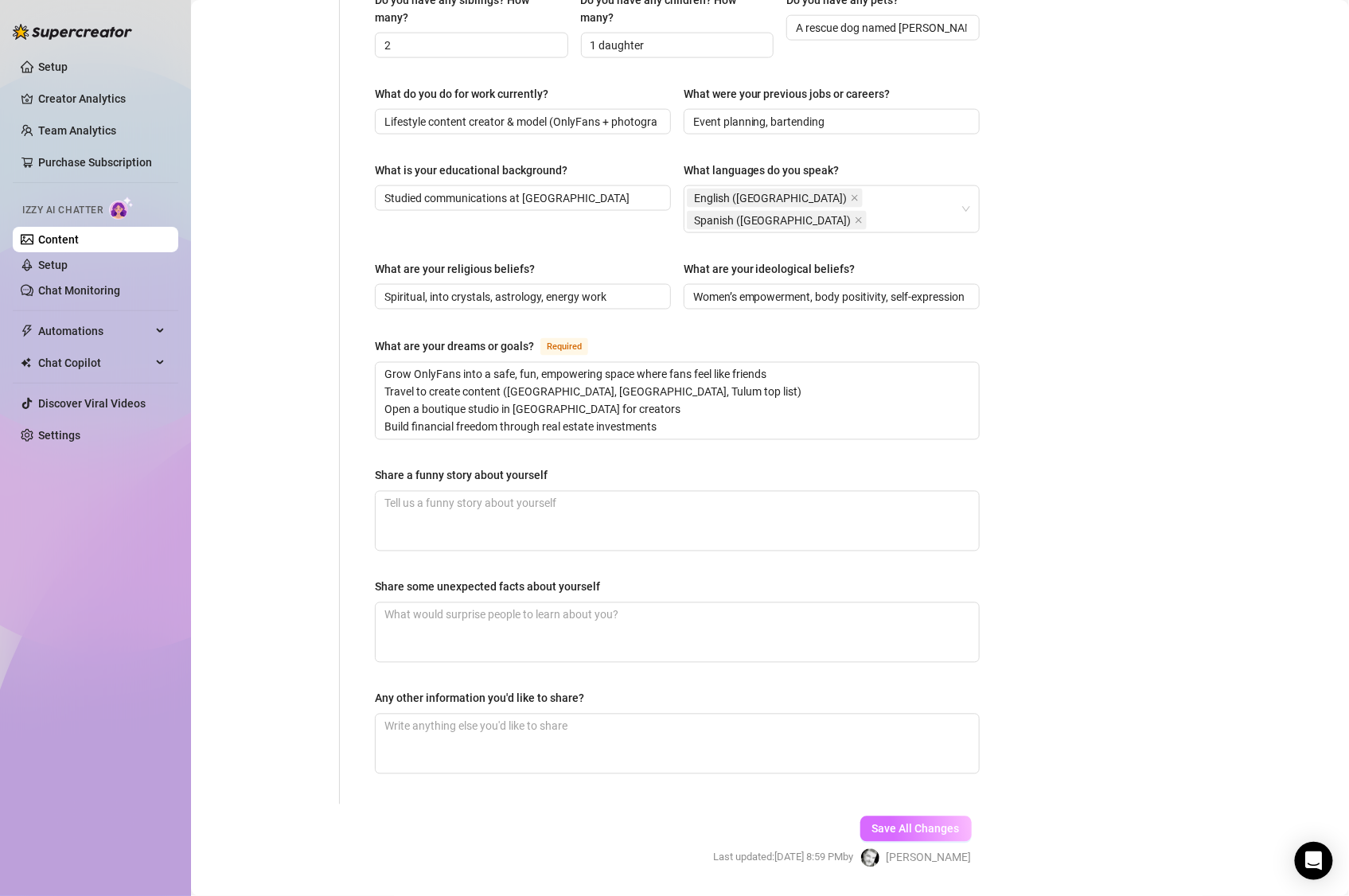
click at [929, 746] on span "Save All Changes" at bounding box center [916, 828] width 88 height 13
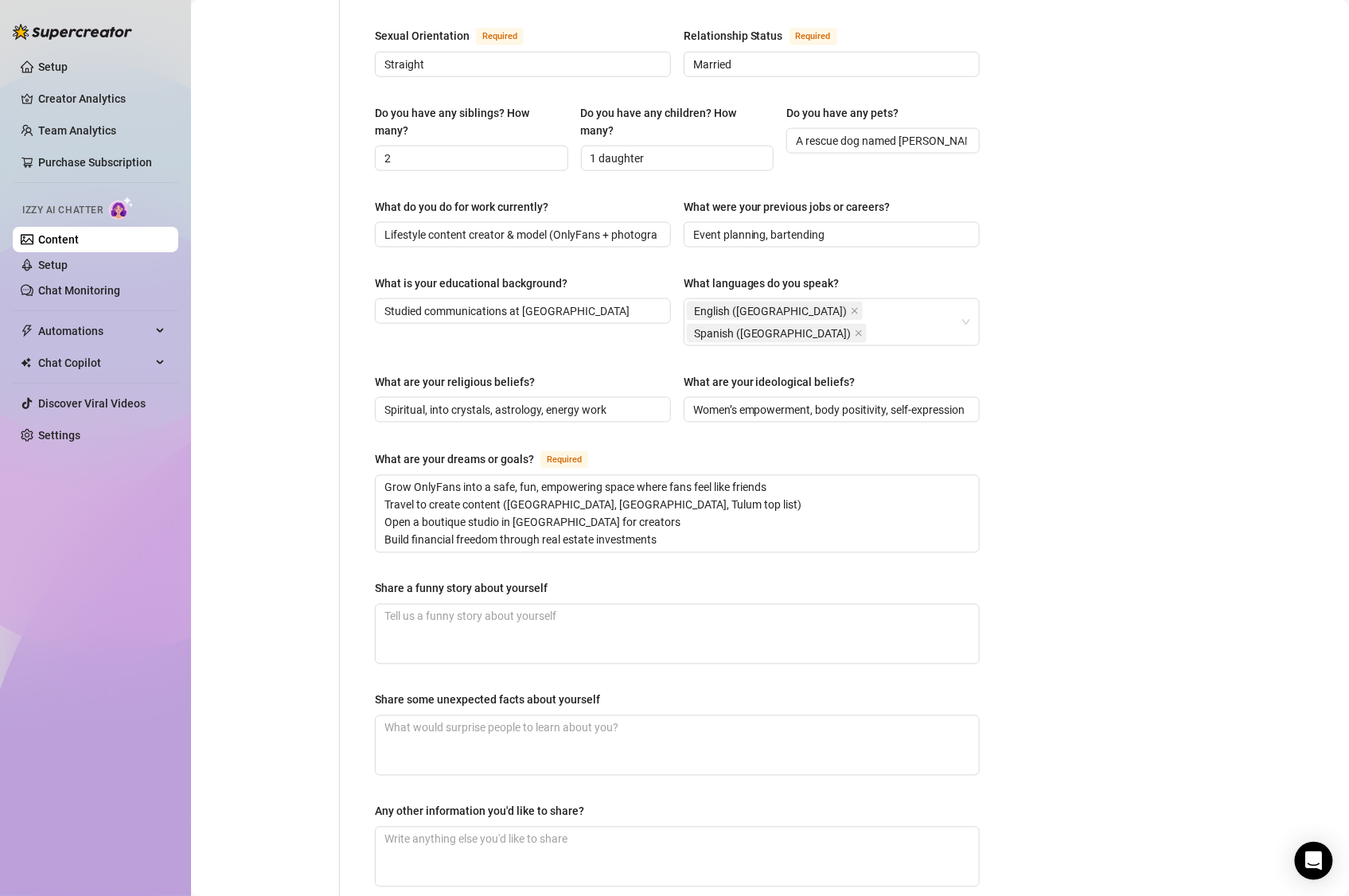
scroll to position [739, 0]
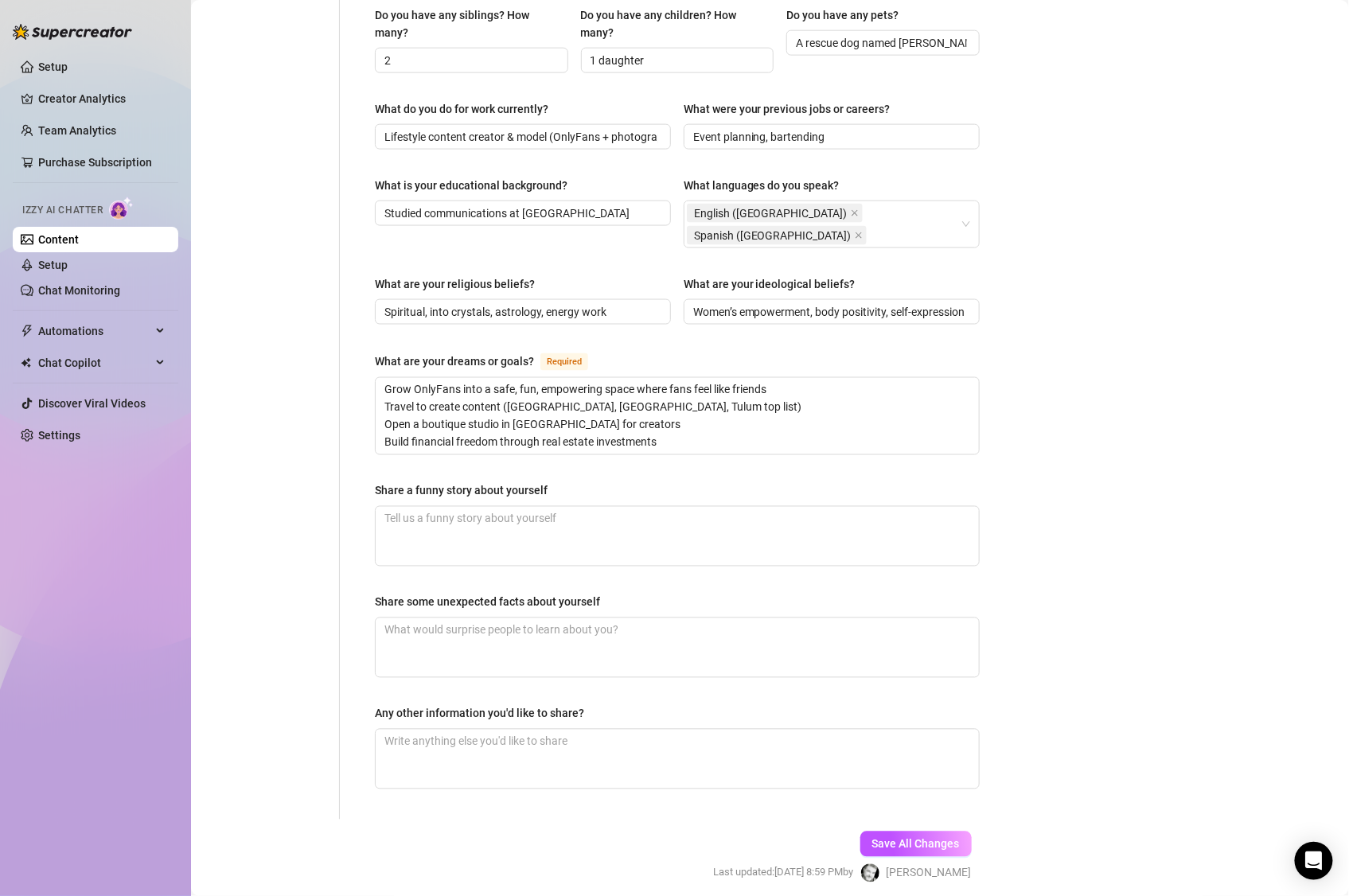
click at [1051, 417] on div "Bio Import Bio from other creator Personal Info Chatting Lifestyle Physique Con…" at bounding box center [770, 145] width 1127 height 1531
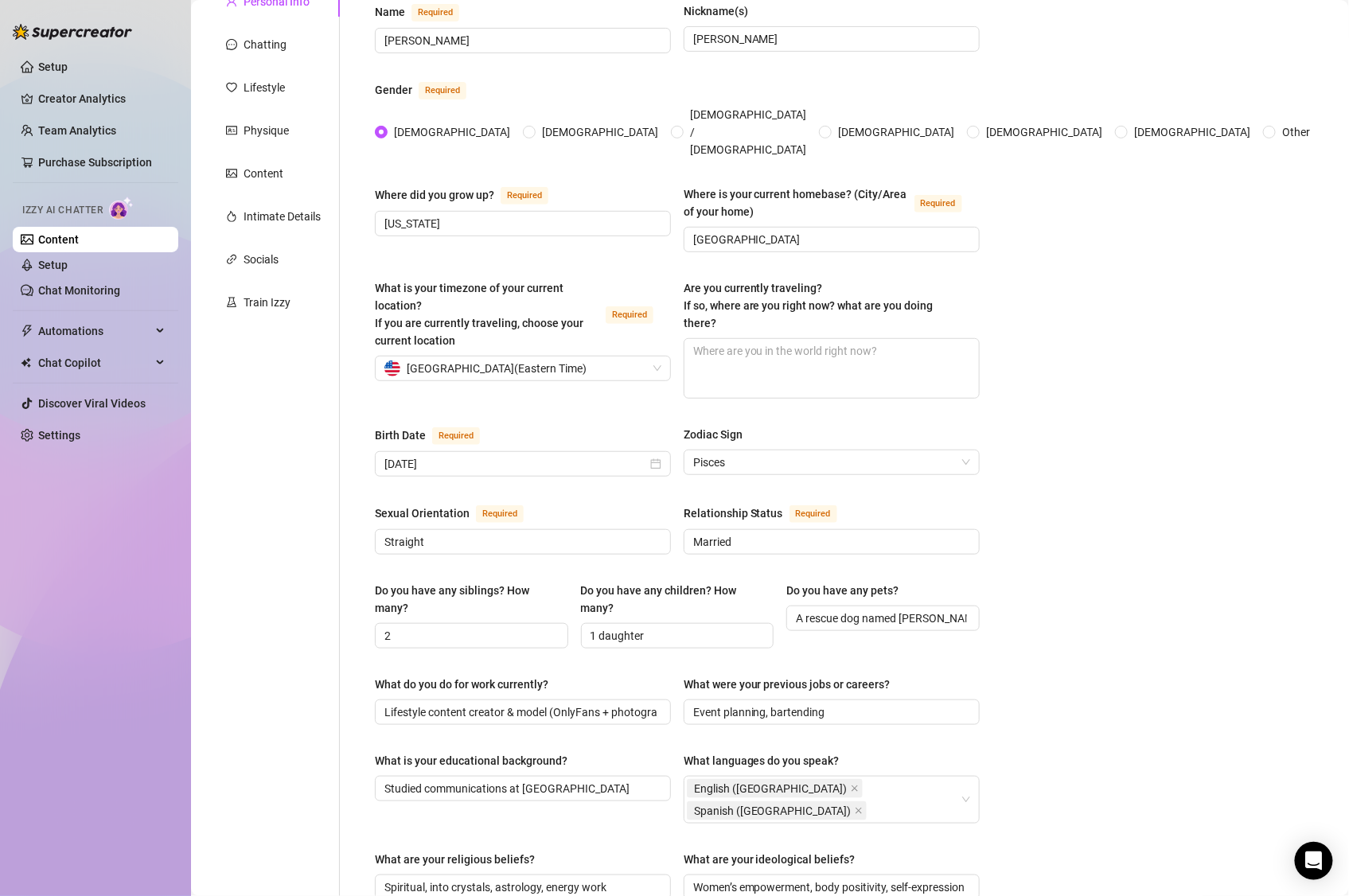
scroll to position [0, 0]
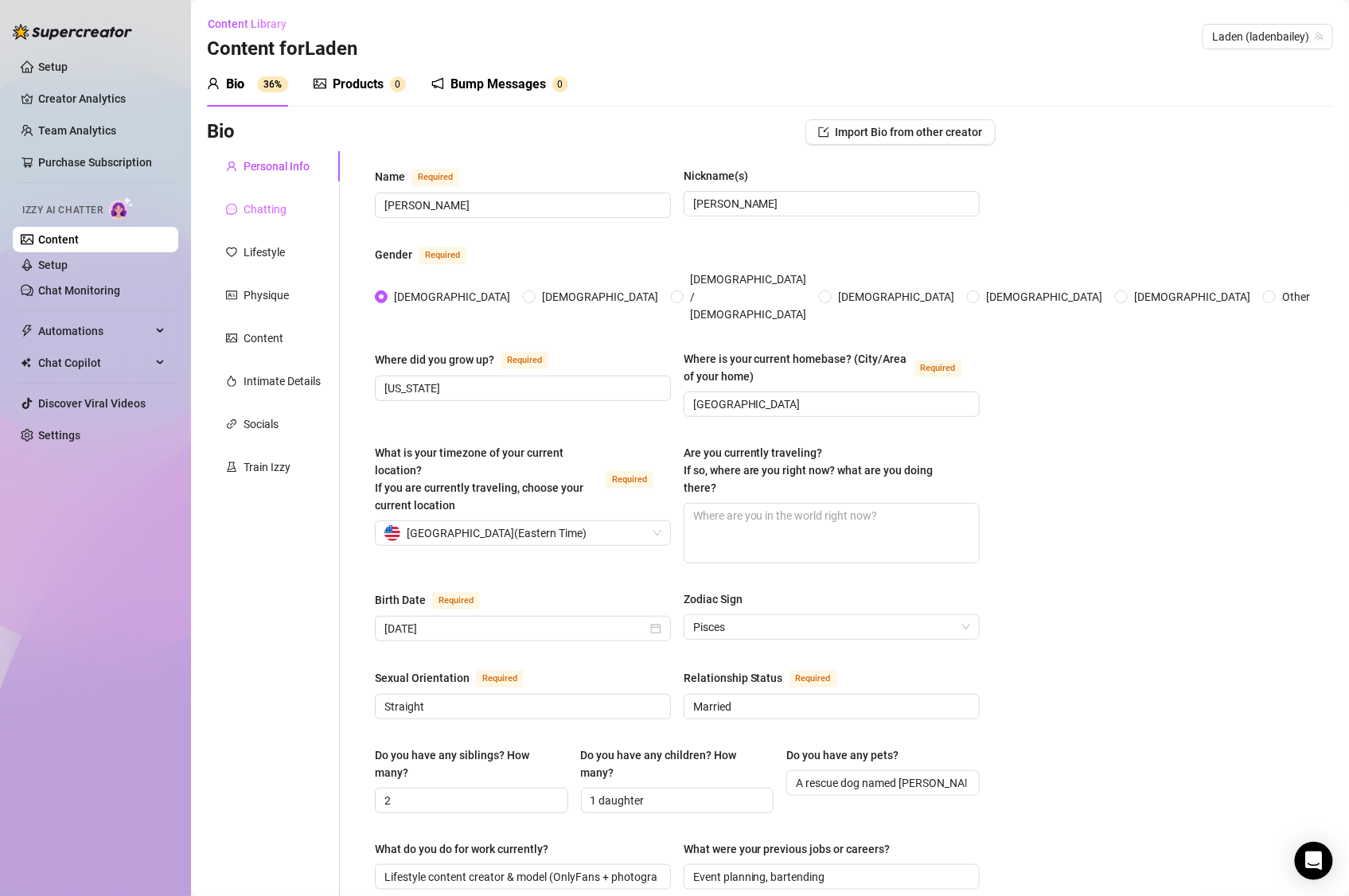
click at [292, 204] on div "Chatting" at bounding box center [273, 209] width 132 height 30
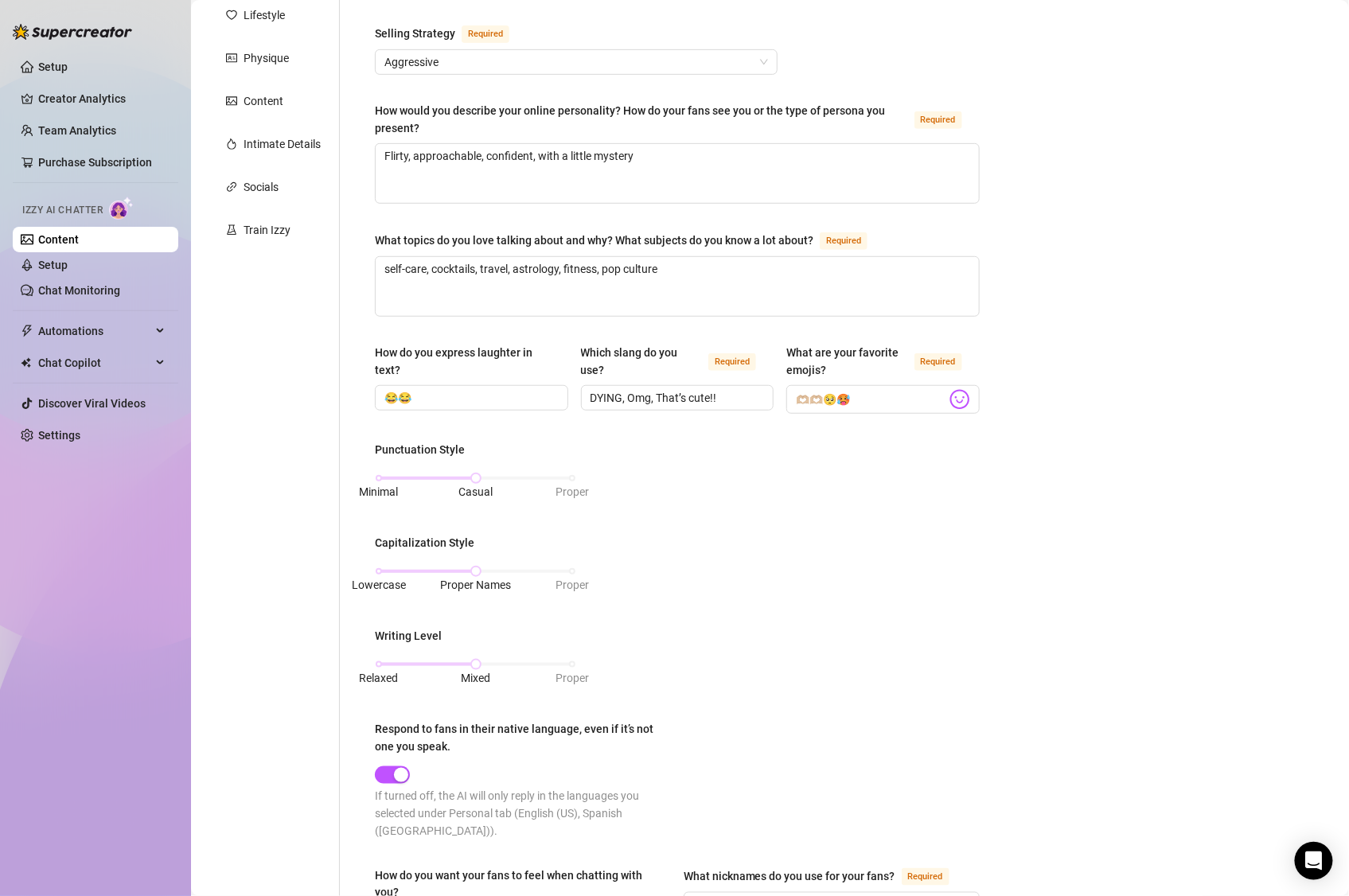
scroll to position [519, 0]
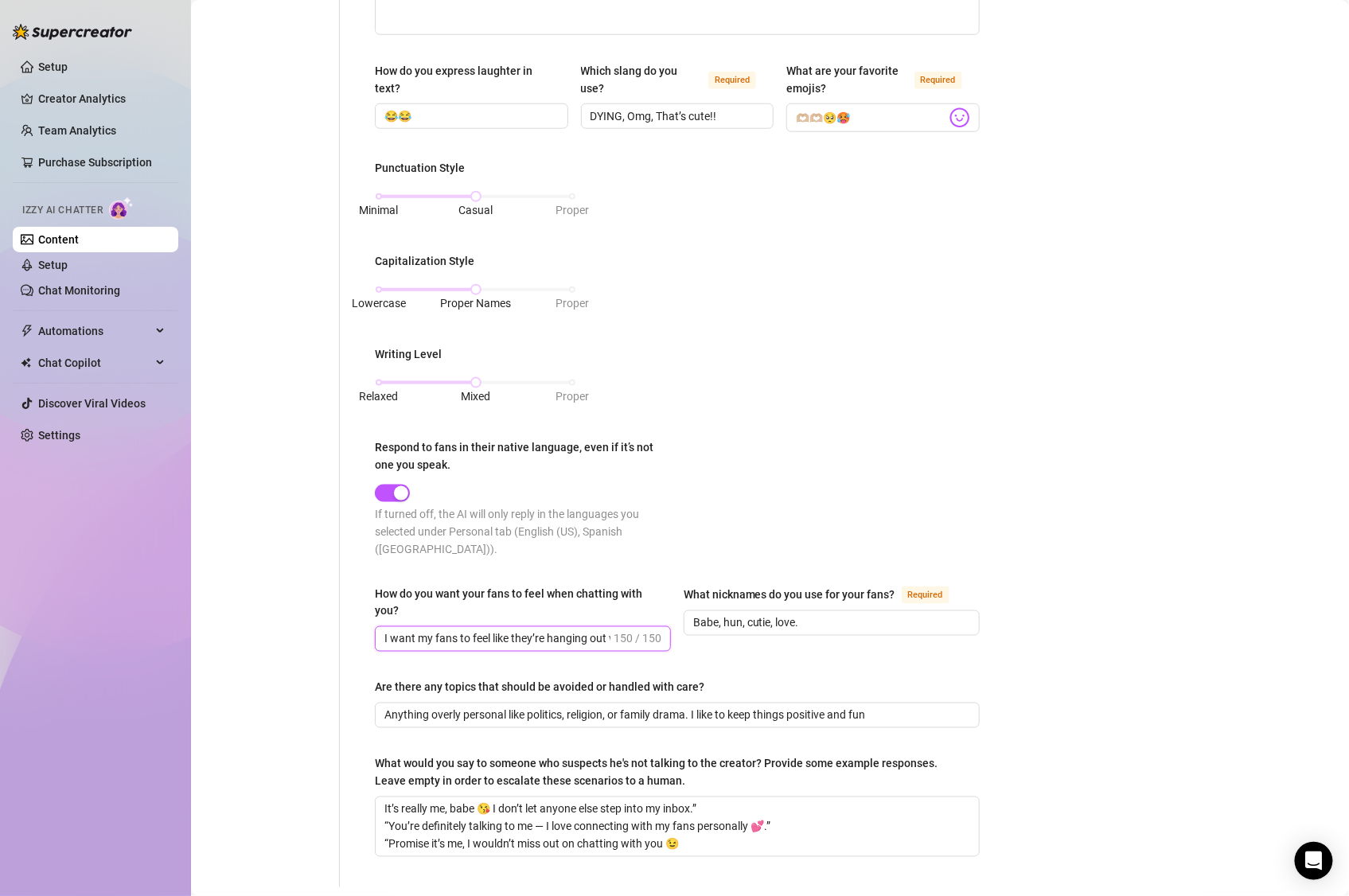
click at [571, 637] on input "I want my fans to feel like they’re hanging out with a fun, flirty friend who r…" at bounding box center [497, 639] width 226 height 17
drag, startPoint x: 569, startPoint y: 639, endPoint x: 704, endPoint y: 644, distance: 135.1
click at [704, 644] on div "How do you want your fans to feel when chatting with you? I want my fans to fee…" at bounding box center [677, 625] width 604 height 81
click at [391, 635] on input "I want my fans to feel like they’re hanging out with a fun, flirty friend who r…" at bounding box center [497, 639] width 226 height 17
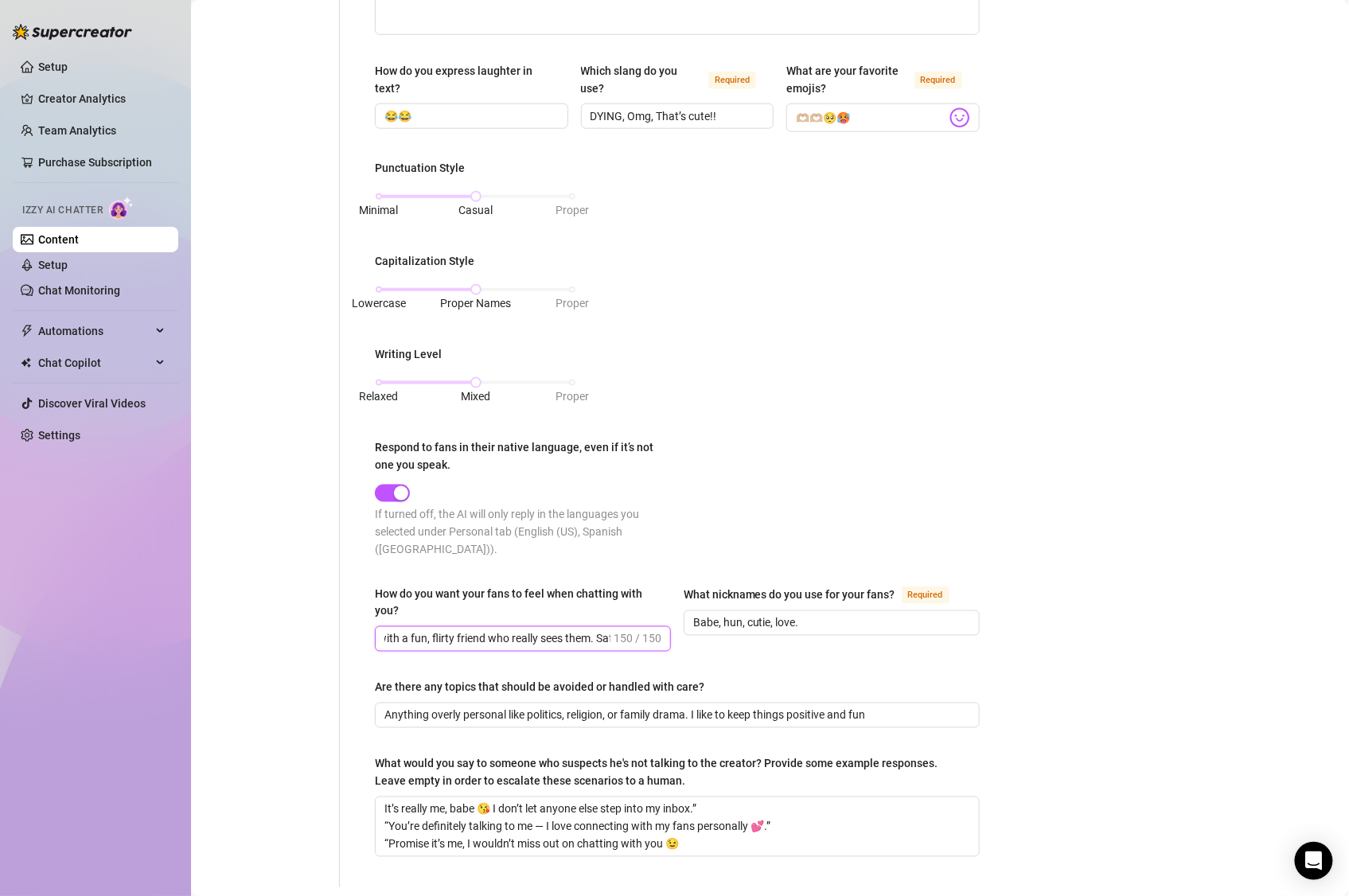
scroll to position [0, 0]
drag, startPoint x: 418, startPoint y: 636, endPoint x: 383, endPoint y: 640, distance: 35.2
click at [383, 640] on span "I want my fans to feel like they’re hanging out with a fun, flirty friend who r…" at bounding box center [523, 639] width 296 height 25
click at [493, 645] on input "I want my fans to feel like they’re hanging out with a fun, flirty friend who r…" at bounding box center [497, 639] width 226 height 17
drag, startPoint x: 453, startPoint y: 640, endPoint x: 345, endPoint y: 634, distance: 108.2
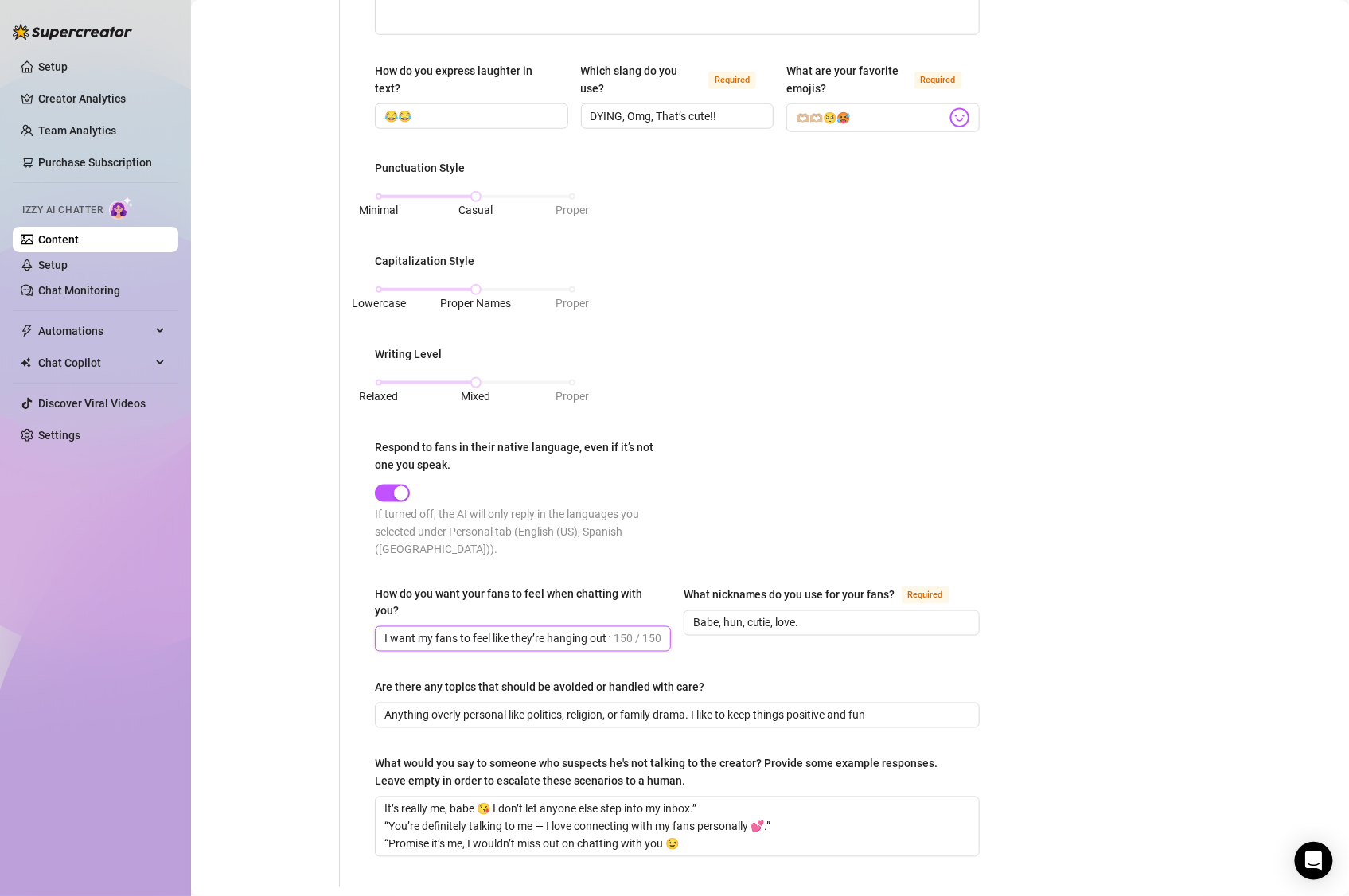
click at [345, 634] on div "What is your persona type? Persona defines the distinct image and personality o…" at bounding box center [667, 260] width 656 height 1255
drag, startPoint x: 489, startPoint y: 630, endPoint x: 534, endPoint y: 639, distance: 45.9
click at [534, 639] on input "I want my fans to feel like they’re hanging out with a fun, flirty friend who r…" at bounding box center [497, 639] width 226 height 17
drag, startPoint x: 527, startPoint y: 637, endPoint x: 374, endPoint y: 641, distance: 153.1
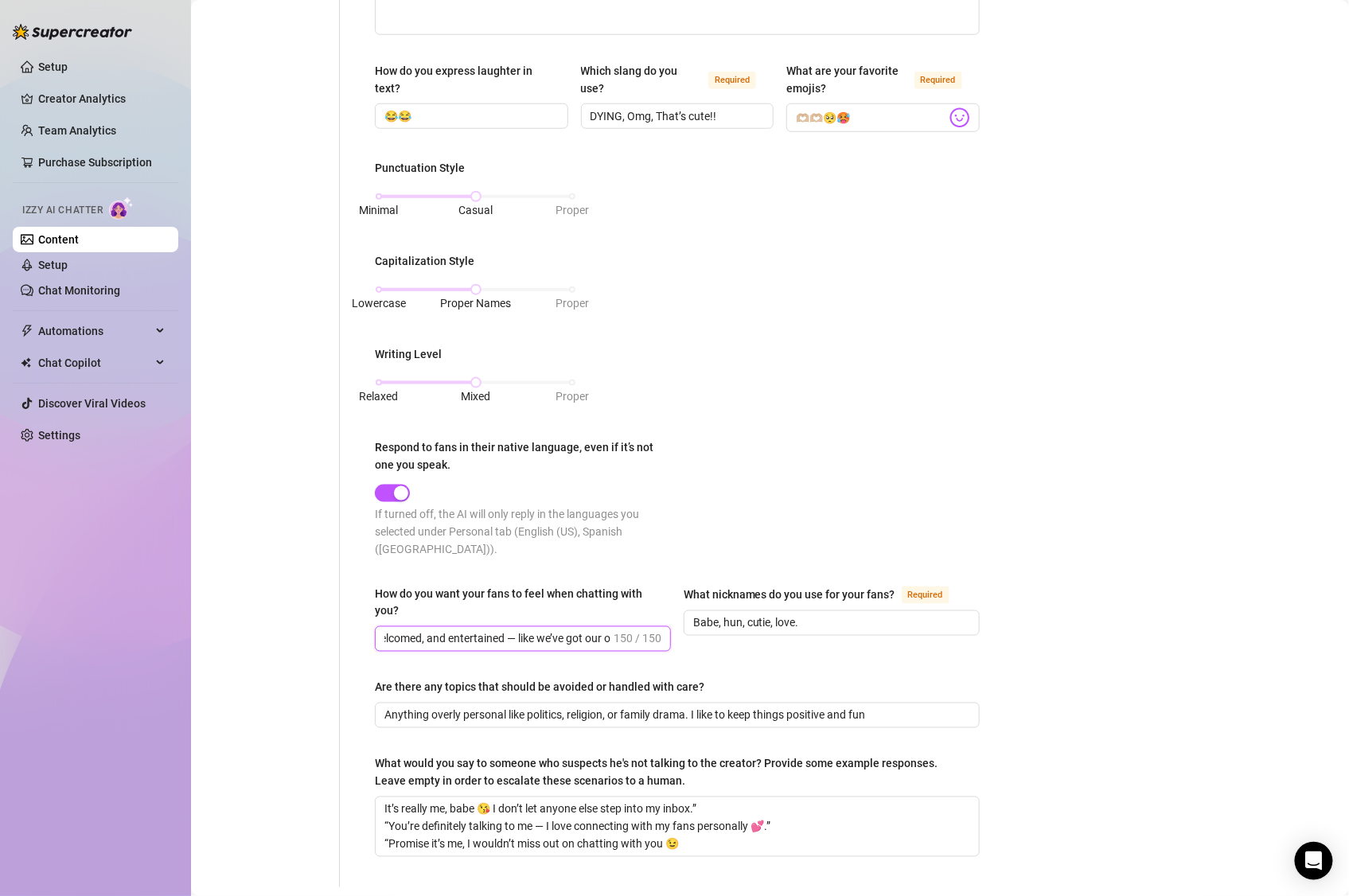
click at [375, 641] on span "I want my fans to feel like they’re hanging out with a fun, flirty friend who r…" at bounding box center [523, 639] width 296 height 25
click at [443, 638] on input "I want my fans to feel like they’re hanging out with a fun, flirty friend who r…" at bounding box center [497, 639] width 226 height 17
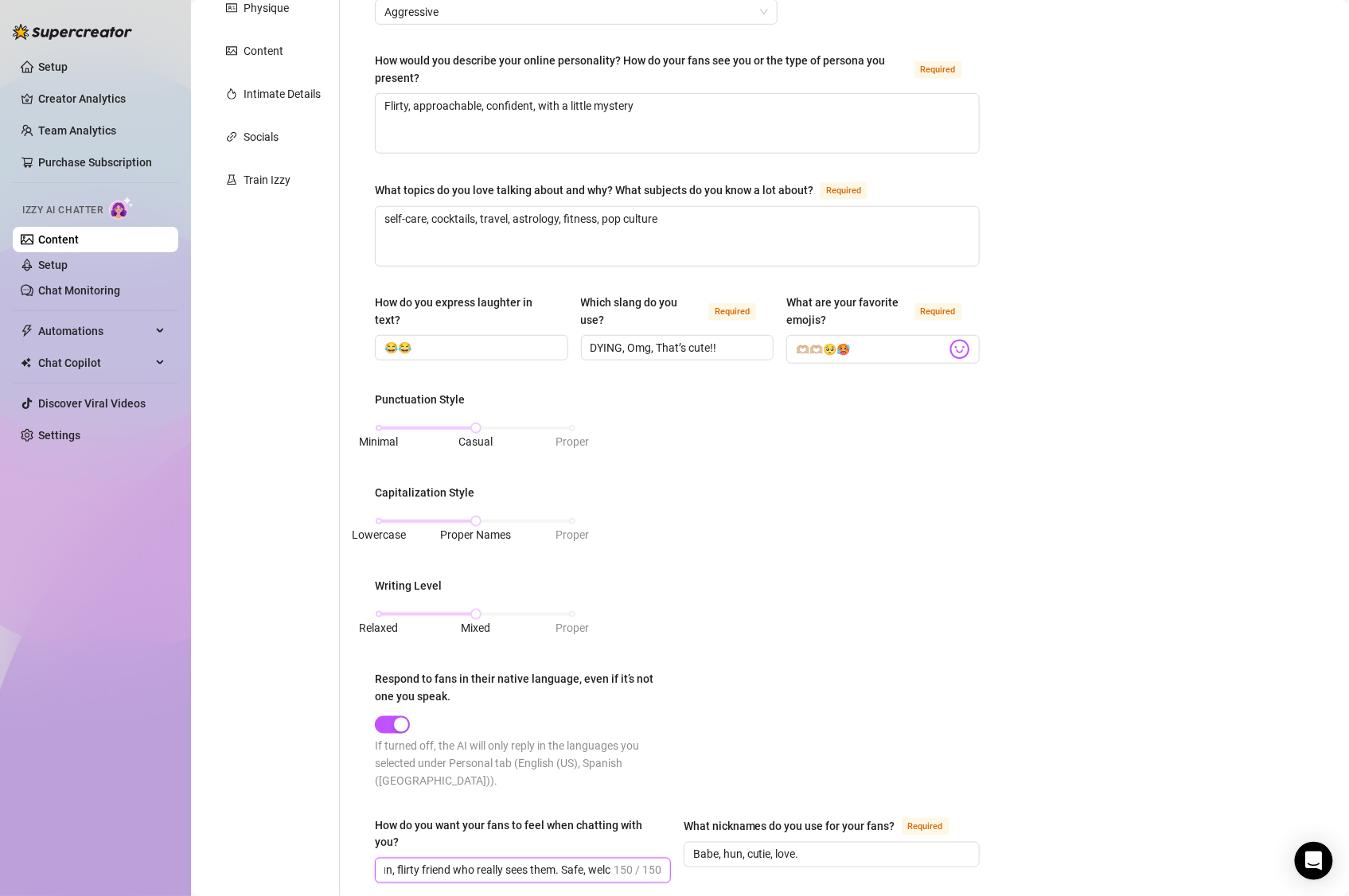
scroll to position [74, 0]
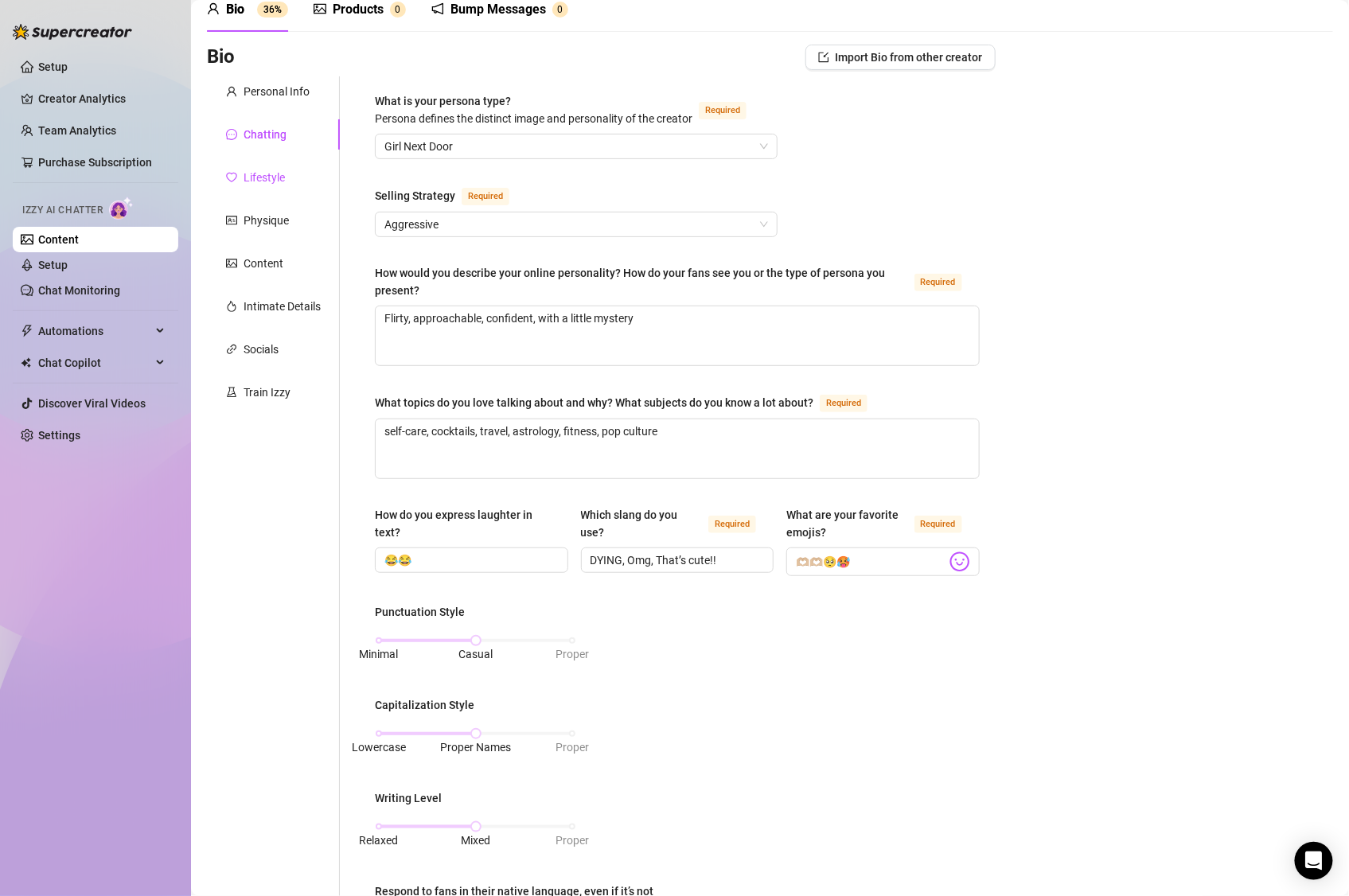
click at [278, 184] on div "Lifestyle" at bounding box center [264, 177] width 42 height 17
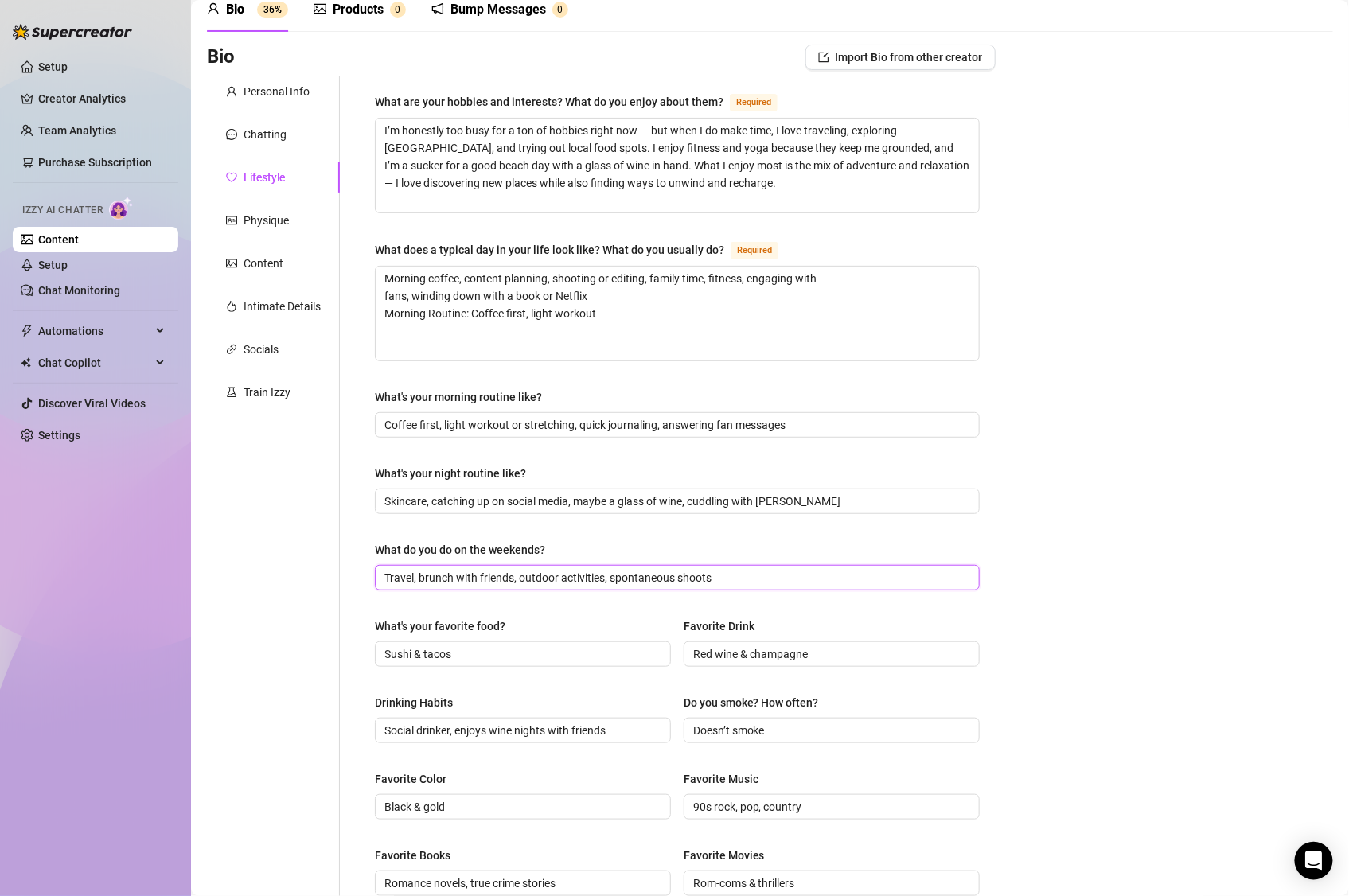
click at [540, 577] on input "Travel, brunch with friends, outdoor activities, spontaneous shoots" at bounding box center [675, 577] width 582 height 17
click at [537, 577] on input "Travel, brunch with friends, outdoor activities, spontaneous shoots" at bounding box center [675, 577] width 582 height 17
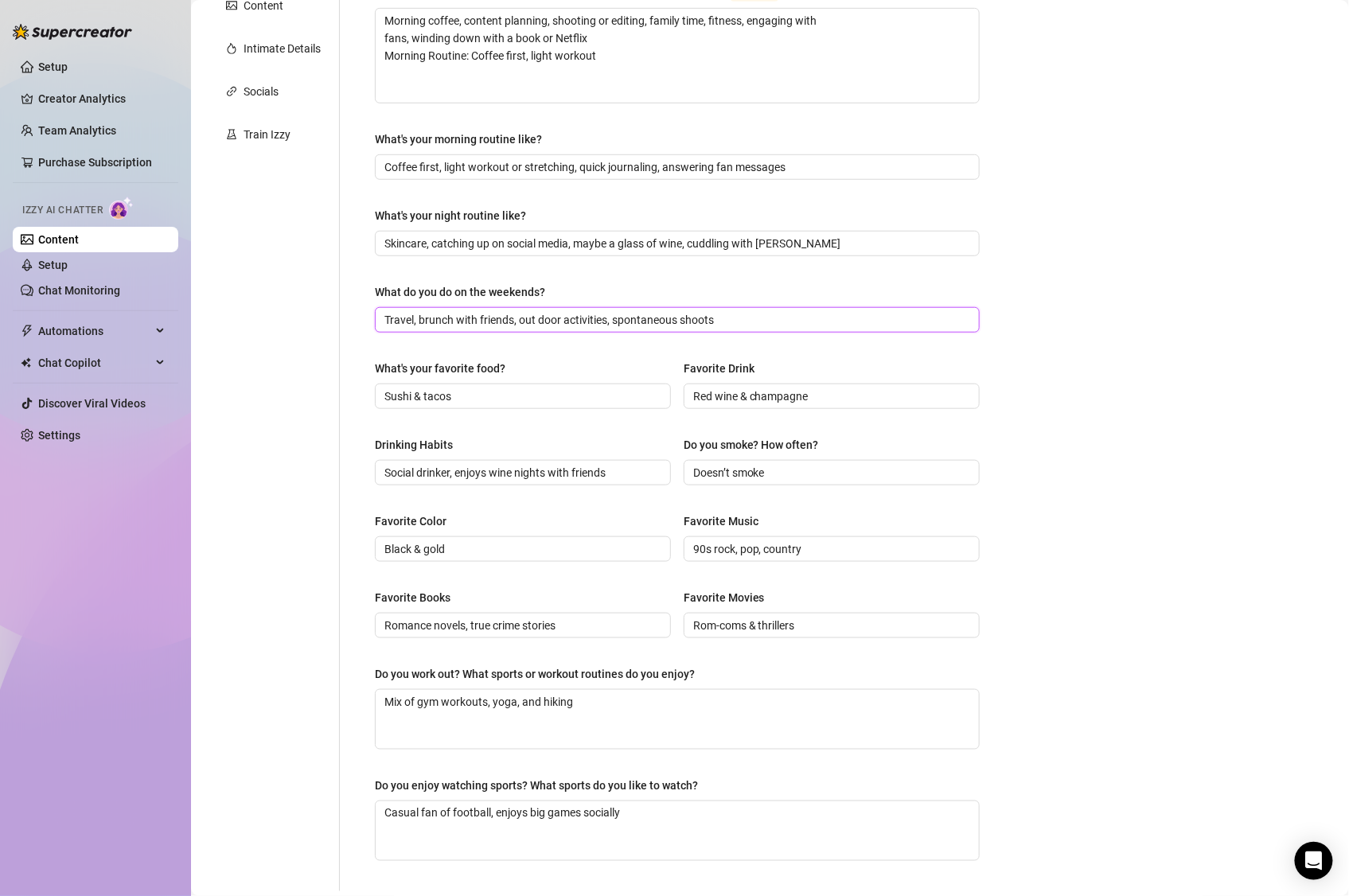
scroll to position [469, 0]
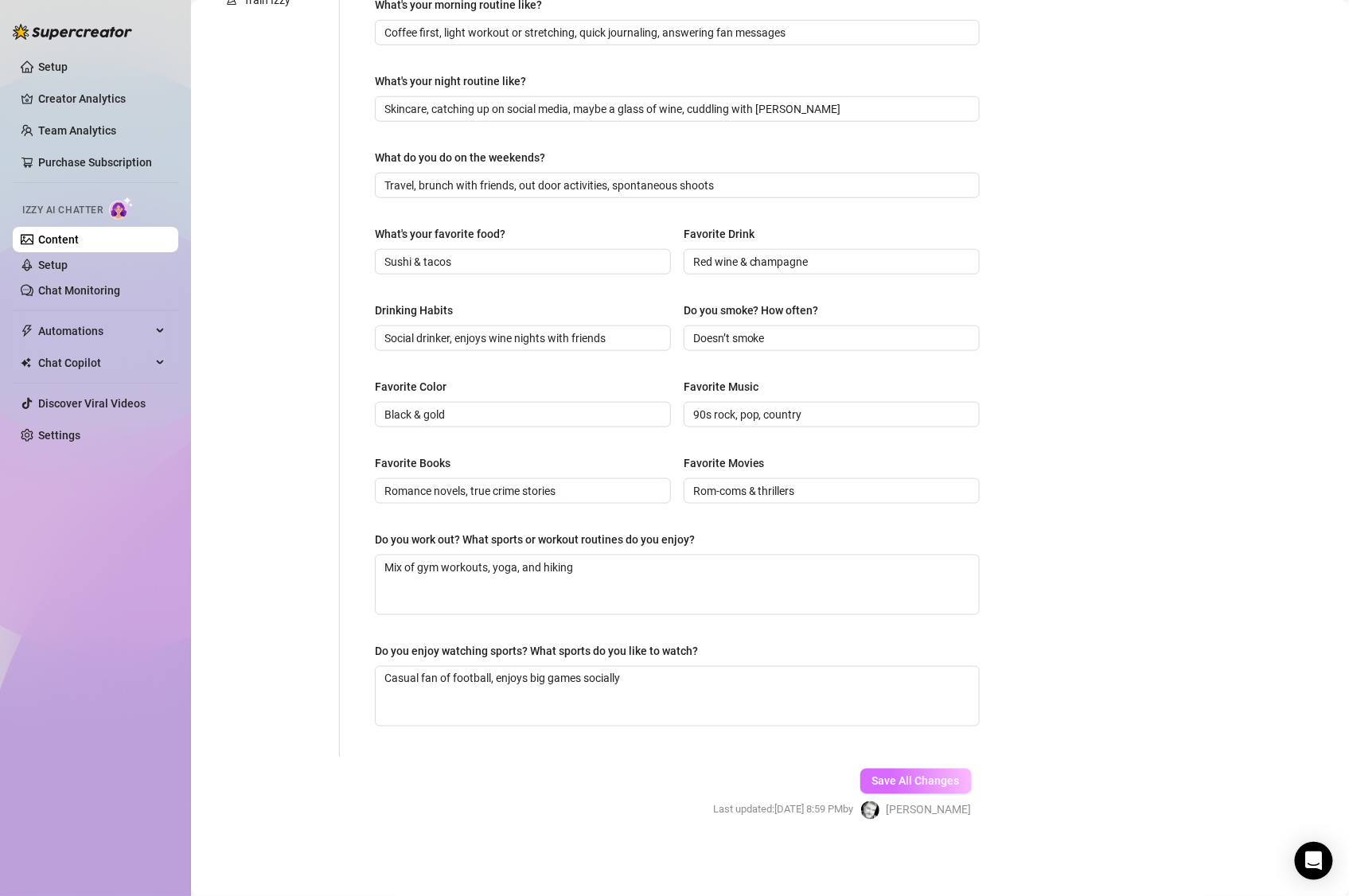
click at [917, 746] on span "Save All Changes" at bounding box center [916, 781] width 88 height 13
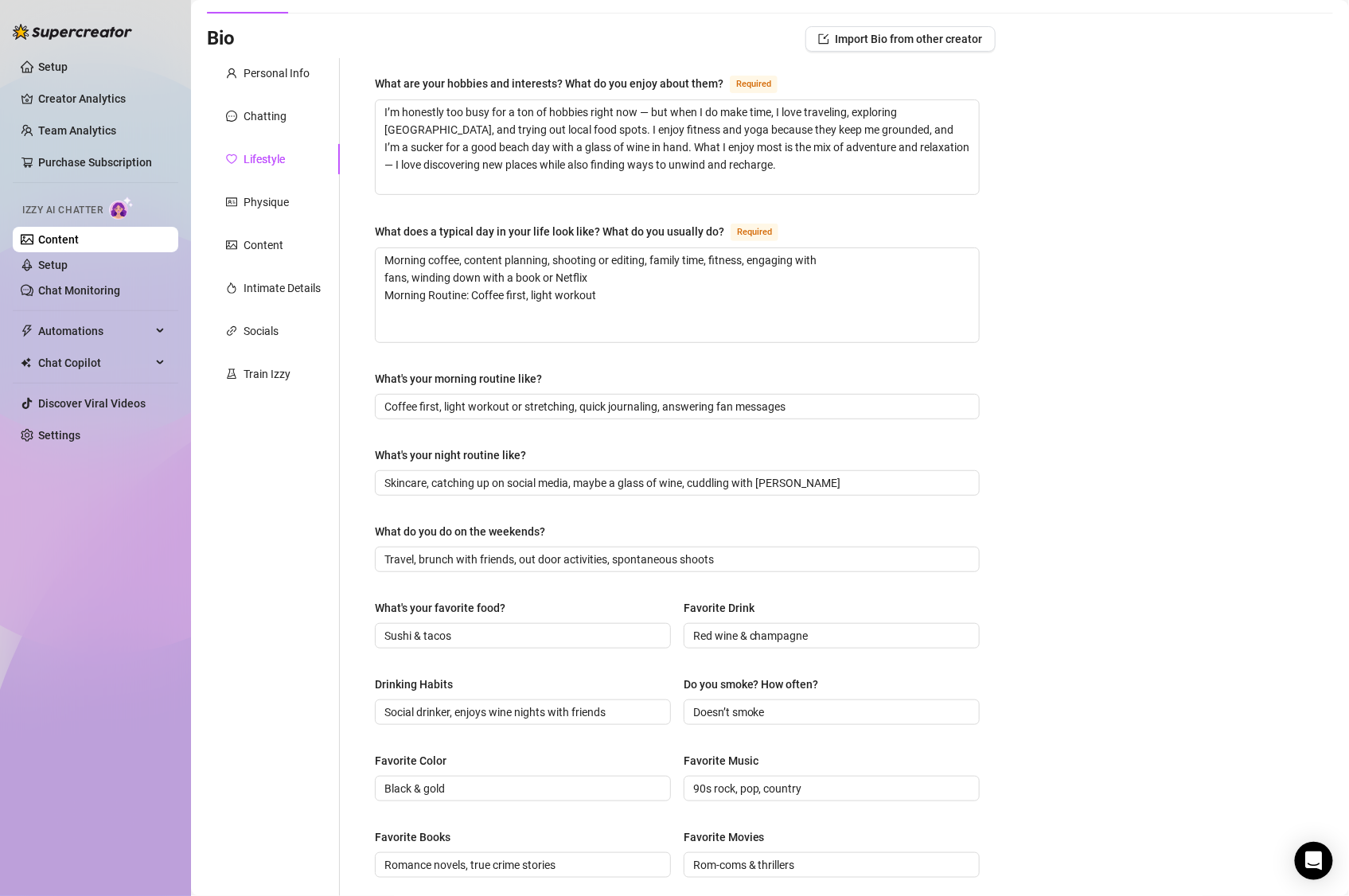
scroll to position [117, 0]
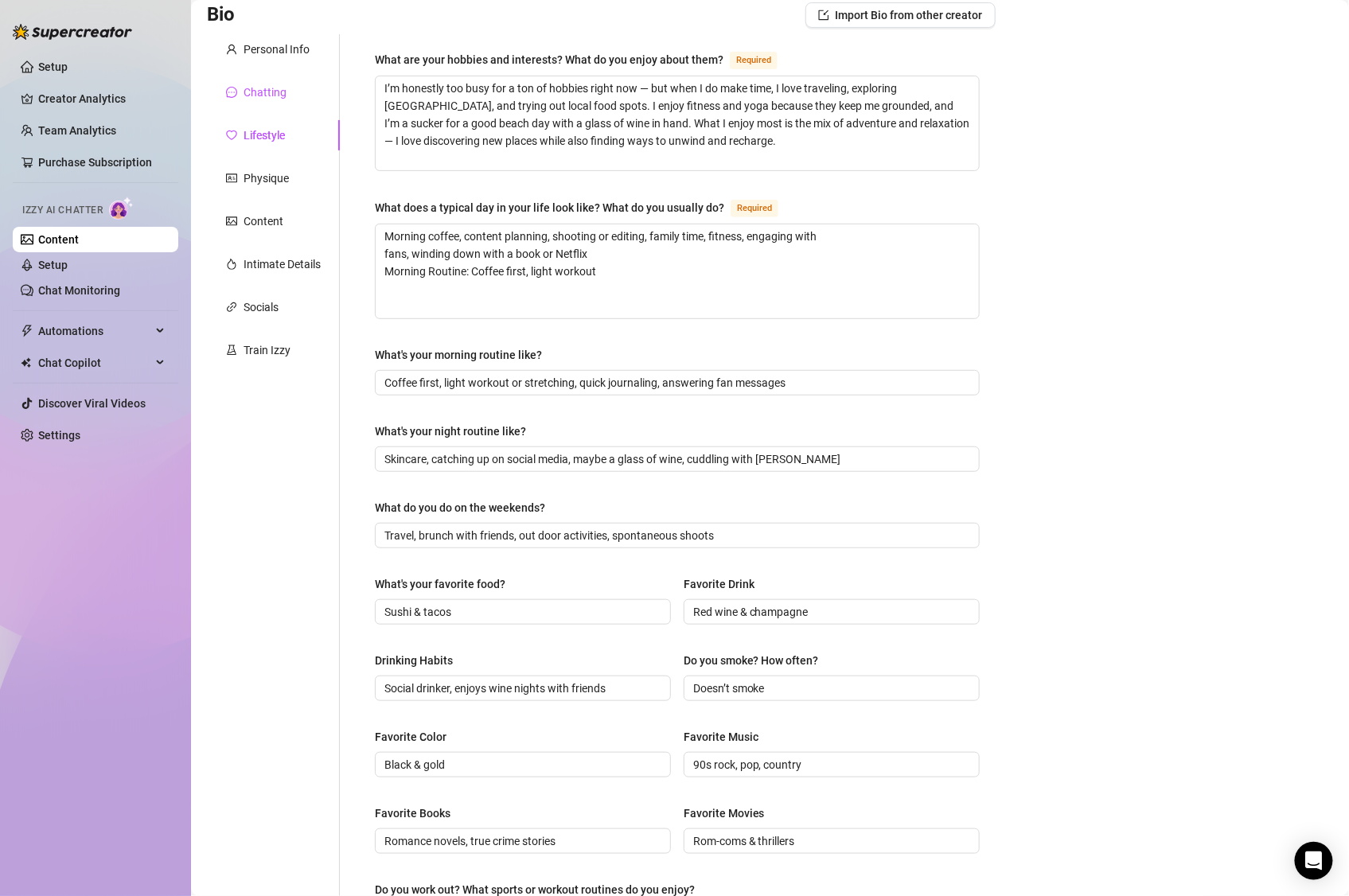
click at [271, 92] on div "Chatting" at bounding box center [265, 92] width 43 height 17
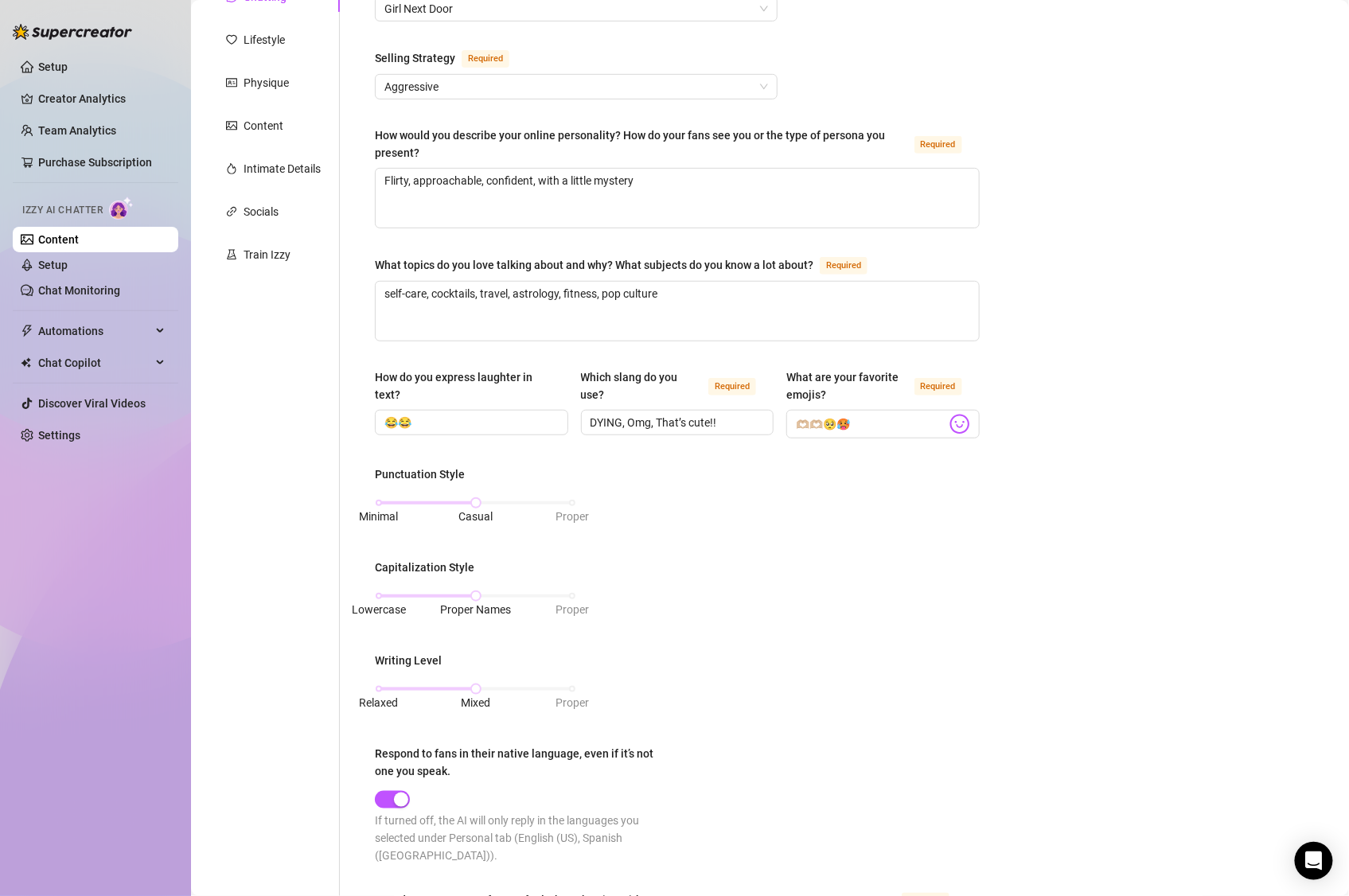
scroll to position [0, 0]
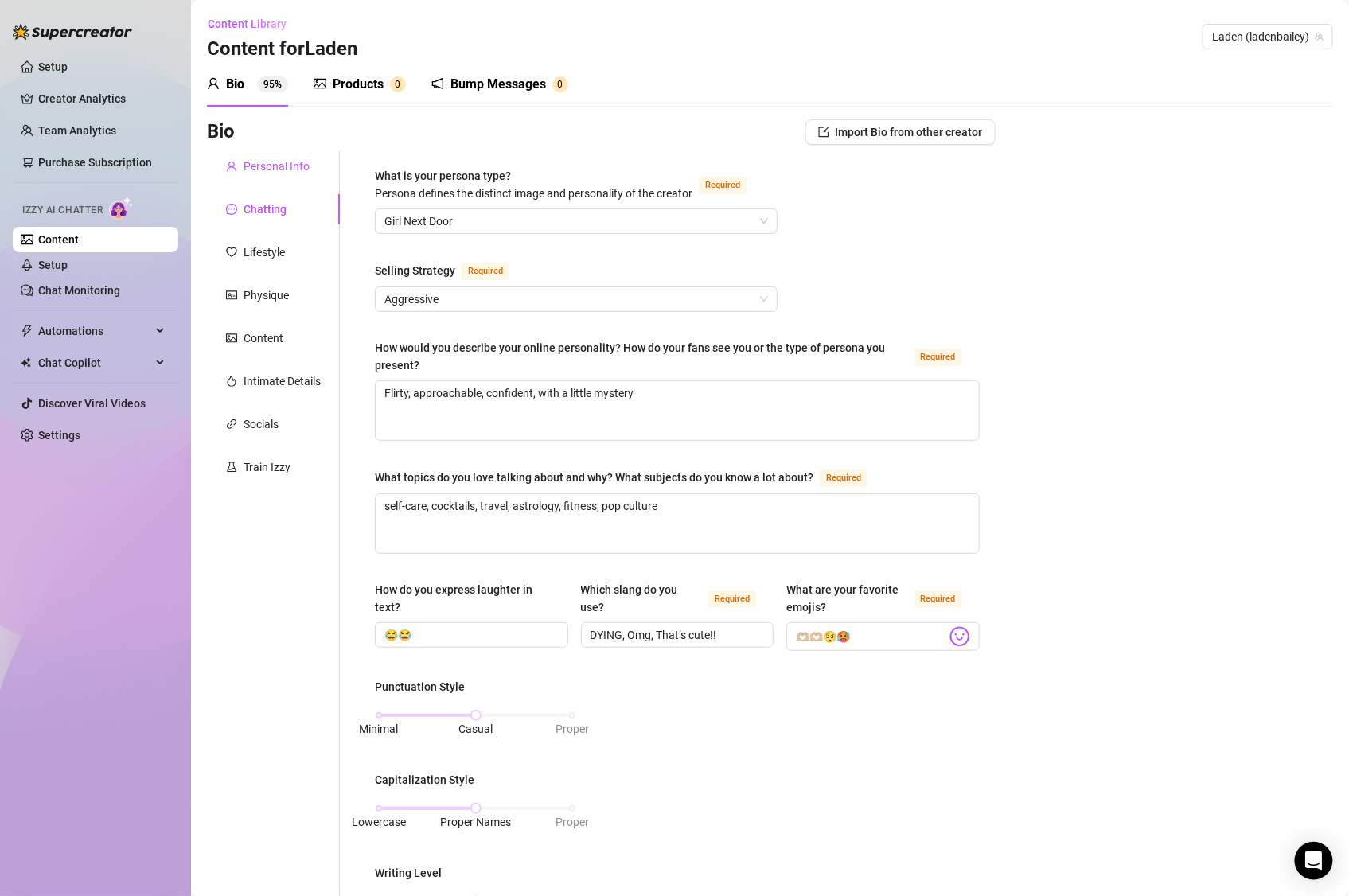
click at [276, 166] on div "Personal Info" at bounding box center [277, 166] width 66 height 17
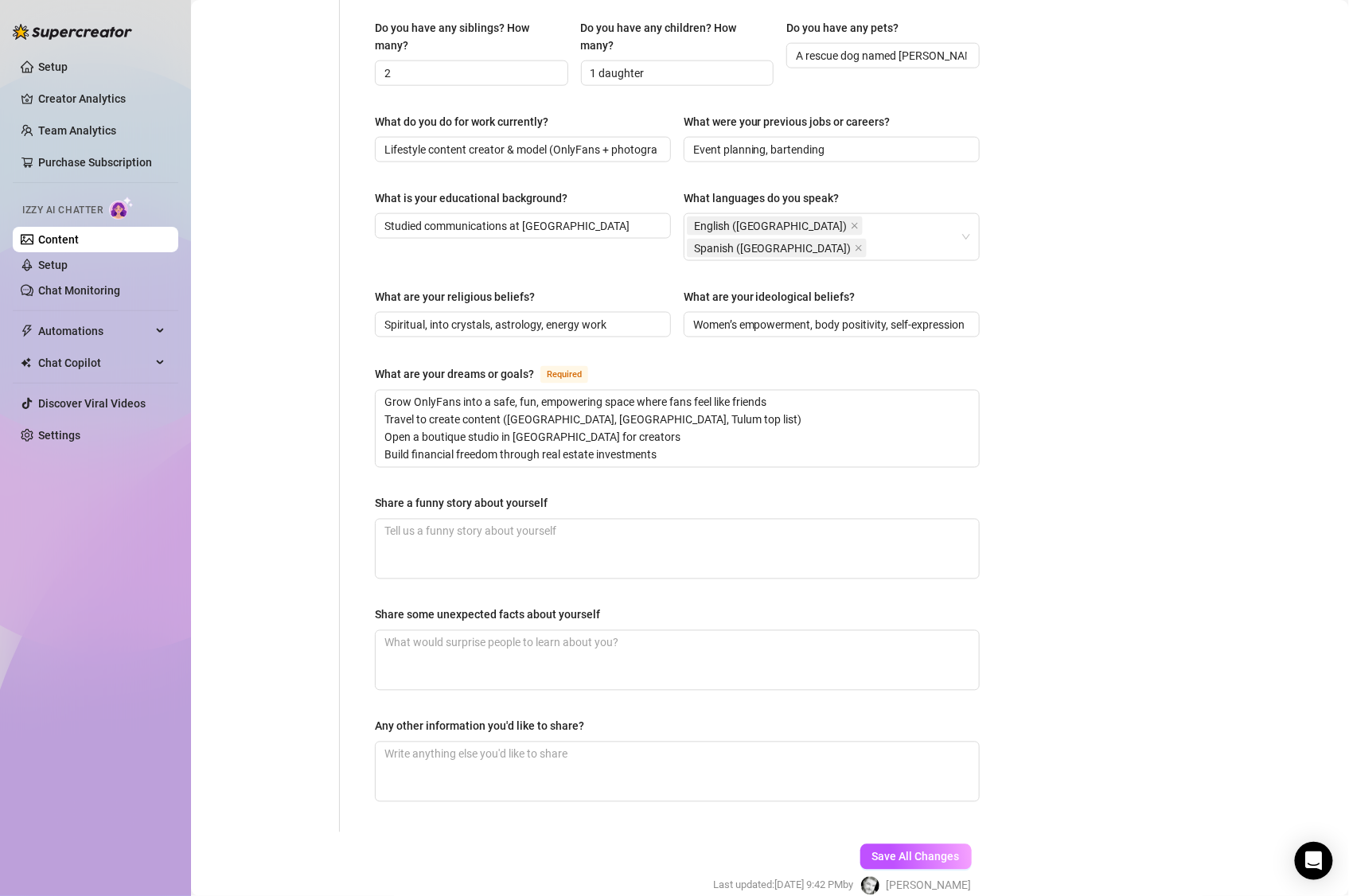
scroll to position [755, 0]
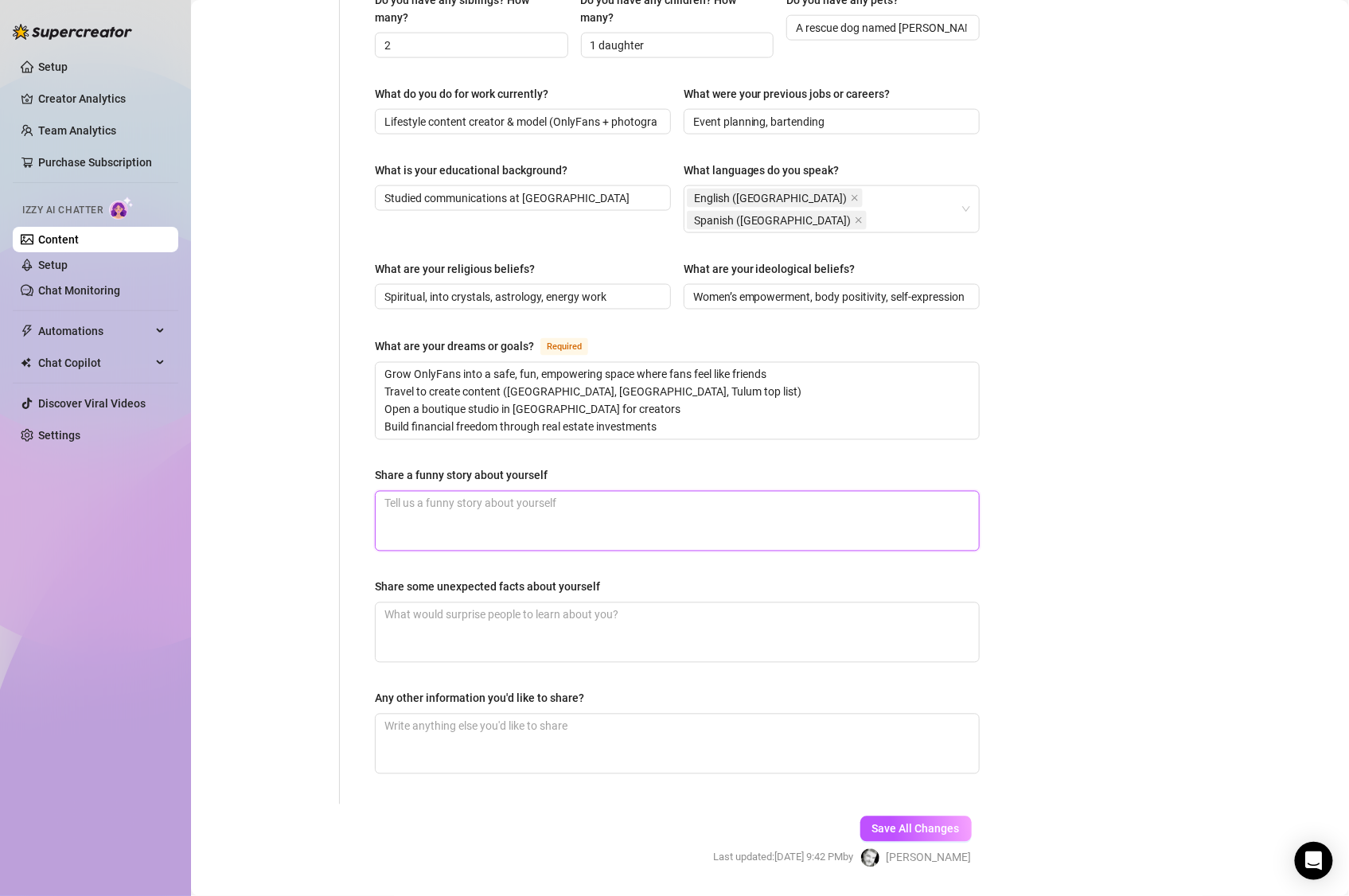
click at [614, 492] on textarea "Share a funny story about yourself" at bounding box center [677, 521] width 603 height 59
paste textarea "ne time I tried sneaking a bottle of wine into a concert inside a Pringles can.…"
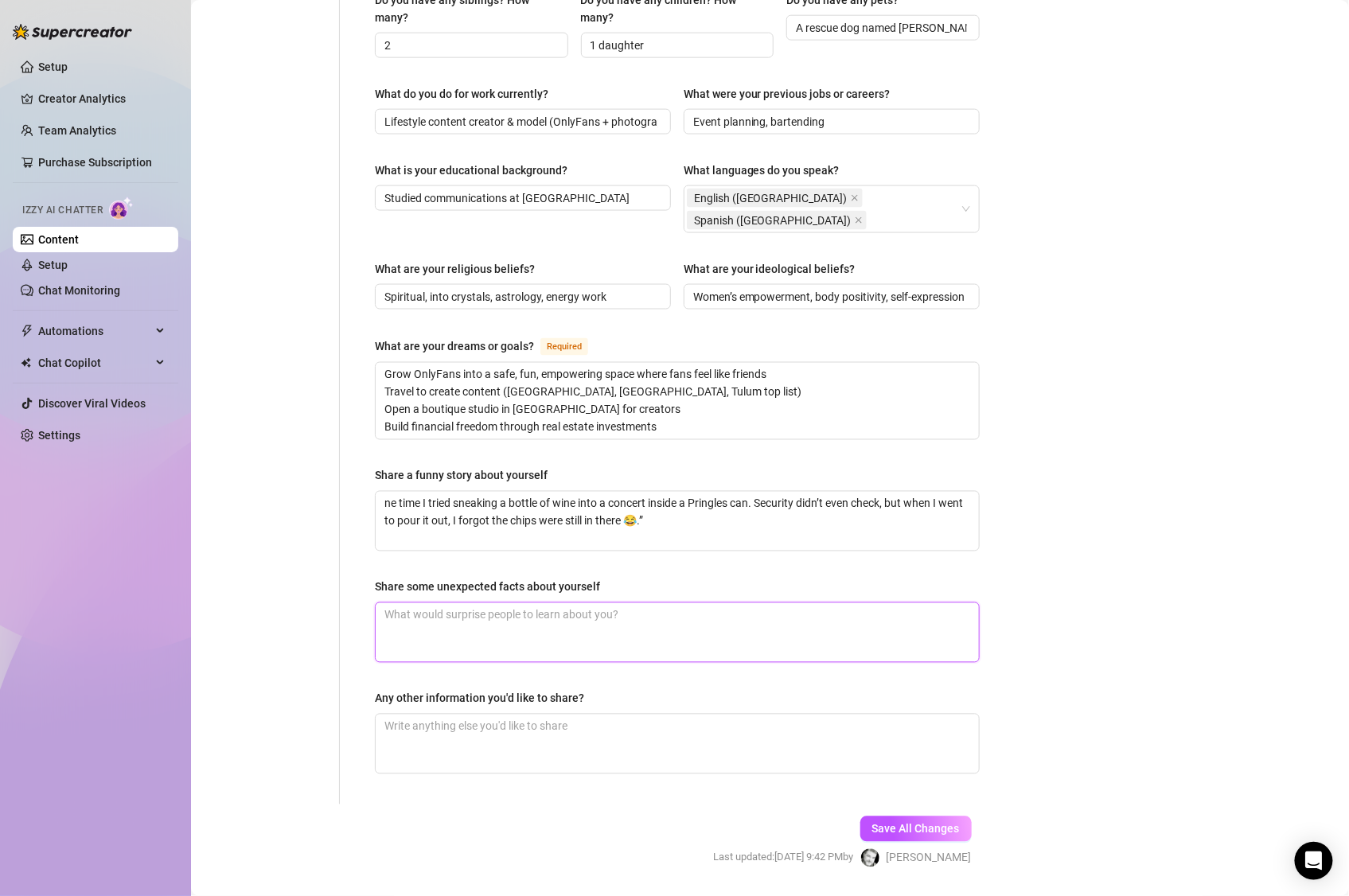
click at [582, 603] on textarea "Share some unexpected facts about yourself" at bounding box center [677, 632] width 603 height 59
click at [717, 603] on textarea "Share some unexpected facts about yourself" at bounding box center [677, 632] width 603 height 59
paste textarea "ne time I tried sneaking a bottle of wine into a concert inside a Pringles can.…"
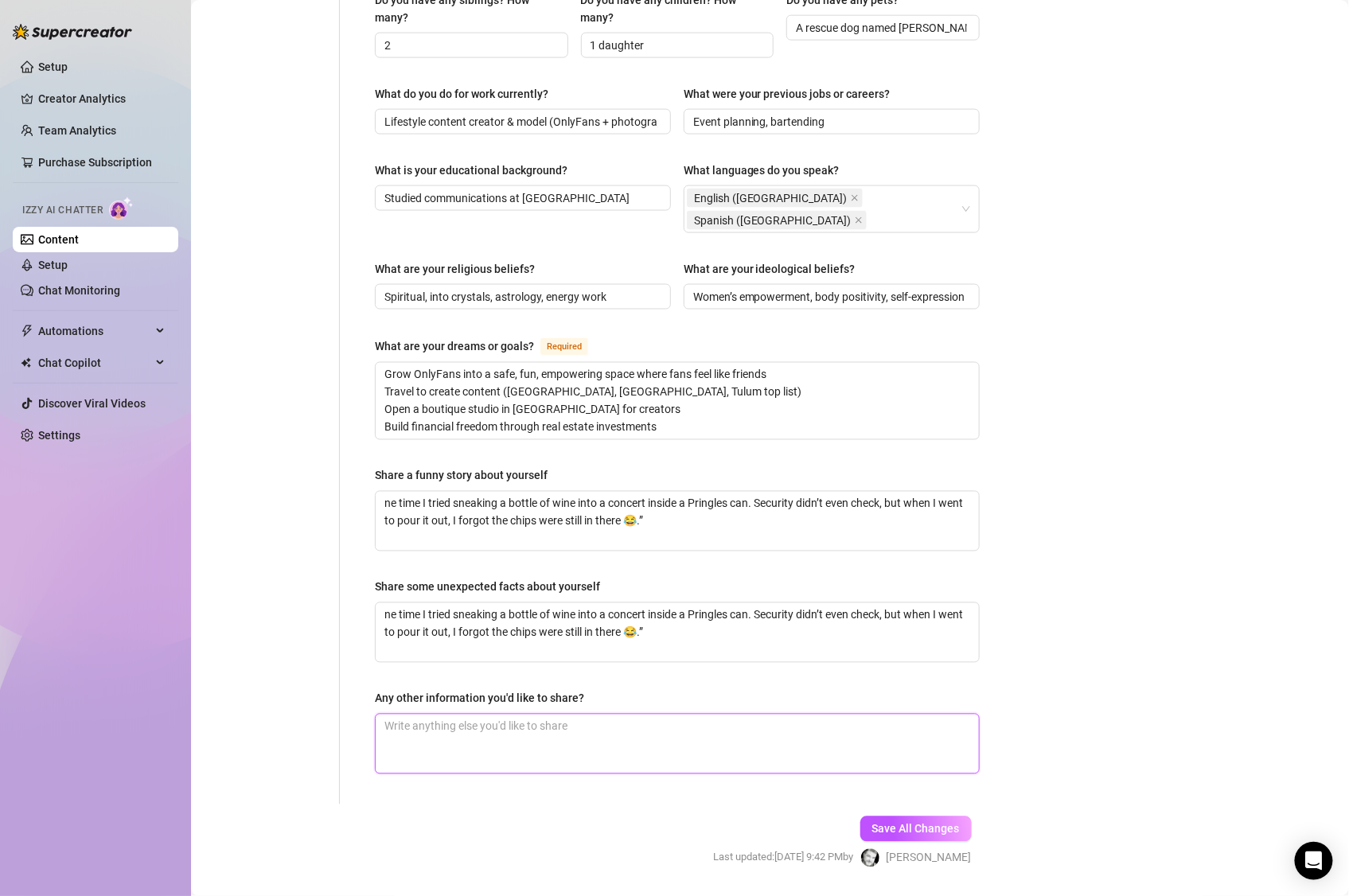
click at [694, 714] on textarea "Any other information you'd like to share?" at bounding box center [677, 743] width 603 height 59
drag, startPoint x: 690, startPoint y: 596, endPoint x: 335, endPoint y: 569, distance: 356.0
click at [335, 569] on div "Personal Info Chatting Lifestyle Physique Content Intimate Details Socials Trai…" at bounding box center [601, 100] width 789 height 1408
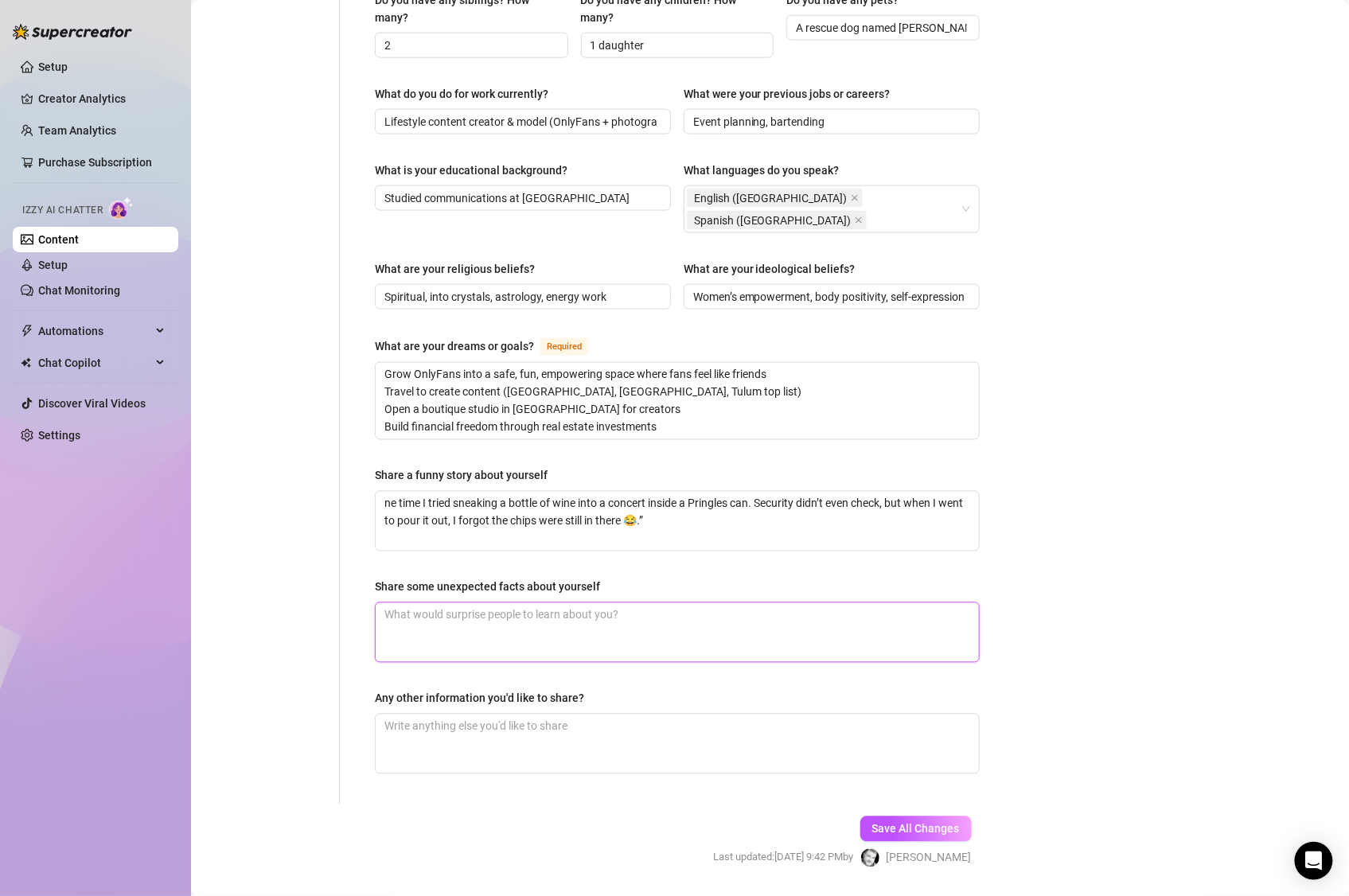
click at [716, 603] on textarea "Share some unexpected facts about yourself" at bounding box center [677, 632] width 603 height 59
paste textarea "“I can actually sing — karaoke is my secret talent.” “I’m a total true crime ju…"
click at [718, 714] on textarea "Any other information you'd like to share?" at bounding box center [677, 743] width 603 height 59
paste textarea "“I love connecting with people and making them feel seen. My page is about havi…"
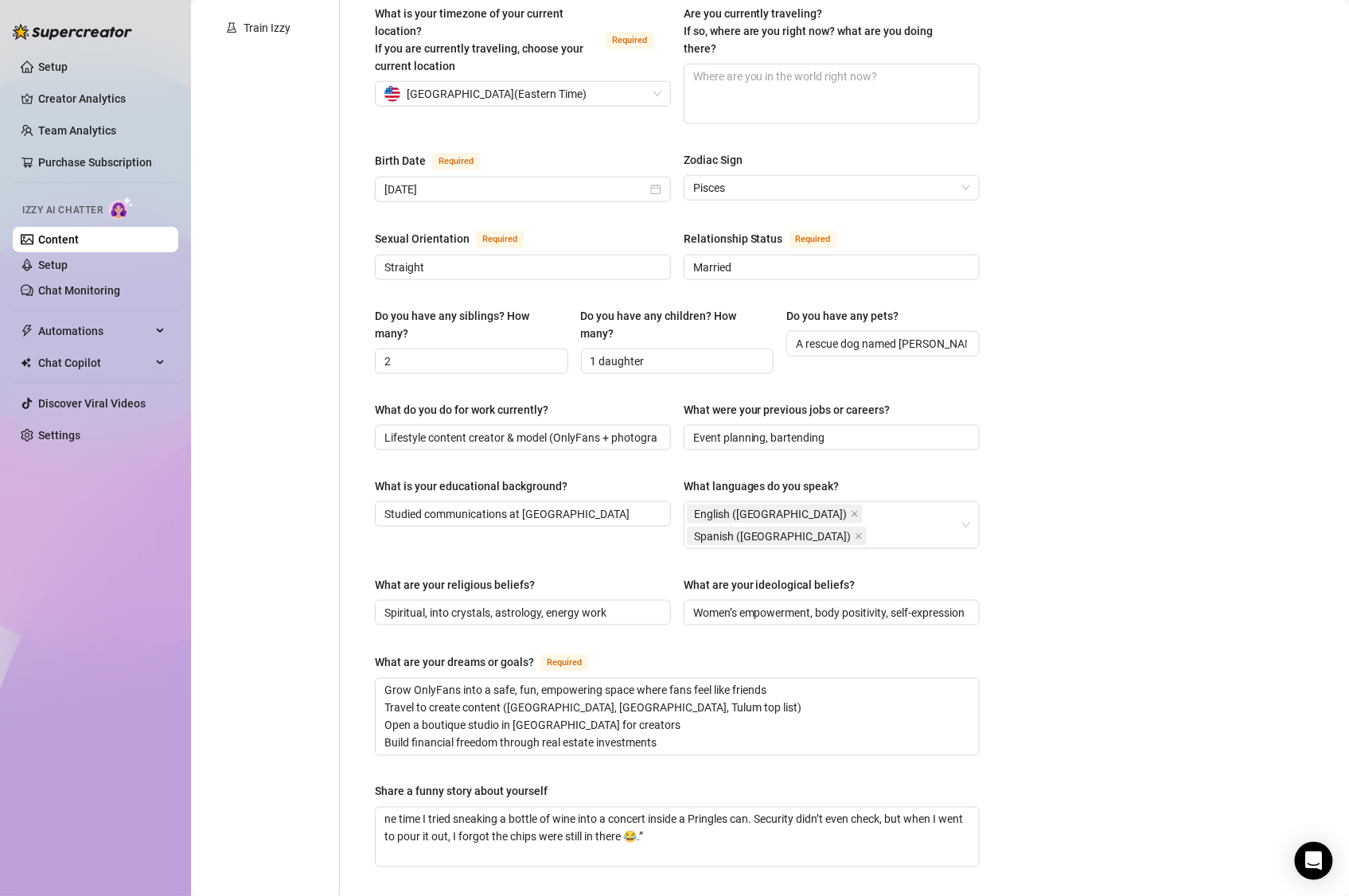
scroll to position [674, 0]
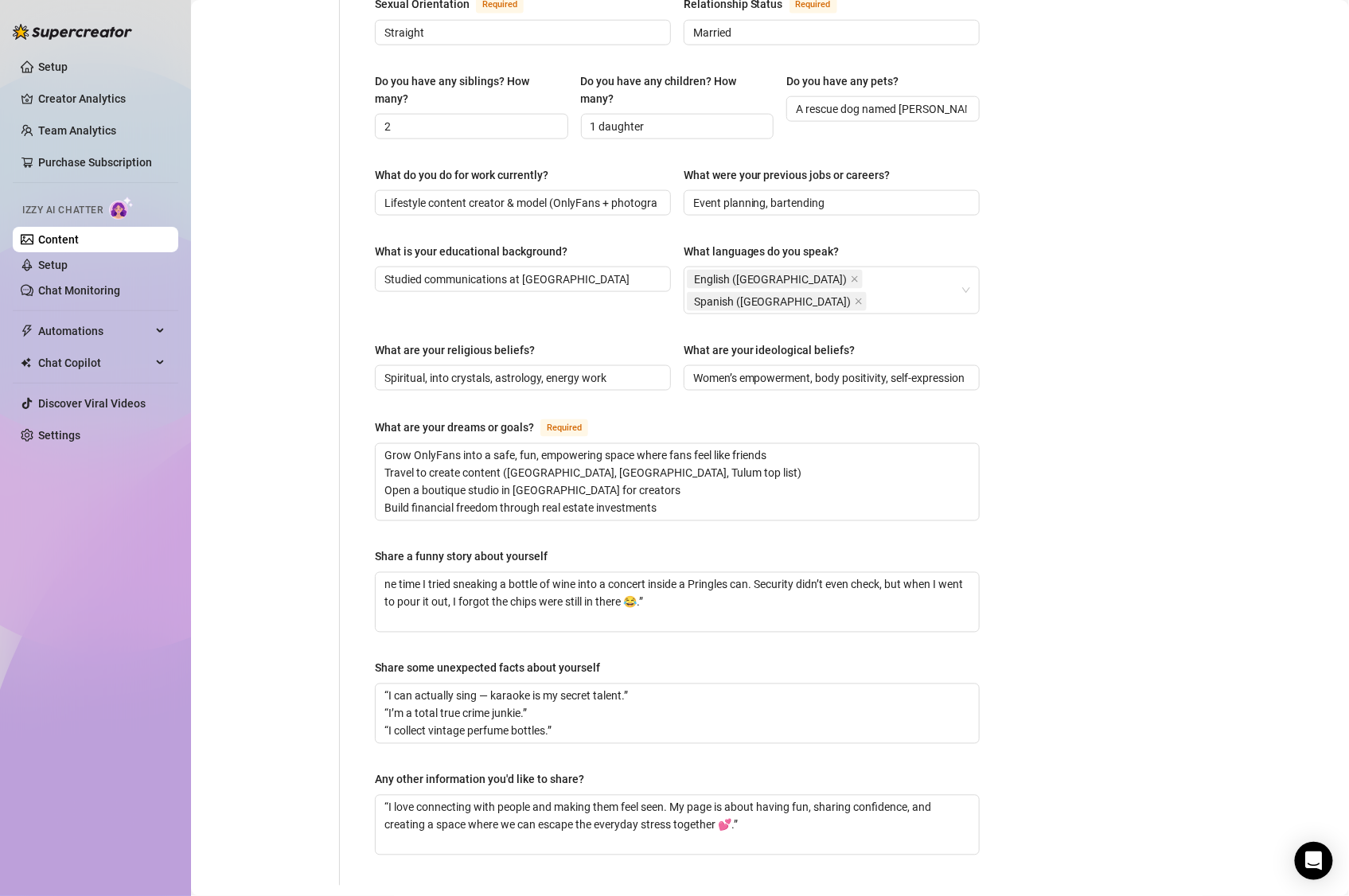
click at [896, 746] on span "Save All Changes" at bounding box center [916, 910] width 88 height 13
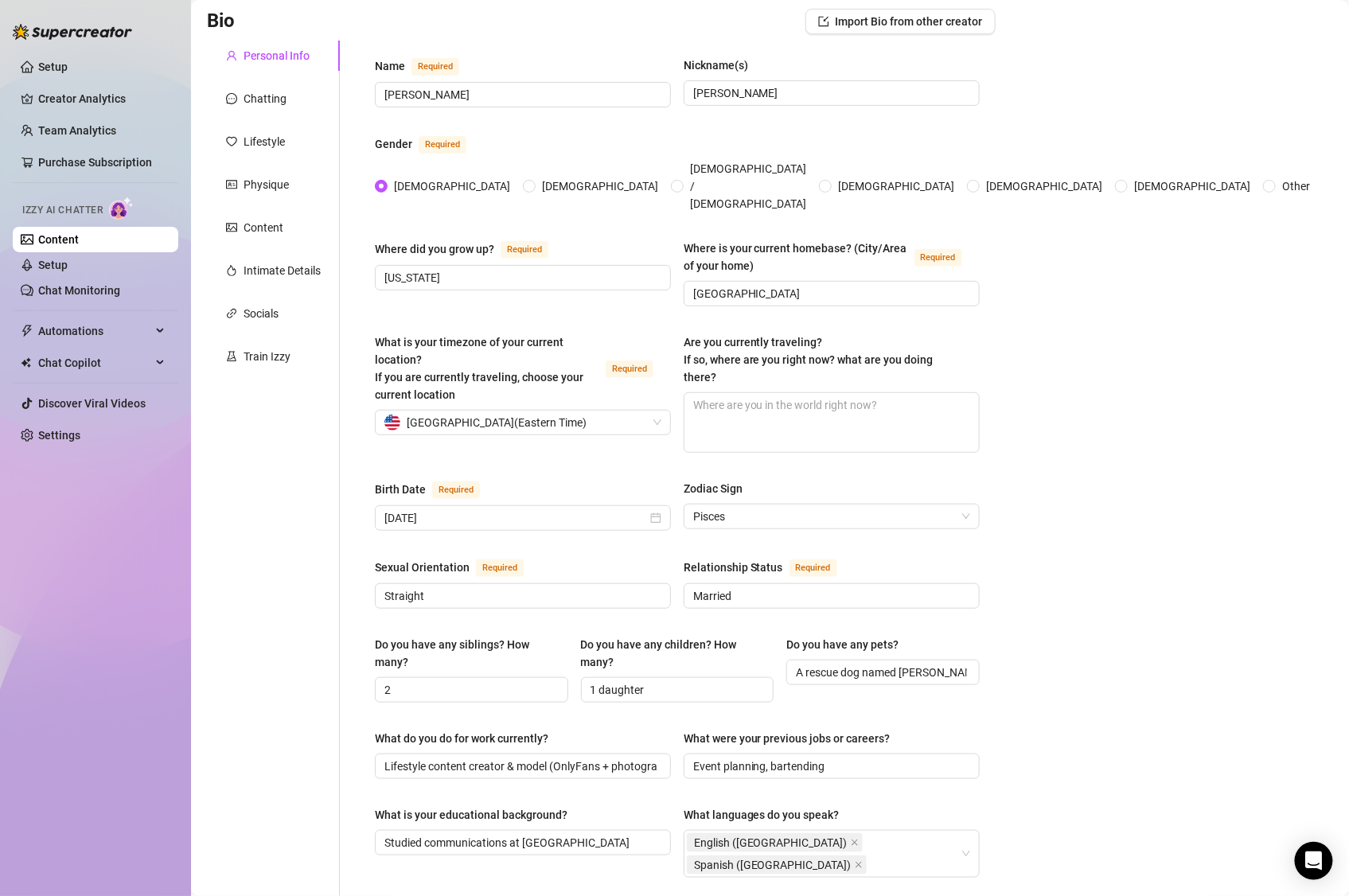
scroll to position [0, 0]
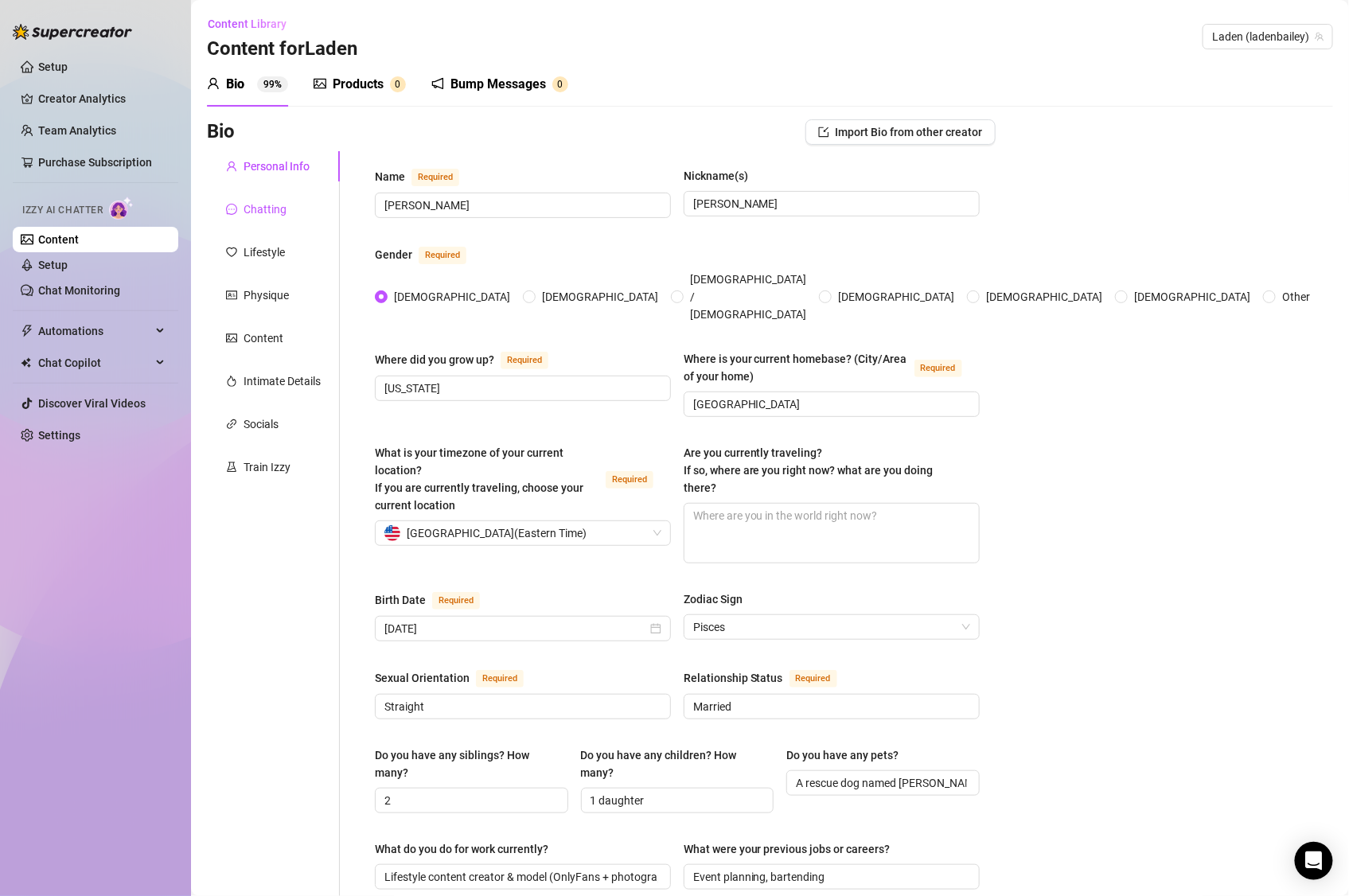
click at [283, 214] on div "Chatting" at bounding box center [265, 209] width 43 height 17
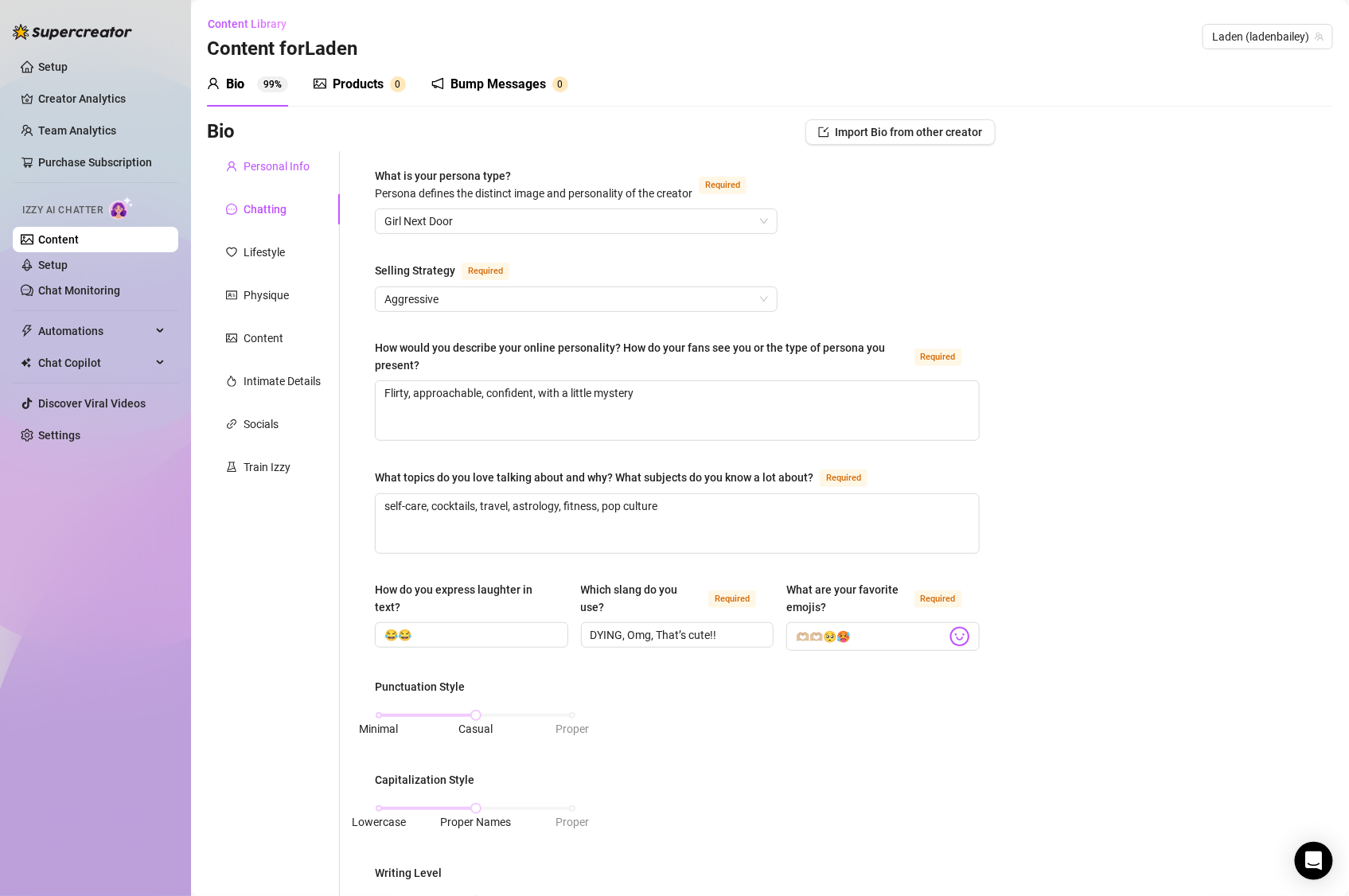
click at [298, 170] on div "Personal Info" at bounding box center [277, 166] width 66 height 17
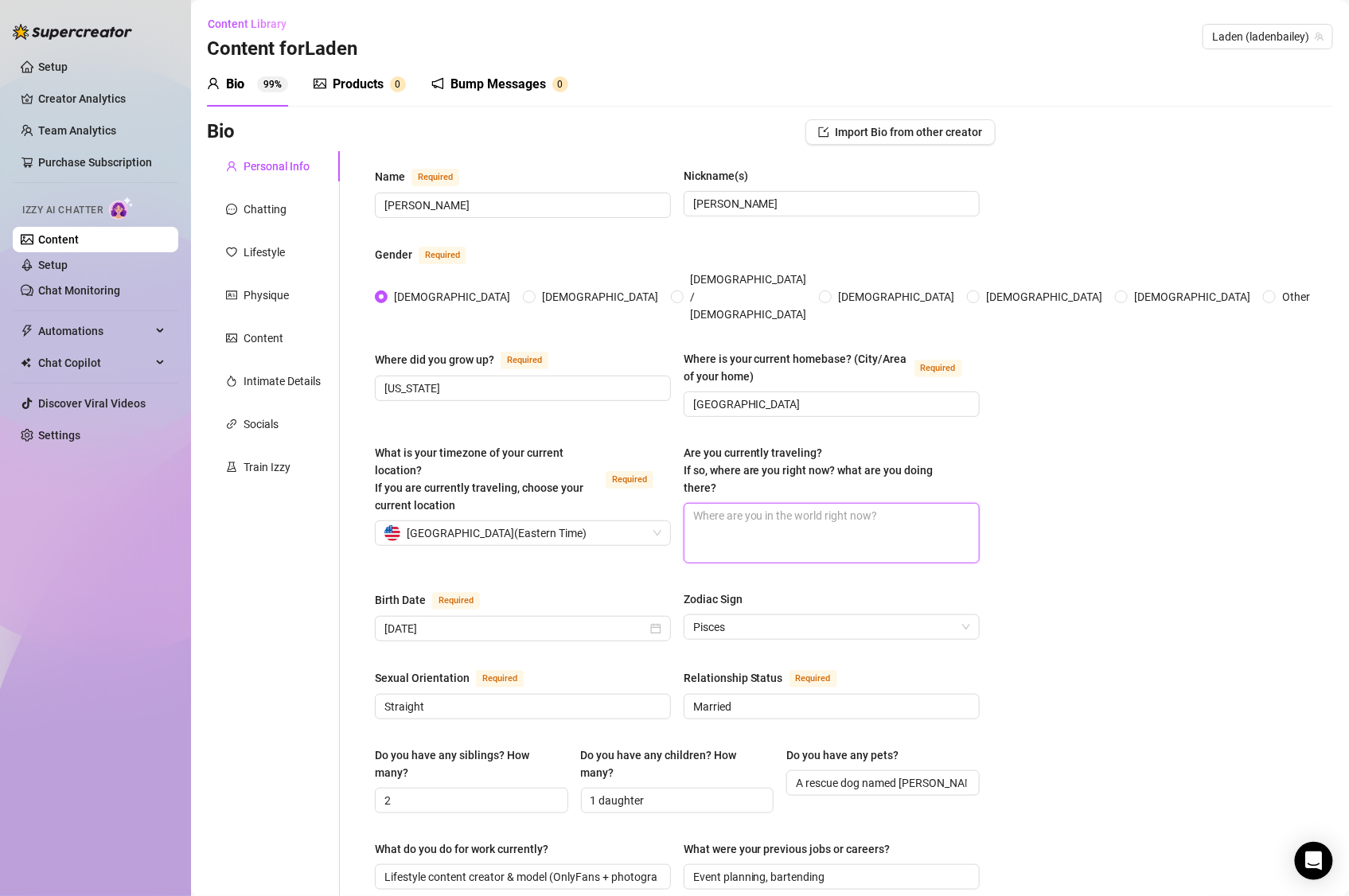
click at [886, 504] on textarea "Are you currently traveling? If so, where are you right now? what are you doing…" at bounding box center [832, 533] width 295 height 59
click at [562, 138] on div "Bio Import Bio from other creator" at bounding box center [601, 131] width 789 height 25
click at [259, 202] on div "Chatting" at bounding box center [265, 209] width 43 height 17
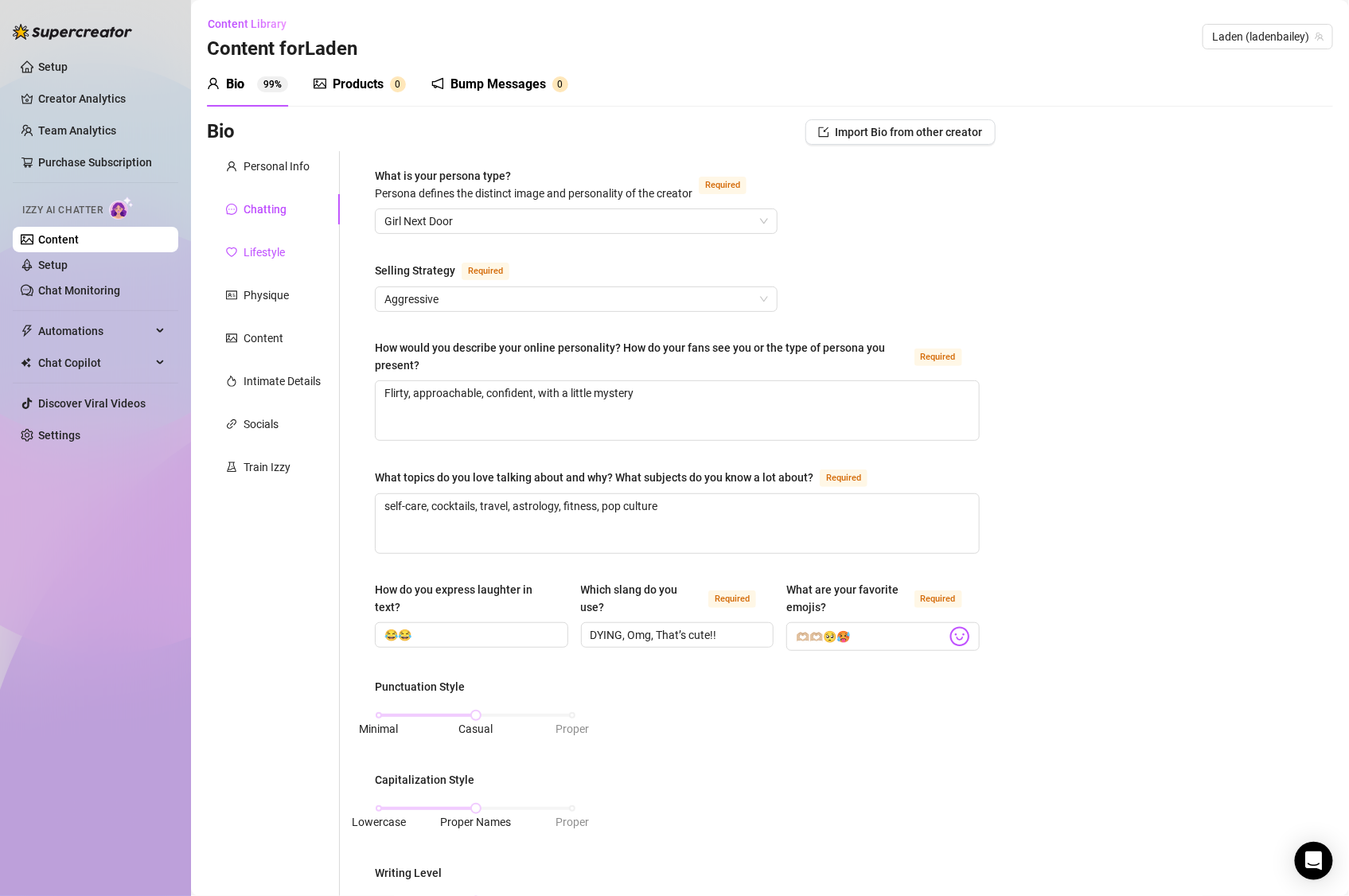
click at [256, 253] on div "Lifestyle" at bounding box center [264, 252] width 42 height 17
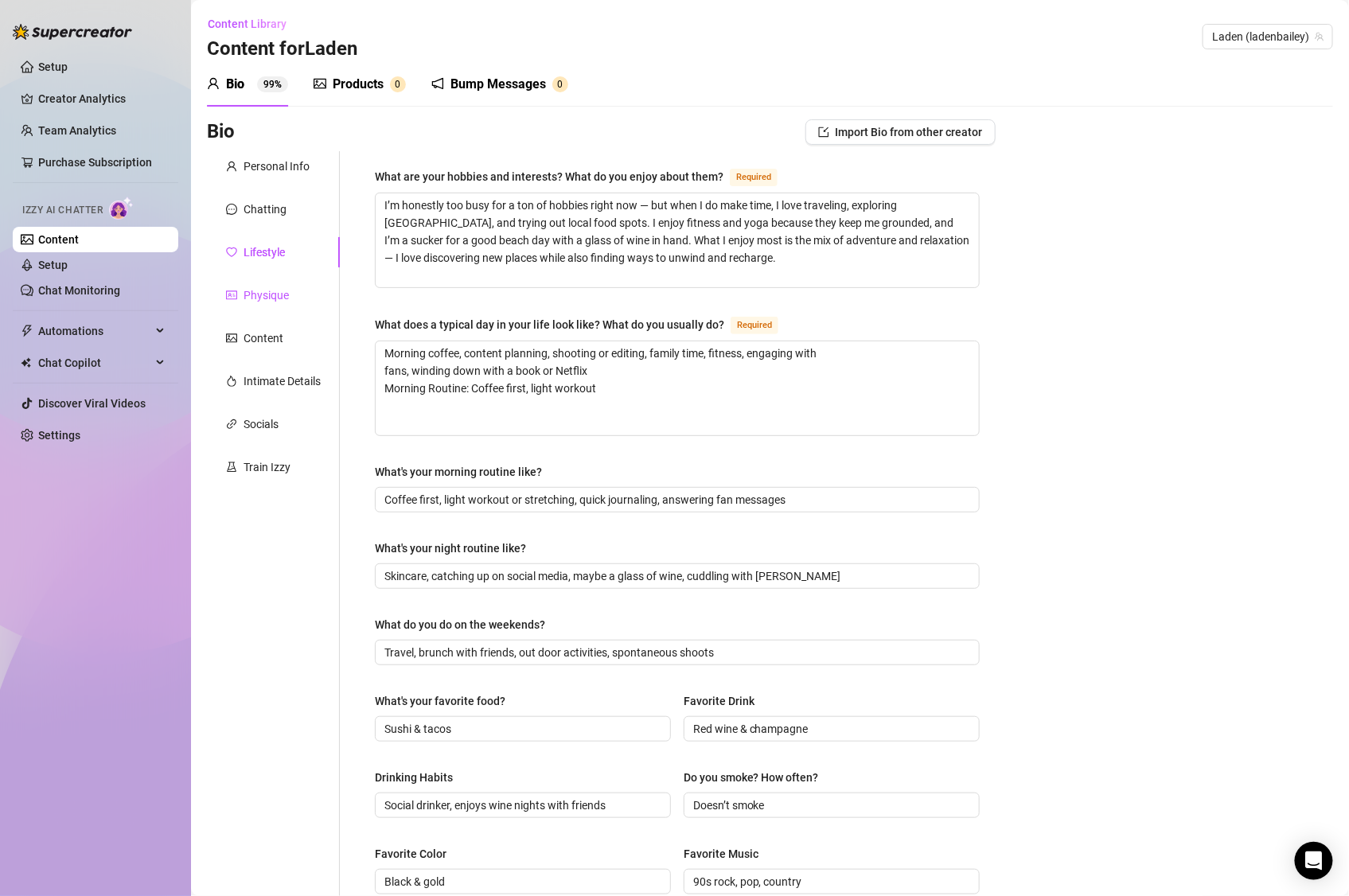
drag, startPoint x: 283, startPoint y: 291, endPoint x: 569, endPoint y: 299, distance: 286.1
click at [283, 292] on div "Physique" at bounding box center [266, 295] width 45 height 17
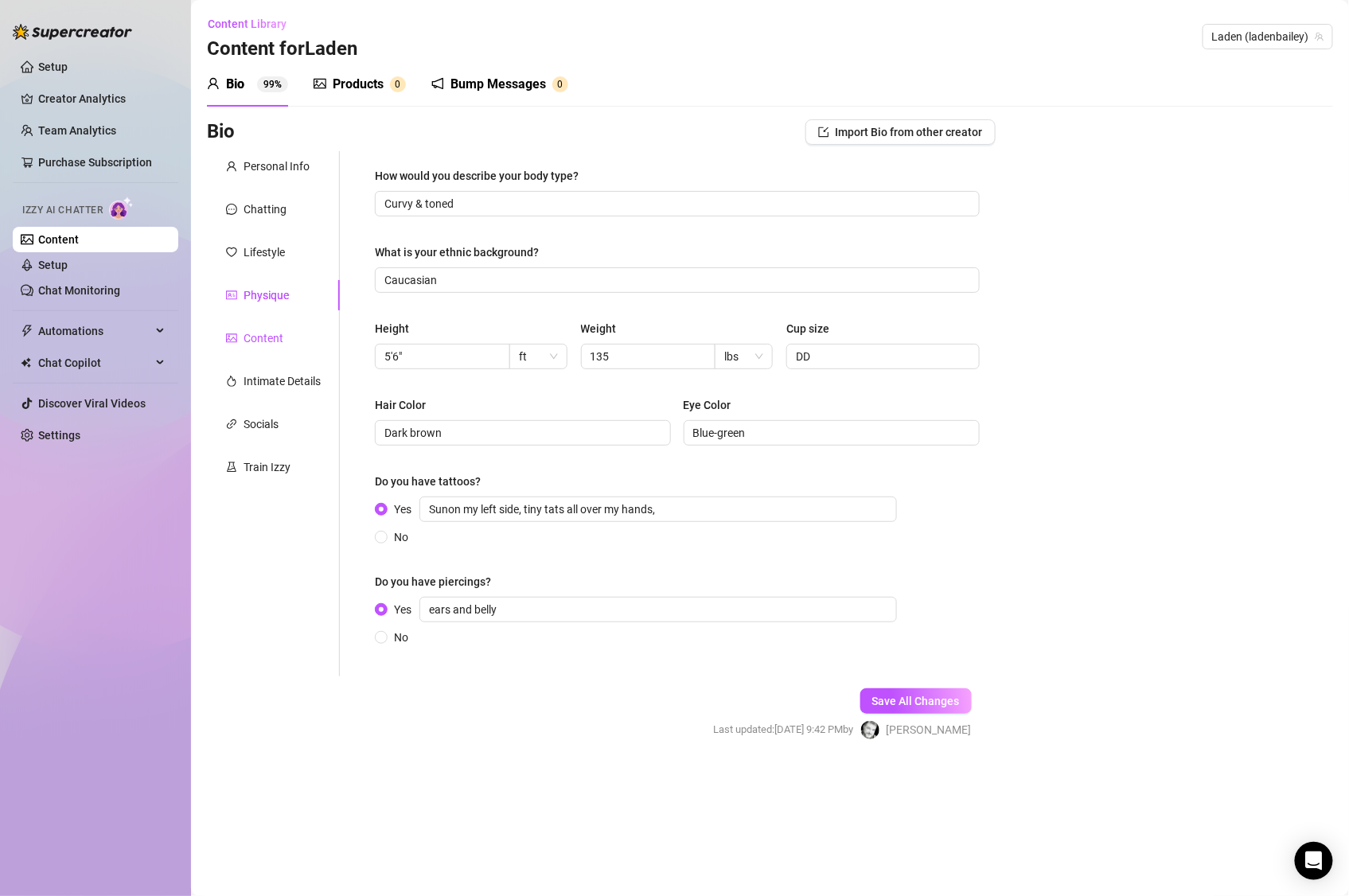
click at [279, 339] on div "Content" at bounding box center [263, 338] width 40 height 17
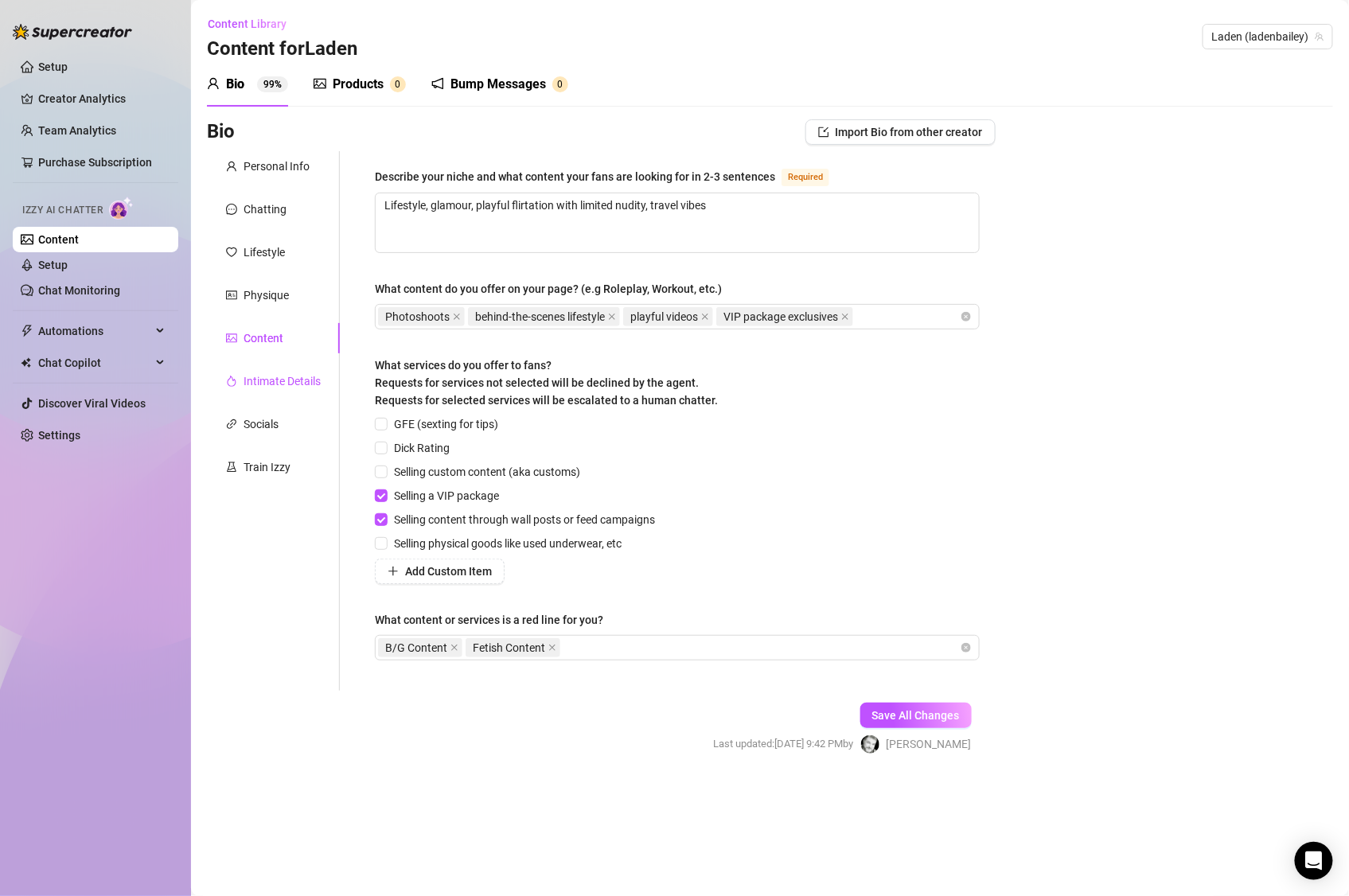
click at [272, 374] on div "Intimate Details" at bounding box center [282, 381] width 77 height 17
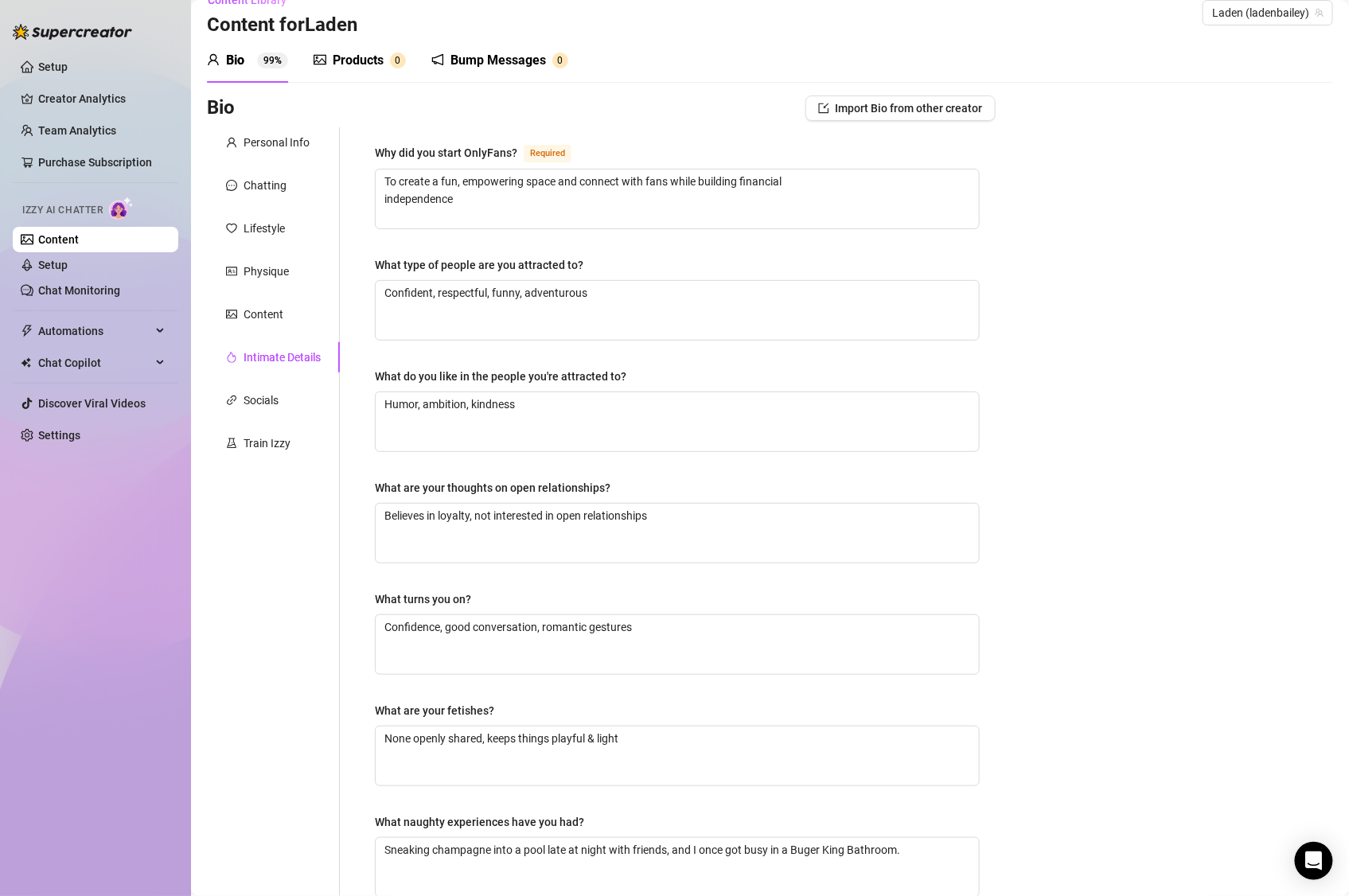
scroll to position [195, 0]
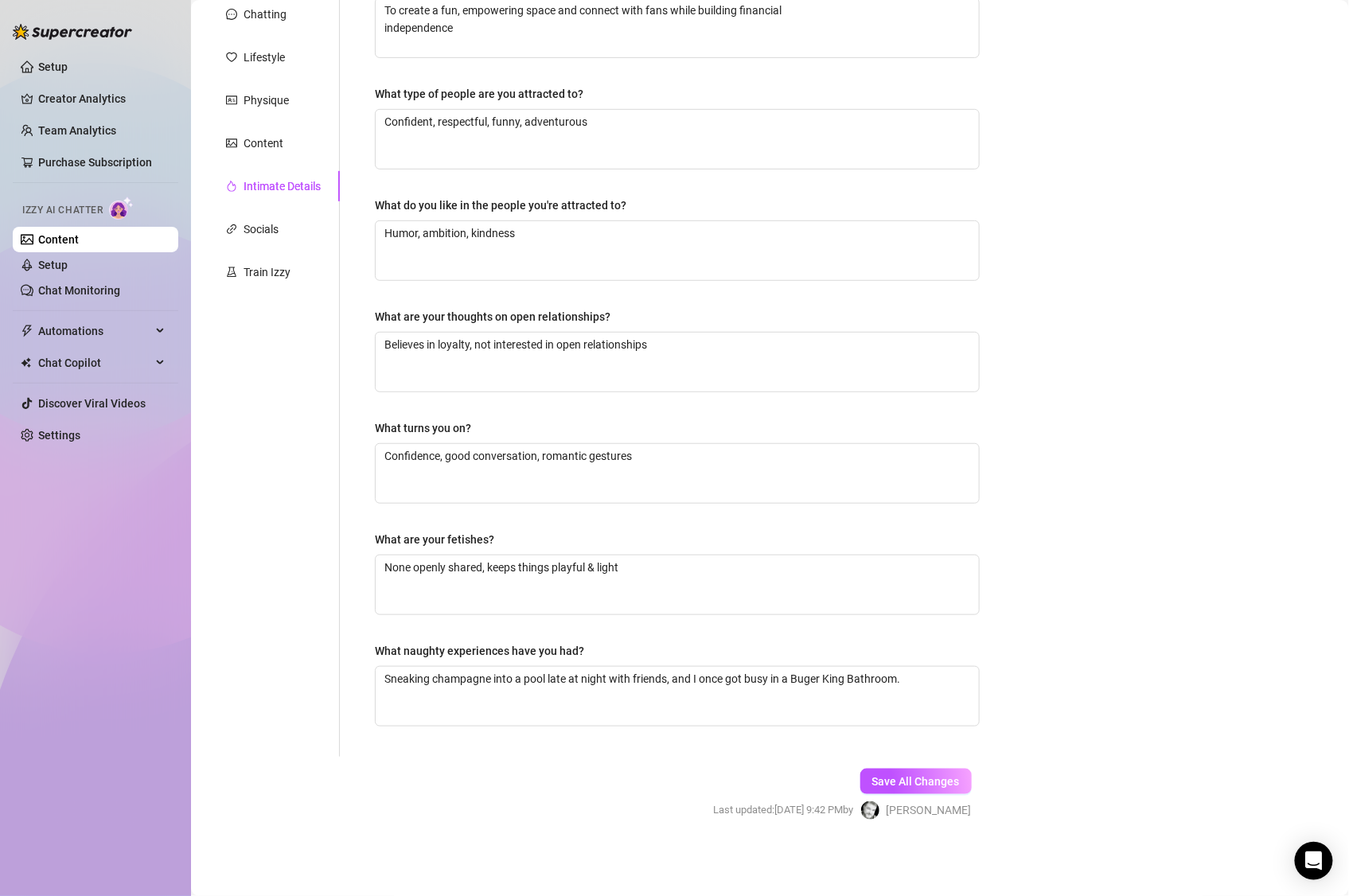
click at [257, 246] on div "Personal Info Chatting Lifestyle Physique Content Intimate Details Socials Trai…" at bounding box center [273, 357] width 132 height 800
click at [268, 235] on div "Socials" at bounding box center [261, 229] width 35 height 17
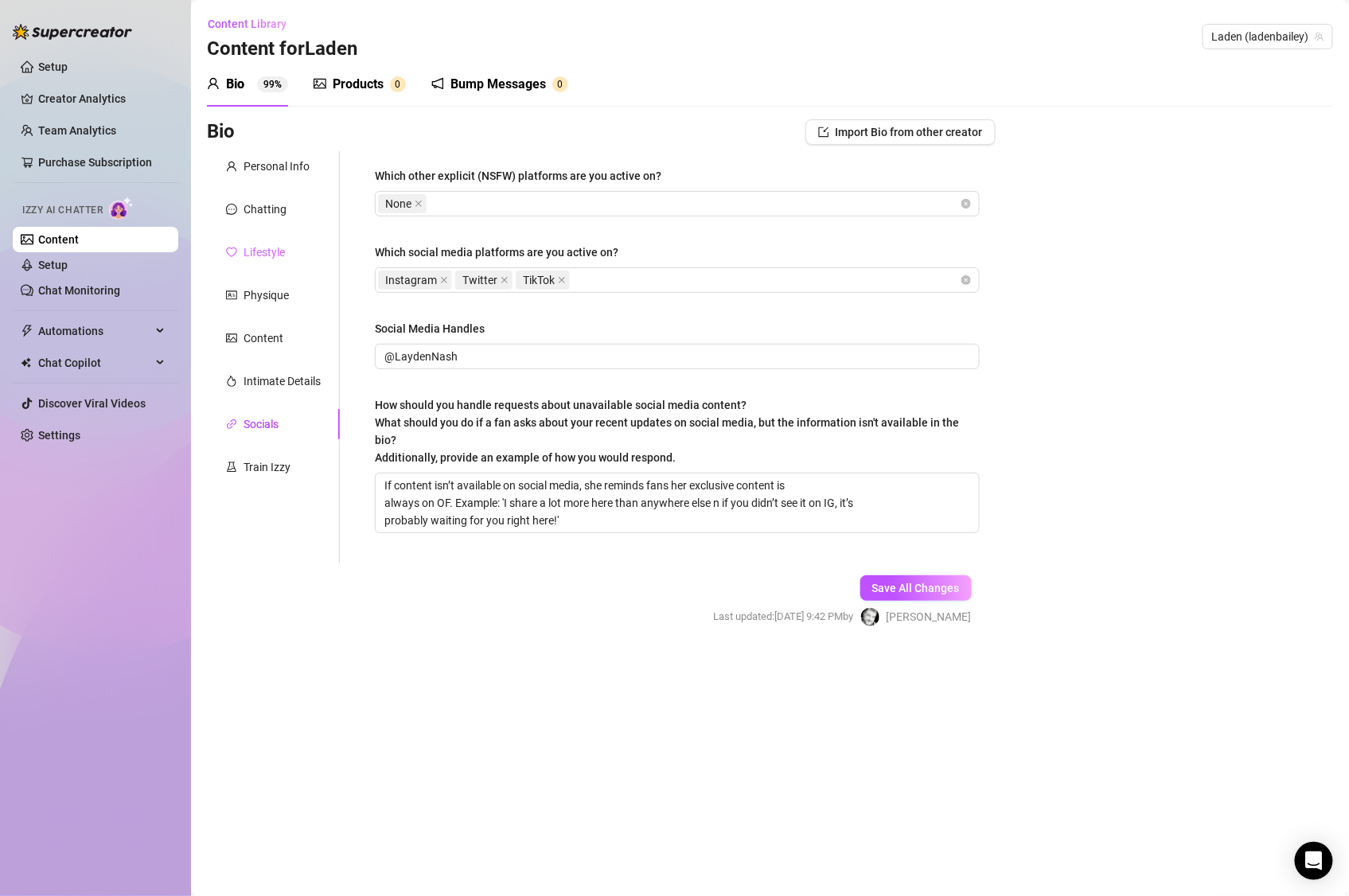
scroll to position [0, 0]
click at [274, 472] on div "Train Izzy" at bounding box center [267, 467] width 47 height 17
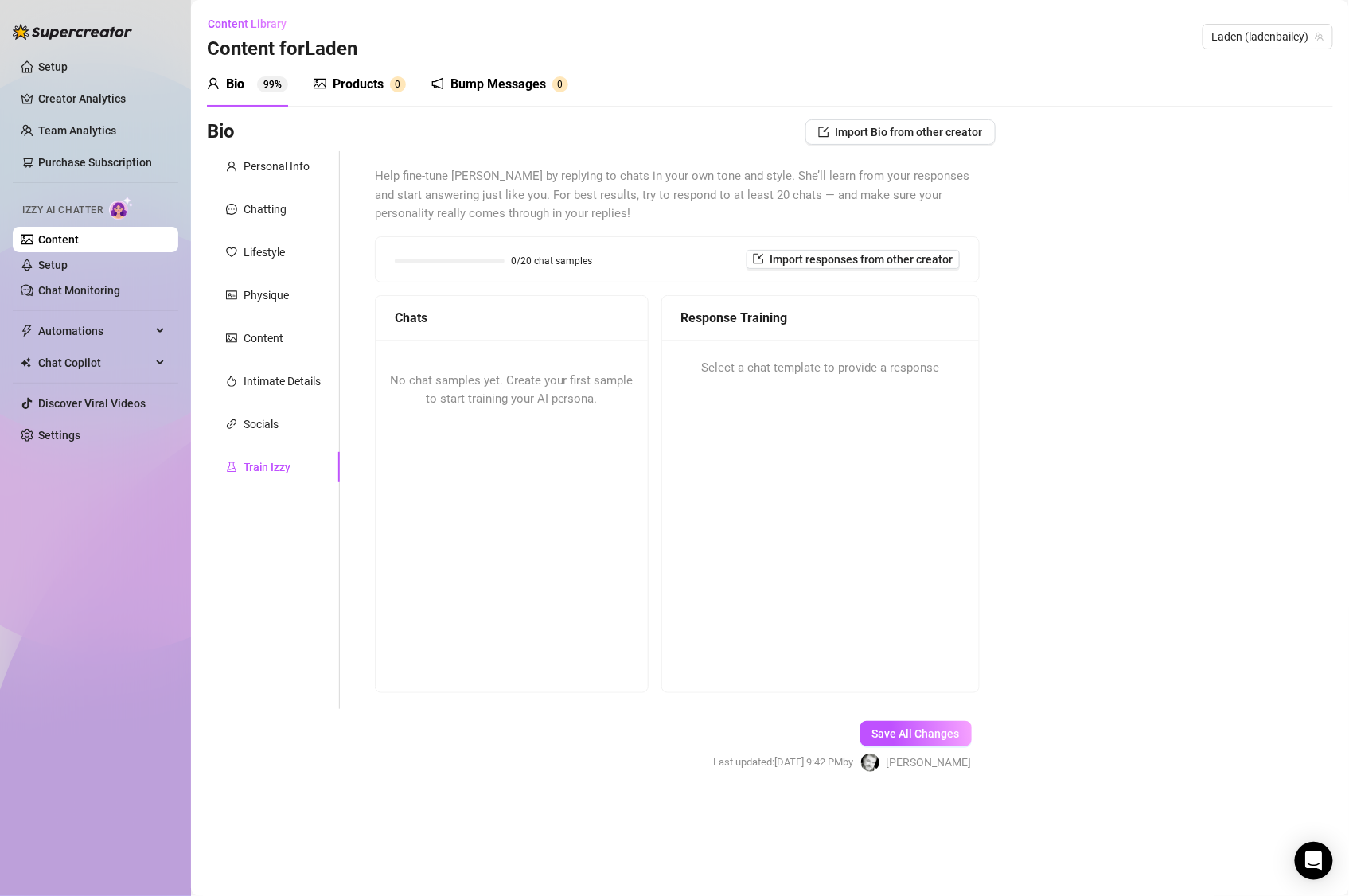
click at [475, 329] on div "Chats" at bounding box center [511, 318] width 272 height 44
click at [893, 737] on span "Save All Changes" at bounding box center [916, 733] width 88 height 13
click at [517, 78] on div "Bump Messages" at bounding box center [504, 84] width 96 height 19
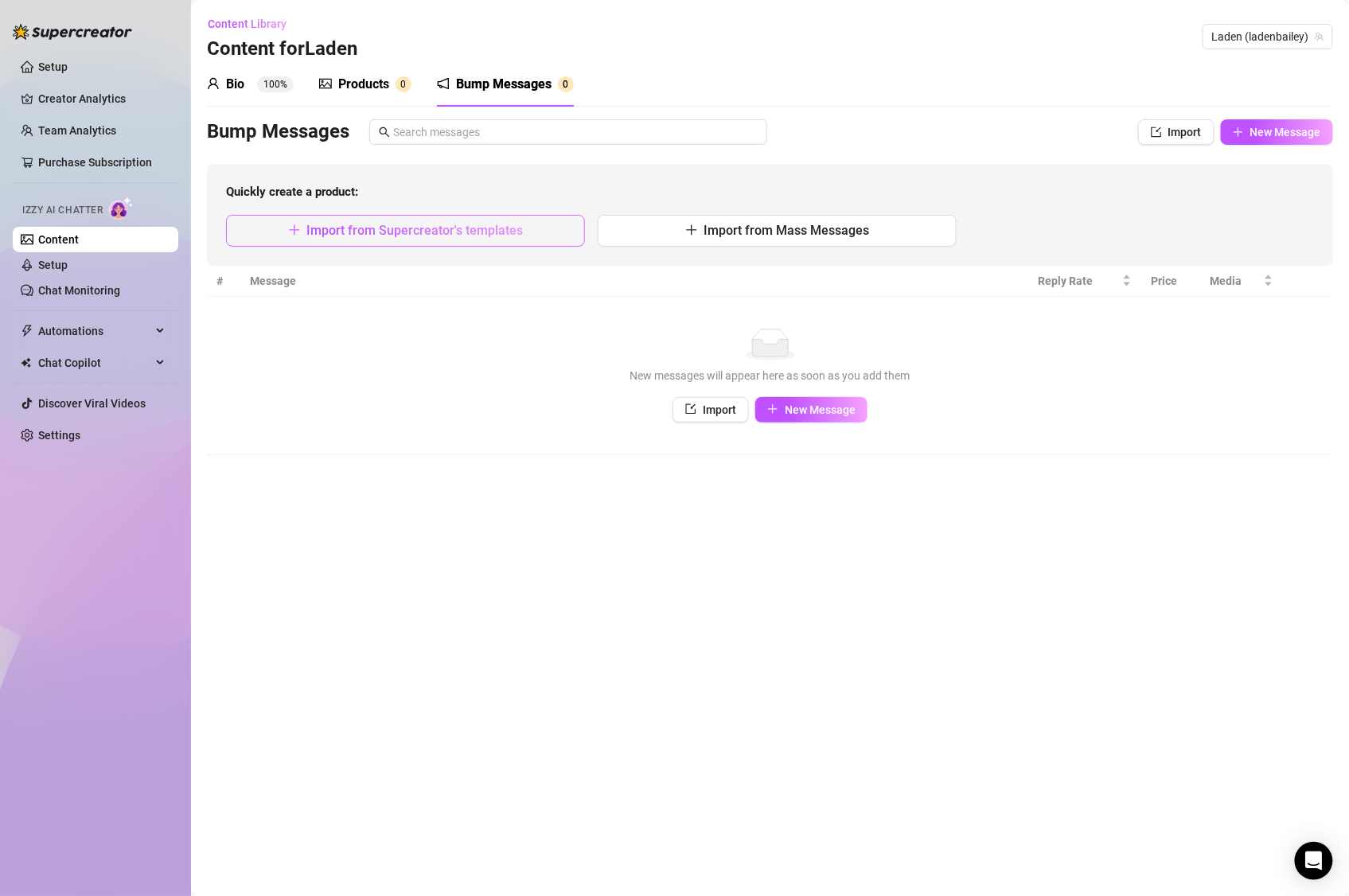
click at [473, 237] on button "Import from Supercreator's templates" at bounding box center [405, 230] width 359 height 32
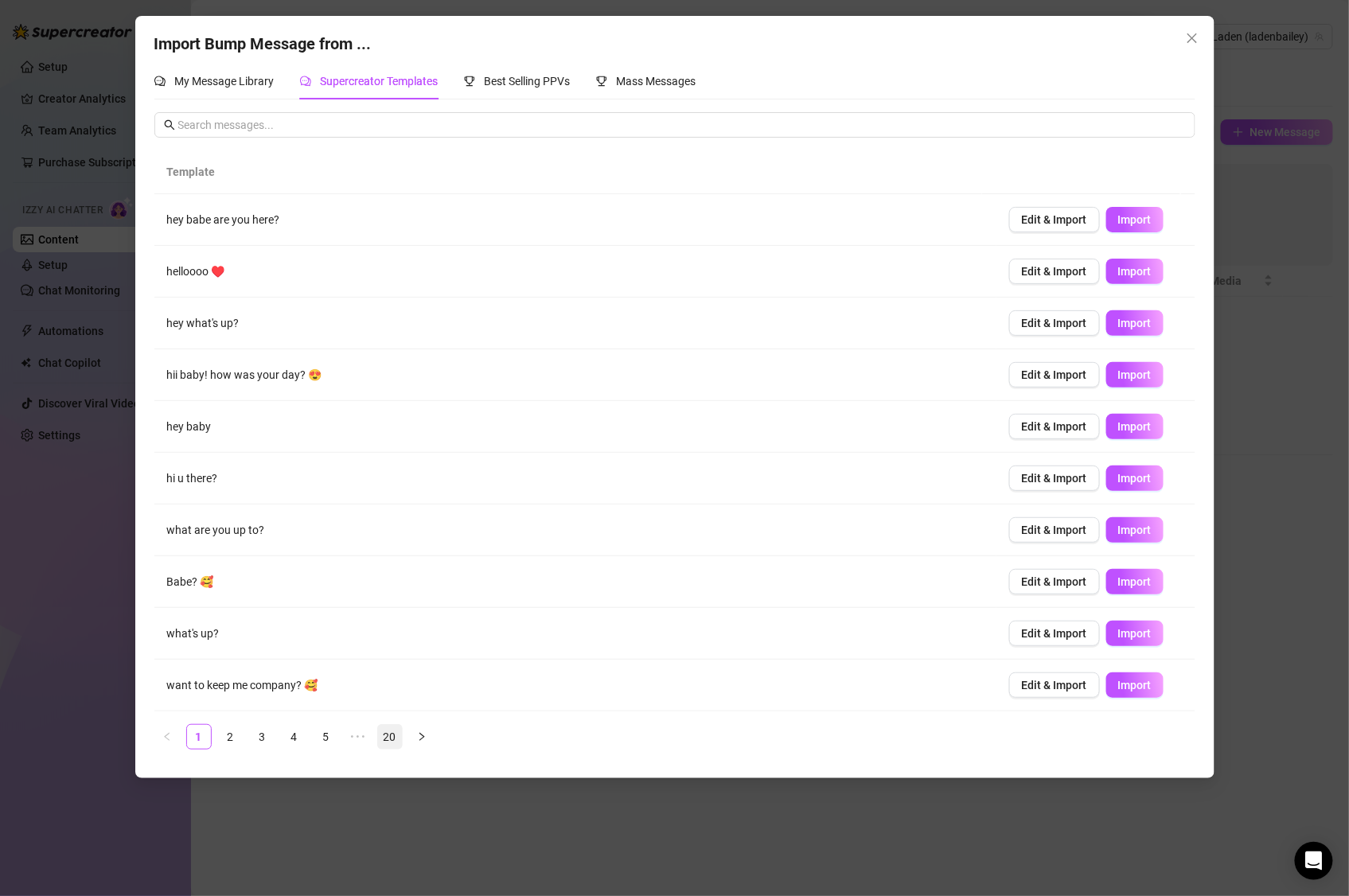
click at [391, 743] on link "20" at bounding box center [390, 737] width 24 height 24
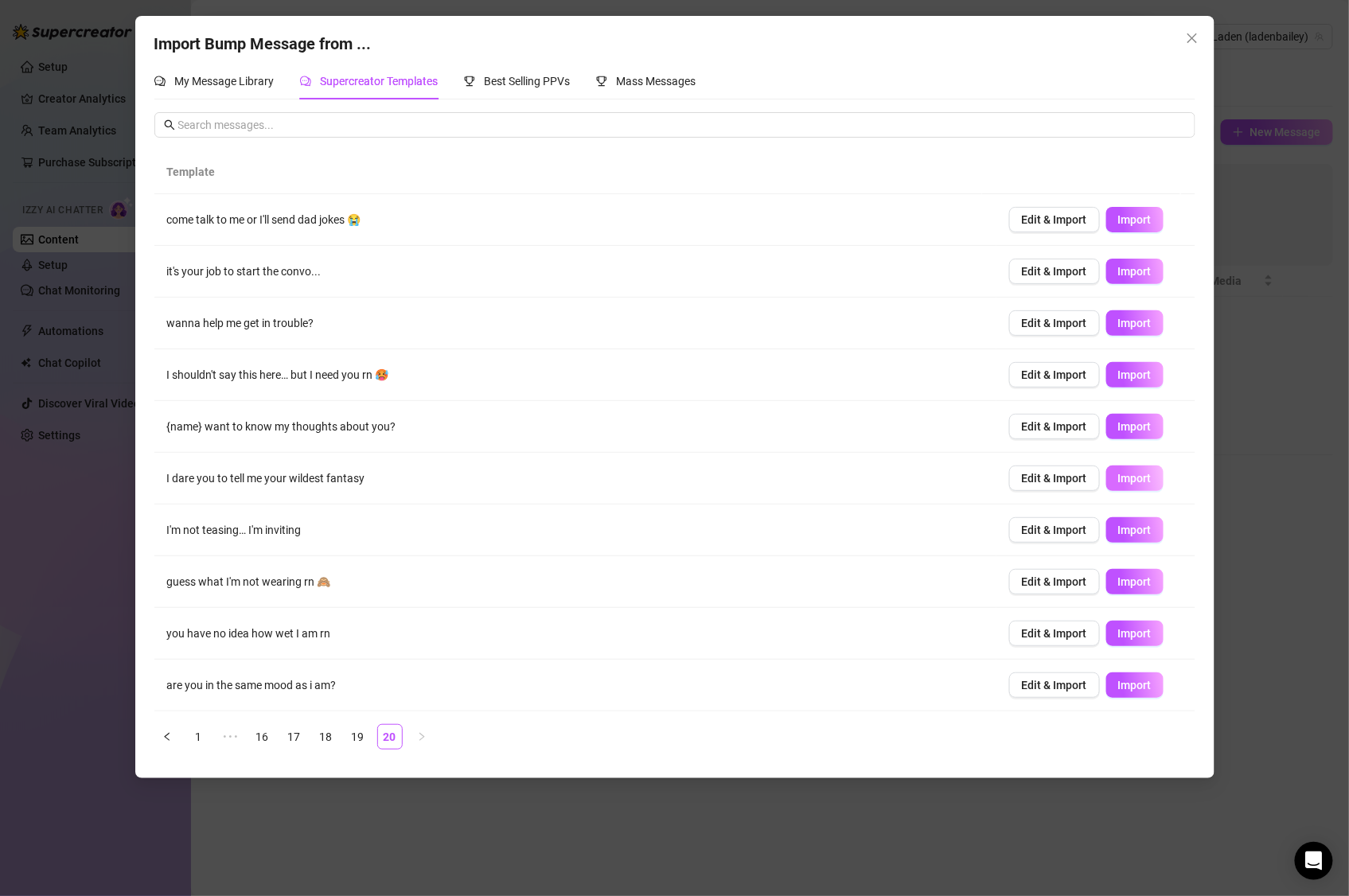
click at [1118, 479] on span "Import" at bounding box center [1134, 477] width 34 height 13
click at [1118, 328] on span "Import" at bounding box center [1134, 323] width 34 height 13
click at [1120, 219] on span "Import" at bounding box center [1134, 219] width 34 height 13
click at [304, 737] on link "17" at bounding box center [294, 737] width 24 height 24
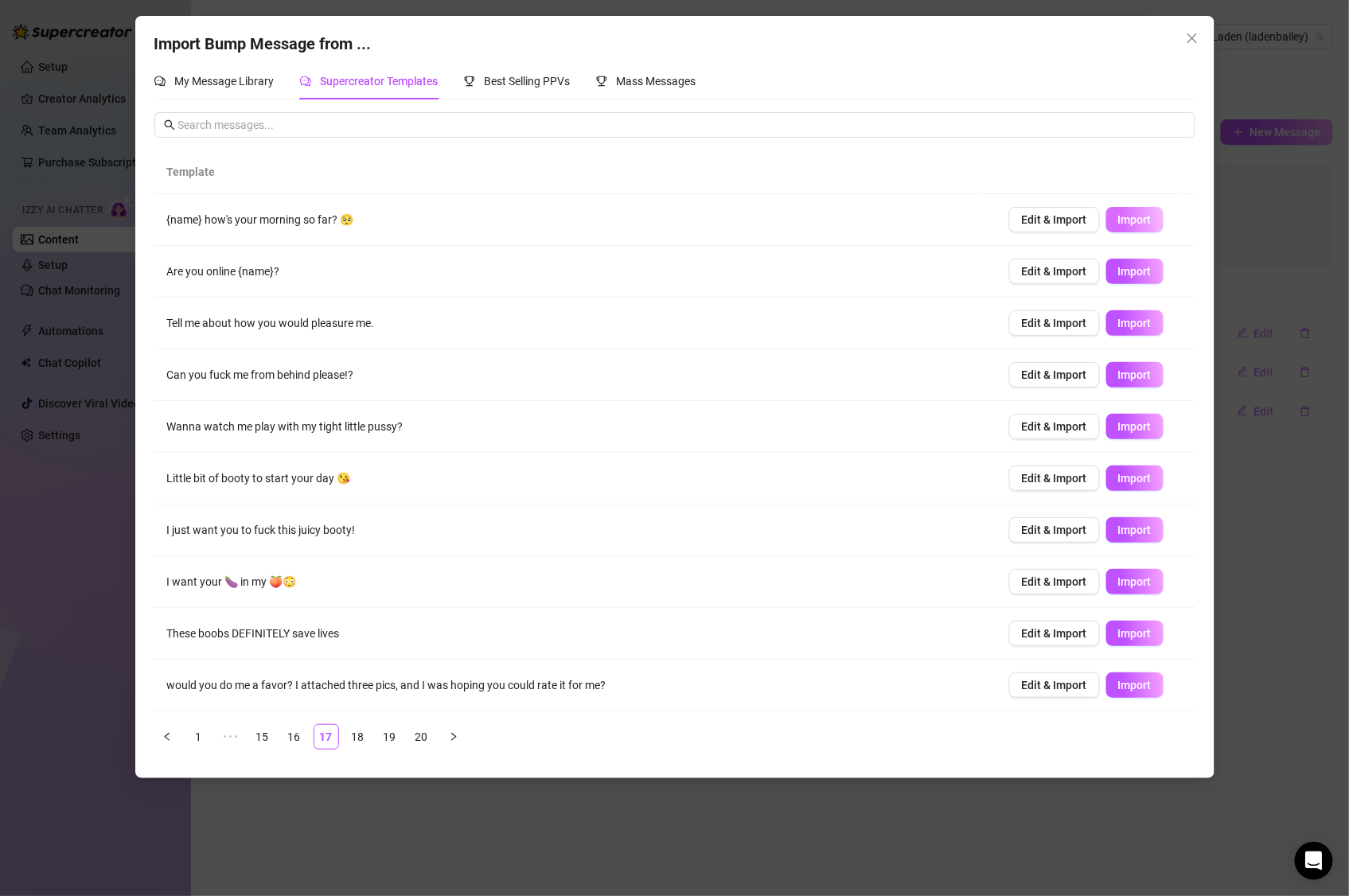
click at [1118, 217] on span "Import" at bounding box center [1134, 219] width 34 height 13
click at [256, 746] on link "15" at bounding box center [262, 737] width 24 height 24
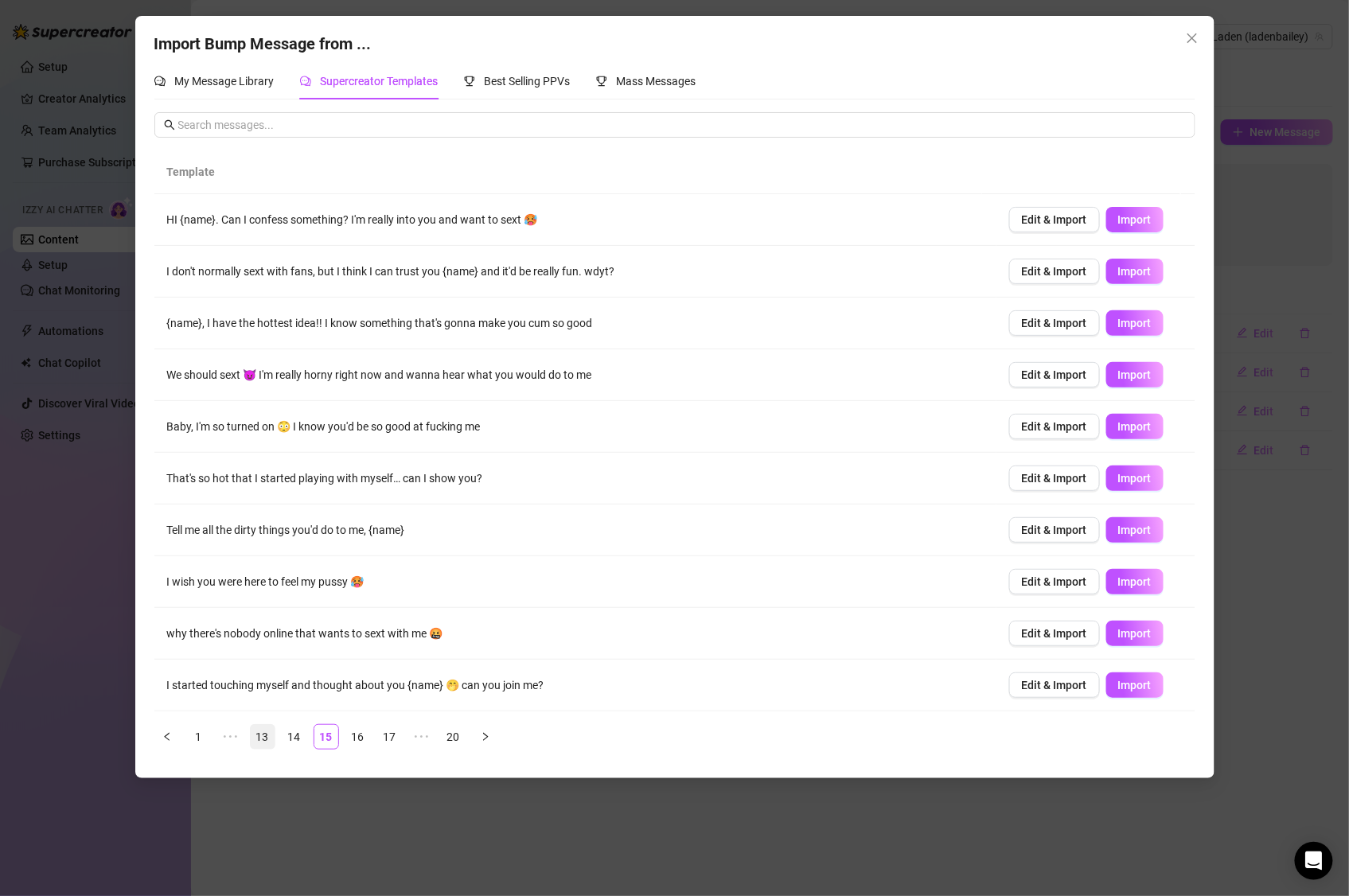
click at [266, 731] on link "13" at bounding box center [262, 737] width 24 height 24
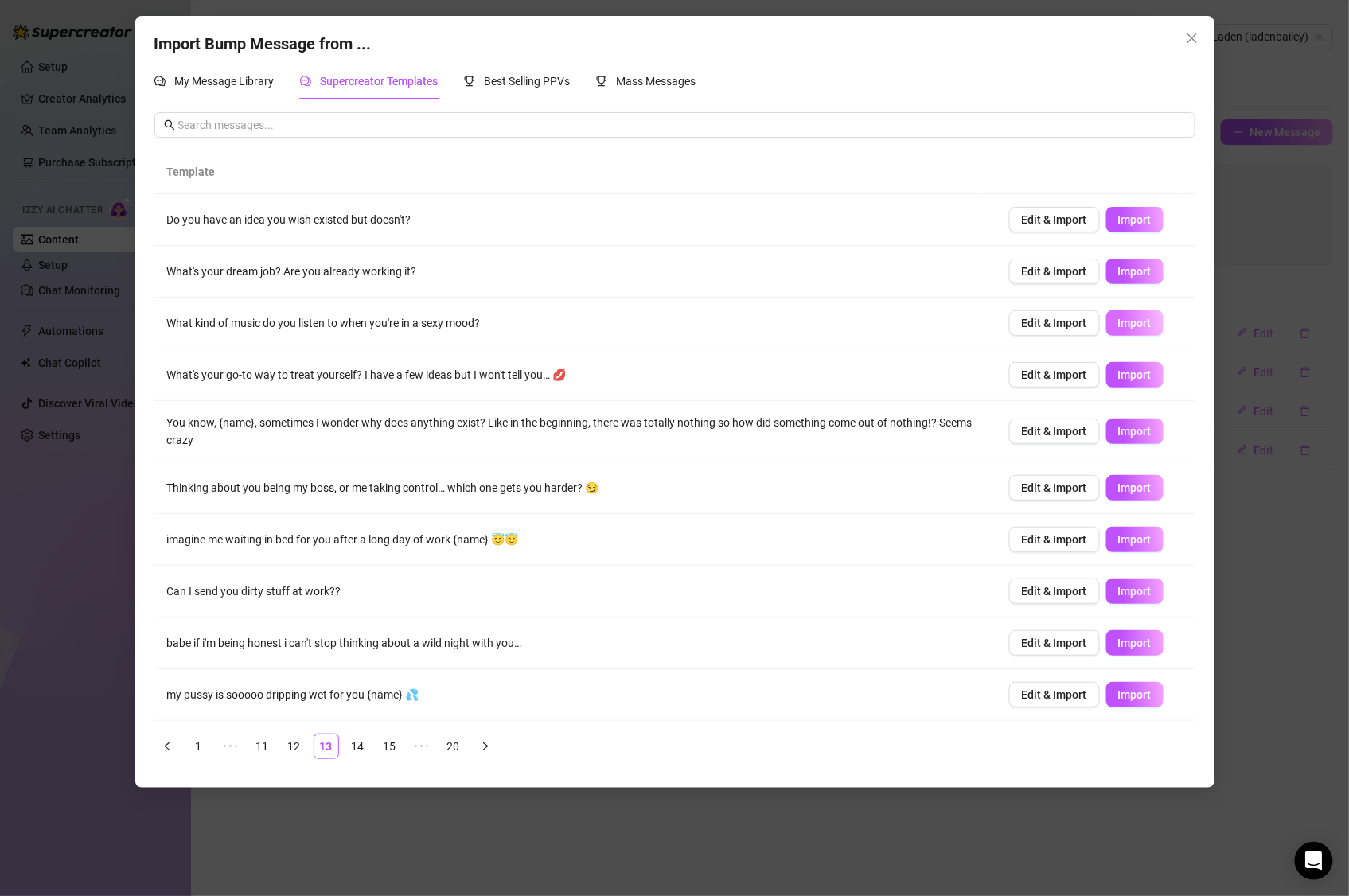
click at [1123, 323] on span "Import" at bounding box center [1134, 323] width 34 height 13
click at [1122, 277] on span "Import" at bounding box center [1134, 271] width 34 height 13
click at [1118, 226] on span "Import" at bounding box center [1134, 219] width 34 height 13
click at [265, 744] on link "11" at bounding box center [262, 746] width 24 height 24
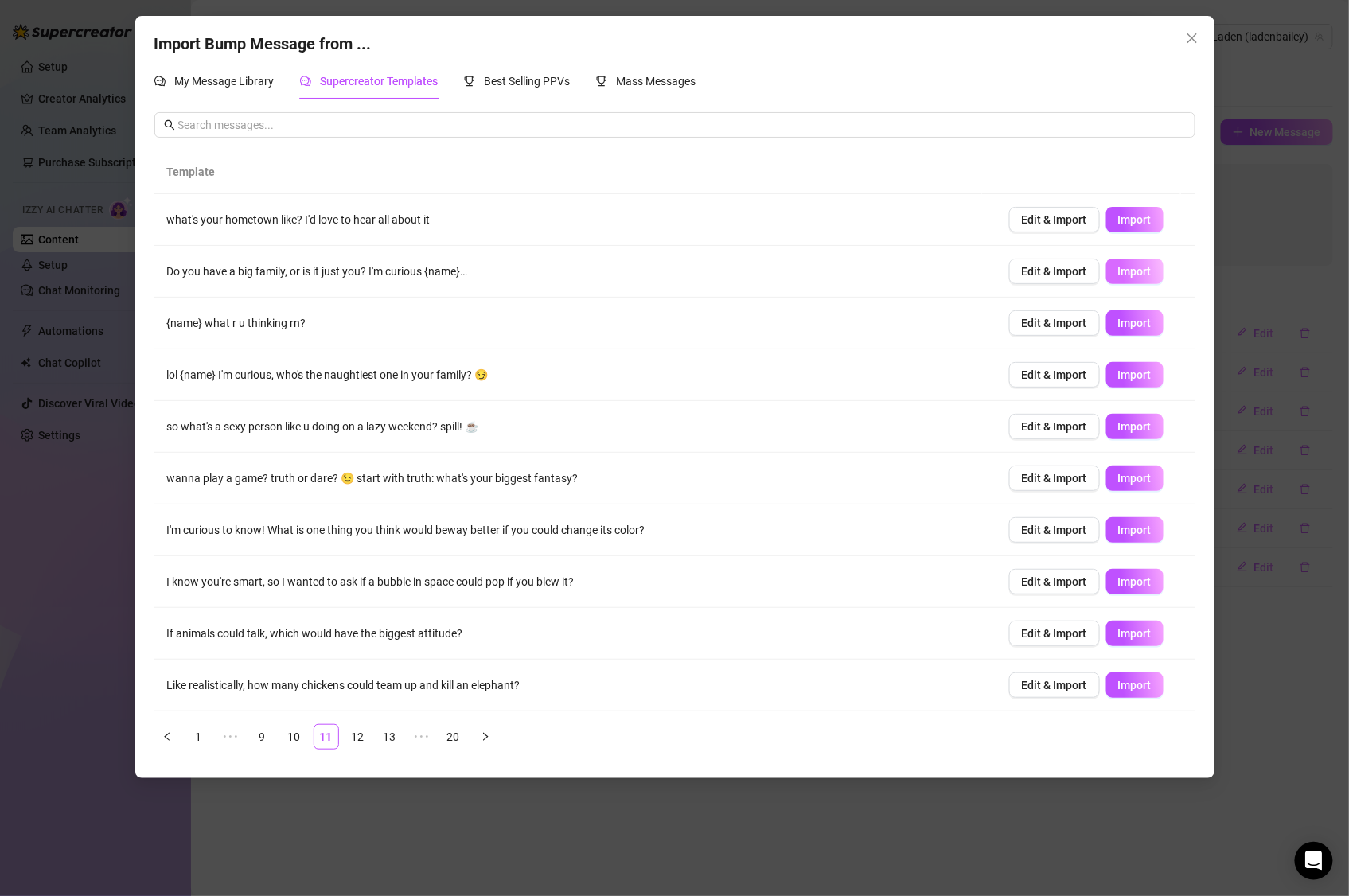
click at [1118, 276] on span "Import" at bounding box center [1134, 271] width 34 height 13
click at [1134, 217] on span "Import" at bounding box center [1134, 219] width 34 height 13
click at [549, 75] on span "Best Selling PPVs" at bounding box center [527, 80] width 86 height 13
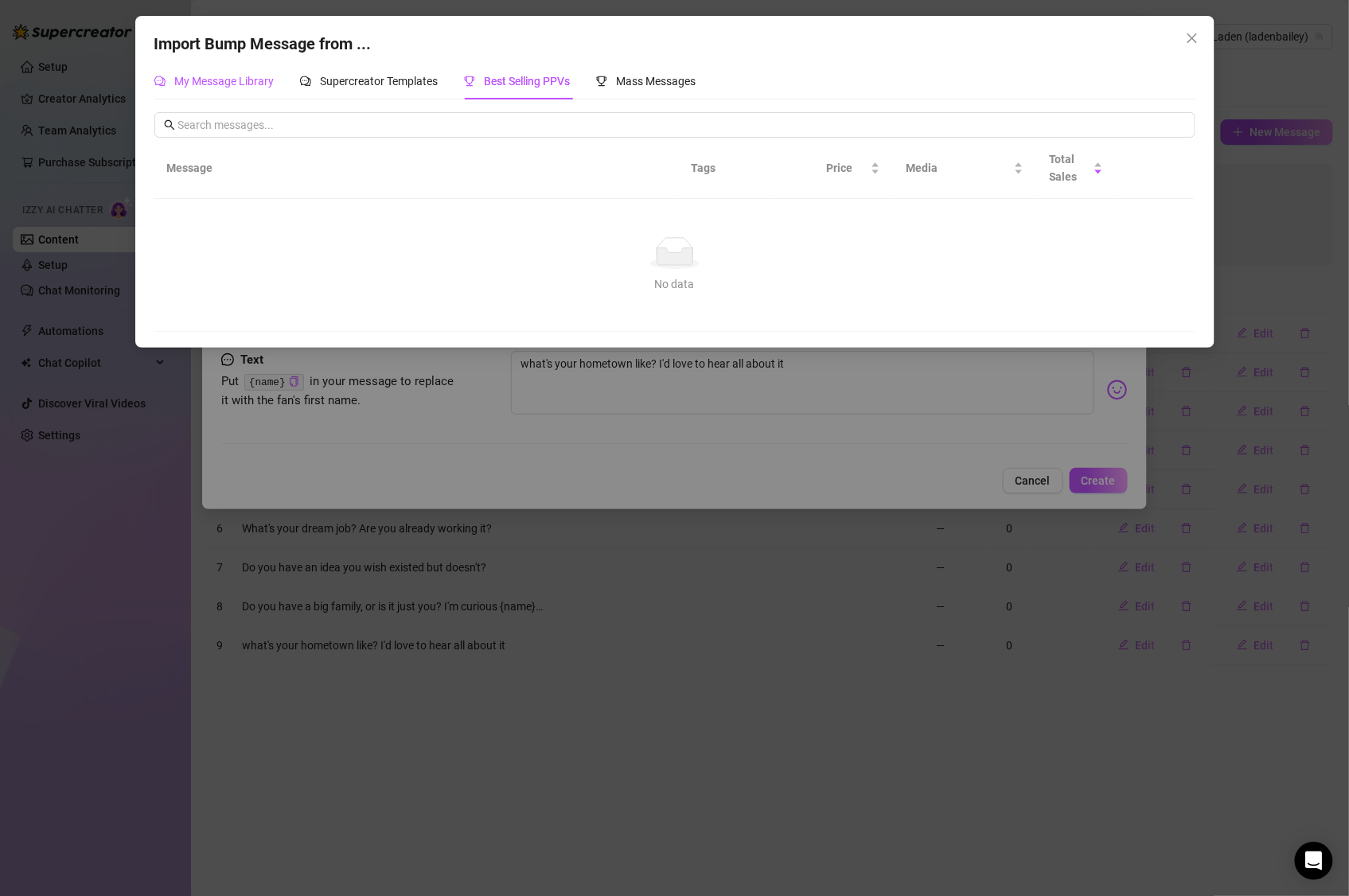
click at [236, 83] on span "My Message Library" at bounding box center [224, 80] width 100 height 13
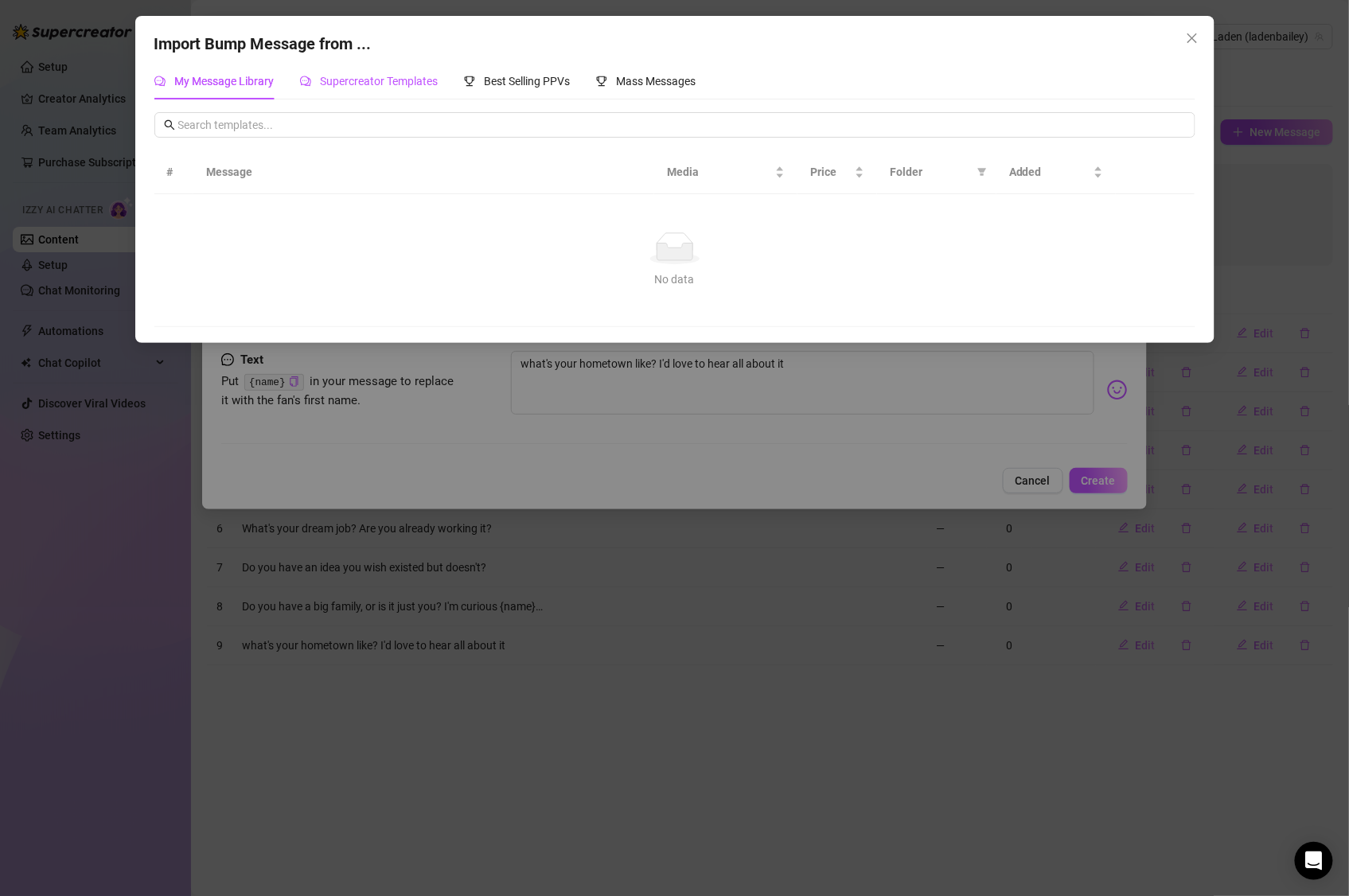
click at [368, 89] on div "Supercreator Templates" at bounding box center [368, 81] width 138 height 17
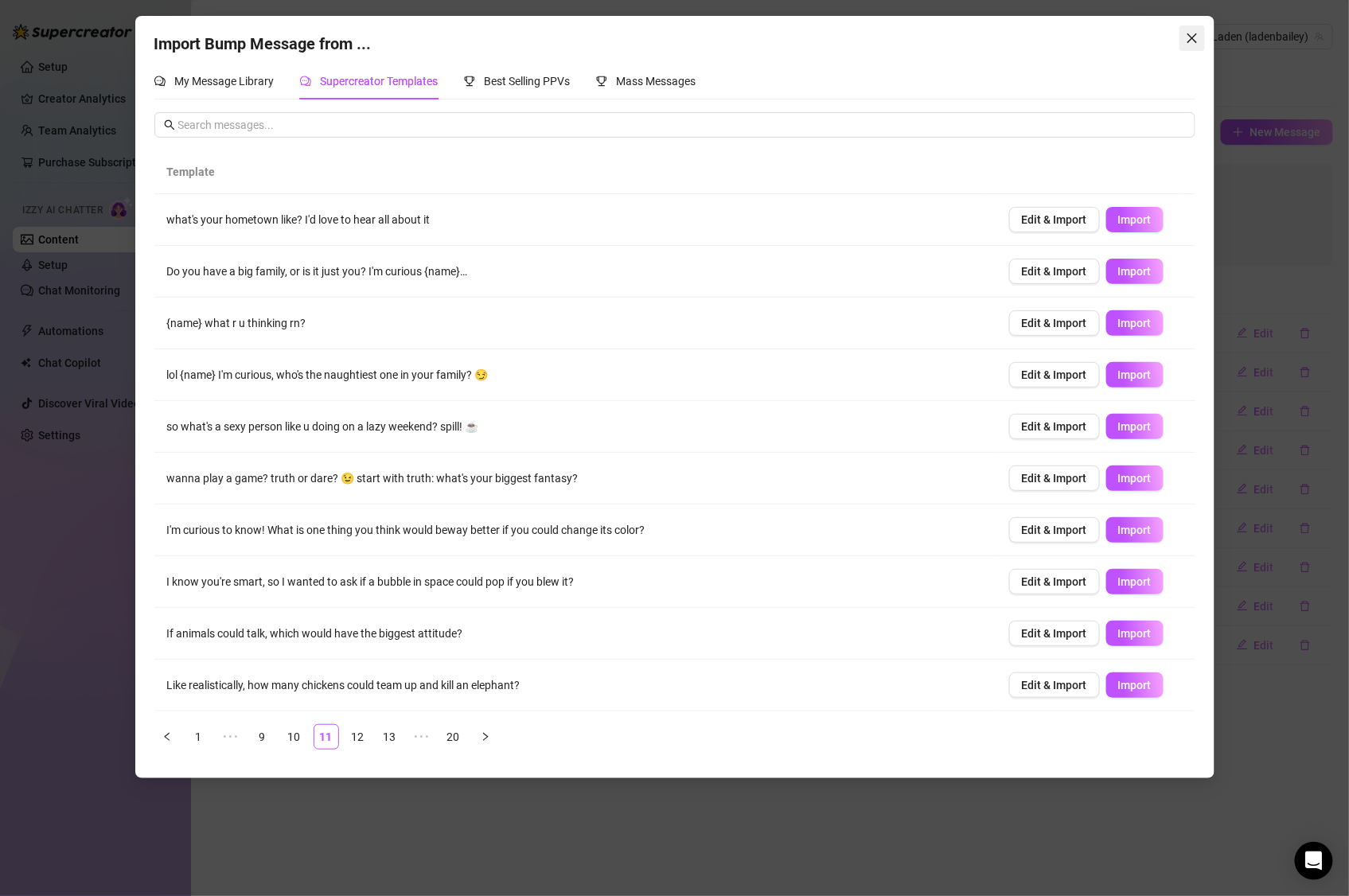
click at [1190, 34] on icon "close" at bounding box center [1191, 38] width 13 height 13
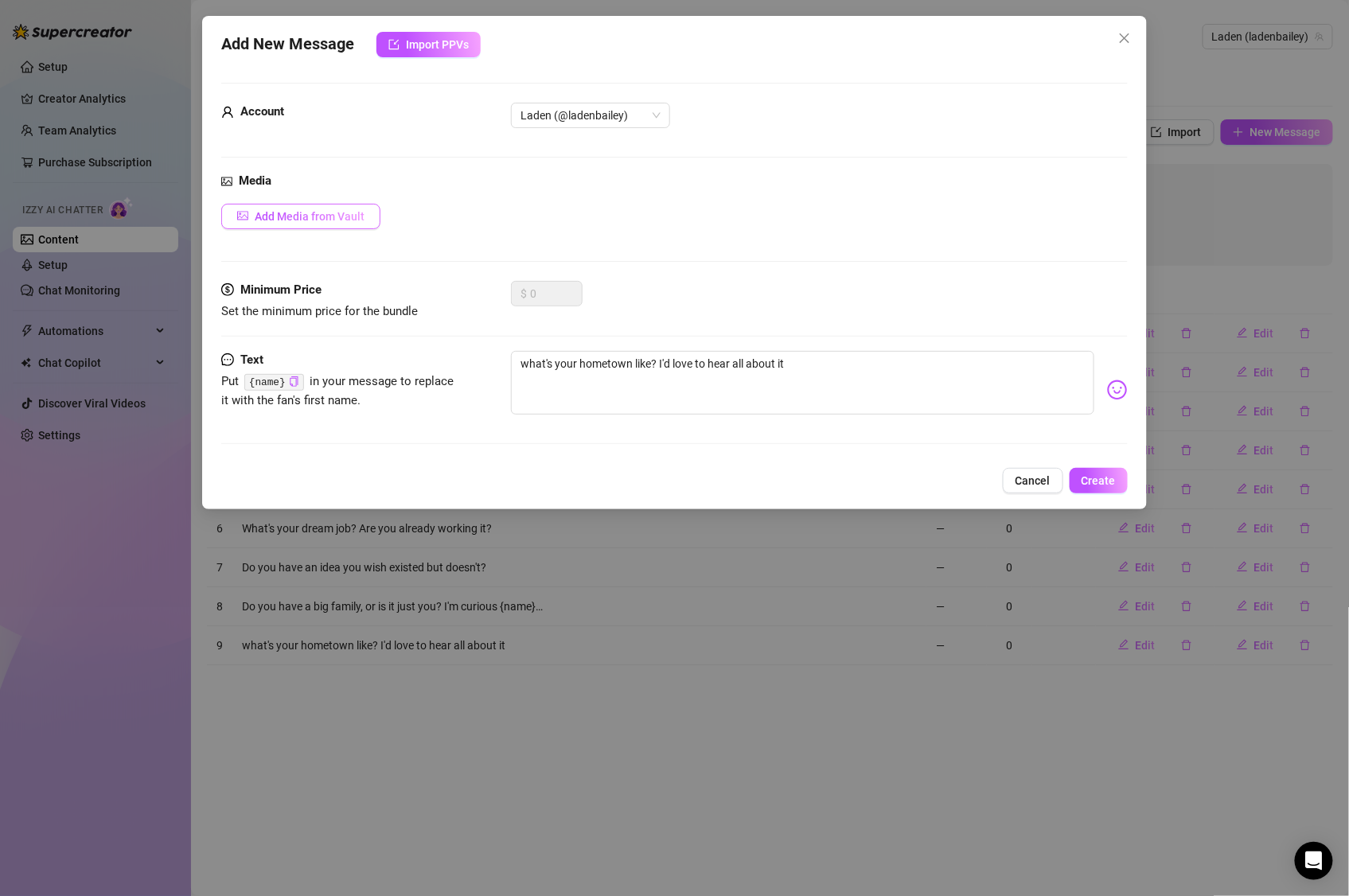
click at [254, 214] on button "Add Media from Vault" at bounding box center [301, 217] width 160 height 25
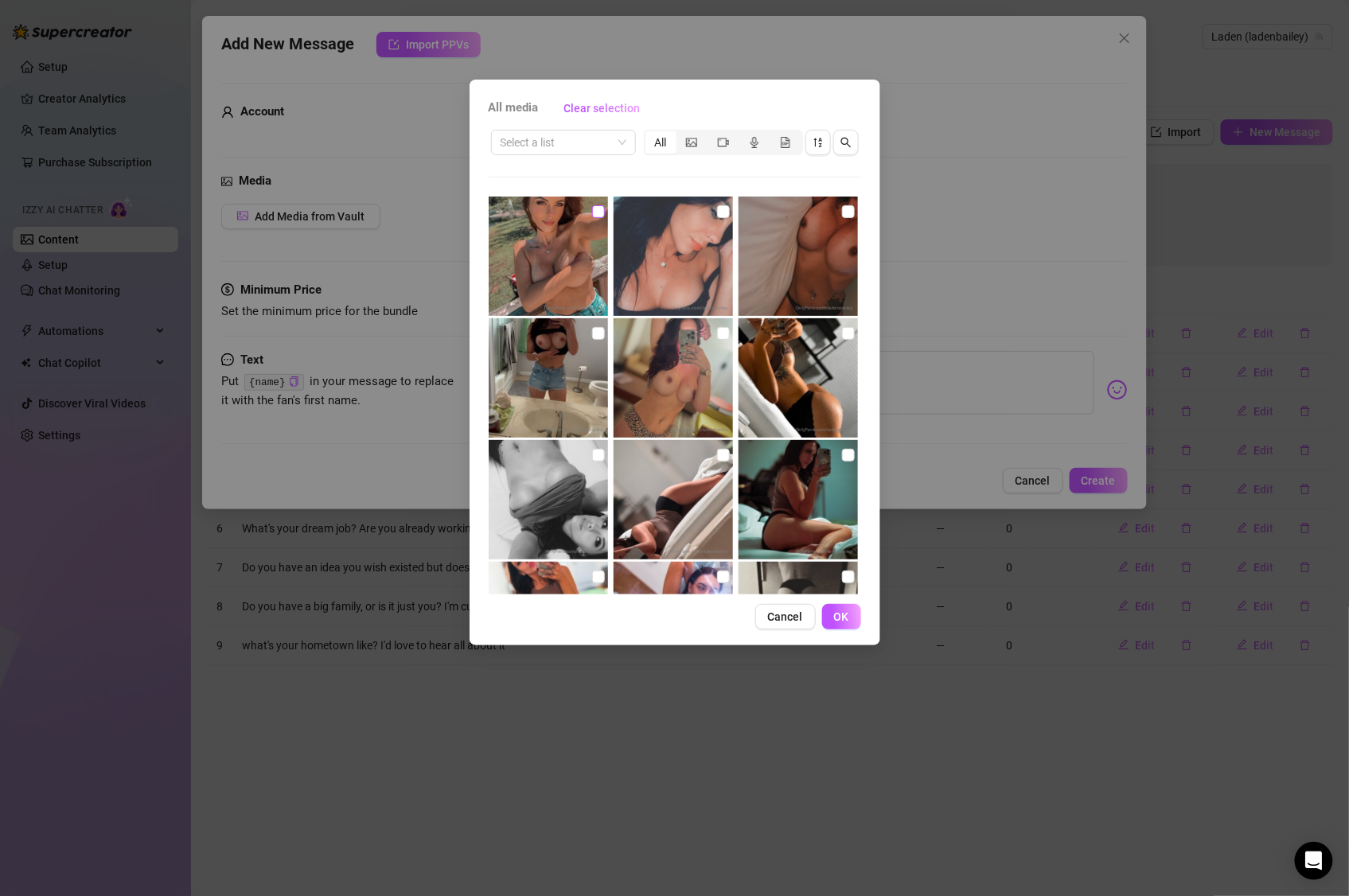
click at [596, 216] on input "checkbox" at bounding box center [598, 211] width 13 height 13
click at [718, 213] on input "checkbox" at bounding box center [722, 211] width 13 height 13
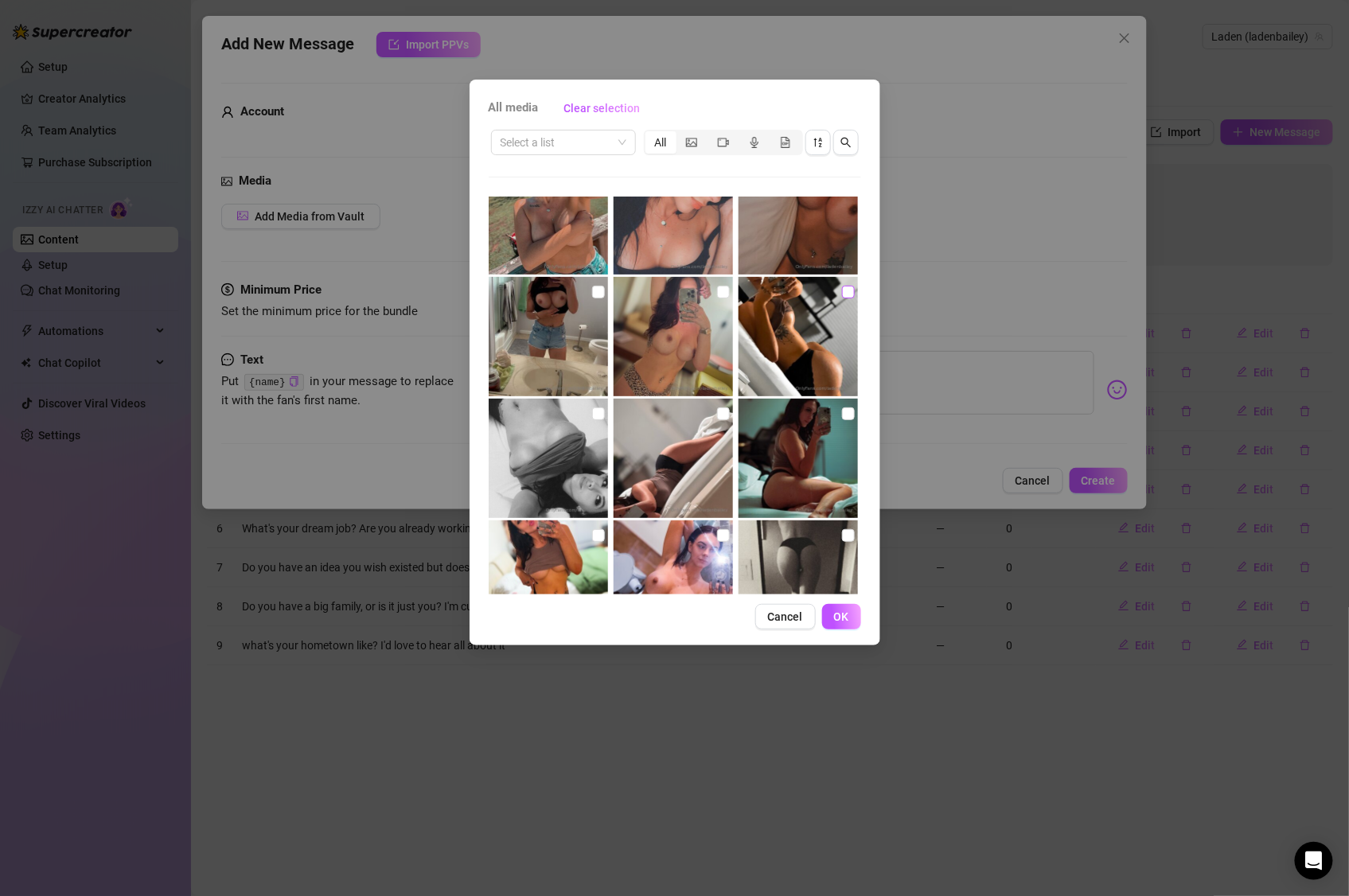
click at [842, 293] on input "checkbox" at bounding box center [848, 291] width 13 height 13
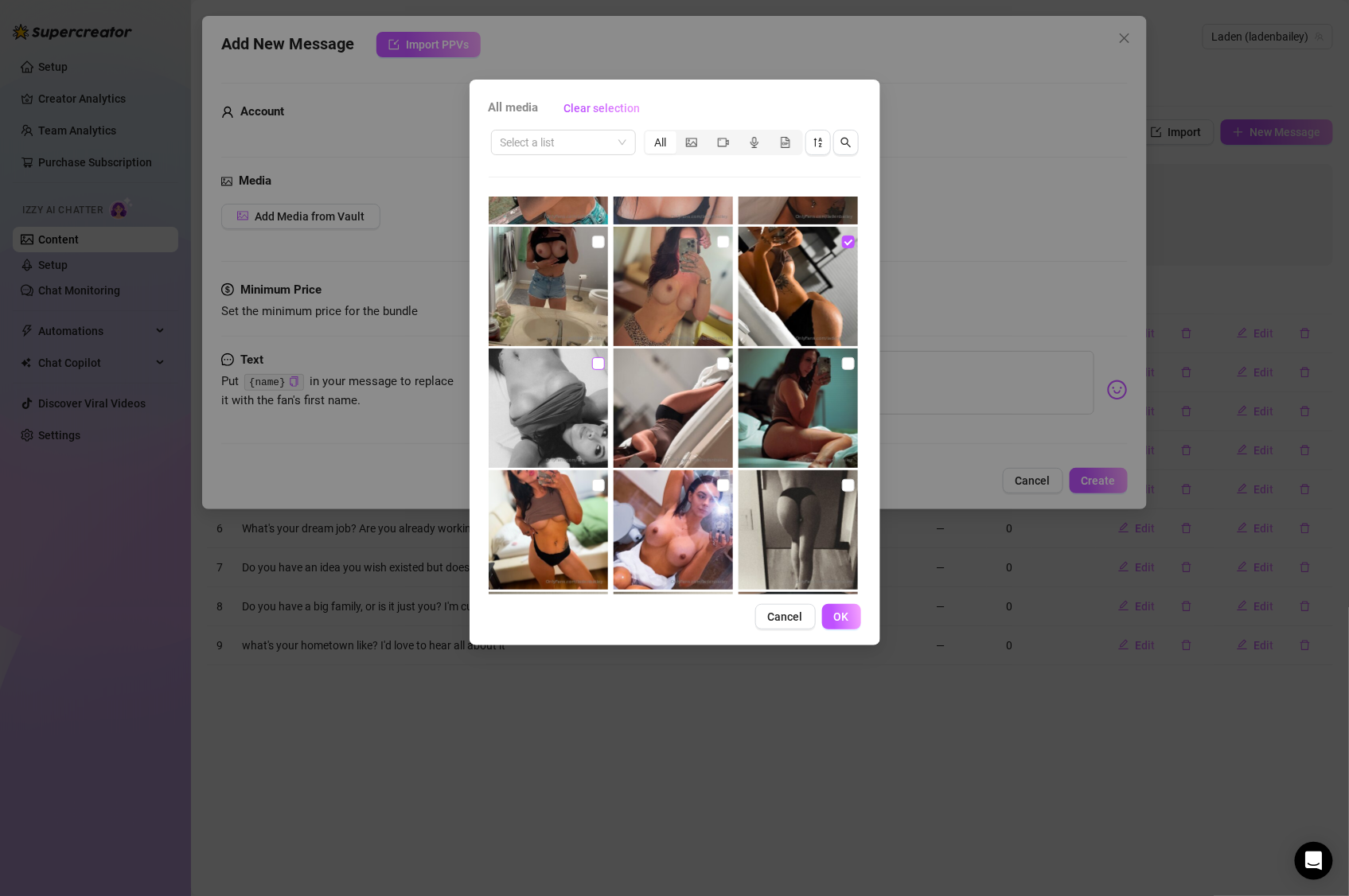
click at [596, 366] on input "checkbox" at bounding box center [598, 363] width 13 height 13
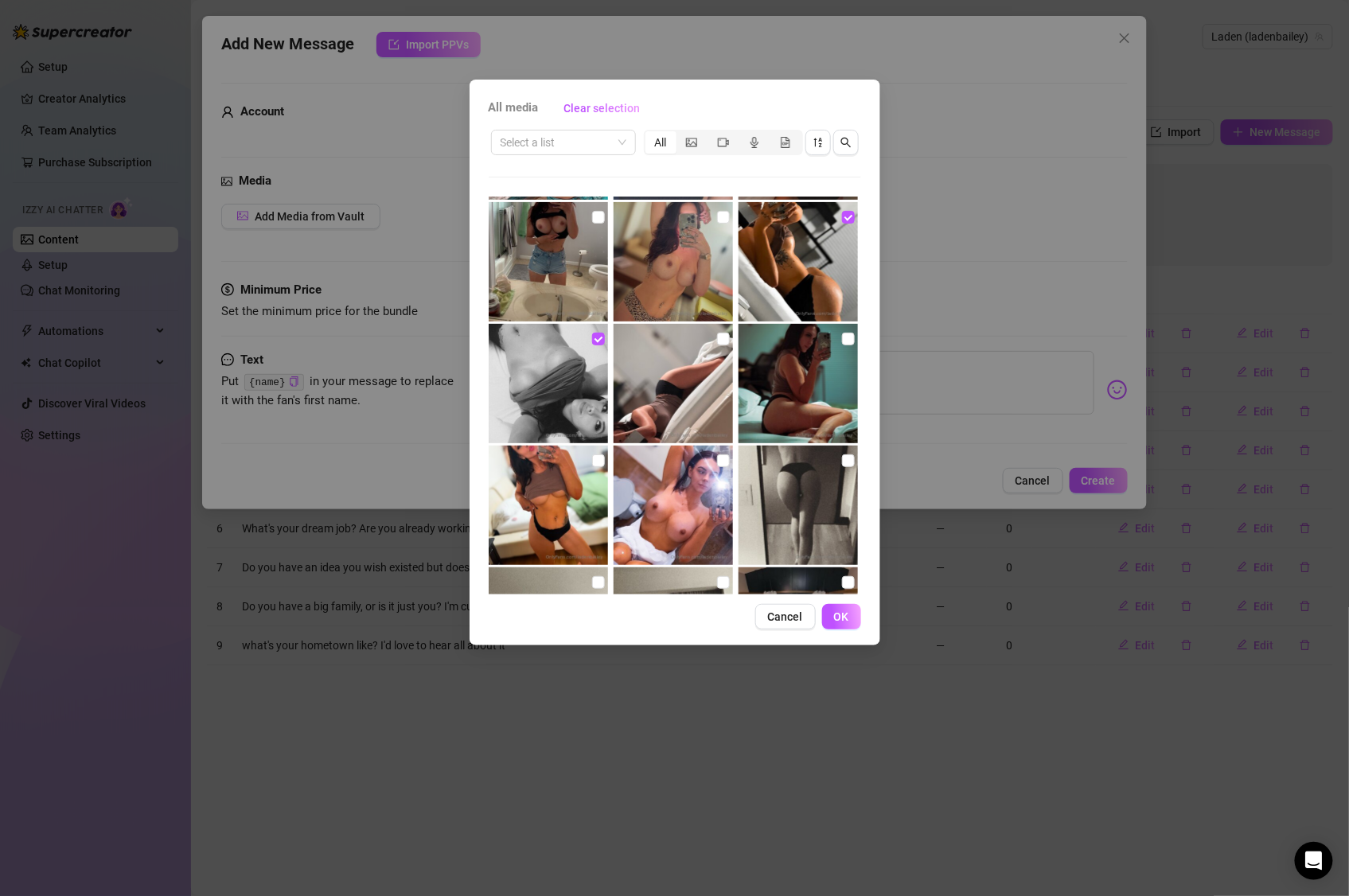
scroll to position [129, 0]
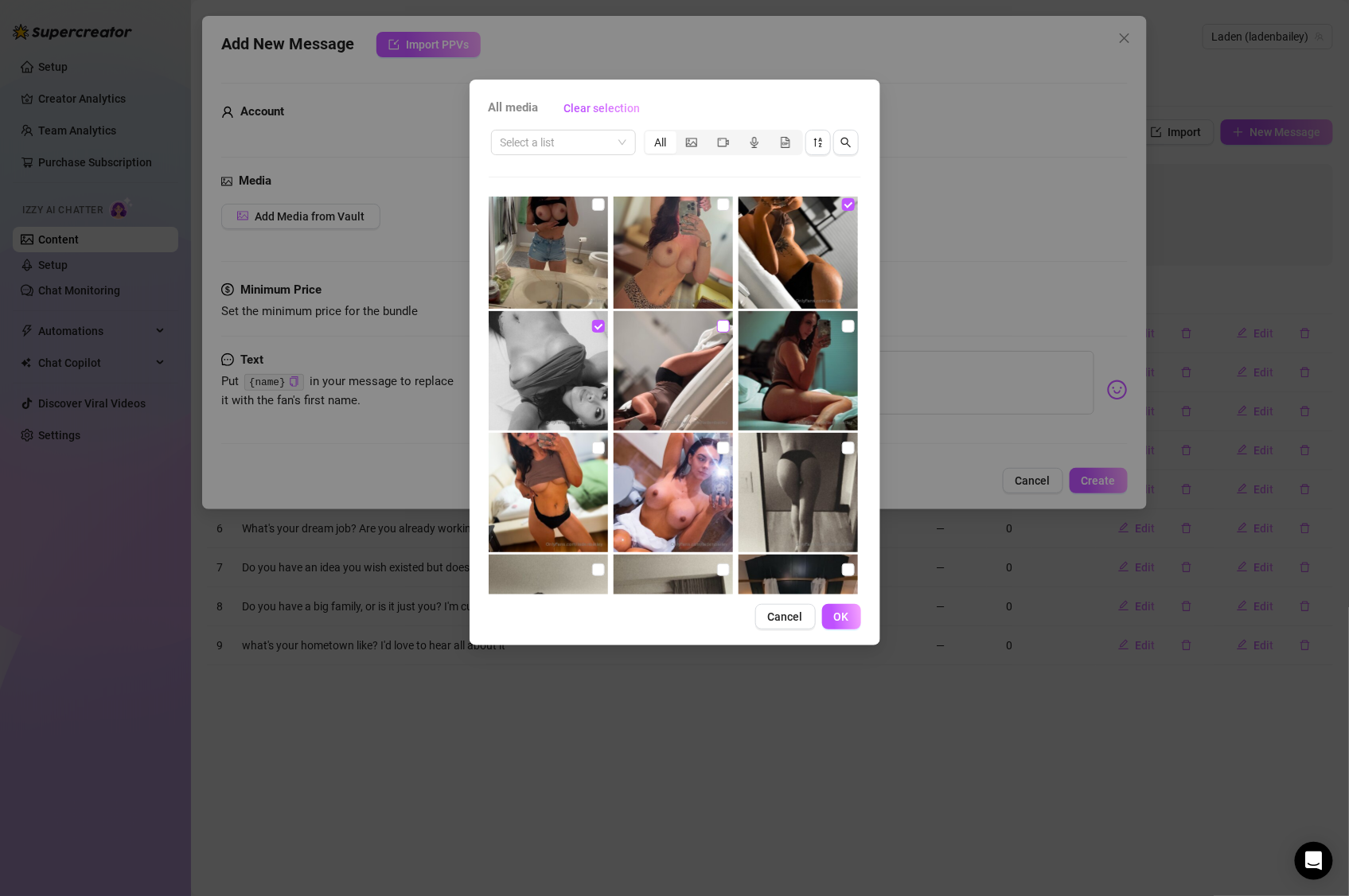
click at [721, 329] on input "checkbox" at bounding box center [722, 326] width 13 height 13
click at [842, 330] on input "checkbox" at bounding box center [848, 326] width 13 height 13
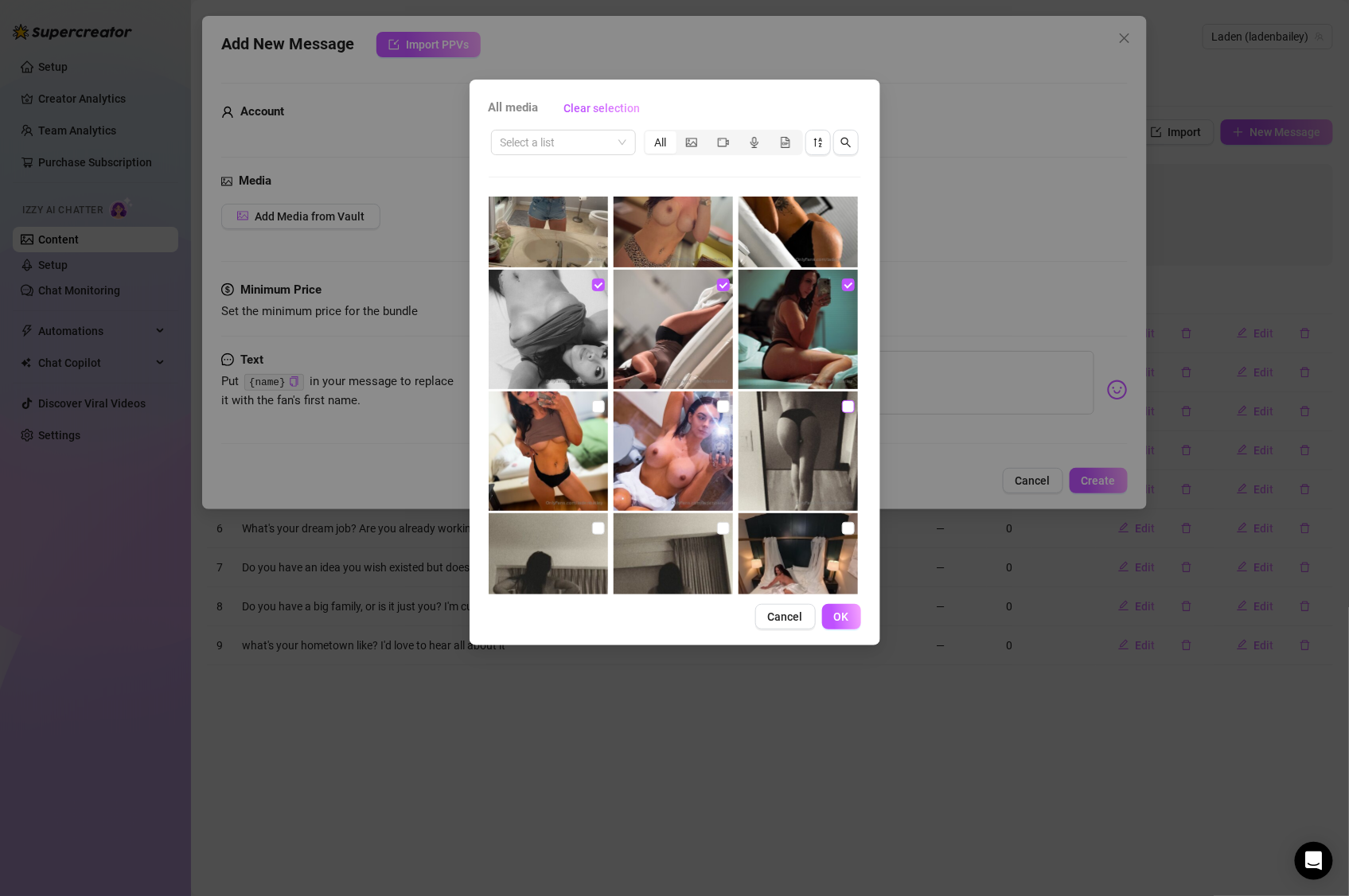
click at [842, 407] on input "checkbox" at bounding box center [848, 406] width 13 height 13
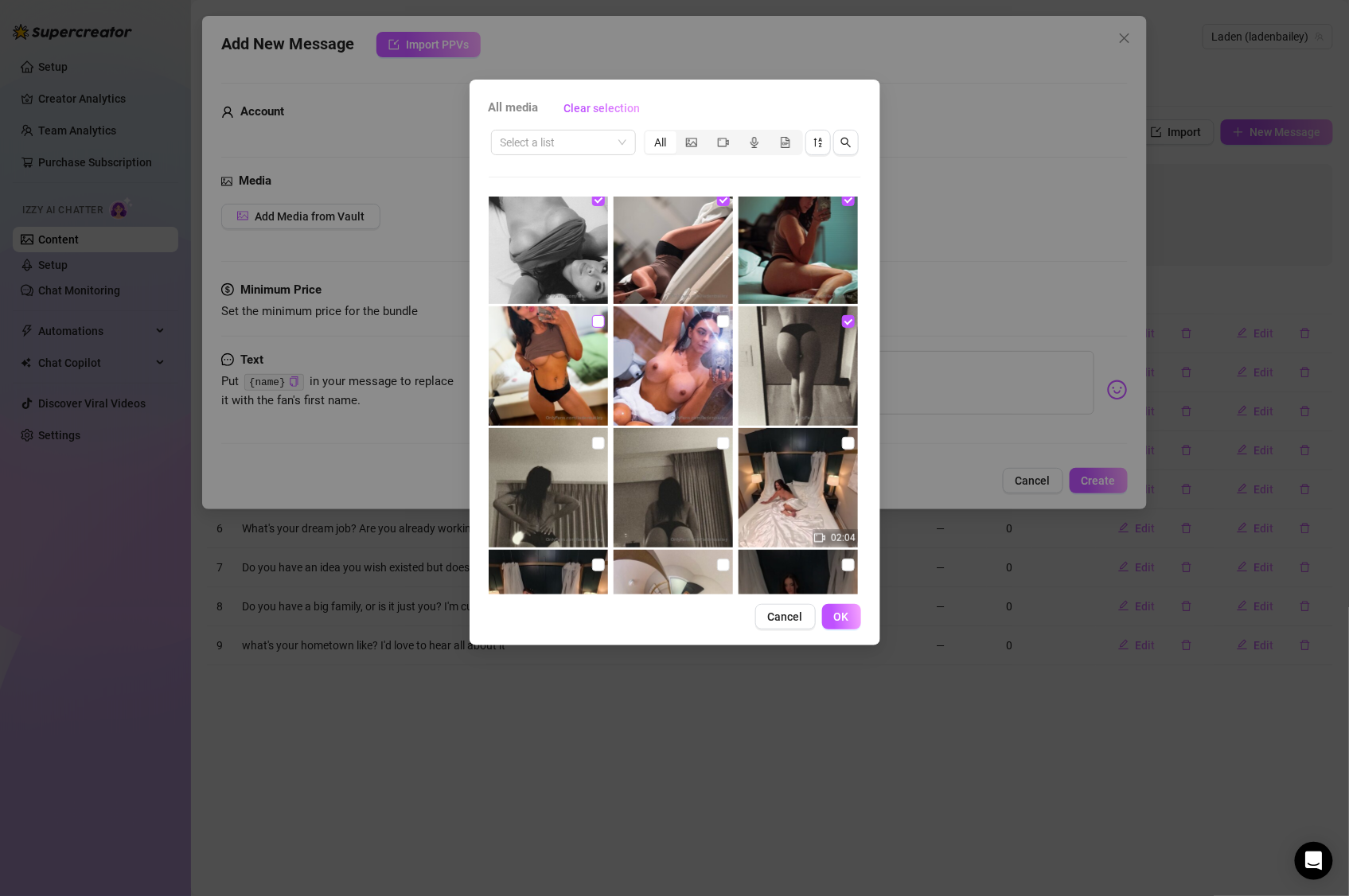
click at [597, 321] on input "checkbox" at bounding box center [598, 321] width 13 height 13
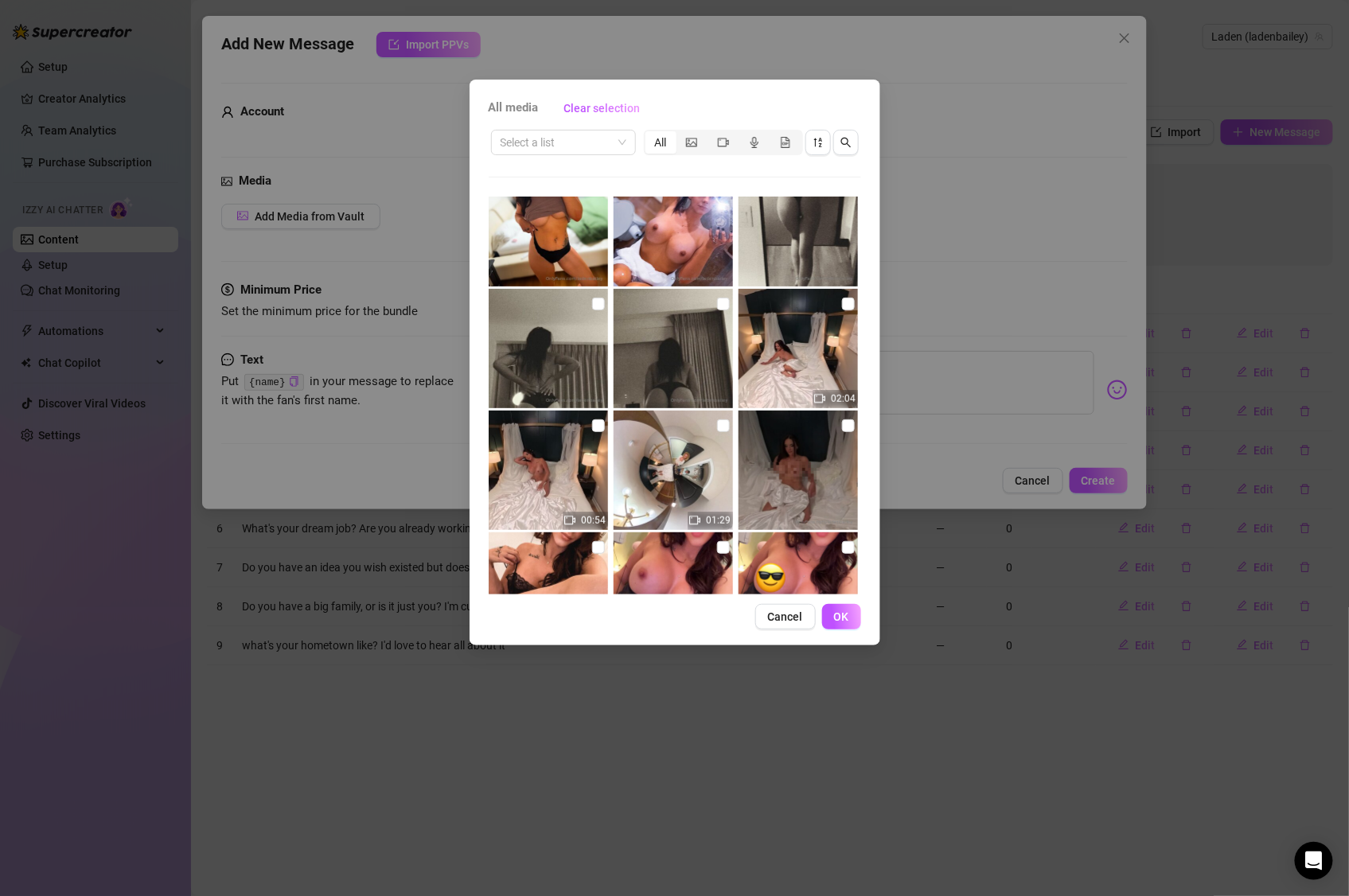
scroll to position [433, 0]
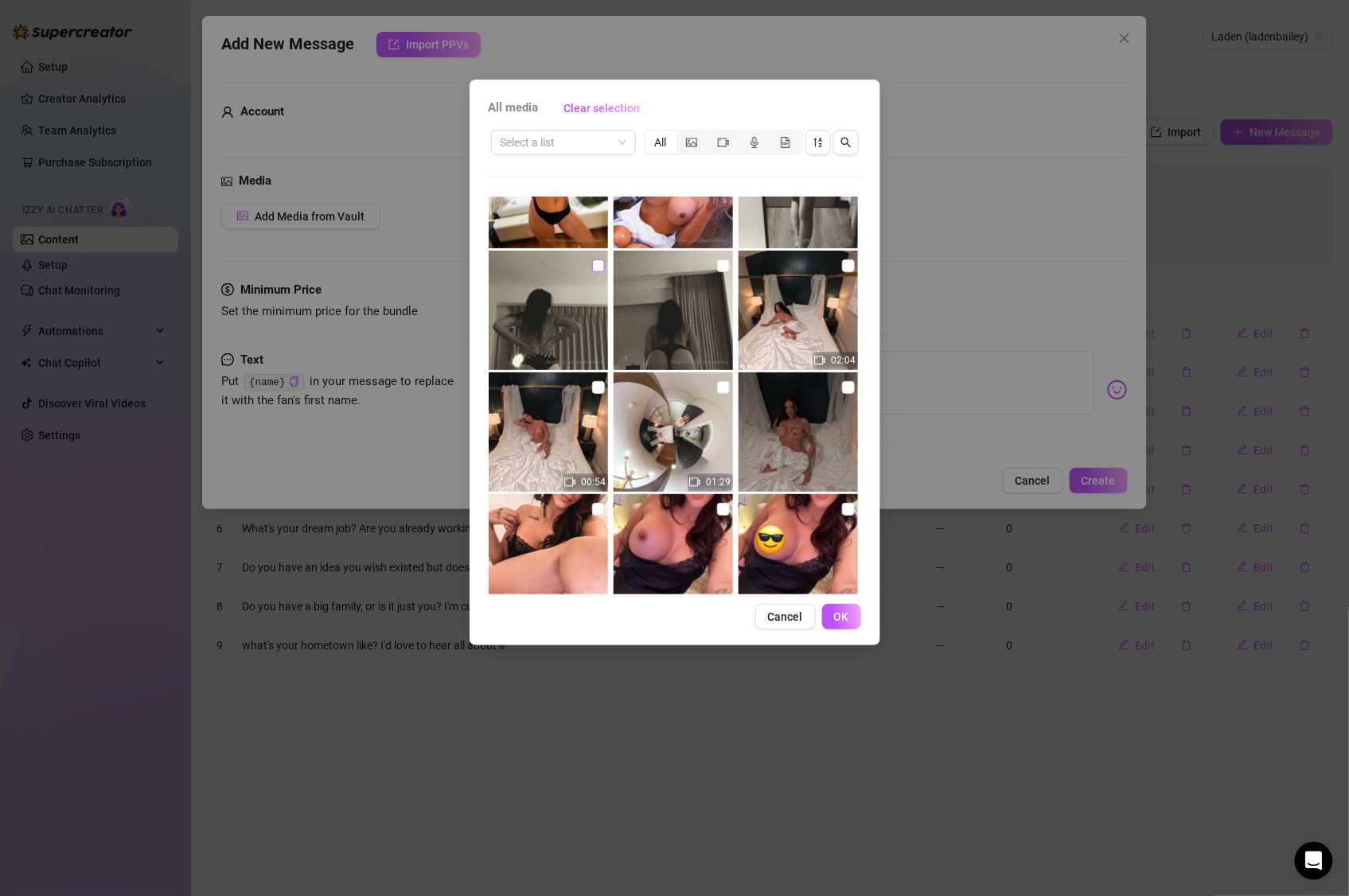
click at [593, 264] on input "checkbox" at bounding box center [598, 265] width 13 height 13
click at [721, 265] on input "checkbox" at bounding box center [722, 265] width 13 height 13
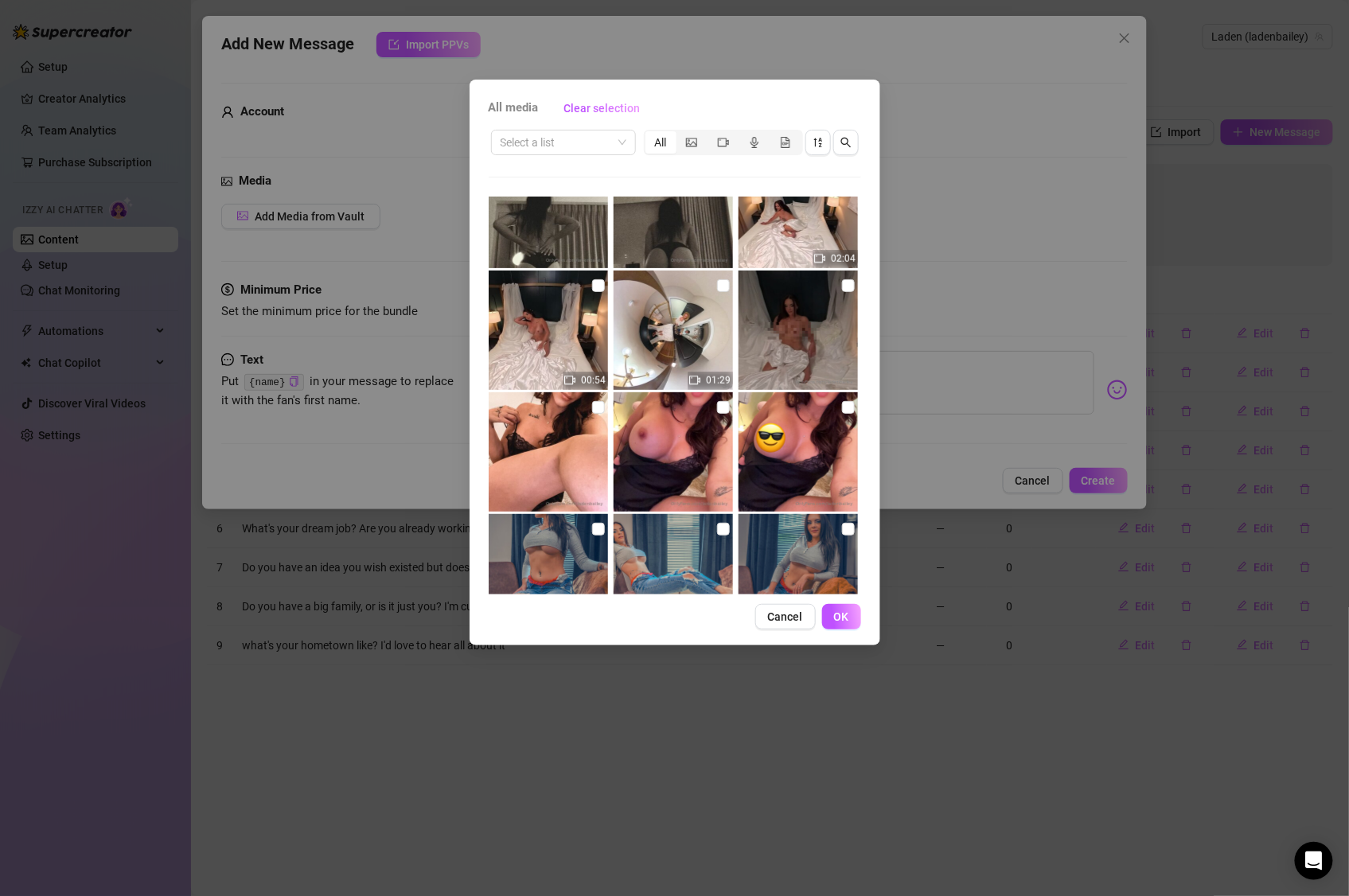
click at [595, 459] on img at bounding box center [547, 451] width 119 height 119
click at [593, 413] on input "checkbox" at bounding box center [598, 407] width 13 height 13
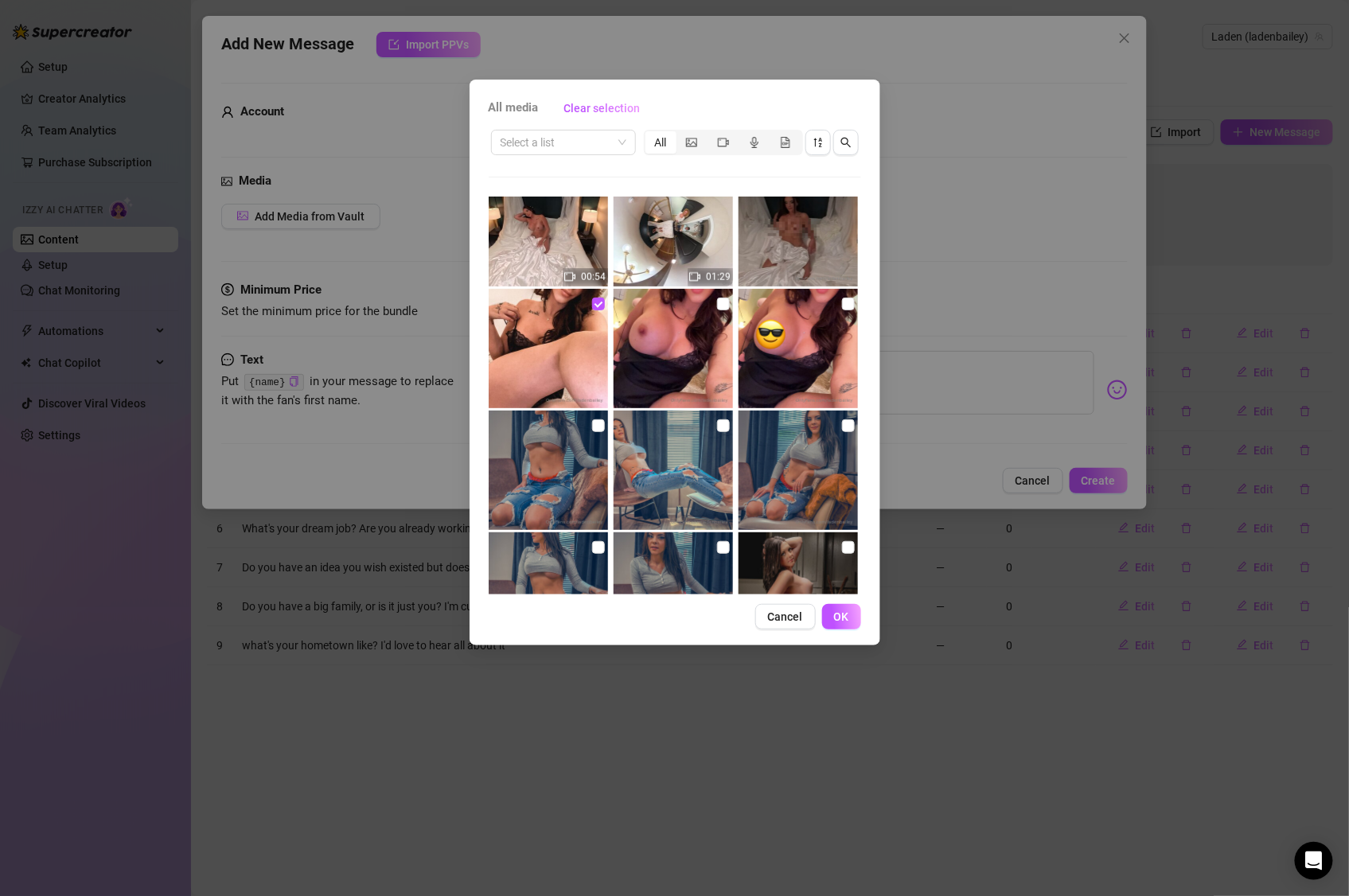
scroll to position [685, 0]
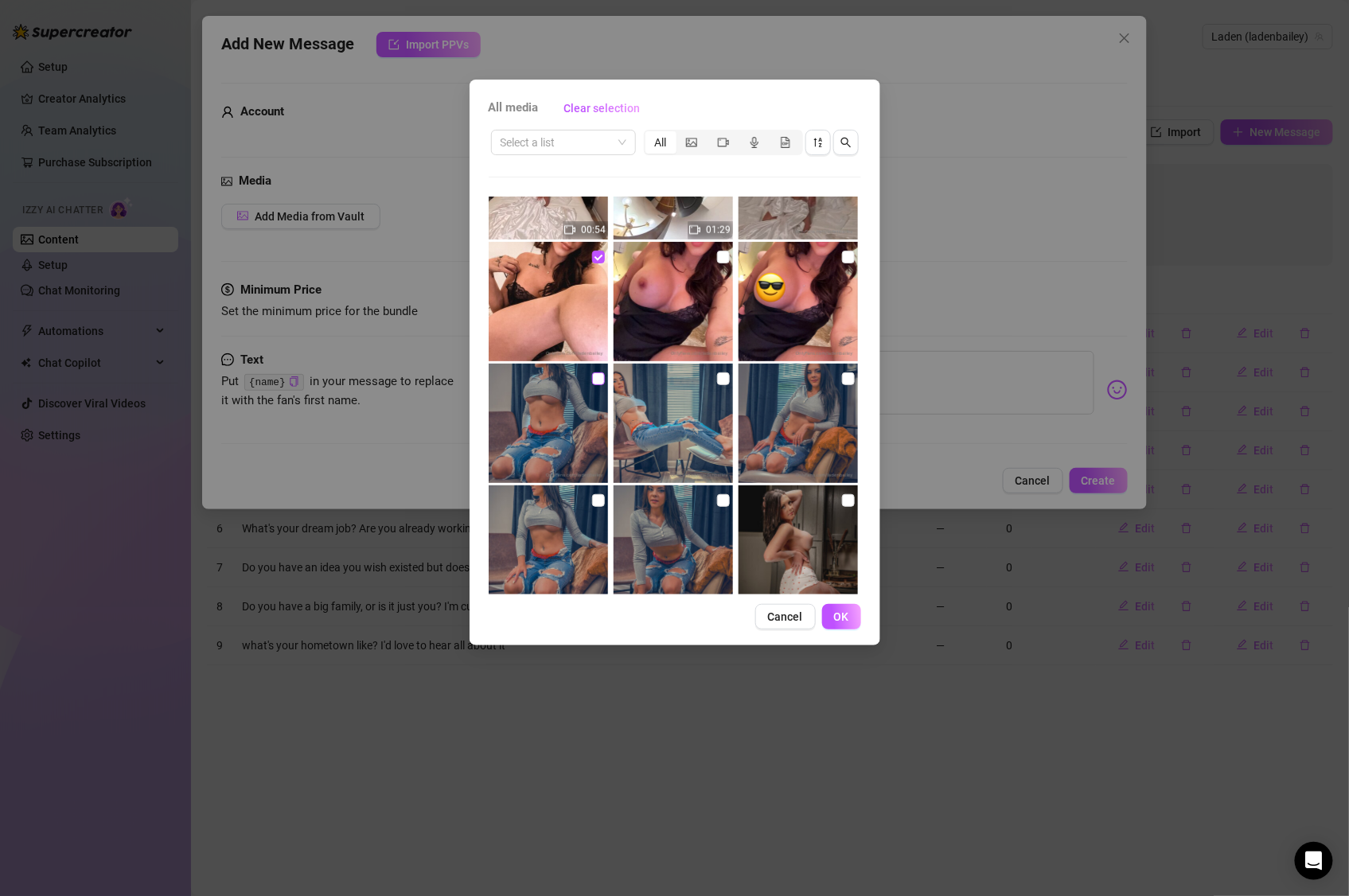
click at [592, 385] on label at bounding box center [598, 379] width 13 height 17
click at [592, 385] on input "checkbox" at bounding box center [598, 378] width 13 height 13
click at [717, 384] on input "checkbox" at bounding box center [722, 378] width 13 height 13
click at [842, 380] on input "checkbox" at bounding box center [848, 378] width 13 height 13
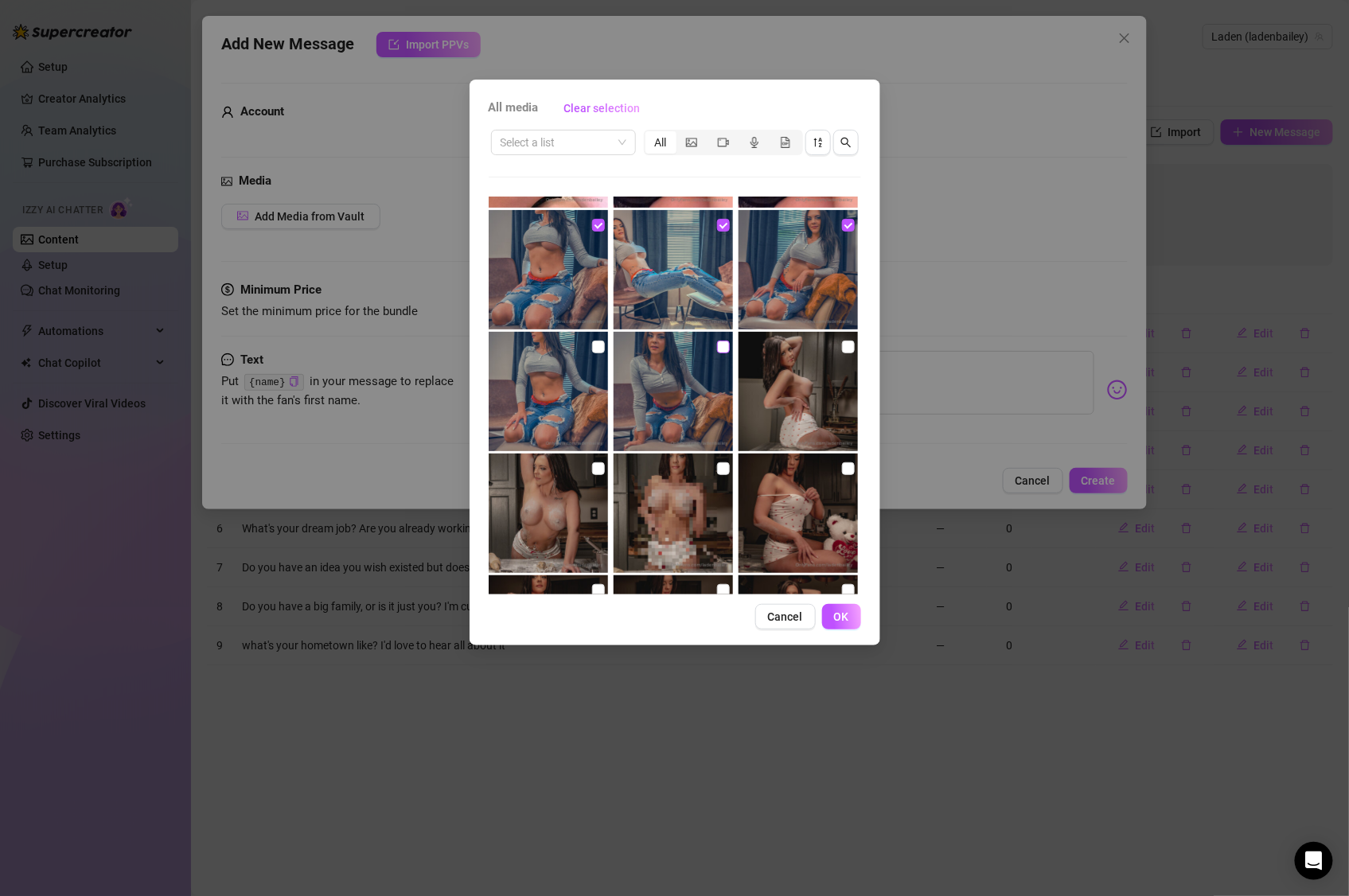
click at [717, 348] on input "checkbox" at bounding box center [722, 346] width 13 height 13
click at [594, 346] on input "checkbox" at bounding box center [598, 346] width 13 height 13
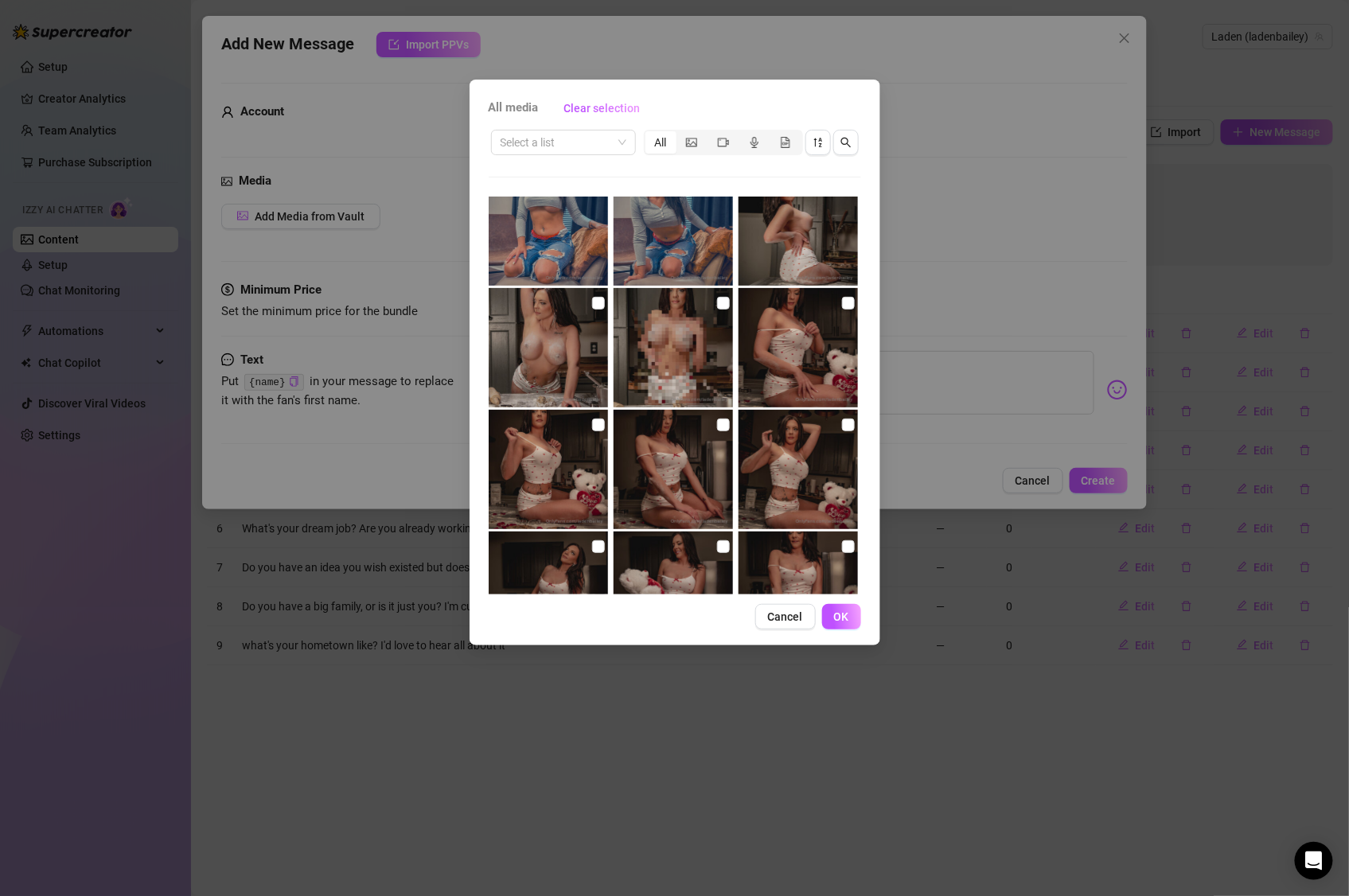
scroll to position [1095, 0]
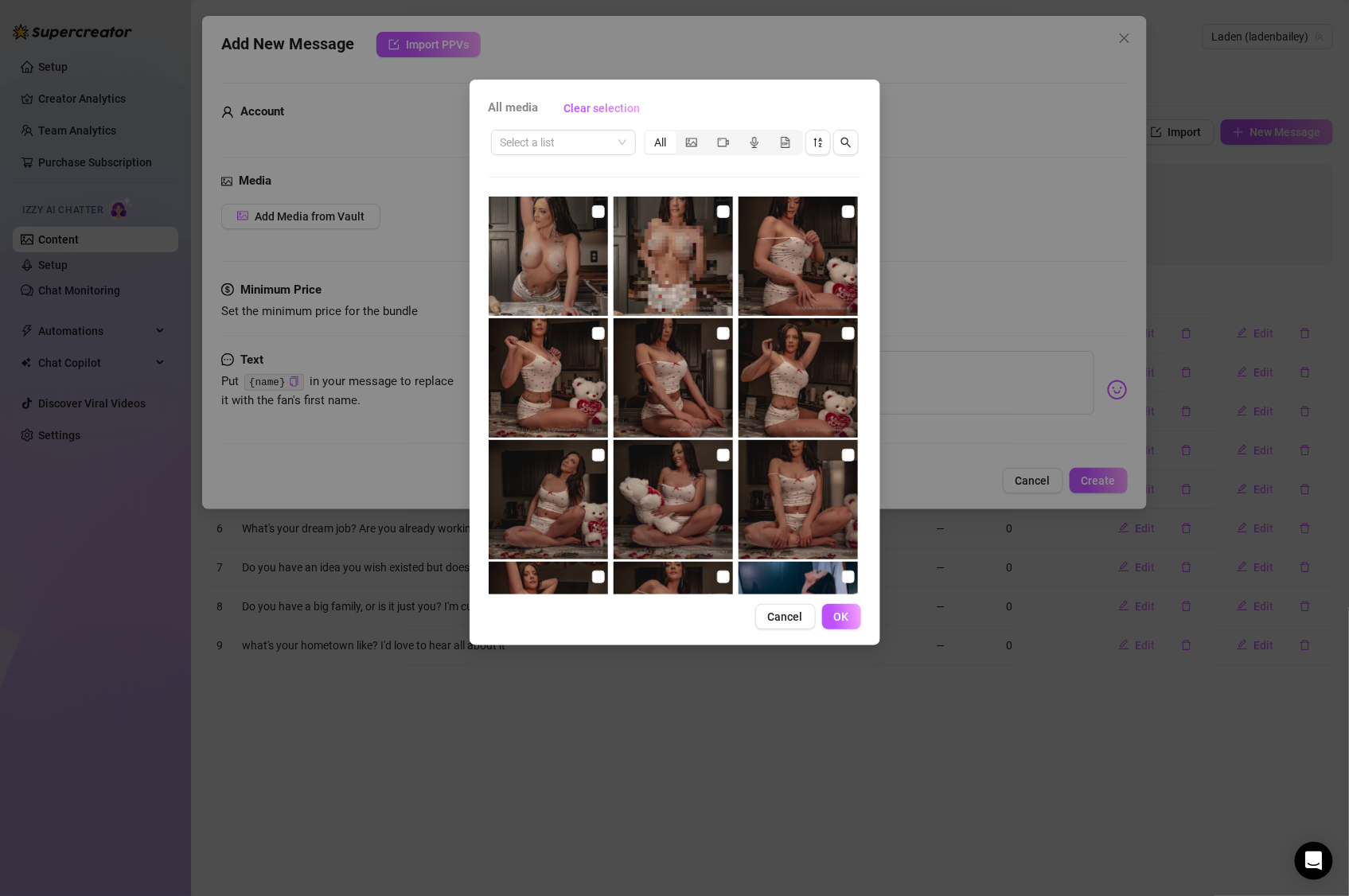
click at [609, 332] on div "02:04 00:54 01:29" at bounding box center [674, 394] width 372 height 397
drag, startPoint x: 721, startPoint y: 334, endPoint x: 680, endPoint y: 331, distance: 41.1
click at [720, 334] on input "checkbox" at bounding box center [722, 332] width 13 height 13
click at [596, 333] on input "checkbox" at bounding box center [598, 332] width 13 height 13
click at [842, 334] on input "checkbox" at bounding box center [848, 332] width 13 height 13
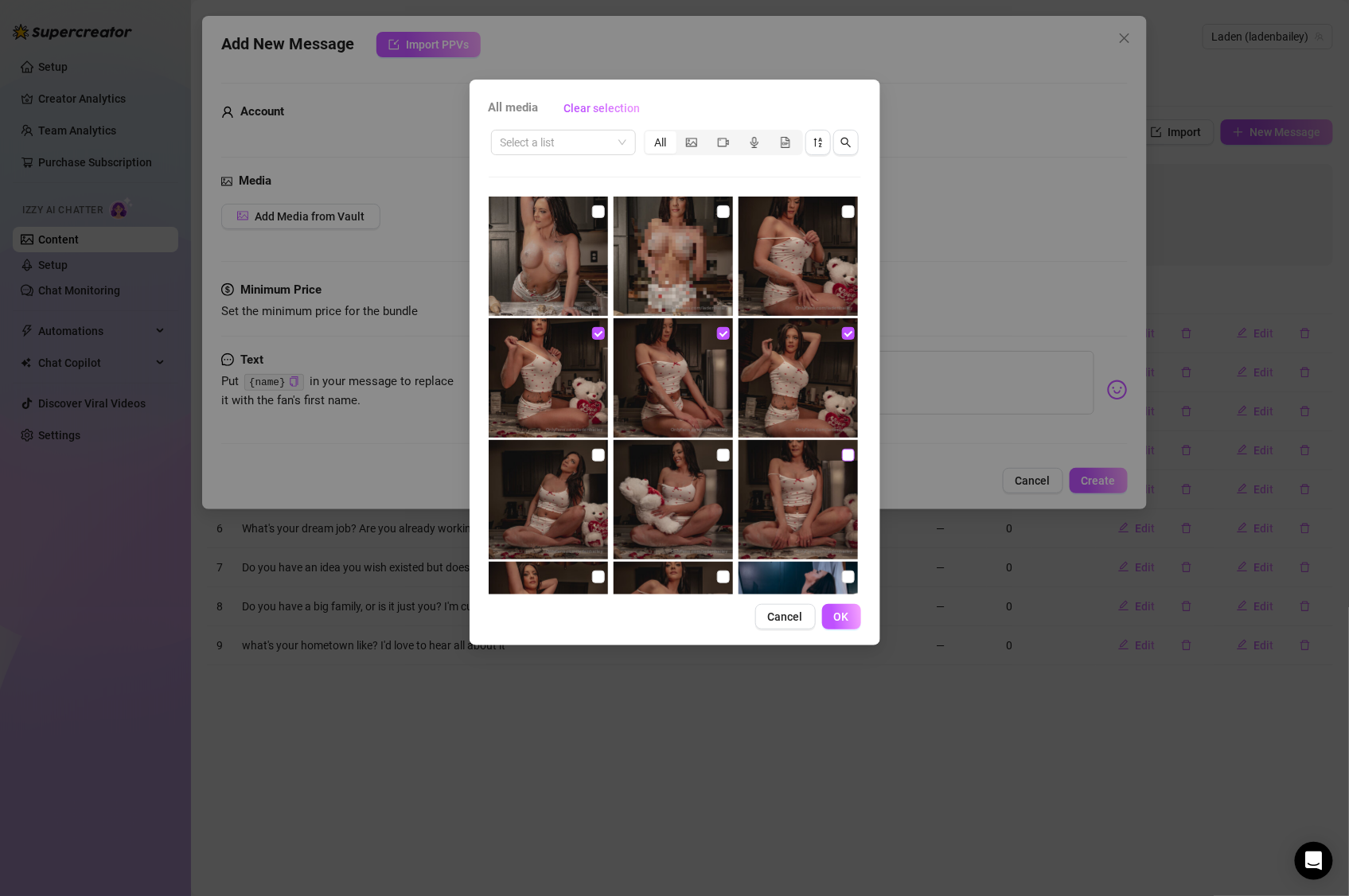
click at [842, 459] on input "checkbox" at bounding box center [848, 454] width 13 height 13
click at [718, 456] on input "checkbox" at bounding box center [722, 454] width 13 height 13
click at [598, 458] on input "checkbox" at bounding box center [598, 454] width 13 height 13
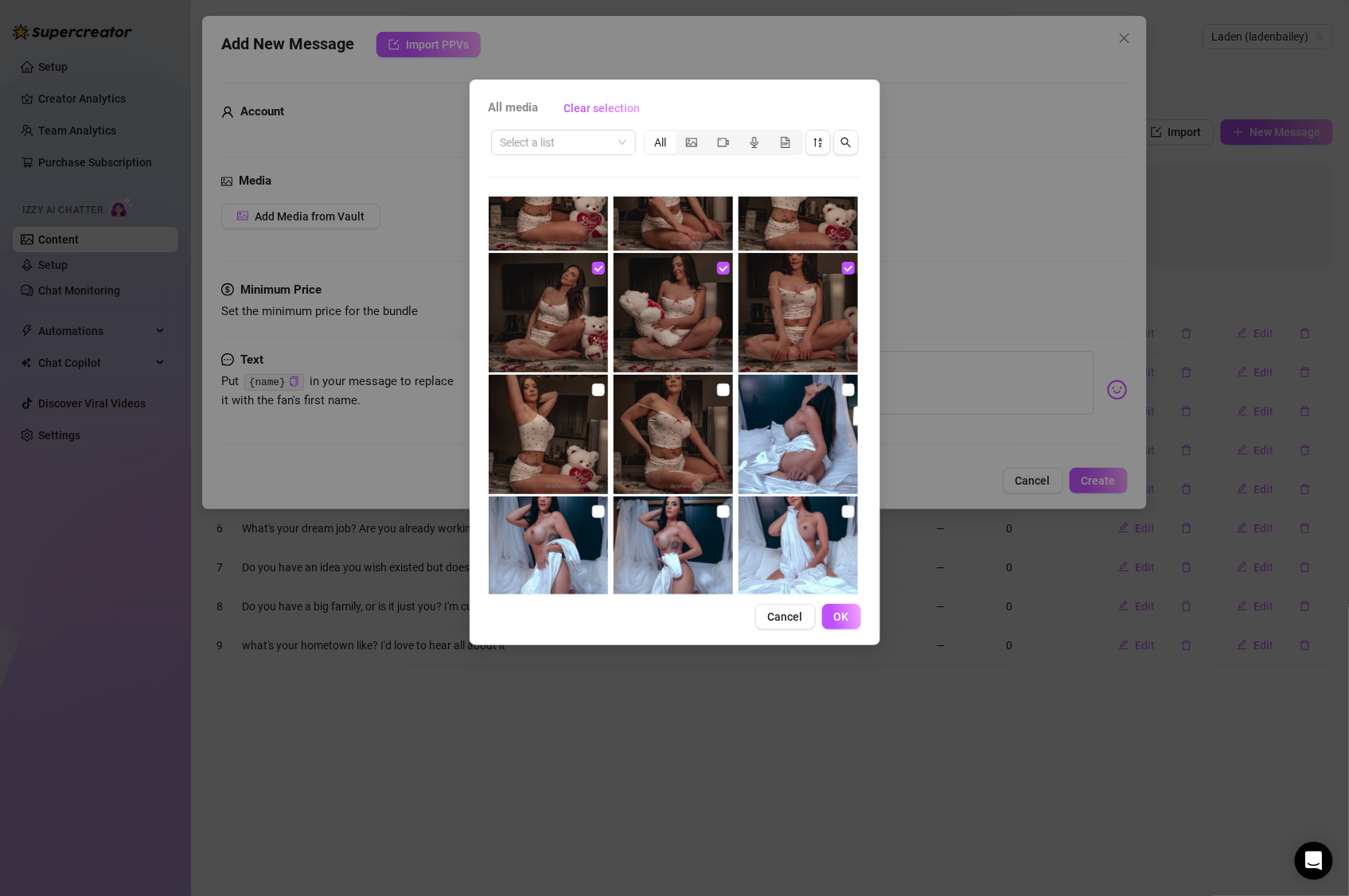
scroll to position [1295, 0]
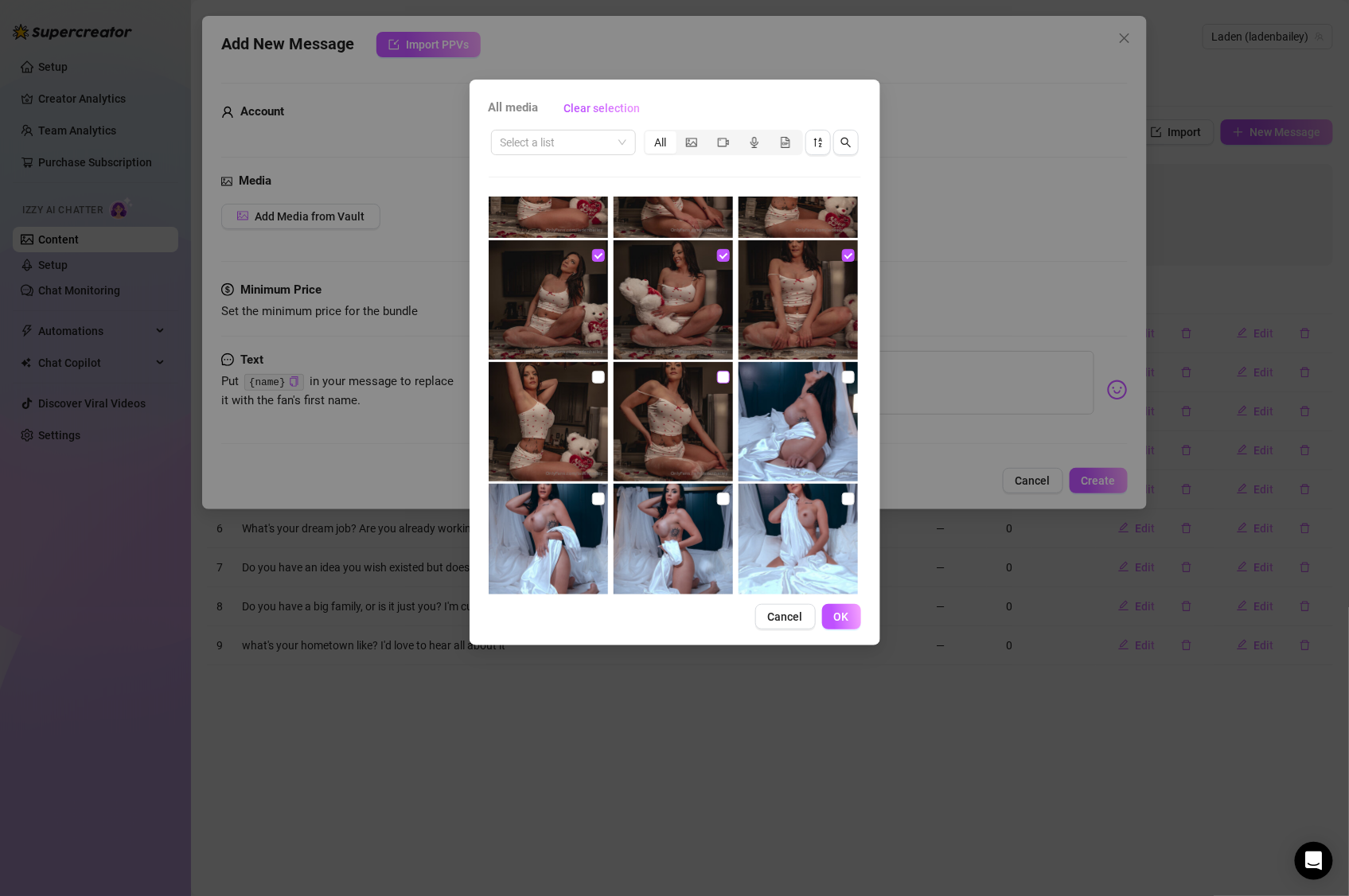
click at [717, 379] on input "checkbox" at bounding box center [722, 377] width 13 height 13
click at [592, 382] on input "checkbox" at bounding box center [598, 377] width 13 height 13
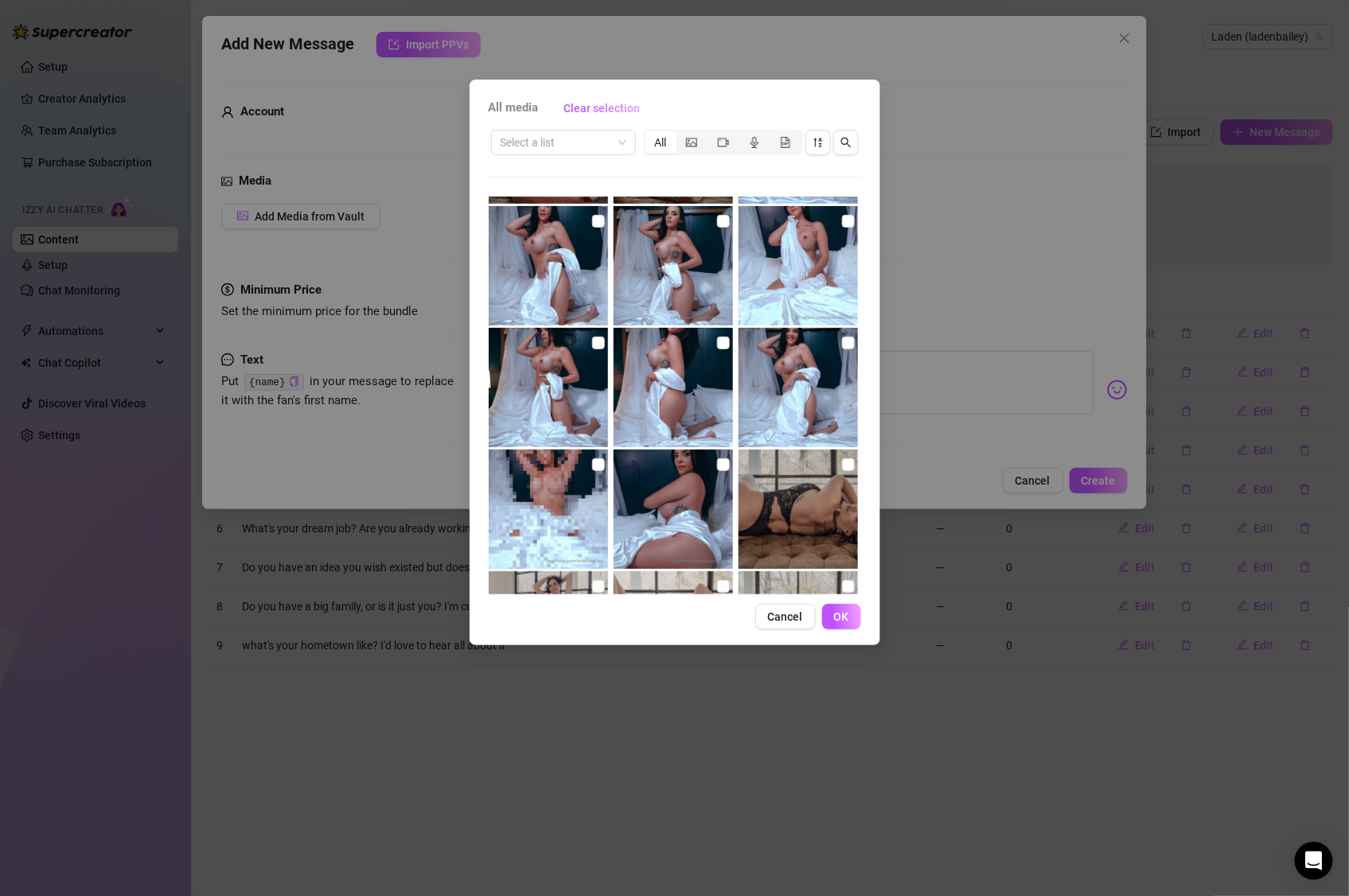
scroll to position [1678, 0]
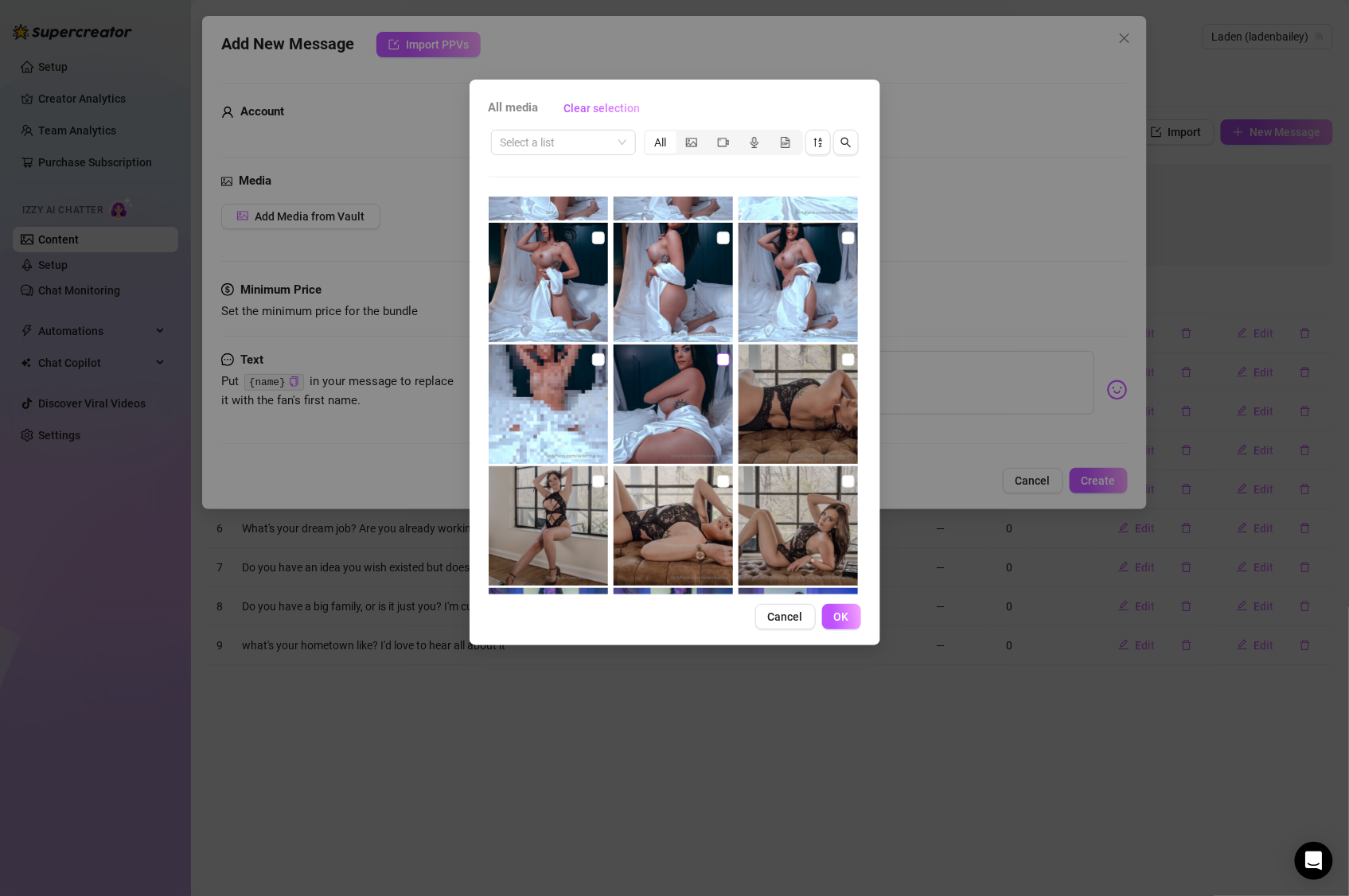
click at [717, 358] on input "checkbox" at bounding box center [722, 359] width 13 height 13
click at [842, 354] on input "checkbox" at bounding box center [848, 359] width 13 height 13
click at [842, 477] on input "checkbox" at bounding box center [848, 480] width 13 height 13
click at [717, 479] on input "checkbox" at bounding box center [722, 480] width 13 height 13
click at [592, 481] on input "checkbox" at bounding box center [598, 480] width 13 height 13
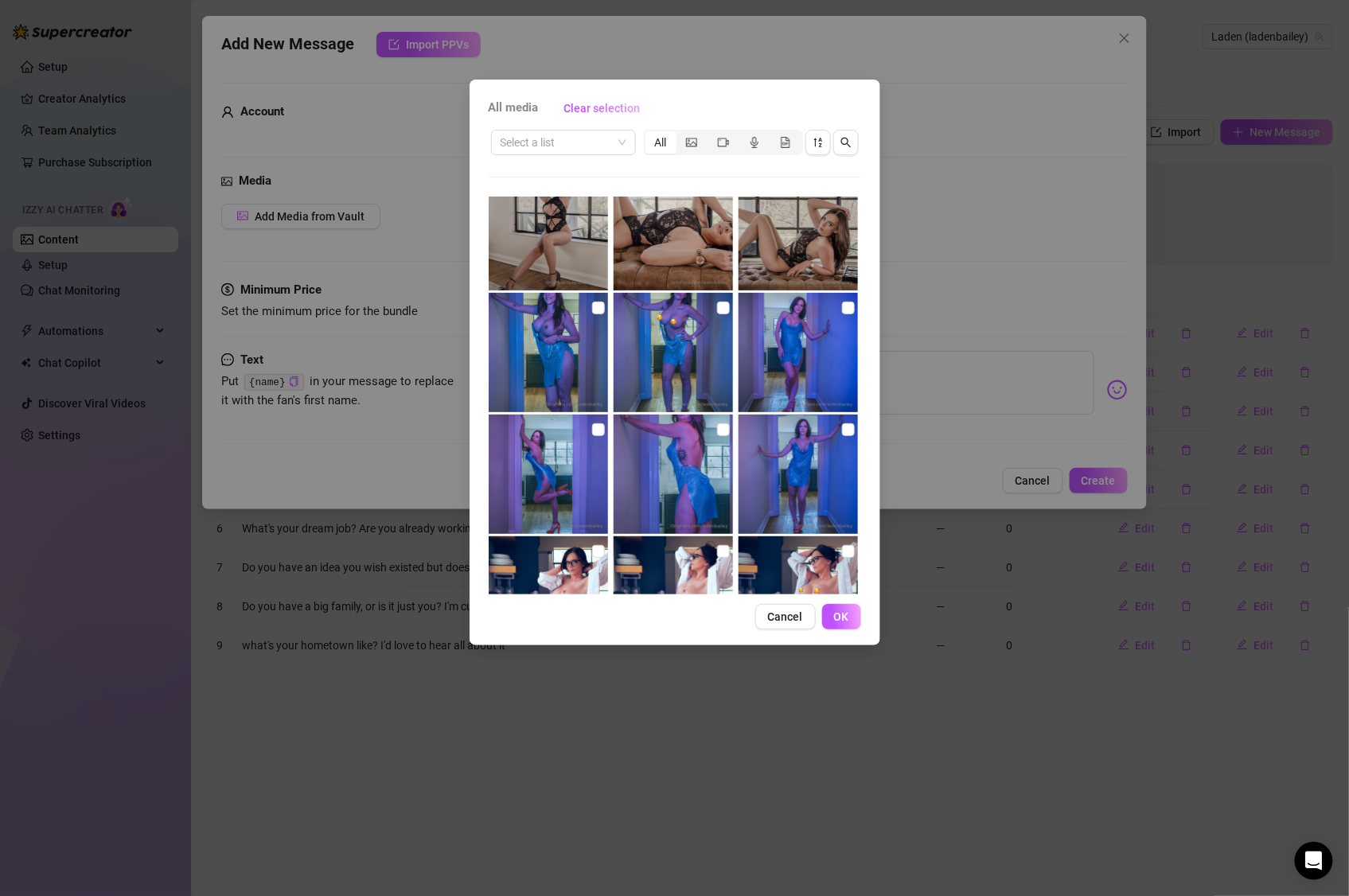
scroll to position [2015, 0]
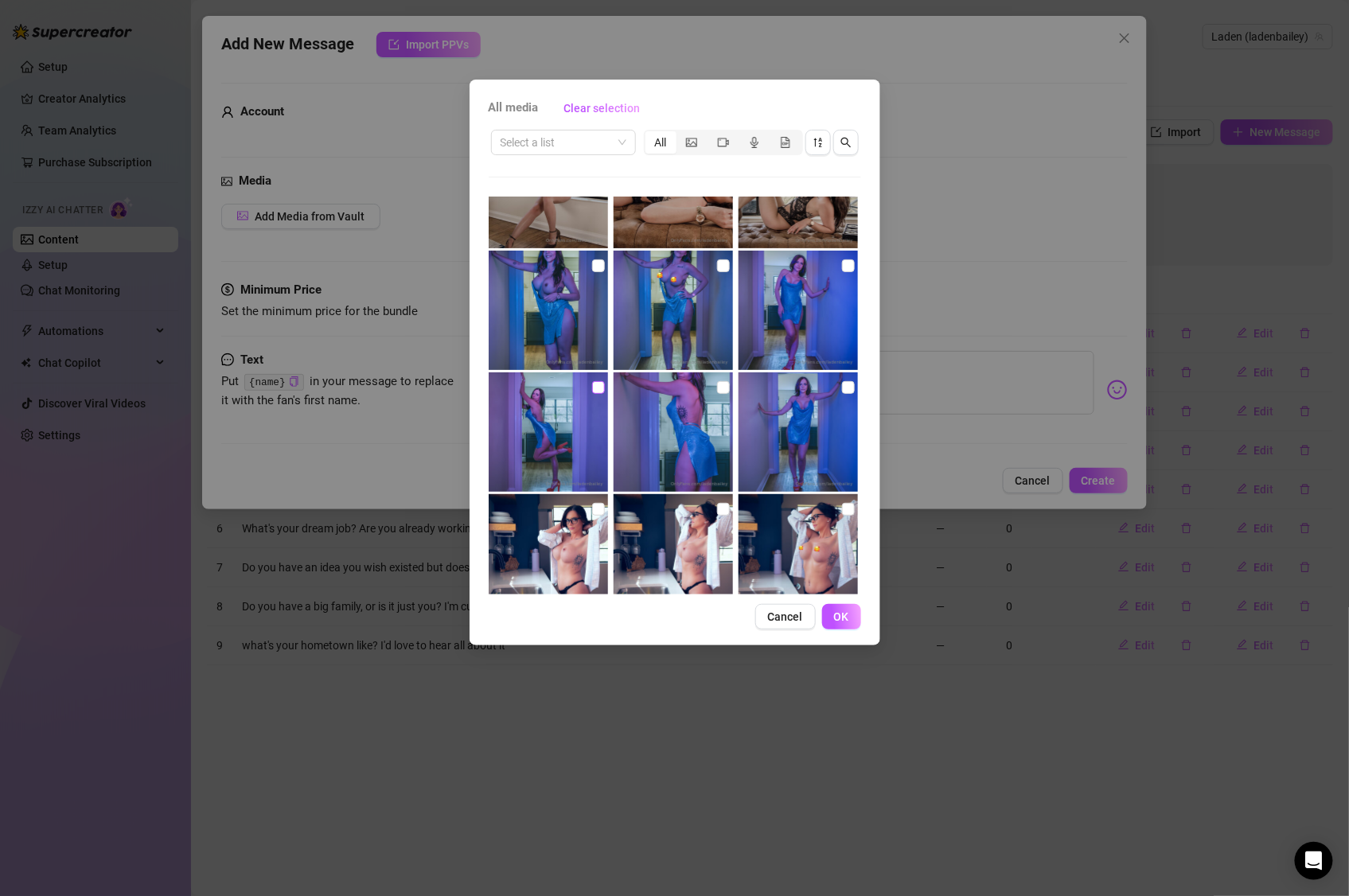
click at [596, 391] on input "checkbox" at bounding box center [598, 387] width 13 height 13
click at [717, 389] on input "checkbox" at bounding box center [722, 387] width 13 height 13
click at [842, 388] on input "checkbox" at bounding box center [848, 387] width 13 height 13
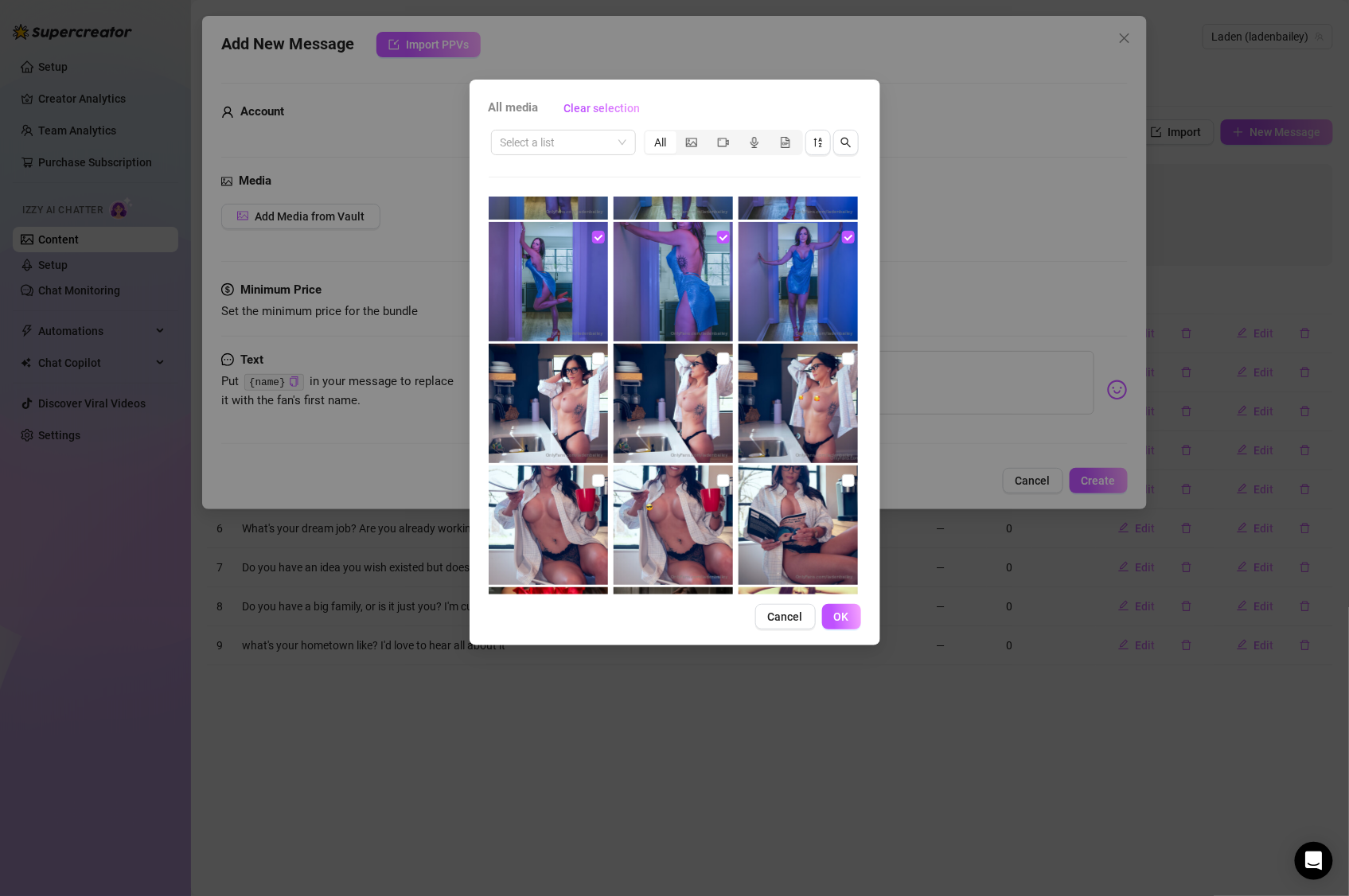
scroll to position [2249, 0]
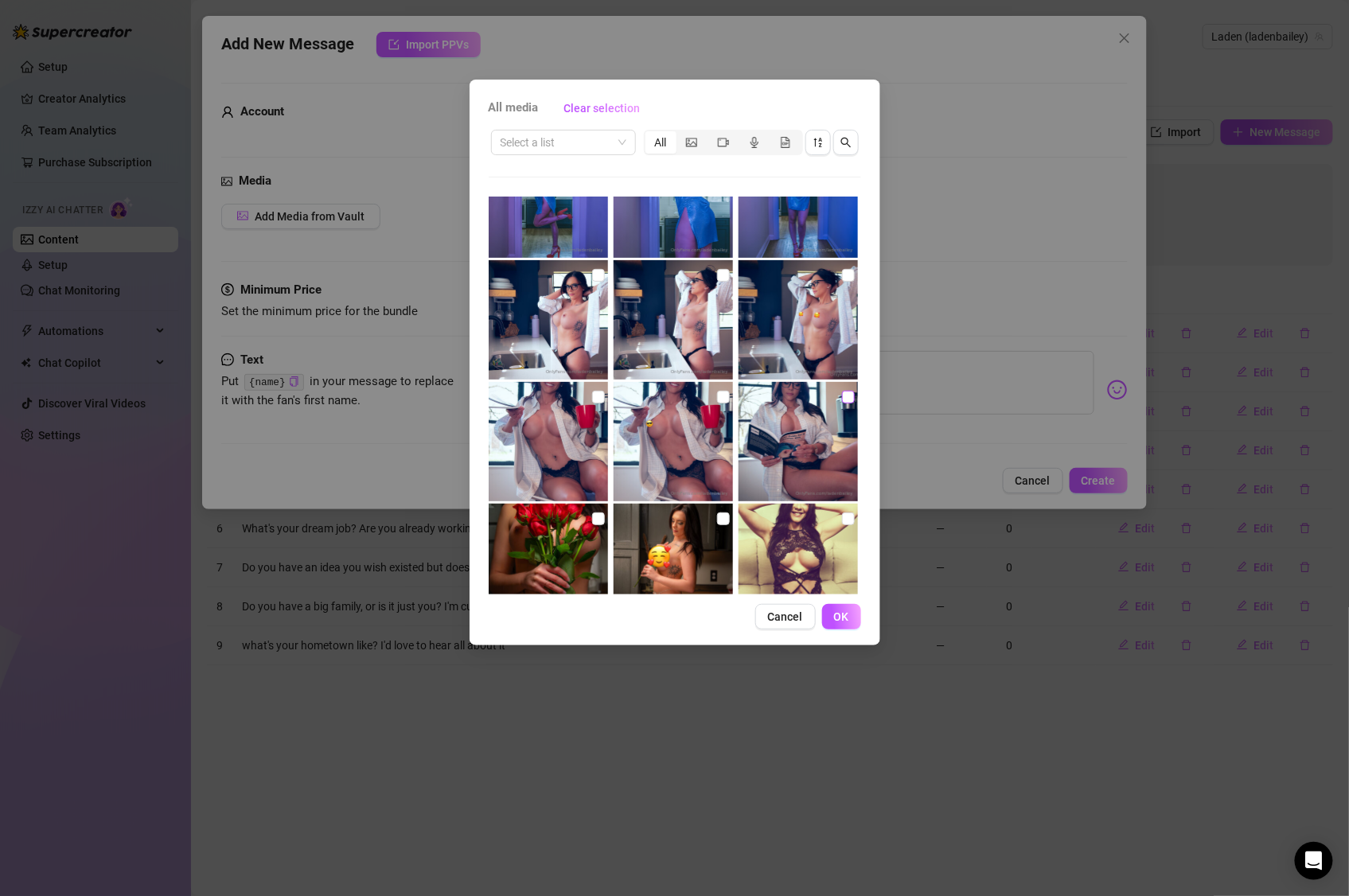
click at [842, 397] on input "checkbox" at bounding box center [848, 396] width 13 height 13
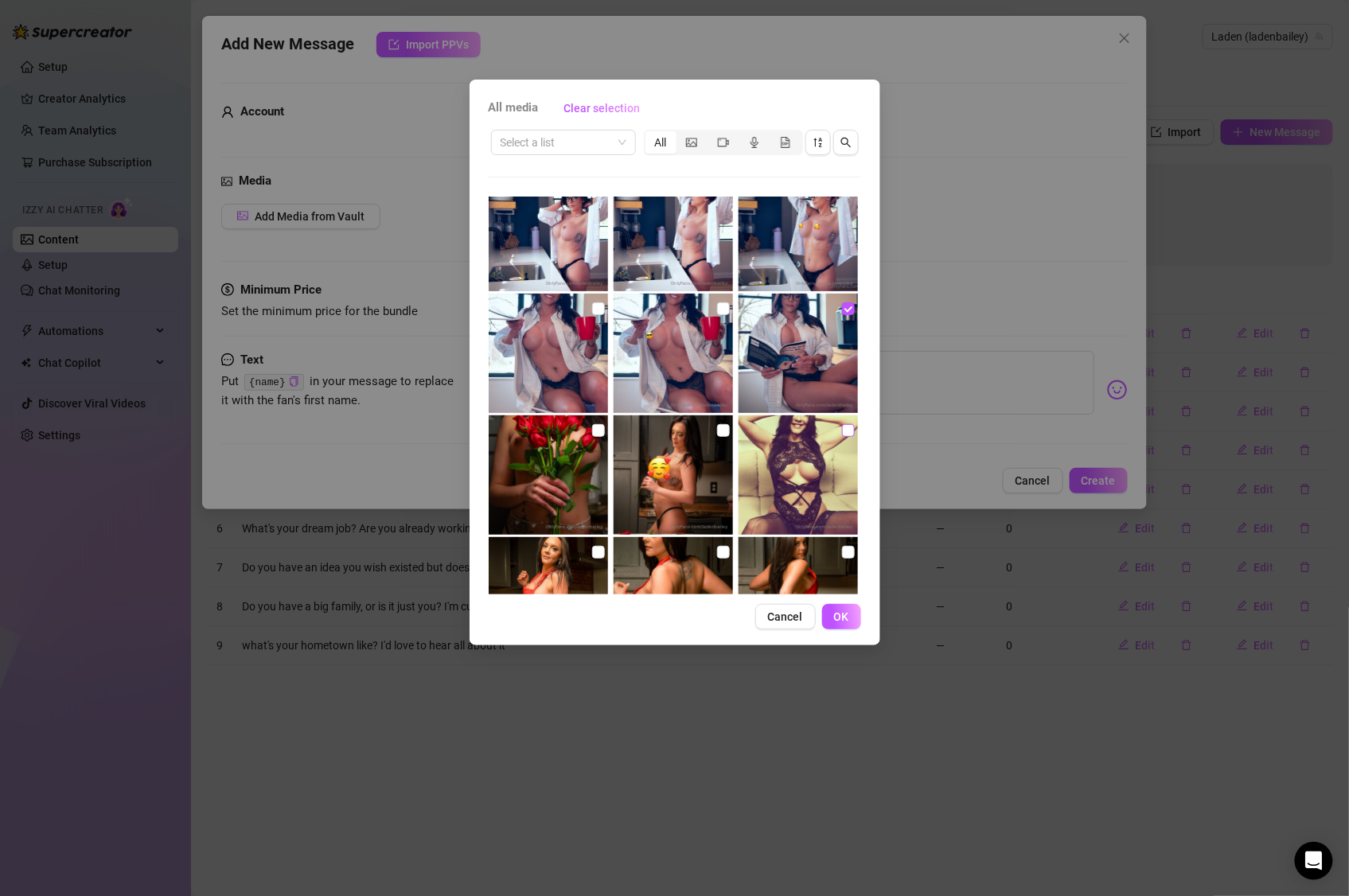
click at [842, 429] on input "checkbox" at bounding box center [848, 430] width 13 height 13
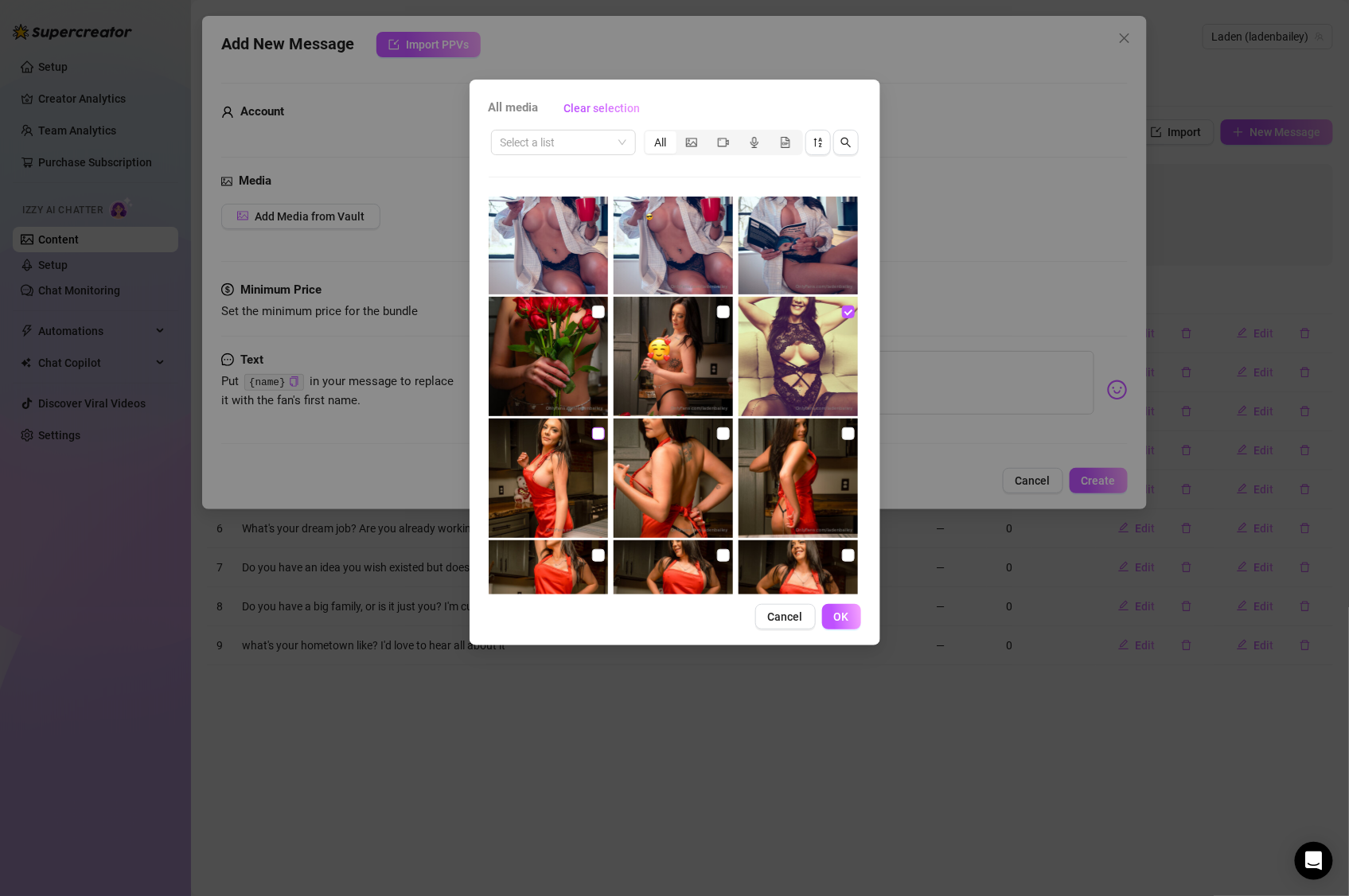
click at [598, 434] on input "checkbox" at bounding box center [598, 433] width 13 height 13
click at [717, 436] on input "checkbox" at bounding box center [722, 433] width 13 height 13
click at [842, 434] on input "checkbox" at bounding box center [848, 433] width 13 height 13
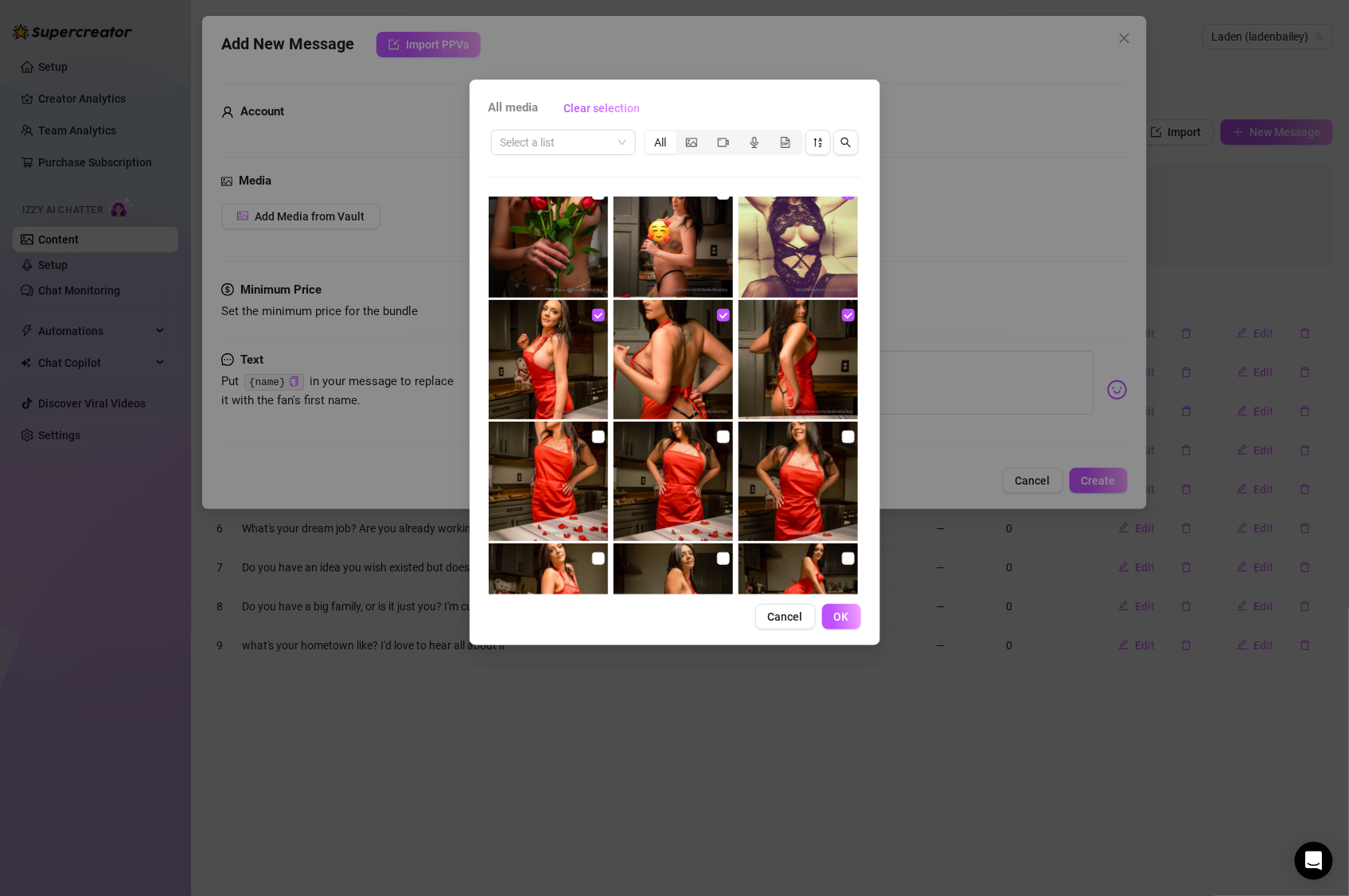
scroll to position [2587, 0]
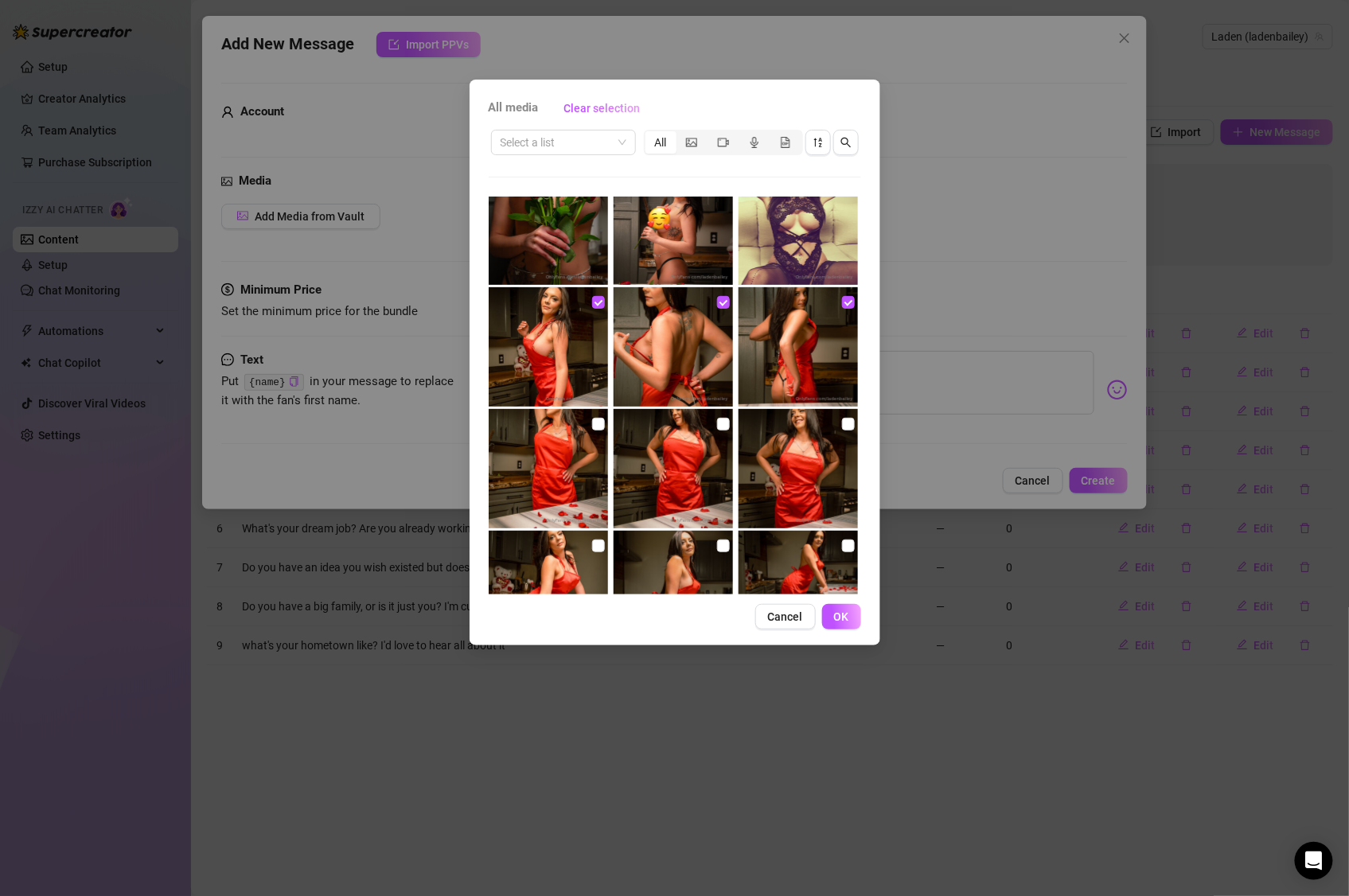
drag, startPoint x: 838, startPoint y: 429, endPoint x: 763, endPoint y: 431, distance: 75.0
click at [842, 429] on input "checkbox" at bounding box center [848, 423] width 13 height 13
click at [717, 424] on input "checkbox" at bounding box center [722, 423] width 13 height 13
click at [592, 425] on input "checkbox" at bounding box center [598, 423] width 13 height 13
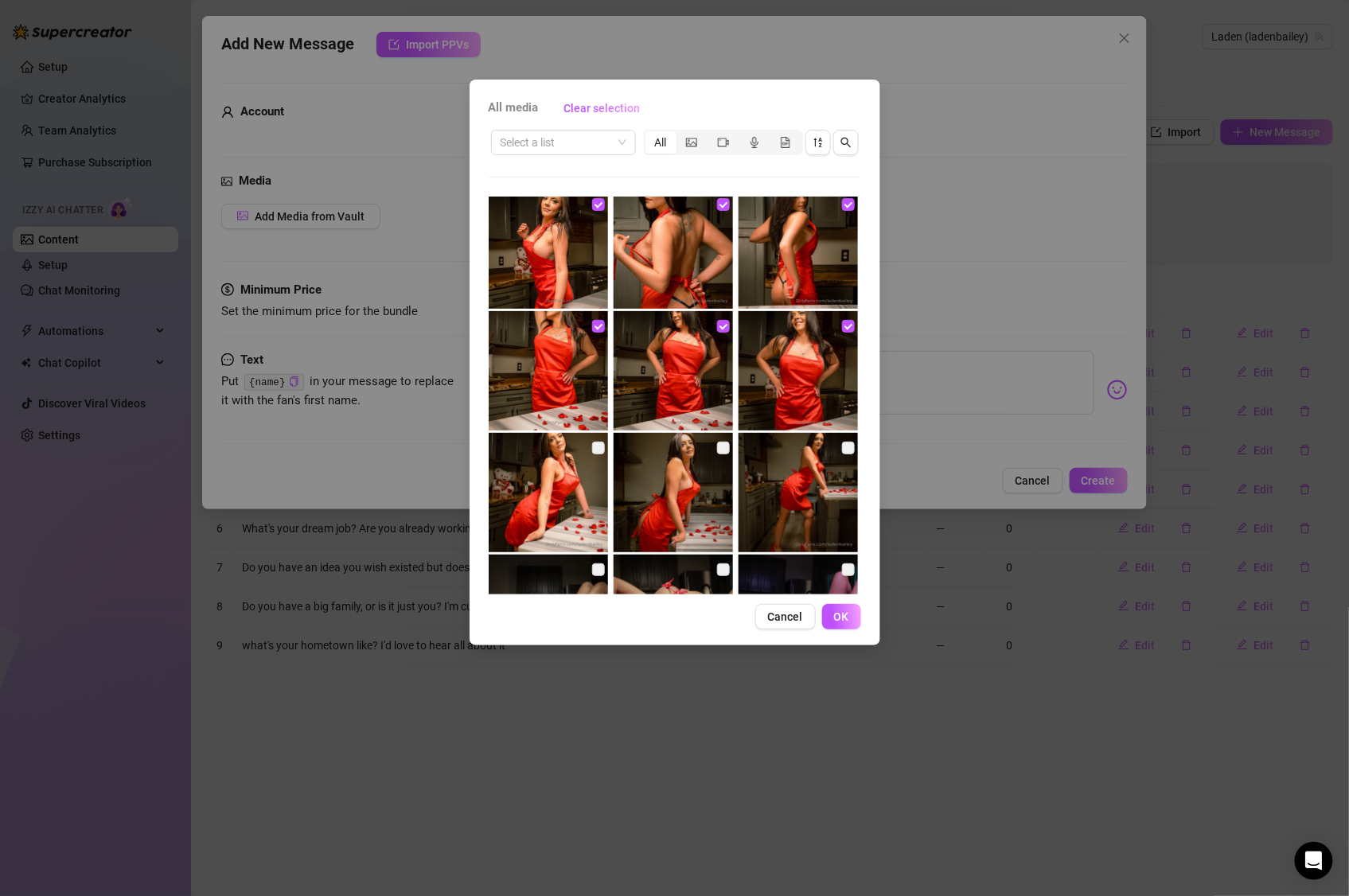
click at [593, 450] on label at bounding box center [598, 448] width 13 height 17
click at [717, 448] on label at bounding box center [722, 448] width 13 height 17
click at [594, 449] on label at bounding box center [598, 448] width 13 height 17
click at [841, 619] on span "OK" at bounding box center [841, 616] width 15 height 13
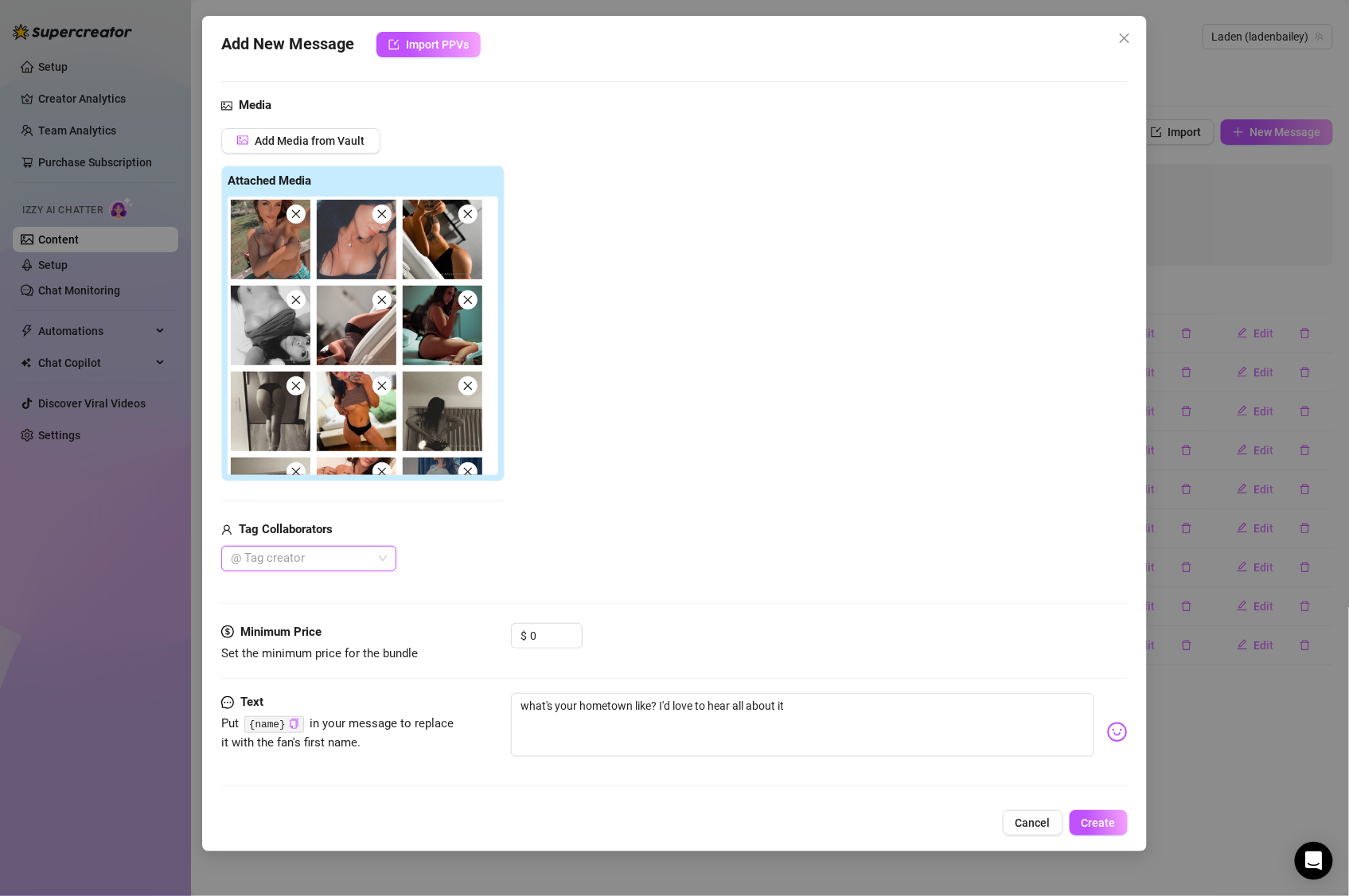
scroll to position [0, 0]
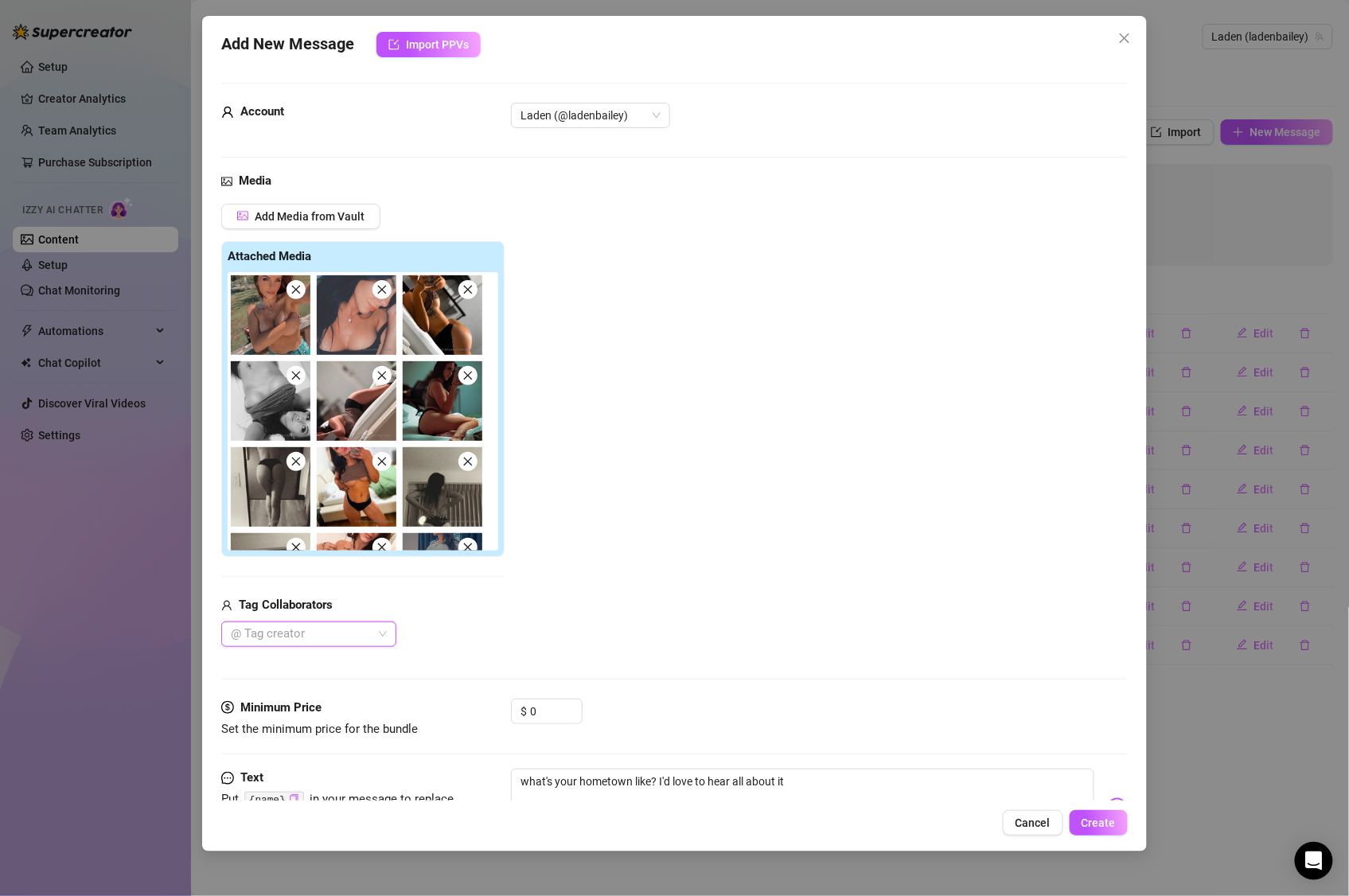
click at [304, 297] on img at bounding box center [271, 315] width 79 height 79
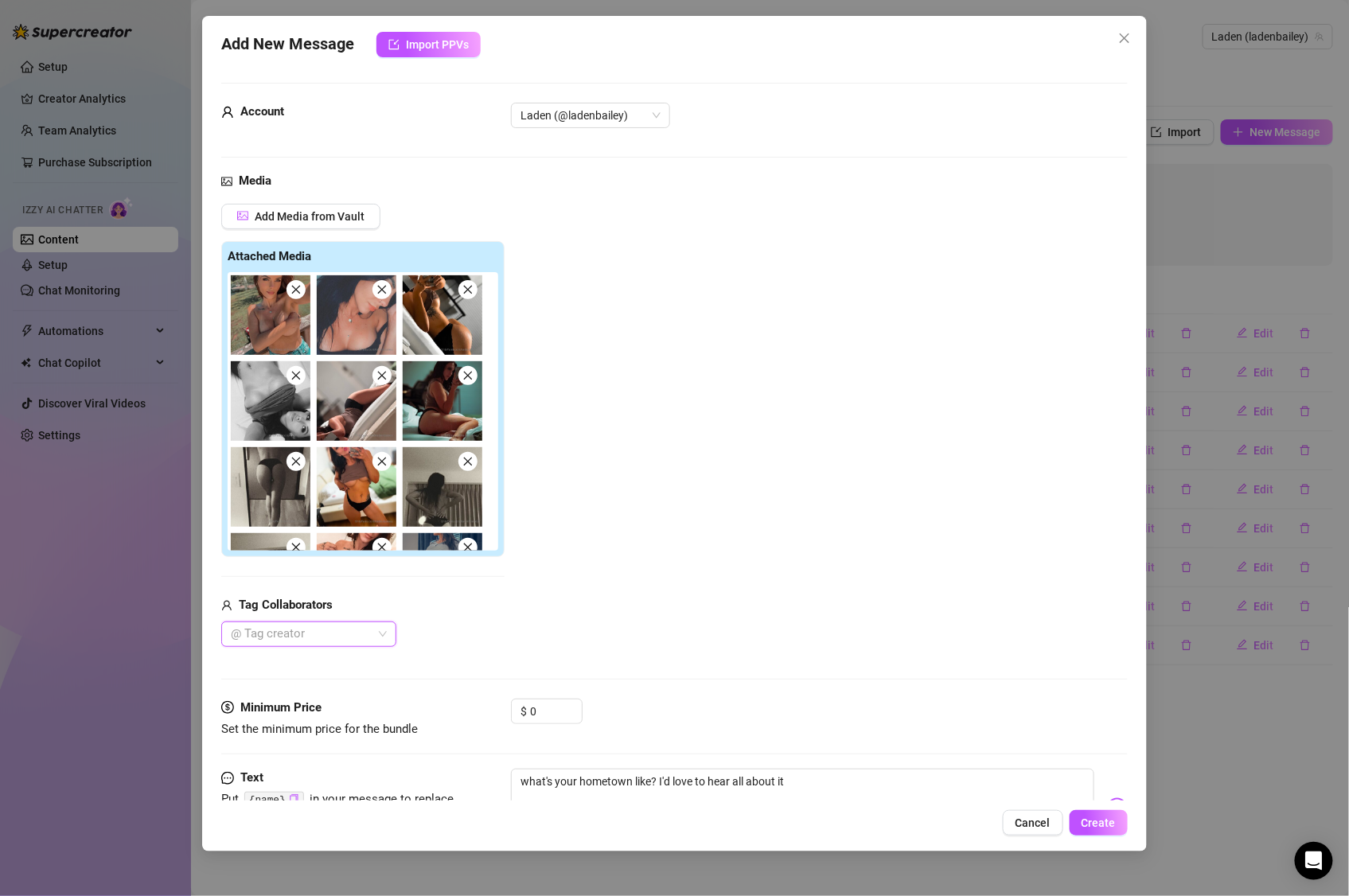
click at [304, 297] on img at bounding box center [271, 315] width 79 height 79
click at [1045, 746] on span "Cancel" at bounding box center [1033, 822] width 35 height 13
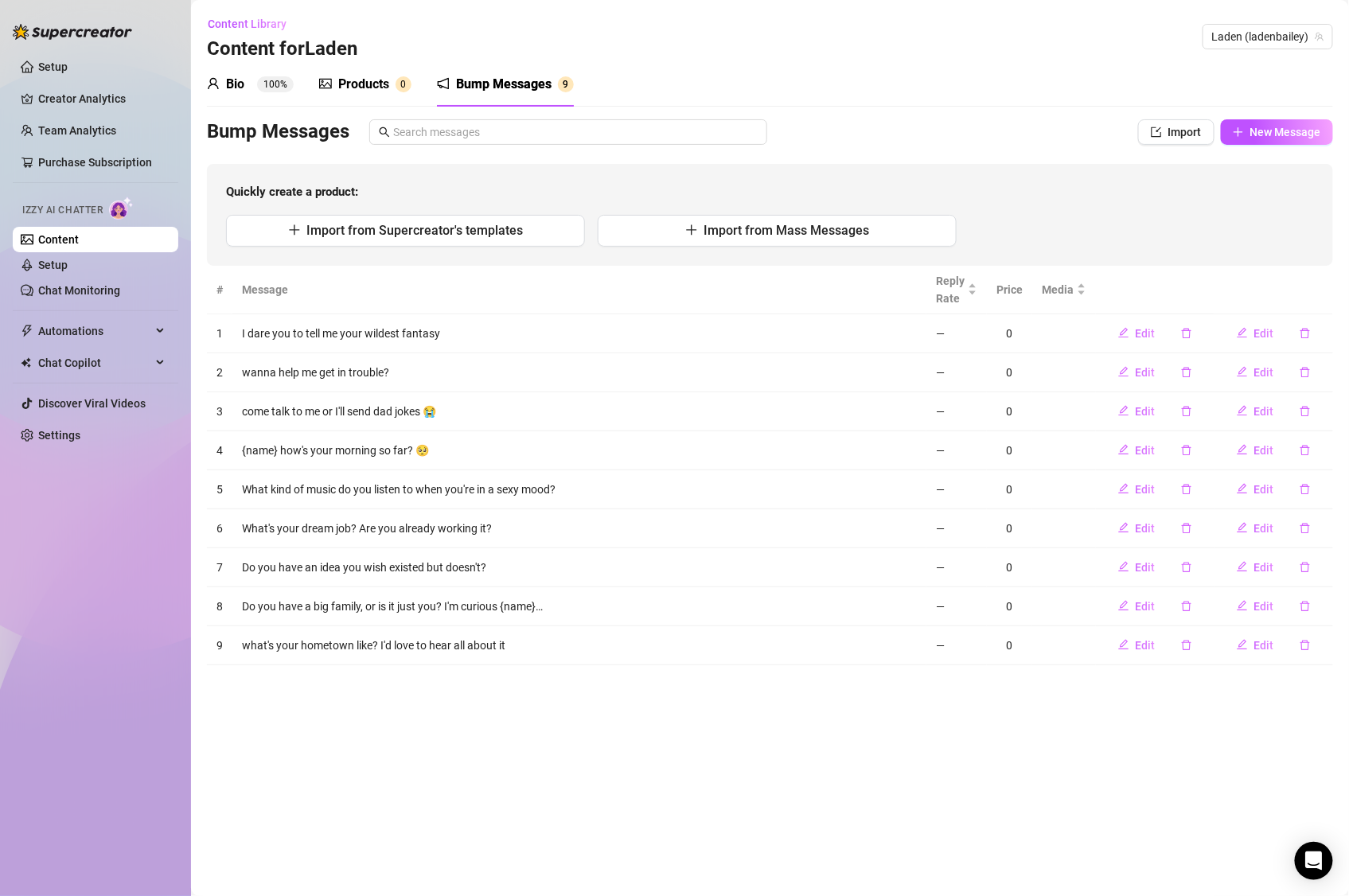
click at [551, 79] on div "Bump Messages 9" at bounding box center [506, 84] width 137 height 19
click at [1304, 130] on span "New Message" at bounding box center [1285, 131] width 71 height 13
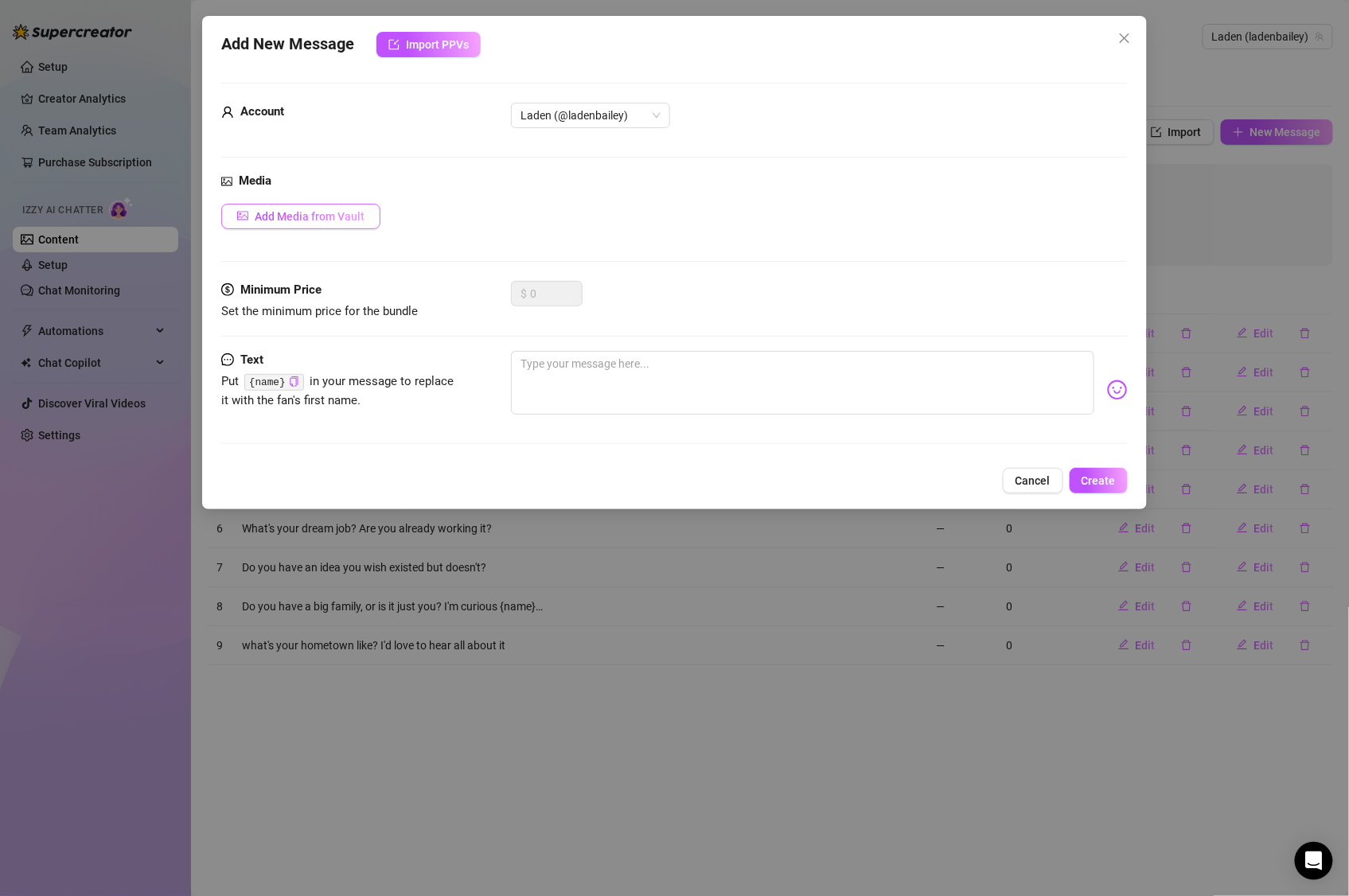
click at [335, 216] on span "Add Media from Vault" at bounding box center [309, 216] width 110 height 13
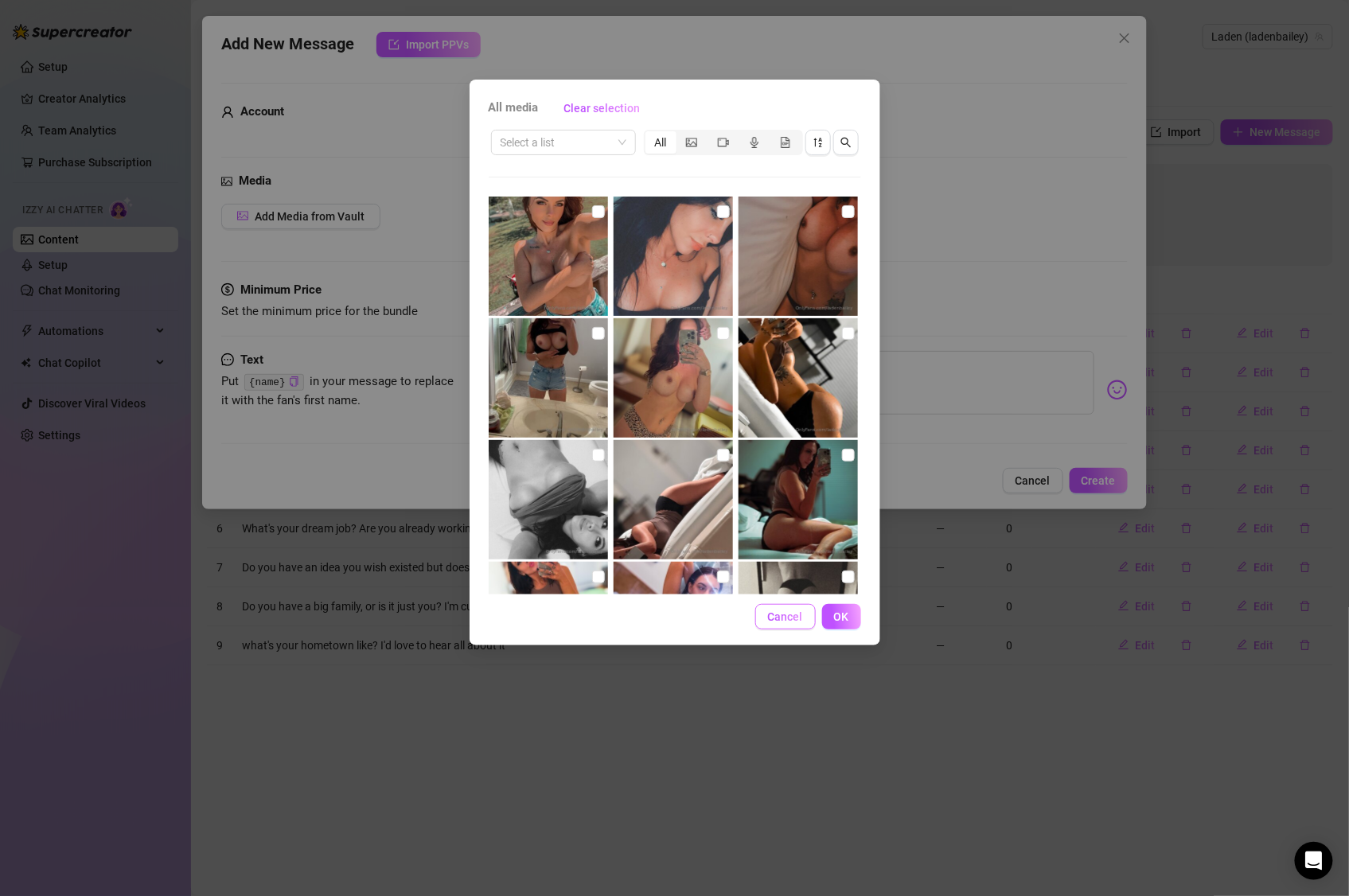
click at [777, 621] on span "Cancel" at bounding box center [785, 616] width 35 height 13
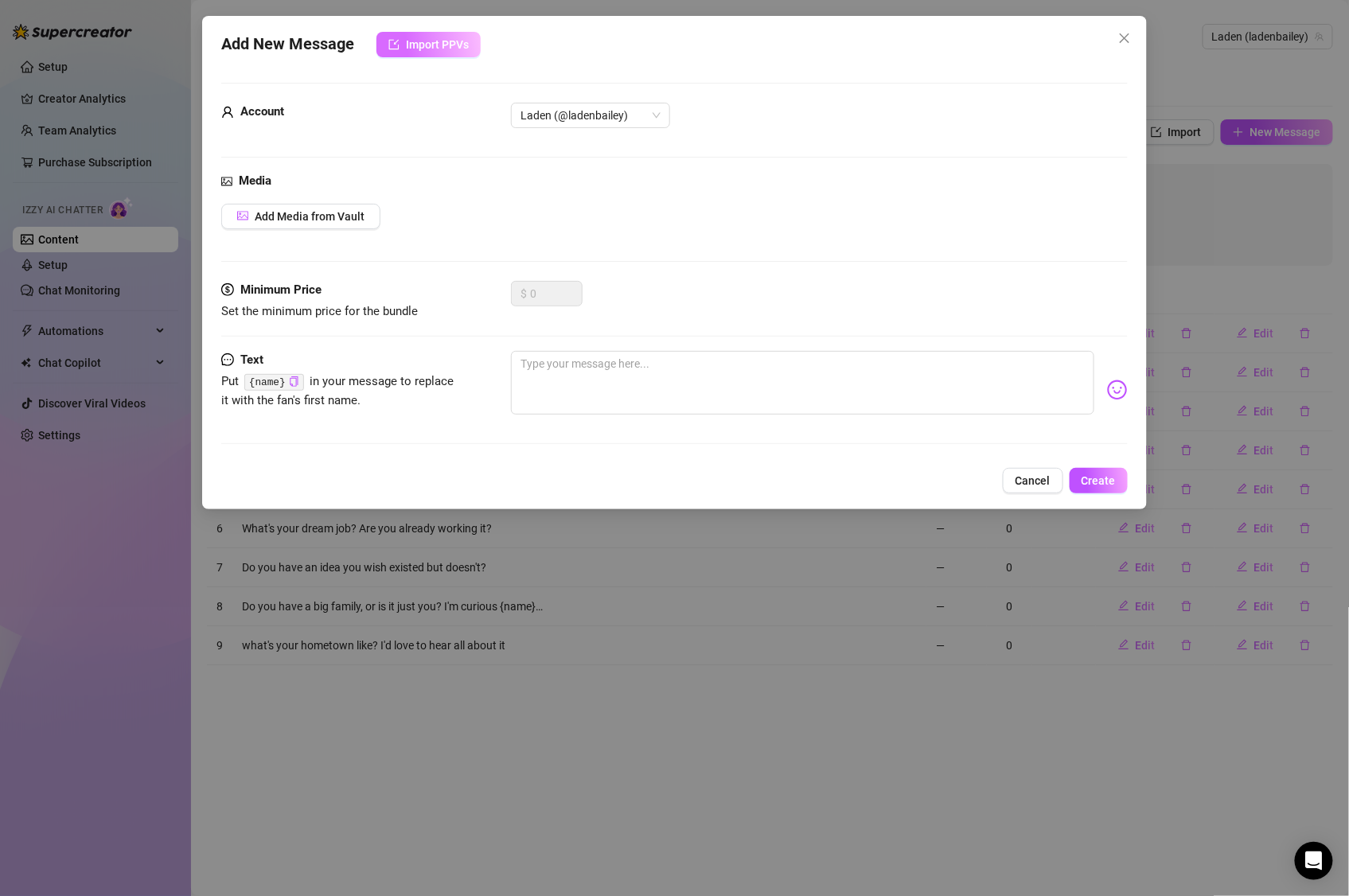
click at [411, 34] on button "Import PPVs" at bounding box center [428, 44] width 104 height 25
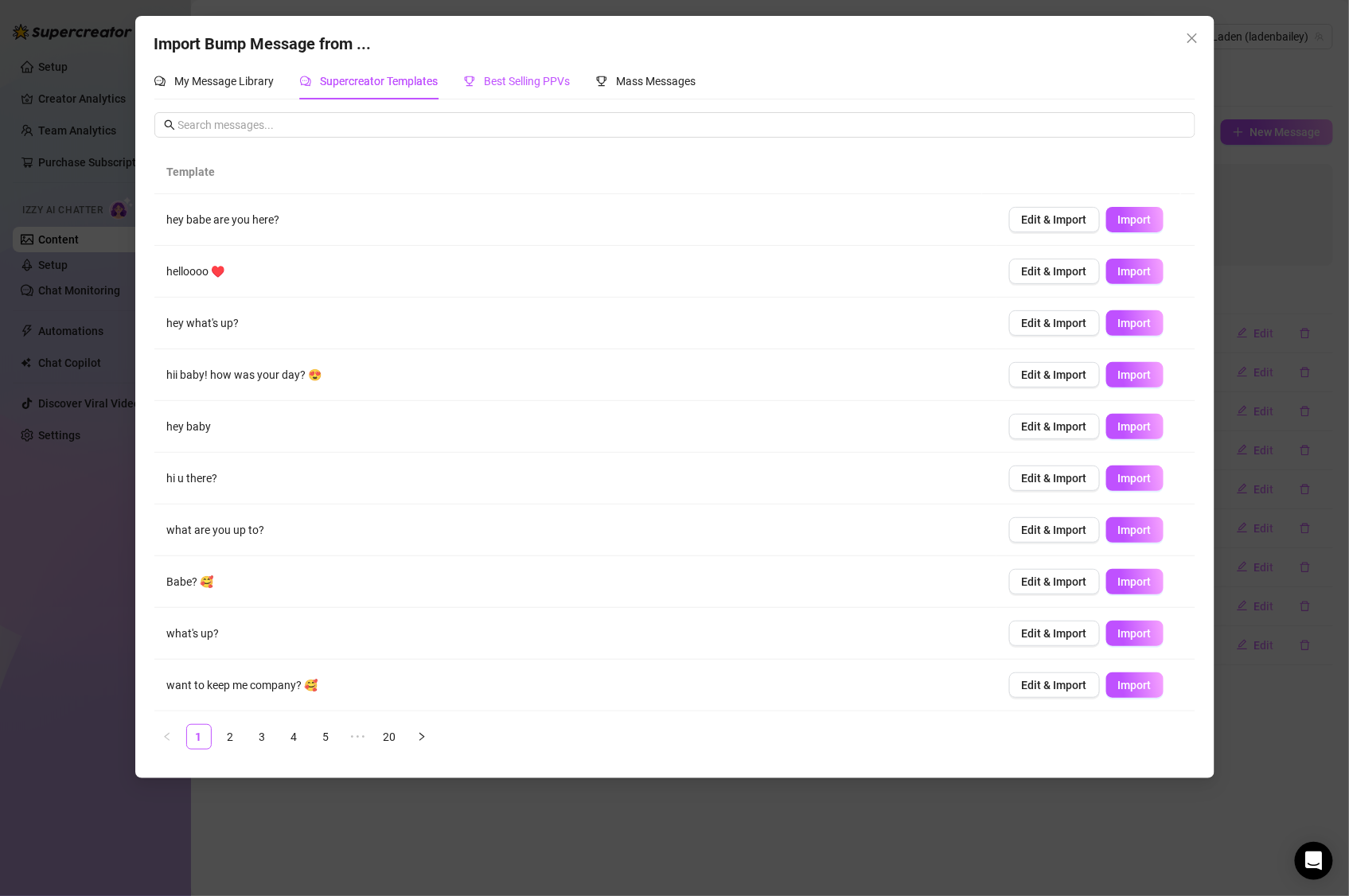
click at [493, 80] on span "Best Selling PPVs" at bounding box center [527, 80] width 86 height 13
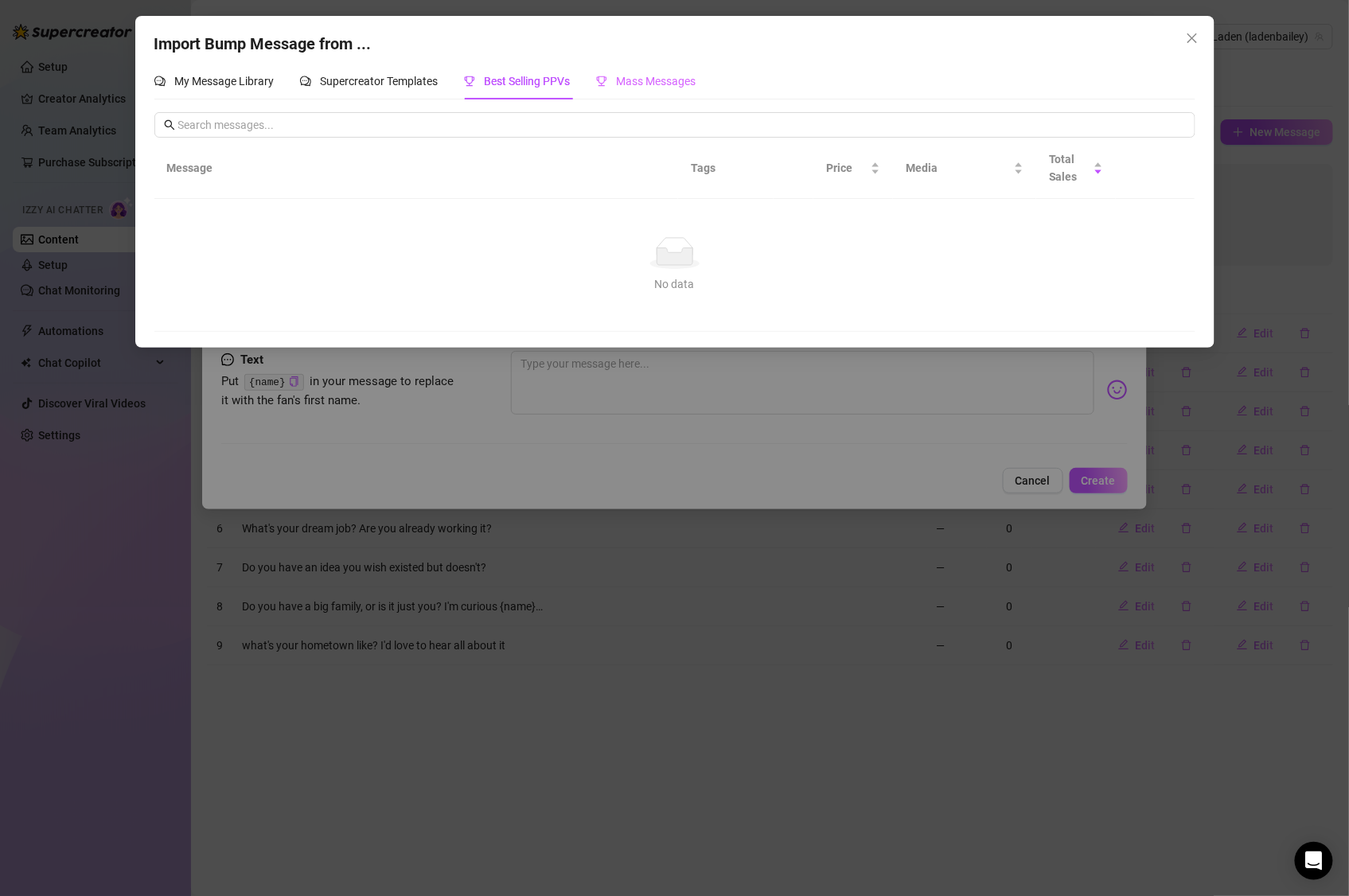
click at [598, 91] on div "Mass Messages" at bounding box center [646, 81] width 101 height 37
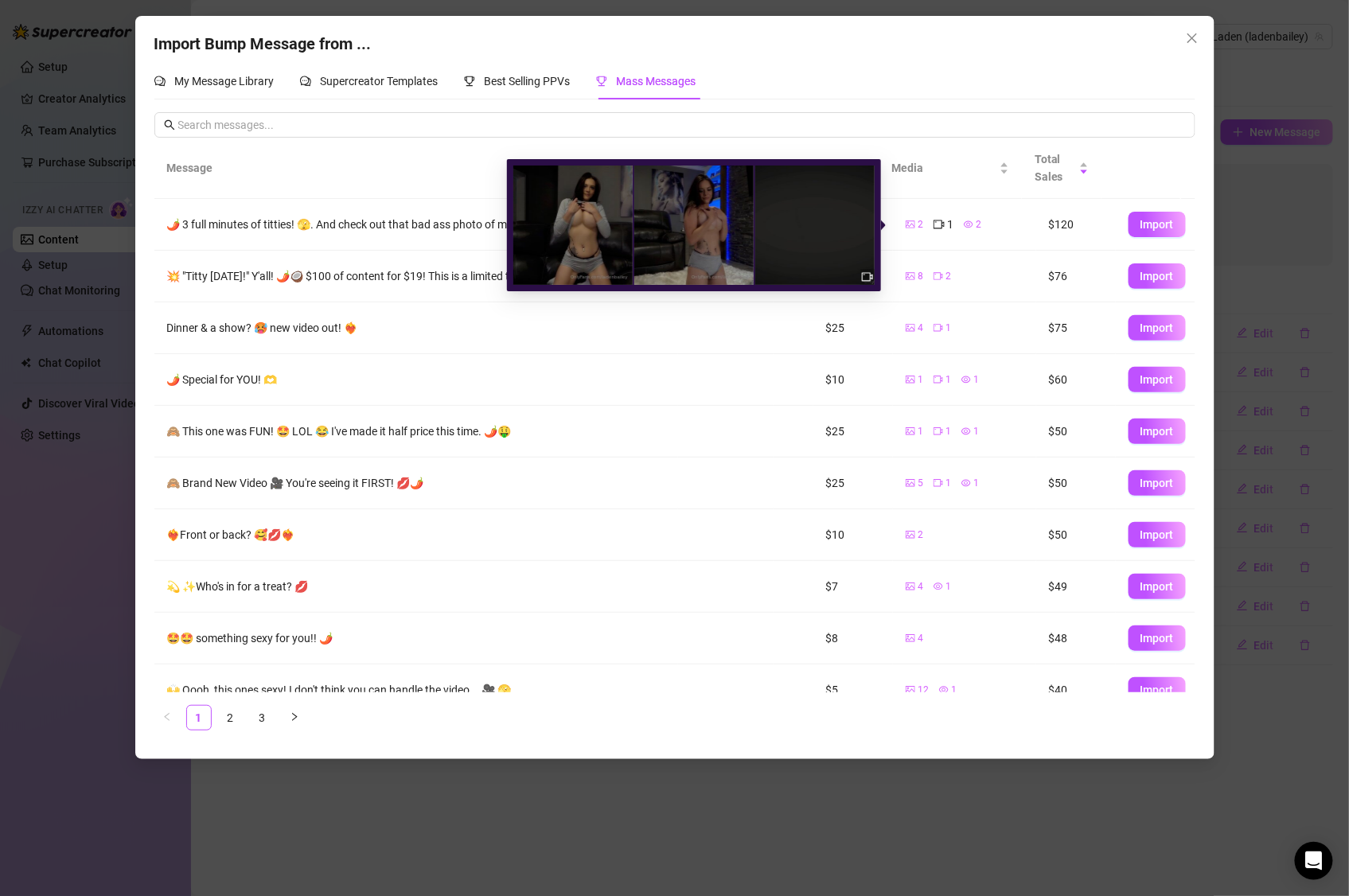
click at [933, 224] on icon "video-camera" at bounding box center [939, 224] width 12 height 9
click at [866, 274] on icon "video-camera" at bounding box center [867, 277] width 12 height 12
click at [722, 236] on img at bounding box center [693, 224] width 119 height 119
click at [977, 227] on span "2" at bounding box center [980, 225] width 6 height 15
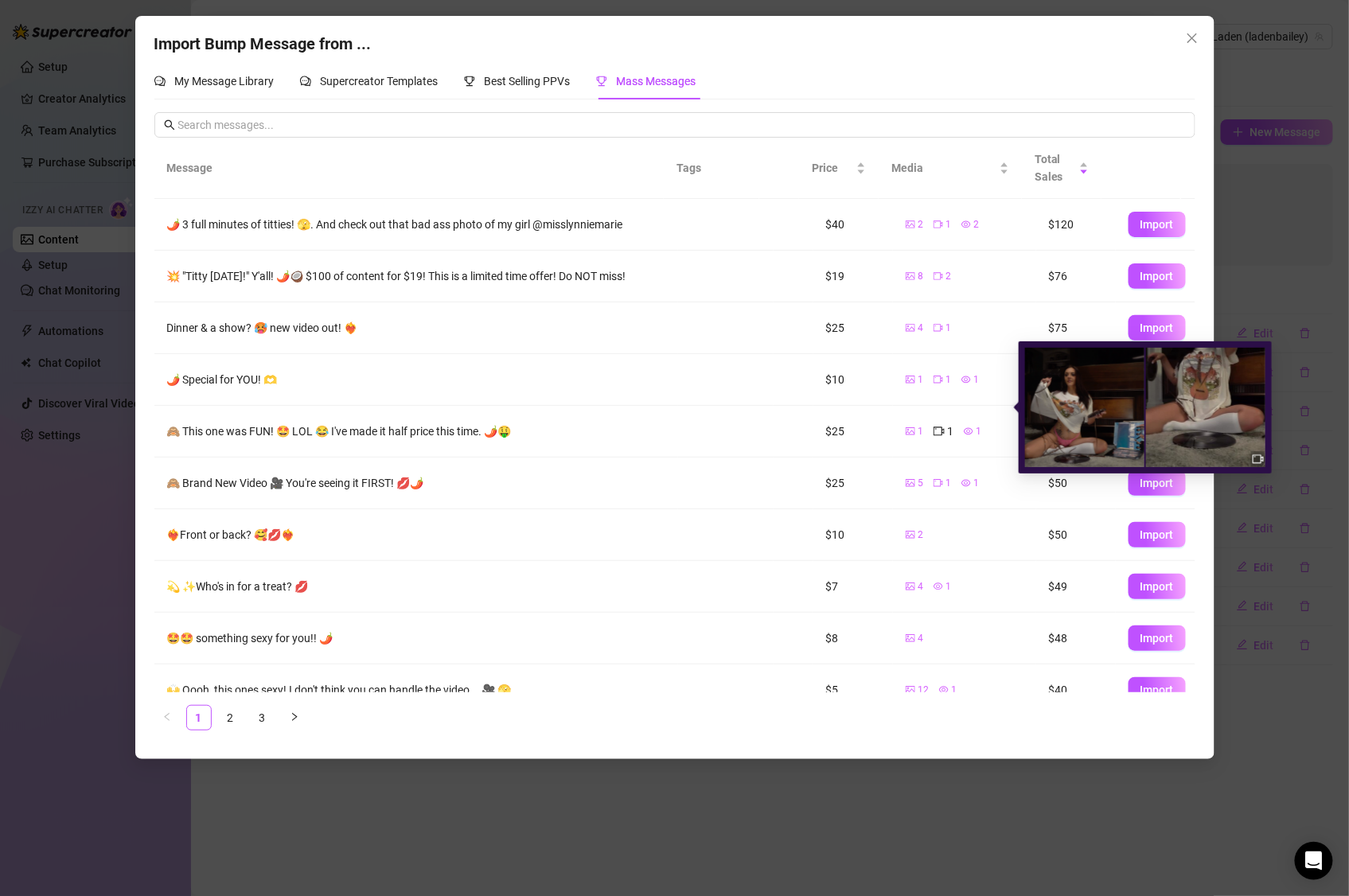
scroll to position [25, 0]
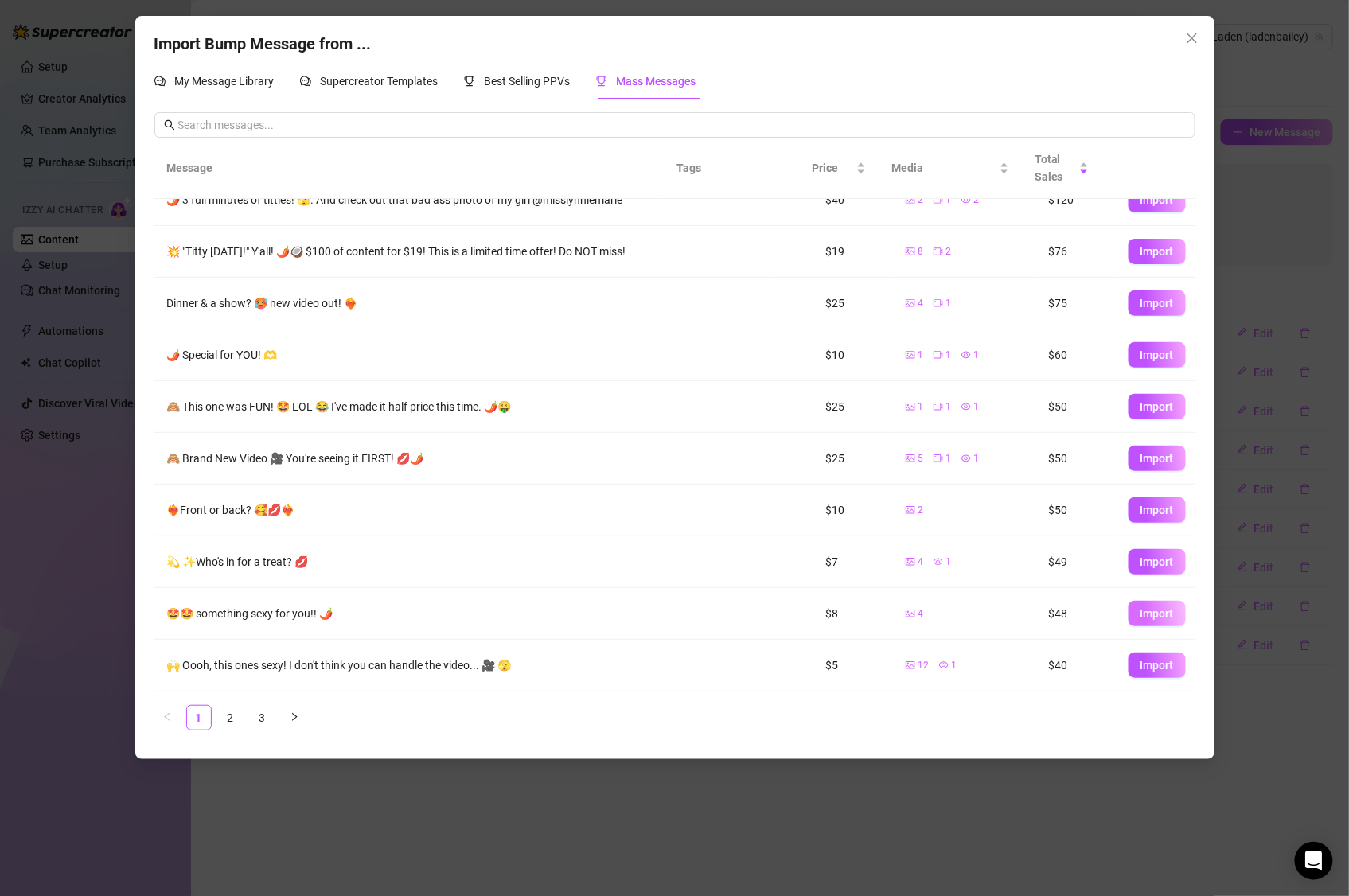
click at [1140, 617] on span "Import" at bounding box center [1157, 613] width 34 height 13
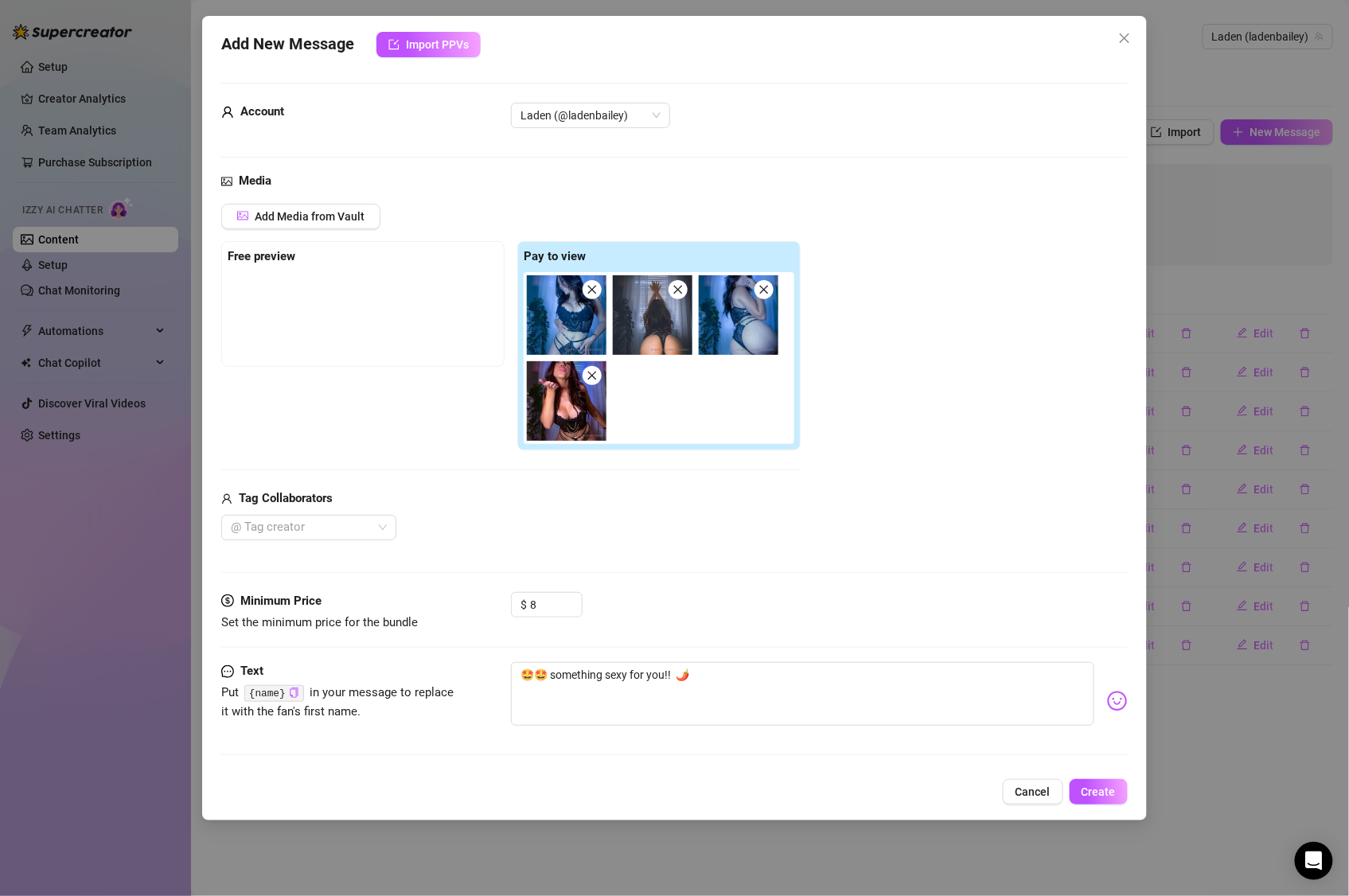
click at [272, 252] on strong "Free preview" at bounding box center [261, 256] width 68 height 14
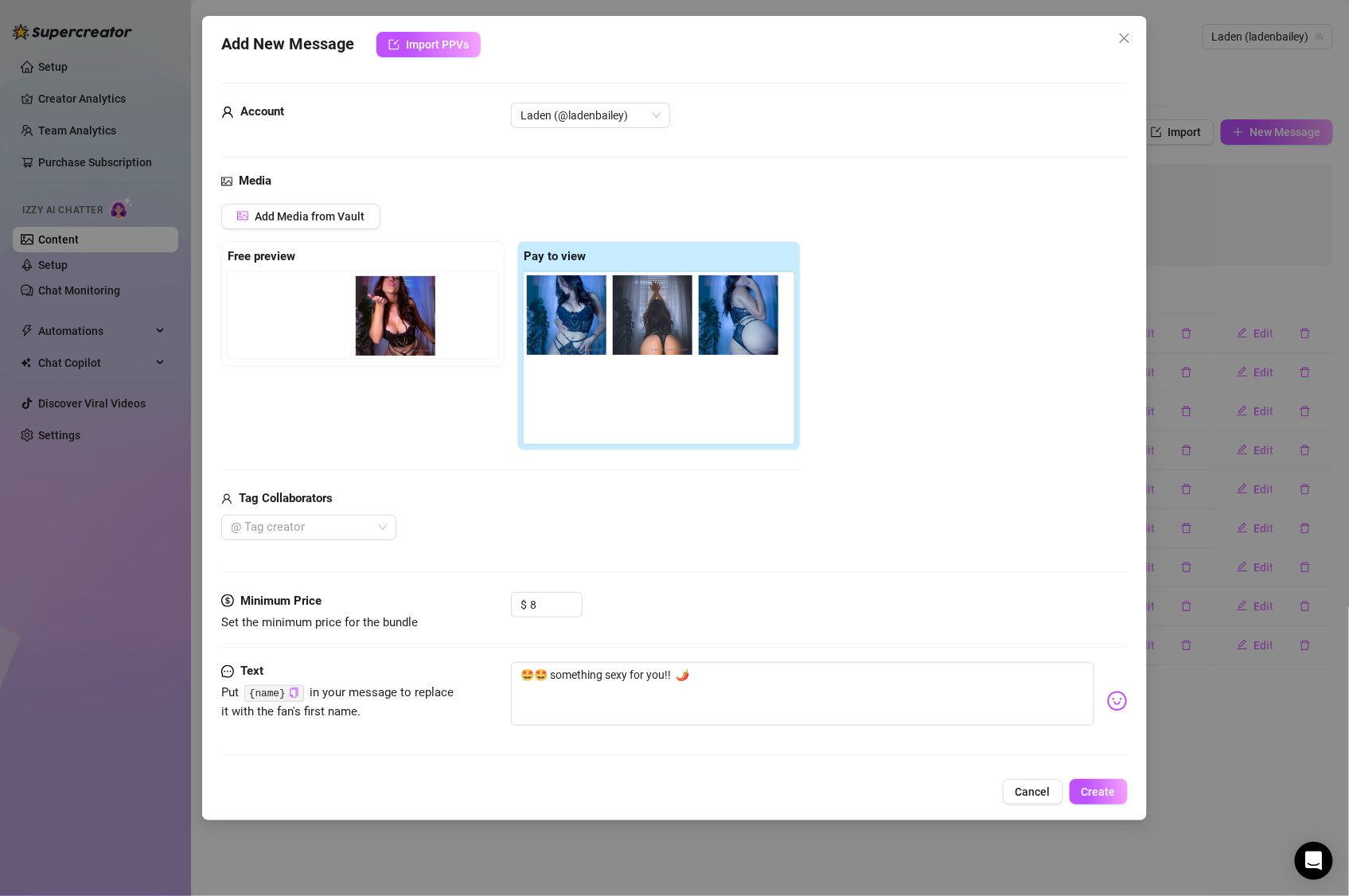
drag, startPoint x: 580, startPoint y: 416, endPoint x: 402, endPoint y: 330, distance: 197.7
click at [402, 329] on div "Free preview Pay to view" at bounding box center [511, 345] width 579 height 210
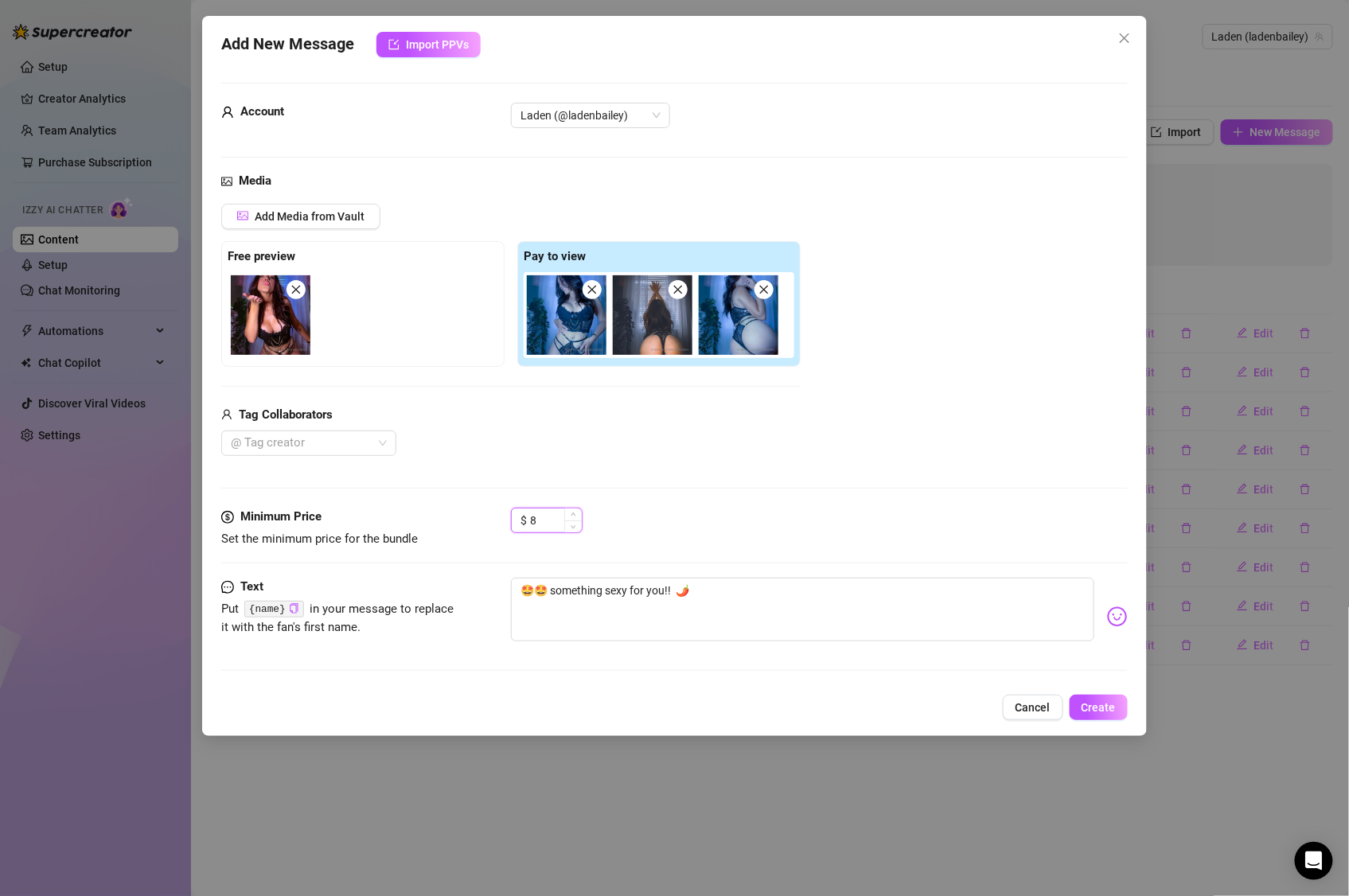
drag, startPoint x: 530, startPoint y: 520, endPoint x: 552, endPoint y: 524, distance: 22.4
click at [552, 524] on input "8" at bounding box center [555, 520] width 51 height 24
click at [575, 515] on icon "up" at bounding box center [573, 516] width 6 height 6
click at [575, 514] on icon "up" at bounding box center [573, 516] width 6 height 6
click at [638, 519] on div "$ 10" at bounding box center [819, 527] width 617 height 40
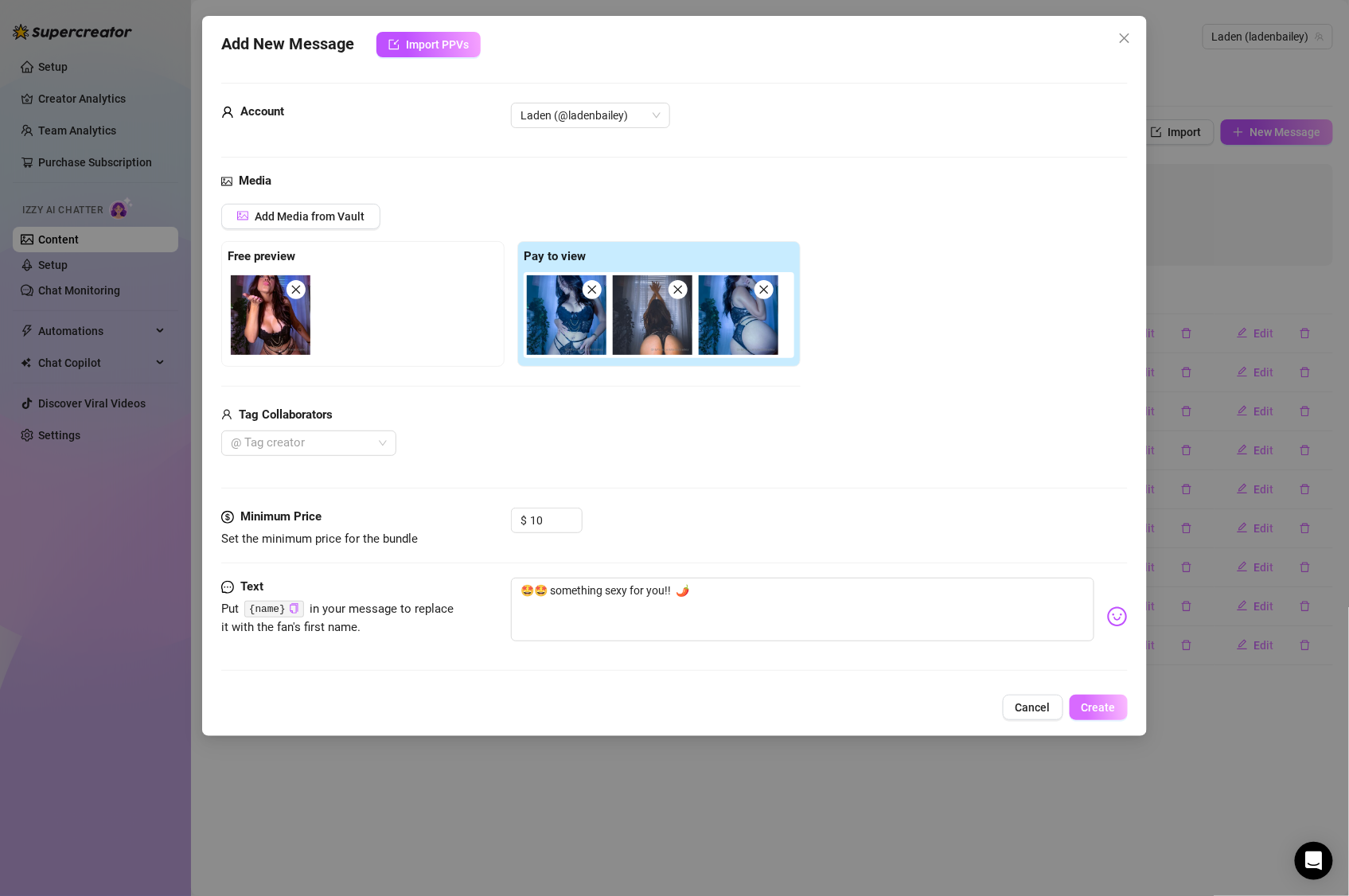
click at [1094, 704] on span "Create" at bounding box center [1098, 707] width 34 height 13
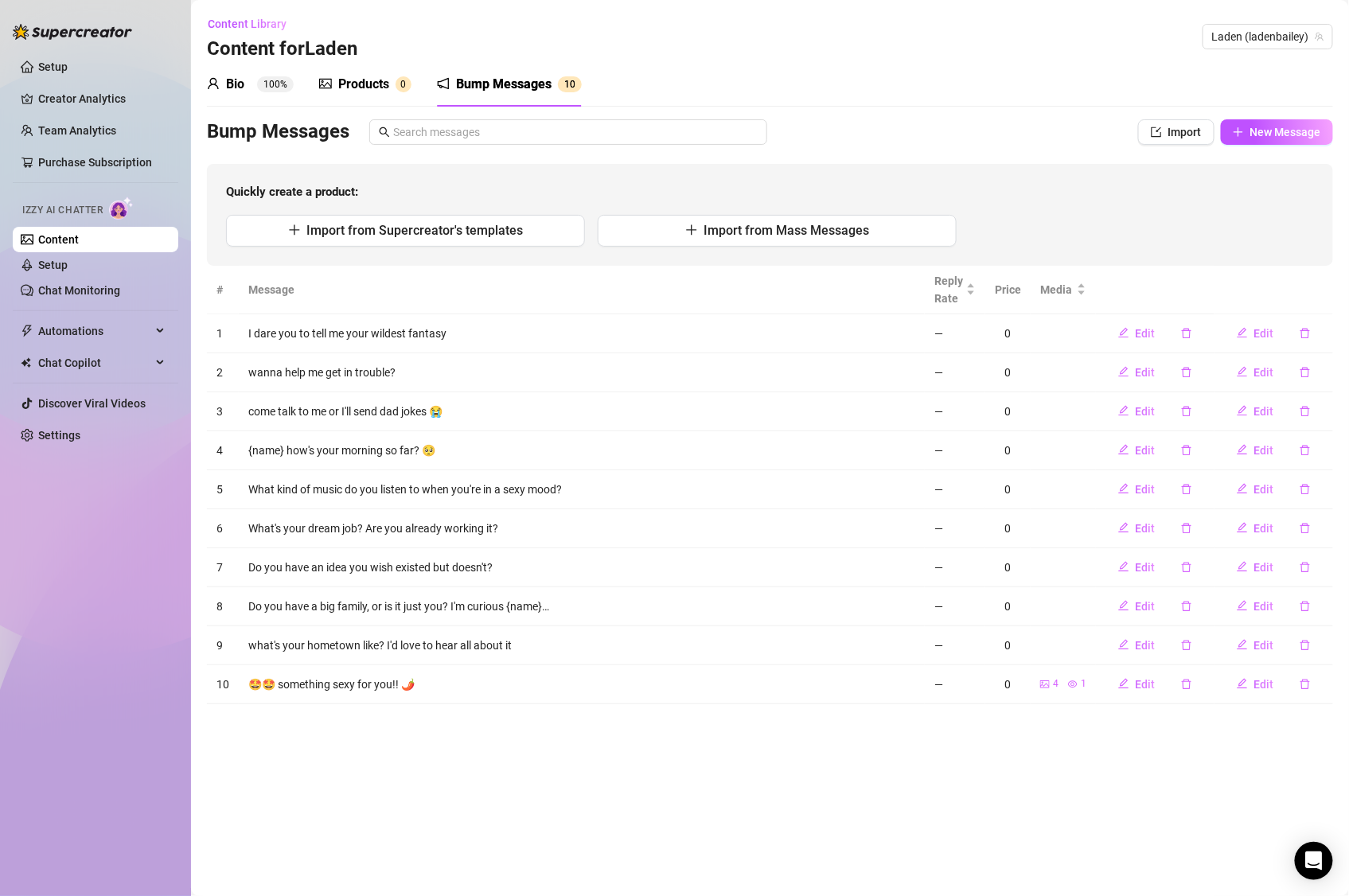
click at [466, 645] on td "what's your hometown like? I'd love to hear all about it" at bounding box center [581, 646] width 686 height 39
click at [1260, 131] on span "New Message" at bounding box center [1285, 131] width 71 height 13
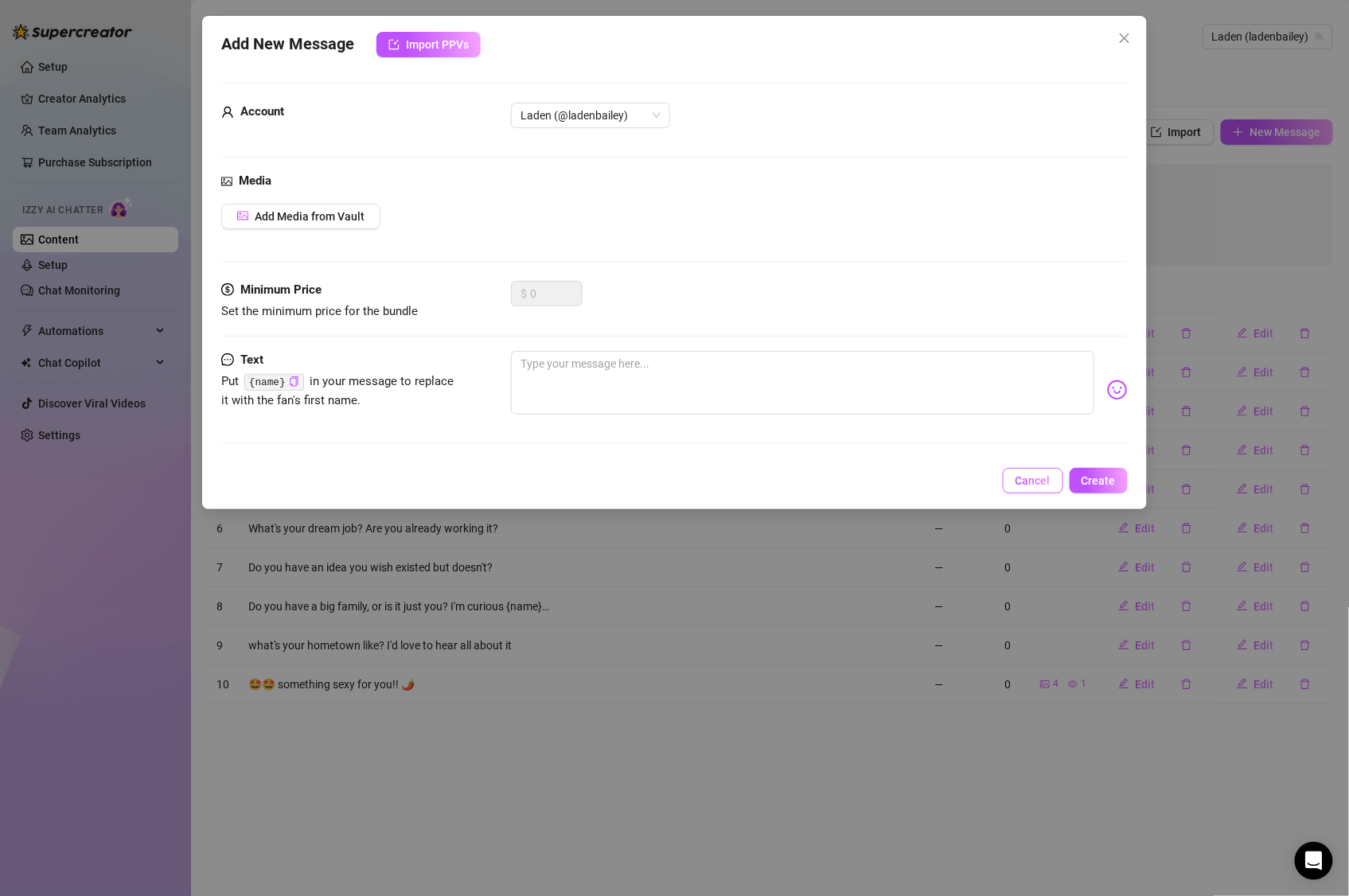
click at [1023, 487] on span "Cancel" at bounding box center [1033, 479] width 35 height 13
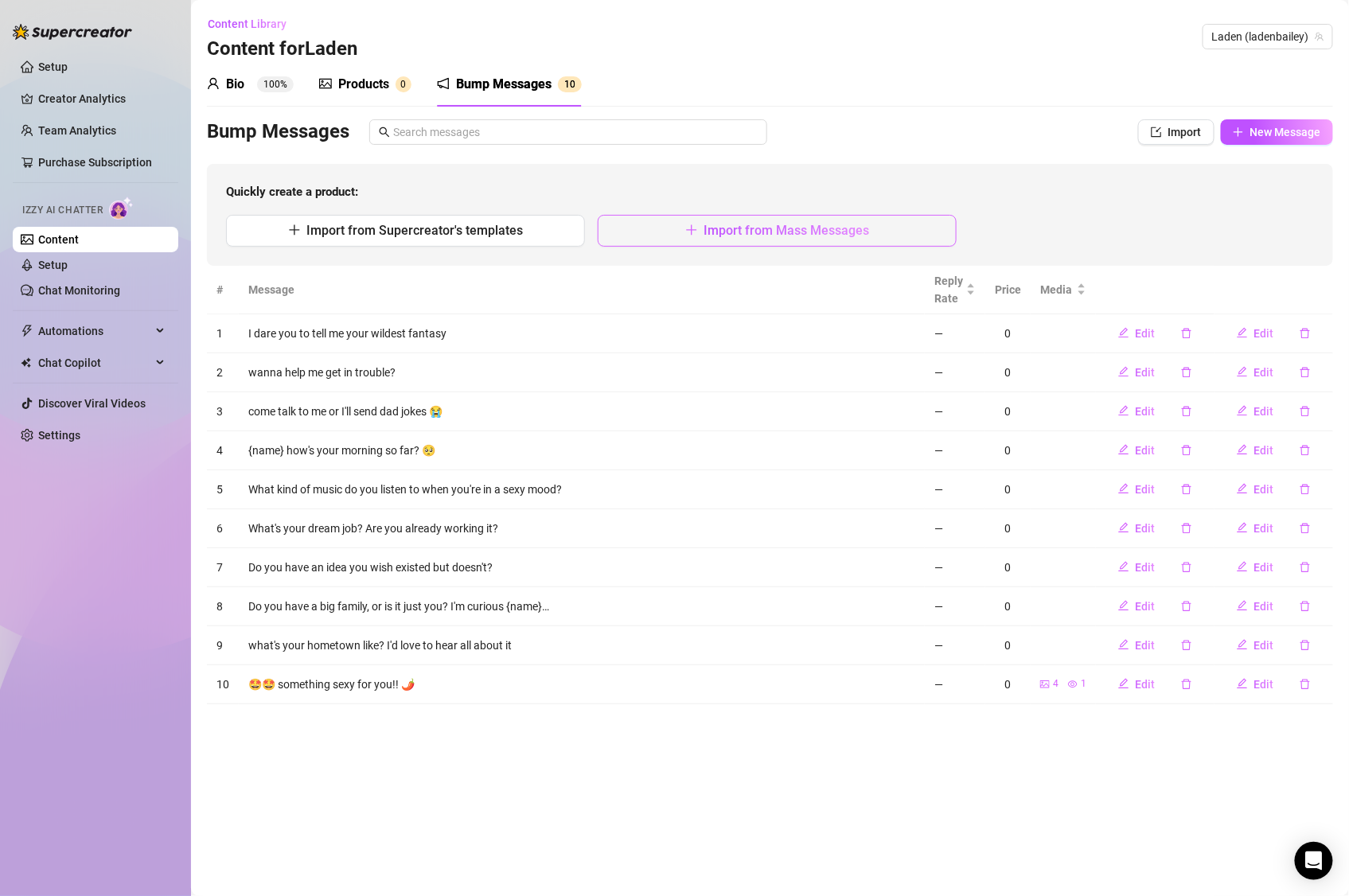
click at [718, 235] on span "Import from Mass Messages" at bounding box center [786, 230] width 165 height 15
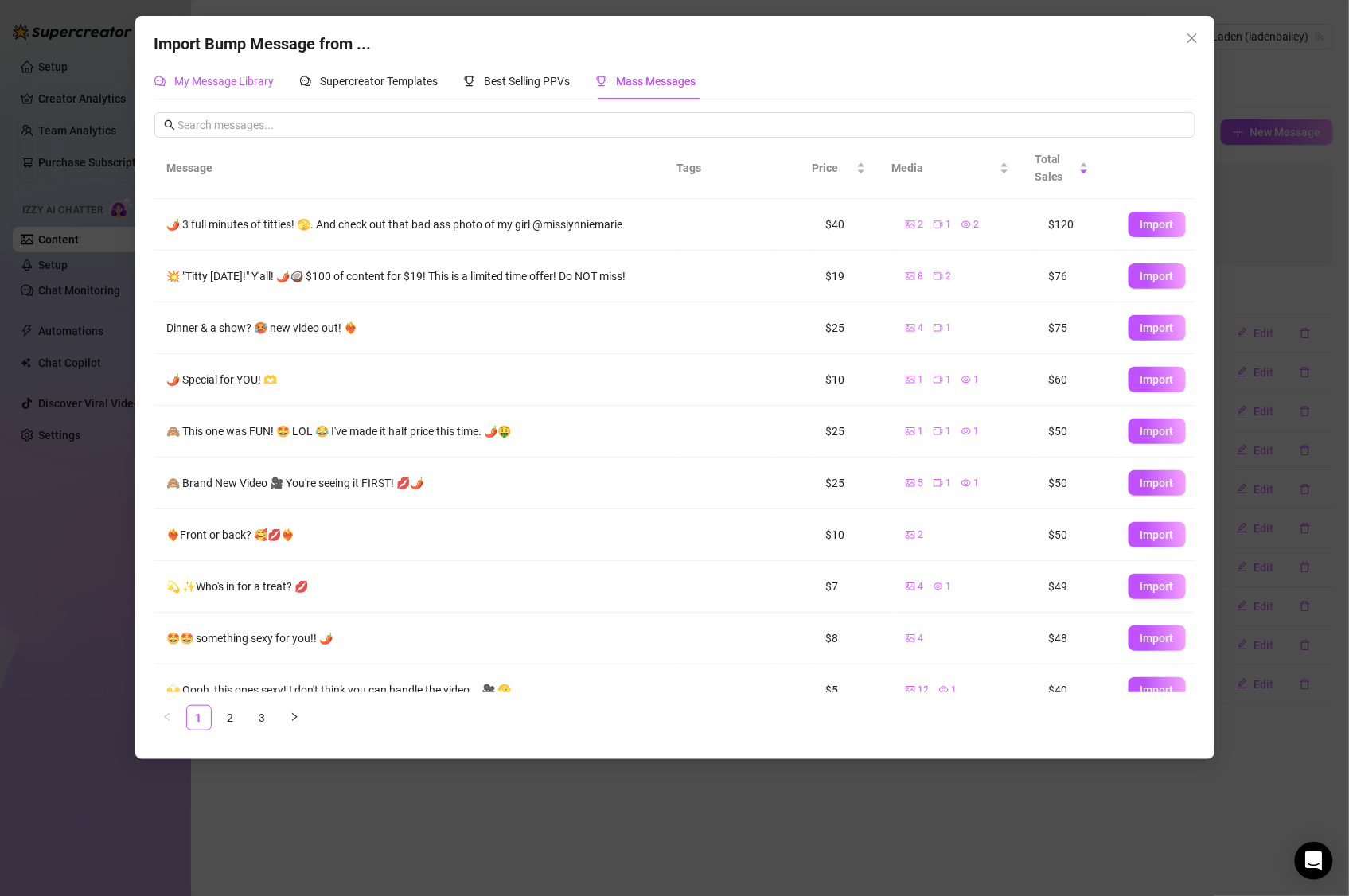
click at [242, 76] on span "My Message Library" at bounding box center [224, 80] width 100 height 13
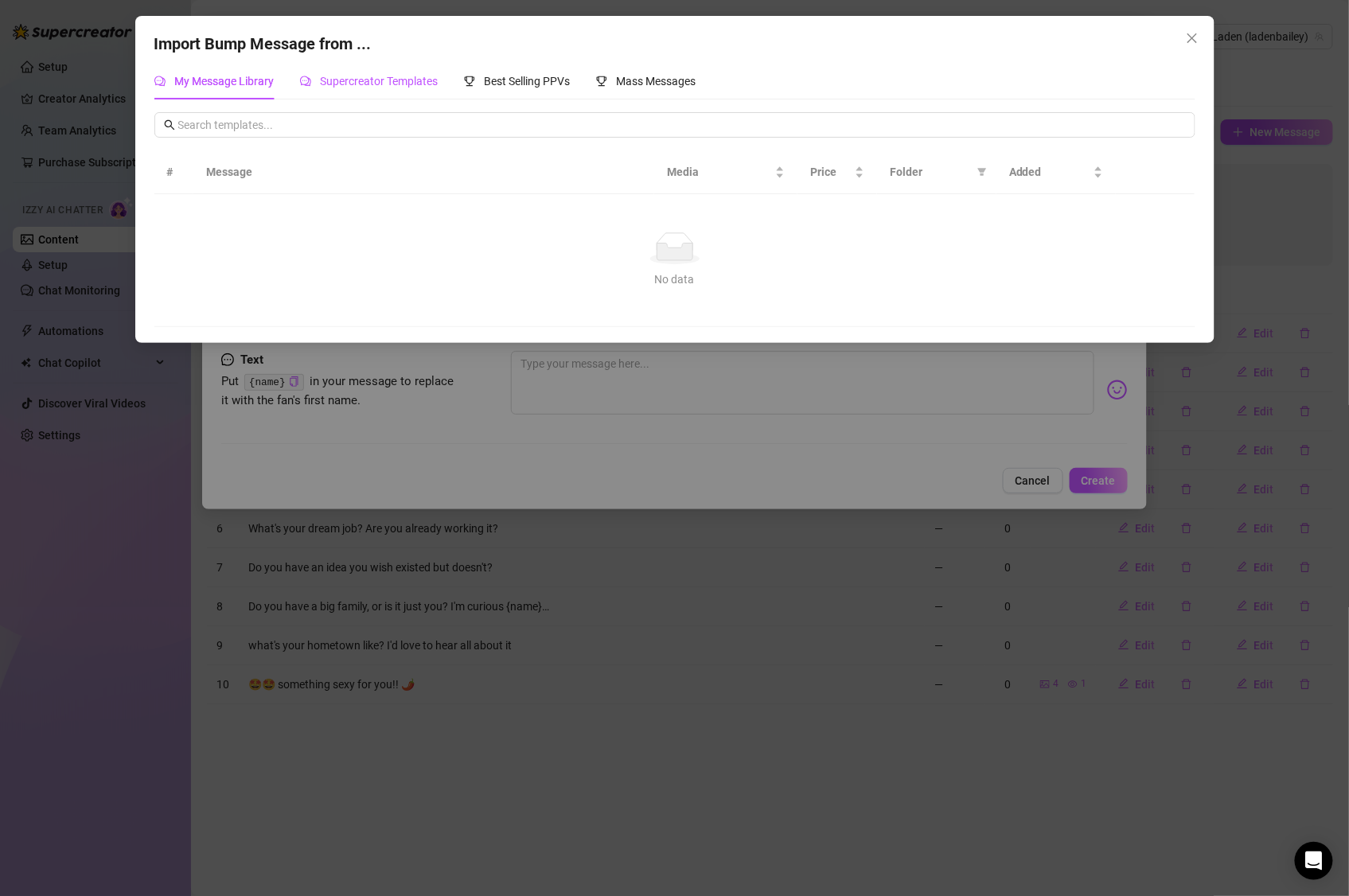
click at [313, 81] on div "Supercreator Templates" at bounding box center [368, 81] width 138 height 17
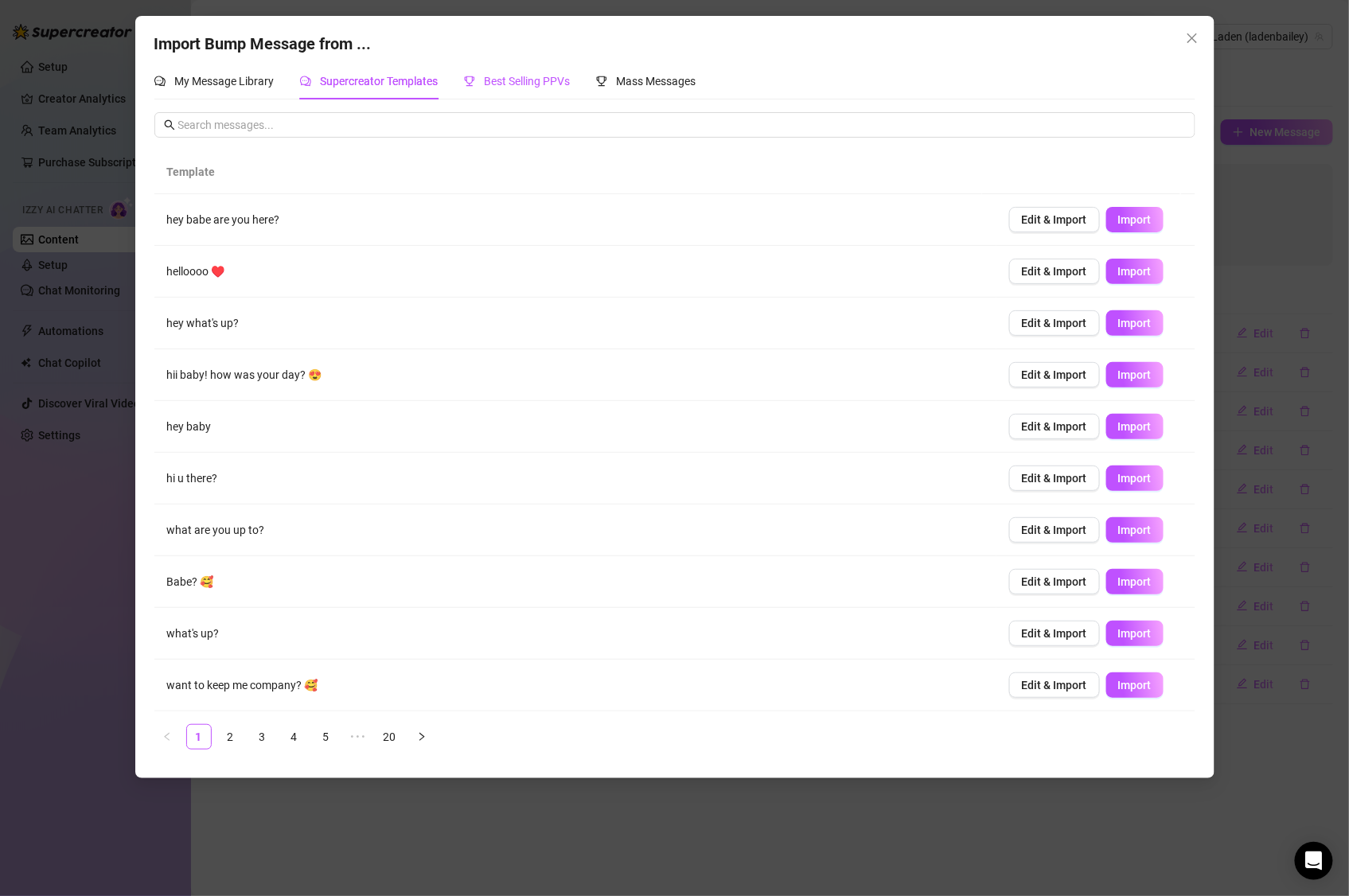
click at [497, 83] on span "Best Selling PPVs" at bounding box center [527, 80] width 86 height 13
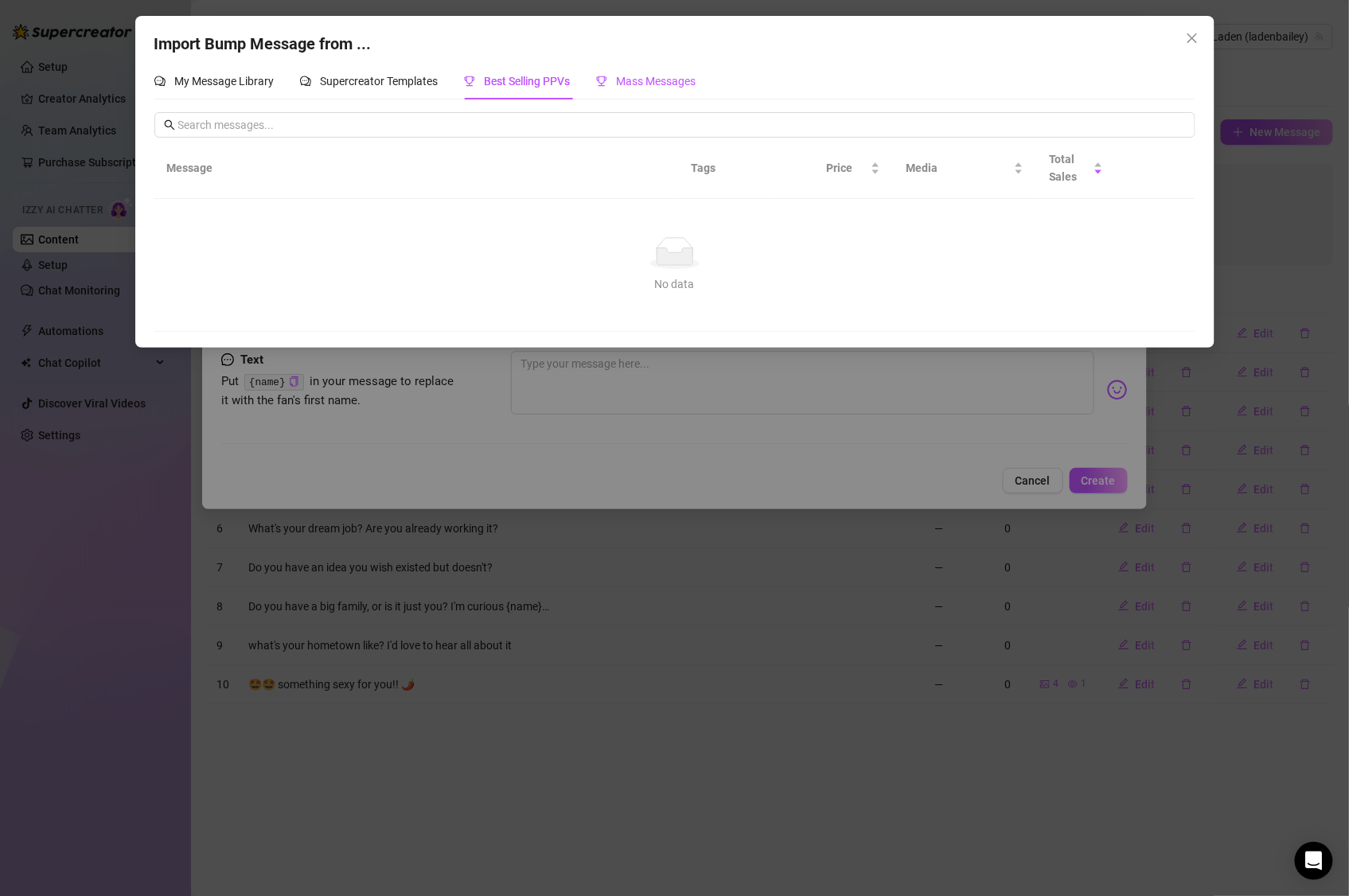
click at [618, 83] on span "Mass Messages" at bounding box center [657, 80] width 79 height 13
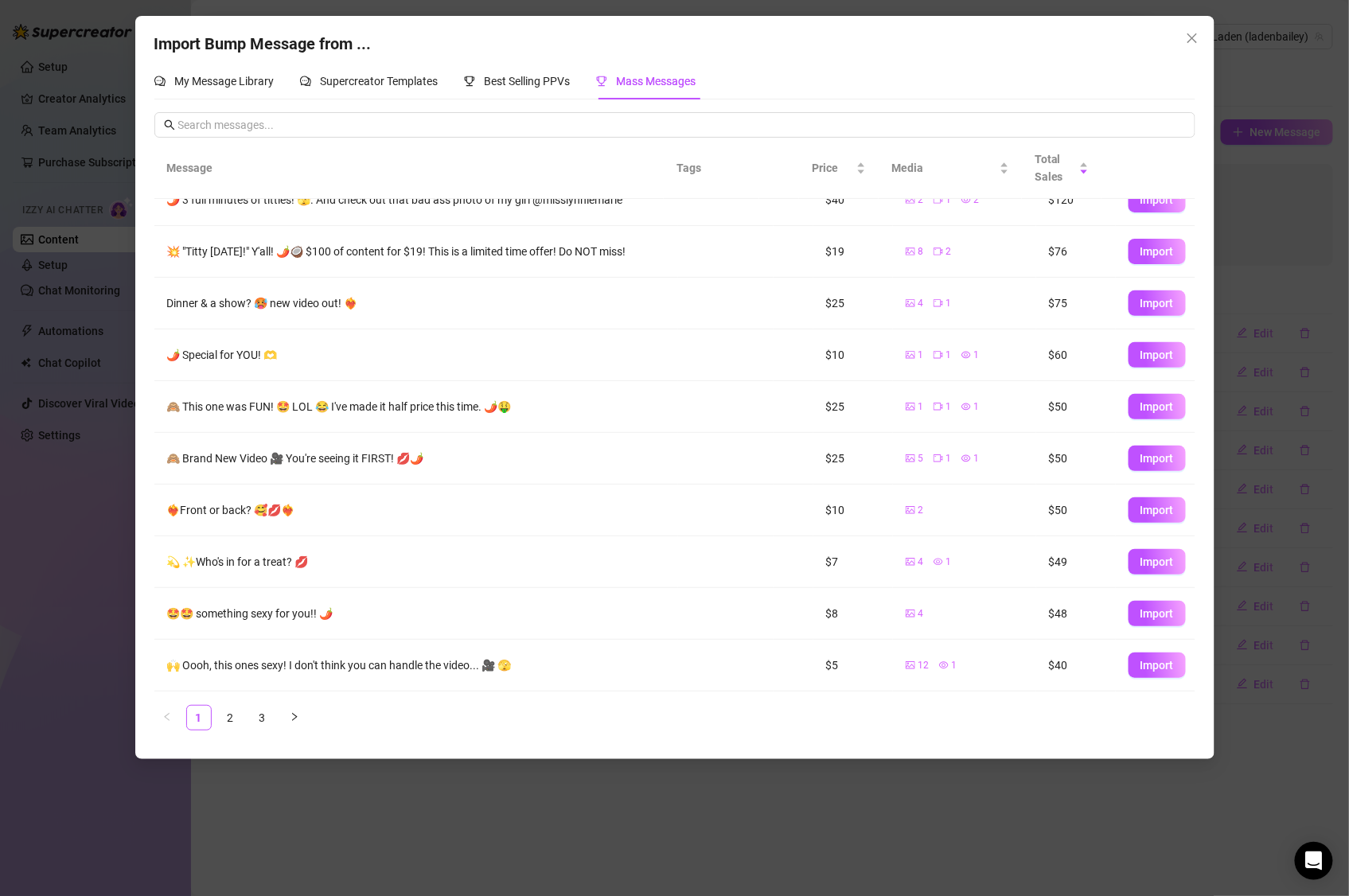
click at [906, 563] on icon "picture" at bounding box center [911, 562] width 10 height 10
click at [239, 717] on link "2" at bounding box center [230, 717] width 24 height 24
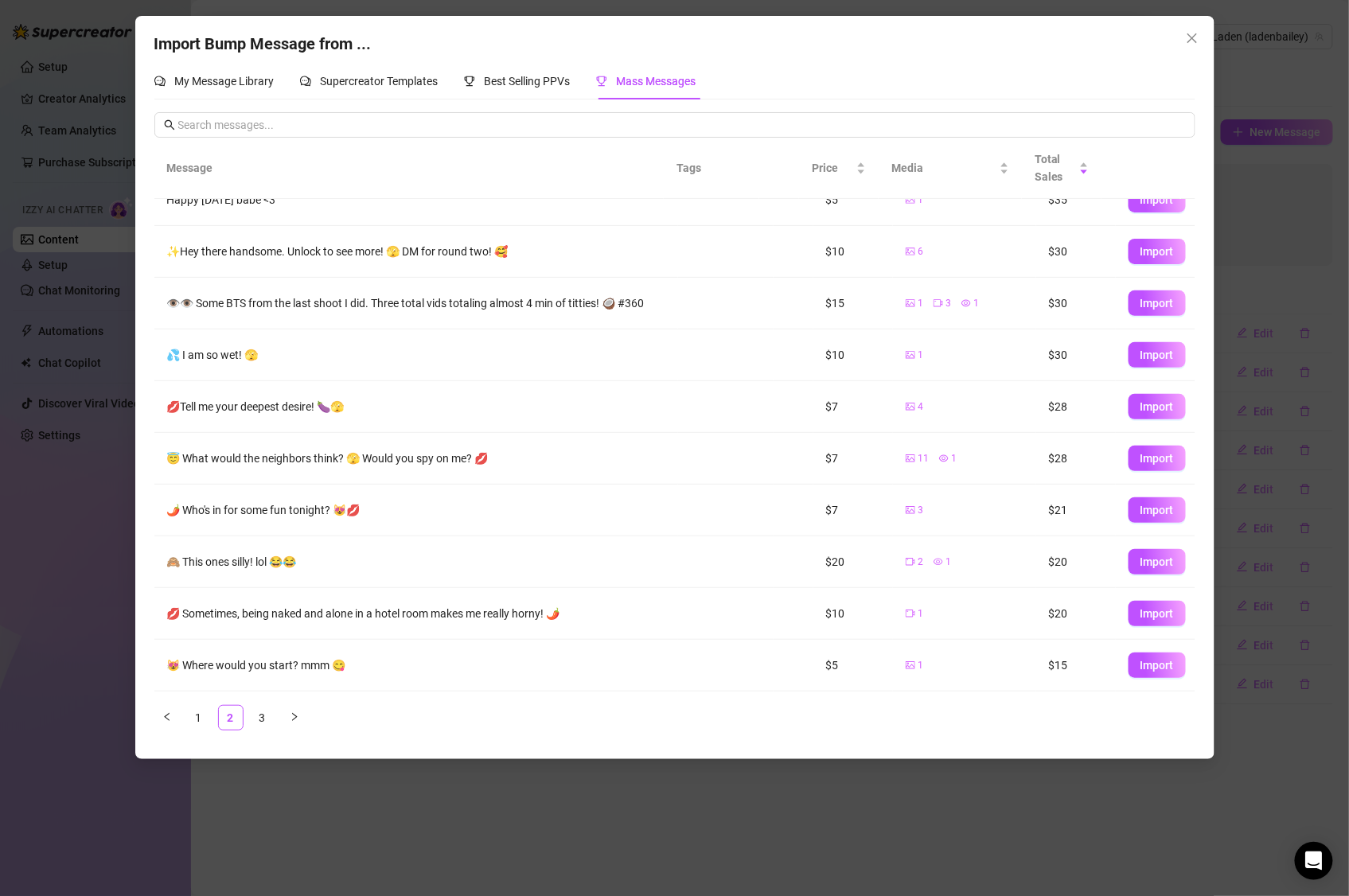
scroll to position [0, 0]
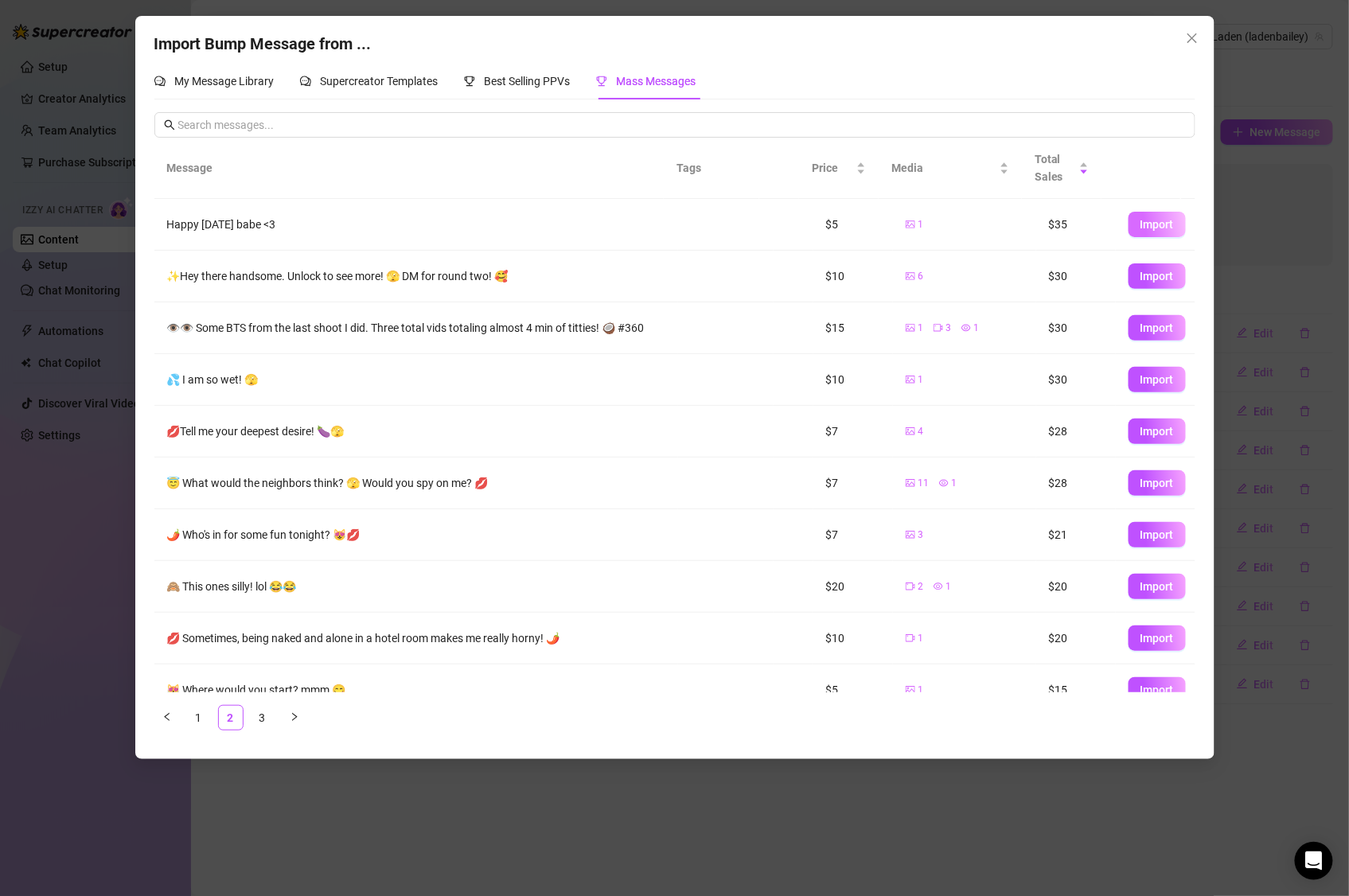
click at [1159, 228] on button "Import" at bounding box center [1157, 224] width 57 height 25
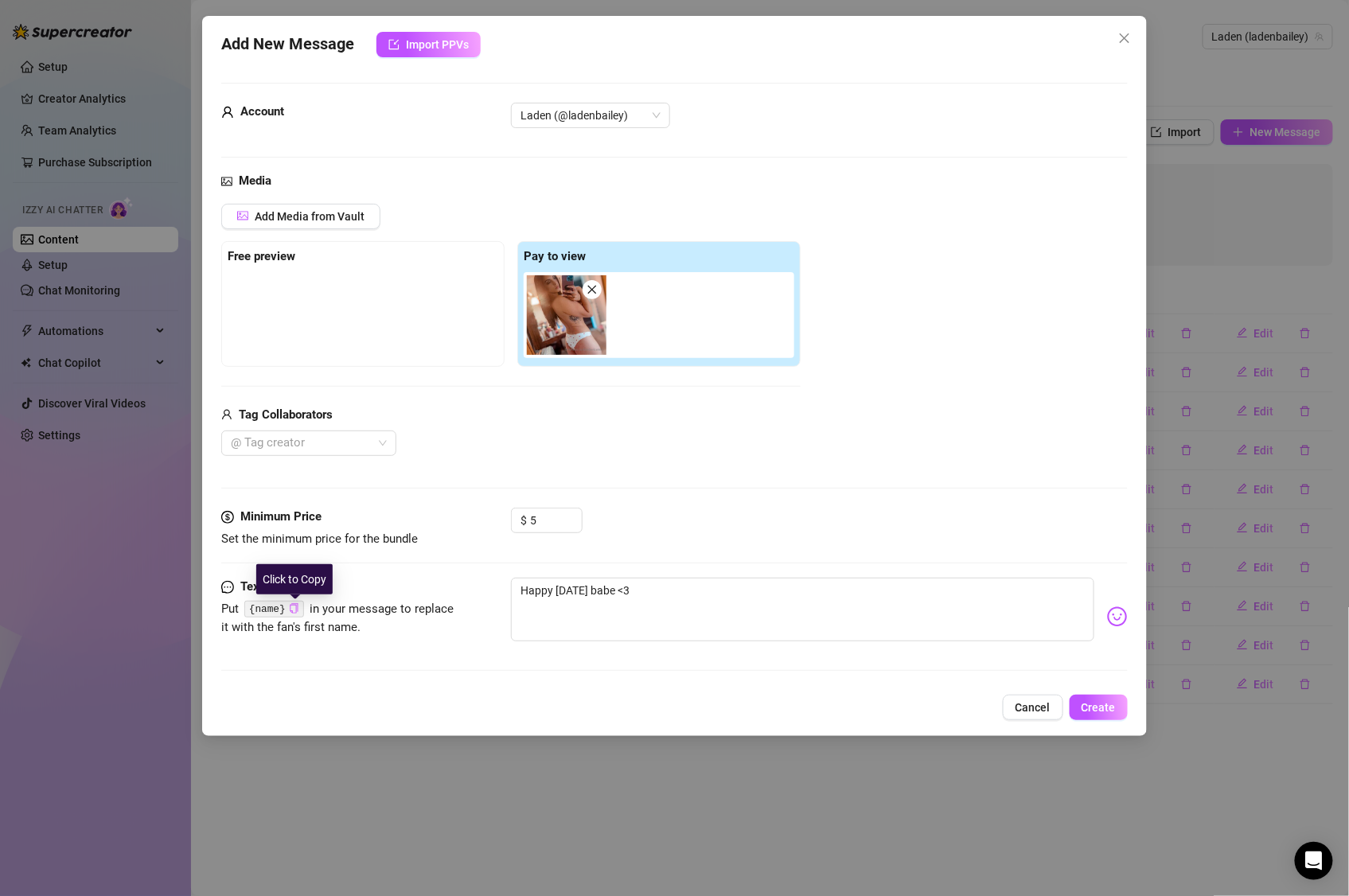
click at [296, 609] on icon "copy" at bounding box center [294, 608] width 11 height 11
click at [607, 591] on textarea "Happy Saturday babe <3" at bounding box center [802, 609] width 583 height 64
click at [608, 590] on textarea "Happy Saturday babe <3" at bounding box center [802, 609] width 583 height 64
paste textarea "{name}"
click at [750, 616] on textarea "Happy Saturday {name} <3" at bounding box center [802, 609] width 583 height 64
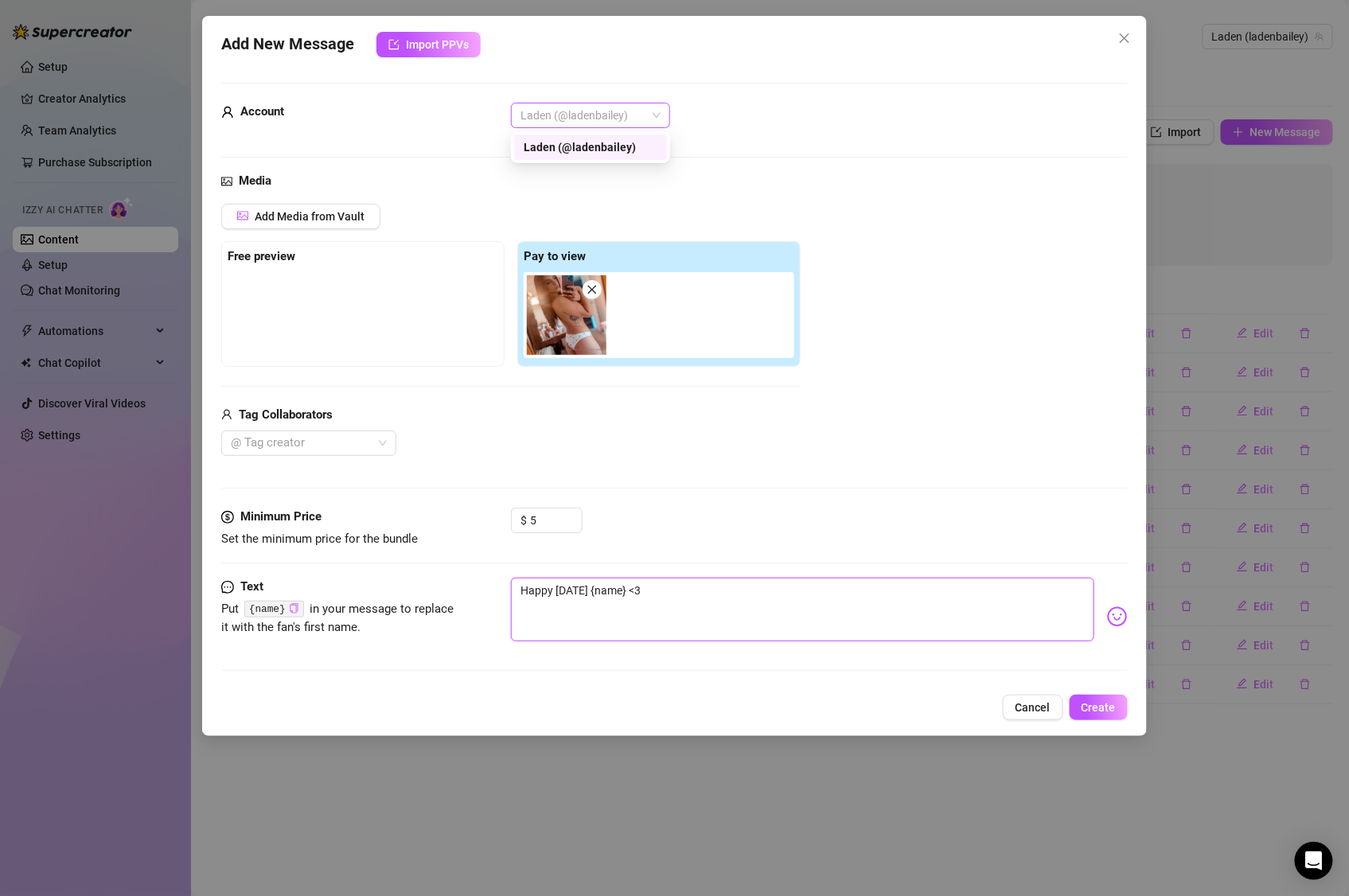
click at [650, 110] on span "Laden (@ladenbailey)" at bounding box center [590, 115] width 140 height 24
click at [787, 110] on div "Laden (@ladenbailey)" at bounding box center [819, 115] width 617 height 25
click at [1109, 712] on span "Create" at bounding box center [1098, 707] width 34 height 13
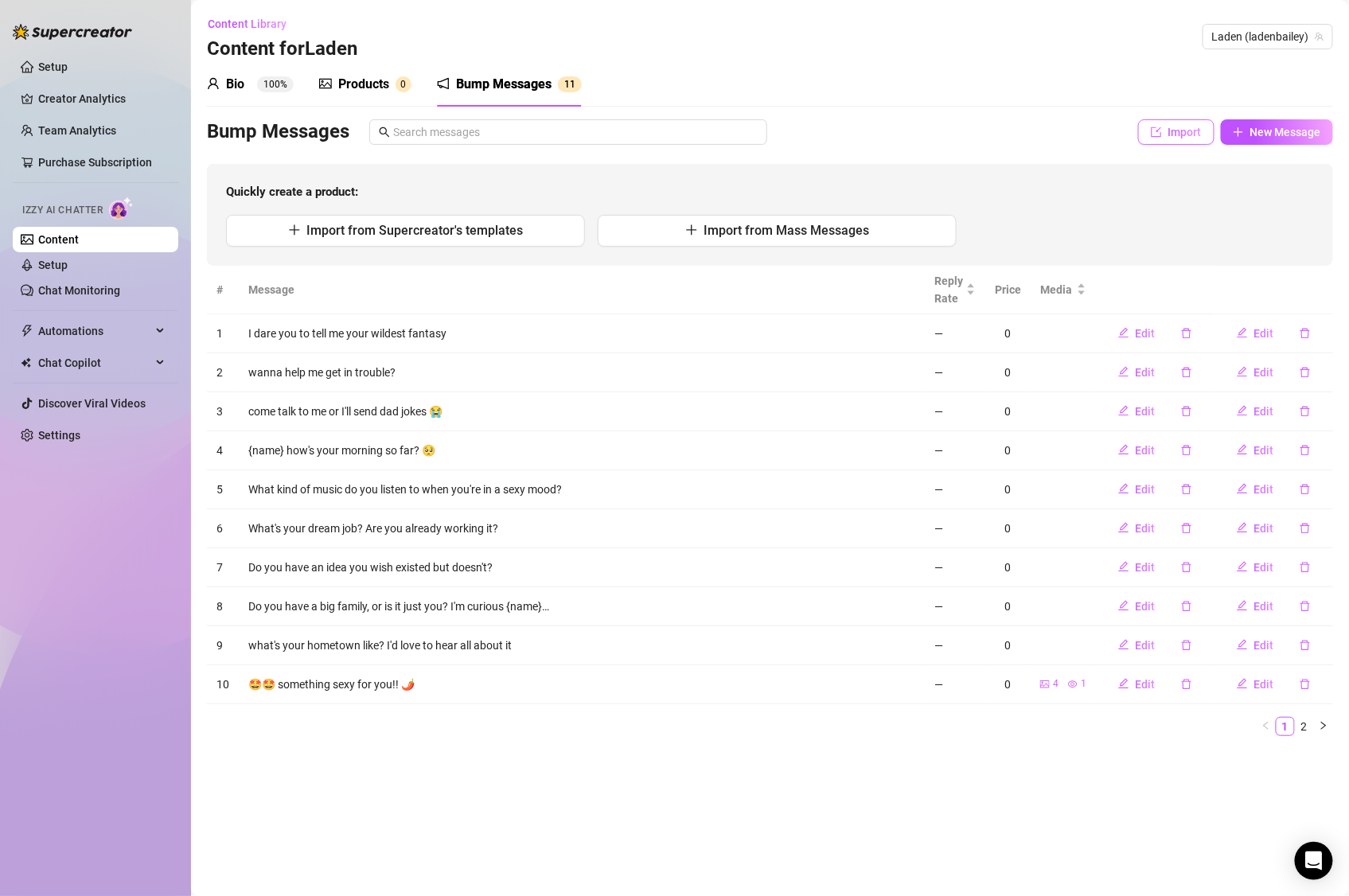
click at [1193, 134] on span "Import" at bounding box center [1185, 131] width 34 height 13
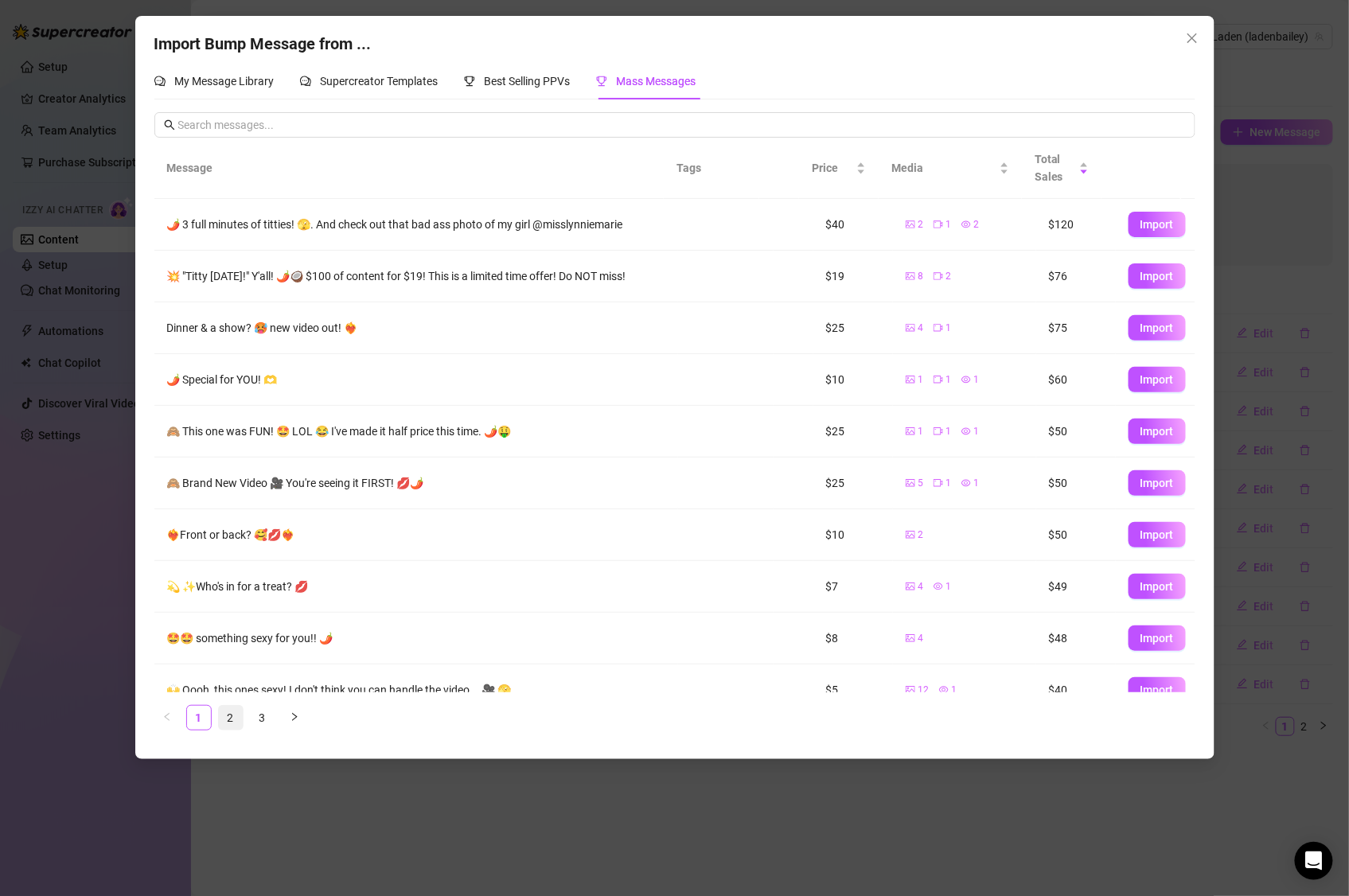
click at [236, 723] on link "2" at bounding box center [230, 717] width 24 height 24
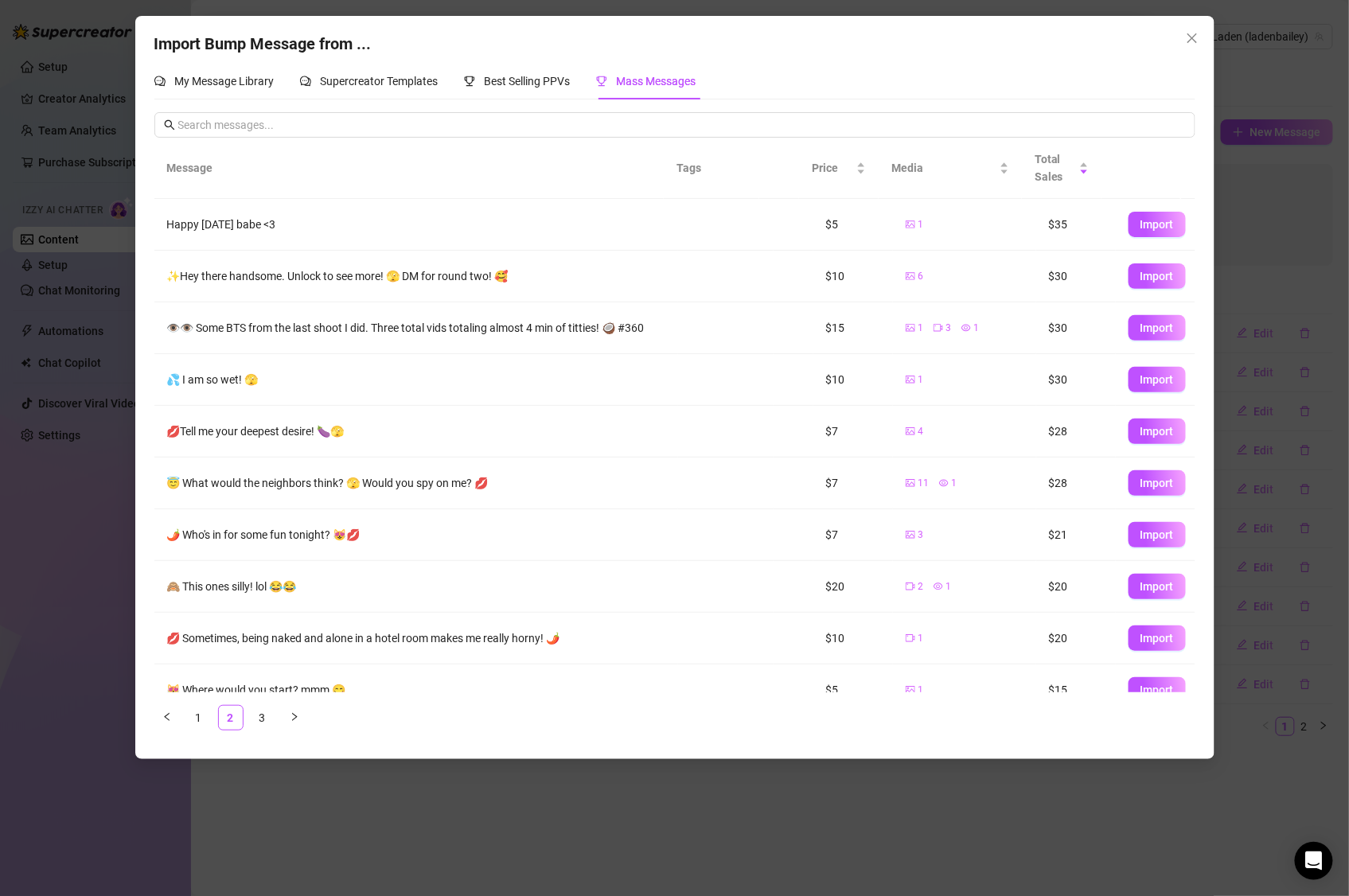
scroll to position [34, 0]
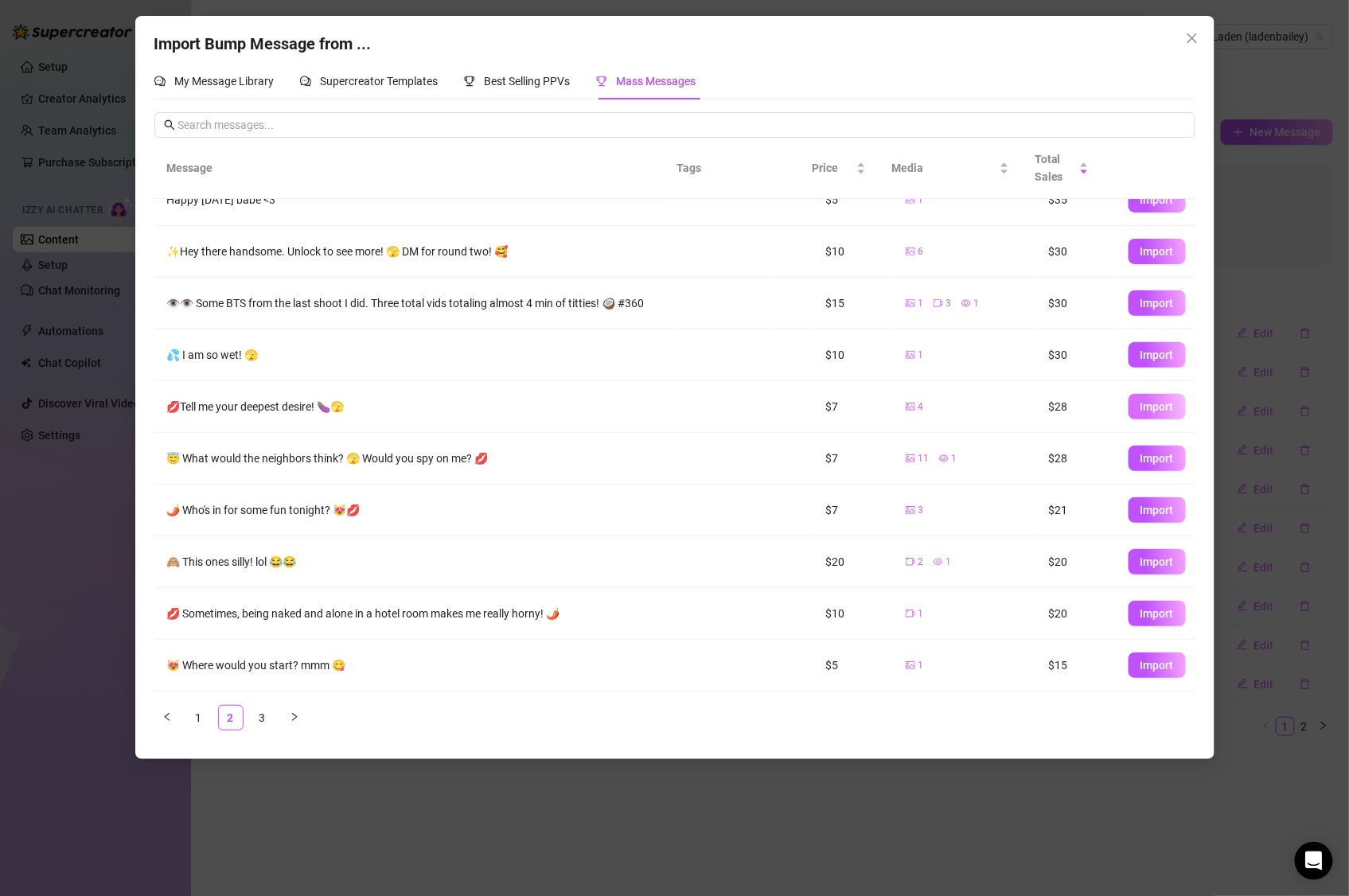
click at [1140, 405] on span "Import" at bounding box center [1157, 406] width 34 height 13
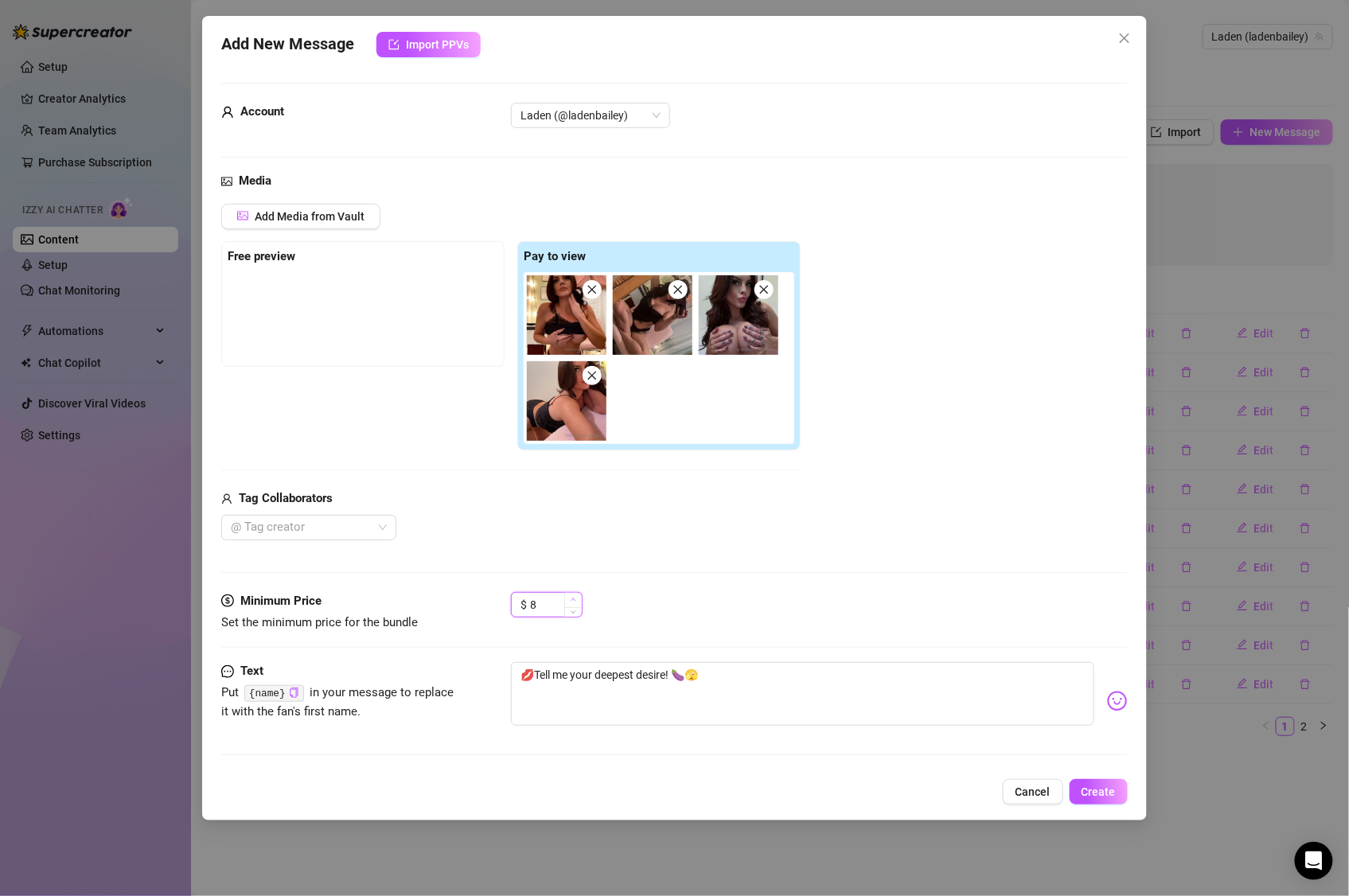
click at [579, 600] on span "Increase Value" at bounding box center [572, 599] width 17 height 14
click at [644, 609] on div "$ 10" at bounding box center [819, 611] width 617 height 40
click at [297, 698] on icon "copy" at bounding box center [294, 692] width 8 height 11
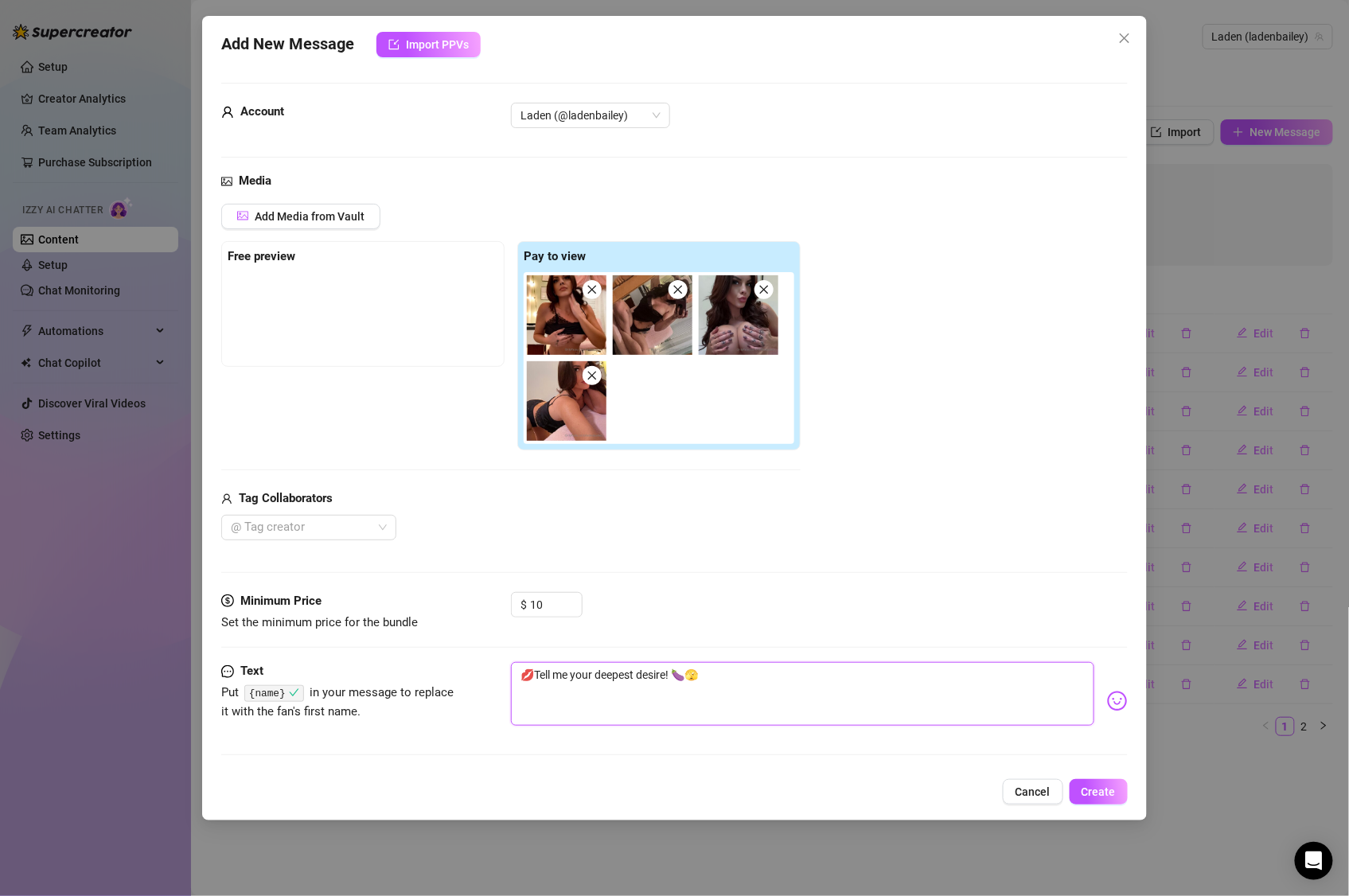
click at [537, 677] on textarea "💋Tell me your deepest desire! 🍆🫣" at bounding box center [802, 694] width 583 height 64
paste textarea "{name}"
click at [1101, 746] on span "Create" at bounding box center [1098, 791] width 34 height 13
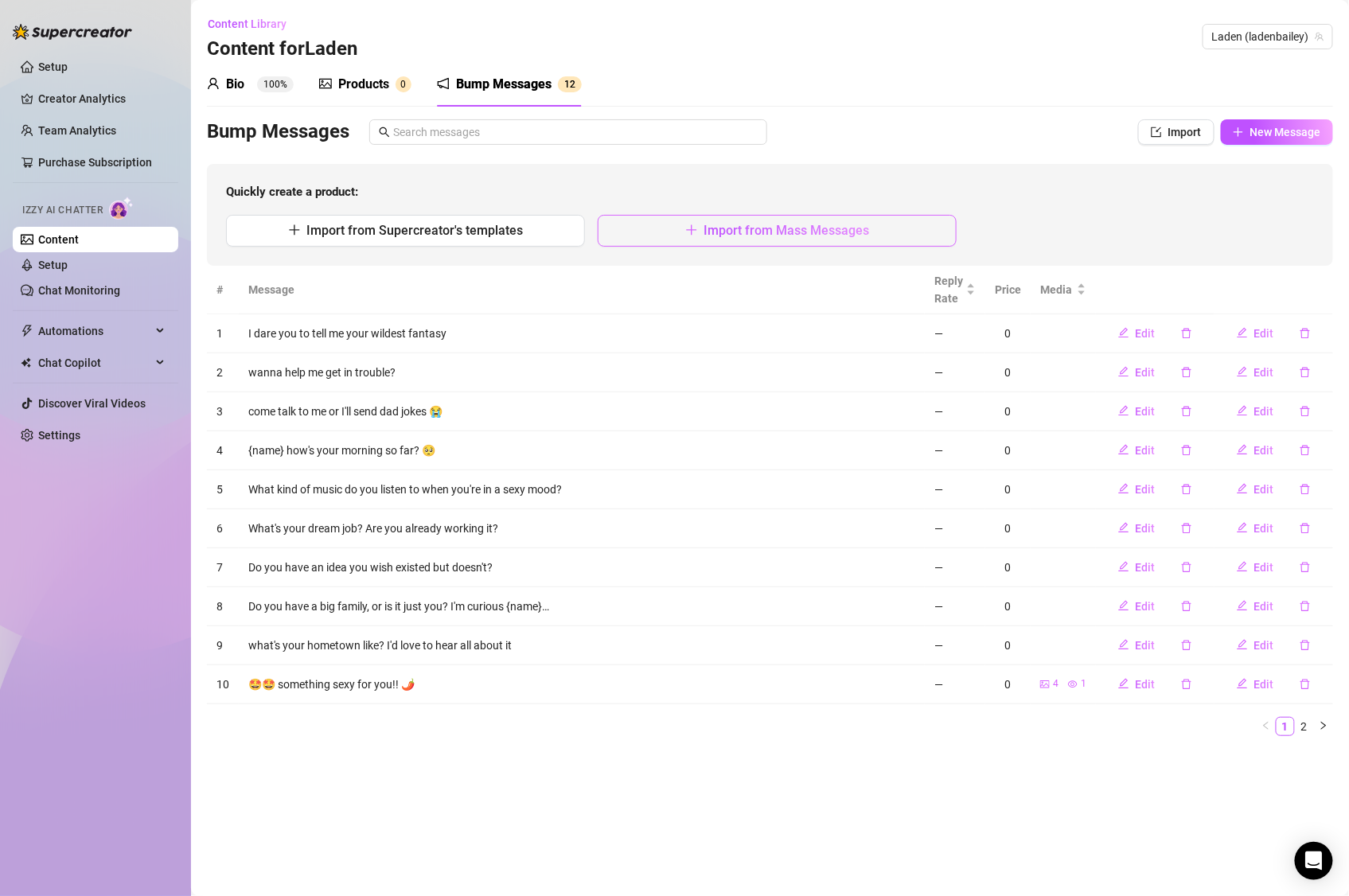
click at [771, 228] on span "Import from Mass Messages" at bounding box center [786, 230] width 165 height 15
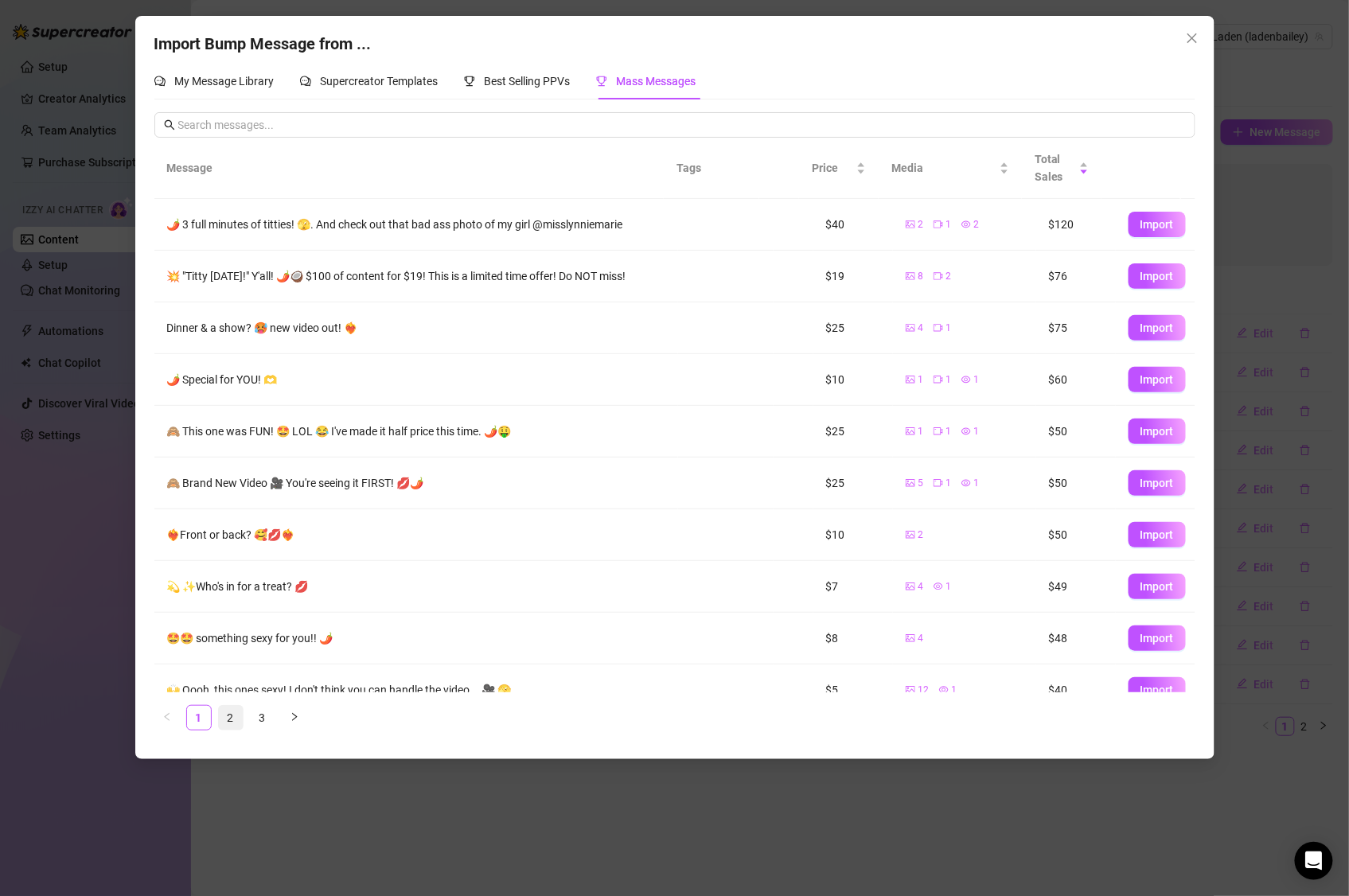
click at [232, 714] on link "2" at bounding box center [230, 717] width 24 height 24
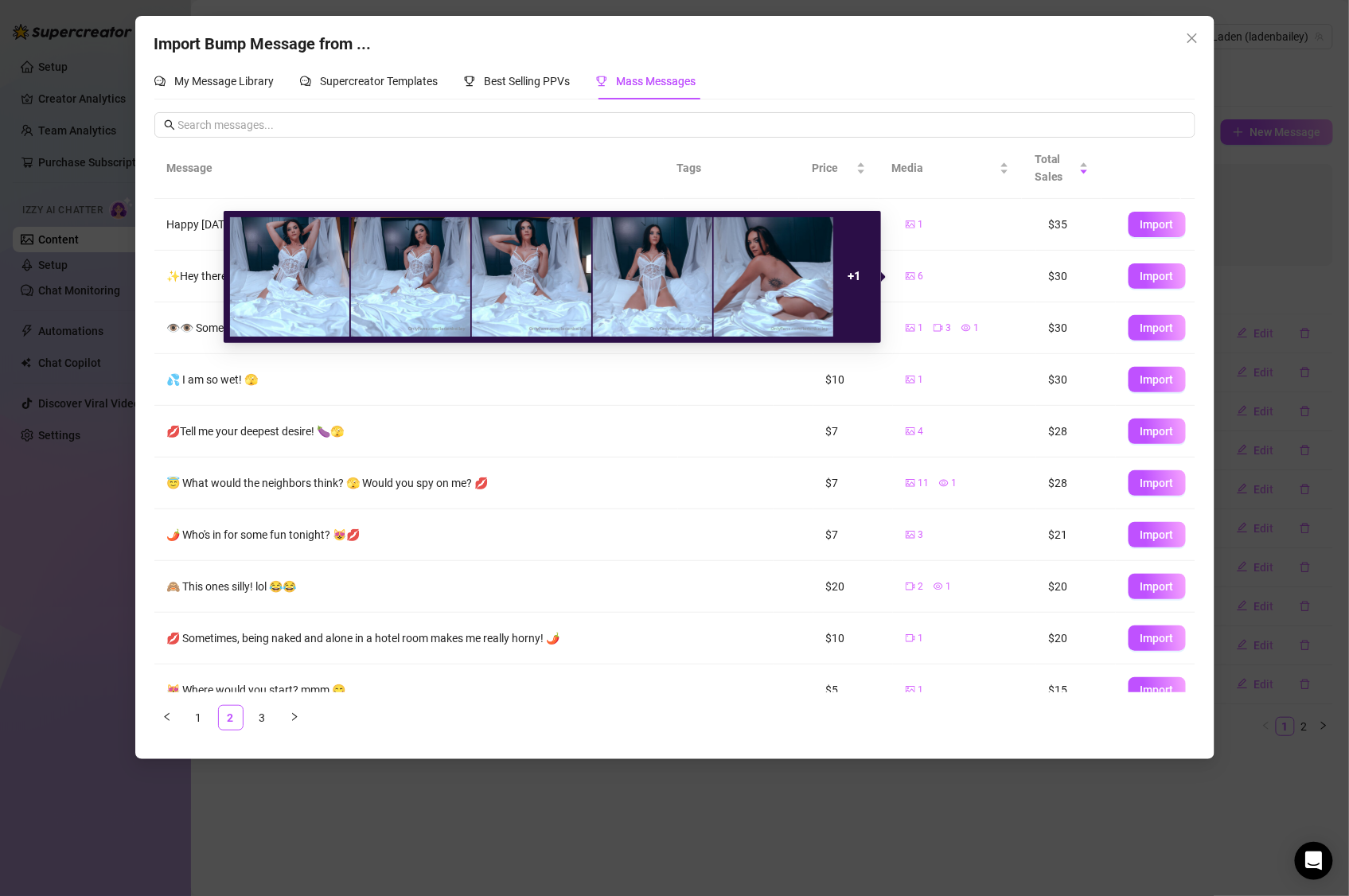
click at [848, 272] on strong "+ 1" at bounding box center [855, 275] width 14 height 14
click at [859, 276] on strong "+ 1" at bounding box center [855, 275] width 14 height 14
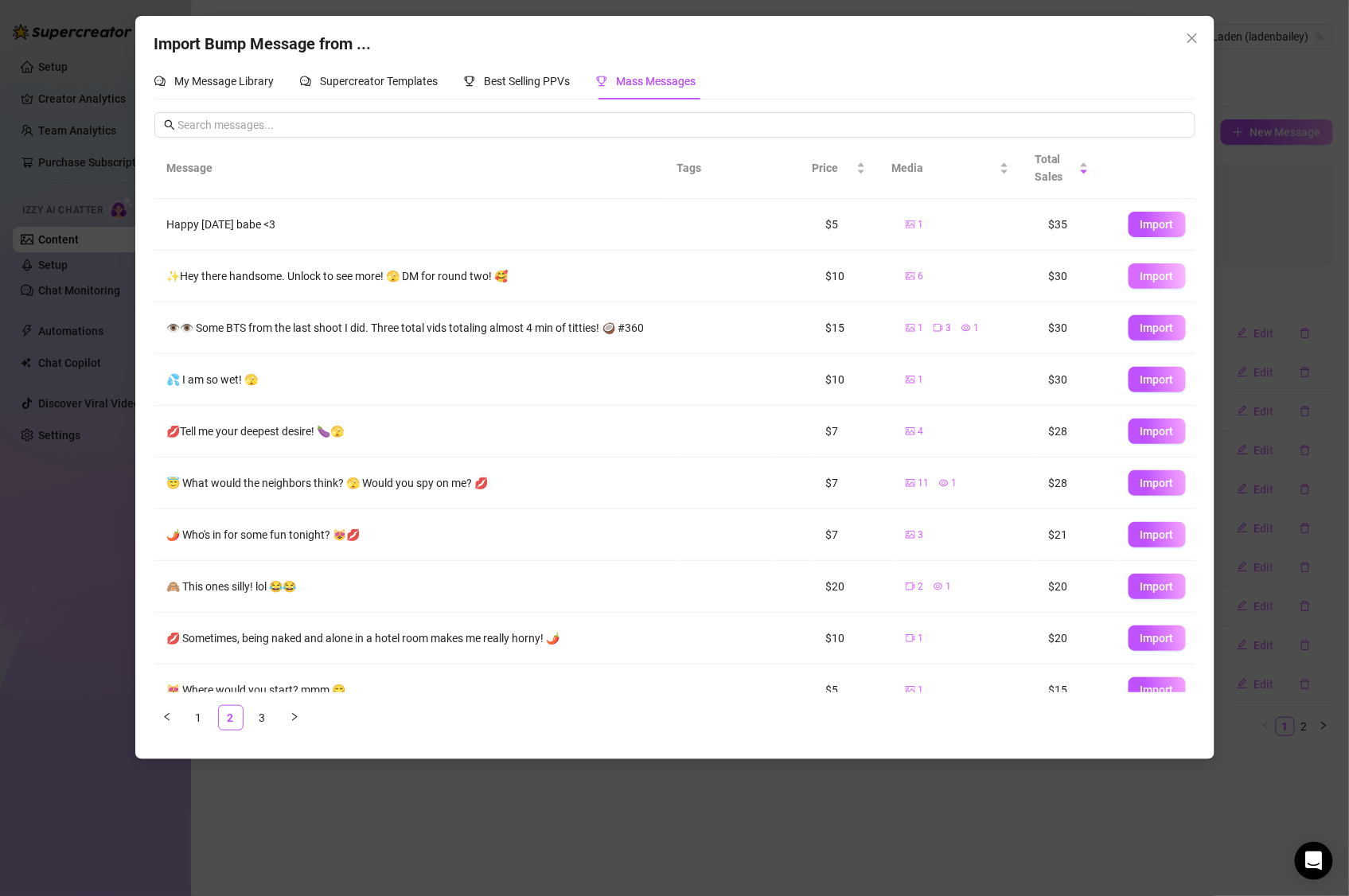
click at [1140, 275] on span "Import" at bounding box center [1157, 275] width 34 height 13
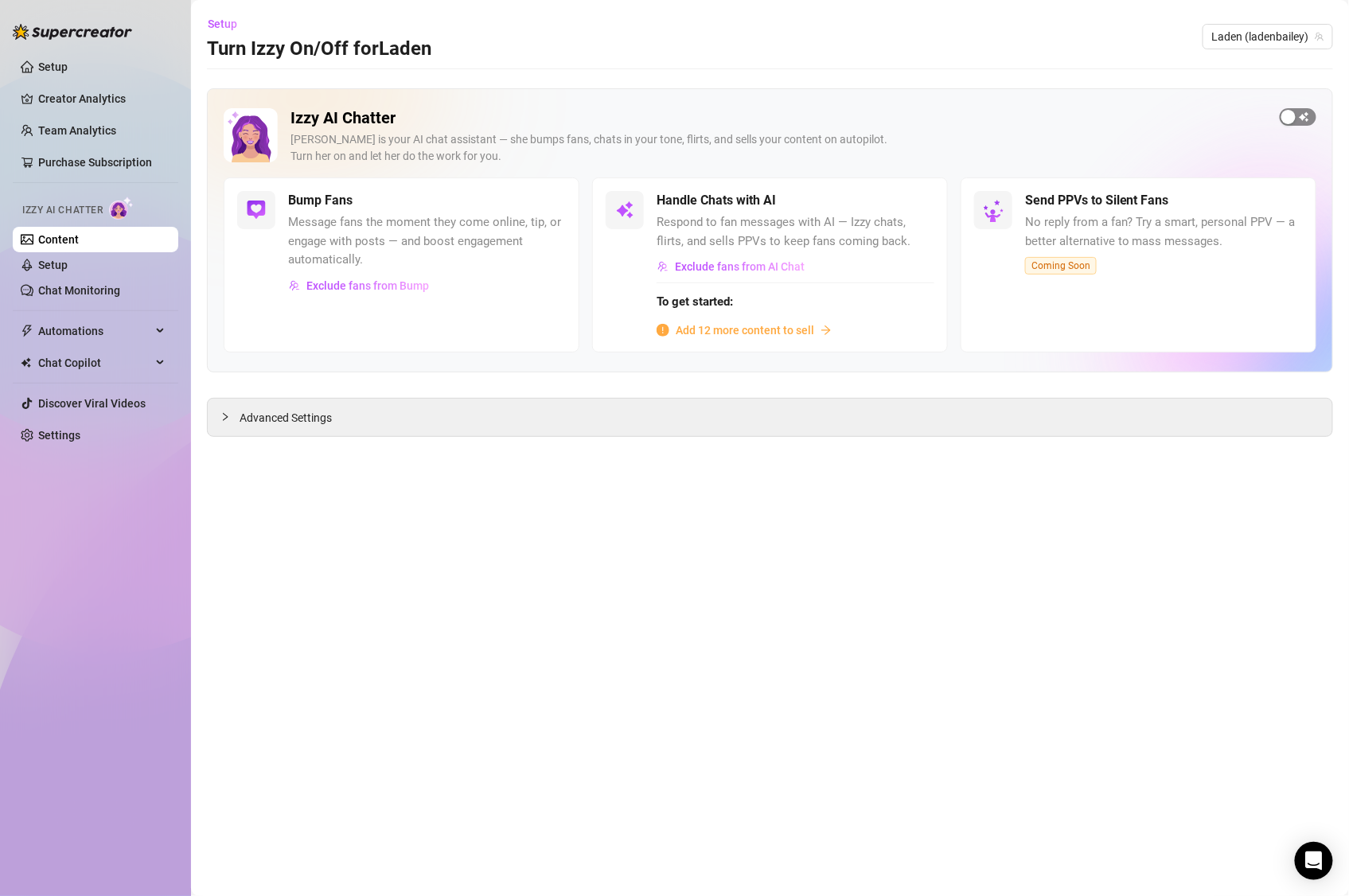
click at [1306, 120] on span "button" at bounding box center [1298, 117] width 37 height 17
click at [919, 205] on span "button" at bounding box center [917, 200] width 35 height 17
click at [927, 202] on span "button" at bounding box center [917, 200] width 35 height 17
click at [759, 329] on span "Add 12 more content to sell" at bounding box center [745, 330] width 138 height 17
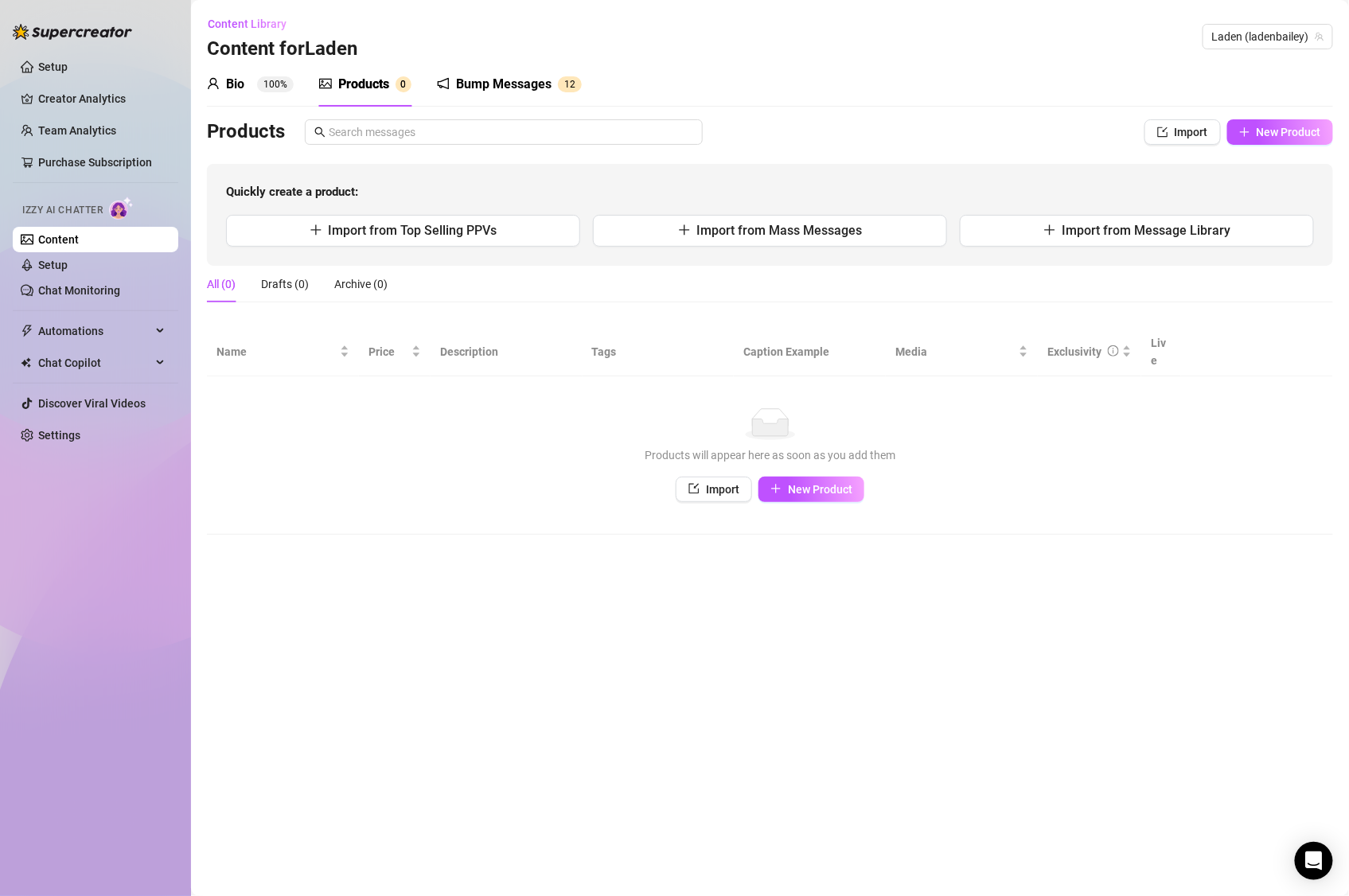
click at [348, 81] on div "Products" at bounding box center [364, 84] width 51 height 19
click at [836, 481] on button "New Product" at bounding box center [810, 489] width 105 height 25
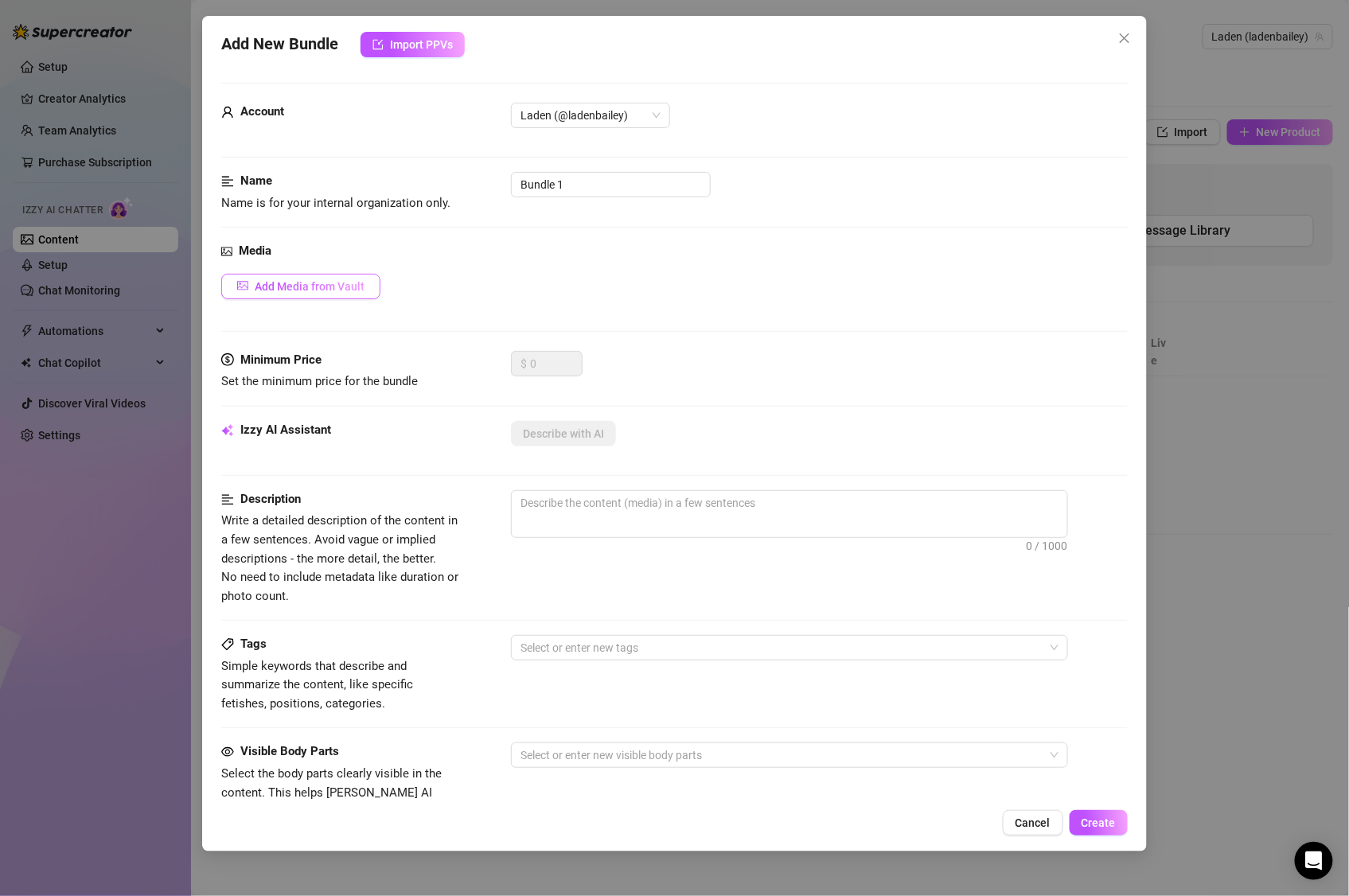
click at [372, 288] on button "Add Media from Vault" at bounding box center [301, 286] width 160 height 25
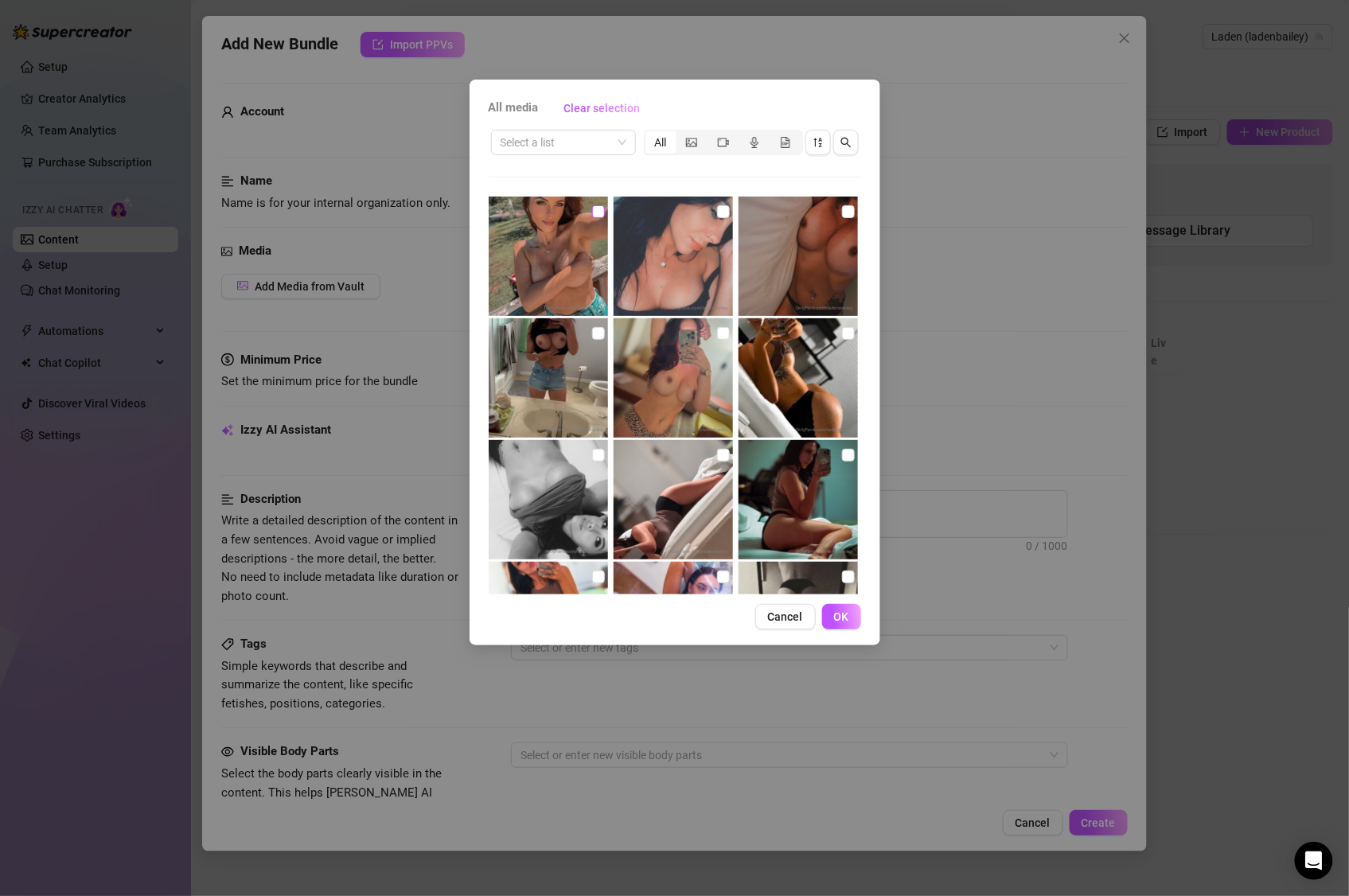
click at [592, 211] on input "checkbox" at bounding box center [598, 211] width 13 height 13
click at [720, 210] on input "checkbox" at bounding box center [722, 211] width 13 height 13
click at [718, 214] on input "checkbox" at bounding box center [722, 211] width 13 height 13
click at [842, 336] on input "checkbox" at bounding box center [848, 332] width 13 height 13
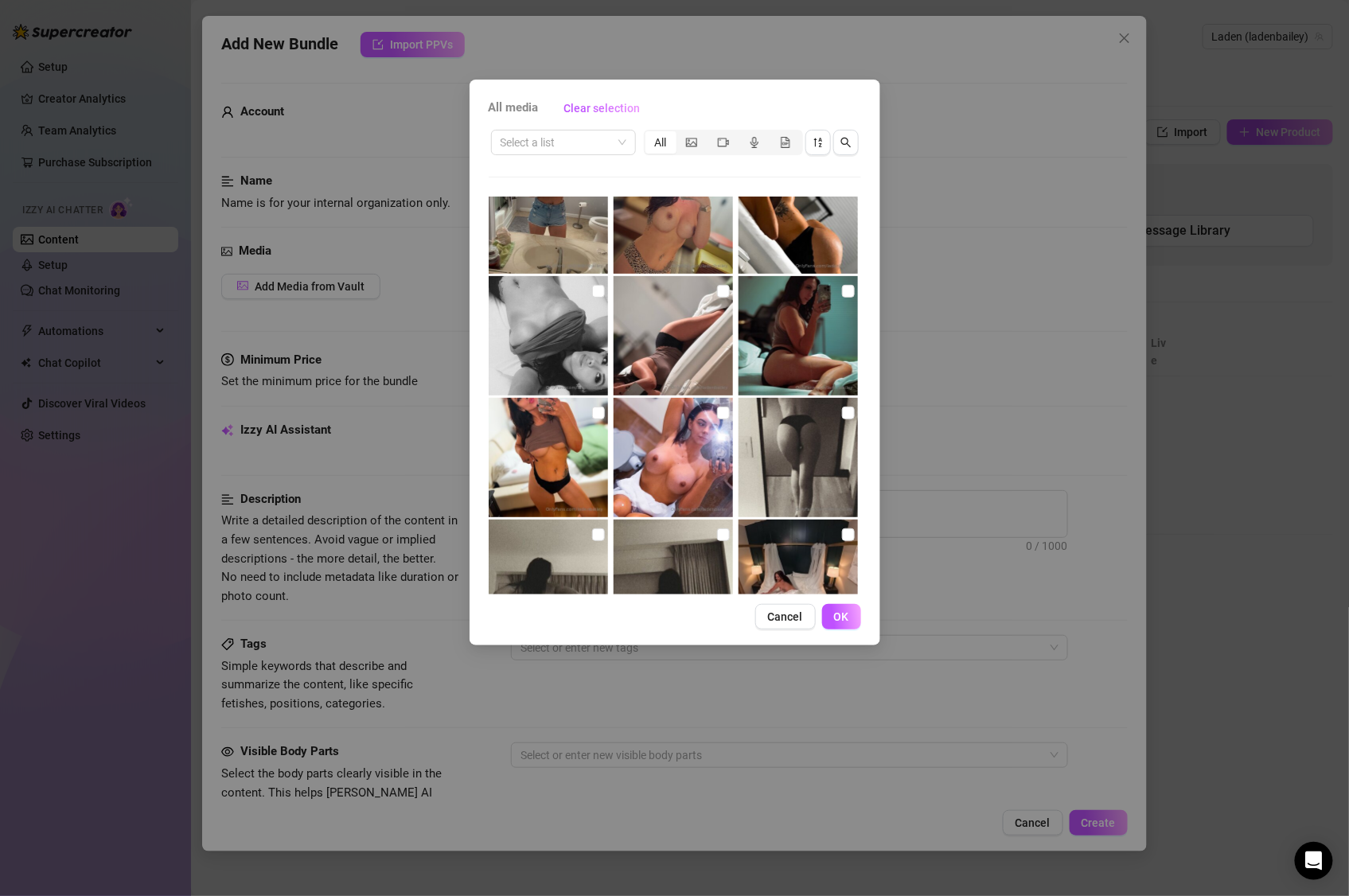
scroll to position [151, 0]
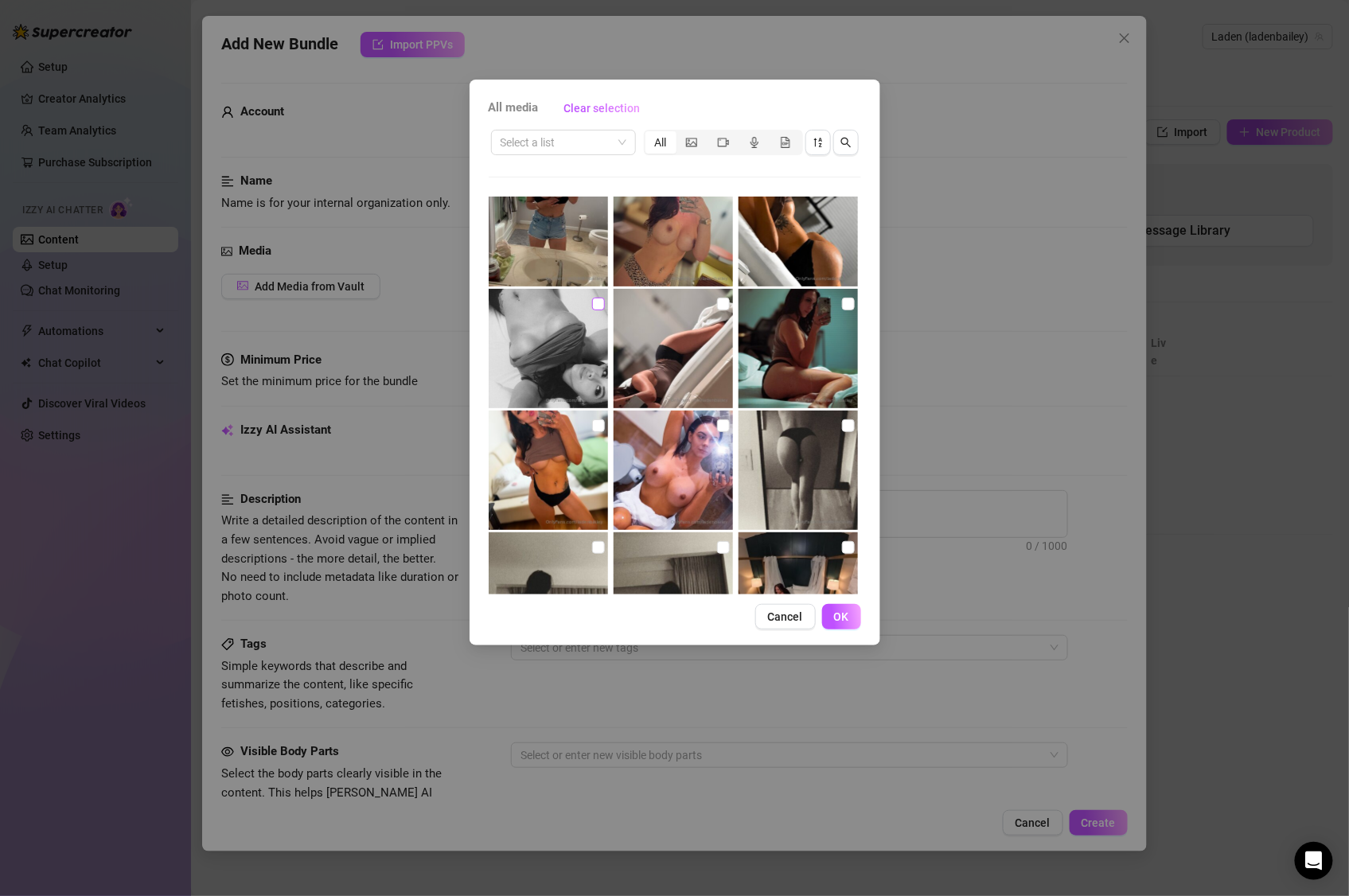
click at [597, 304] on input "checkbox" at bounding box center [598, 303] width 13 height 13
click at [844, 614] on span "OK" at bounding box center [841, 616] width 15 height 13
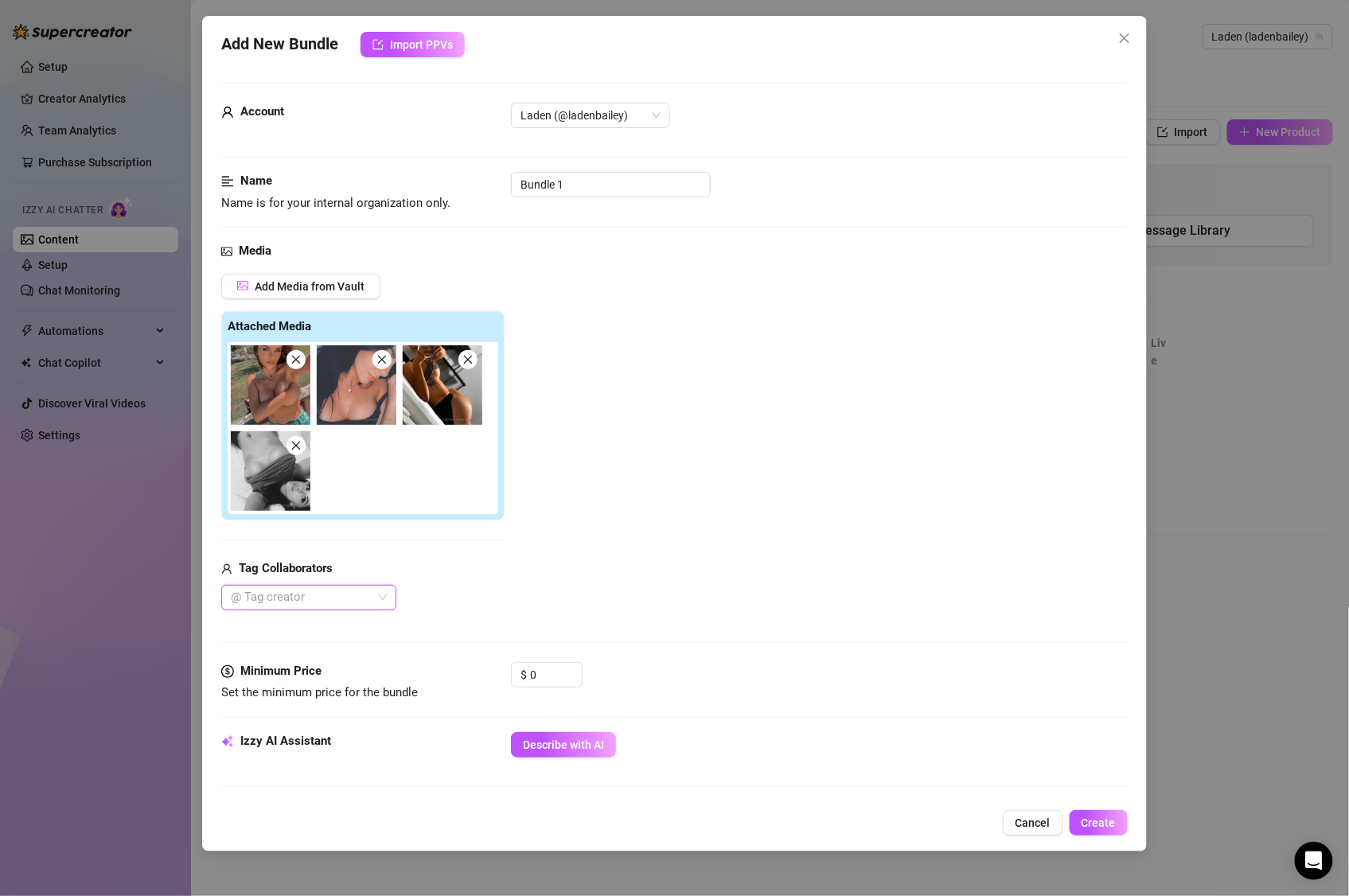
scroll to position [24, 0]
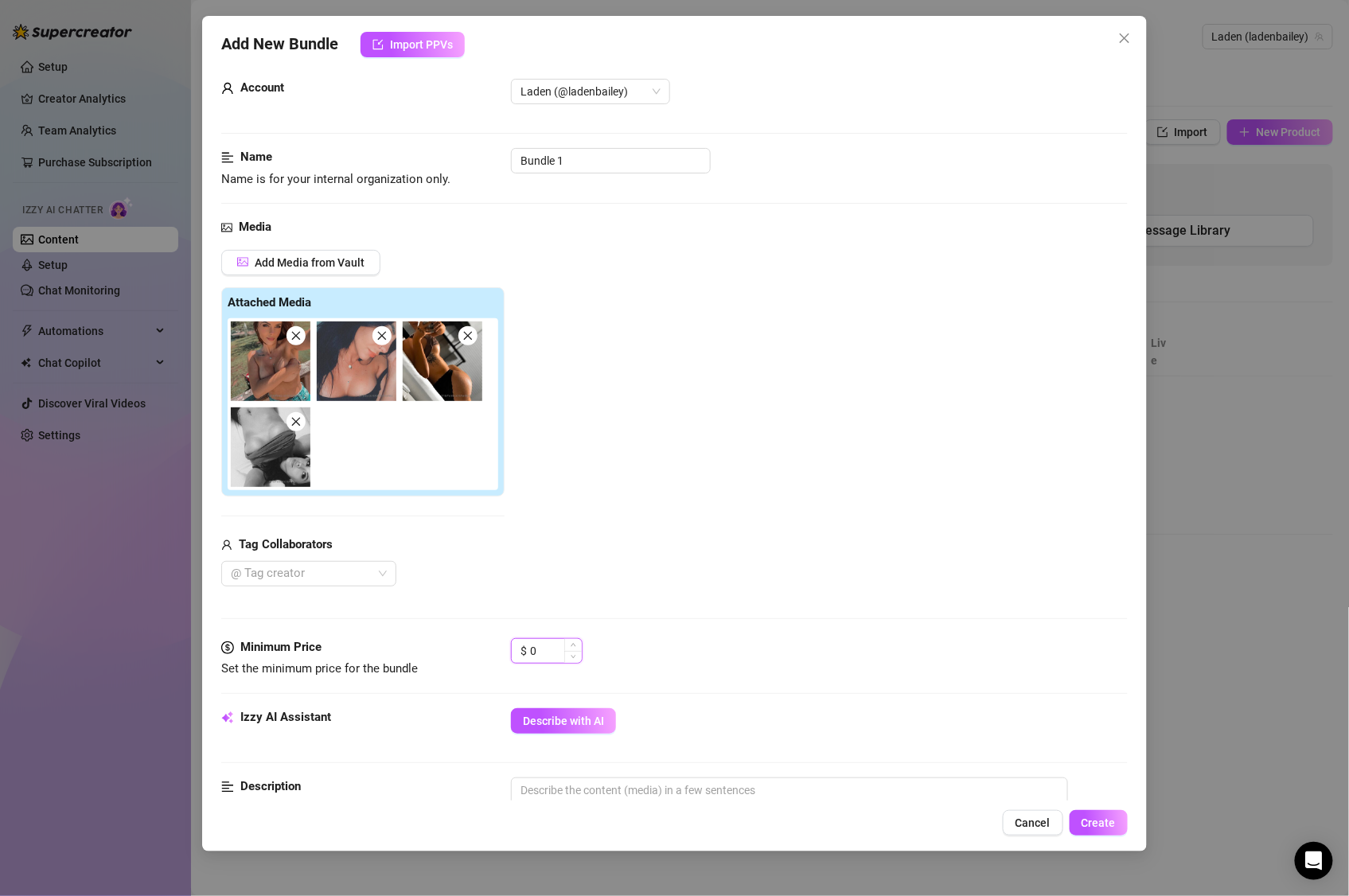
drag, startPoint x: 538, startPoint y: 659, endPoint x: 516, endPoint y: 655, distance: 22.4
click at [516, 655] on div "$ 0" at bounding box center [546, 650] width 72 height 25
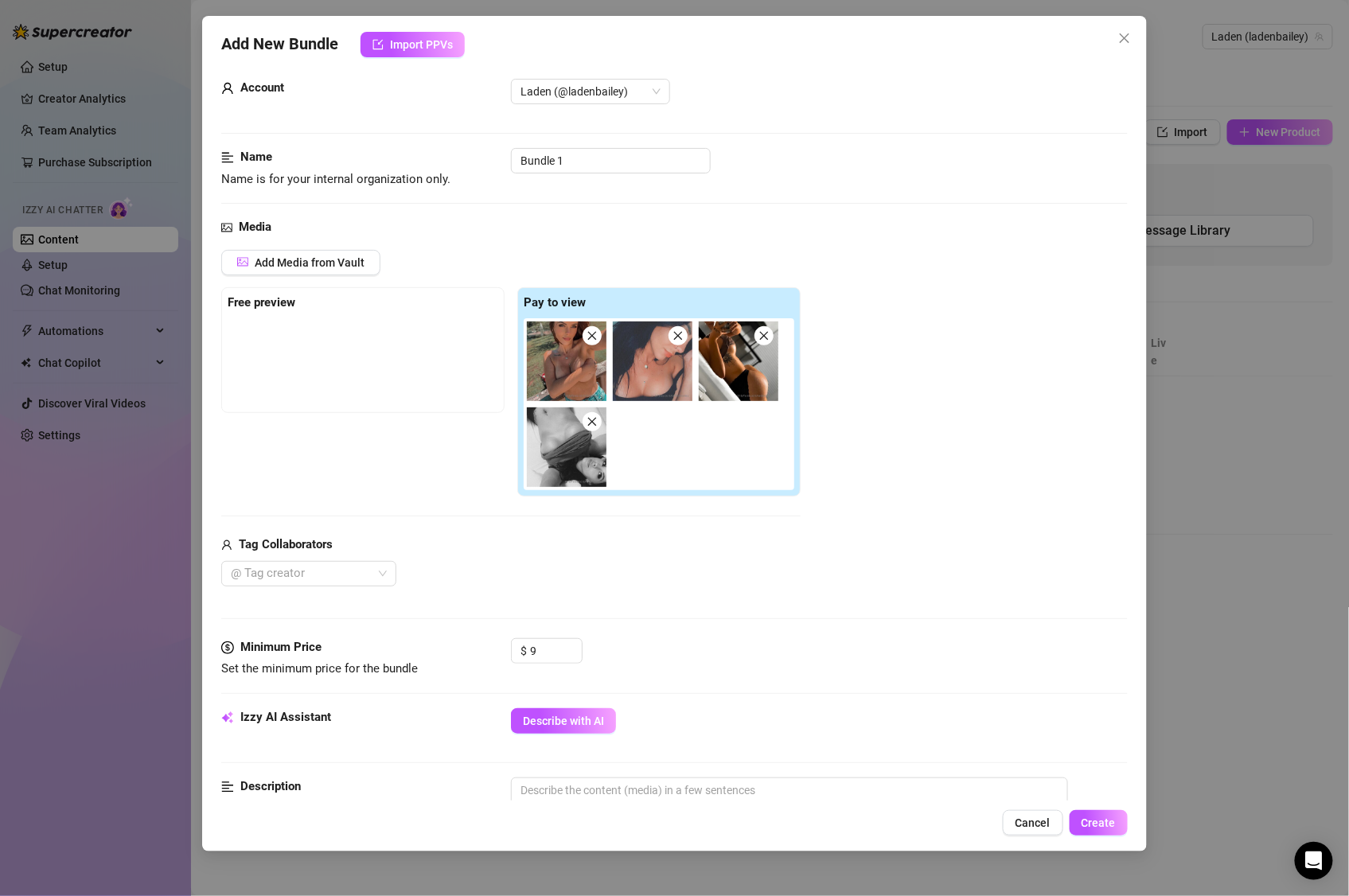
click at [411, 362] on div at bounding box center [363, 358] width 271 height 79
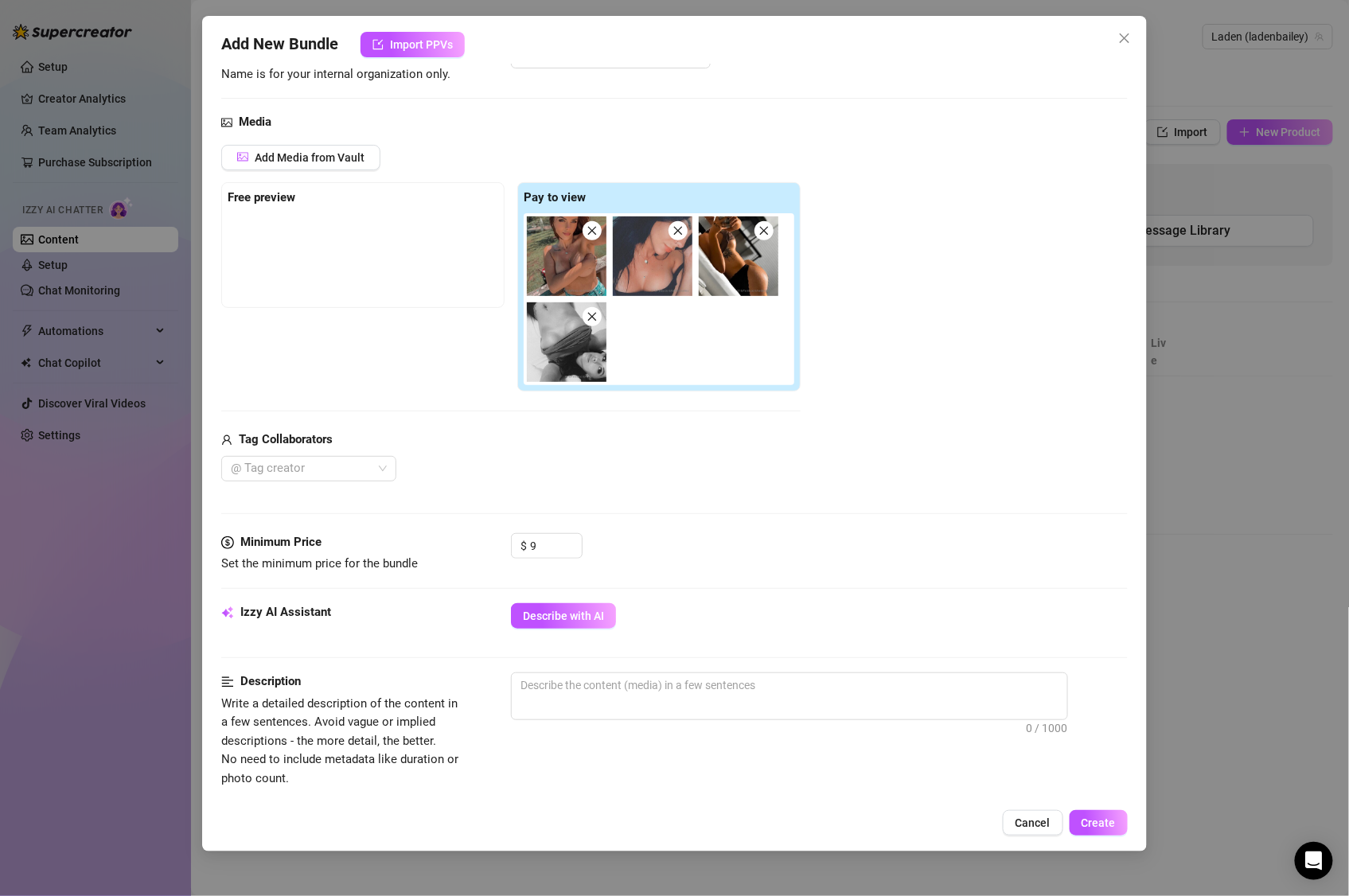
scroll to position [175, 0]
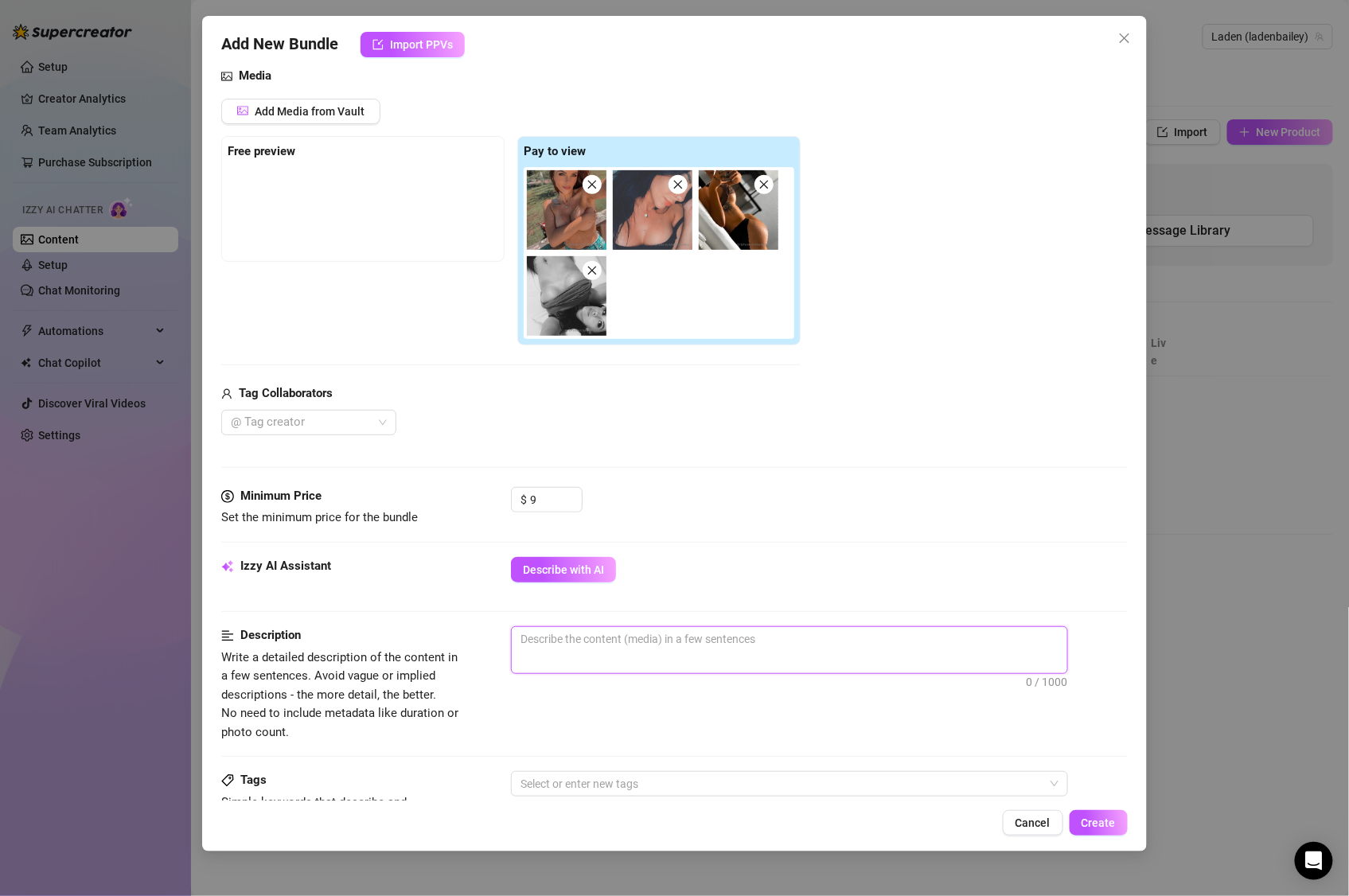
click at [728, 648] on textarea at bounding box center [789, 639] width 555 height 24
click at [741, 650] on textarea at bounding box center [789, 639] width 555 height 24
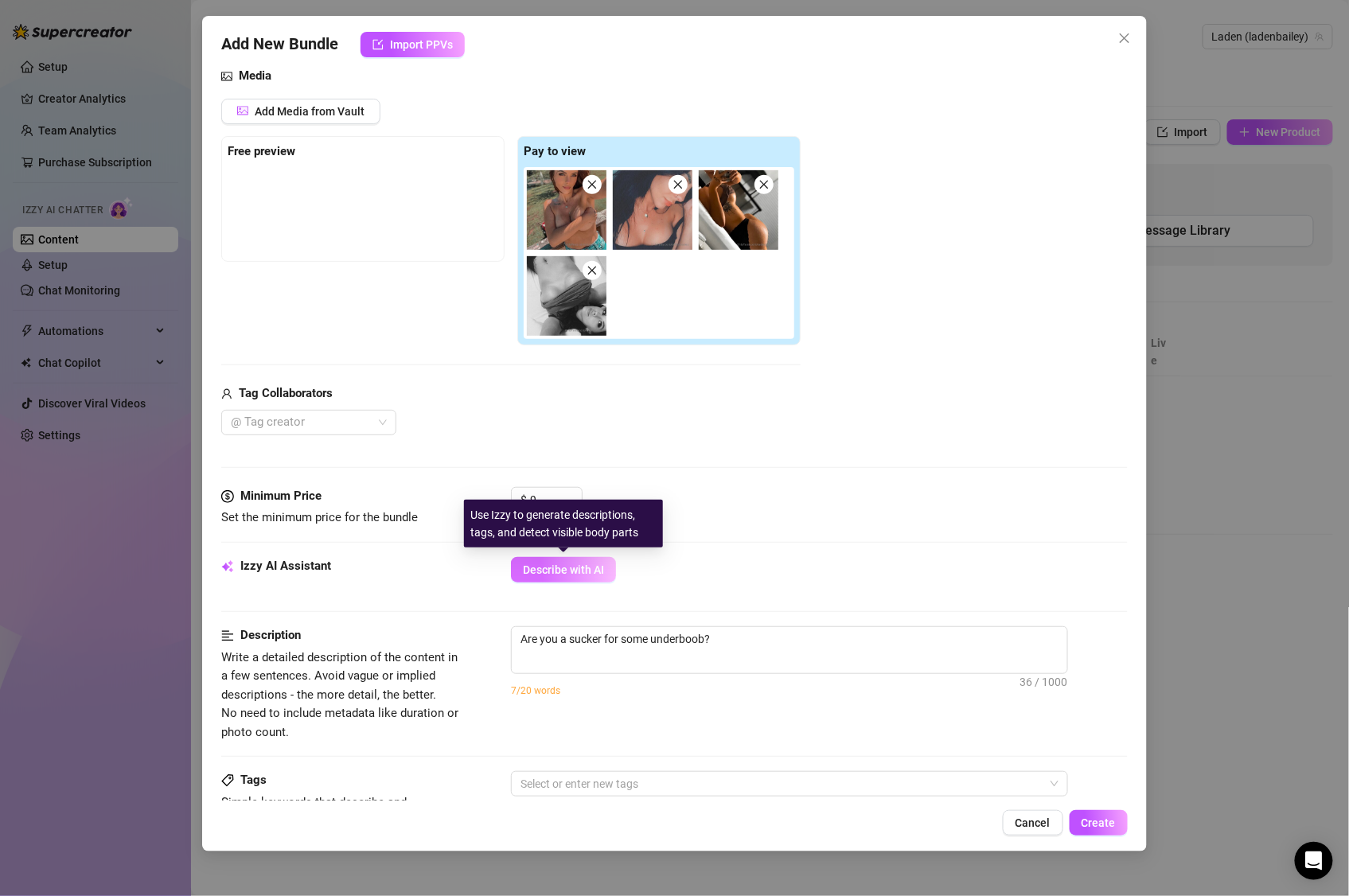
click at [603, 581] on button "Describe with AI" at bounding box center [563, 569] width 105 height 25
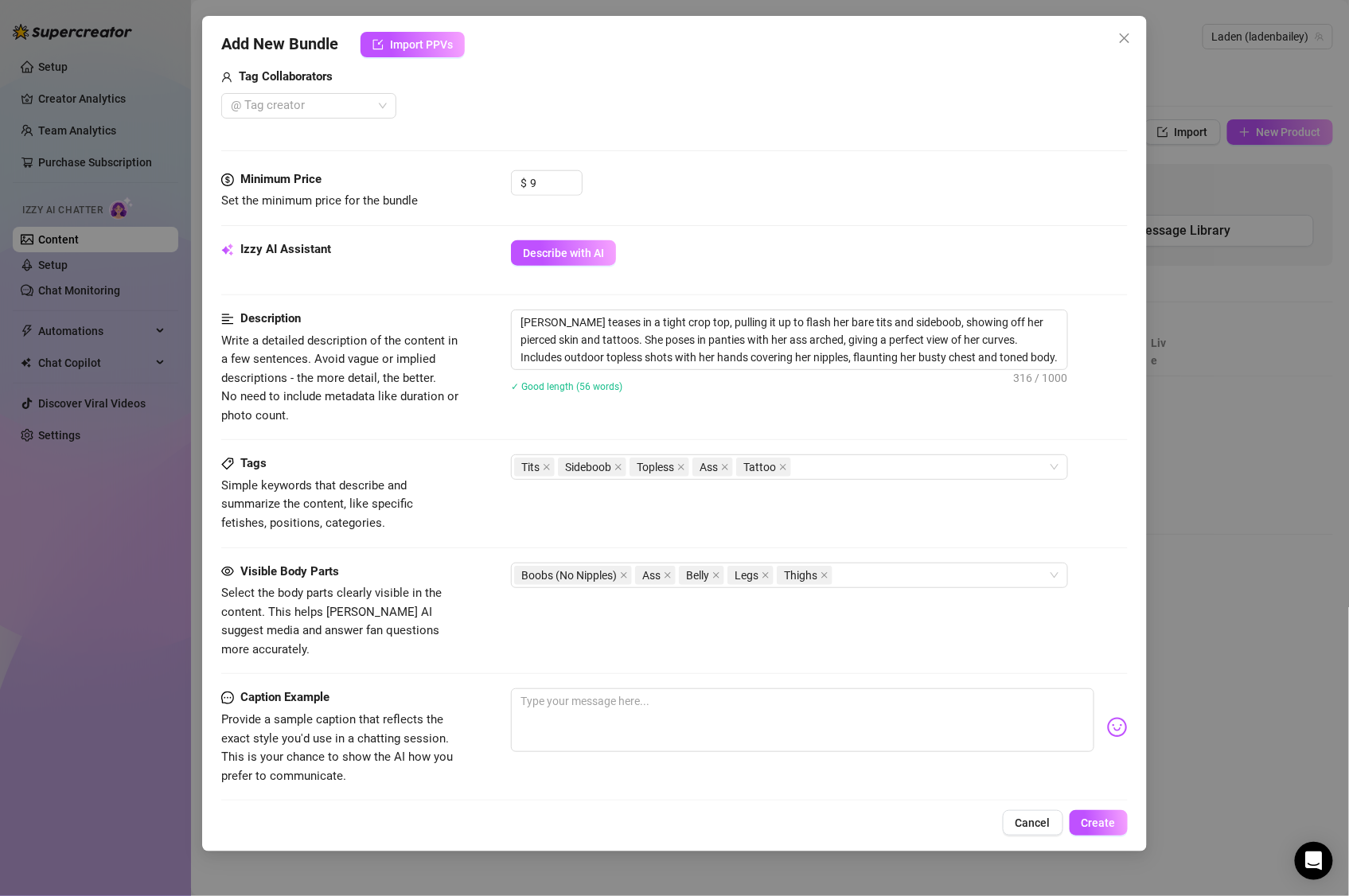
scroll to position [516, 0]
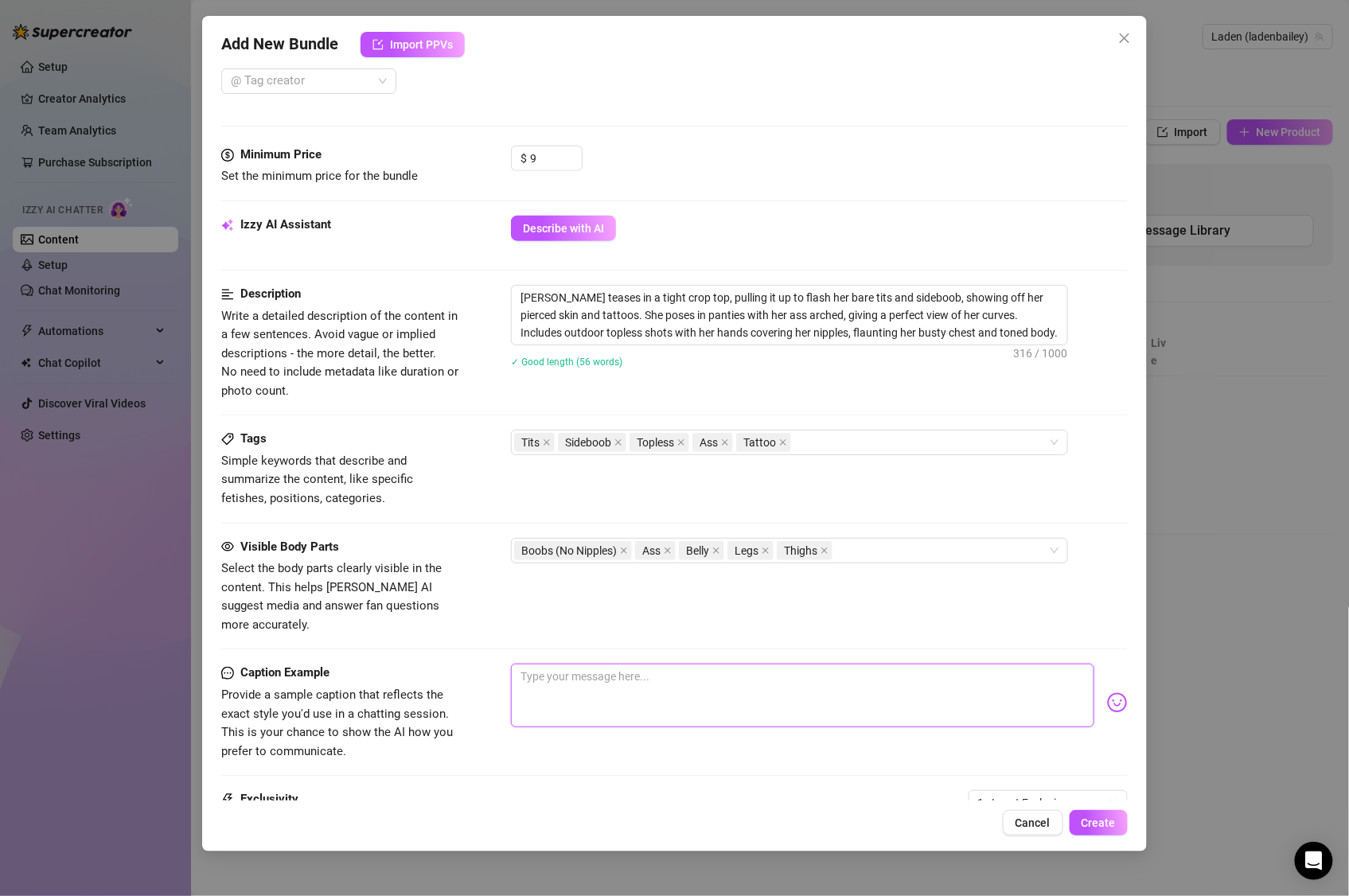
click at [588, 677] on textarea at bounding box center [802, 695] width 583 height 64
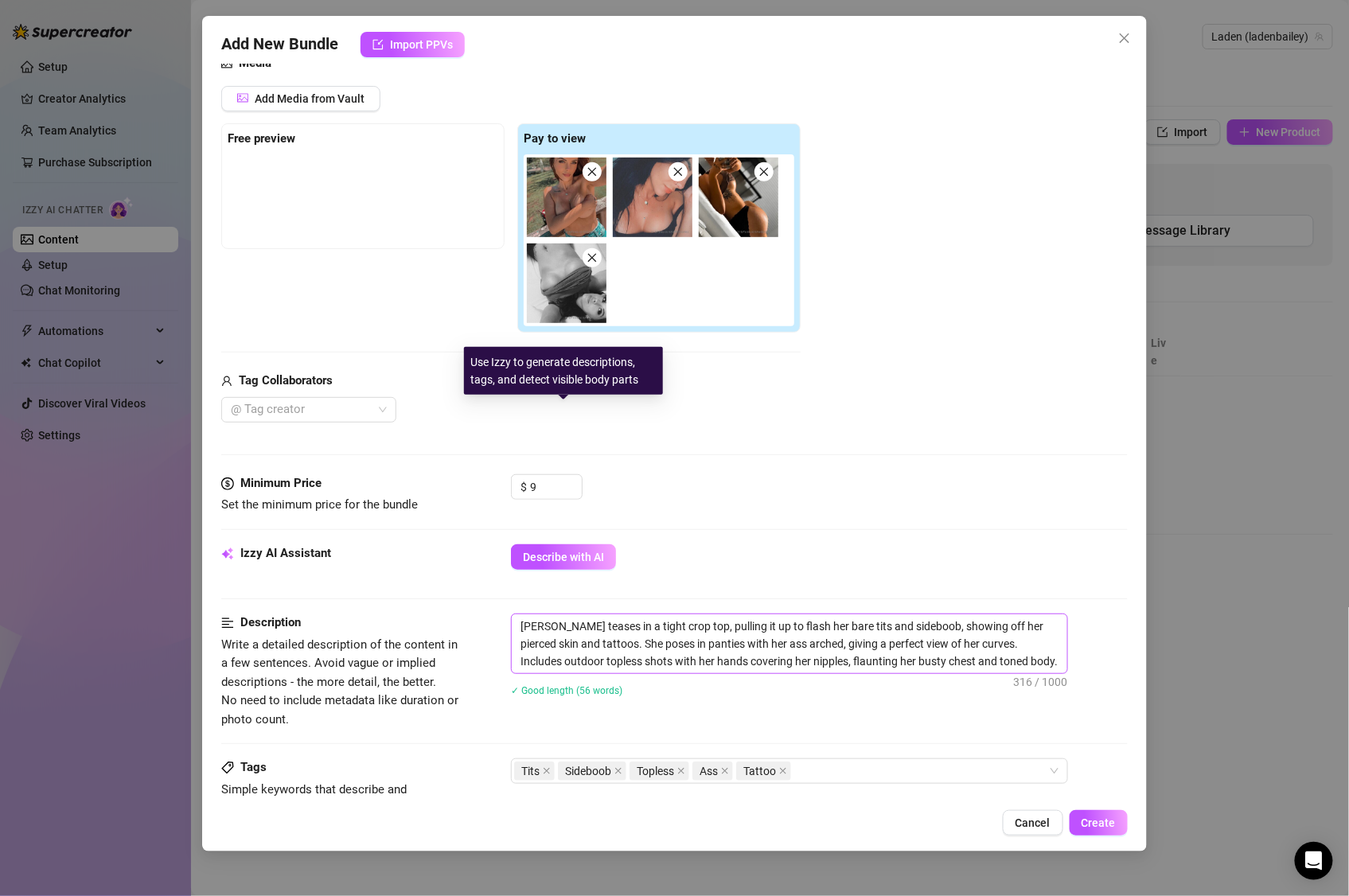
scroll to position [656, 0]
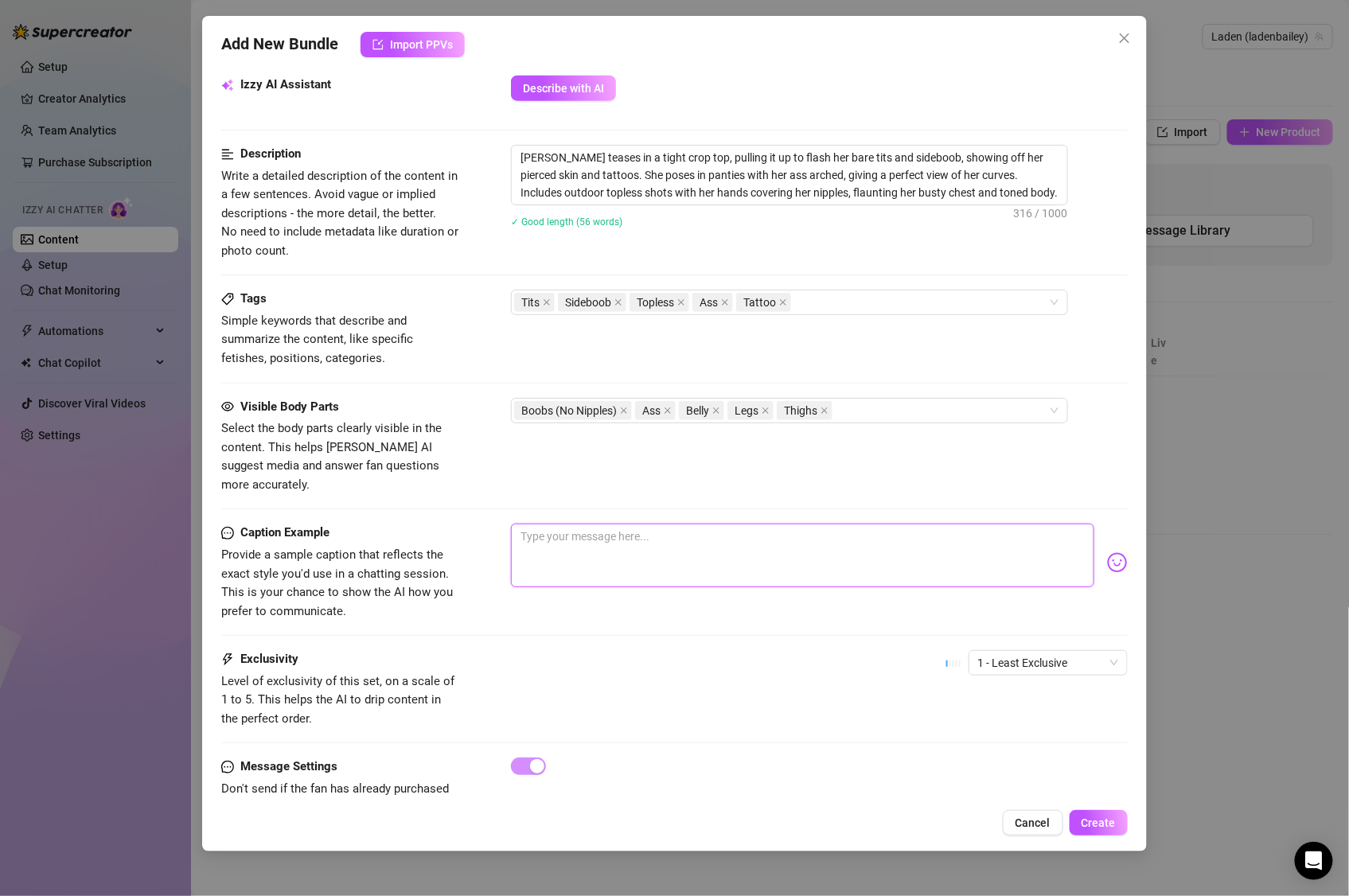
click at [611, 540] on textarea at bounding box center [802, 556] width 583 height 64
click at [612, 524] on textarea "Just some of my "private Camera Roll"" at bounding box center [802, 556] width 583 height 64
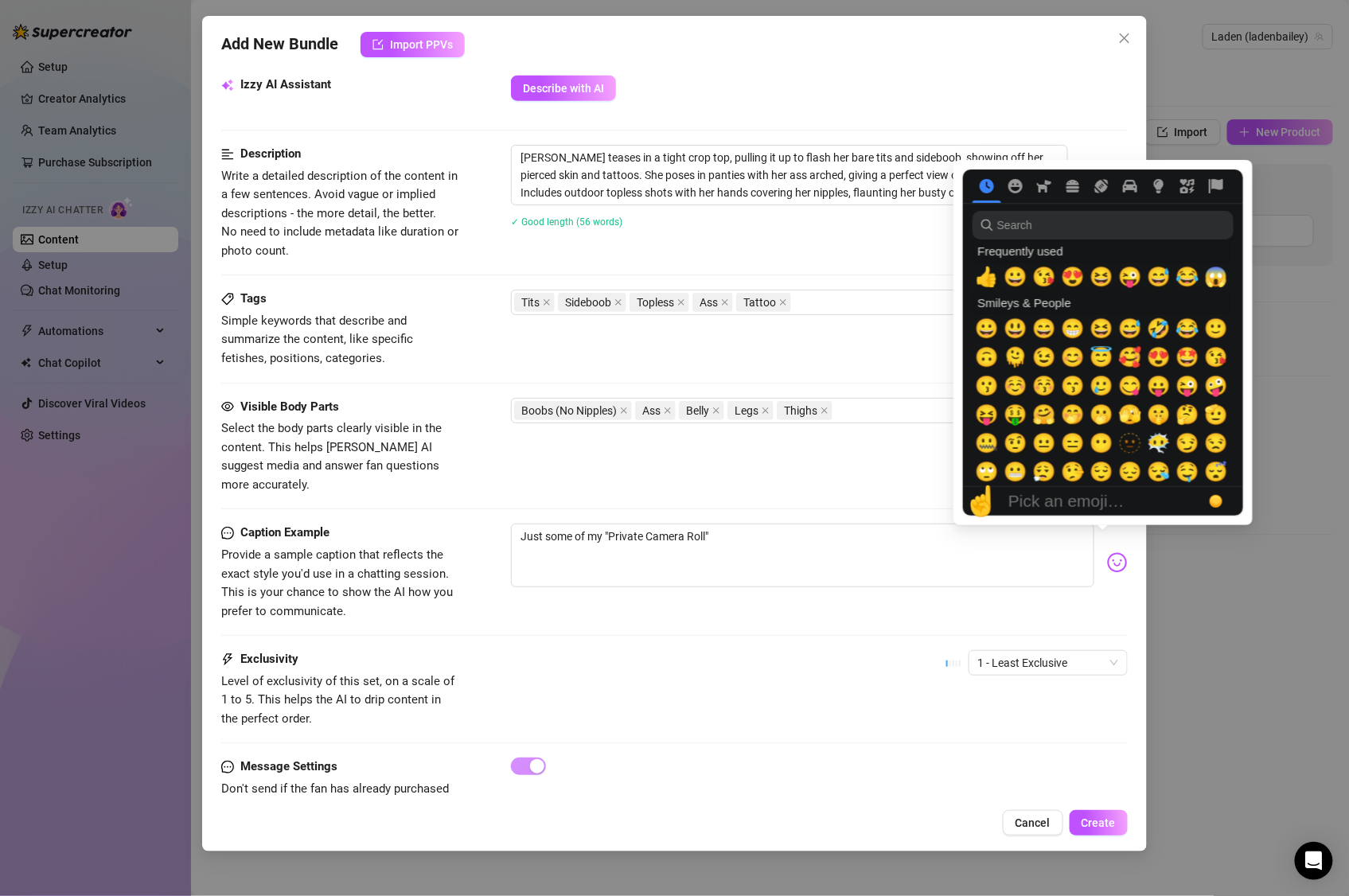
click at [1107, 552] on img at bounding box center [1117, 562] width 20 height 20
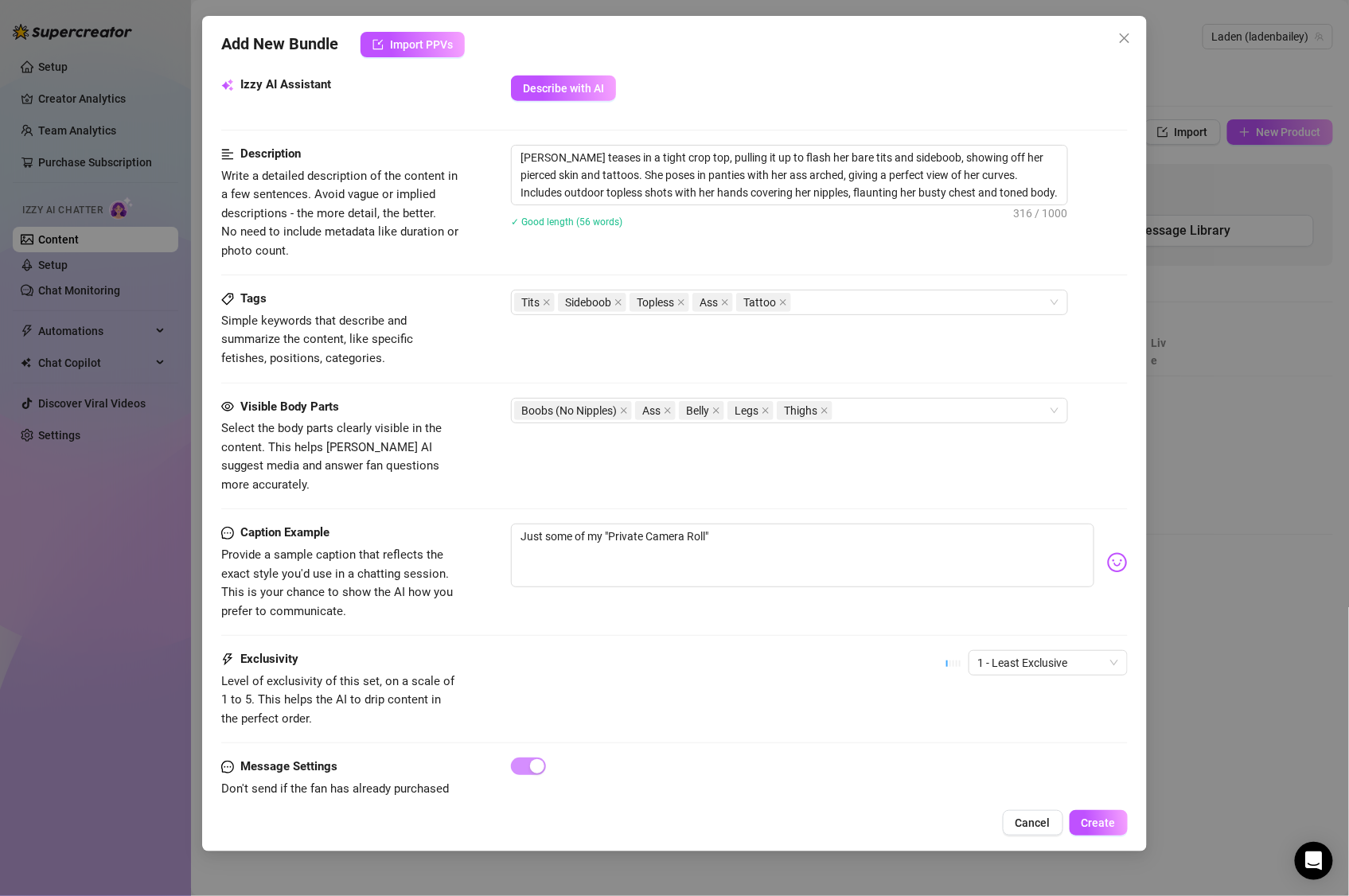
click at [1106, 531] on div "Just some of my "Private Camera Roll"" at bounding box center [819, 563] width 617 height 78
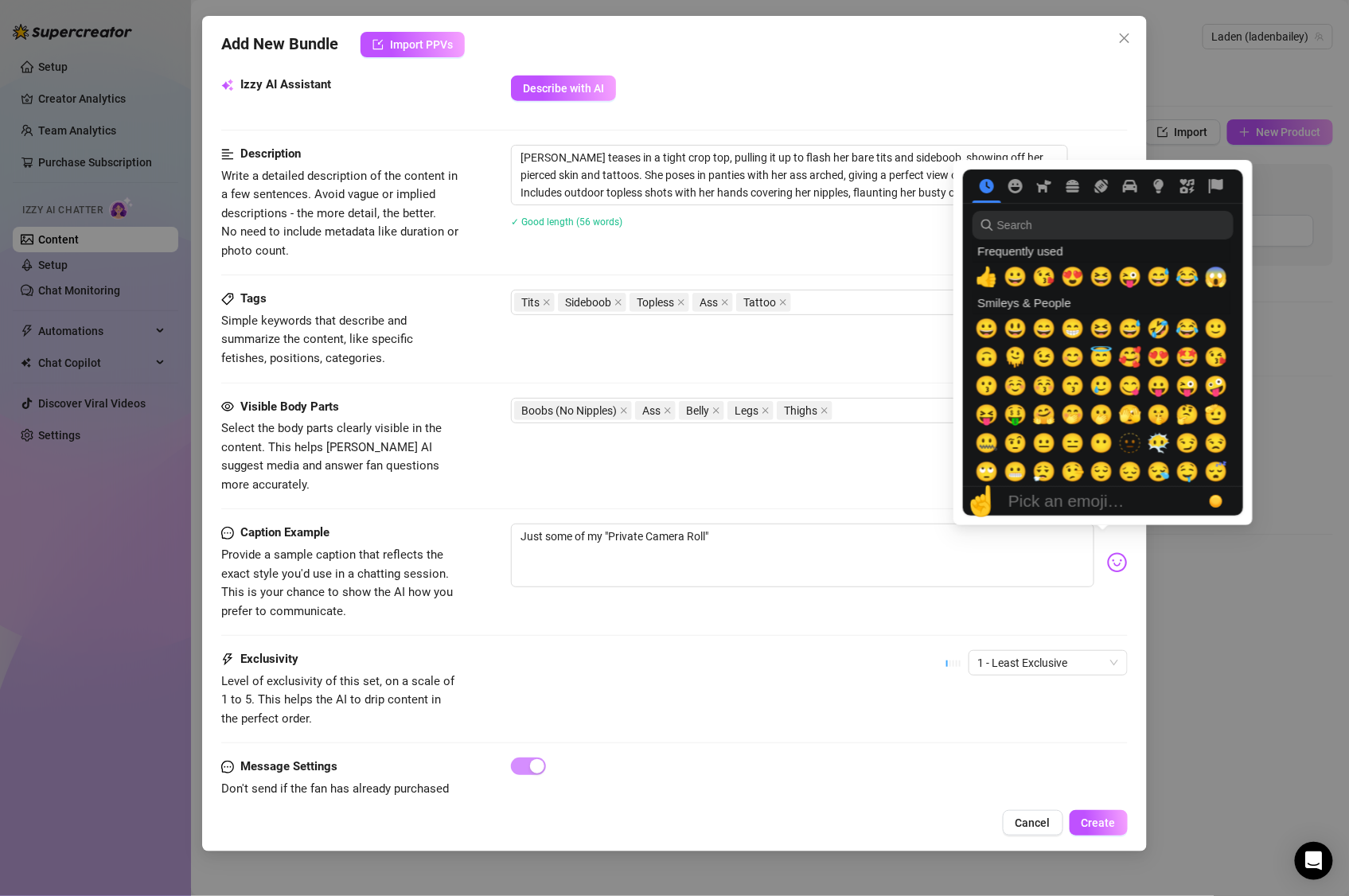
click at [1107, 552] on img at bounding box center [1117, 562] width 20 height 20
click at [1135, 359] on span "🥰" at bounding box center [1129, 357] width 24 height 22
click at [1108, 552] on img at bounding box center [1117, 562] width 20 height 20
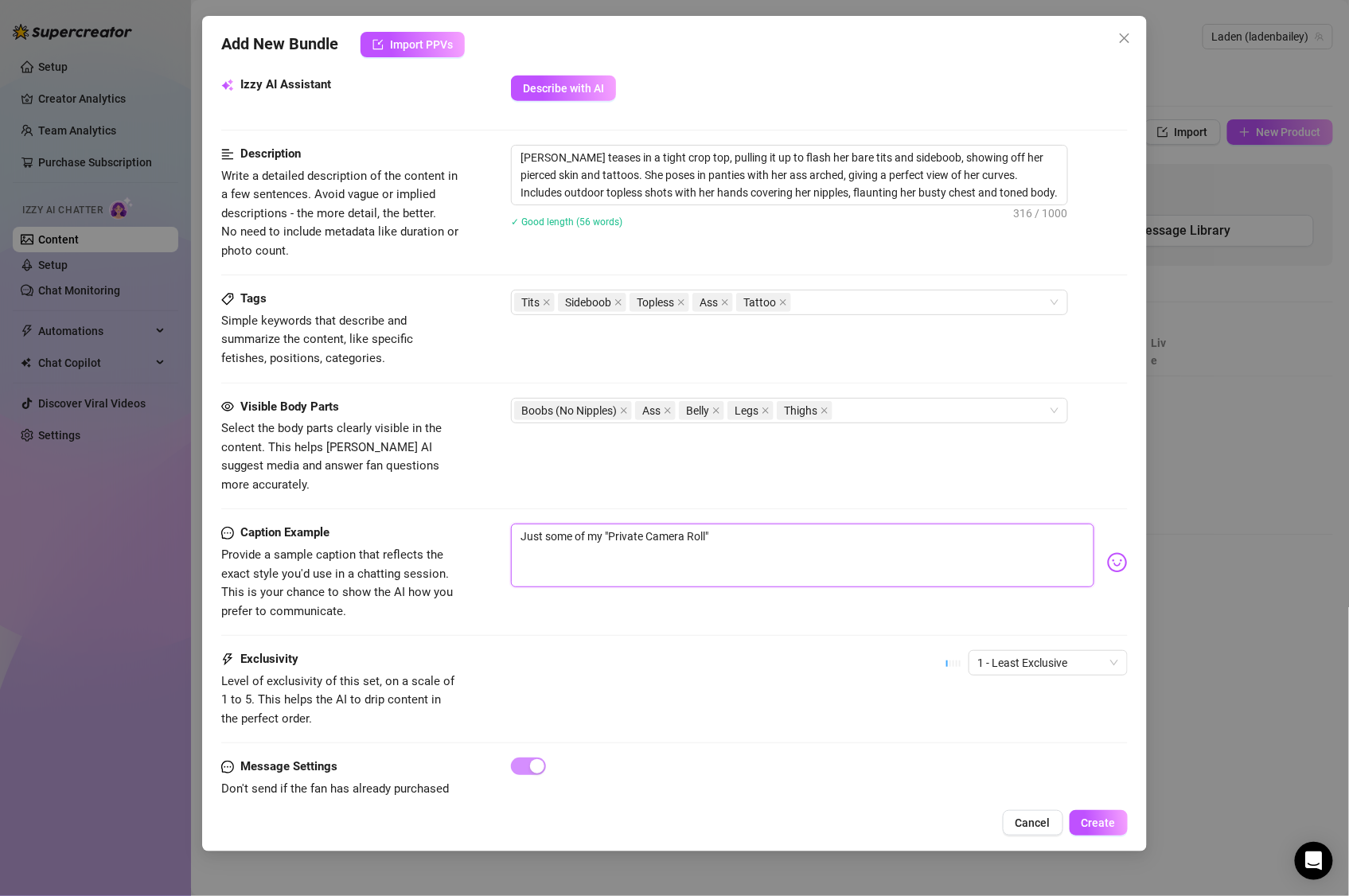
click at [751, 524] on textarea "Just some of my "Private Camera Roll"" at bounding box center [802, 556] width 583 height 64
click at [1107, 552] on img at bounding box center [1117, 562] width 20 height 20
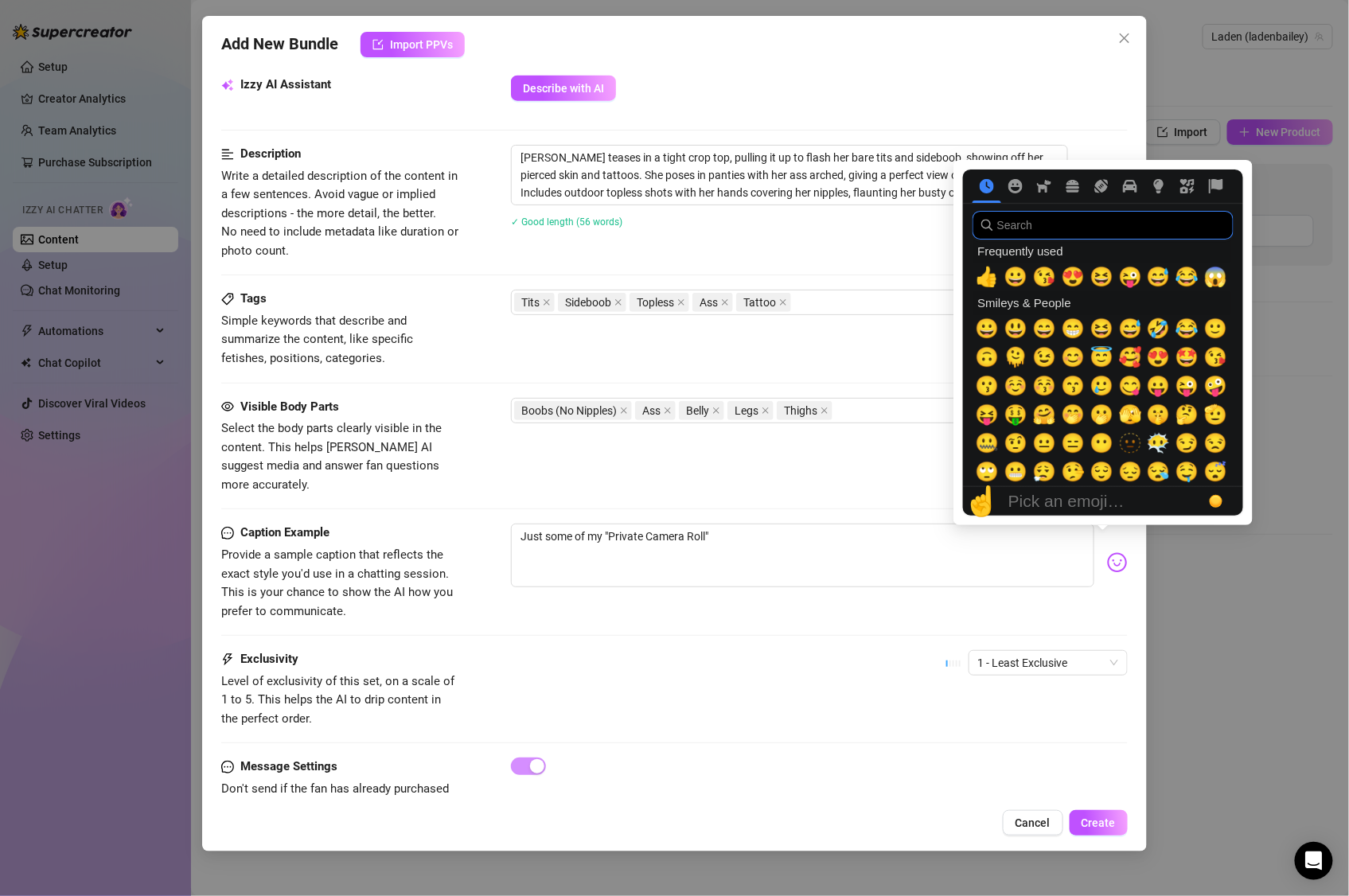
click at [1095, 227] on input "search" at bounding box center [1103, 225] width 261 height 29
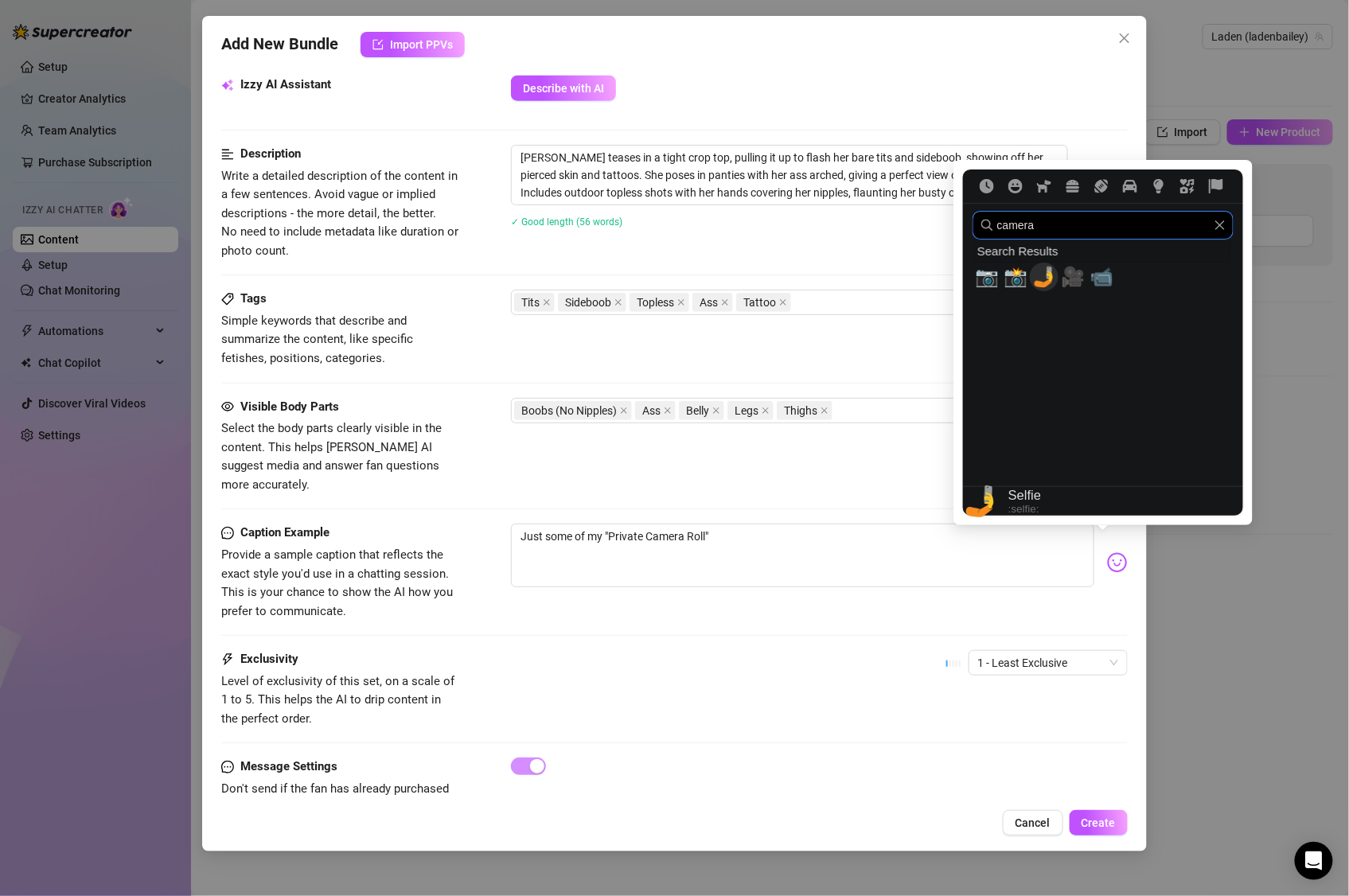
click at [1031, 272] on div "🤳" at bounding box center [1044, 277] width 29 height 29
click at [1075, 277] on span "🎥" at bounding box center [1072, 276] width 24 height 22
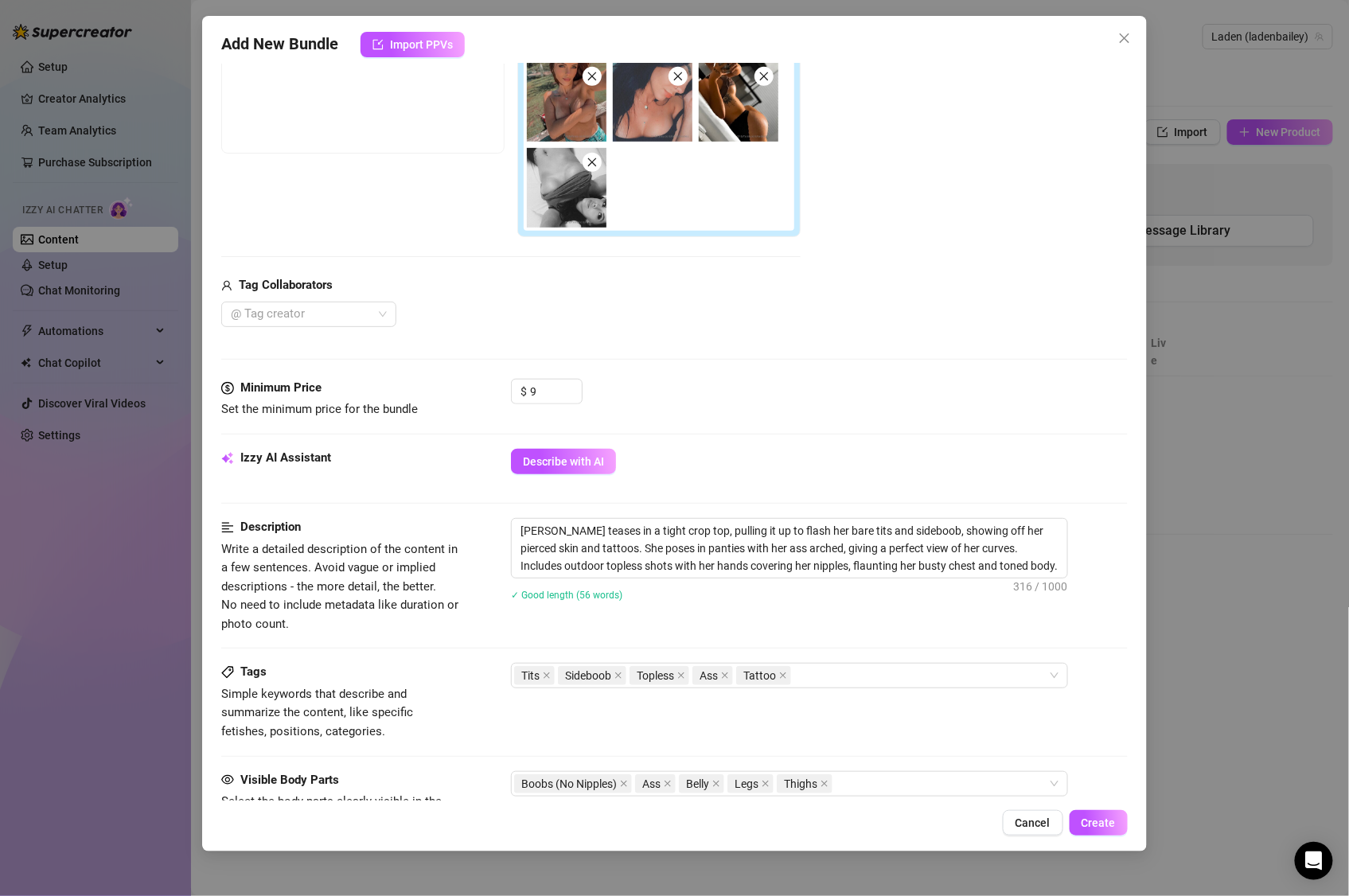
scroll to position [189, 0]
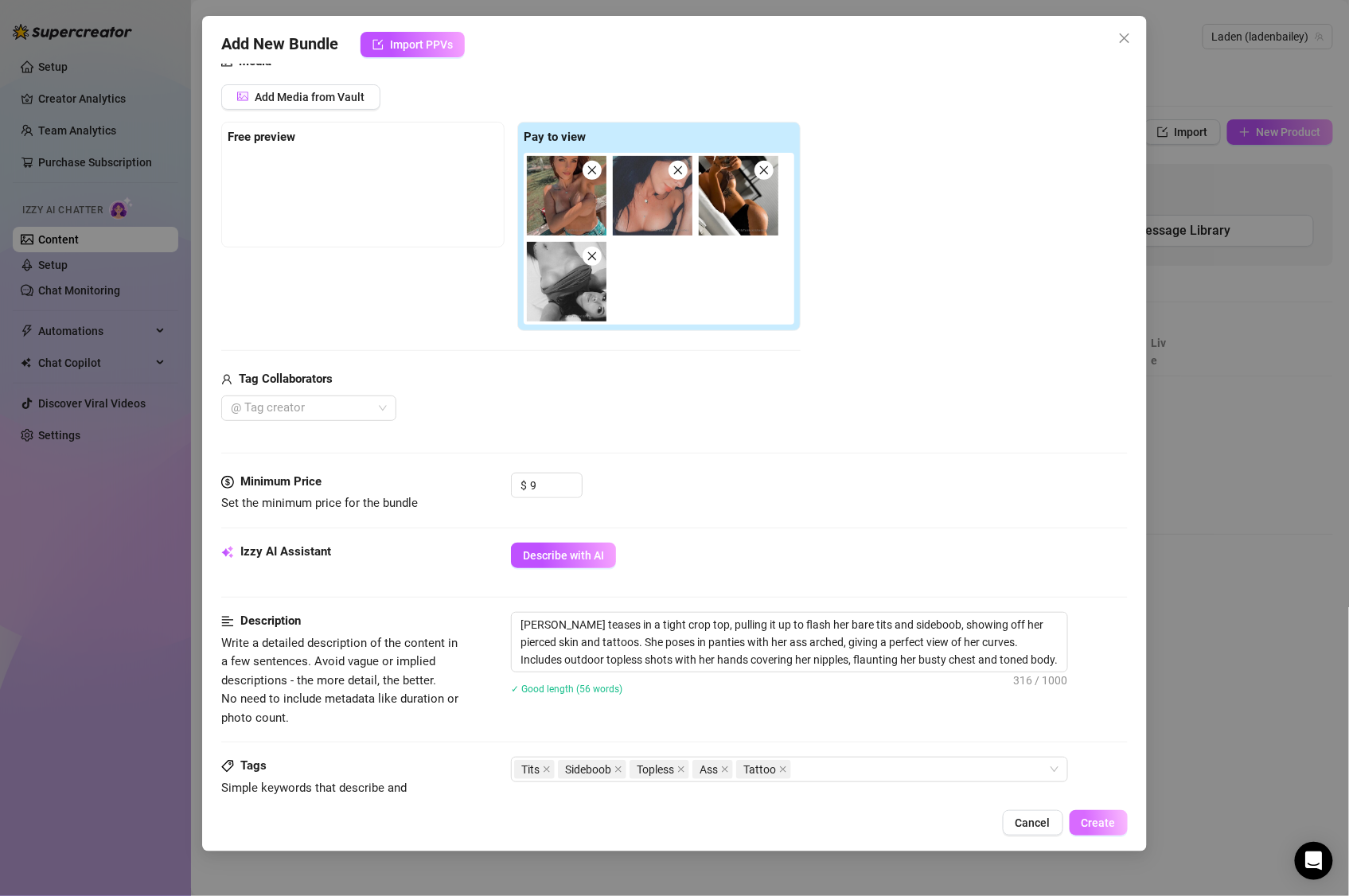
click at [1106, 746] on span "Create" at bounding box center [1098, 822] width 34 height 13
click at [689, 651] on textarea "Layden teases in a tight crop top, pulling it up to flash her bare tits and sid…" at bounding box center [789, 642] width 555 height 59
drag, startPoint x: 984, startPoint y: 664, endPoint x: 510, endPoint y: 622, distance: 475.9
click at [510, 622] on div "Description Write a detailed description of the content in a few sentences. Avo…" at bounding box center [674, 669] width 906 height 115
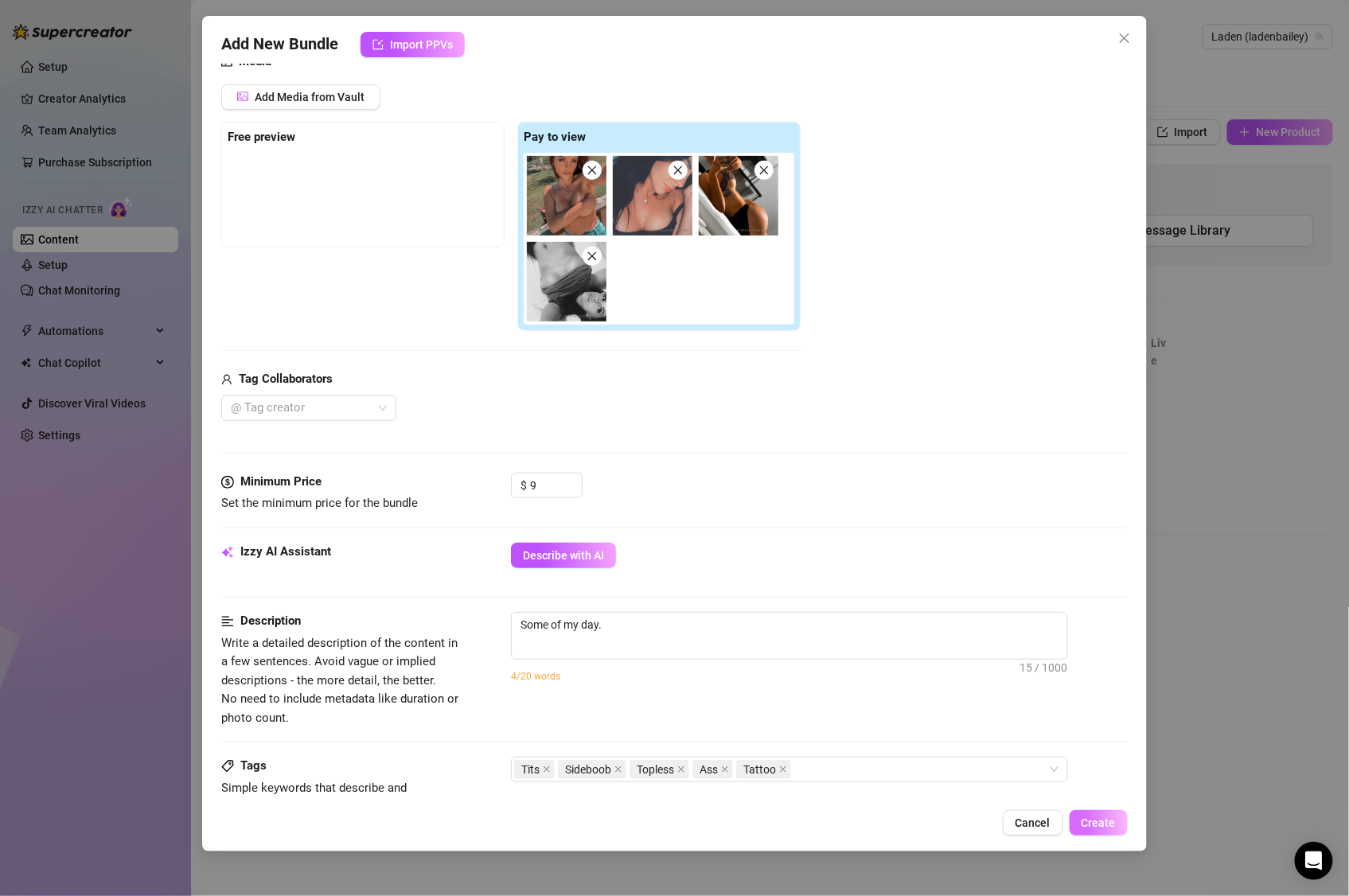
click at [1101, 746] on button "Create" at bounding box center [1099, 823] width 58 height 25
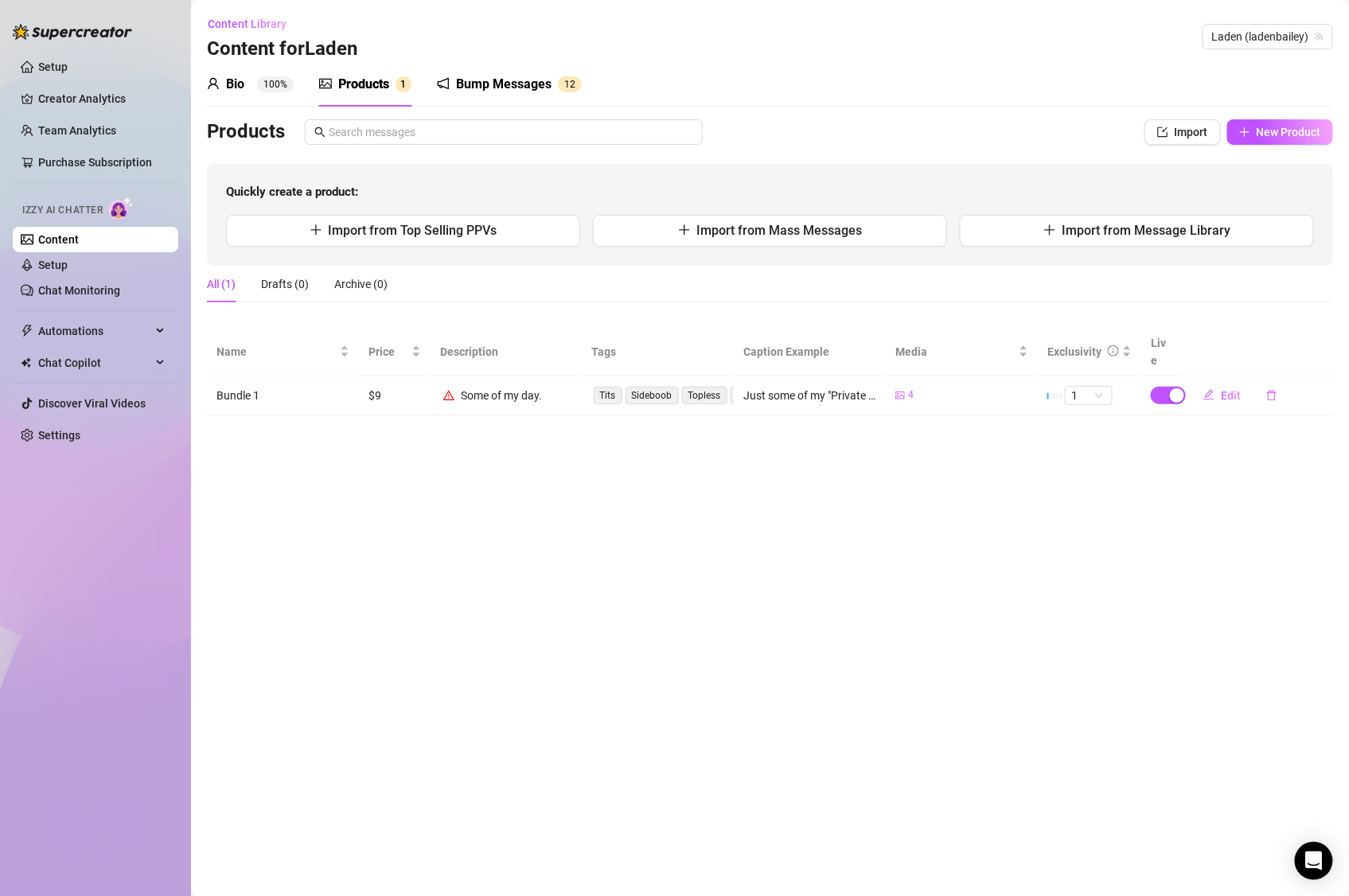
click at [513, 387] on div "Some of my day." at bounding box center [502, 395] width 81 height 17
click at [1199, 128] on span "Import" at bounding box center [1191, 131] width 34 height 13
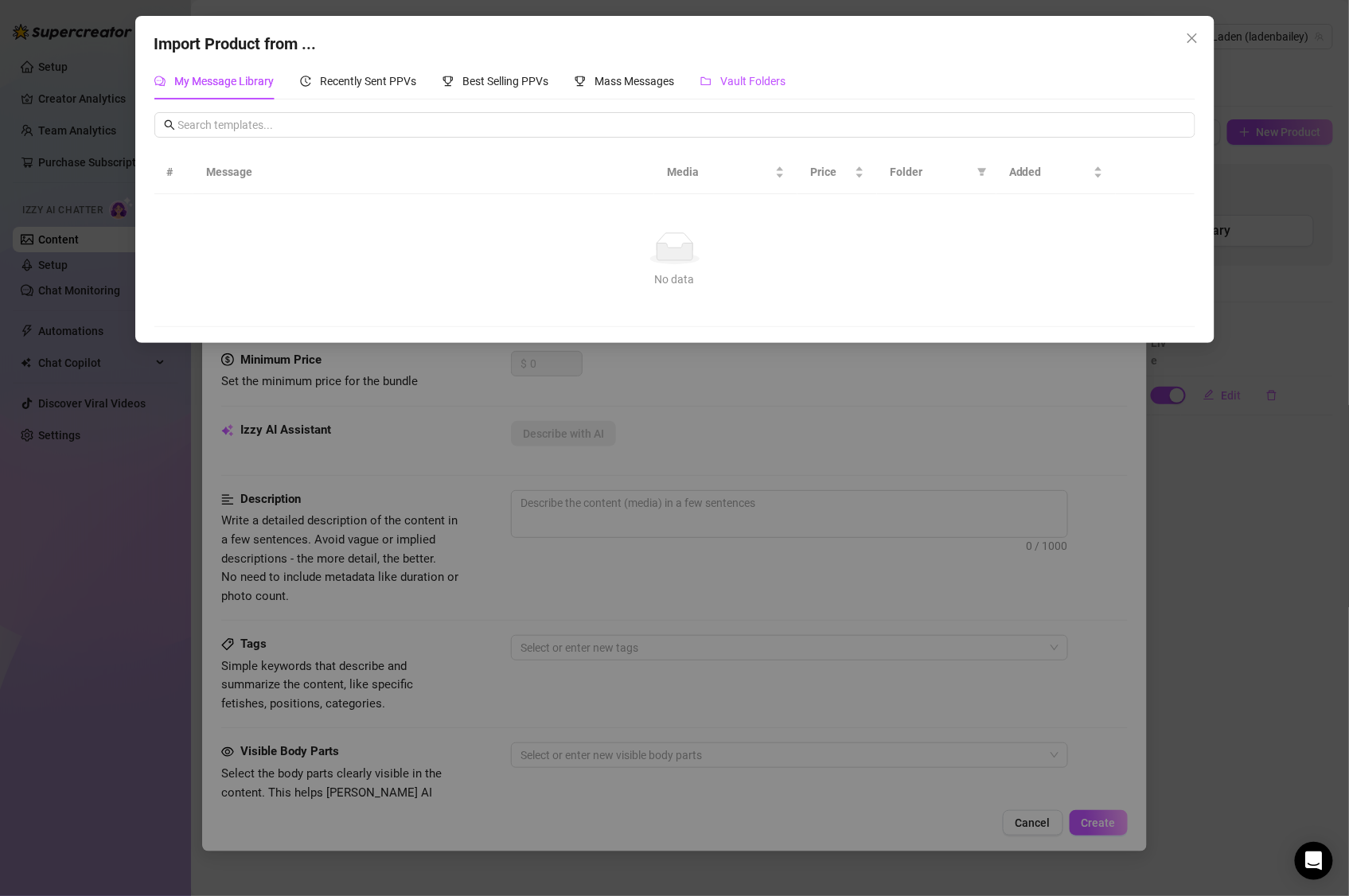
click at [756, 79] on span "Vault Folders" at bounding box center [753, 80] width 65 height 13
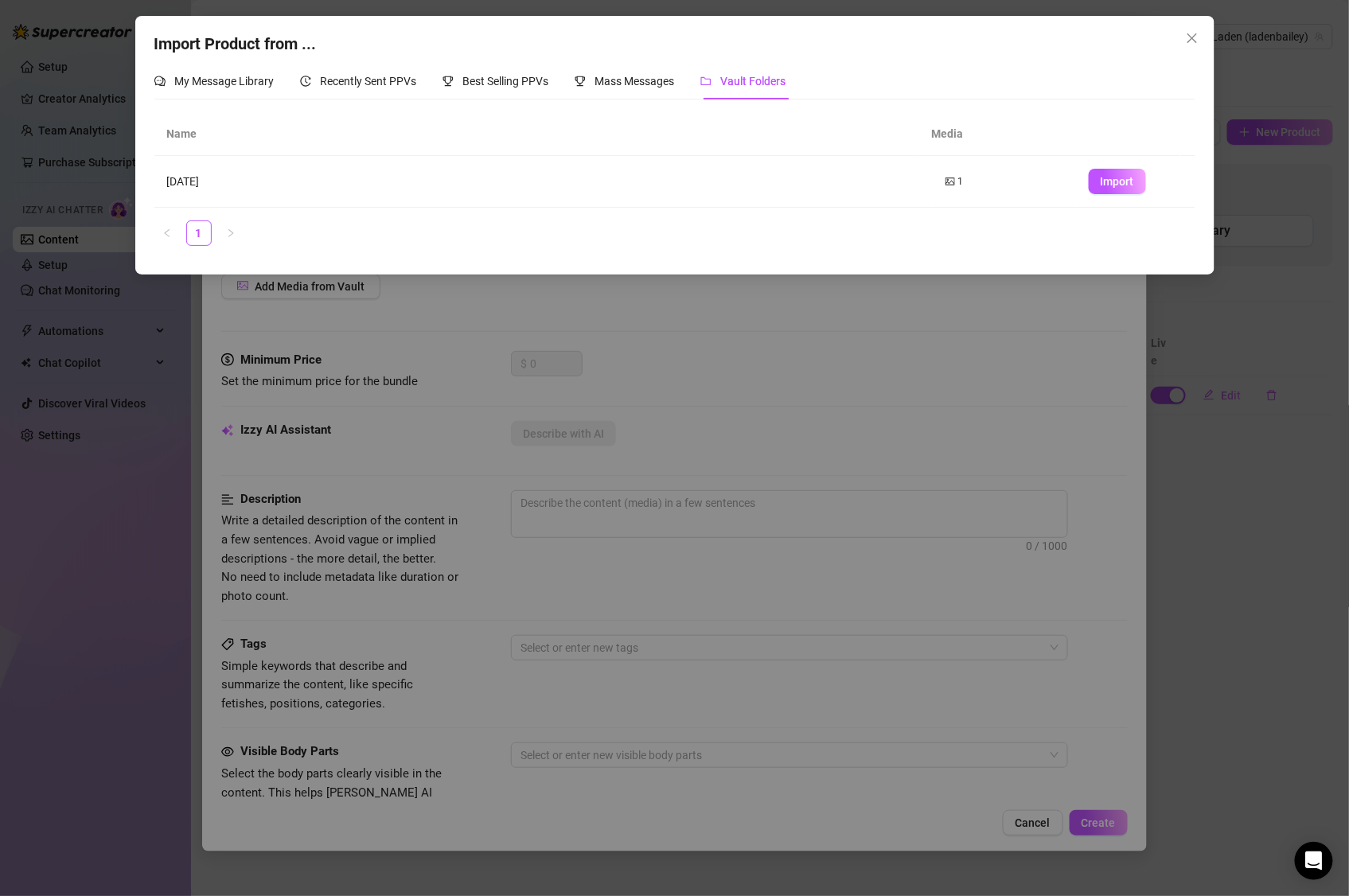
click at [231, 188] on td "[DATE]" at bounding box center [543, 181] width 778 height 51
click at [1100, 182] on span "Import" at bounding box center [1117, 181] width 34 height 13
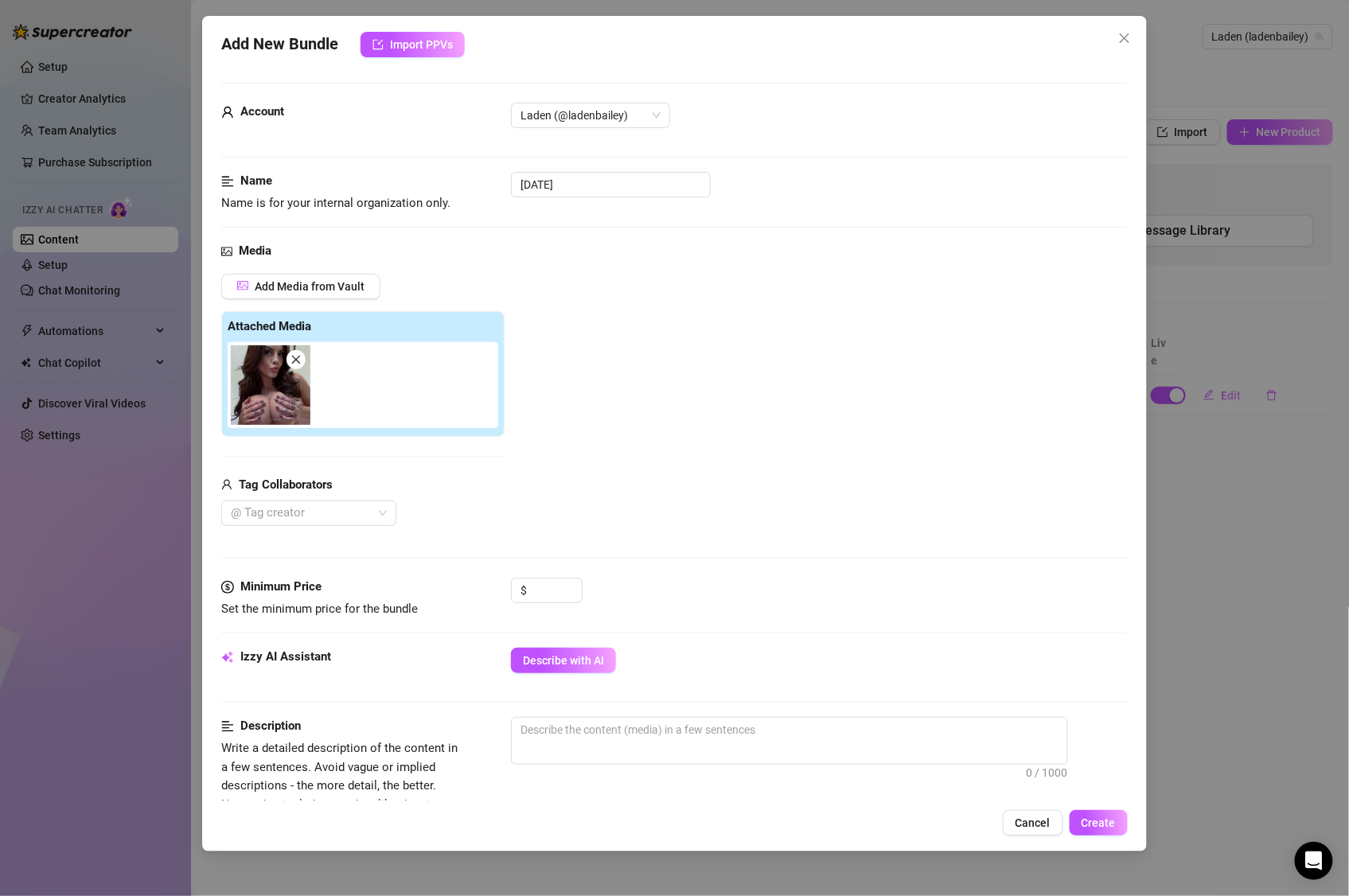
click at [290, 402] on img at bounding box center [271, 385] width 79 height 79
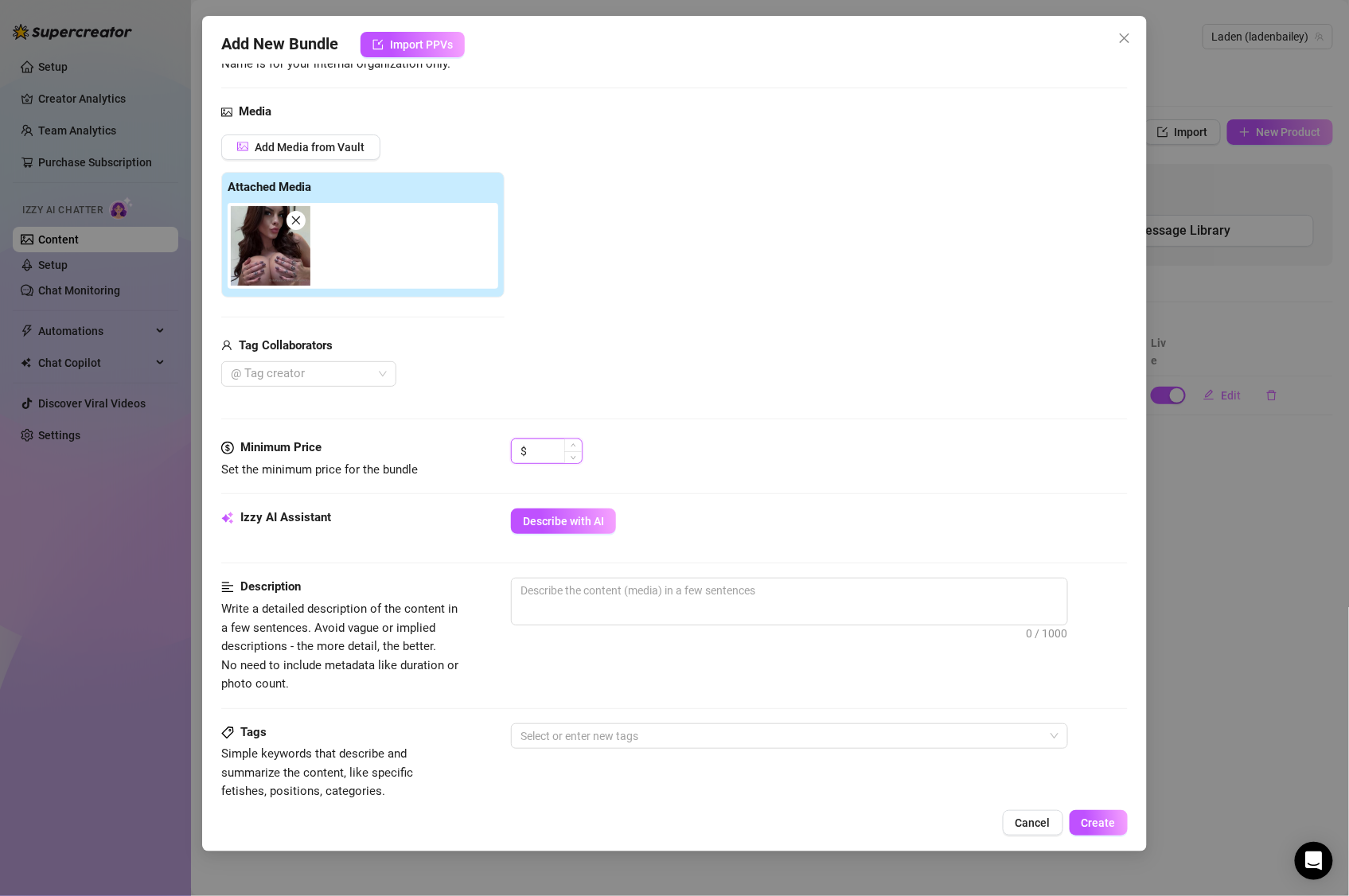
click at [563, 448] on input at bounding box center [555, 450] width 51 height 24
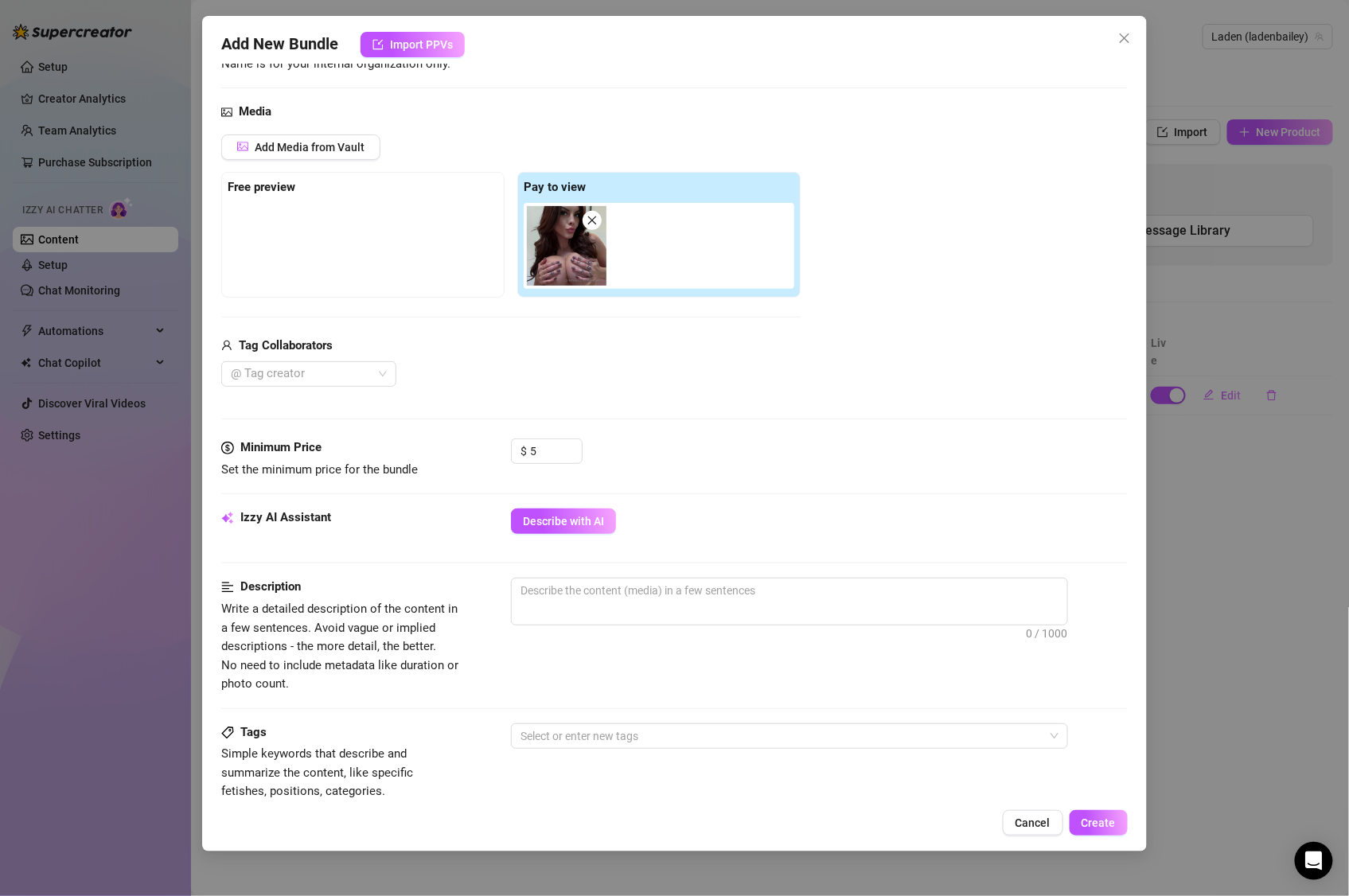
click at [633, 378] on div "@ Tag creator" at bounding box center [511, 374] width 579 height 25
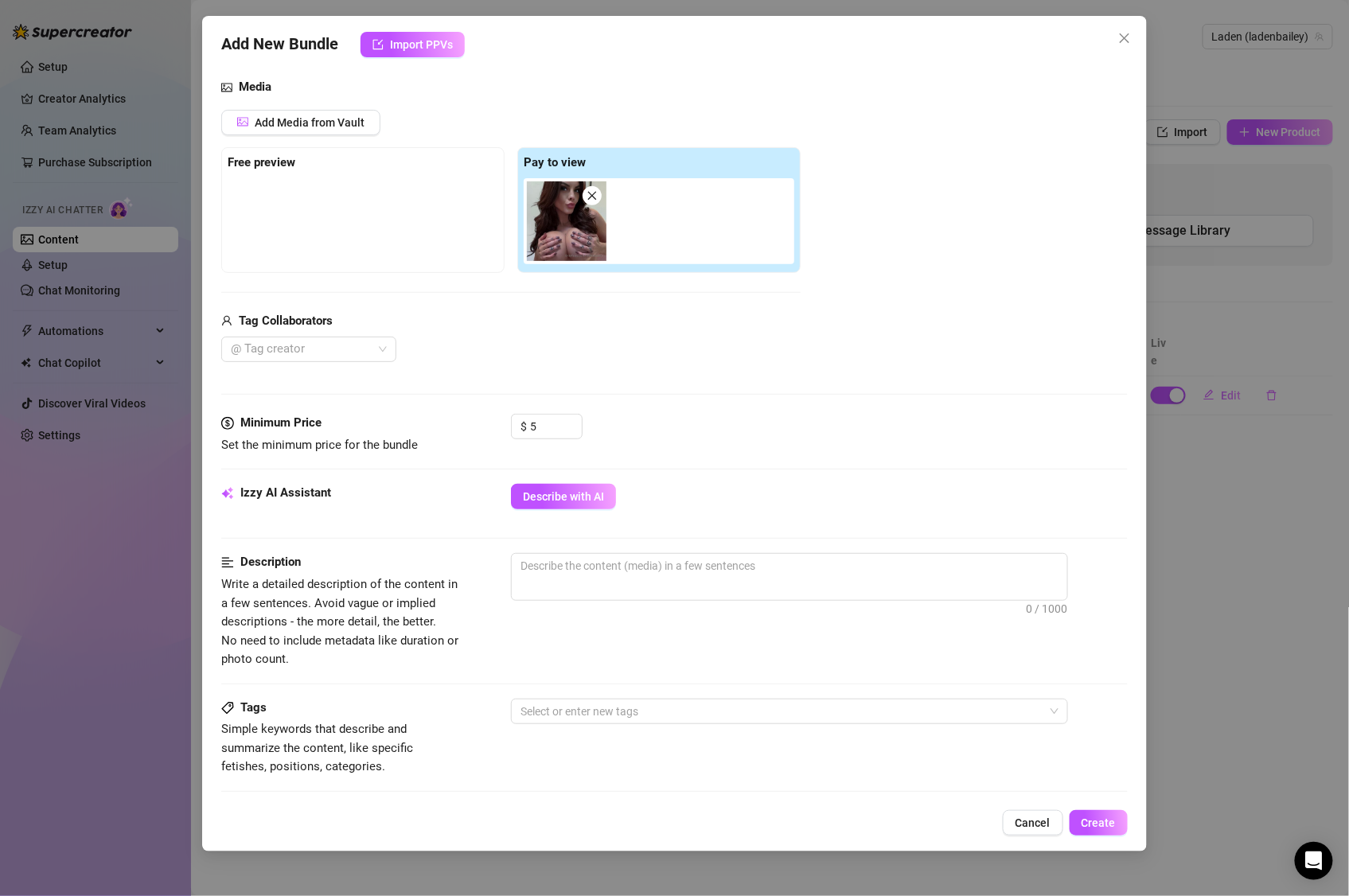
scroll to position [177, 0]
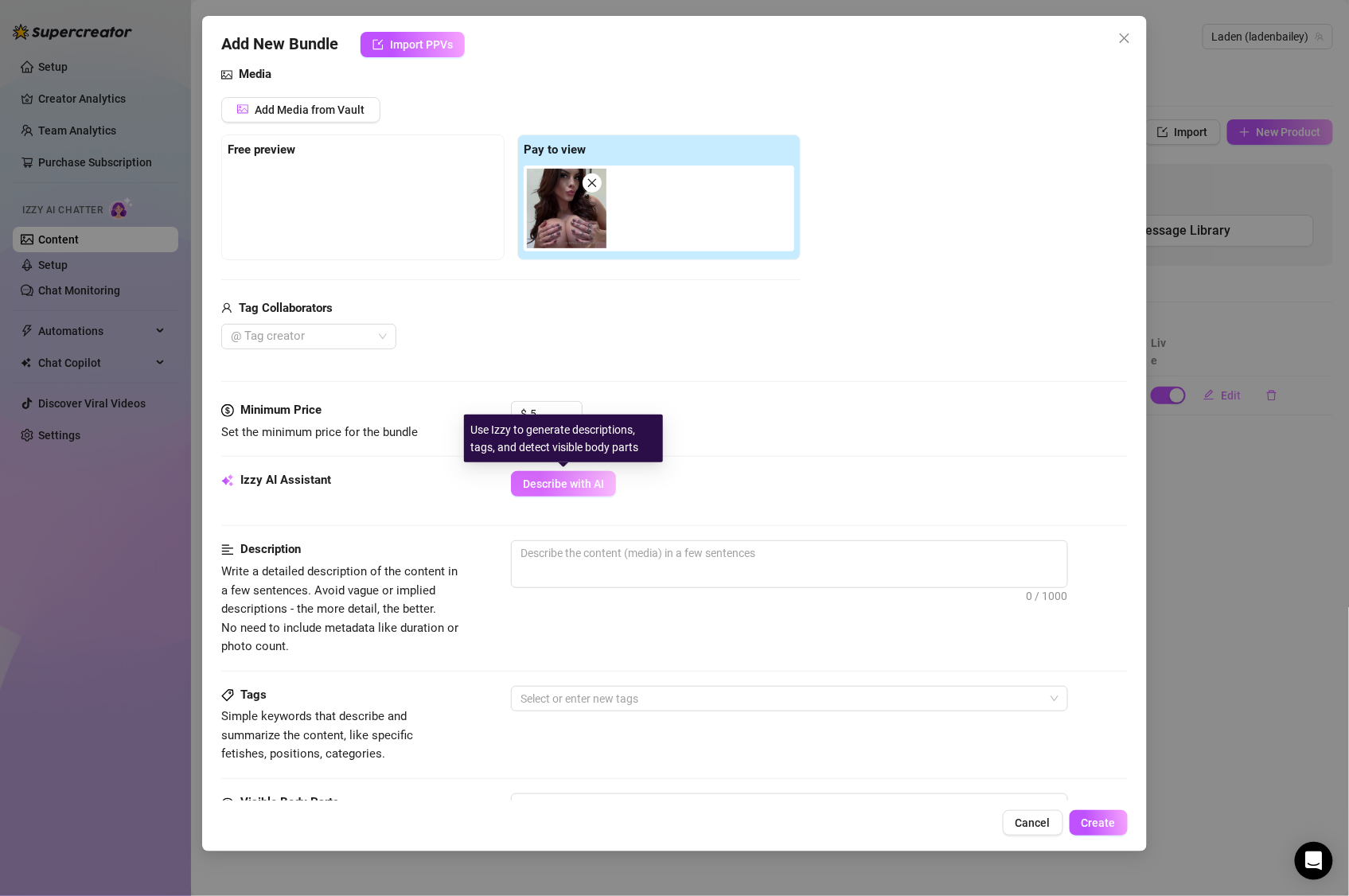
click at [559, 494] on button "Describe with AI" at bounding box center [563, 483] width 105 height 25
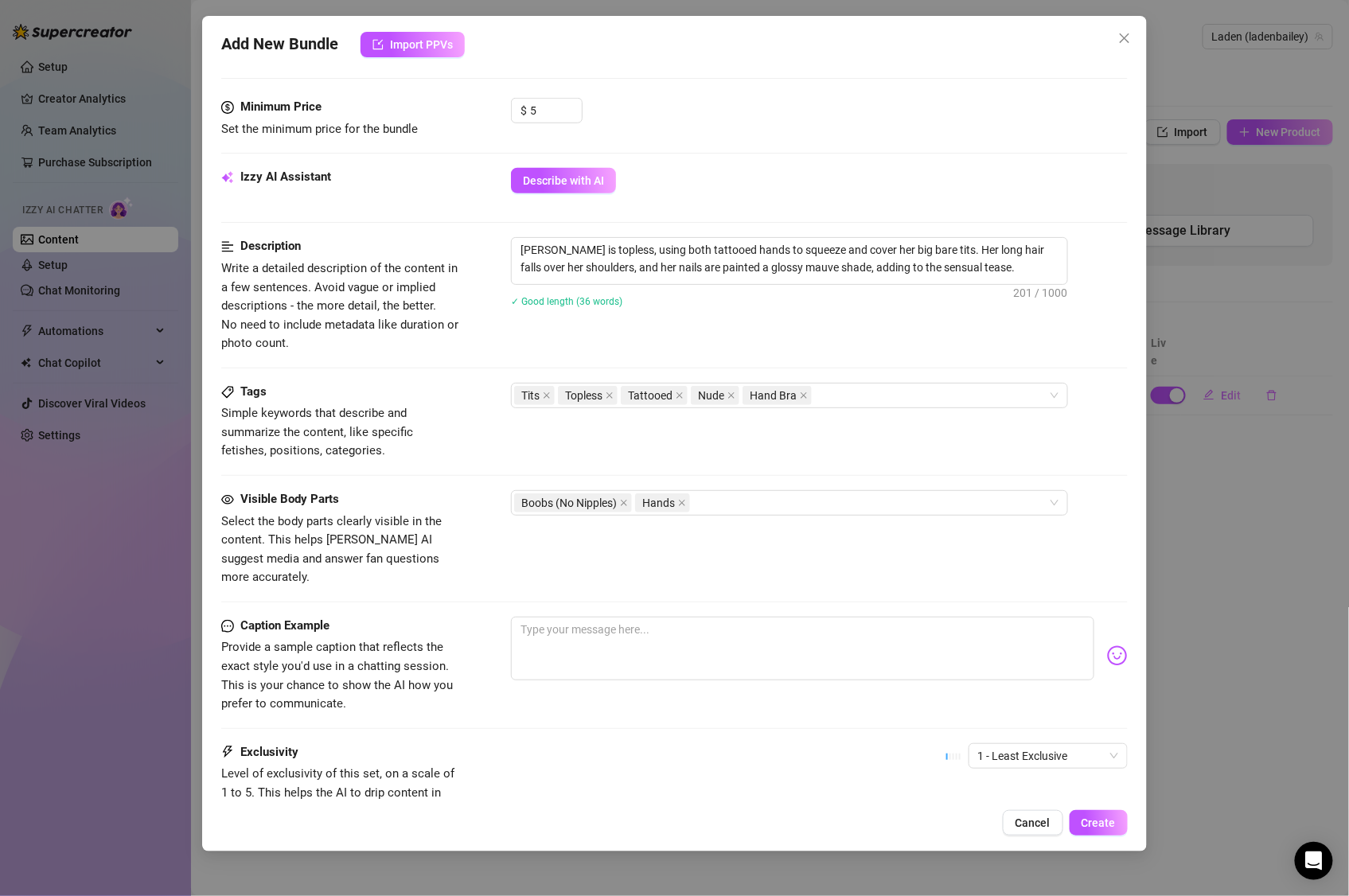
scroll to position [492, 0]
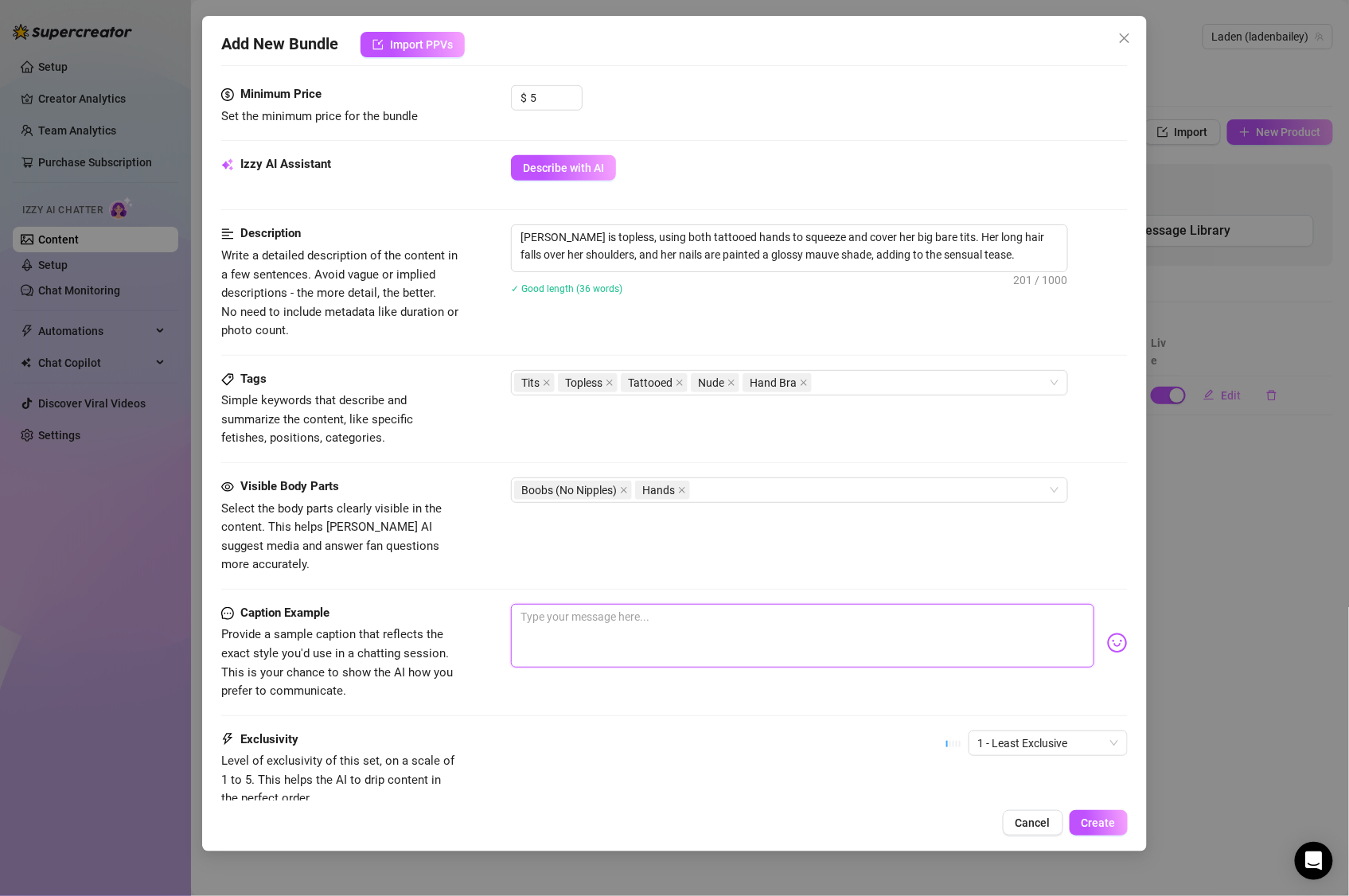
click at [598, 608] on textarea at bounding box center [802, 636] width 583 height 64
click at [1107, 632] on img at bounding box center [1117, 642] width 20 height 20
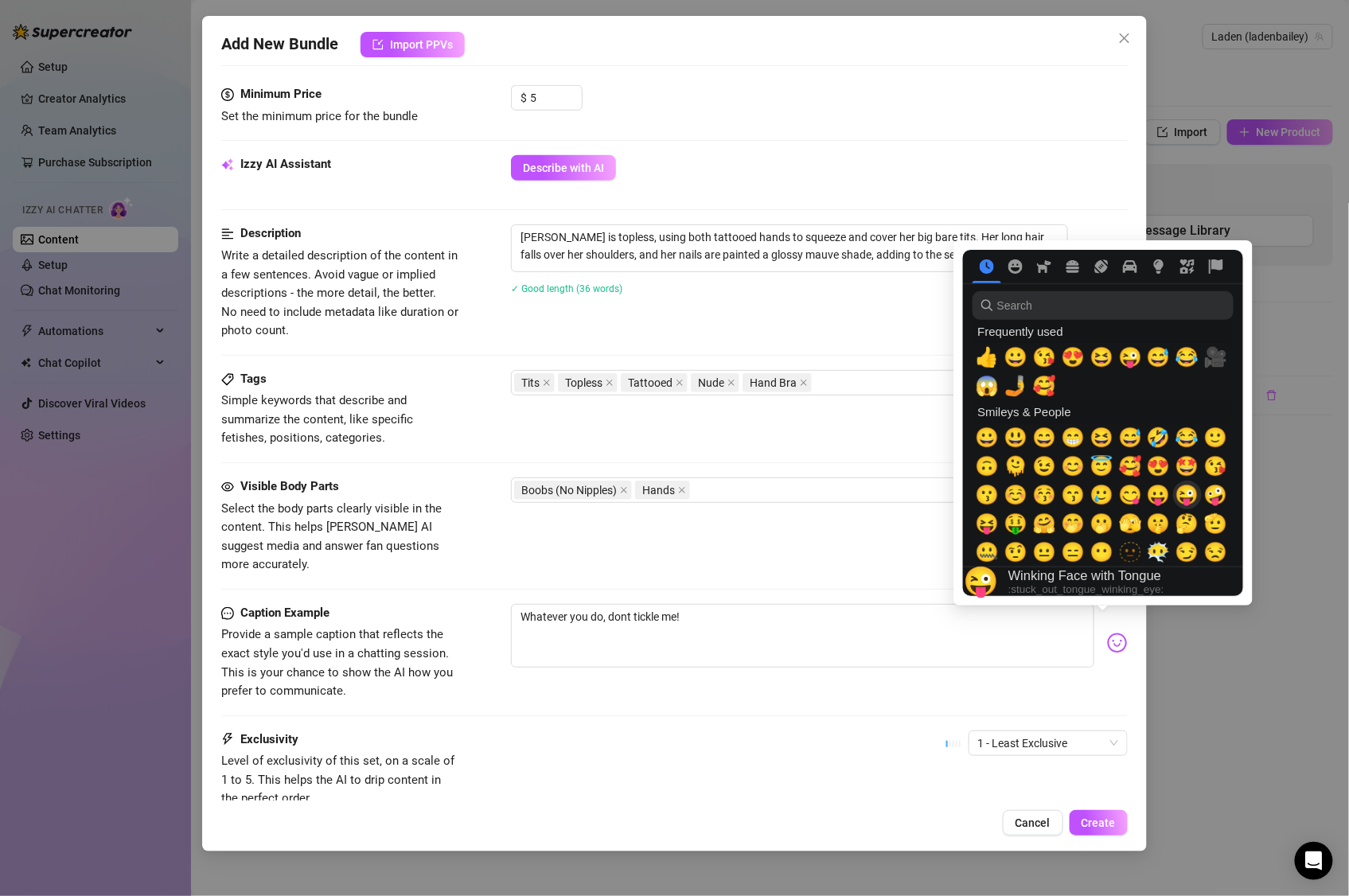
click at [1185, 502] on span "😜" at bounding box center [1188, 494] width 24 height 22
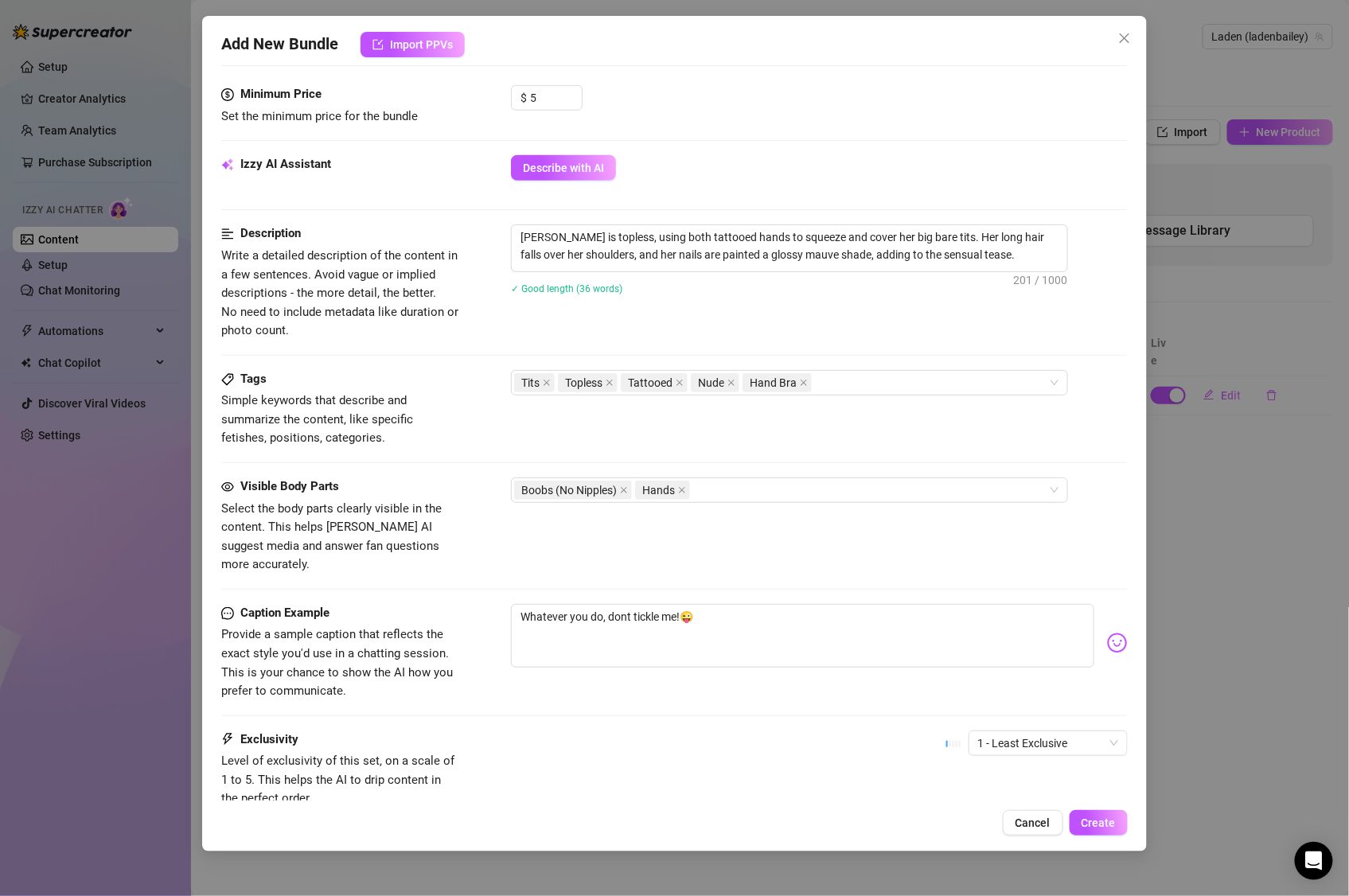
click at [861, 534] on div "Visible Body Parts Select the body parts clearly visible in the content. This h…" at bounding box center [674, 526] width 906 height 97
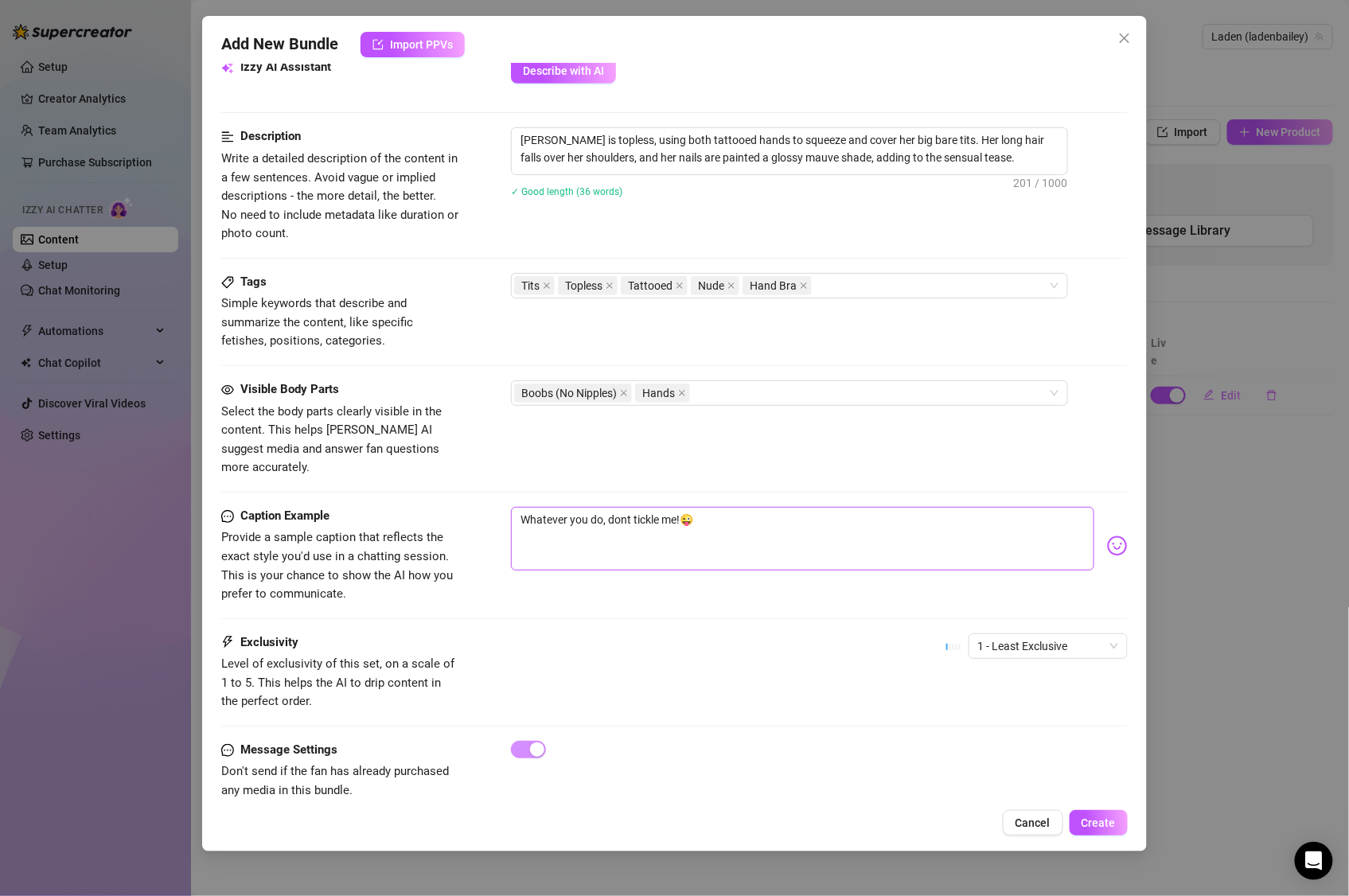
scroll to position [601, 0]
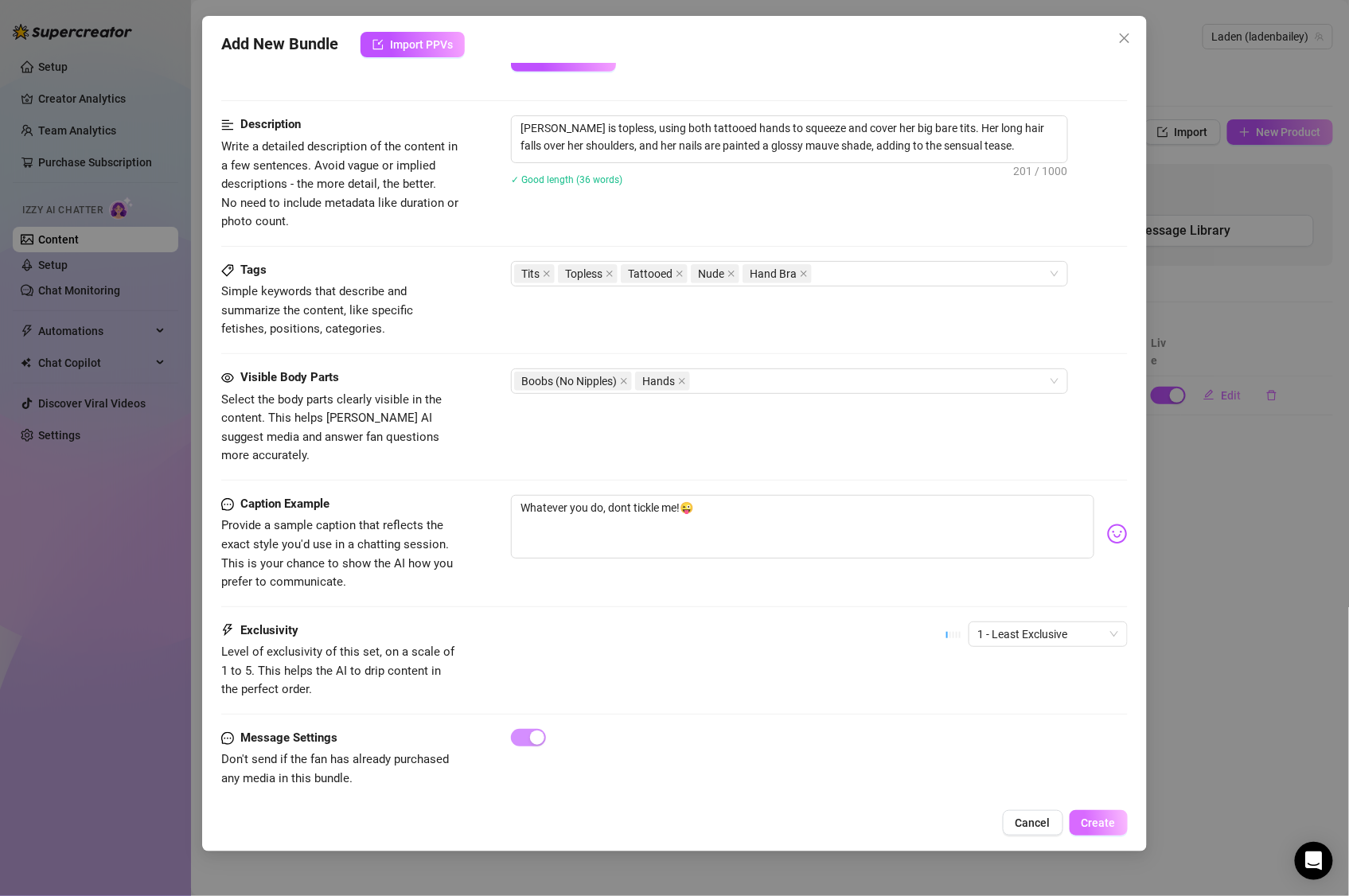
click at [1104, 746] on span "Create" at bounding box center [1098, 822] width 34 height 13
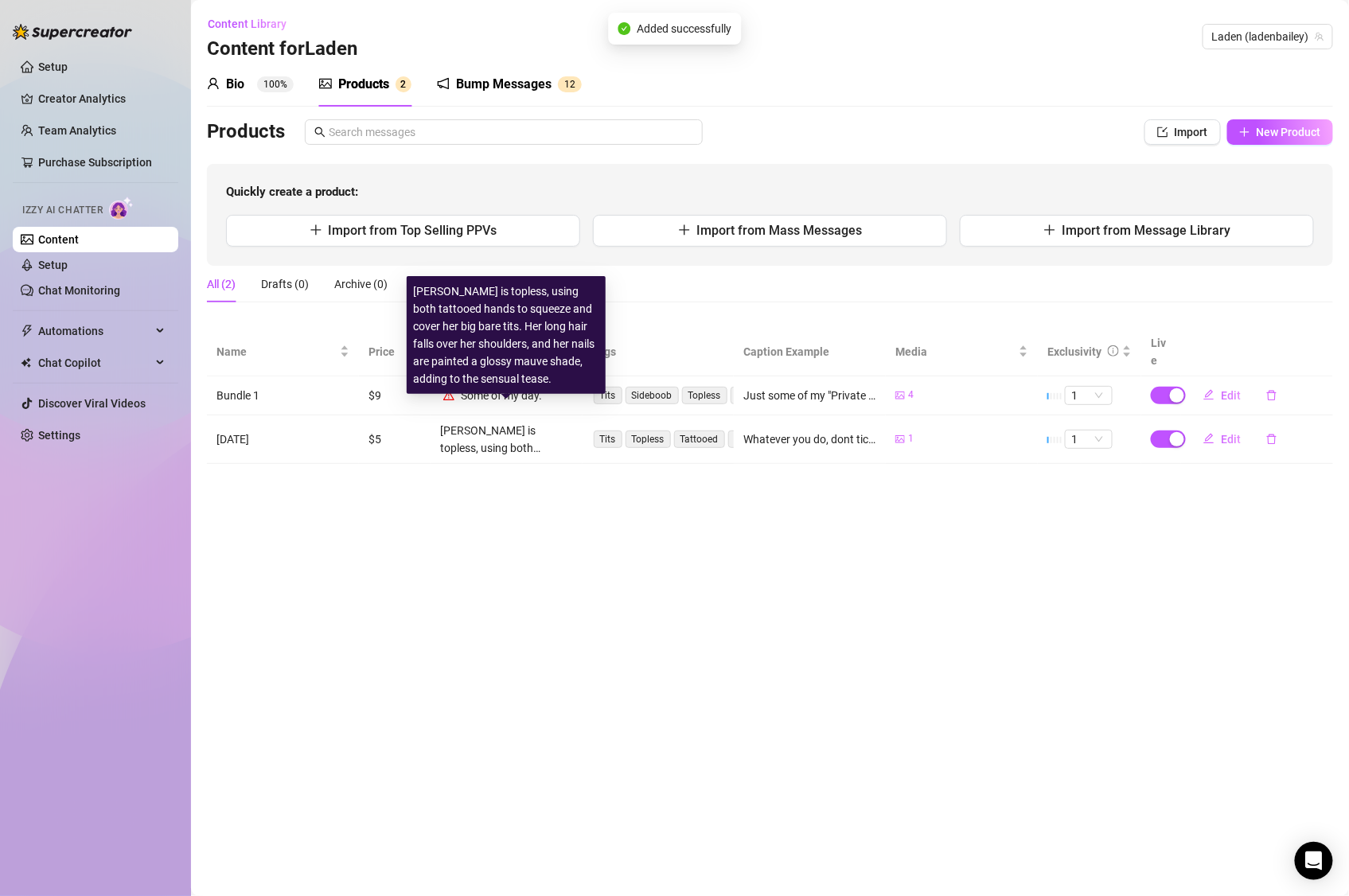
click at [530, 370] on div "[PERSON_NAME] is topless, using both tattooed hands to squeeze and cover her bi…" at bounding box center [506, 334] width 187 height 105
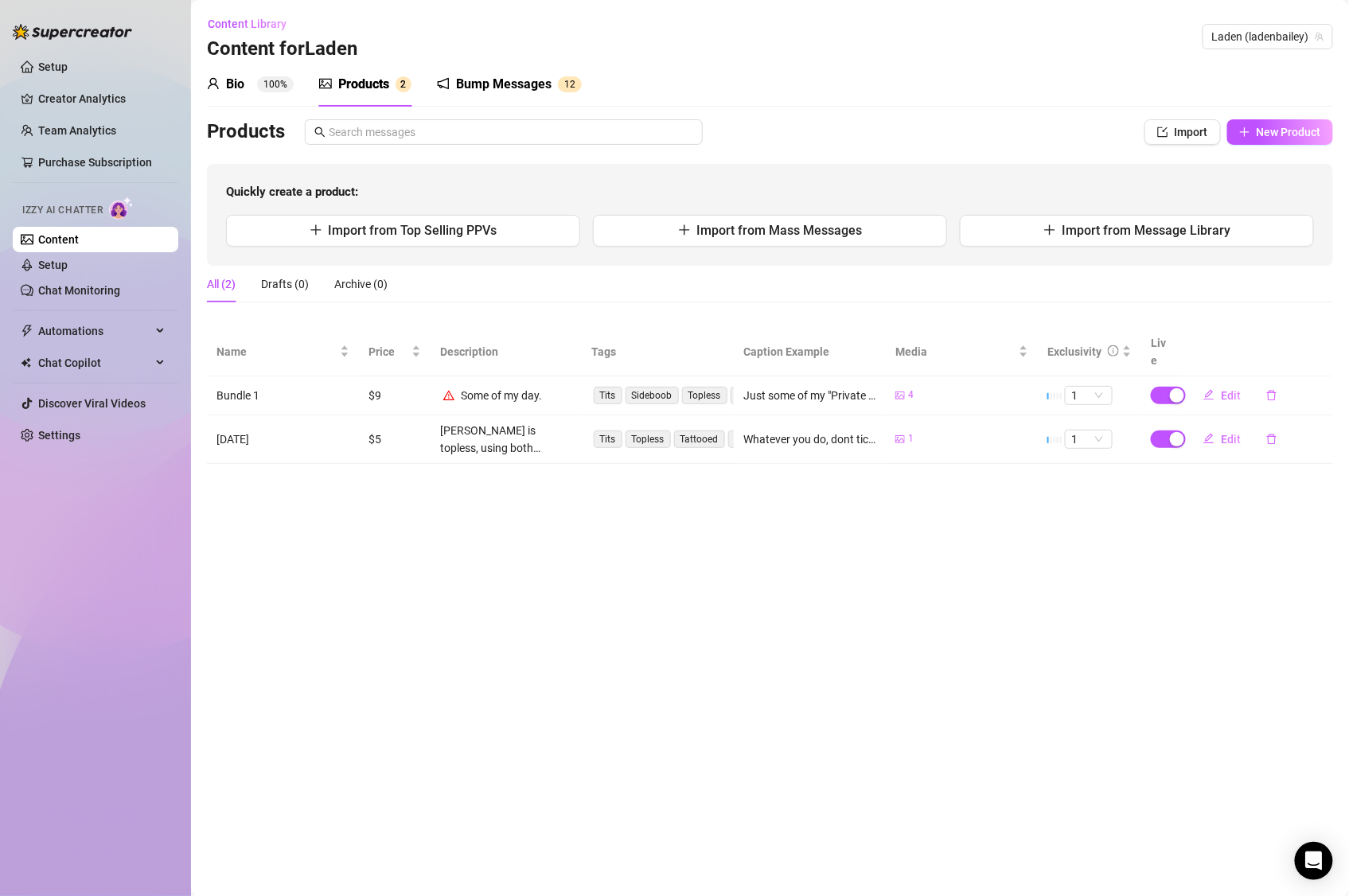
click at [640, 309] on div "All (2) Drafts (0) Archive (0)" at bounding box center [770, 290] width 1127 height 49
click at [1233, 389] on span "Edit" at bounding box center [1230, 394] width 20 height 13
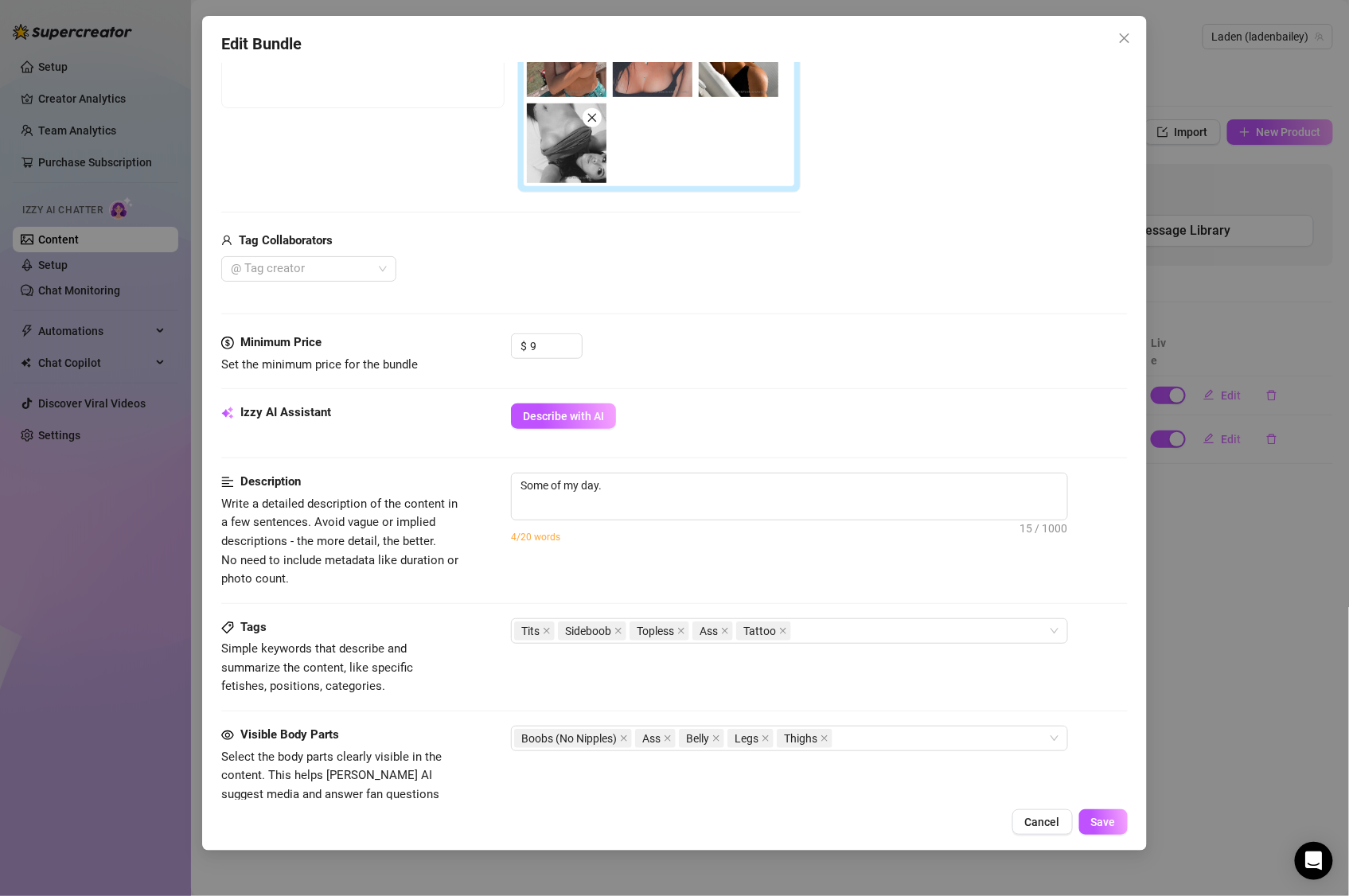
scroll to position [375, 0]
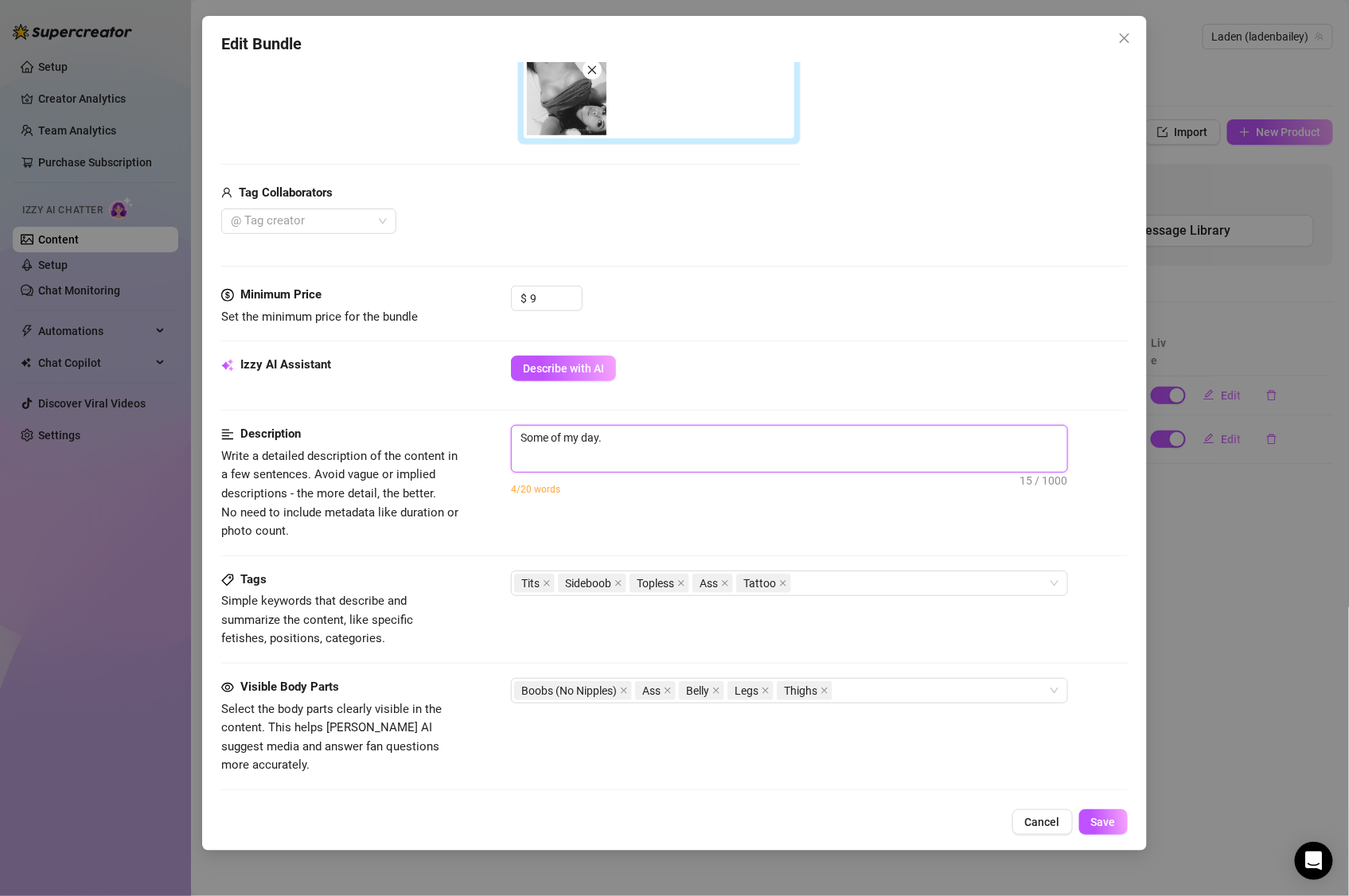
drag, startPoint x: 621, startPoint y: 438, endPoint x: 487, endPoint y: 427, distance: 134.5
click at [487, 427] on div "Description Write a detailed description of the content in a few sentences. Avo…" at bounding box center [674, 481] width 906 height 115
click at [578, 376] on button "Describe with AI" at bounding box center [563, 368] width 105 height 25
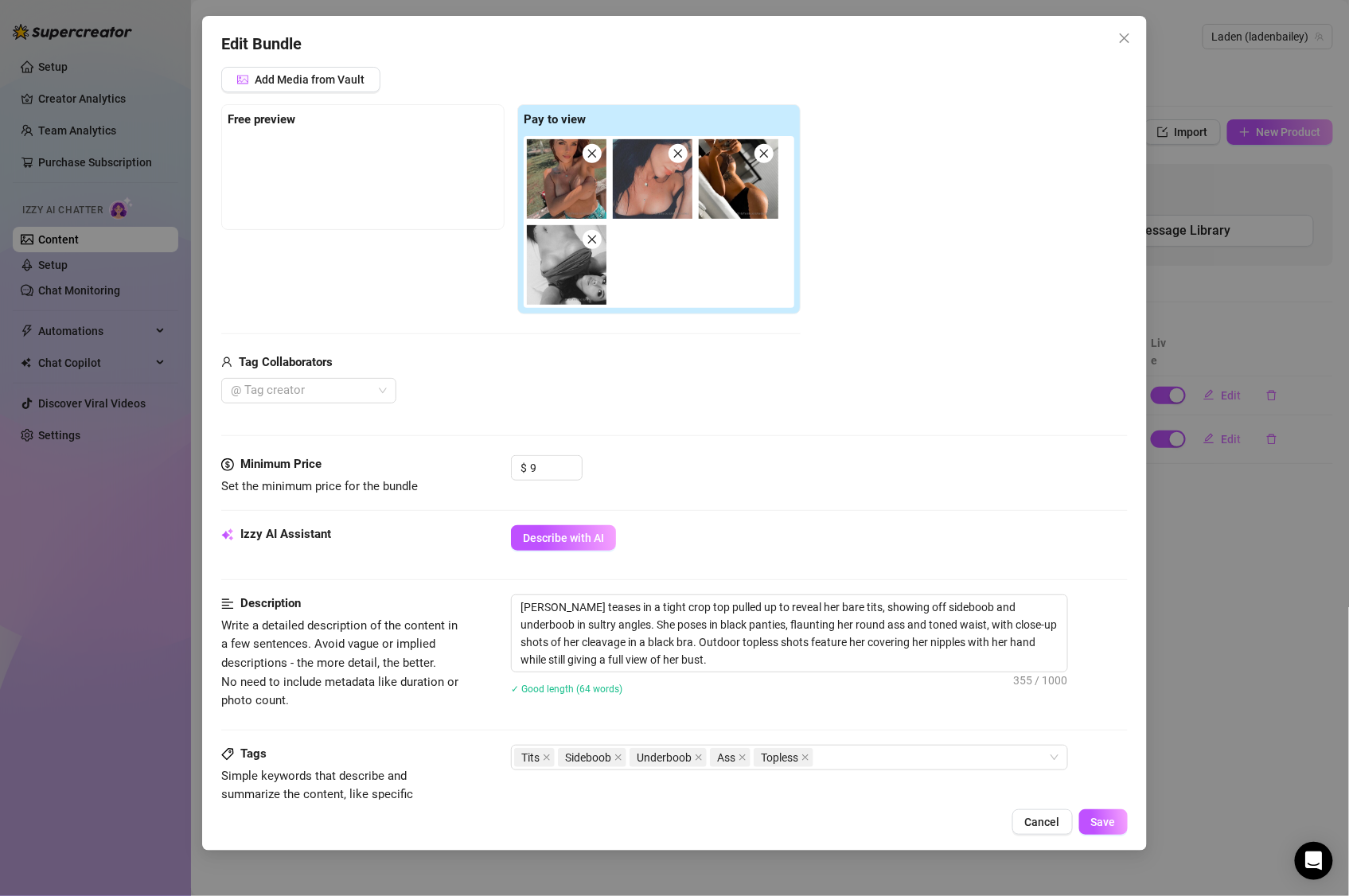
scroll to position [253, 0]
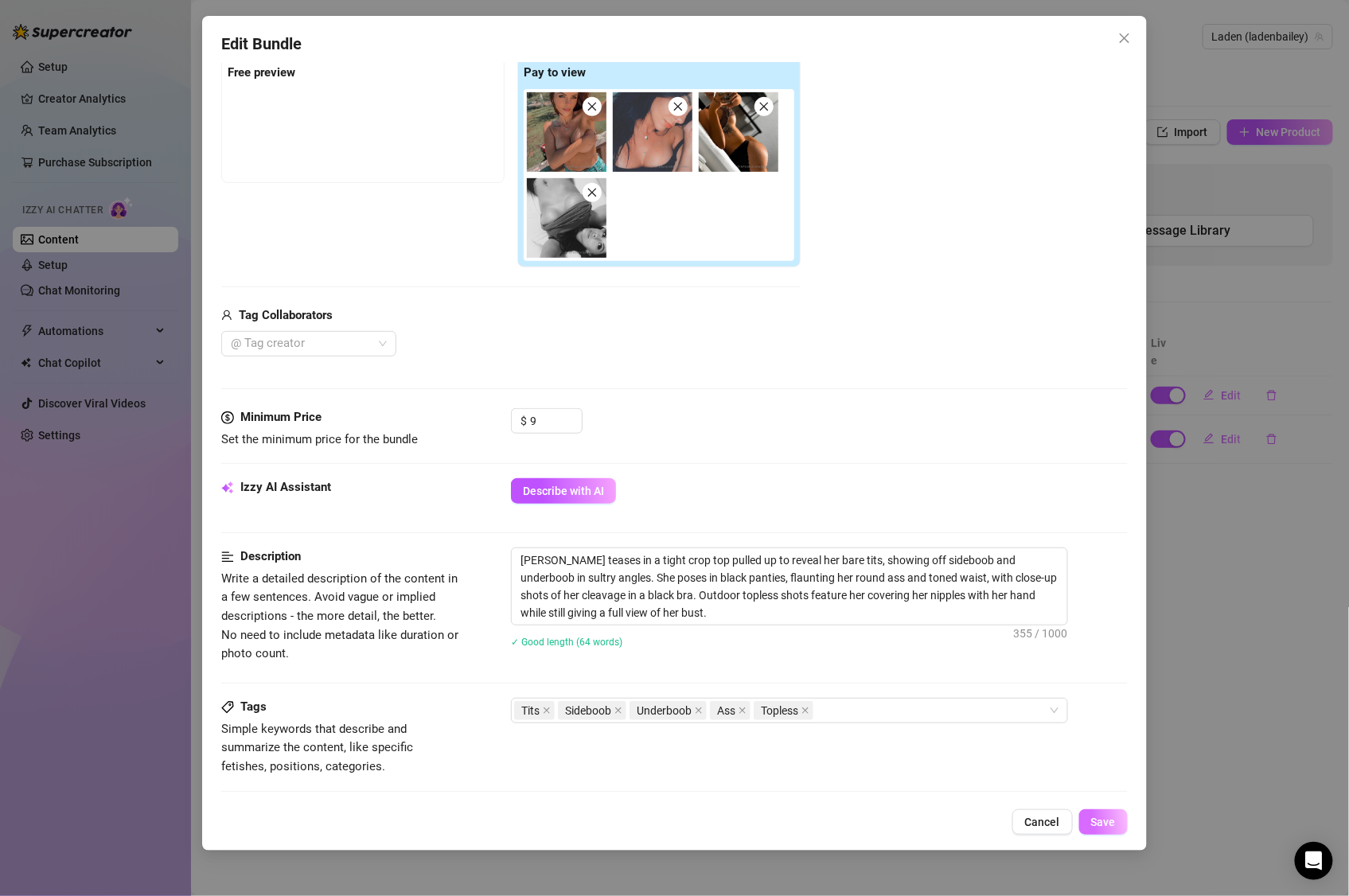
click at [1125, 746] on button "Save" at bounding box center [1103, 822] width 48 height 25
click at [836, 593] on textarea "Layden teases in a tight crop top pulled up to reveal her bare tits, showing of…" at bounding box center [789, 586] width 555 height 76
click at [658, 597] on textarea "Layden teases in a tight crop top pulled up to reveal her bare tits, showing of…" at bounding box center [789, 586] width 555 height 76
click at [1103, 746] on button "Save" at bounding box center [1103, 822] width 48 height 25
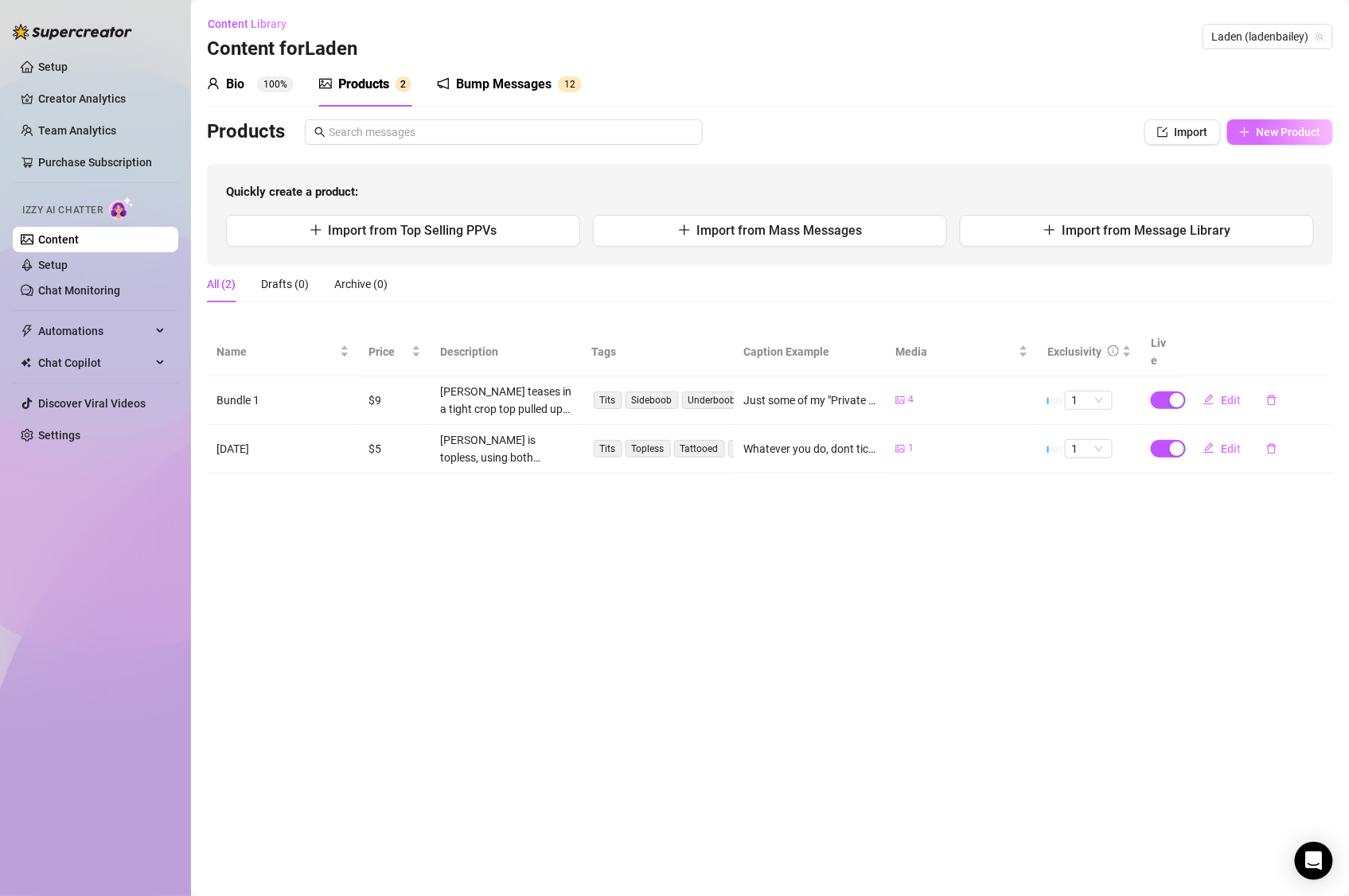
click at [1276, 133] on span "New Product" at bounding box center [1288, 131] width 65 height 13
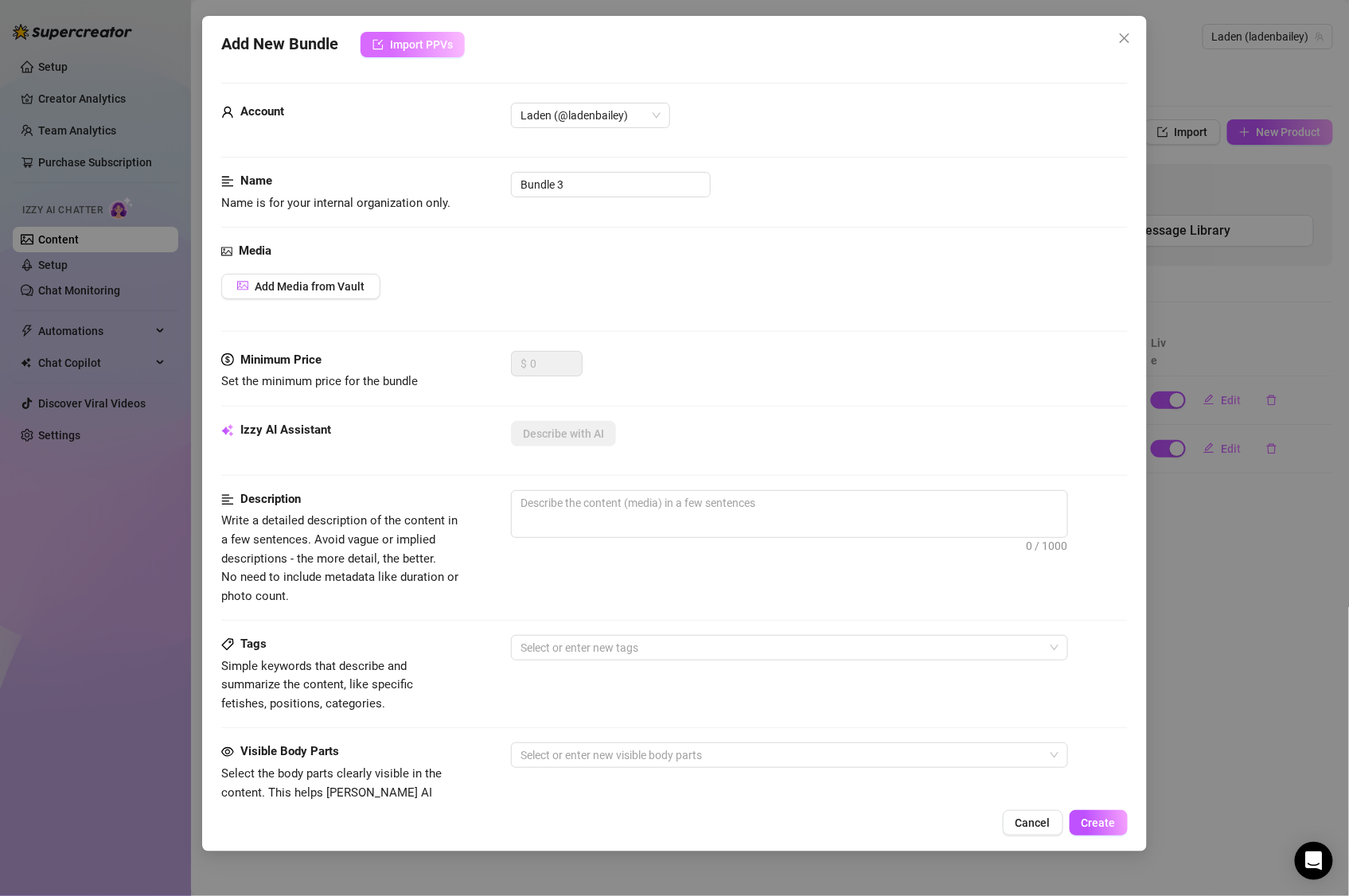
click at [434, 47] on span "Import PPVs" at bounding box center [421, 44] width 63 height 13
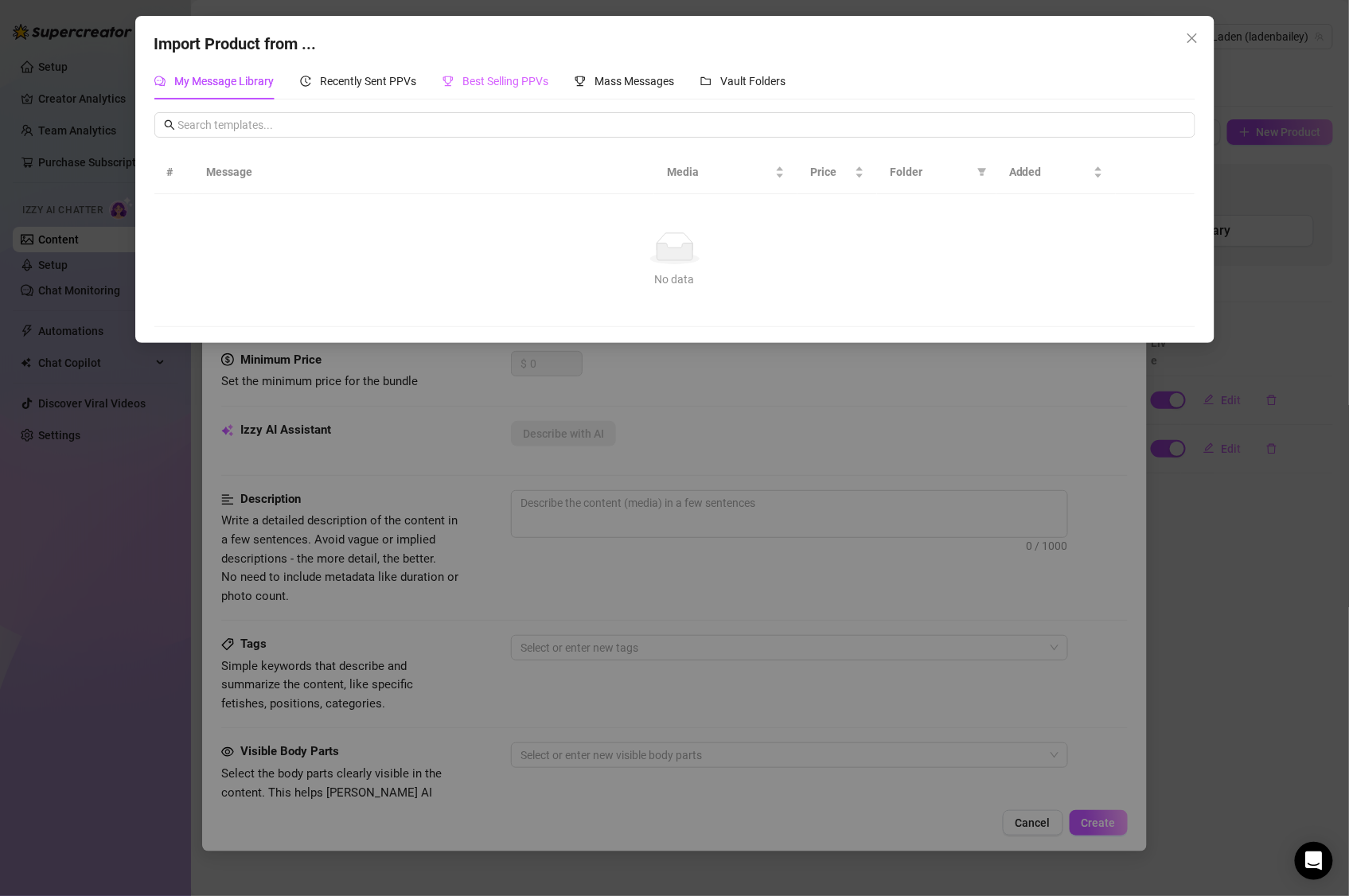
click at [526, 71] on div "Best Selling PPVs" at bounding box center [496, 81] width 106 height 37
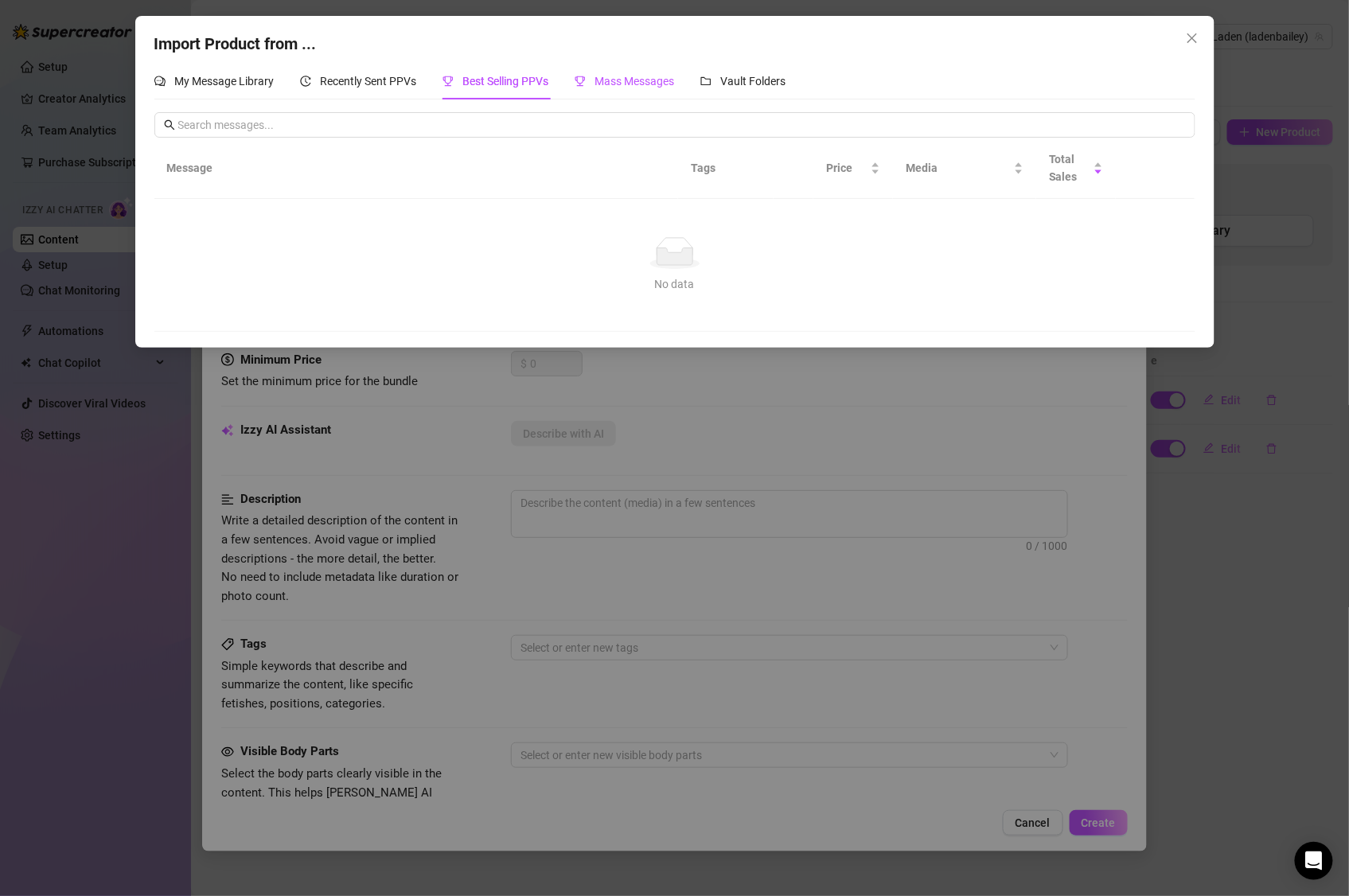
click at [596, 74] on div "Mass Messages" at bounding box center [625, 81] width 101 height 17
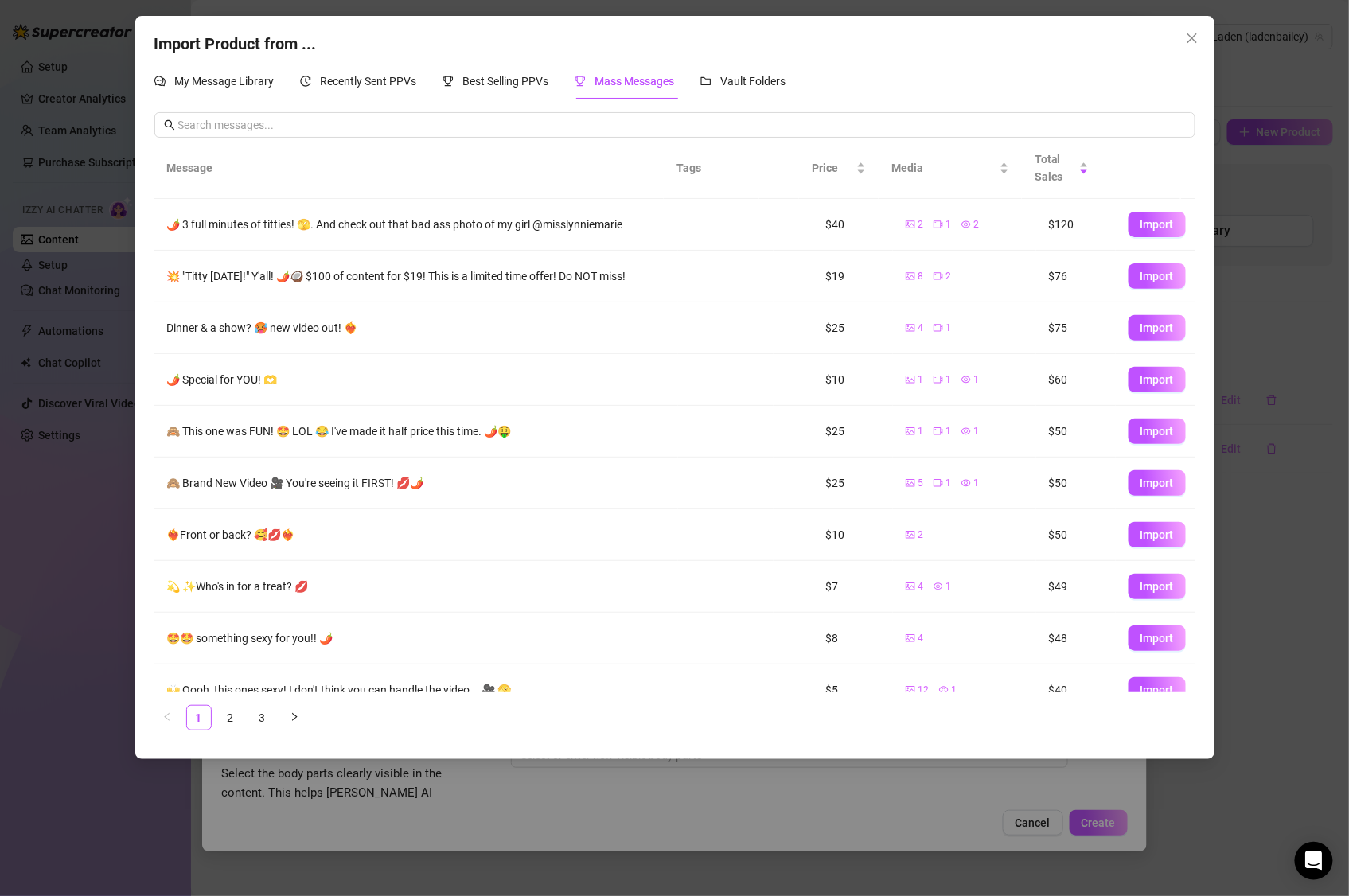
click at [255, 716] on link "3" at bounding box center [262, 717] width 24 height 24
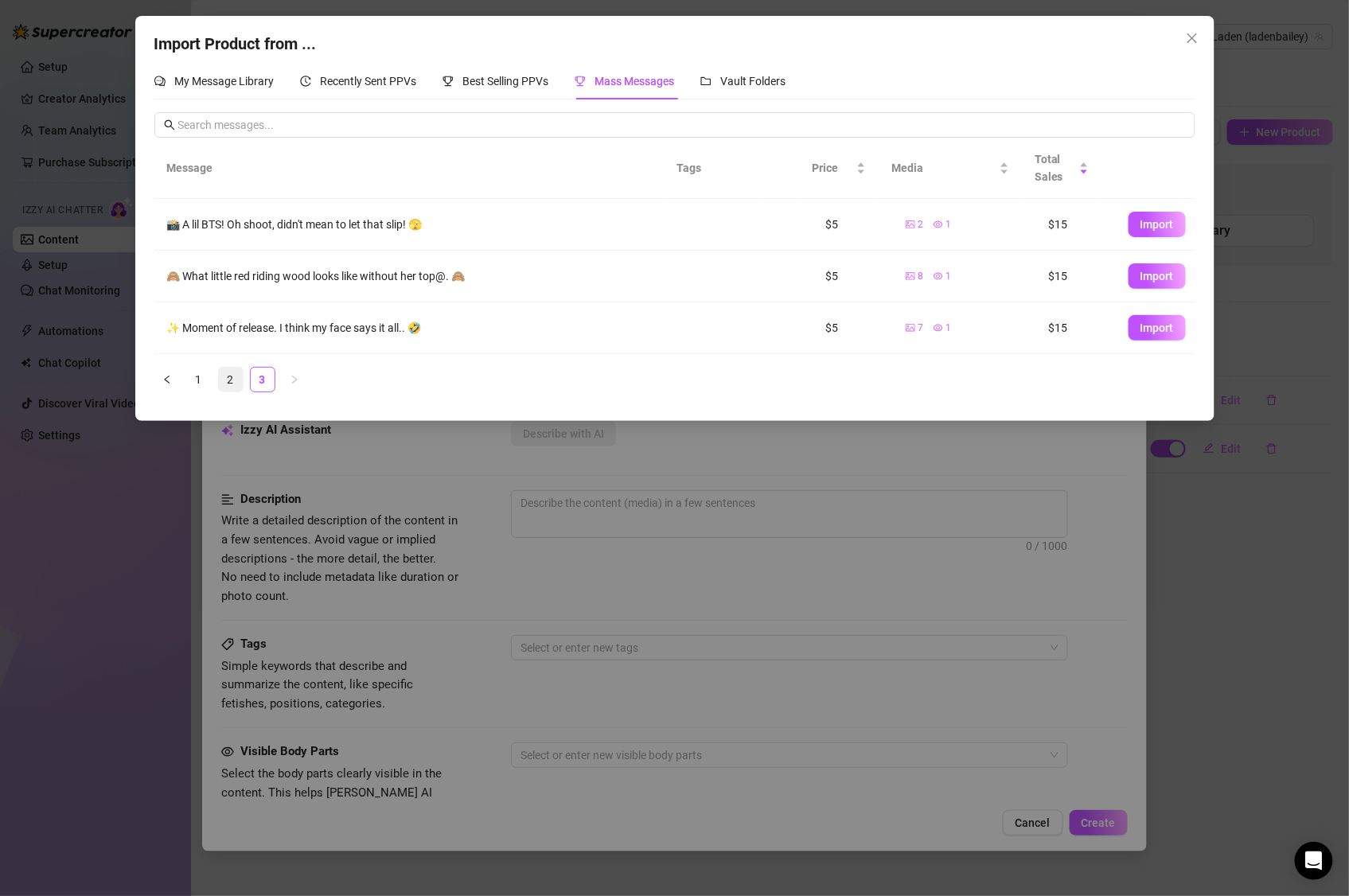
click at [235, 380] on link "2" at bounding box center [230, 379] width 24 height 24
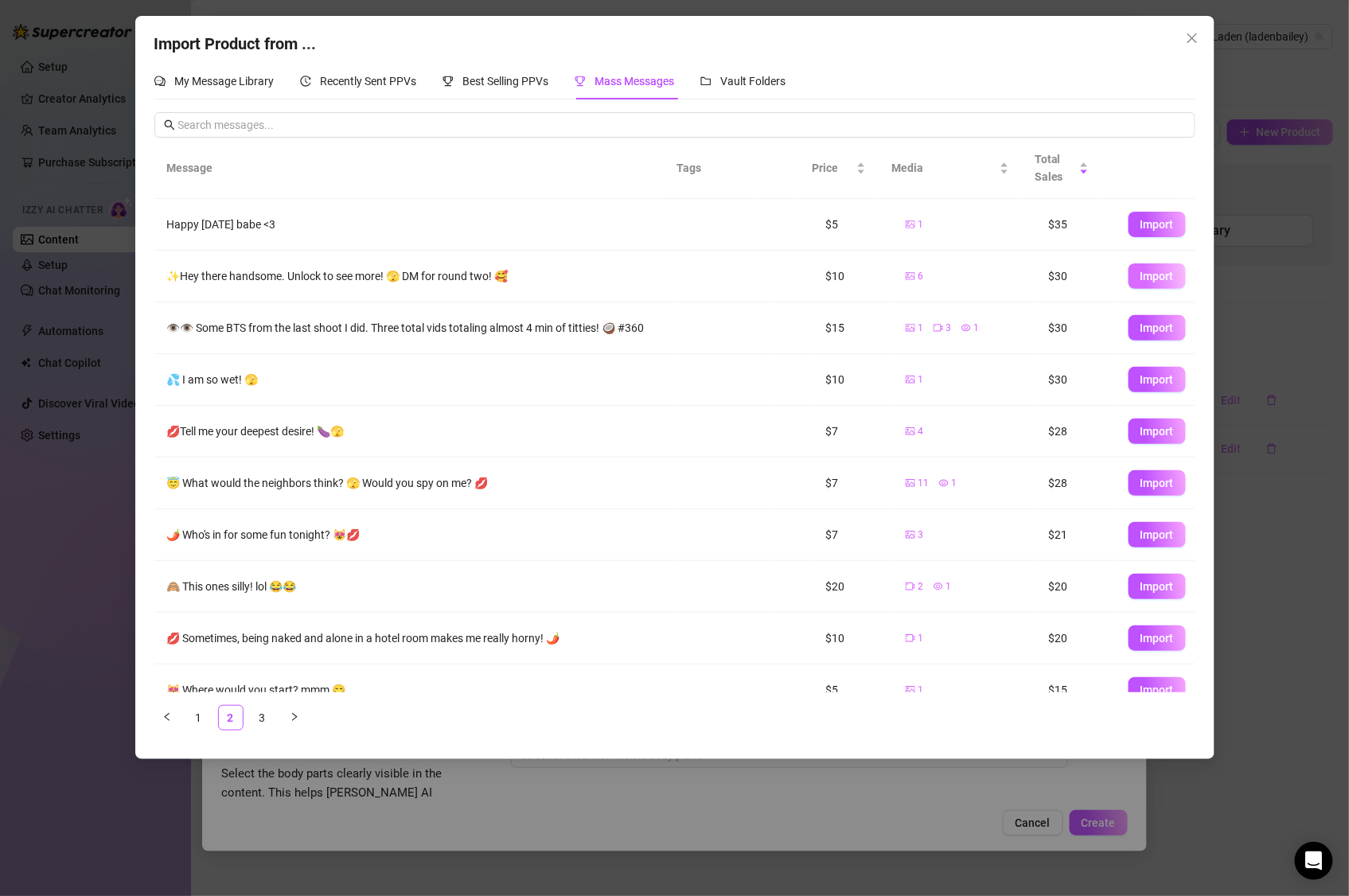
click at [1140, 274] on span "Import" at bounding box center [1157, 275] width 34 height 13
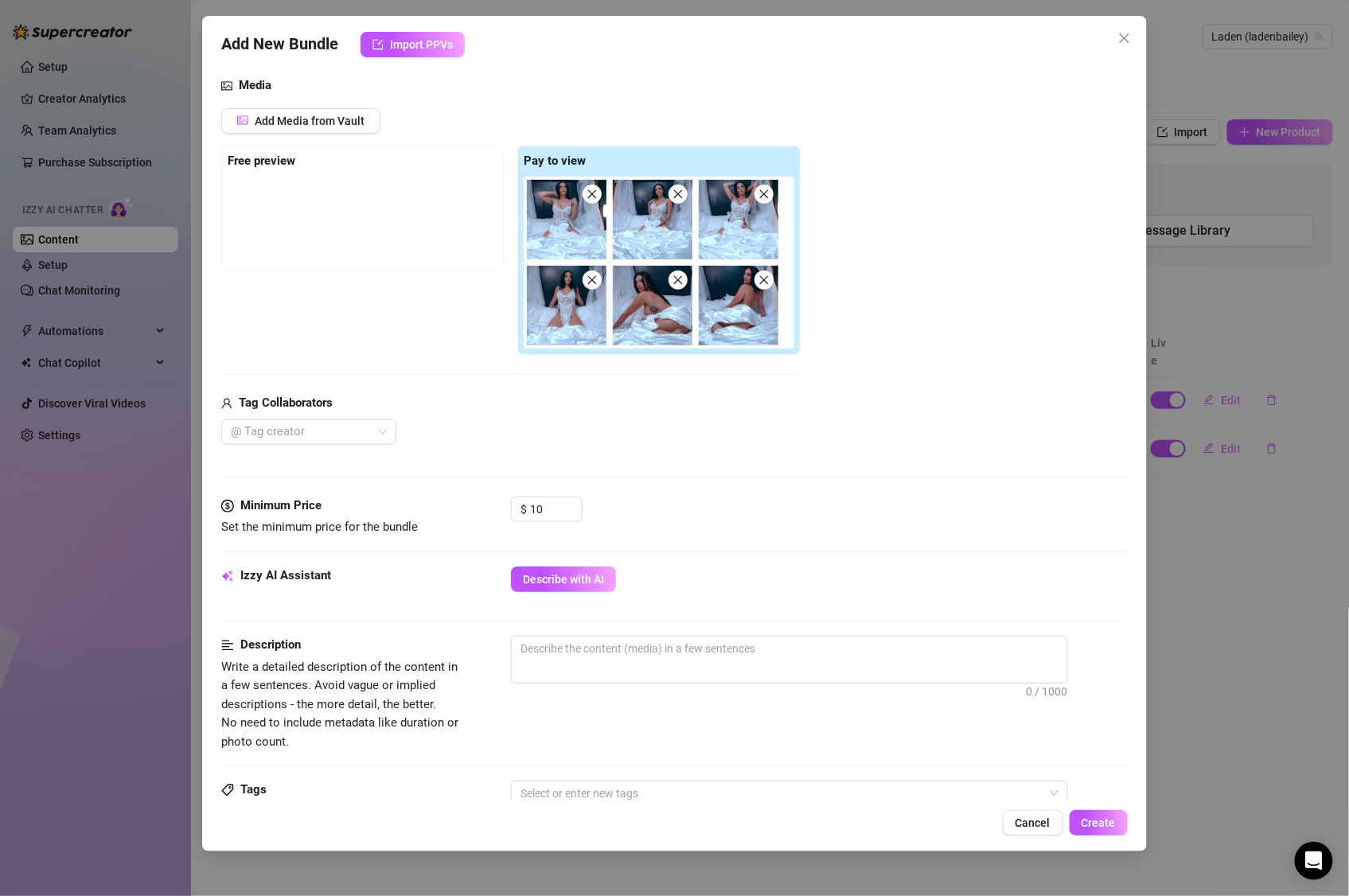
scroll to position [284, 0]
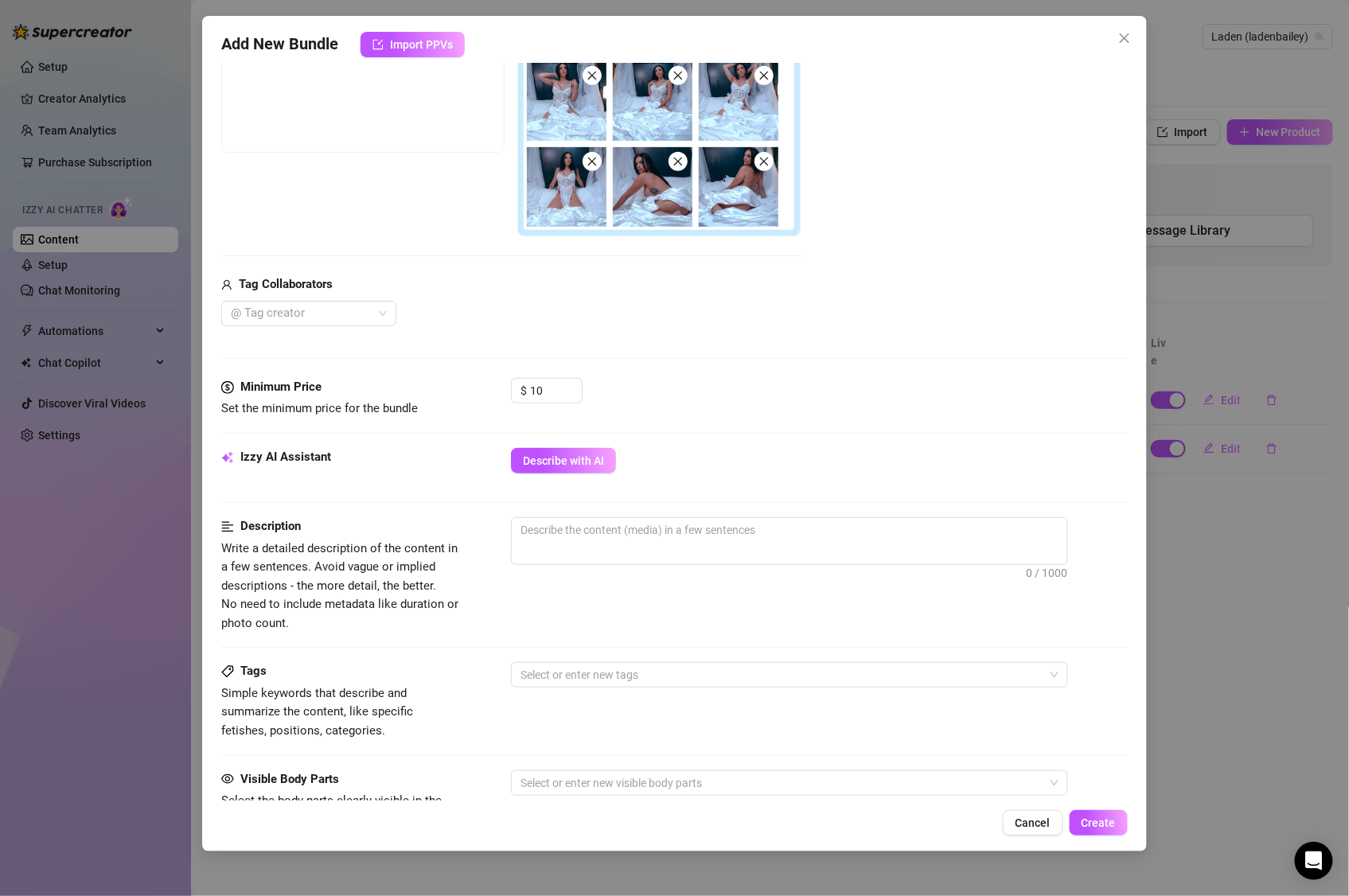
click at [618, 462] on div "Describe with AI" at bounding box center [819, 460] width 617 height 25
click at [552, 458] on span "Describe with AI" at bounding box center [564, 460] width 81 height 13
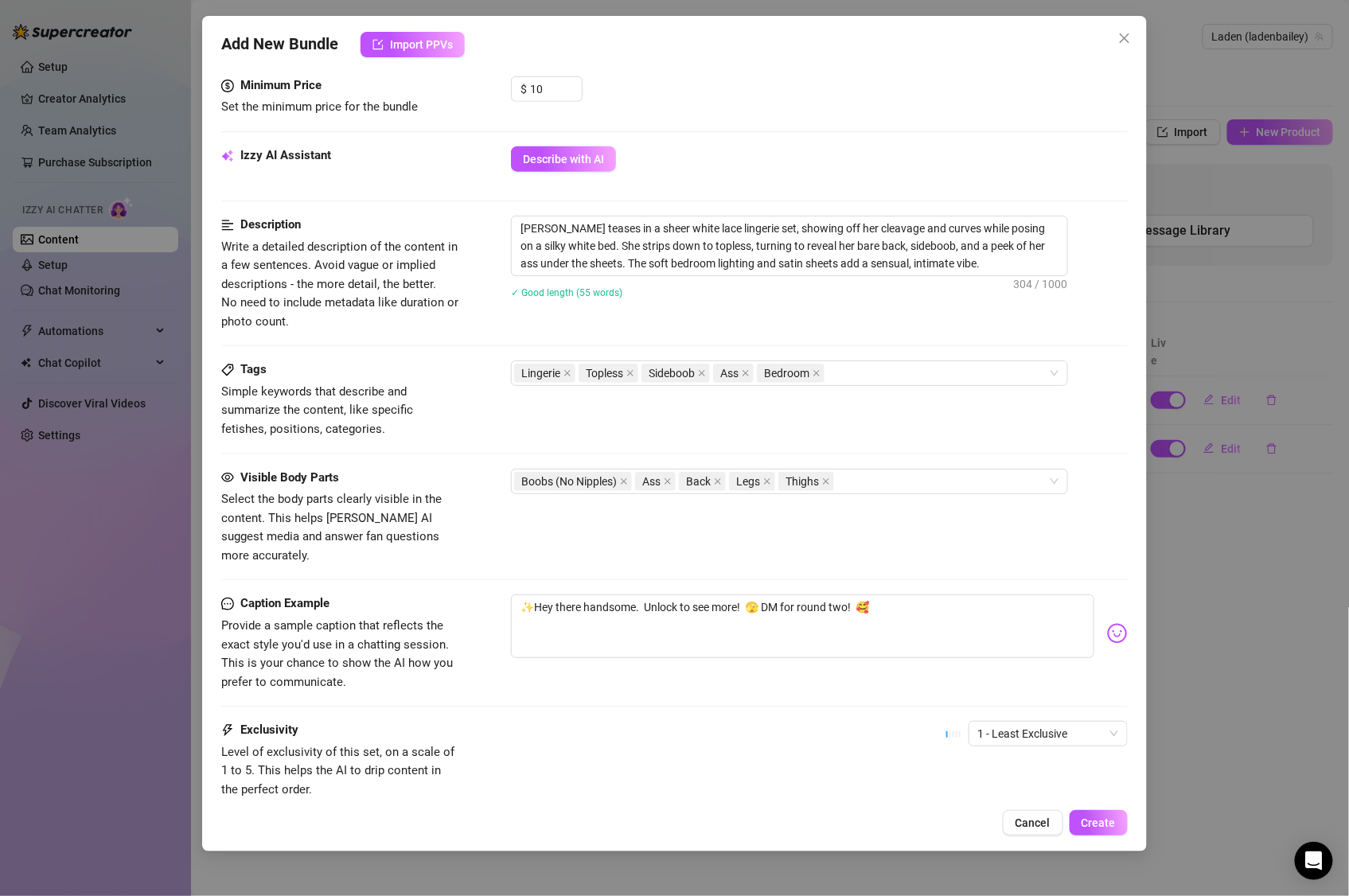
scroll to position [671, 0]
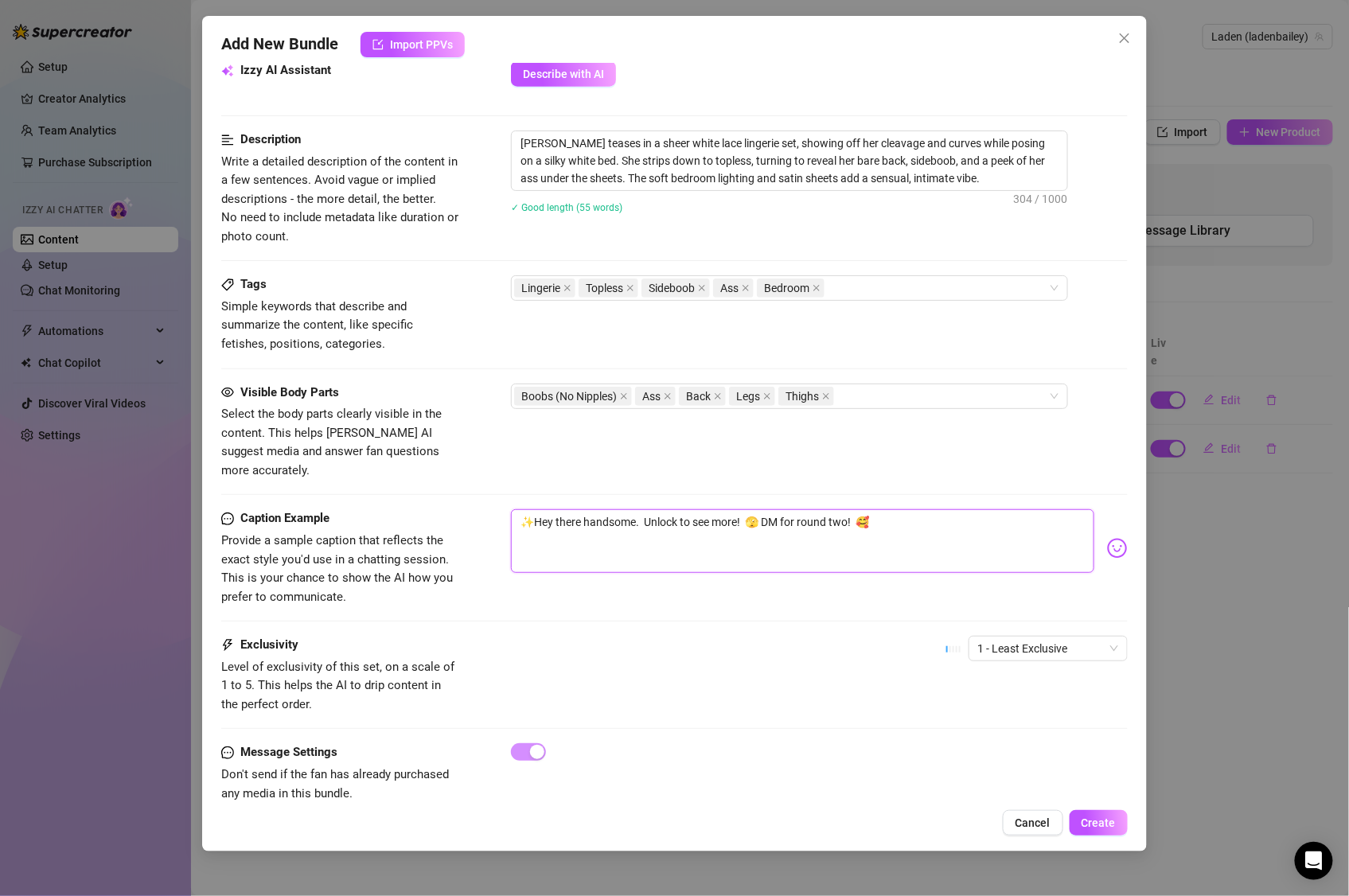
drag, startPoint x: 765, startPoint y: 506, endPoint x: 817, endPoint y: 527, distance: 56.1
click at [862, 509] on textarea "✨Hey there handsome. Unlock to see more! 🫣 DM for round two! 🥰" at bounding box center [802, 541] width 583 height 64
click at [1087, 746] on span "Create" at bounding box center [1098, 822] width 34 height 13
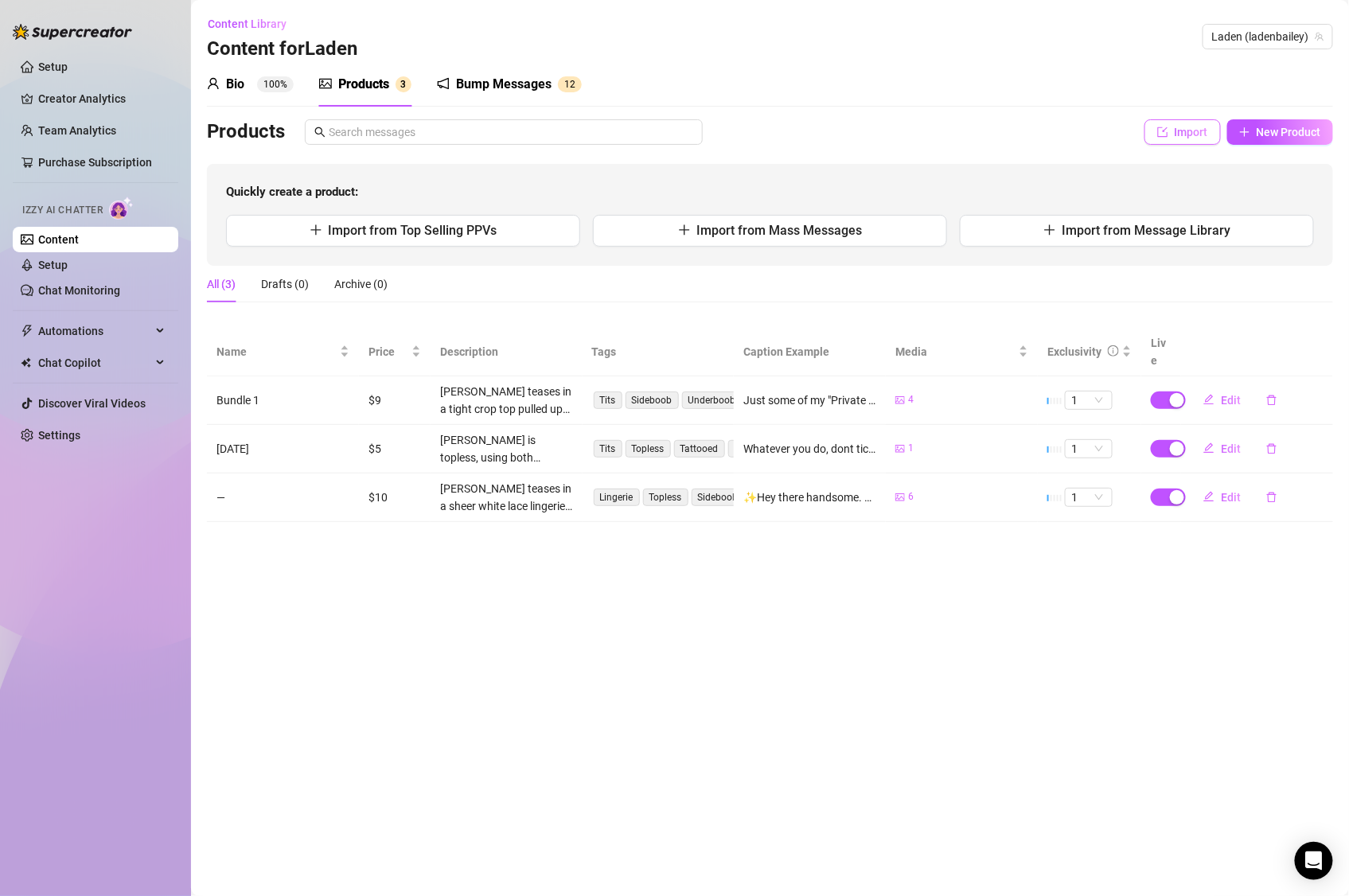
click at [1174, 122] on button "Import" at bounding box center [1182, 131] width 76 height 25
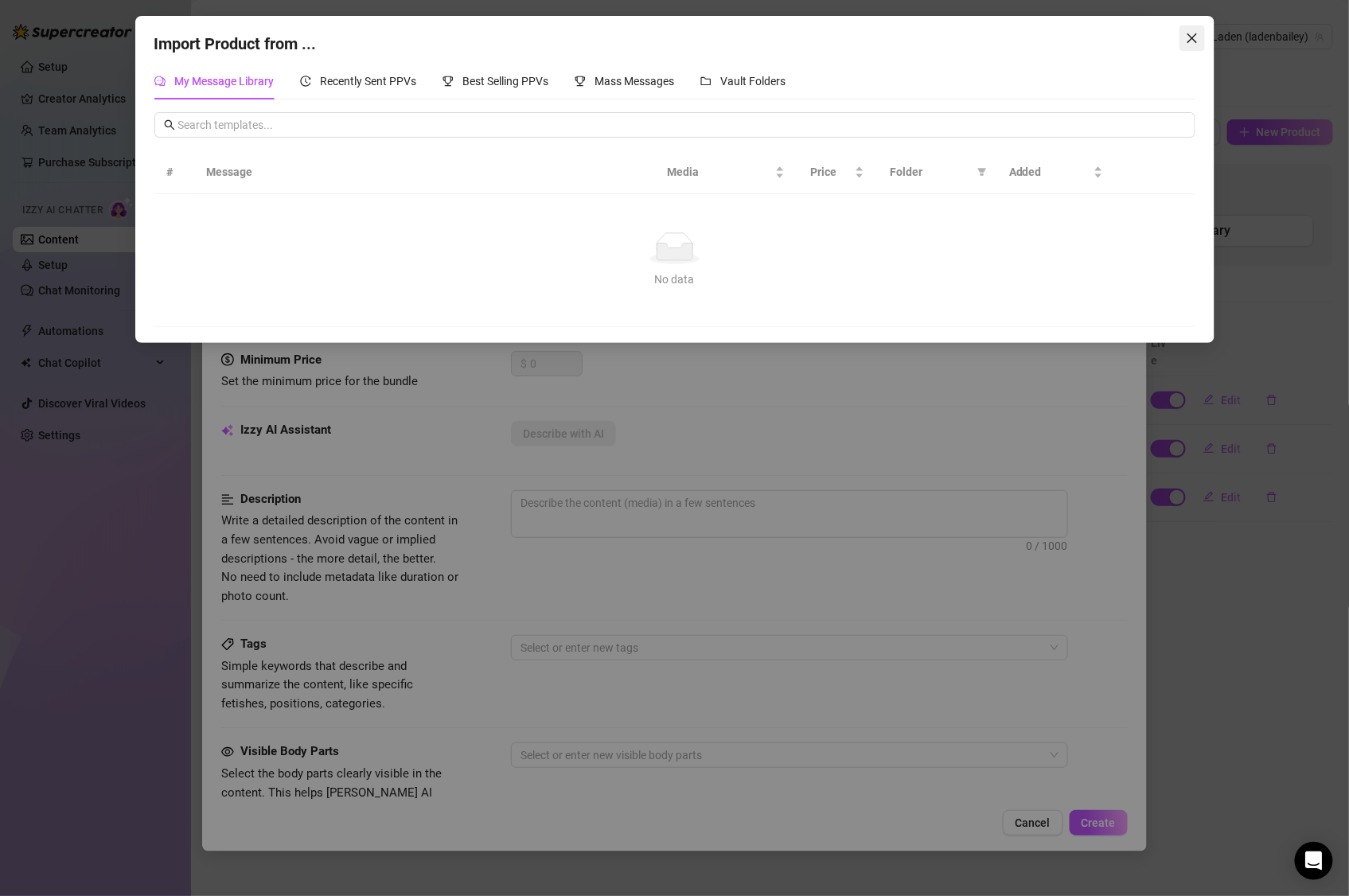
click at [1188, 39] on icon "close" at bounding box center [1191, 38] width 13 height 13
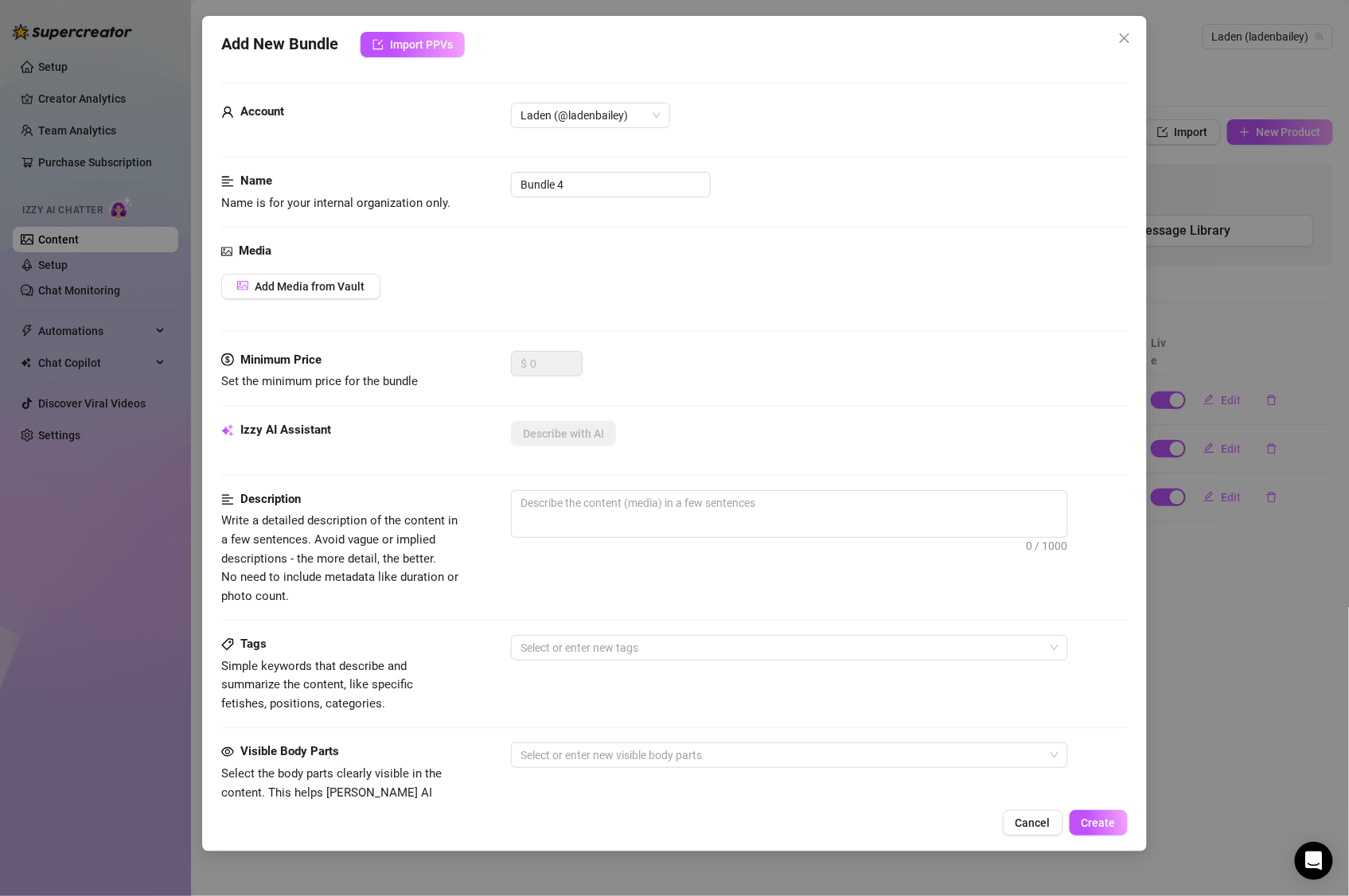
click at [1207, 54] on div "Add New Bundle Import PPVs Account Laden (@ladenbailey) Name Name is for your i…" at bounding box center [674, 448] width 1349 height 896
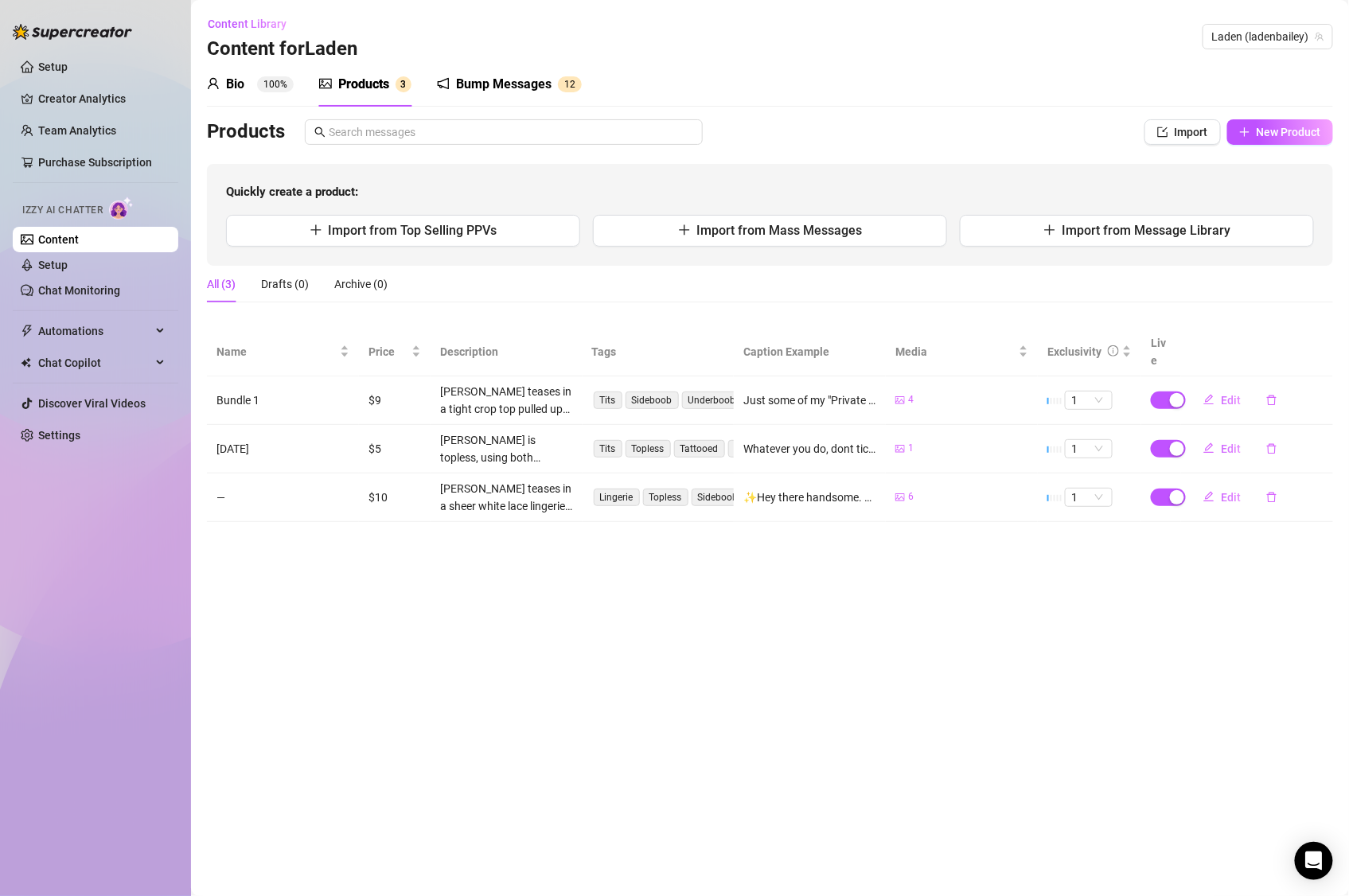
click at [873, 85] on div "Bio 100% Products 3 Bump Messages 1 2" at bounding box center [770, 84] width 1127 height 44
click at [78, 241] on link "Content" at bounding box center [59, 239] width 41 height 13
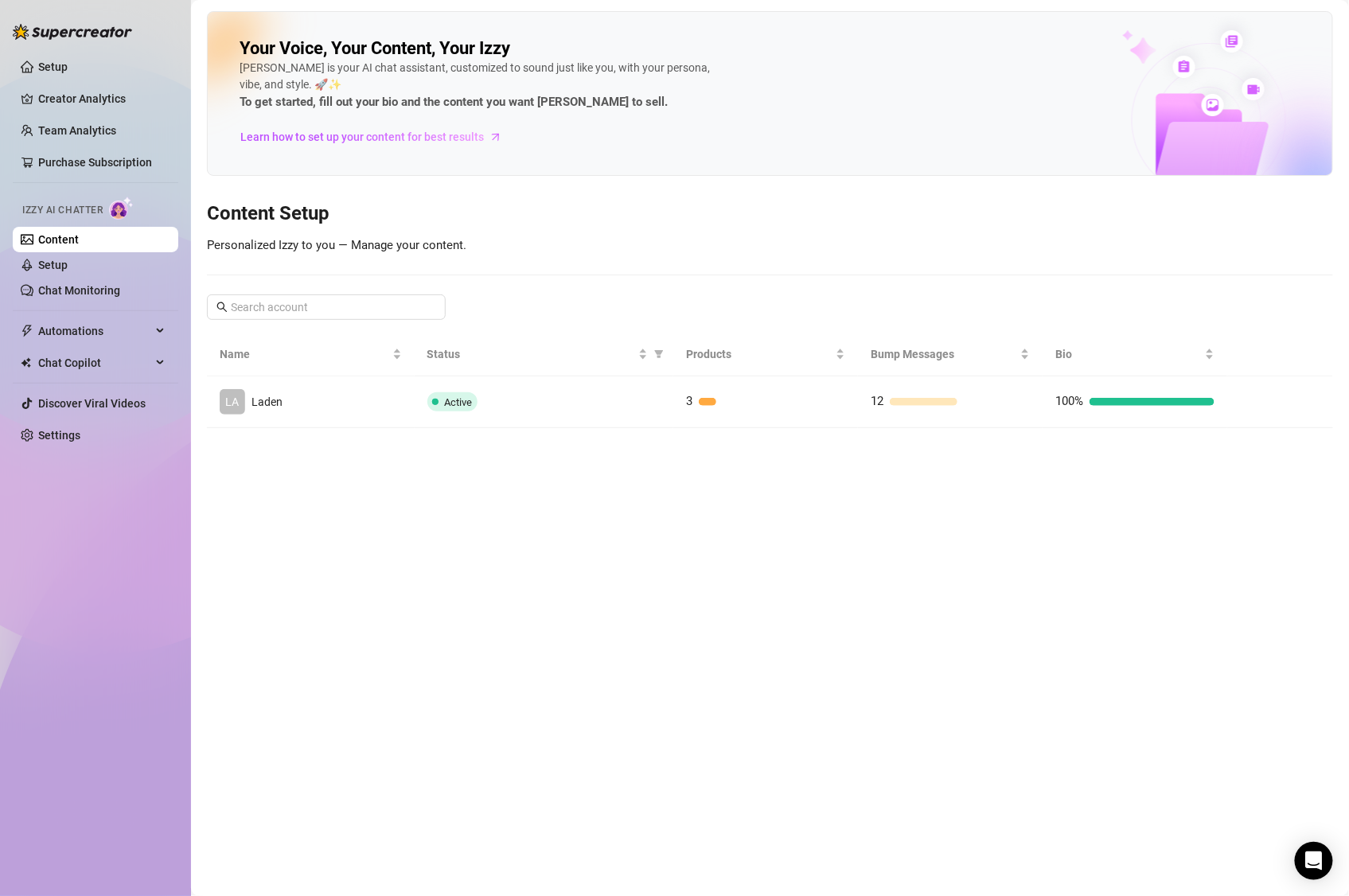
click at [78, 236] on link "Content" at bounding box center [59, 239] width 41 height 13
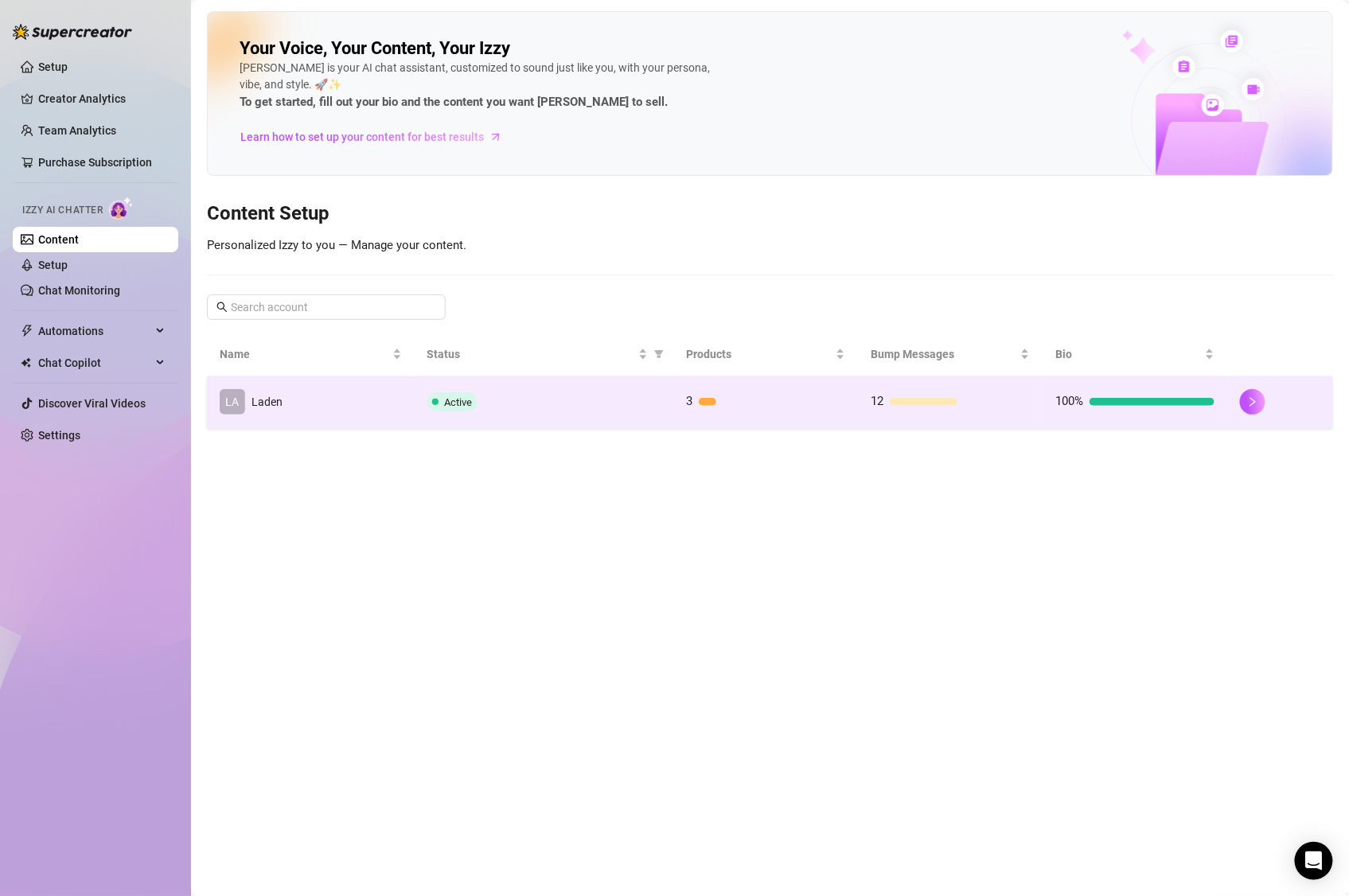
click at [352, 407] on td "LA Laden" at bounding box center [310, 401] width 208 height 51
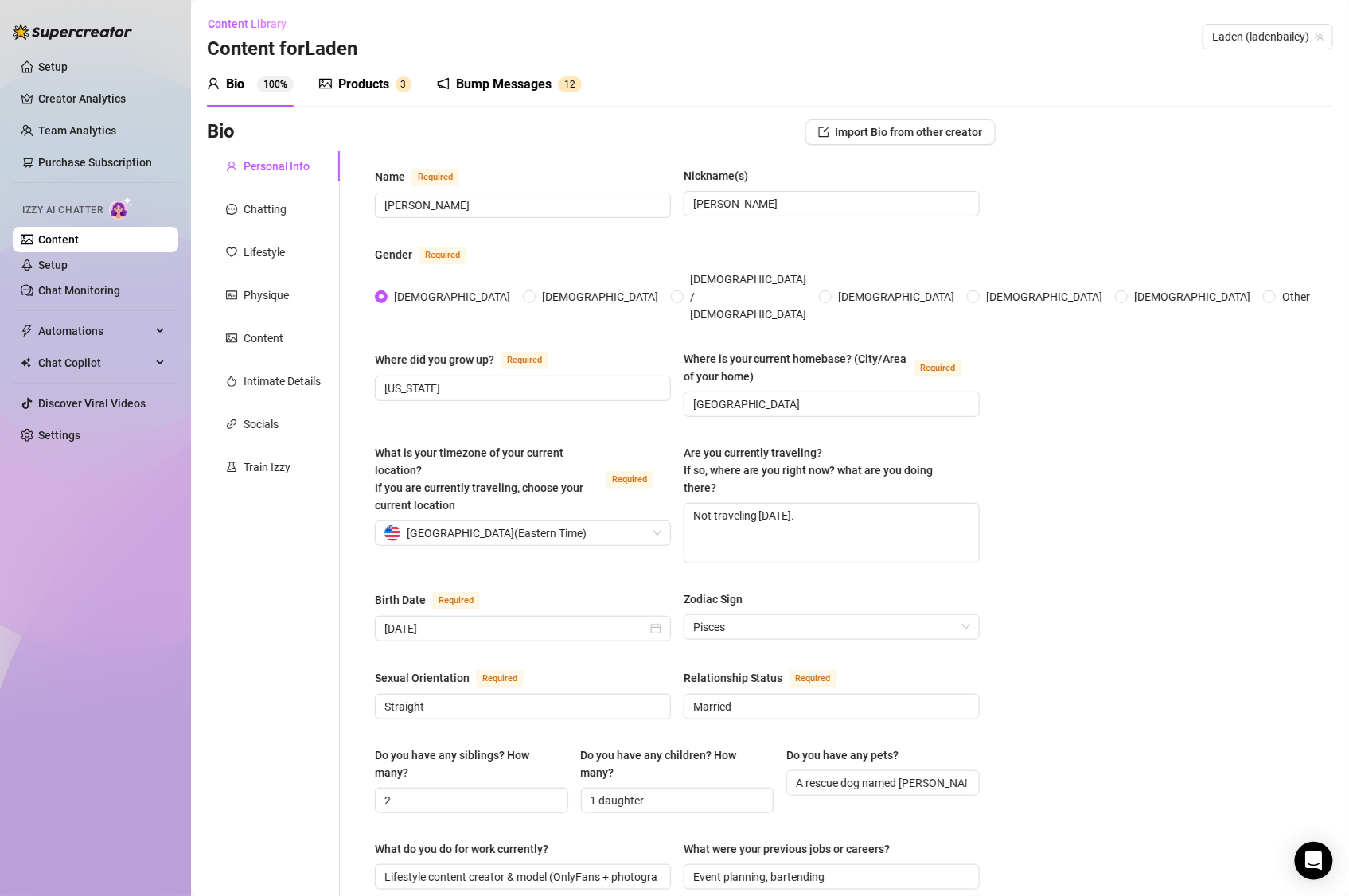
click at [370, 90] on div "Products" at bounding box center [364, 84] width 51 height 19
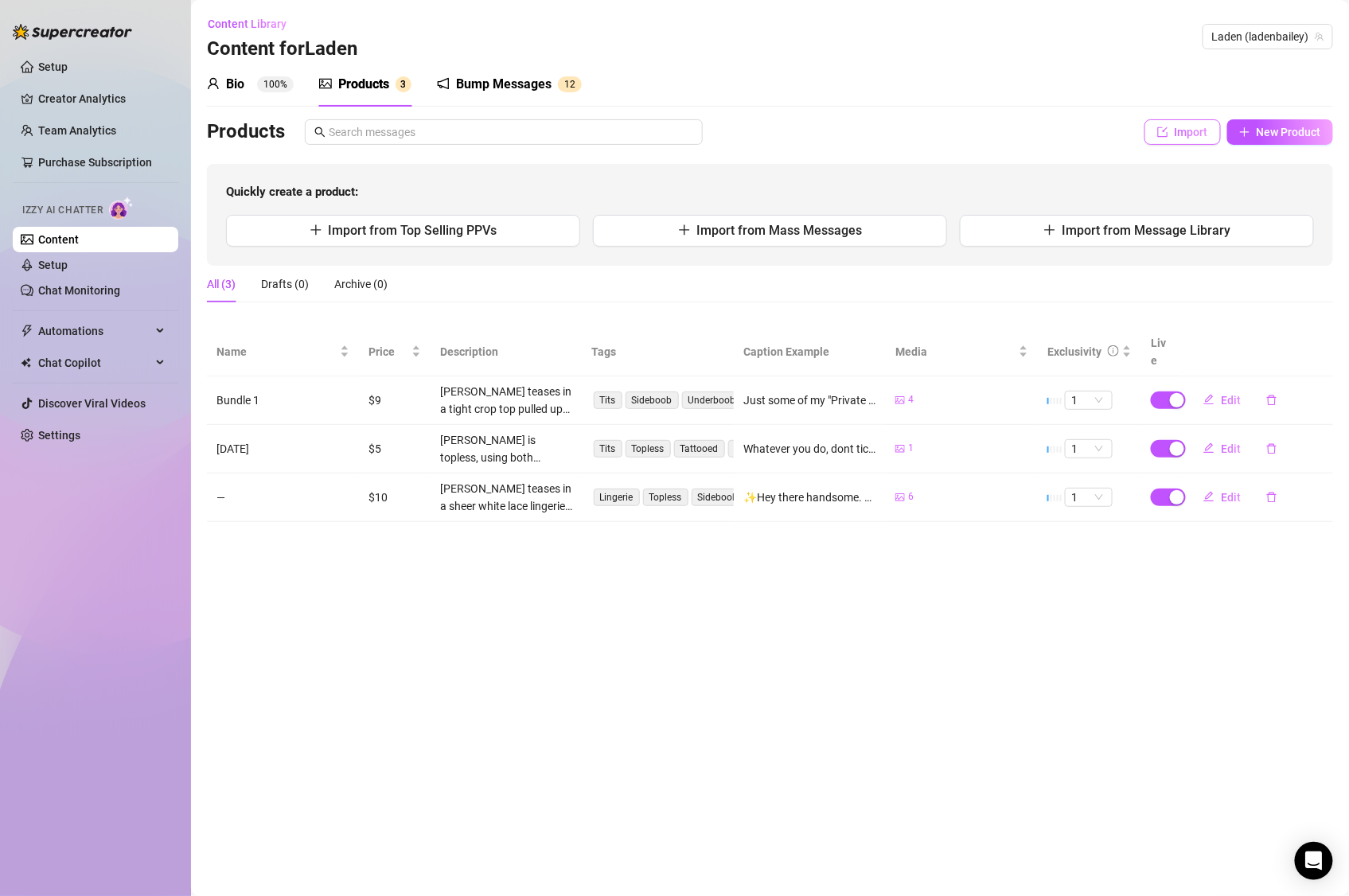
click at [1212, 131] on button "Import" at bounding box center [1182, 131] width 76 height 25
type textarea "Type your message here..."
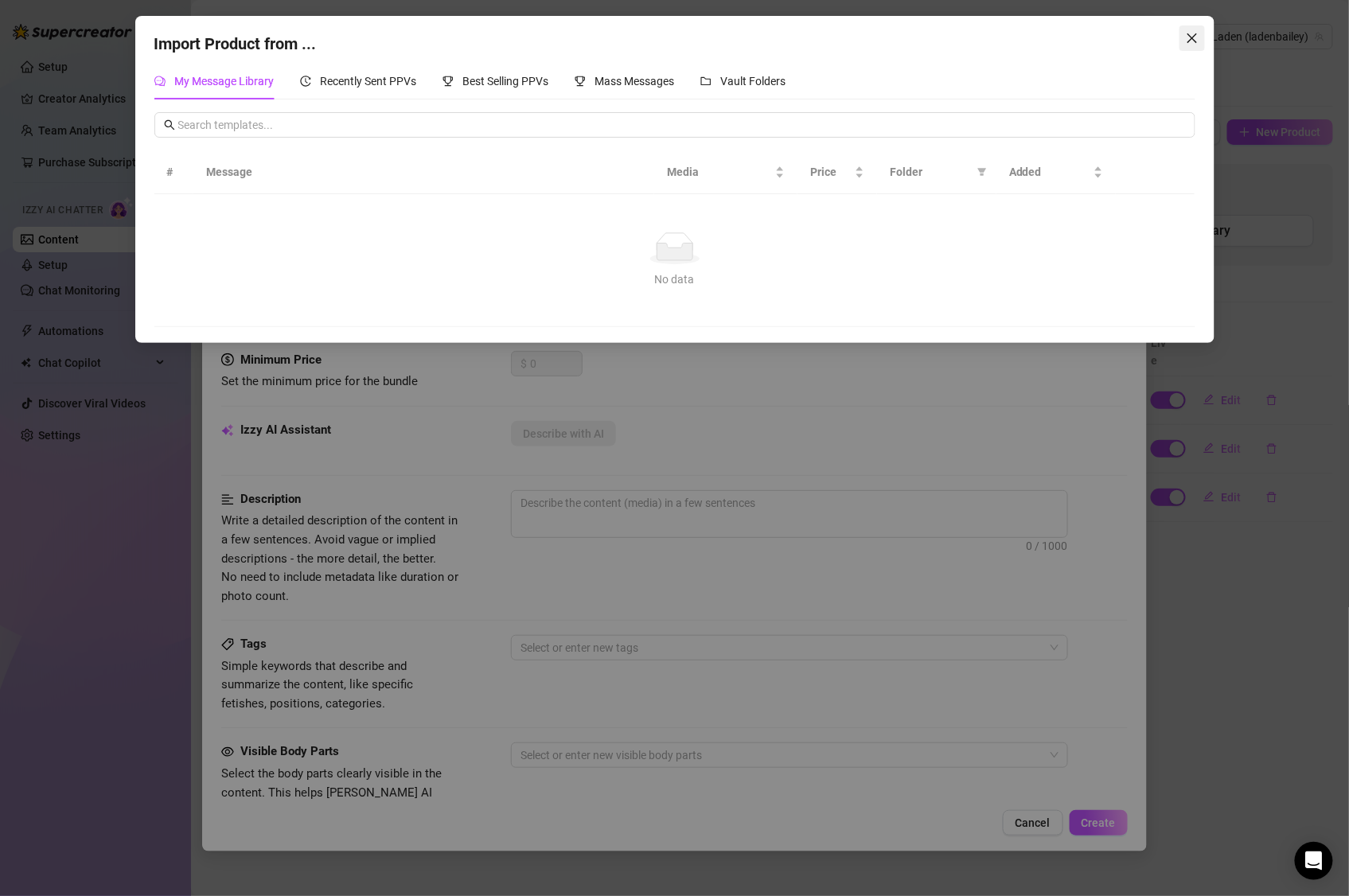
click at [1178, 31] on div "Import Product from ... My Message Library Recently Sent PPVs Best Selling PPVs…" at bounding box center [675, 179] width 1079 height 327
click at [1186, 35] on icon "close" at bounding box center [1191, 38] width 13 height 13
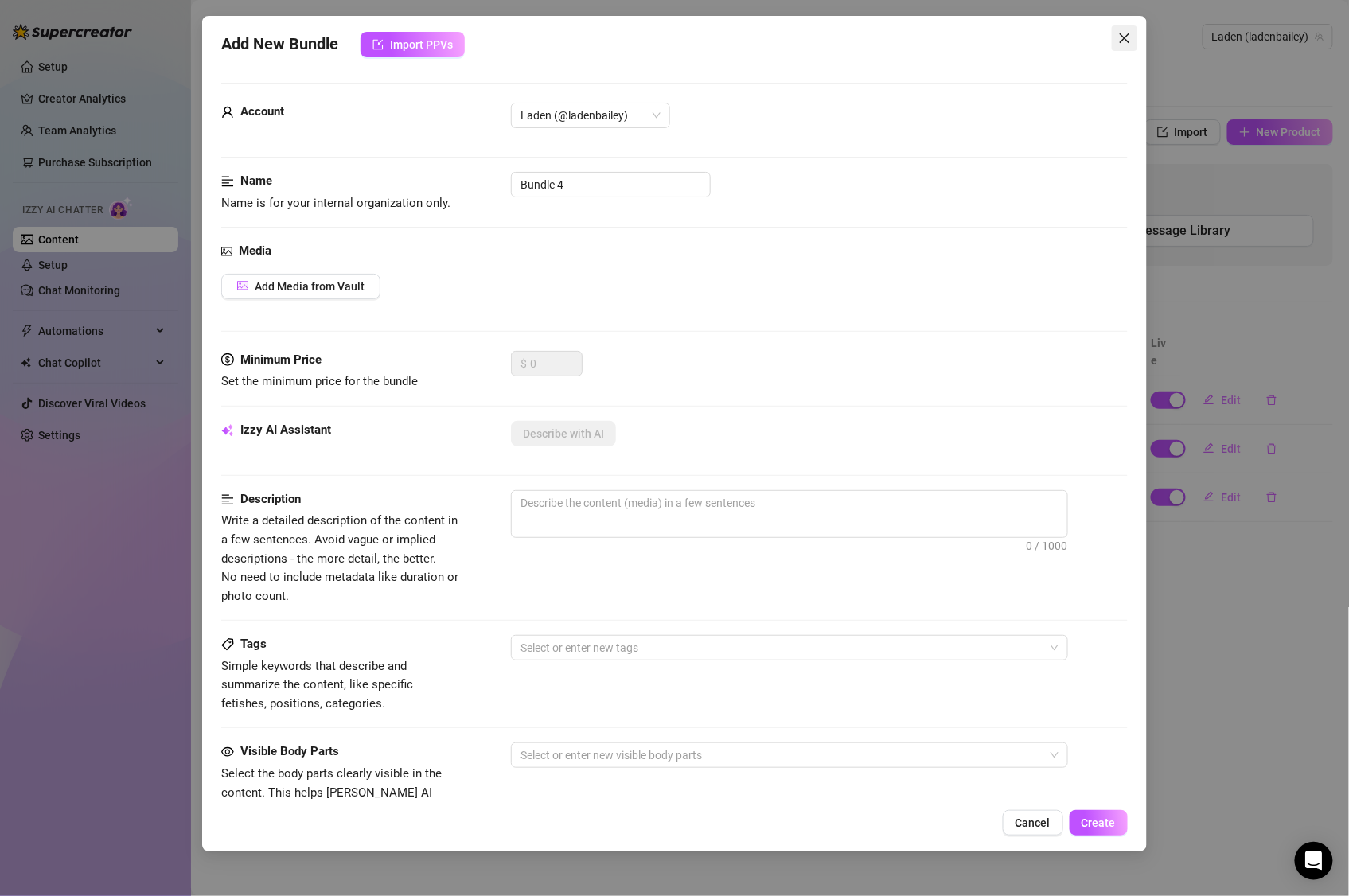
click at [1127, 40] on icon "close" at bounding box center [1125, 39] width 10 height 10
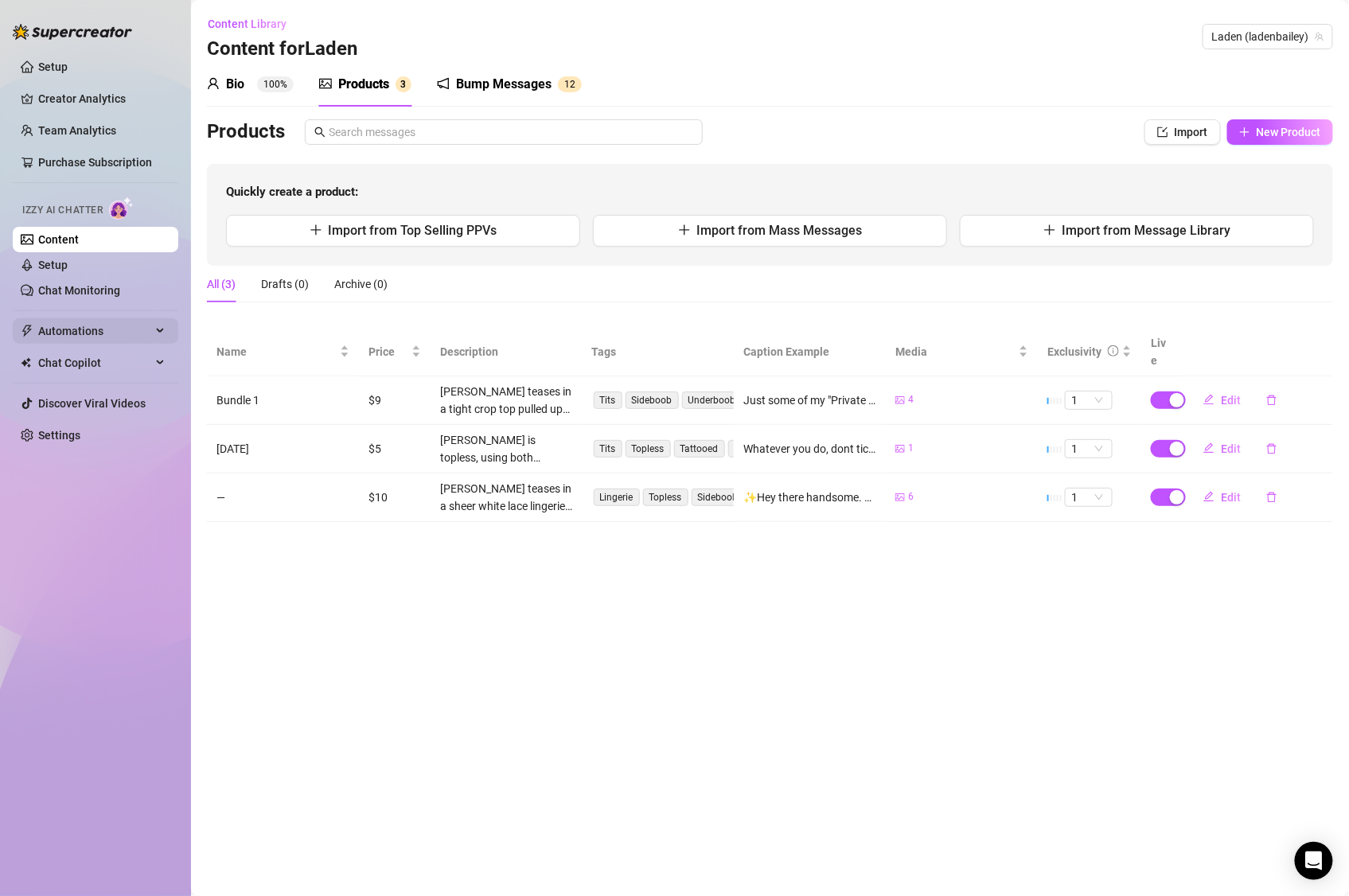
click at [161, 332] on div "Automations" at bounding box center [95, 331] width 165 height 25
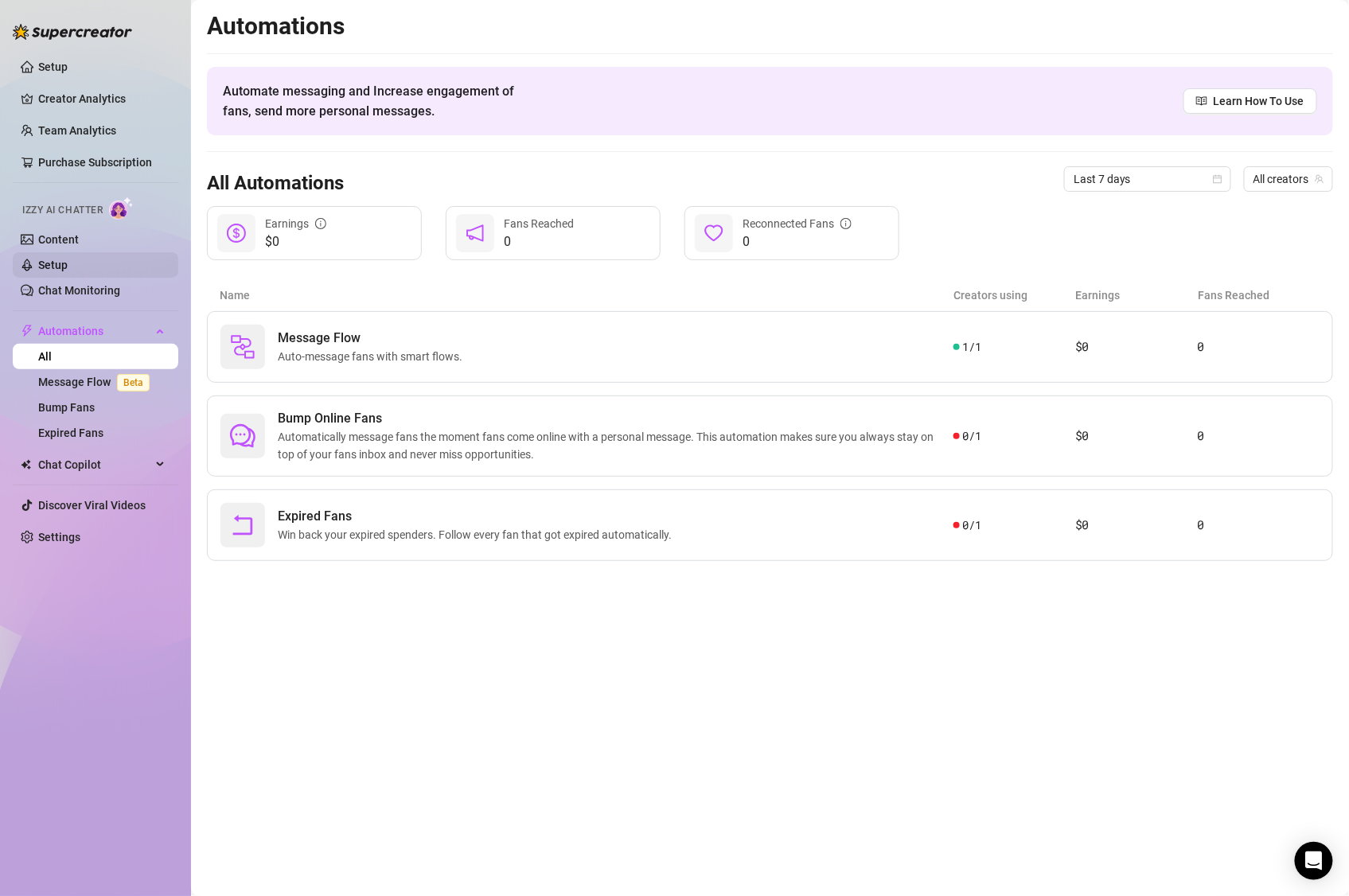
click at [55, 269] on link "Setup" at bounding box center [53, 264] width 29 height 13
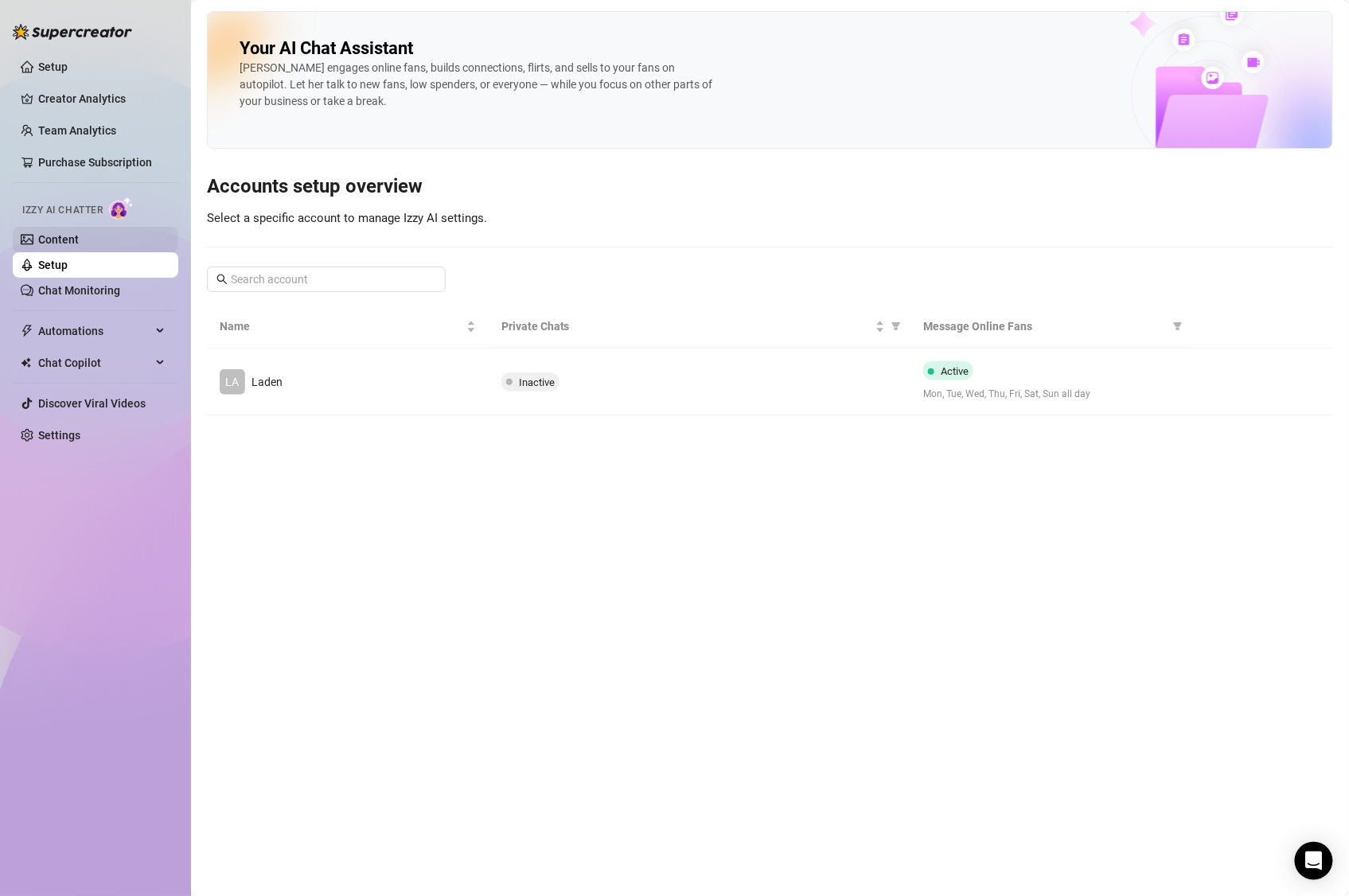
click at [68, 239] on link "Content" at bounding box center [59, 239] width 41 height 13
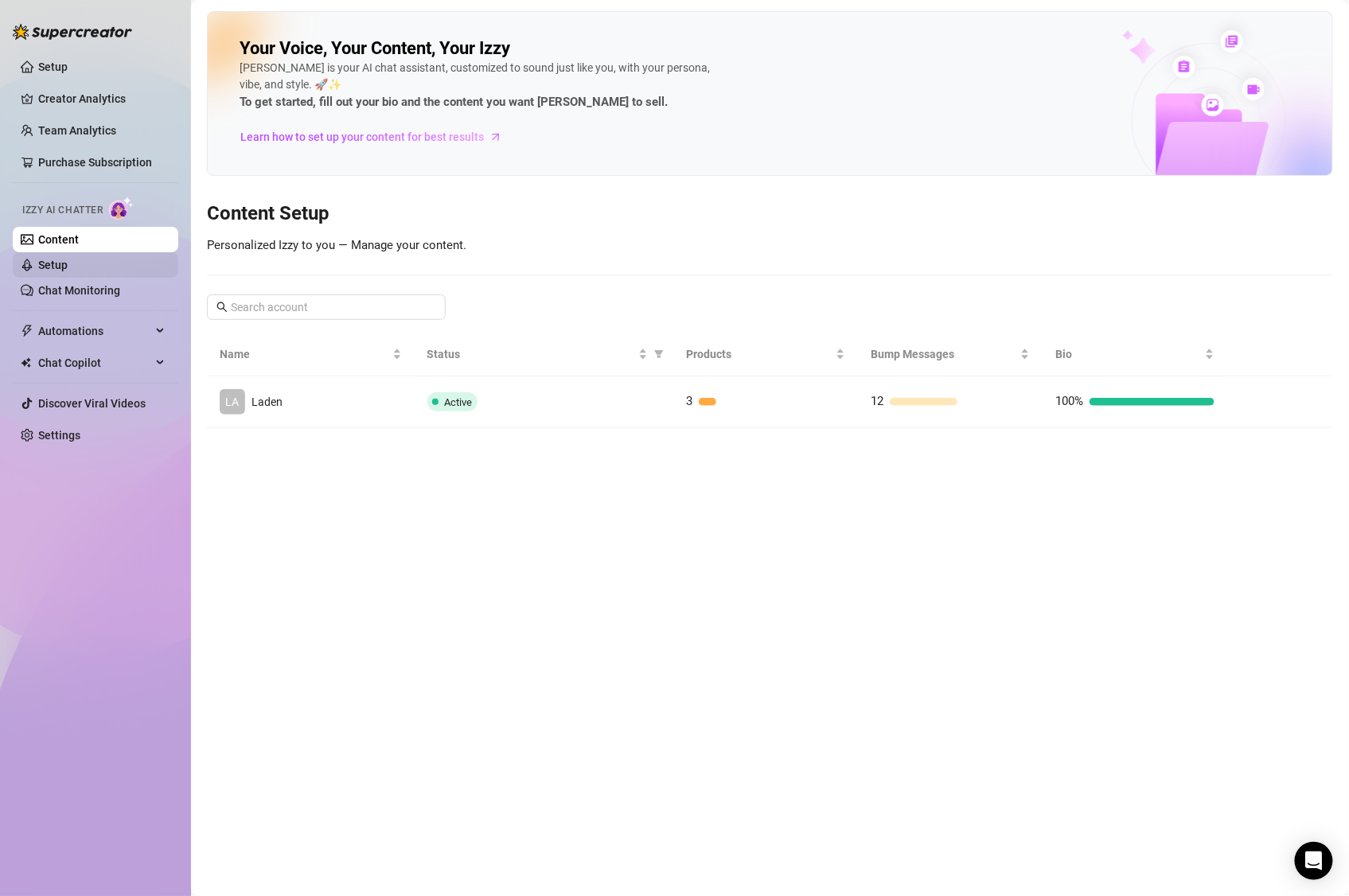
click at [66, 264] on link "Setup" at bounding box center [53, 264] width 29 height 13
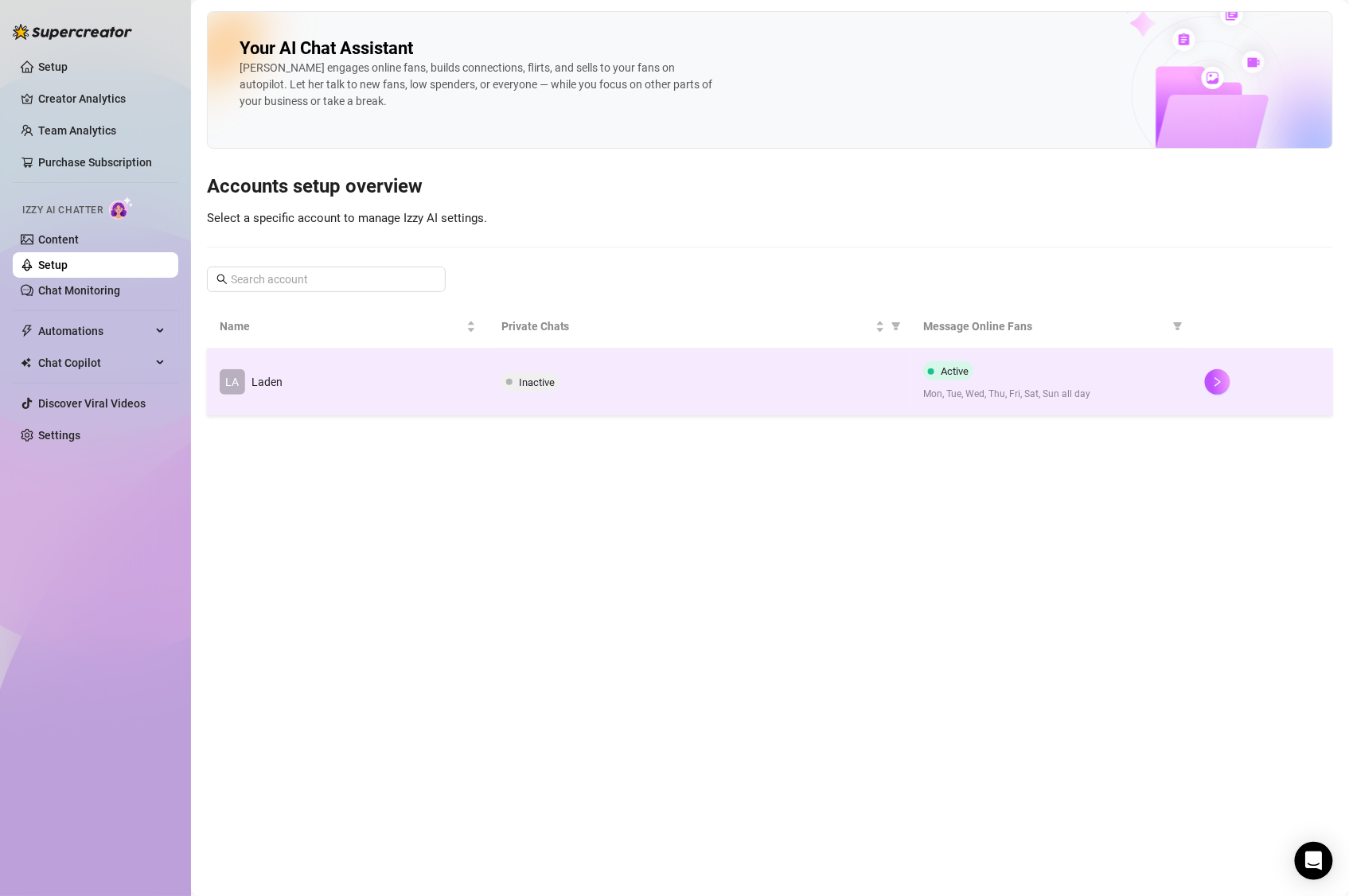
click at [358, 393] on td "LA Laden" at bounding box center [347, 381] width 281 height 67
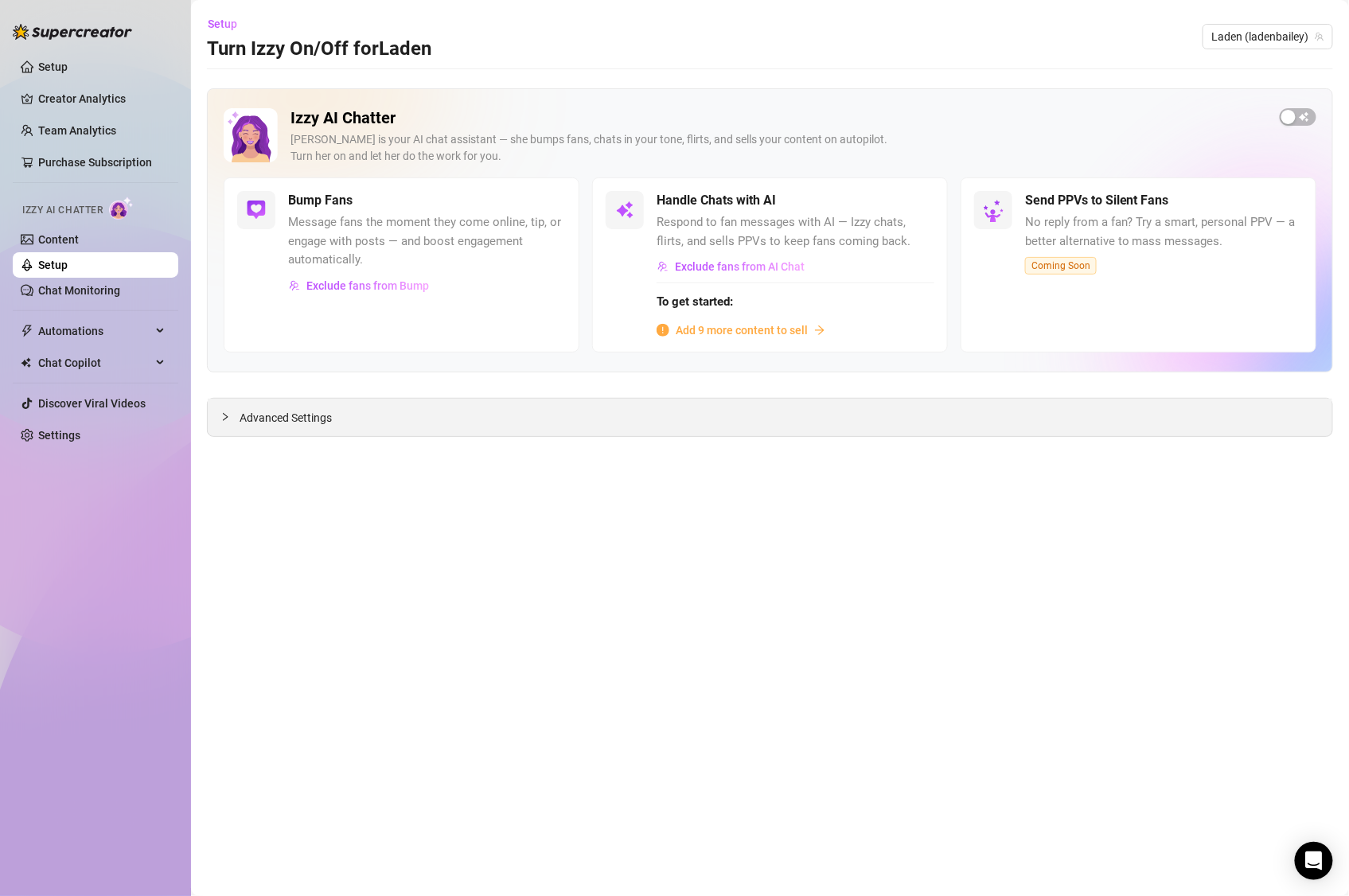
click at [307, 415] on span "Advanced Settings" at bounding box center [285, 418] width 92 height 17
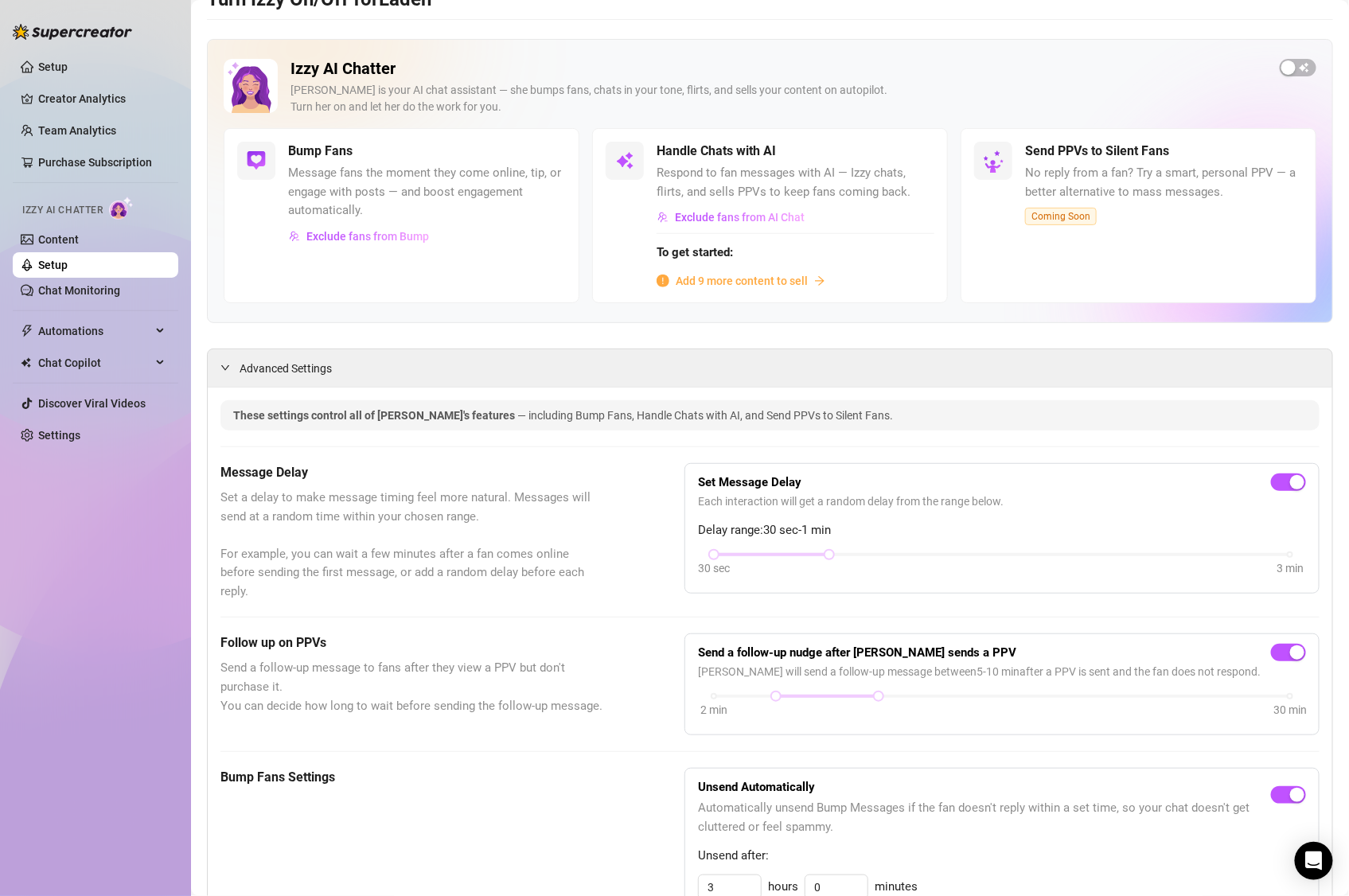
scroll to position [79, 0]
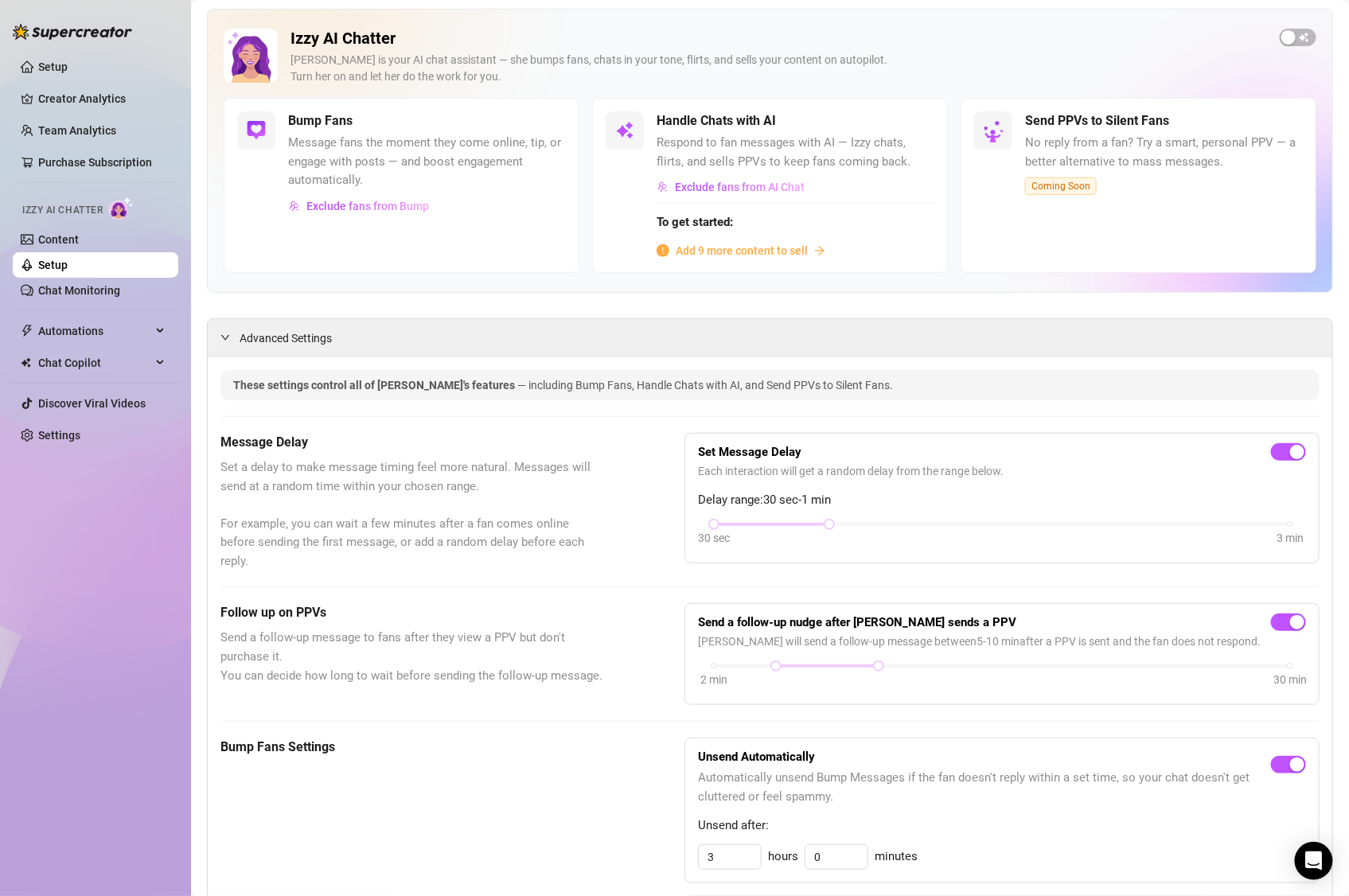
click at [888, 516] on div "Set Message Delay Each interaction will get a random delay from the range below…" at bounding box center [1002, 498] width 608 height 103
click at [901, 524] on div "30 sec 3 min" at bounding box center [1002, 522] width 576 height 7
drag, startPoint x: 940, startPoint y: 525, endPoint x: 990, endPoint y: 528, distance: 50.1
click at [990, 528] on div "30 sec 3 min" at bounding box center [1002, 534] width 608 height 30
click at [1023, 529] on div "30 sec 3 min" at bounding box center [1002, 534] width 608 height 30
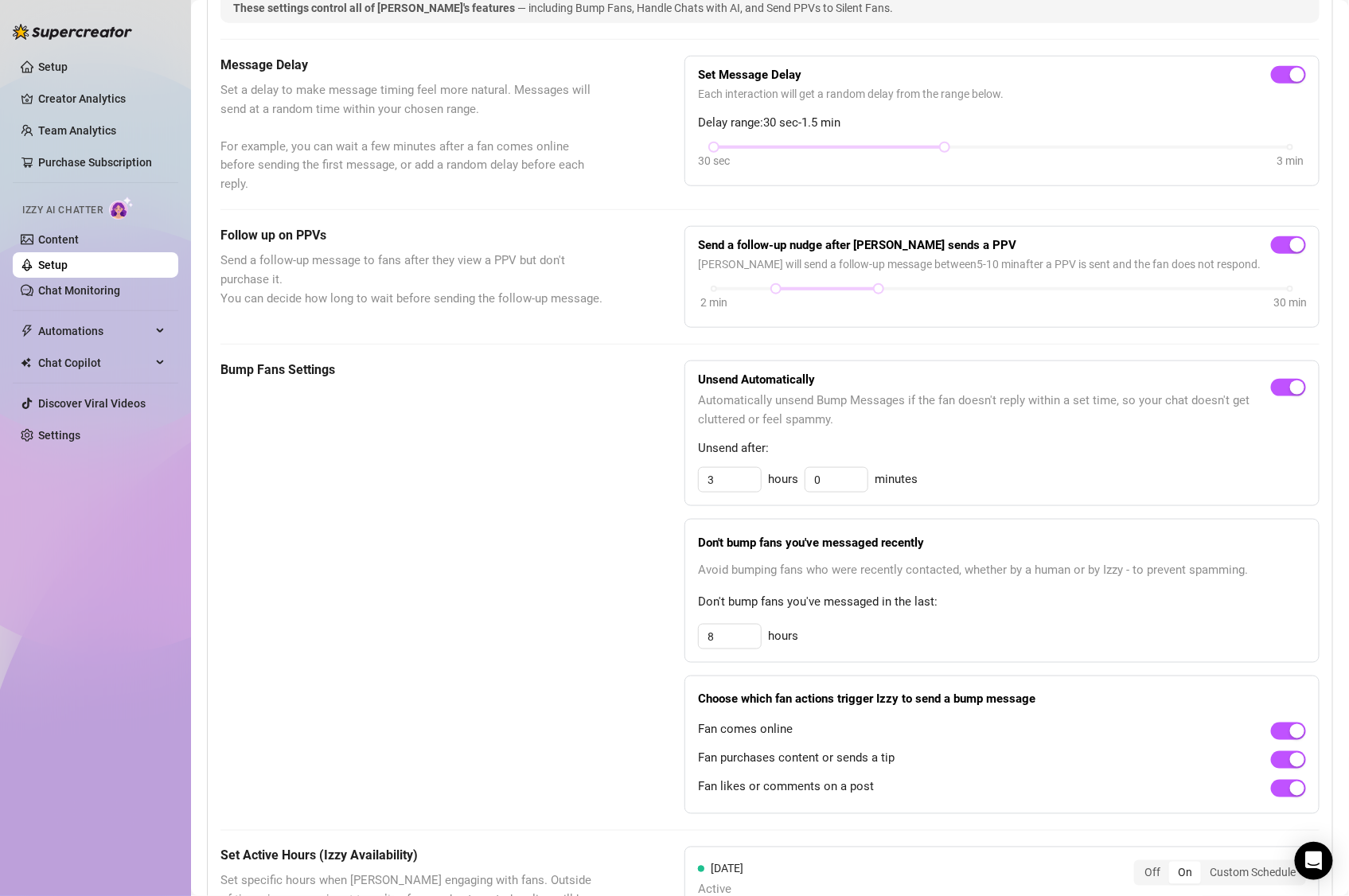
scroll to position [482, 0]
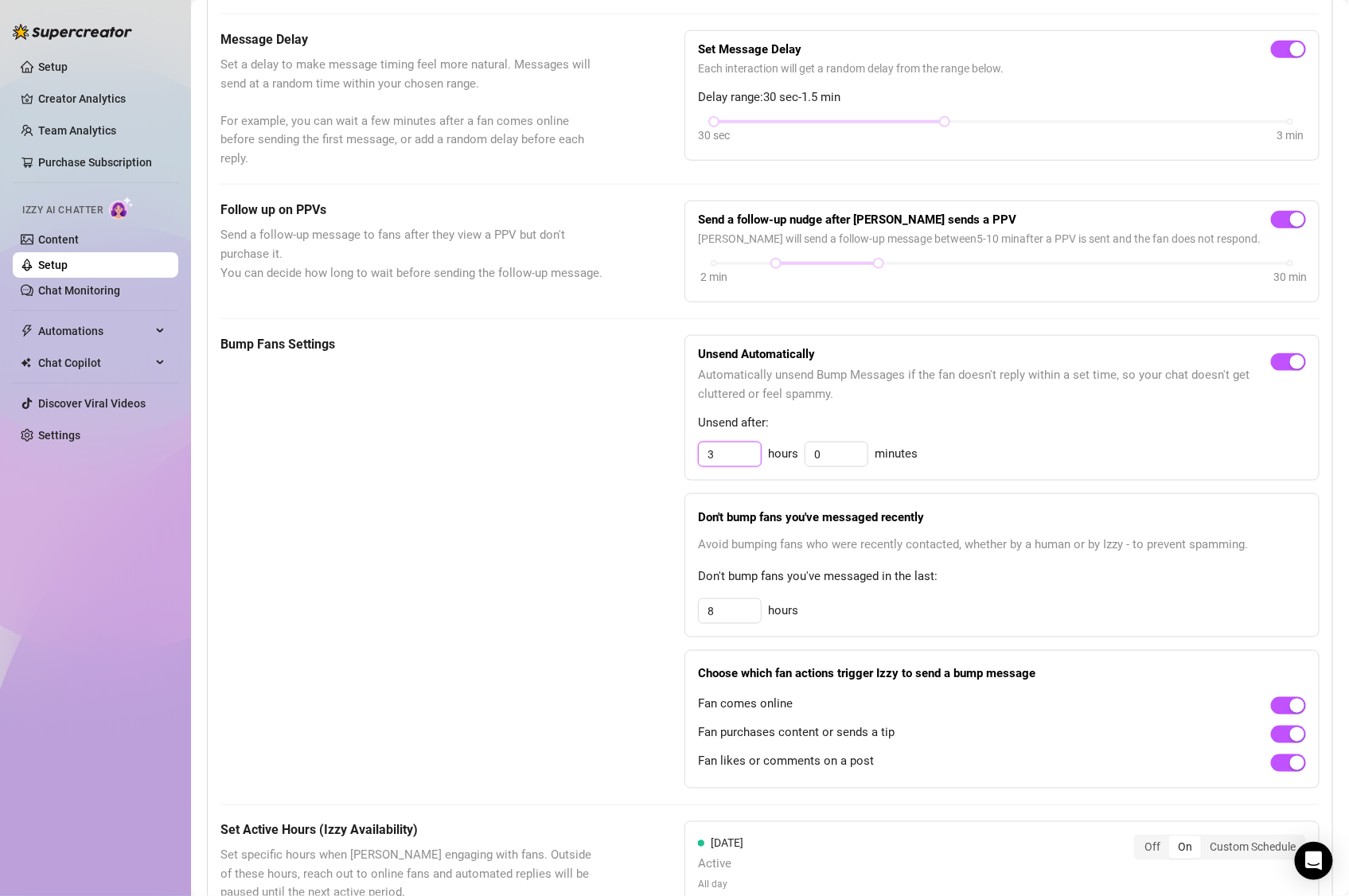
drag, startPoint x: 730, startPoint y: 457, endPoint x: 664, endPoint y: 451, distance: 66.3
click at [664, 451] on div "Bump Fans Settings Unsend Automatically Automatically unsend Bump Messages if t…" at bounding box center [770, 561] width 1100 height 453
click at [1151, 424] on span "Unsend after:" at bounding box center [1002, 423] width 608 height 19
drag, startPoint x: 712, startPoint y: 458, endPoint x: 648, endPoint y: 459, distance: 64.0
click at [647, 459] on div "Bump Fans Settings Unsend Automatically Automatically unsend Bump Messages if t…" at bounding box center [770, 561] width 1100 height 453
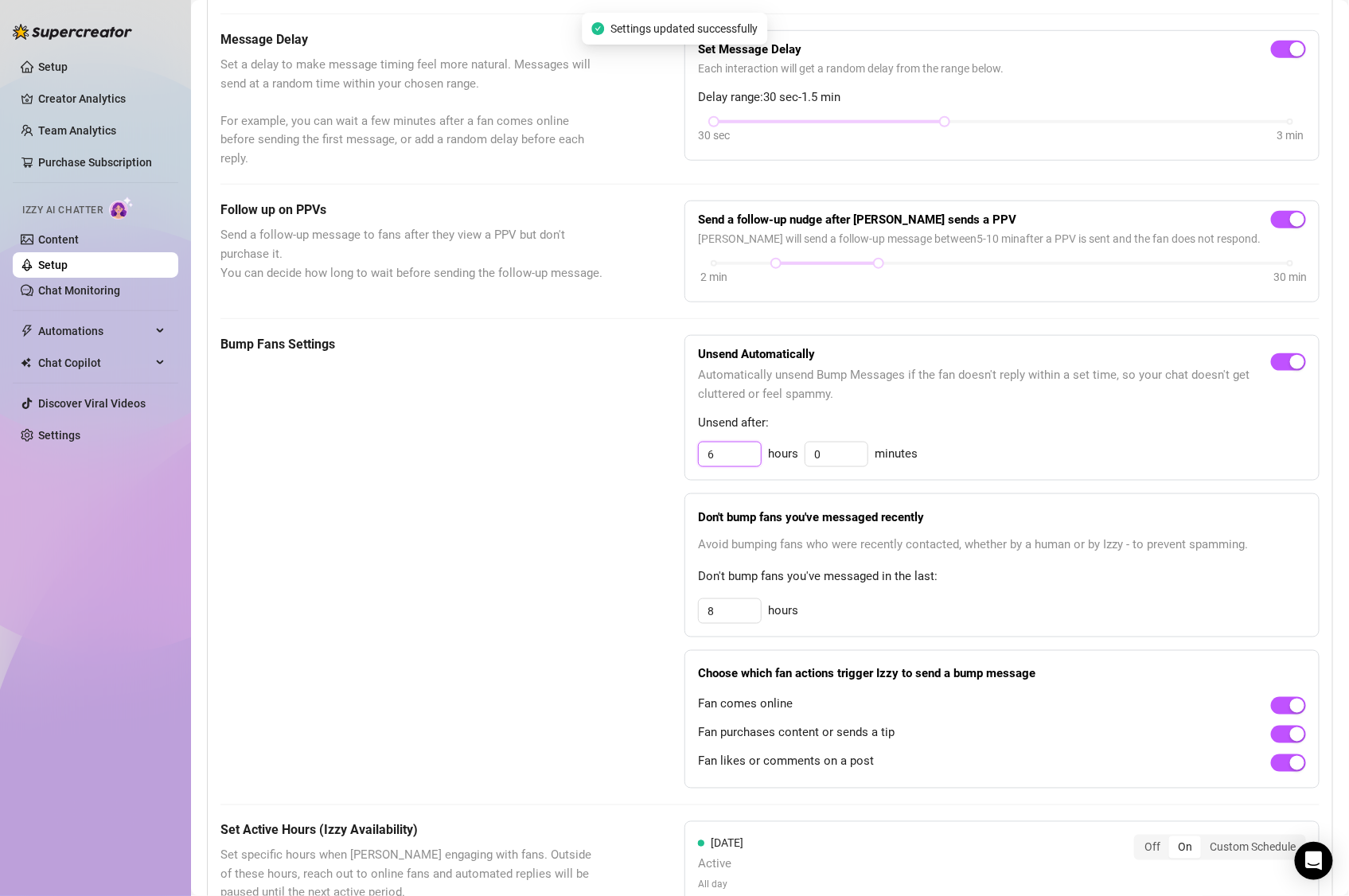
type input "6"
click at [1000, 418] on span "Unsend after:" at bounding box center [1002, 423] width 608 height 19
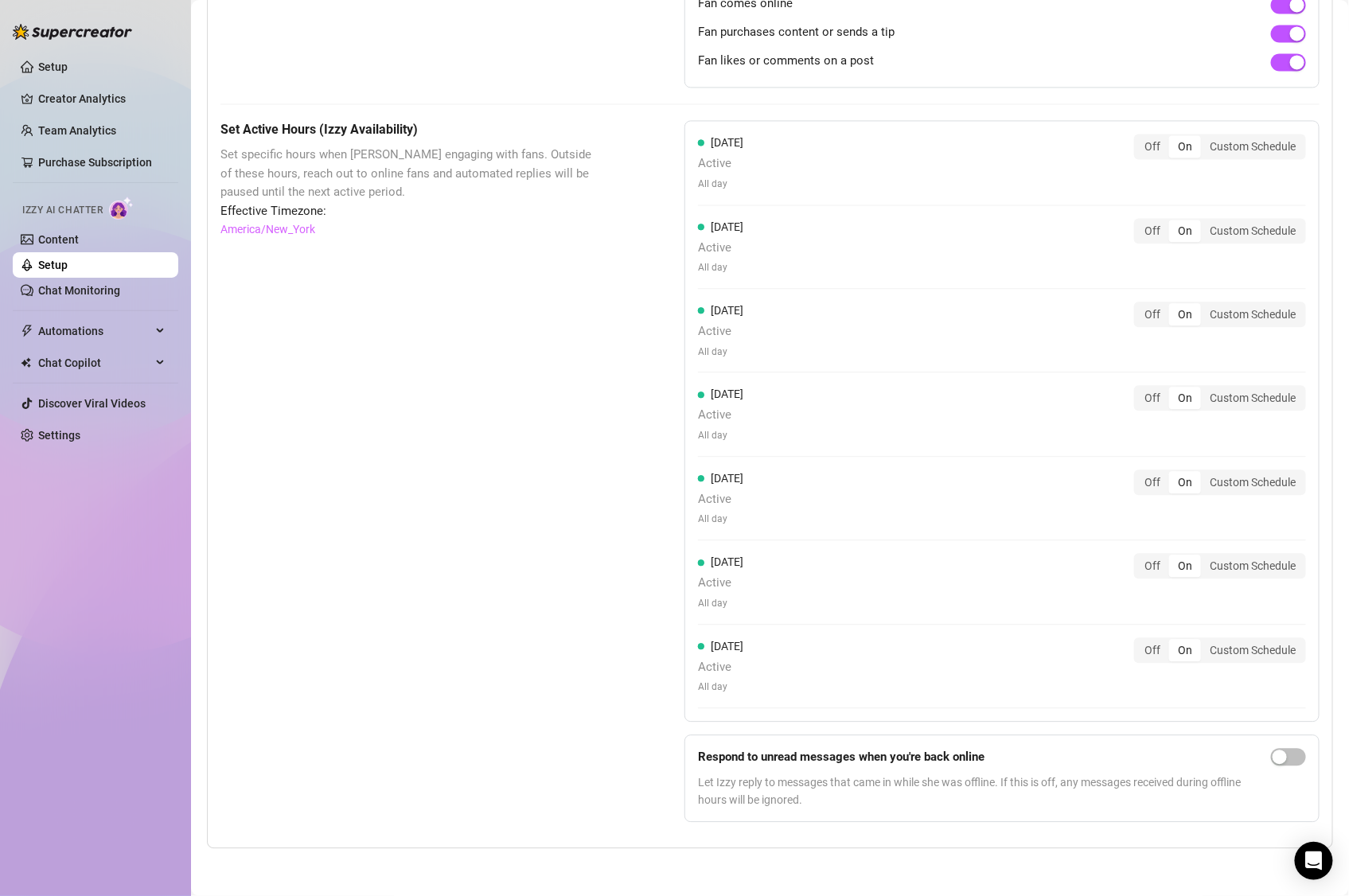
scroll to position [0, 0]
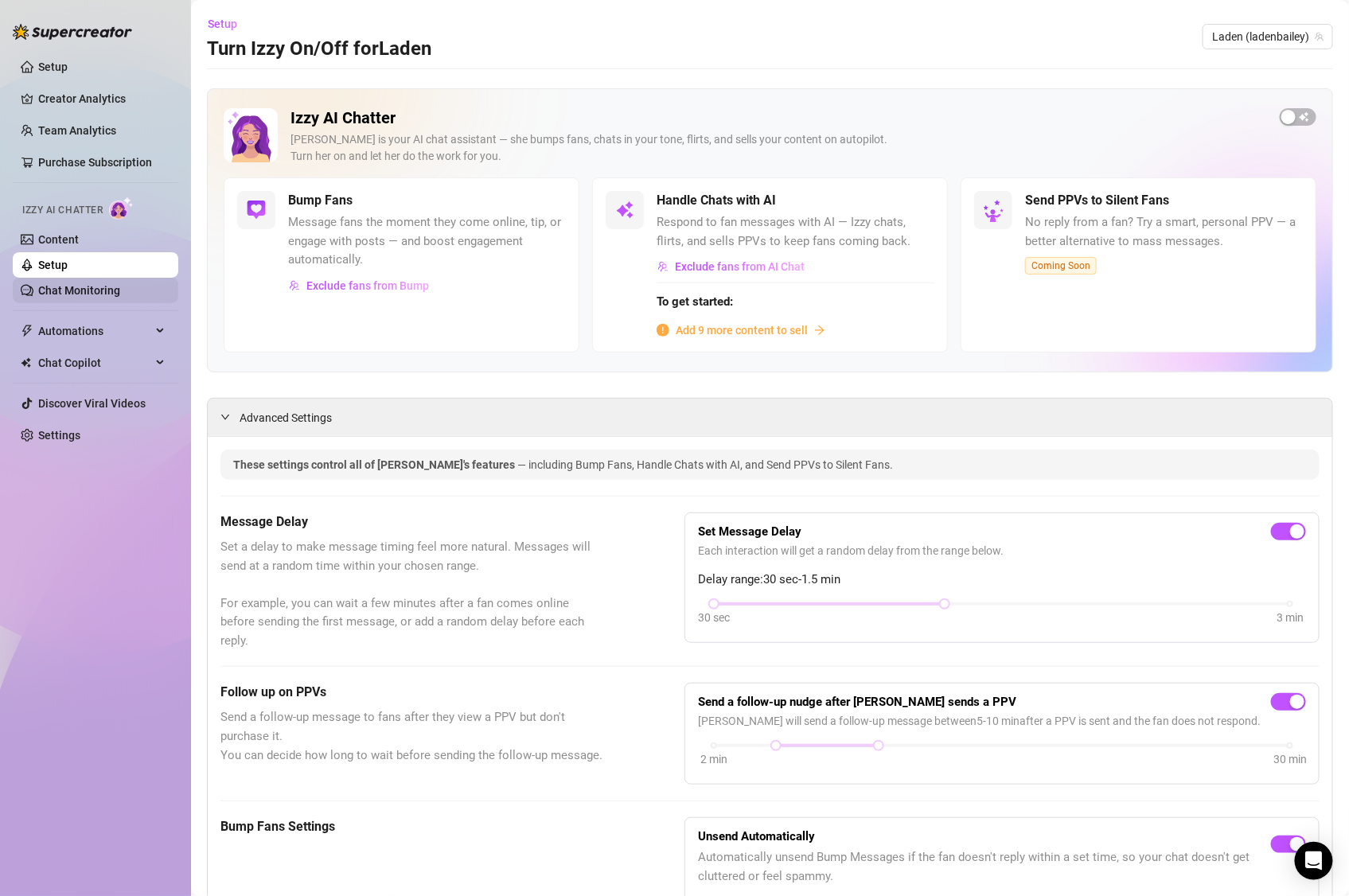
click at [92, 285] on link "Chat Monitoring" at bounding box center [79, 290] width 82 height 13
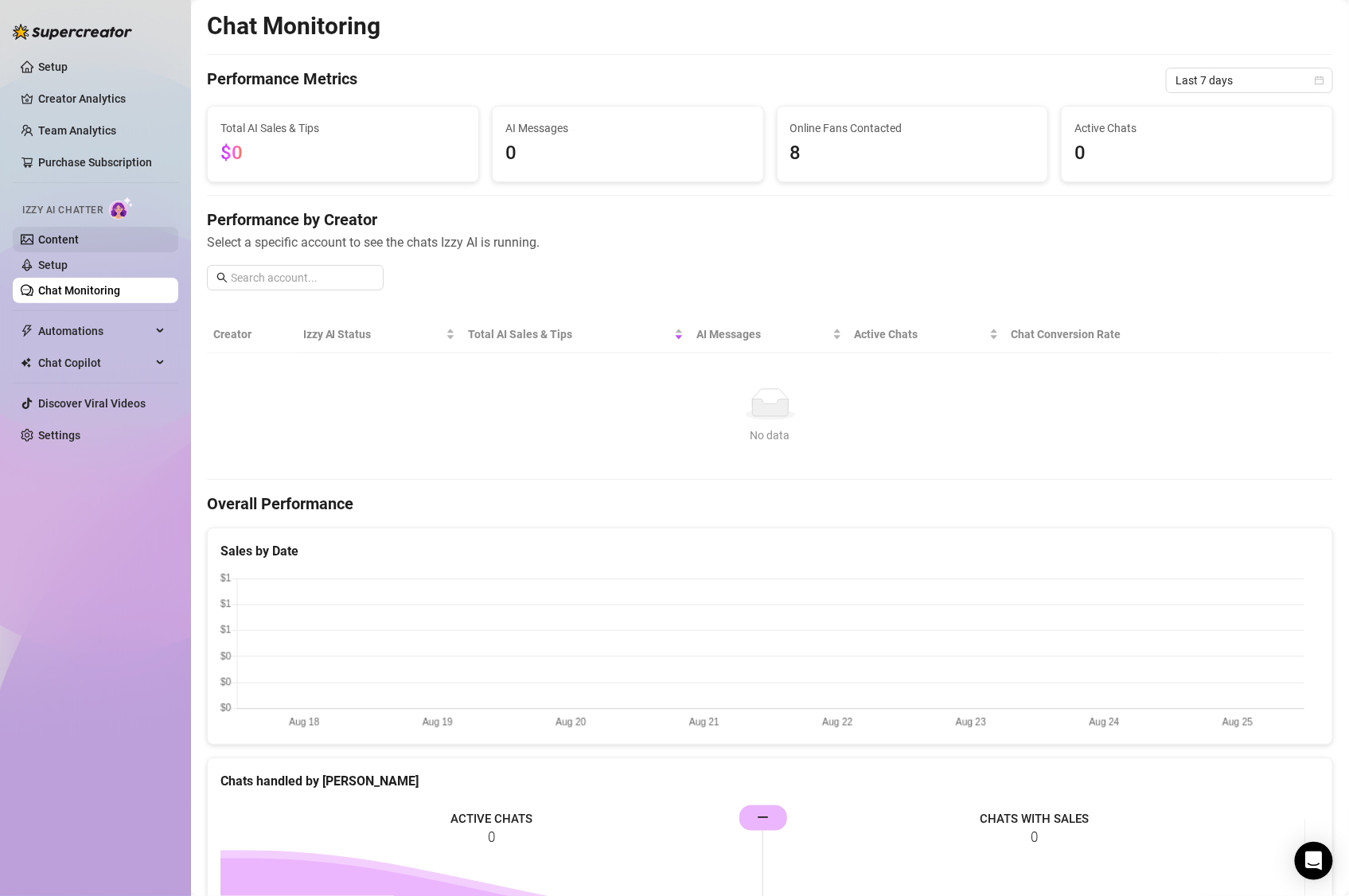
click at [60, 234] on link "Content" at bounding box center [59, 239] width 41 height 13
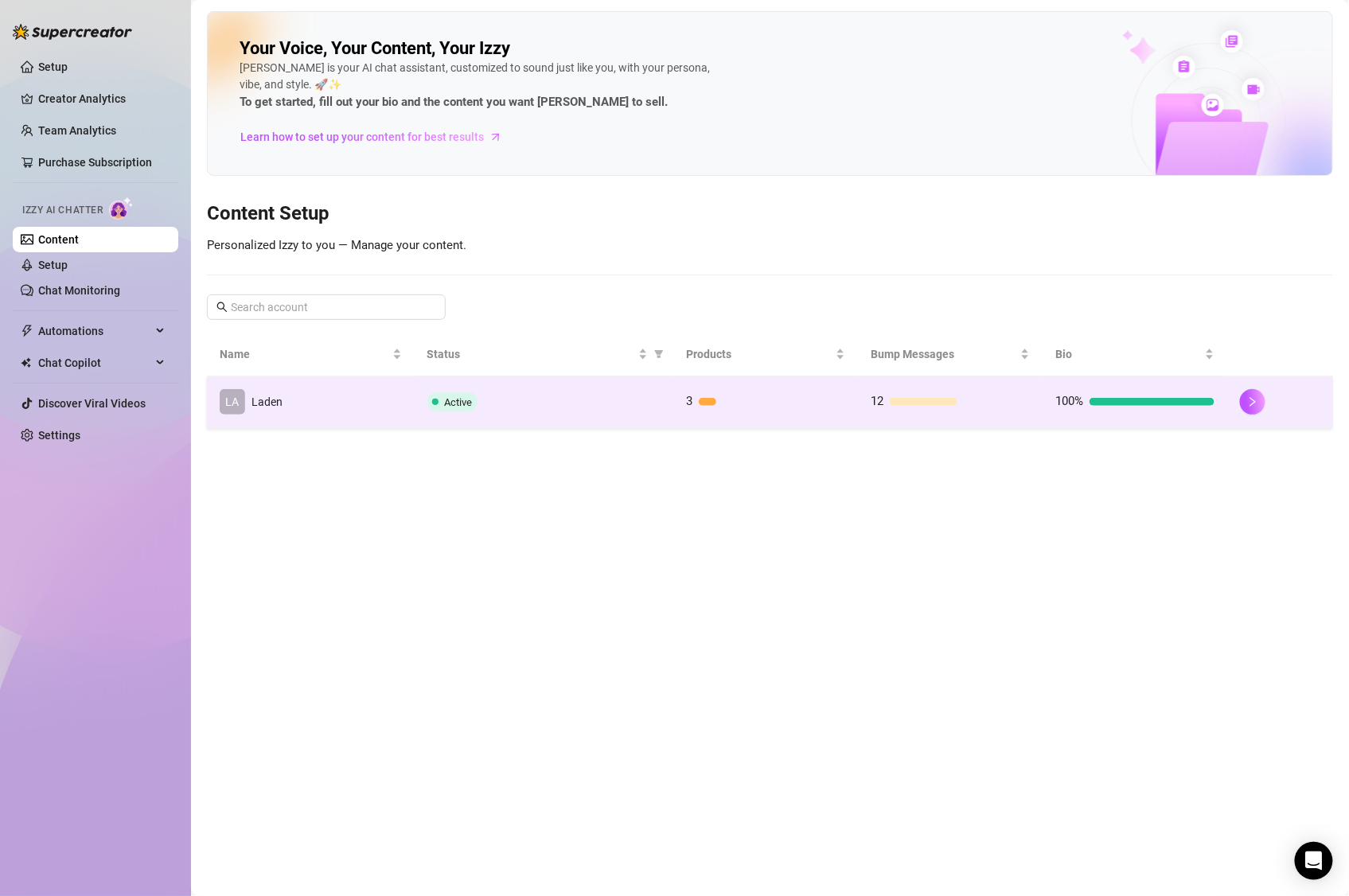
click at [579, 391] on td "Active" at bounding box center [544, 401] width 259 height 51
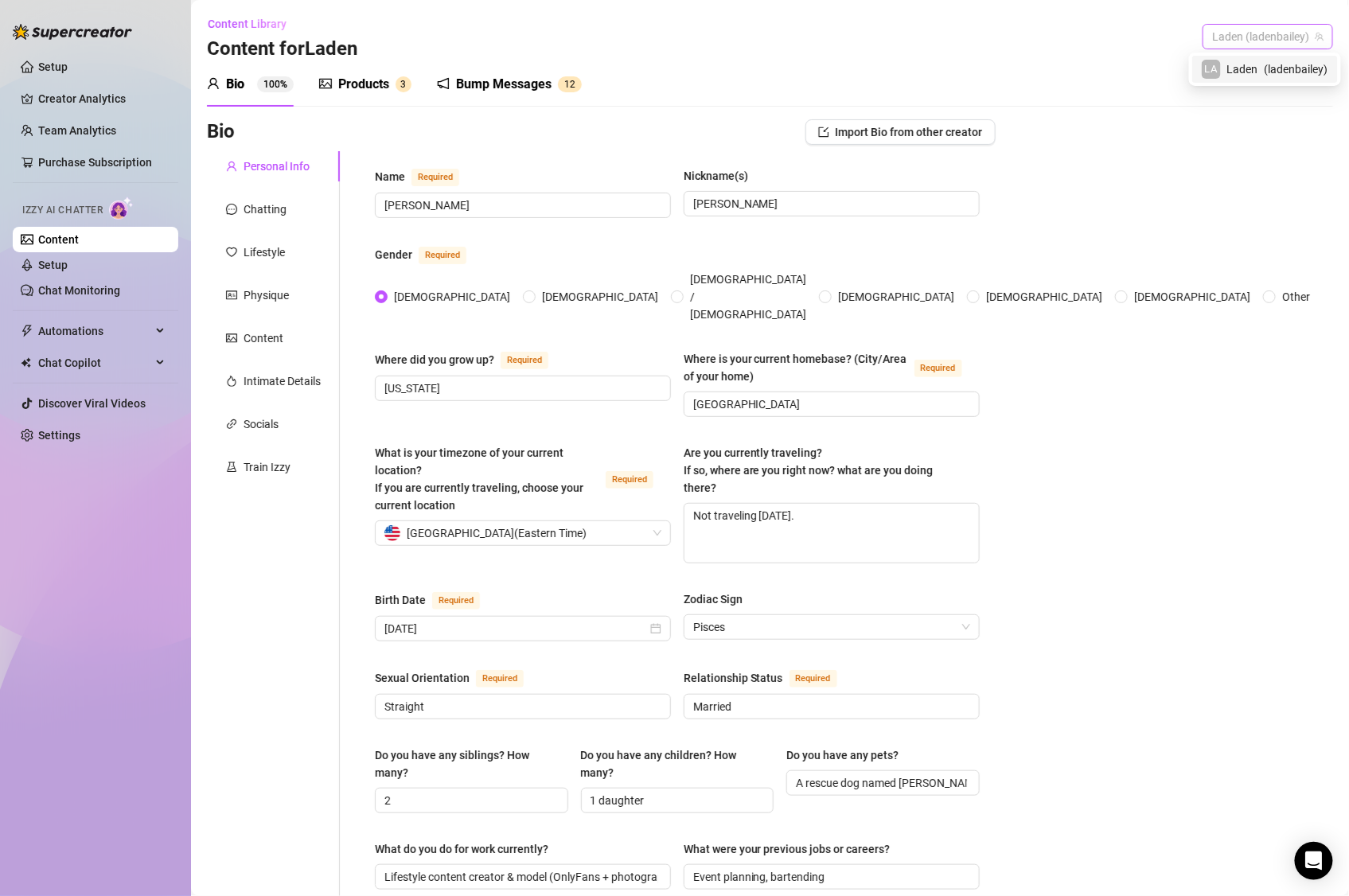
click at [1285, 37] on span "Laden (ladenbailey)" at bounding box center [1267, 37] width 111 height 24
click at [1286, 37] on span "Laden (ladenbailey)" at bounding box center [1267, 37] width 111 height 24
click at [525, 78] on div "Bump Messages" at bounding box center [504, 84] width 96 height 19
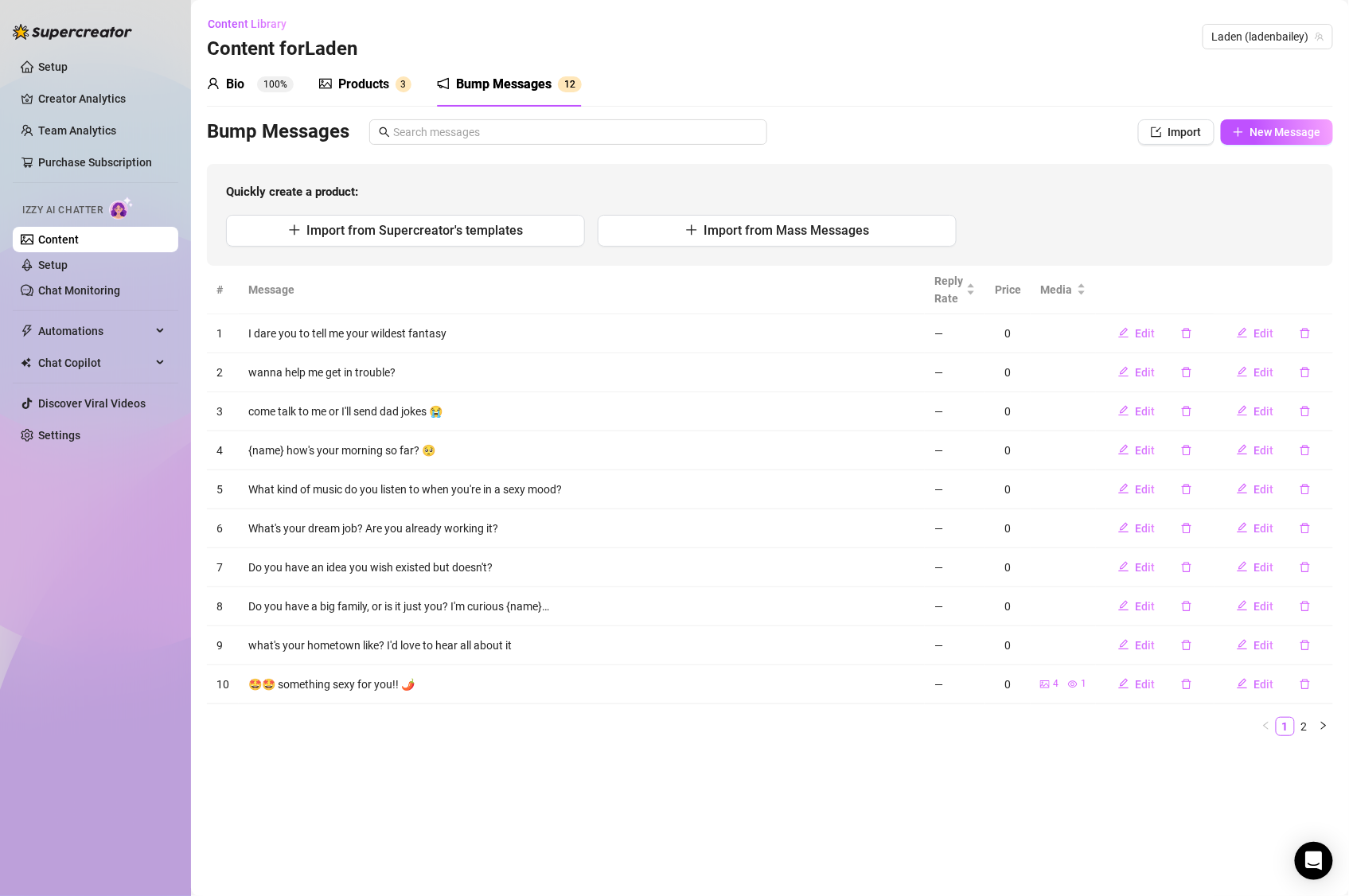
click at [347, 83] on div "Products" at bounding box center [364, 84] width 51 height 19
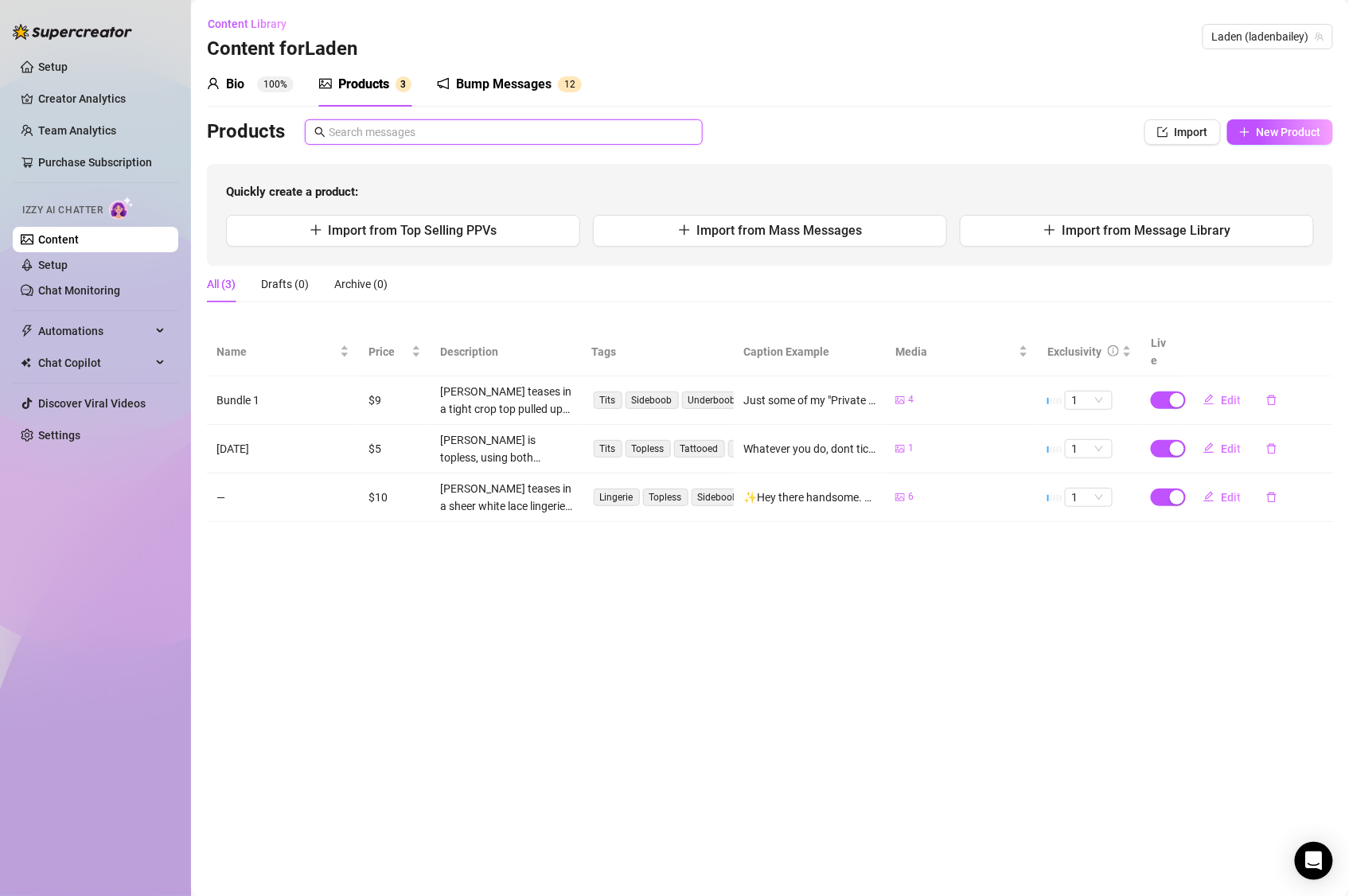
click at [341, 129] on input "text" at bounding box center [511, 132] width 365 height 17
click at [1281, 130] on span "New Product" at bounding box center [1288, 131] width 65 height 13
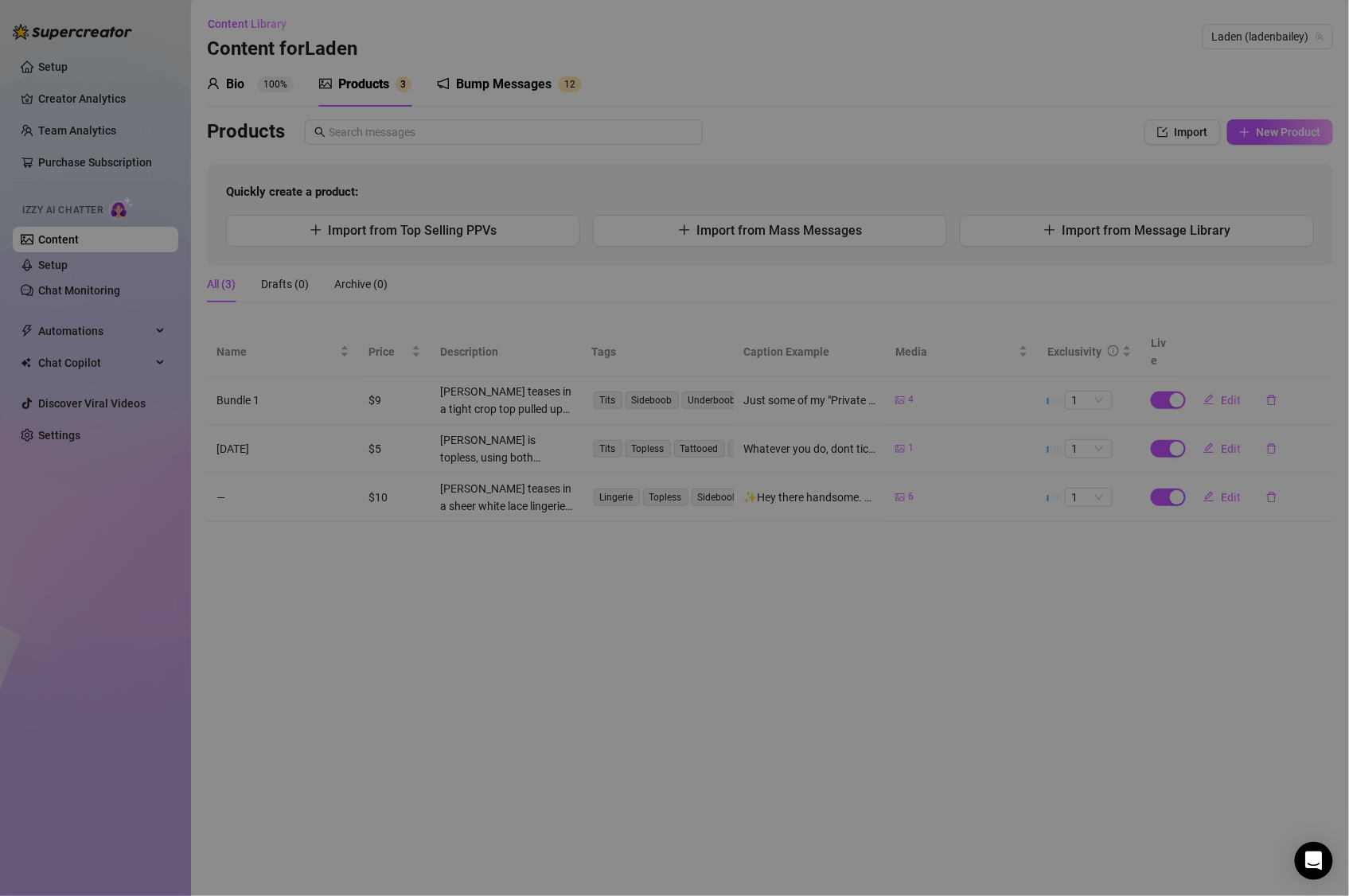
type textarea "Type your message here..."
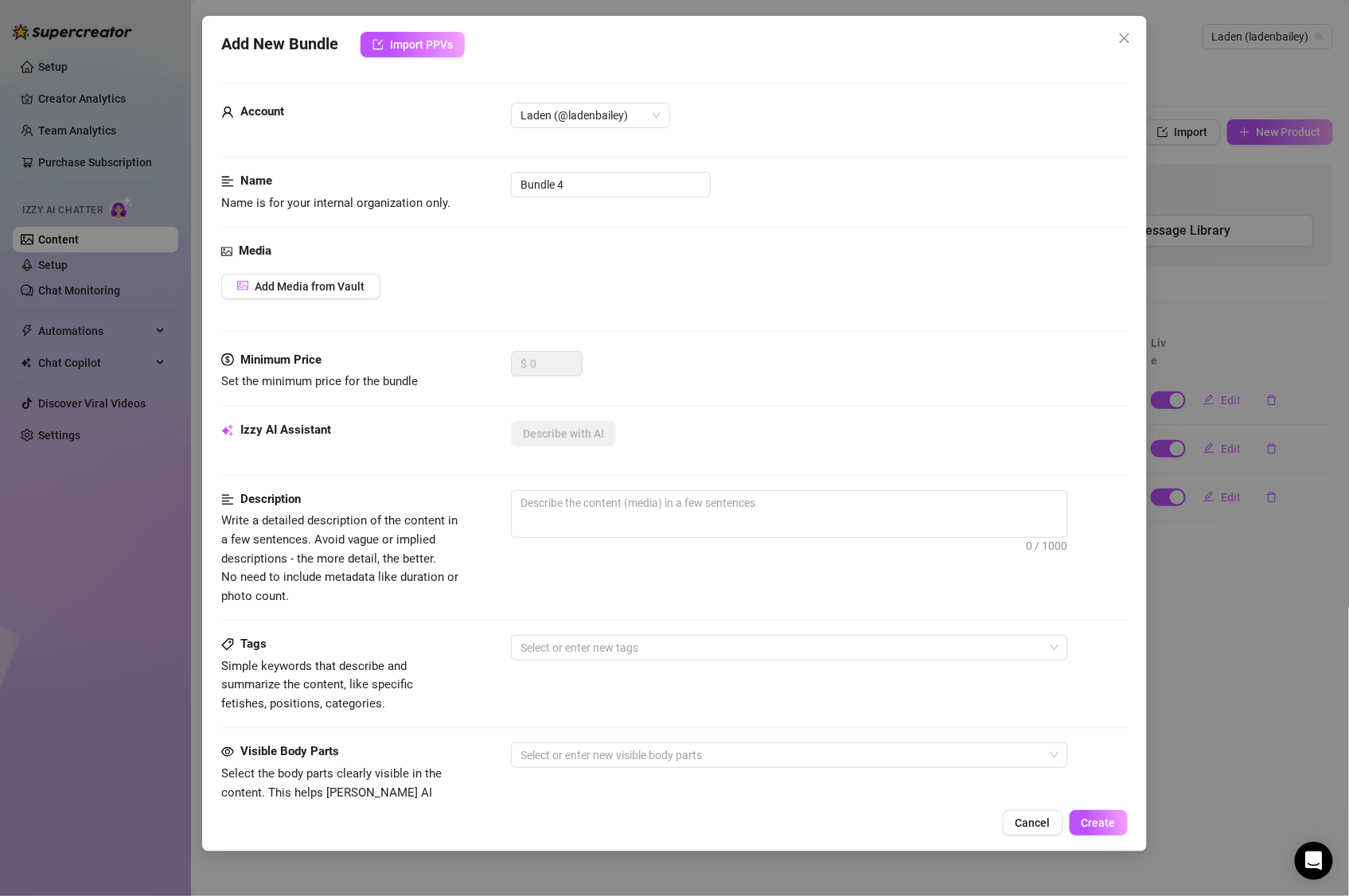
click at [1041, 829] on button "Cancel" at bounding box center [1033, 823] width 61 height 25
